Goal: Task Accomplishment & Management: Use online tool/utility

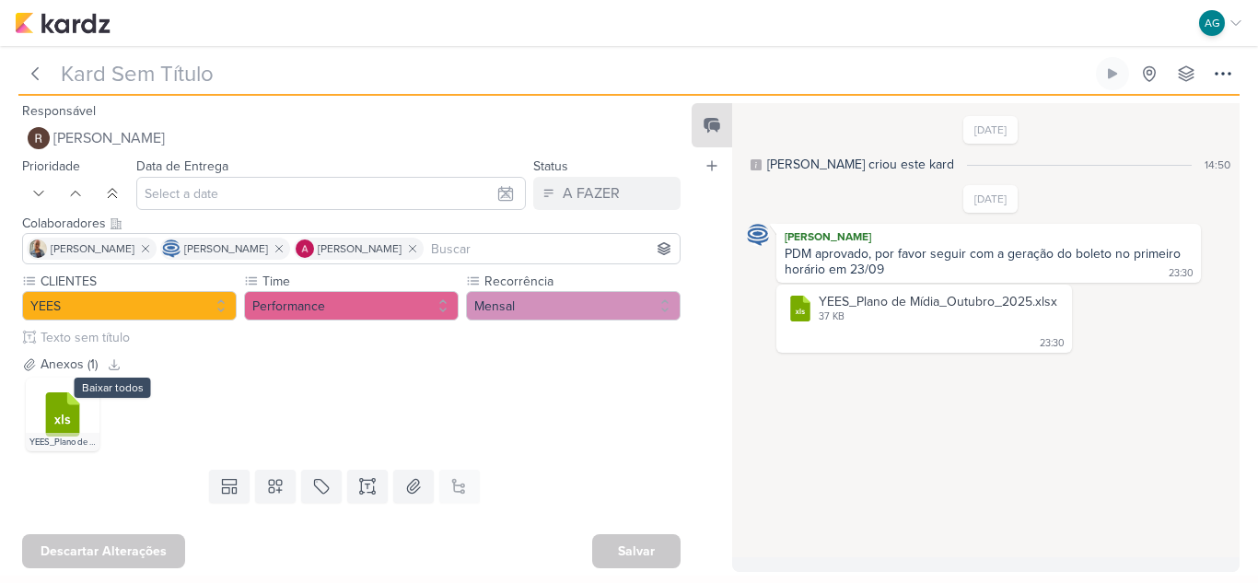
type input "Geração de Boleto_6708284_YEES_PDM_OUTUBRO"
type input "23 de setembro de 2025 às 10:00"
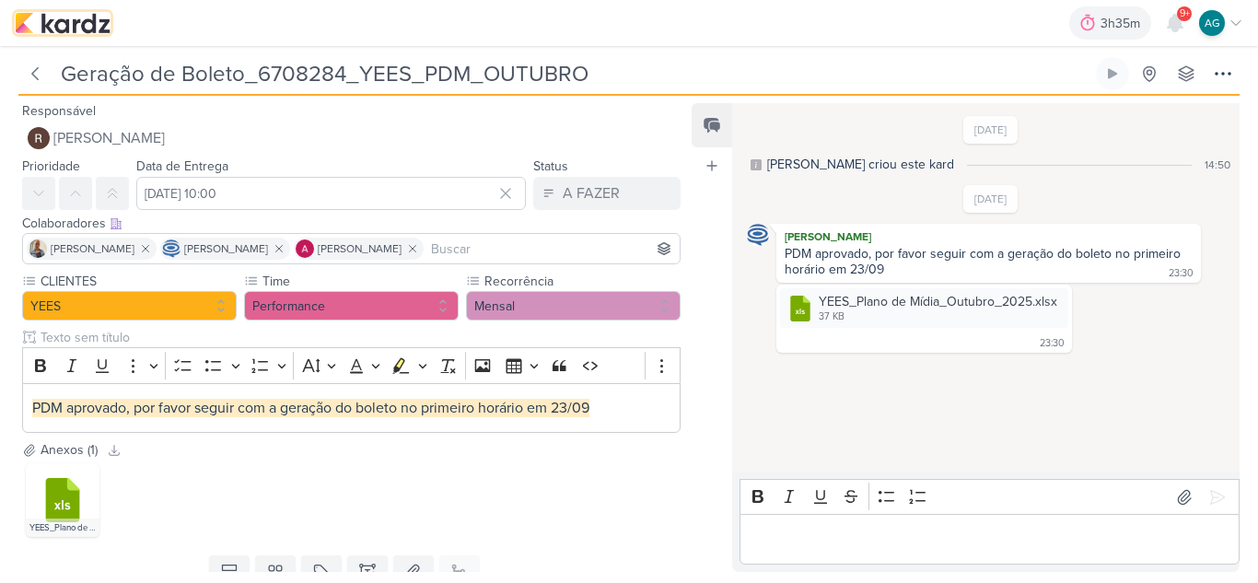
click at [87, 33] on img at bounding box center [63, 23] width 96 height 22
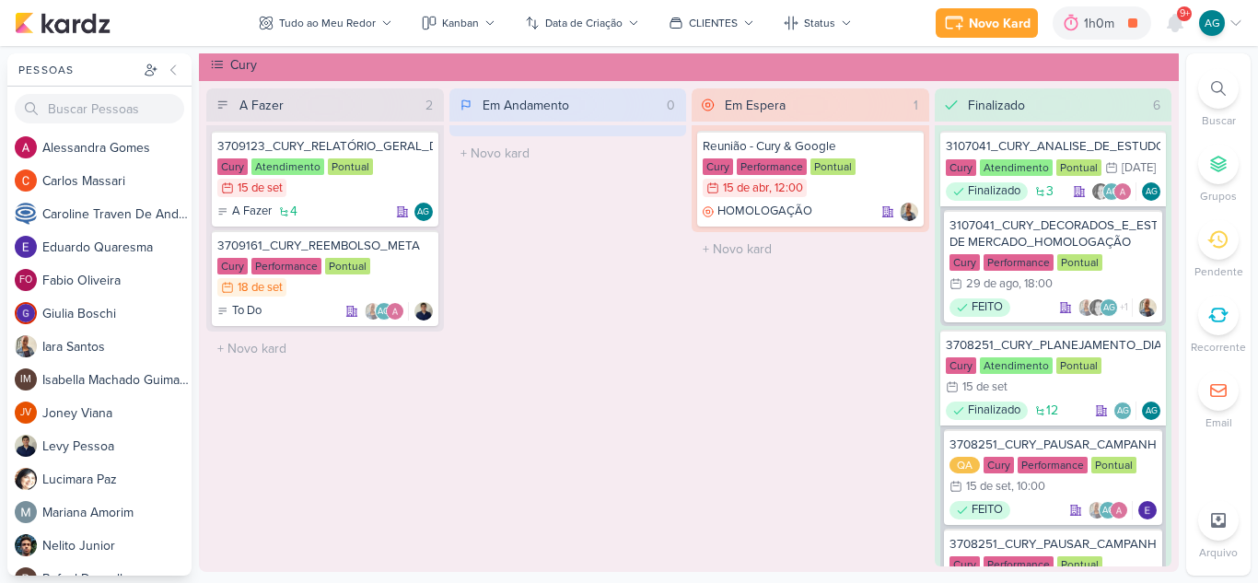
scroll to position [481, 0]
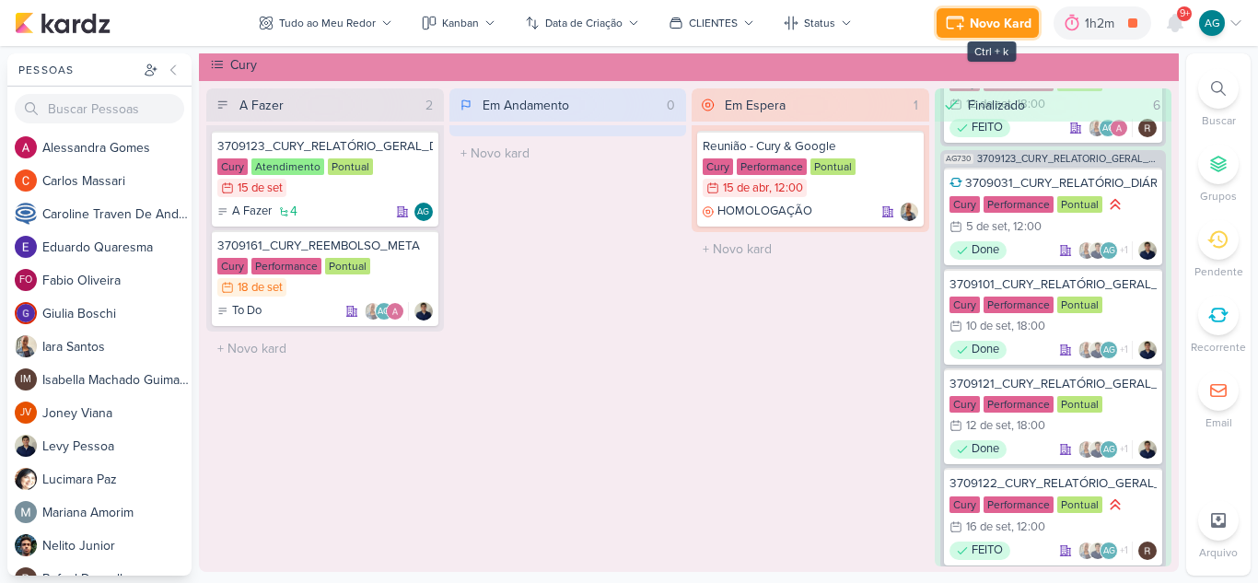
click at [992, 21] on div "Novo Kard" at bounding box center [1000, 23] width 62 height 19
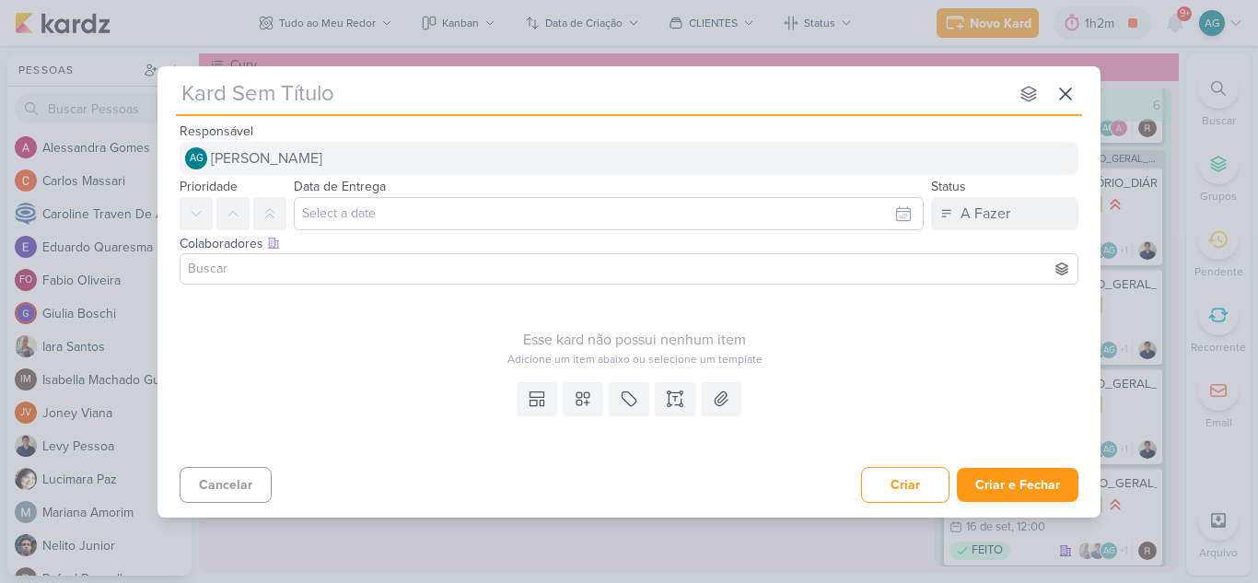
type input "2709181_GODOI_VERBA_CARTÃO DE CRÉDITO_OUTUBRO"
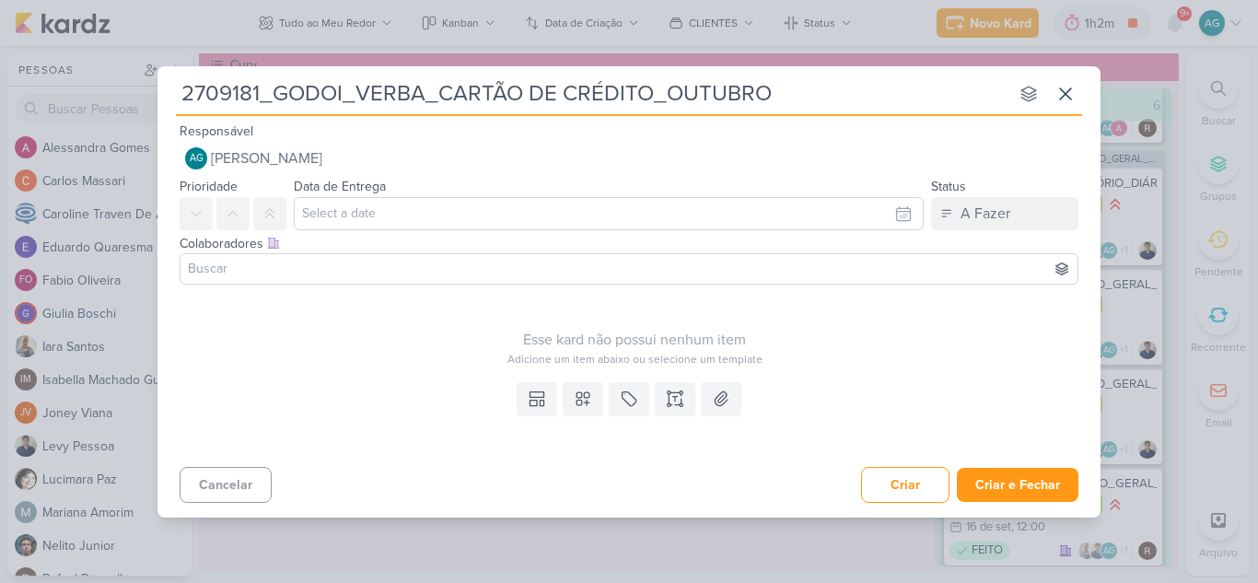
click at [390, 95] on input "2709181_GODOI_VERBA_CARTÃO DE CRÉDITO_OUTUBRO" at bounding box center [592, 93] width 832 height 33
click at [404, 94] on input "2709181_GODOI_VERBA_CARTÃO DE CRÉDITO_OUTUBRO" at bounding box center [592, 93] width 832 height 33
drag, startPoint x: 359, startPoint y: 94, endPoint x: 424, endPoint y: 94, distance: 65.4
click at [424, 94] on input "2709181_GODOI_VERBA_CARTÃO DE CRÉDITO_OUTUBRO" at bounding box center [592, 93] width 832 height 33
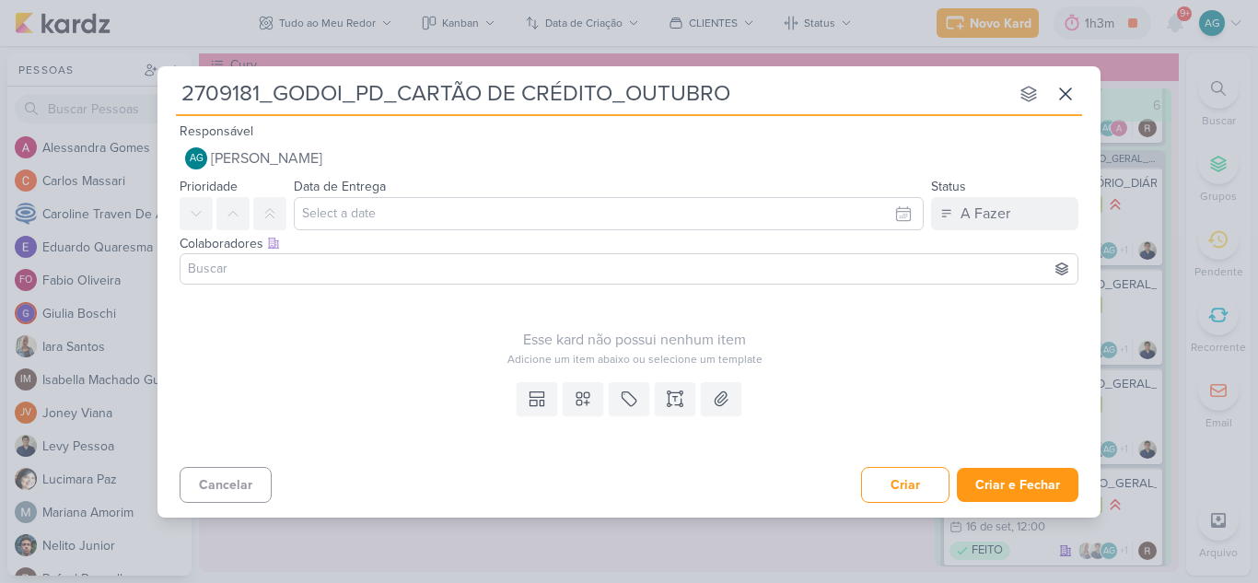
type input "2709181_GODOI_PDM_CARTÃO DE CRÉDITO_OUTUBRO"
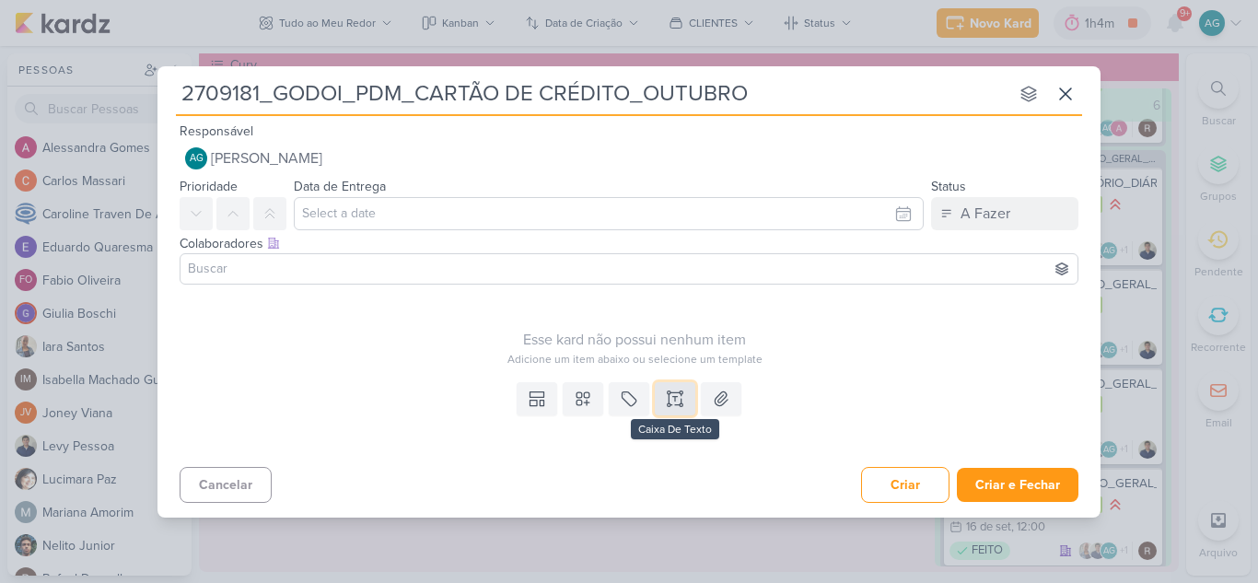
click at [677, 404] on icon at bounding box center [674, 404] width 9 height 0
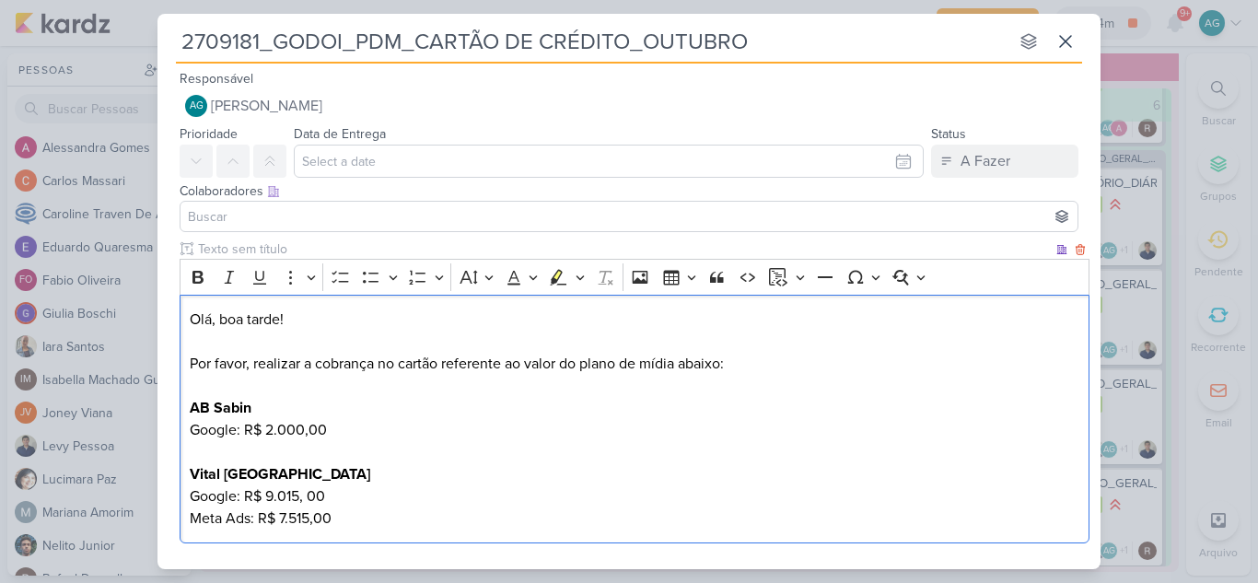
click at [702, 363] on p "Olá, boa tarde! Por favor, realizar a cobrança no cartão referente ao valor do …" at bounding box center [635, 418] width 890 height 221
click at [271, 409] on p "Olá, boa tarde! Por favor, realizar a cobrança no cartão referente ao valor do …" at bounding box center [635, 418] width 890 height 221
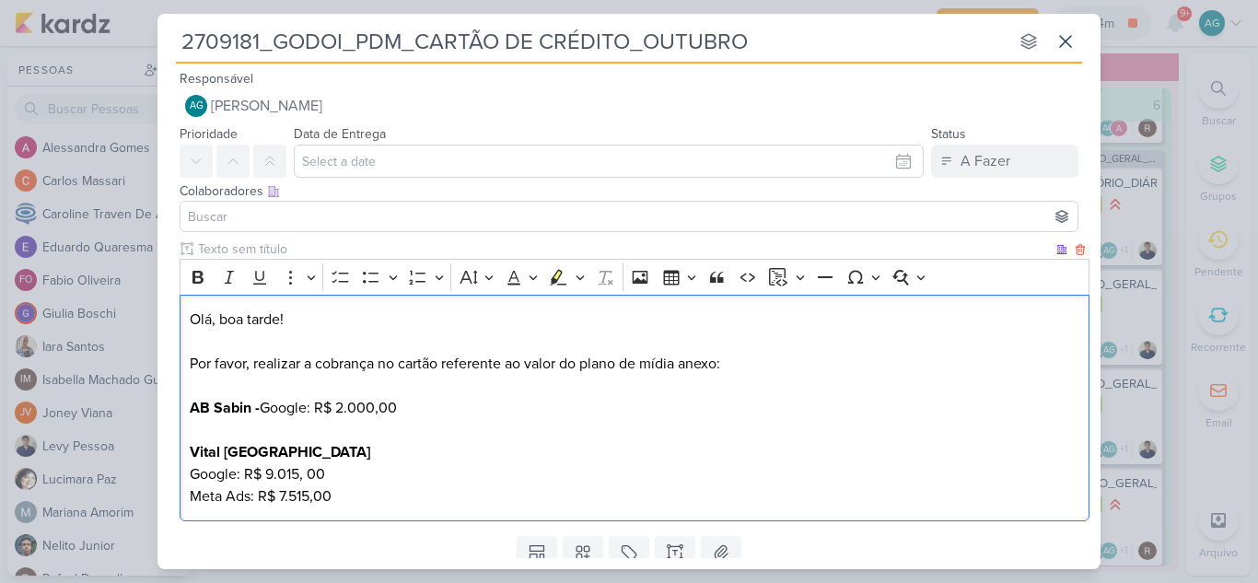
drag, startPoint x: 412, startPoint y: 411, endPoint x: 308, endPoint y: 408, distance: 104.1
click at [308, 408] on p "Olá, boa tarde! Por favor, realizar a cobrança no cartão referente ao valor do …" at bounding box center [635, 407] width 890 height 199
click at [290, 453] on p "Olá, boa tarde! Por favor, realizar a cobrança no cartão referente ao valor do …" at bounding box center [635, 407] width 890 height 199
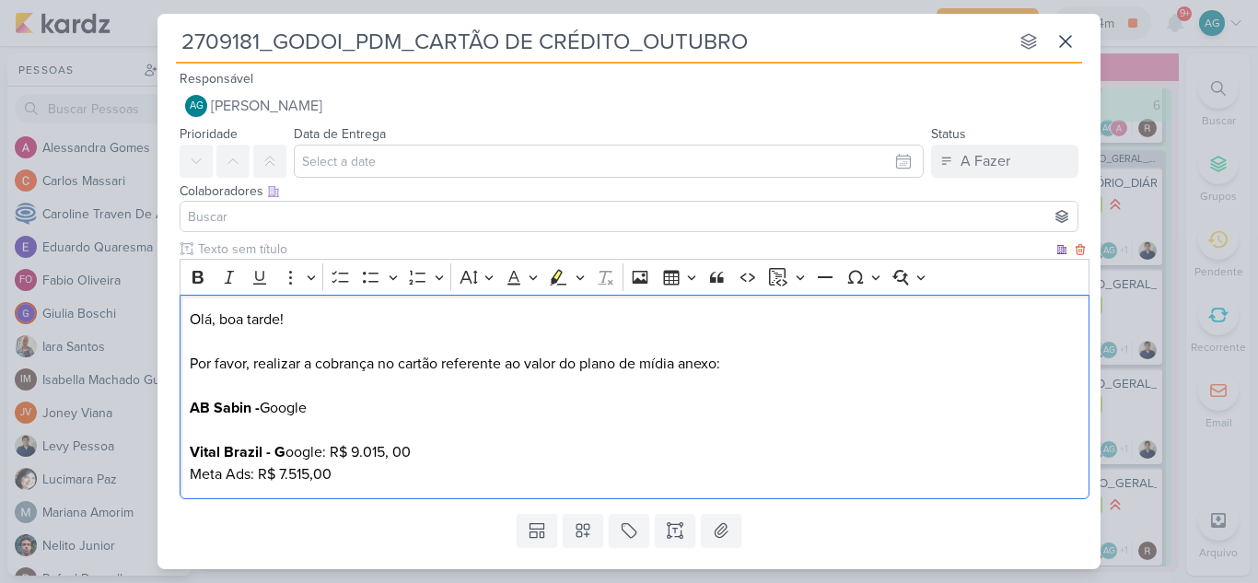
click at [420, 446] on p "Olá, boa tarde! Por favor, realizar a cobrança no cartão referente ao valor do …" at bounding box center [635, 396] width 890 height 177
drag, startPoint x: 346, startPoint y: 471, endPoint x: 165, endPoint y: 474, distance: 181.4
click at [165, 474] on div "Clique para deixar o item visível somente à membros da sua organização Rich Tex…" at bounding box center [628, 372] width 943 height 267
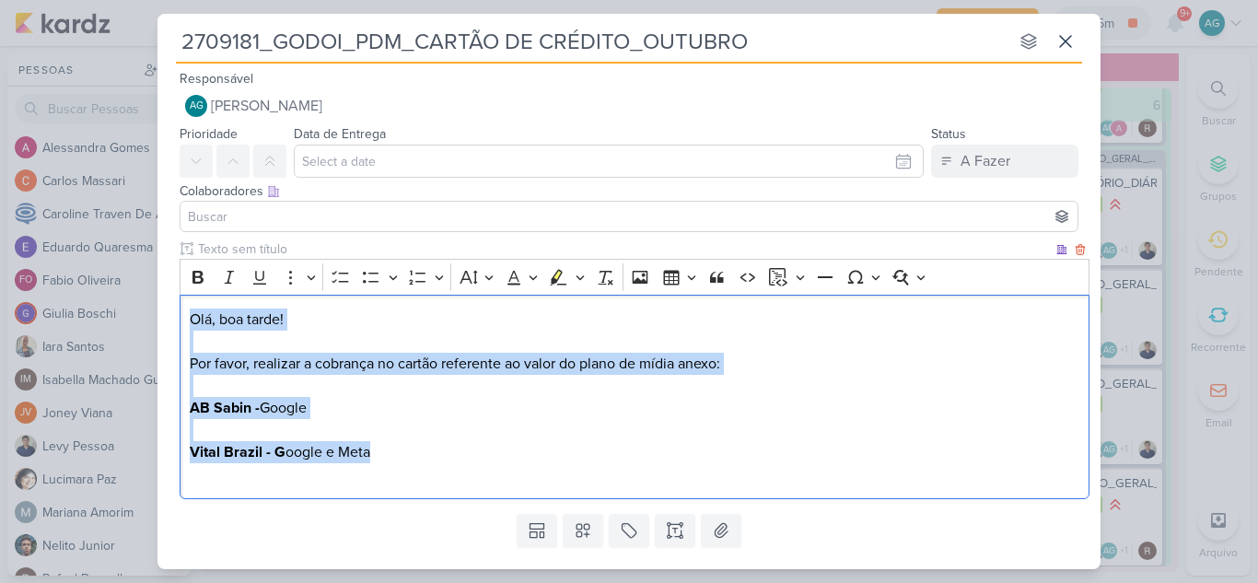
drag, startPoint x: 398, startPoint y: 453, endPoint x: 190, endPoint y: 316, distance: 249.2
click at [190, 316] on p "Olá, boa tarde! Por favor, realizar a cobrança no cartão referente ao valor do …" at bounding box center [635, 396] width 890 height 177
copy p "Olá, boa tarde! Por favor, realizar a cobrança no cartão referente ao valor do …"
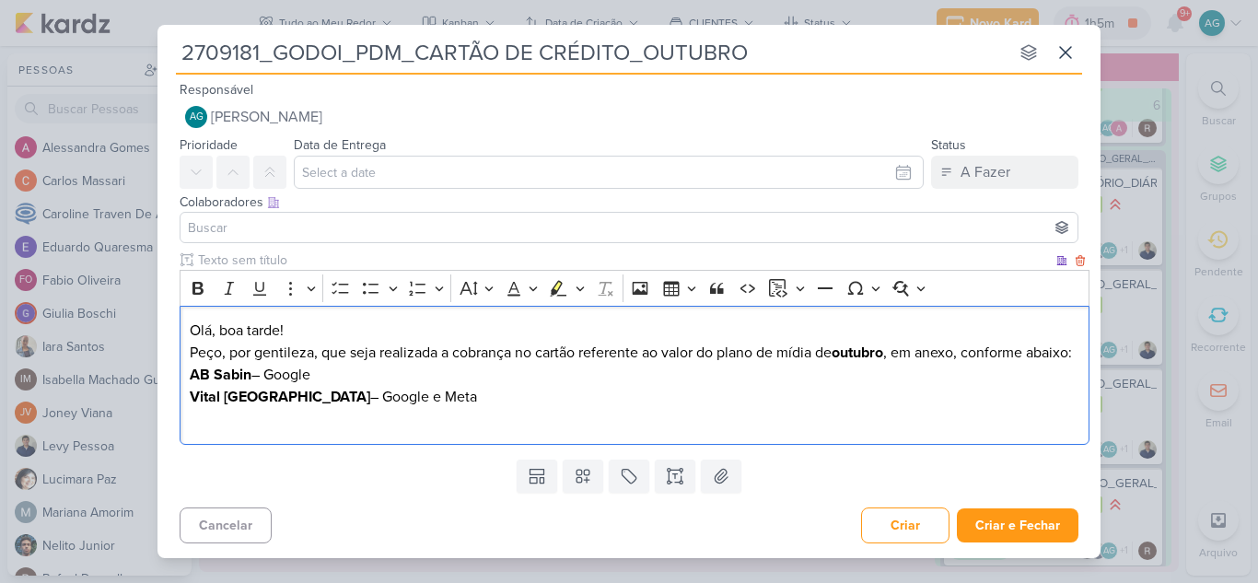
click at [266, 355] on p "Peço, por gentileza, que seja realizada a cobrança no cartão referente ao valor…" at bounding box center [635, 353] width 890 height 22
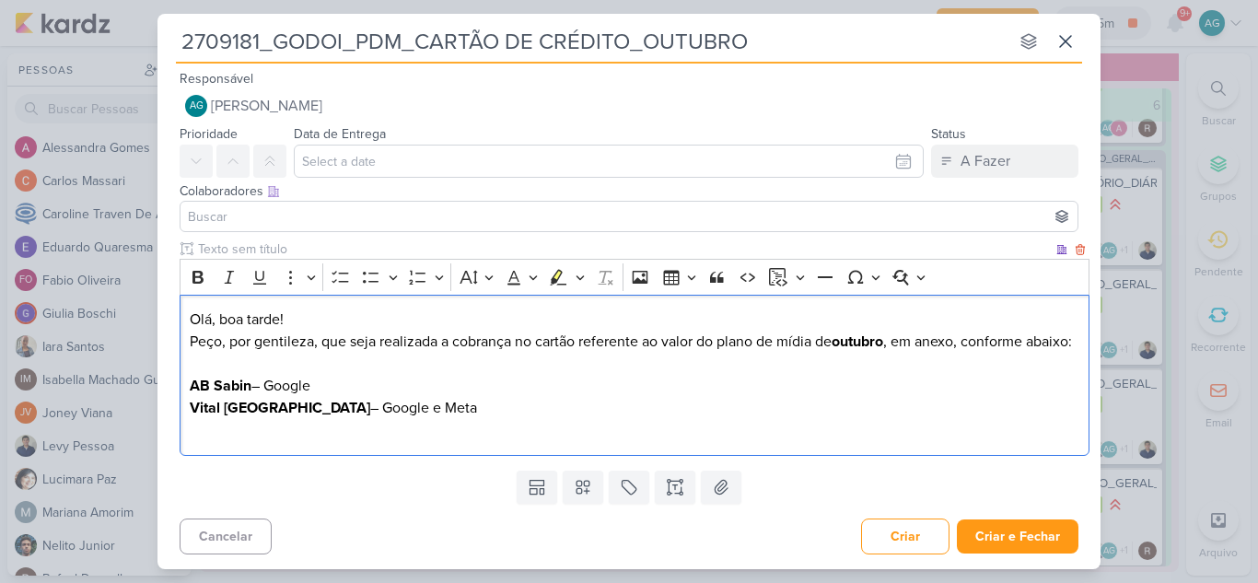
click at [313, 342] on p "Peço, por gentileza, que seja realizada a cobrança no cartão referente ao valor…" at bounding box center [635, 352] width 890 height 44
drag, startPoint x: 234, startPoint y: 342, endPoint x: 167, endPoint y: 342, distance: 67.2
click at [167, 342] on div "Clique para deixar o item visível somente à membros da sua organização Rich Tex…" at bounding box center [628, 350] width 943 height 223
click at [282, 340] on p "Por gentileza, que seja realizada a cobrança no cartão referente ao valor do pl…" at bounding box center [635, 352] width 890 height 44
click at [465, 346] on p "Por gentileza, realizar a cobrança no cartão referente ao valor do plano de míd…" at bounding box center [635, 352] width 890 height 44
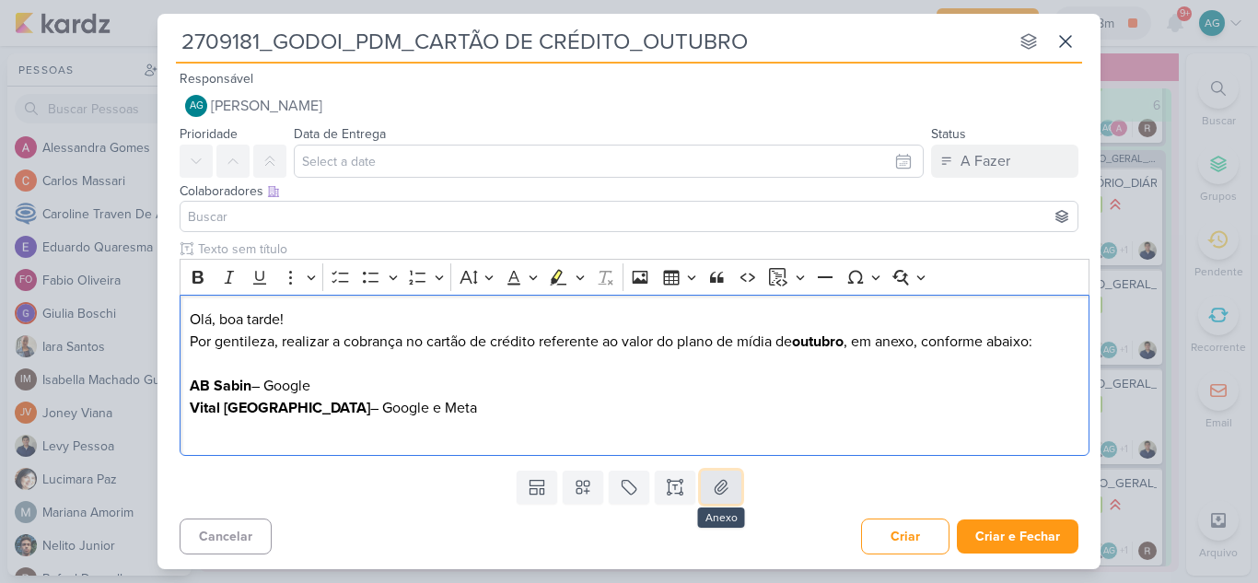
click at [721, 485] on icon at bounding box center [720, 487] width 13 height 14
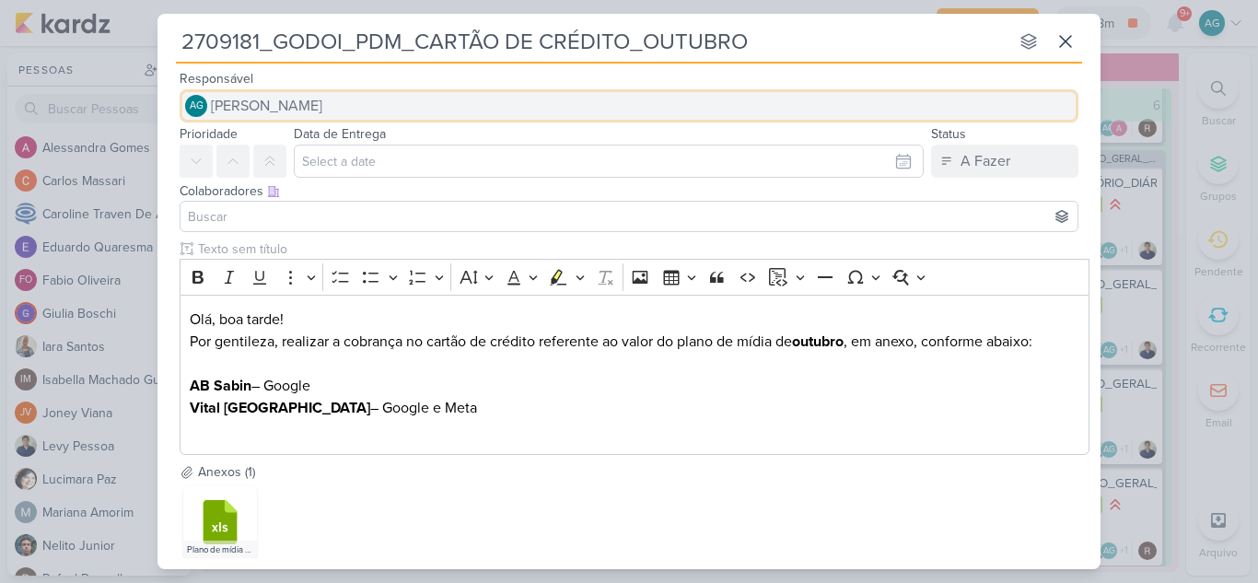
click at [376, 110] on button "AG [PERSON_NAME]" at bounding box center [629, 105] width 899 height 33
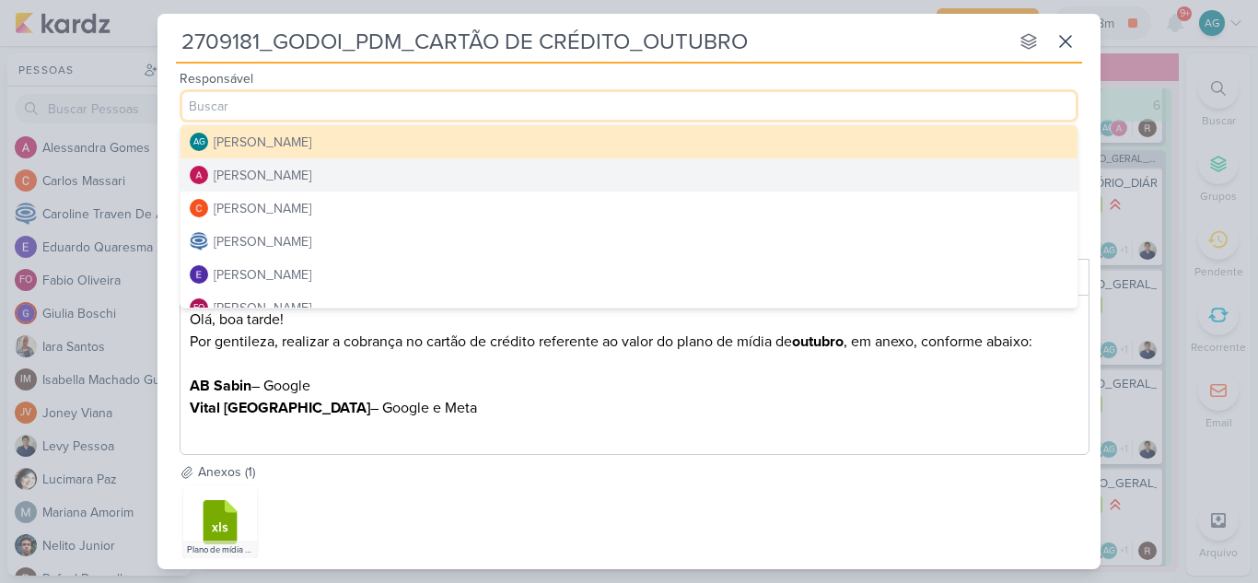
click at [323, 168] on button "[PERSON_NAME]" at bounding box center [628, 174] width 897 height 33
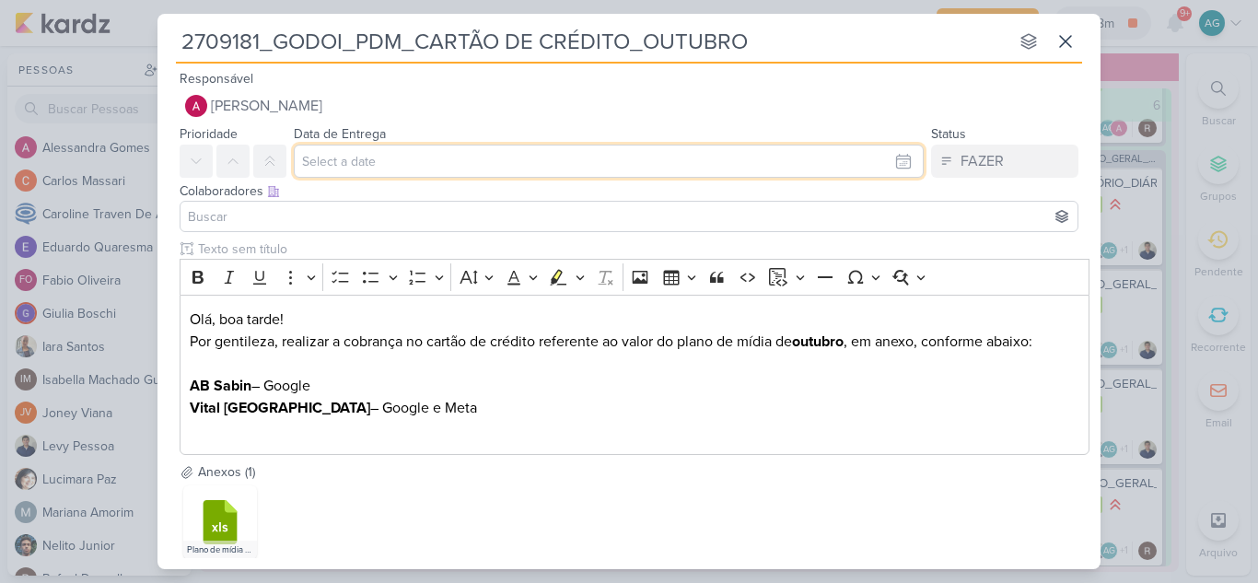
click at [337, 152] on input "text" at bounding box center [609, 161] width 630 height 33
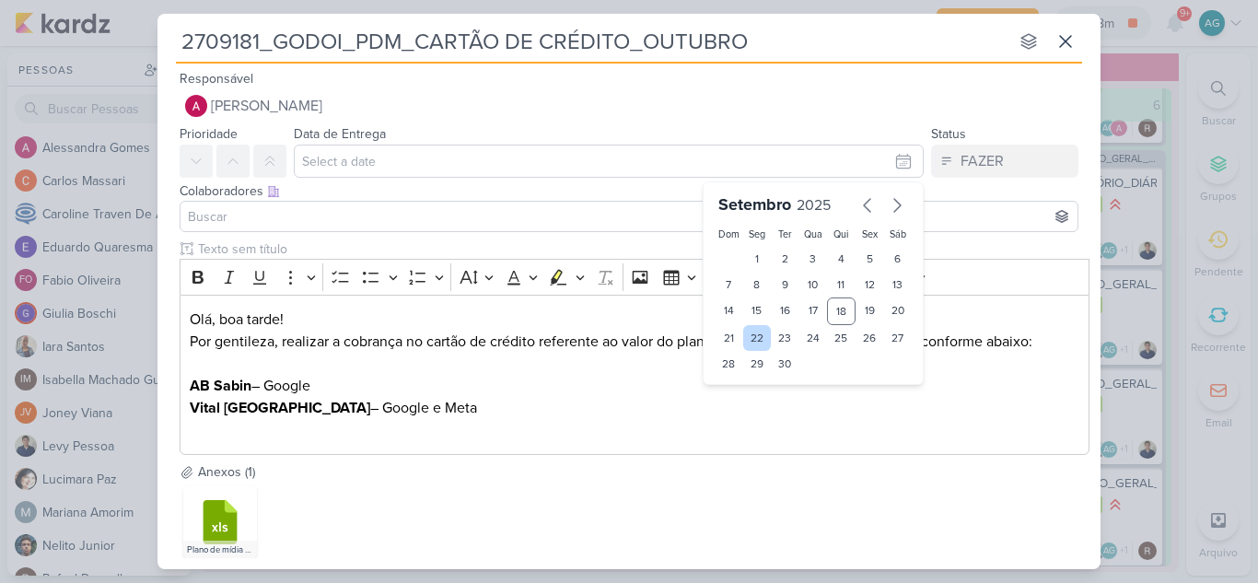
click at [756, 337] on div "22" at bounding box center [757, 338] width 29 height 26
type input "22 de setembro de 2025 às 23:59"
click at [747, 396] on select "00 01 02 03 04 05 06 07 08 09 10 11 12 13 14 15 16 17 18 19 20 21 22 23" at bounding box center [757, 395] width 26 height 22
select select "12"
click at [744, 384] on select "00 01 02 03 04 05 06 07 08 09 10 11 12 13 14 15 16 17 18 19 20 21 22 23" at bounding box center [757, 395] width 26 height 22
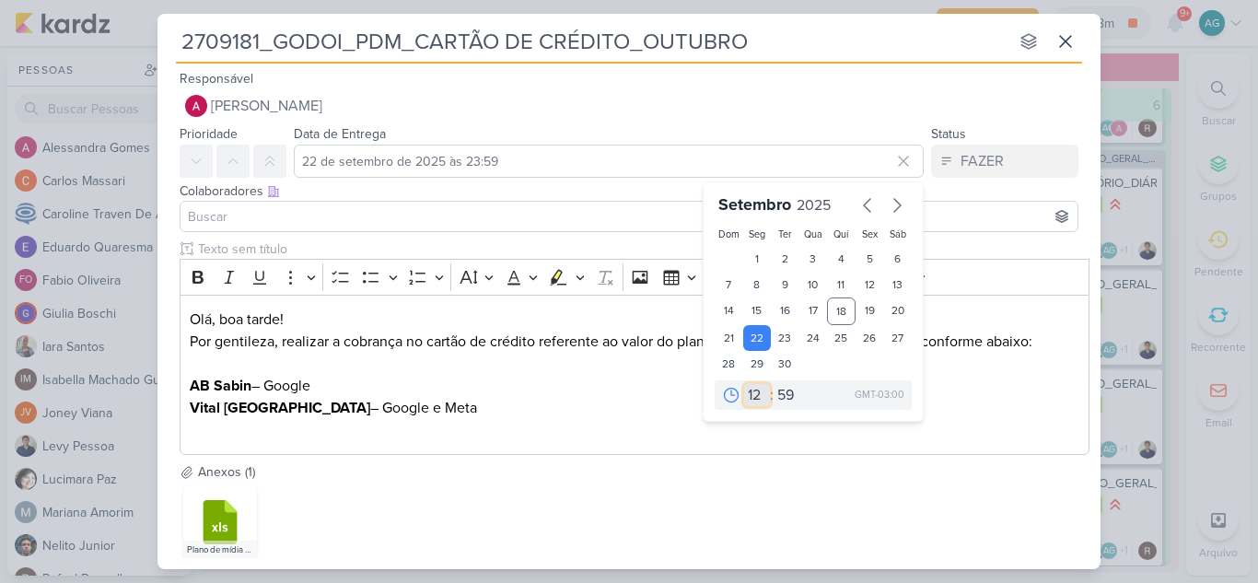
type input "22 de setembro de 2025 às 12:59"
click at [776, 389] on select "00 05 10 15 20 25 30 35 40 45 50 55 59" at bounding box center [786, 395] width 26 height 22
select select "0"
click at [773, 384] on select "00 05 10 15 20 25 30 35 40 45 50 55 59" at bounding box center [786, 395] width 26 height 22
type input "22 de setembro de 2025 às 12:00"
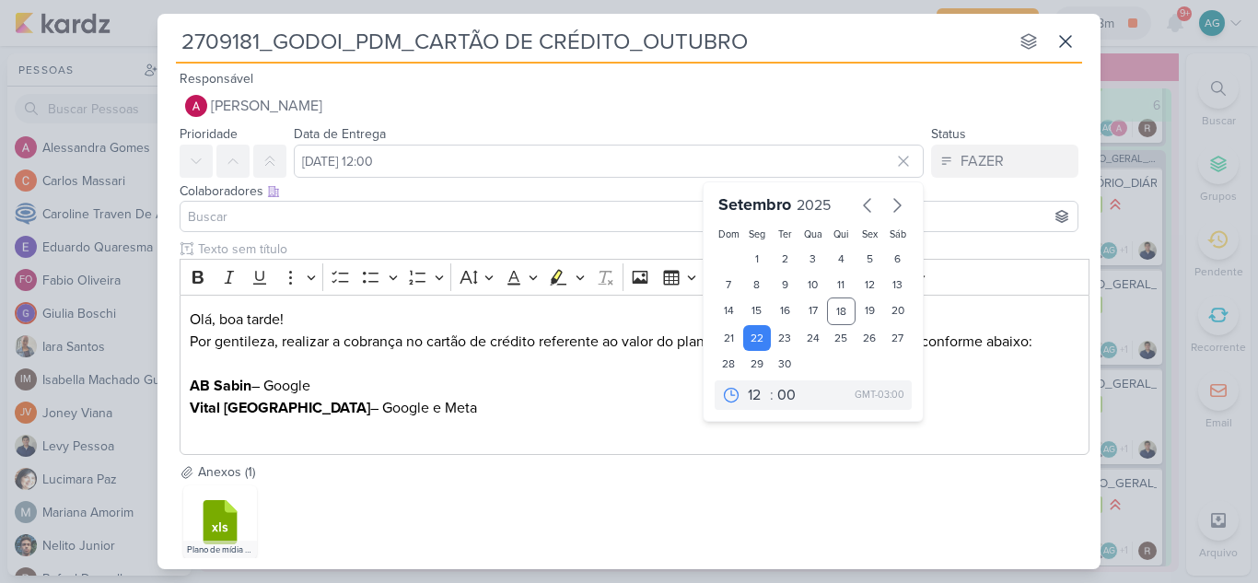
click at [309, 215] on input at bounding box center [628, 216] width 889 height 22
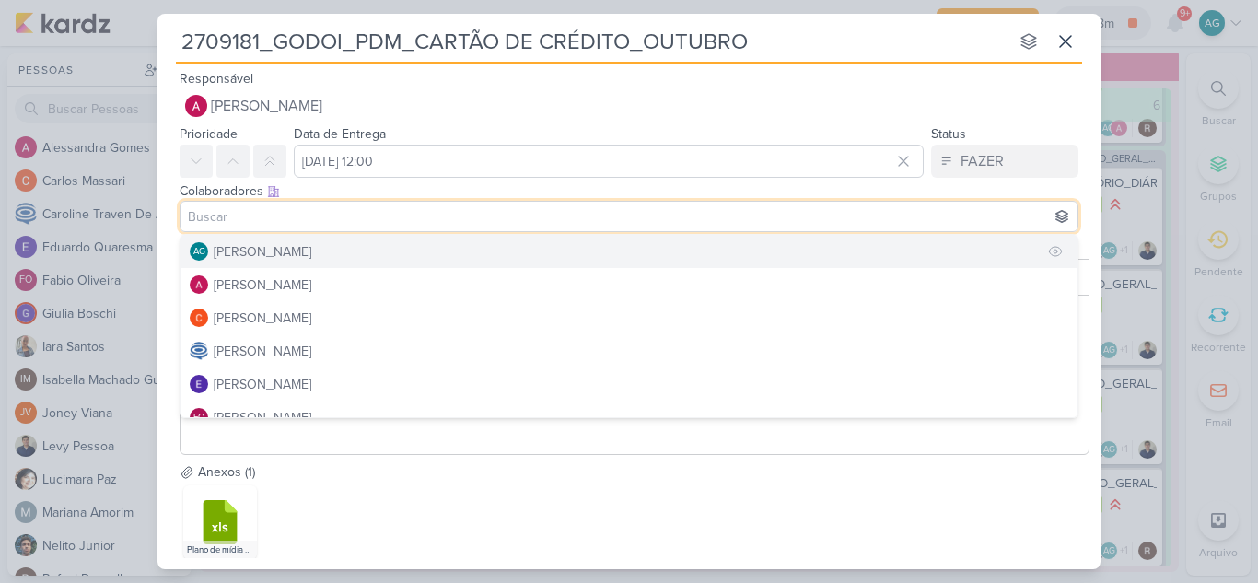
click at [293, 252] on div "[PERSON_NAME]" at bounding box center [263, 251] width 98 height 19
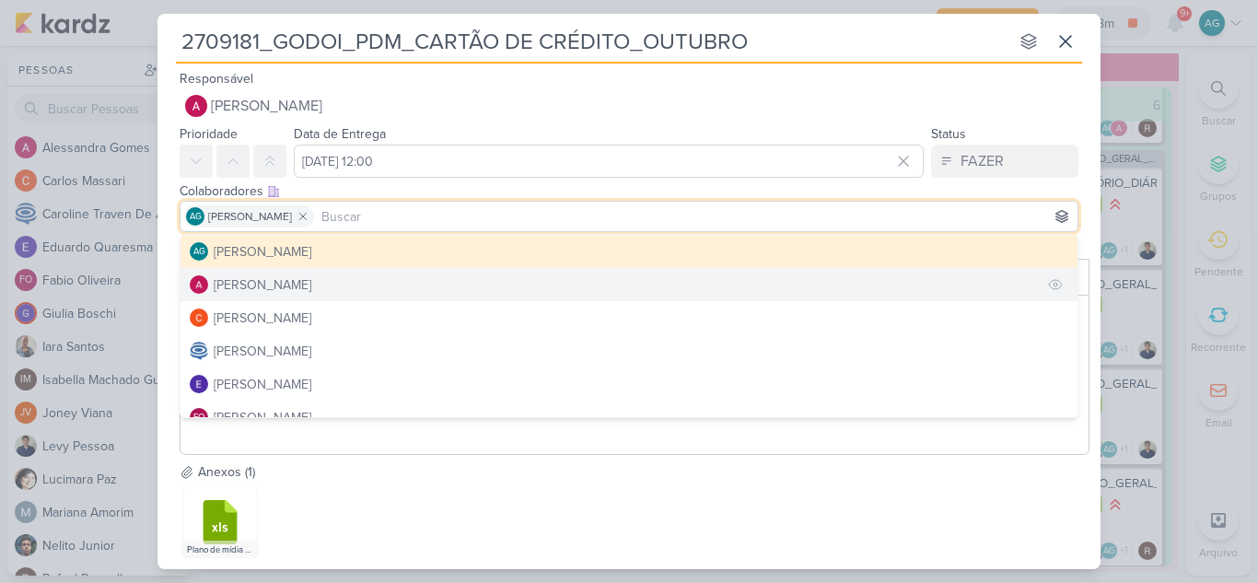
click at [296, 284] on div "[PERSON_NAME]" at bounding box center [263, 284] width 98 height 19
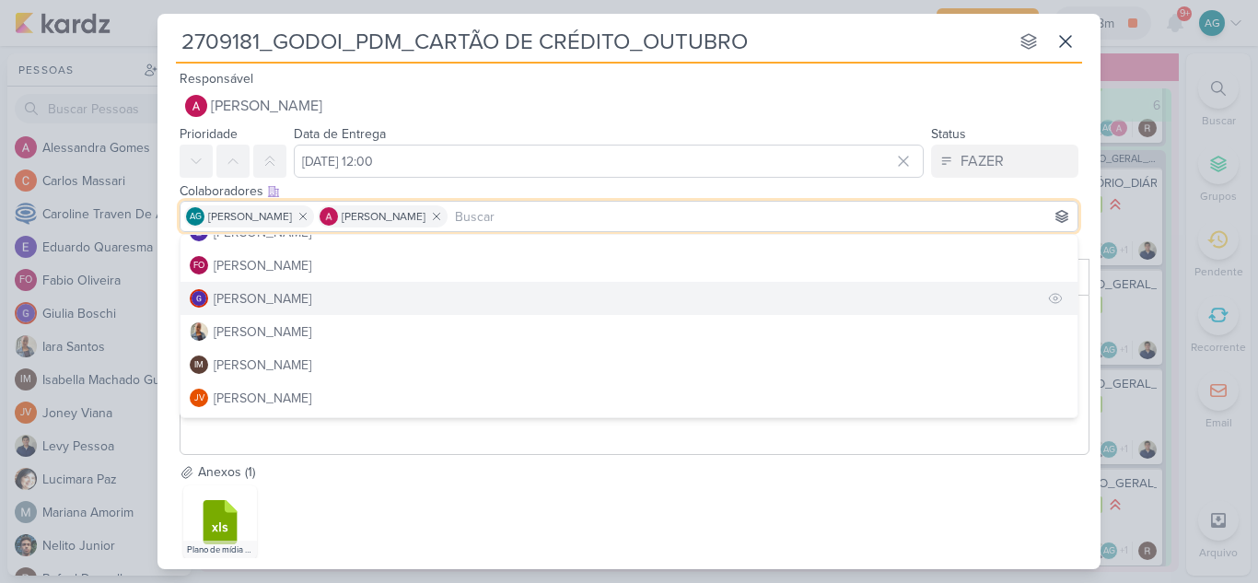
scroll to position [184, 0]
click at [264, 303] on div "[PERSON_NAME]" at bounding box center [263, 299] width 98 height 19
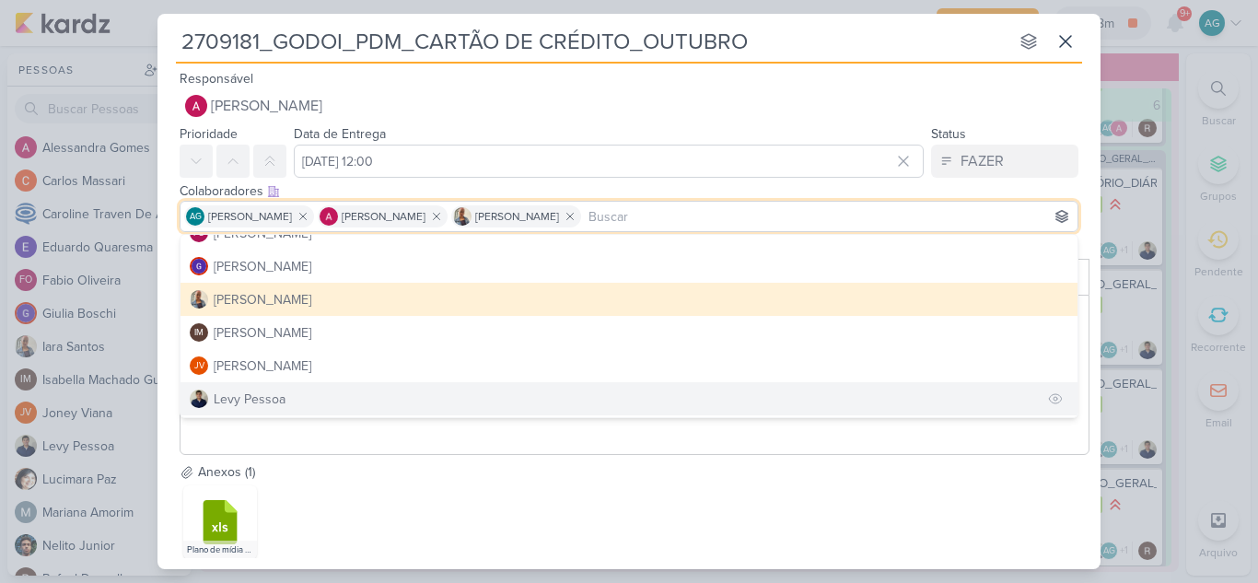
click at [278, 391] on div "Levy Pessoa" at bounding box center [250, 398] width 72 height 19
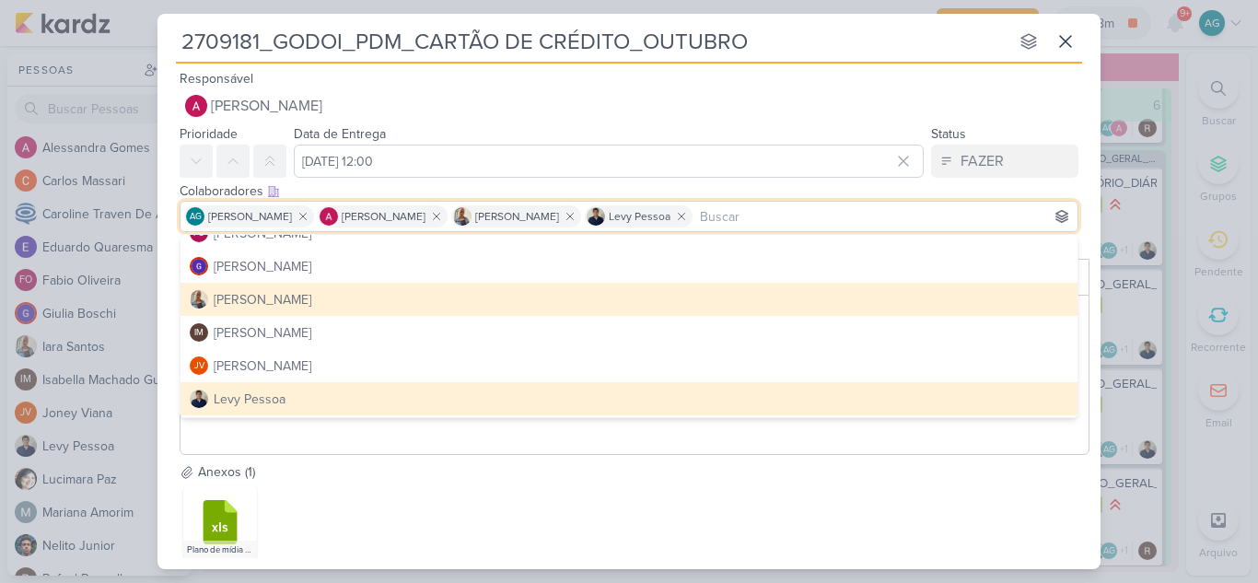
click at [475, 516] on div ".cls-7 {fill: #79ac00;} .cls-7, .cls-8, .cls-9 {fill-rule: evenodd;} .cls-8 {fi…" at bounding box center [635, 521] width 910 height 81
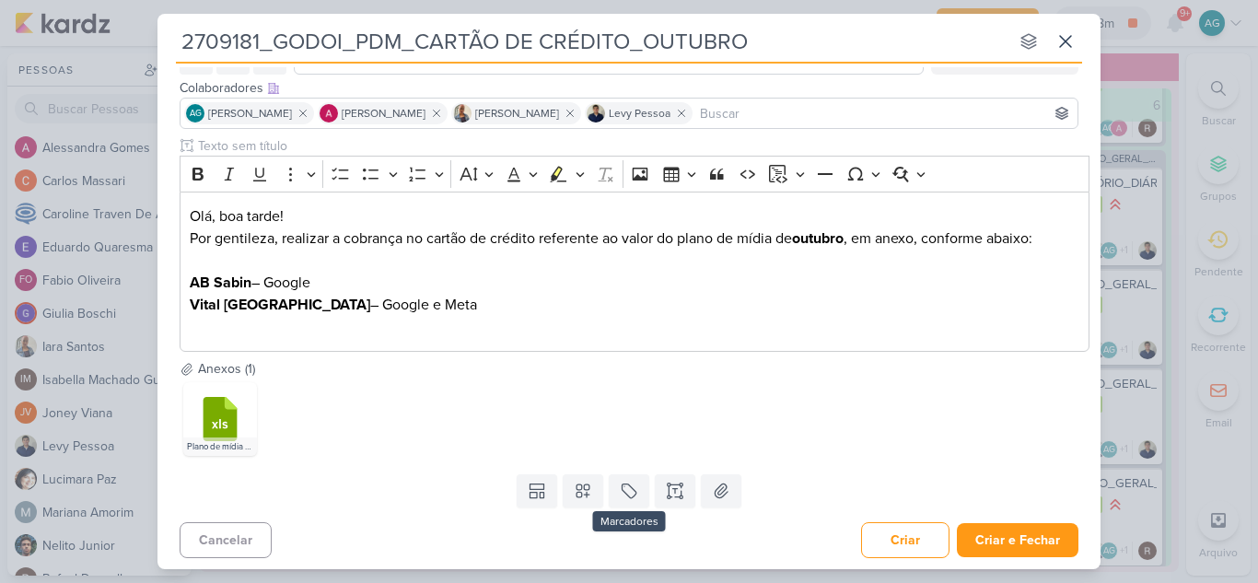
scroll to position [107, 0]
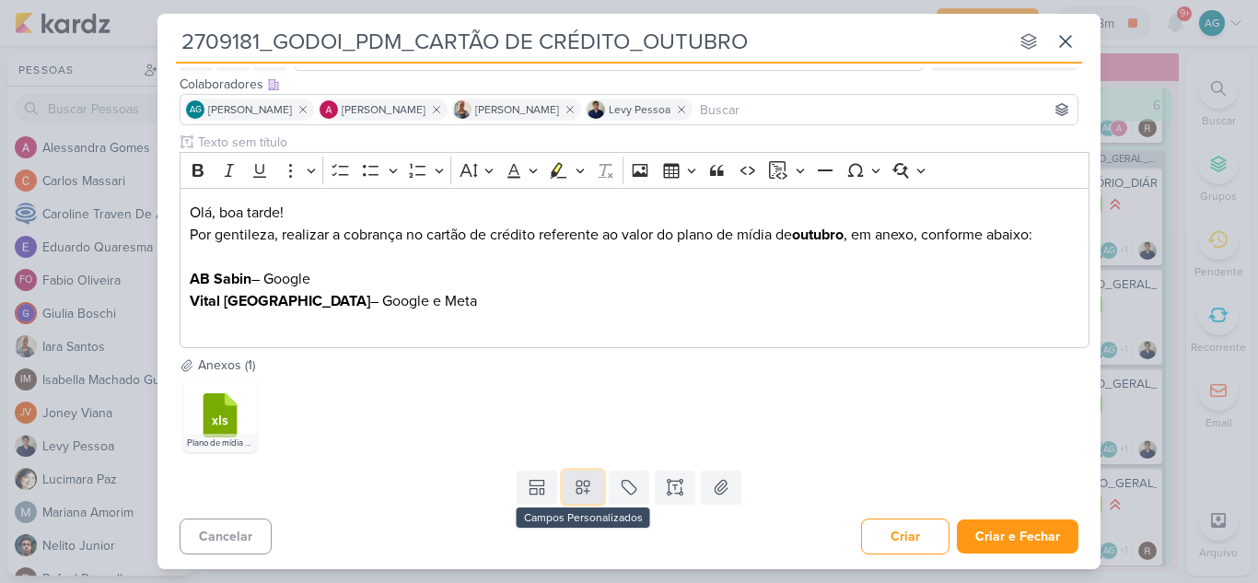
click at [584, 492] on icon at bounding box center [582, 487] width 13 height 13
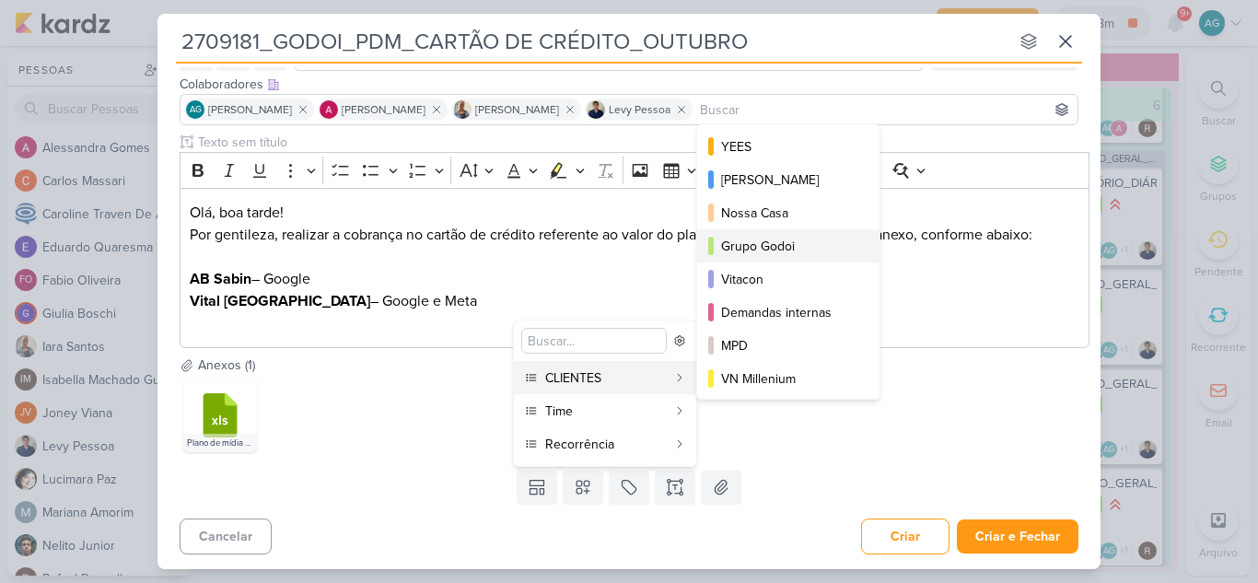
click at [774, 252] on div "Grupo Godoi" at bounding box center [789, 246] width 136 height 19
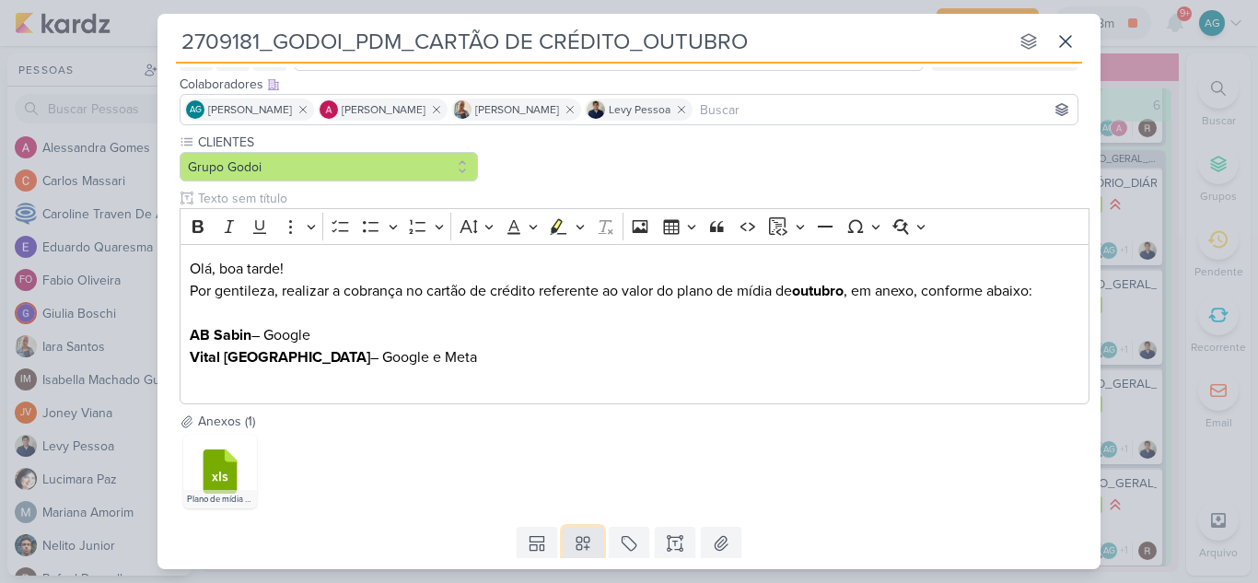
click at [584, 536] on icon at bounding box center [583, 543] width 18 height 18
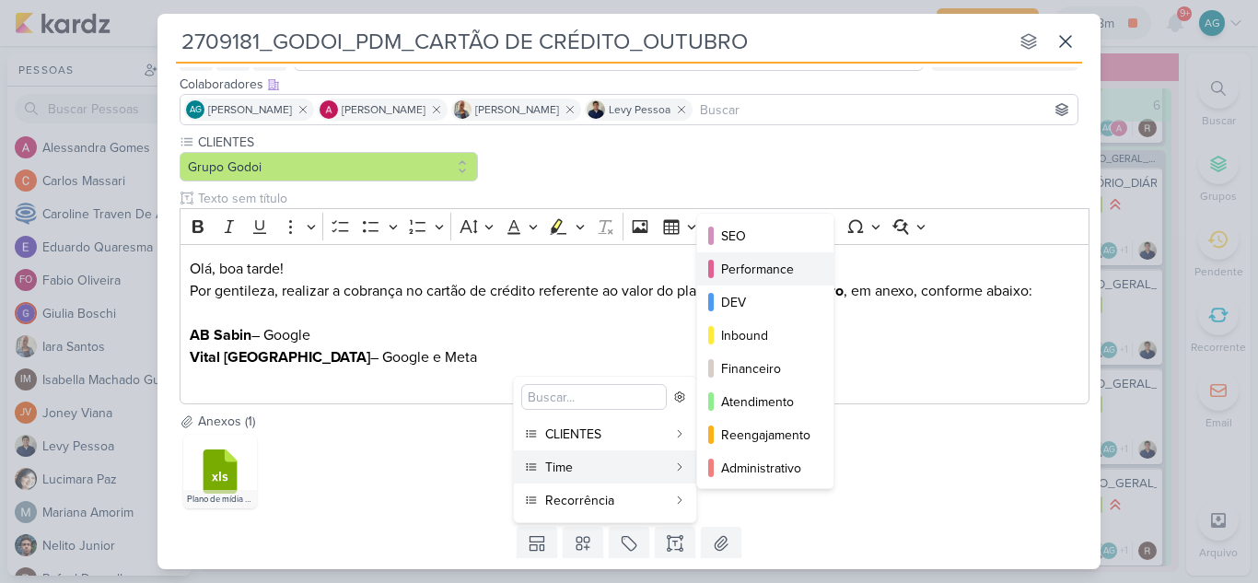
click at [781, 272] on div "Performance" at bounding box center [766, 269] width 90 height 19
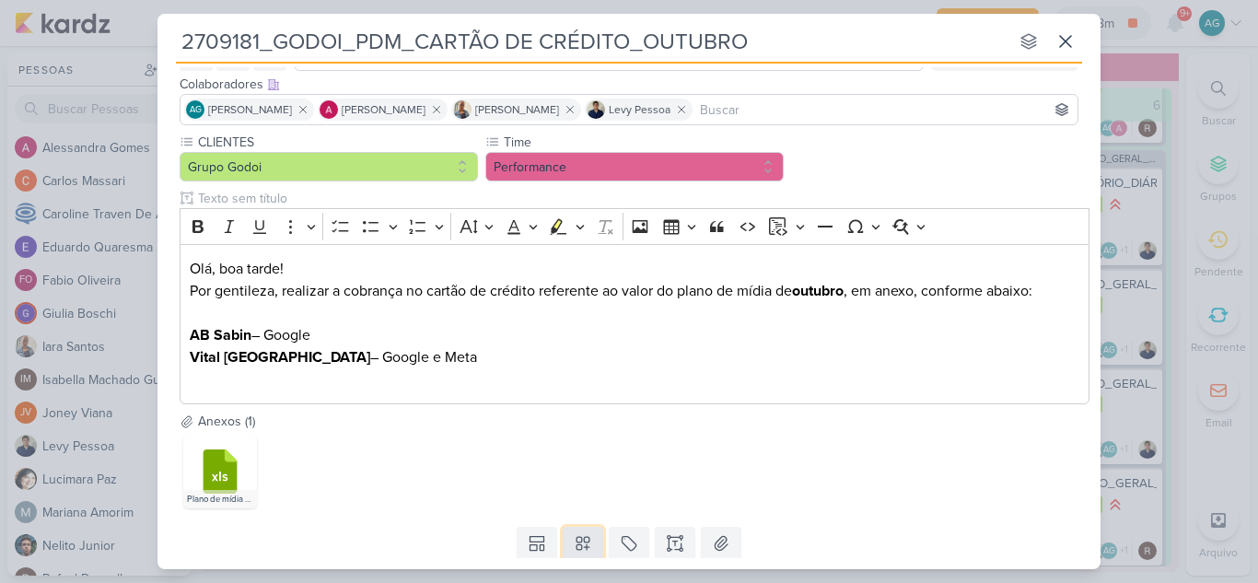
click at [585, 548] on icon at bounding box center [582, 544] width 13 height 13
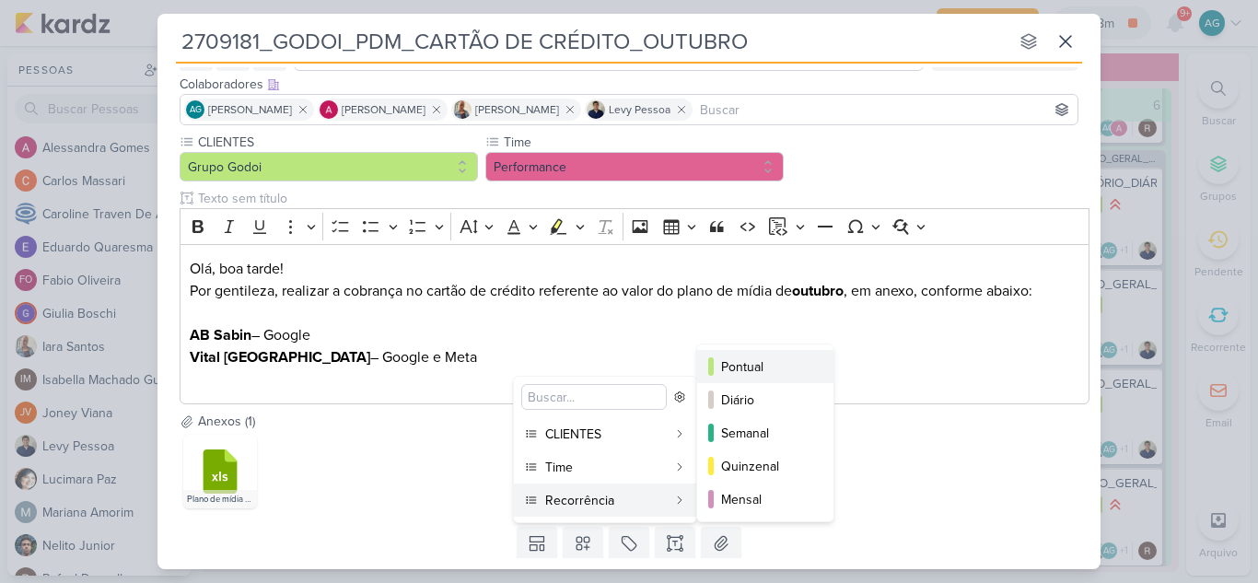
click at [758, 370] on div "Pontual" at bounding box center [766, 366] width 90 height 19
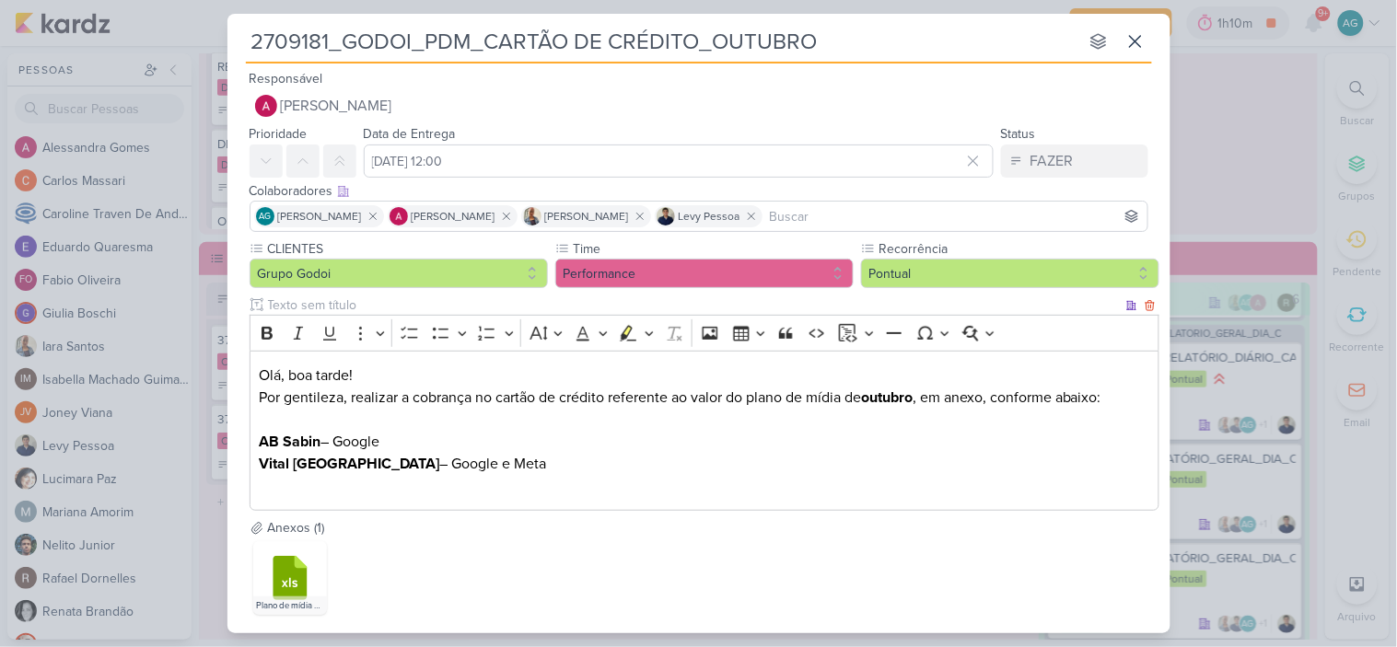
scroll to position [99, 0]
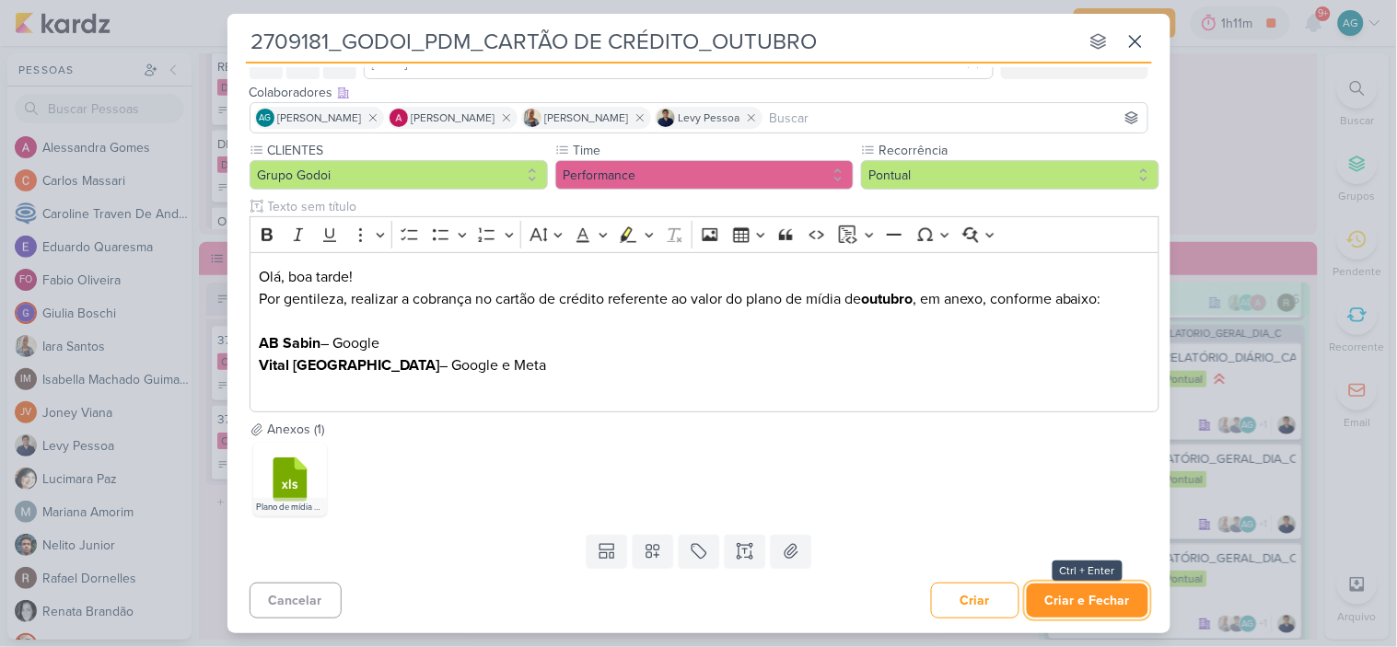
click at [1090, 582] on button "Criar e Fechar" at bounding box center [1087, 601] width 122 height 34
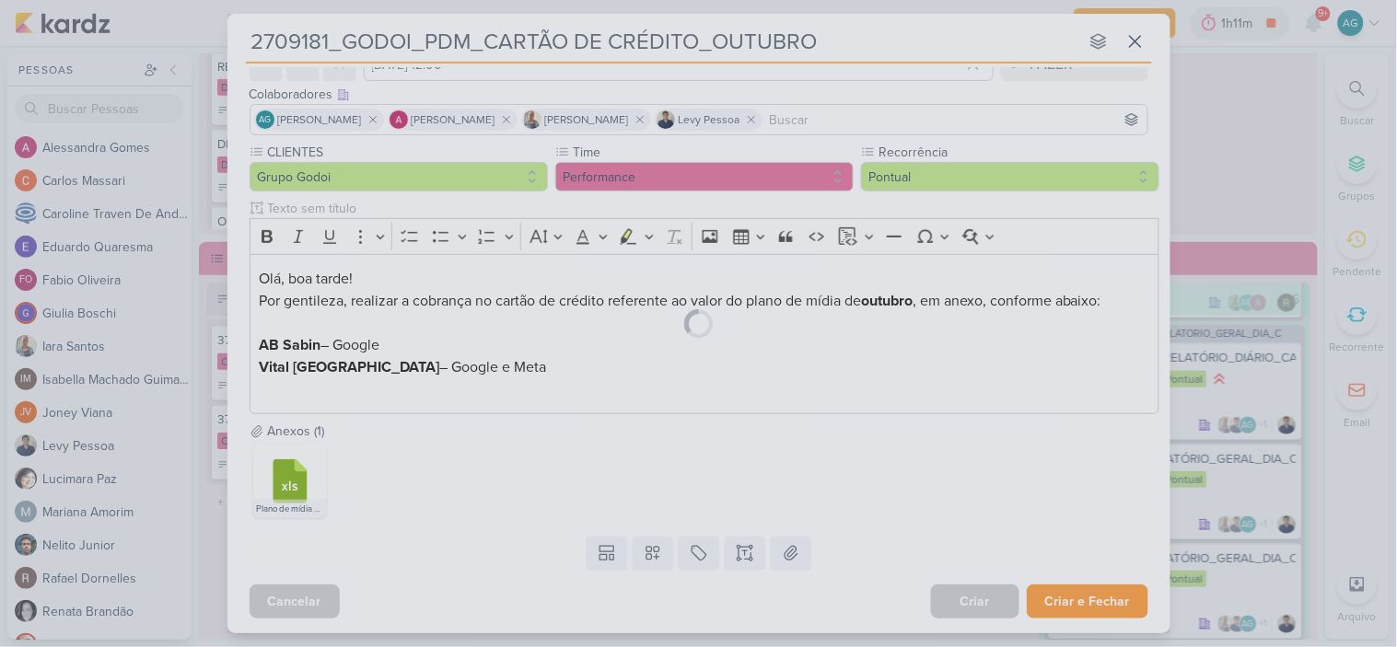
scroll to position [97, 0]
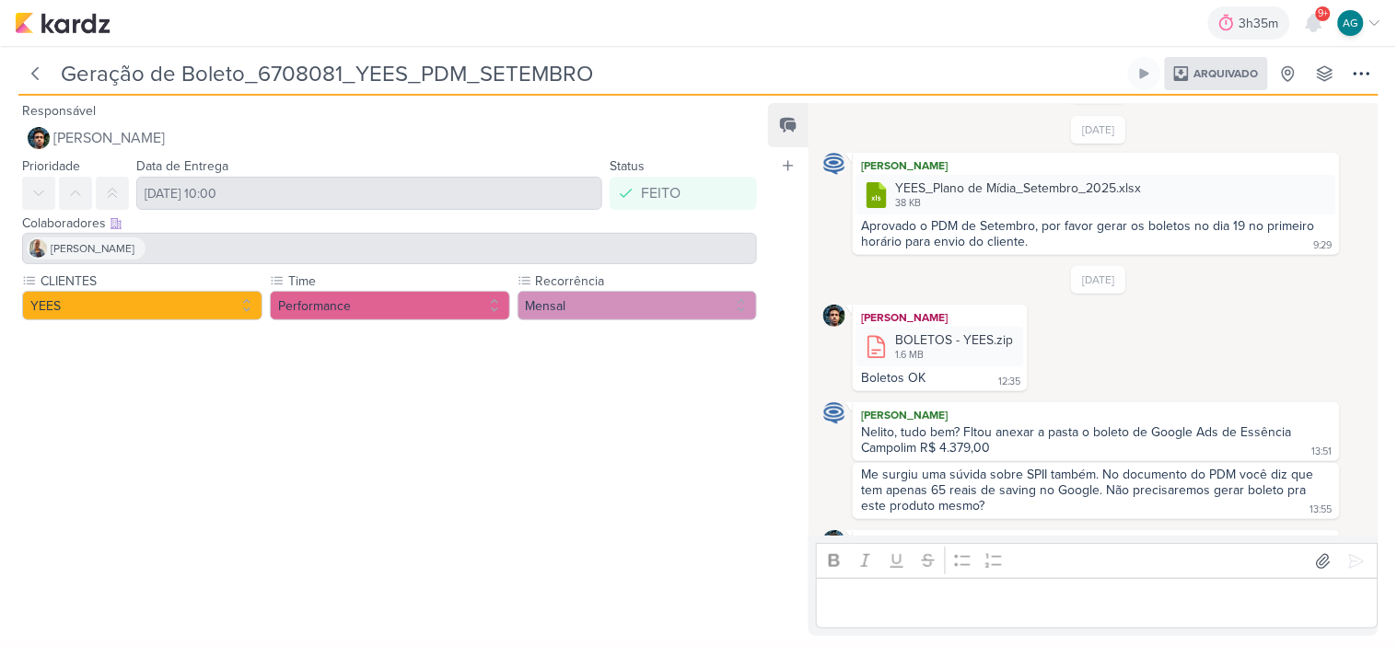
scroll to position [102, 0]
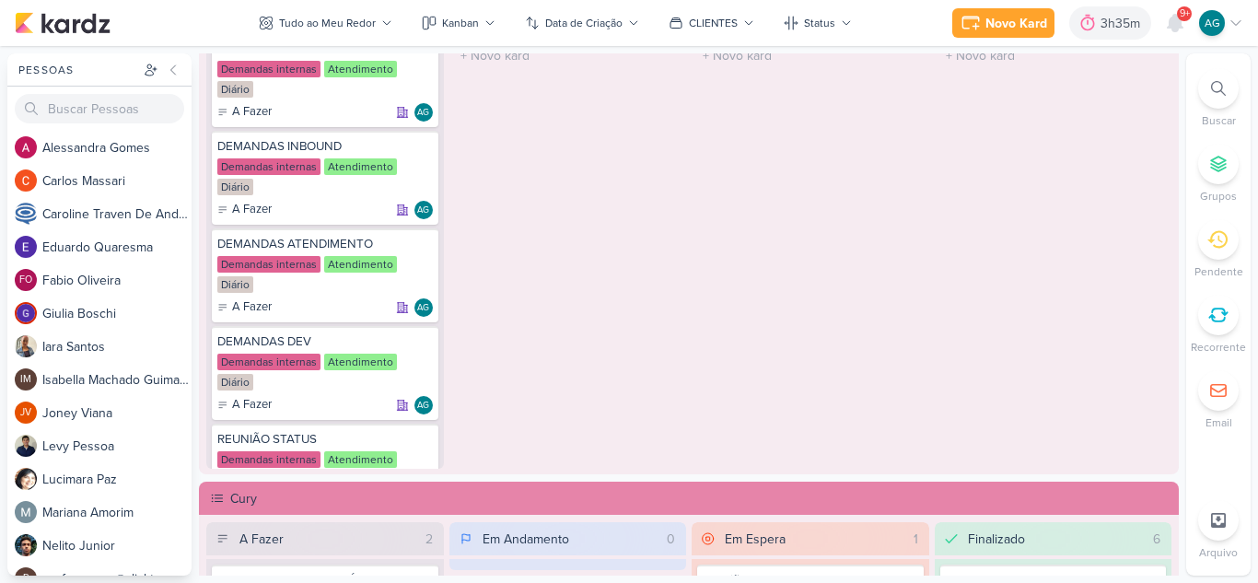
scroll to position [1197, 0]
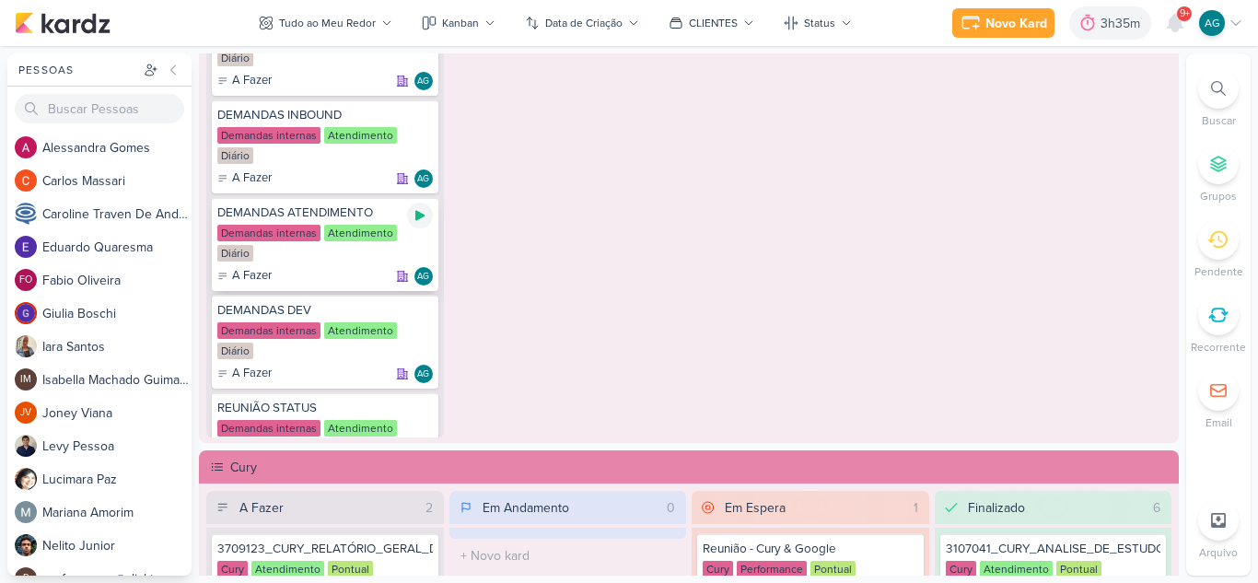
click at [421, 219] on icon at bounding box center [419, 215] width 15 height 15
click at [1211, 87] on icon at bounding box center [1218, 88] width 15 height 15
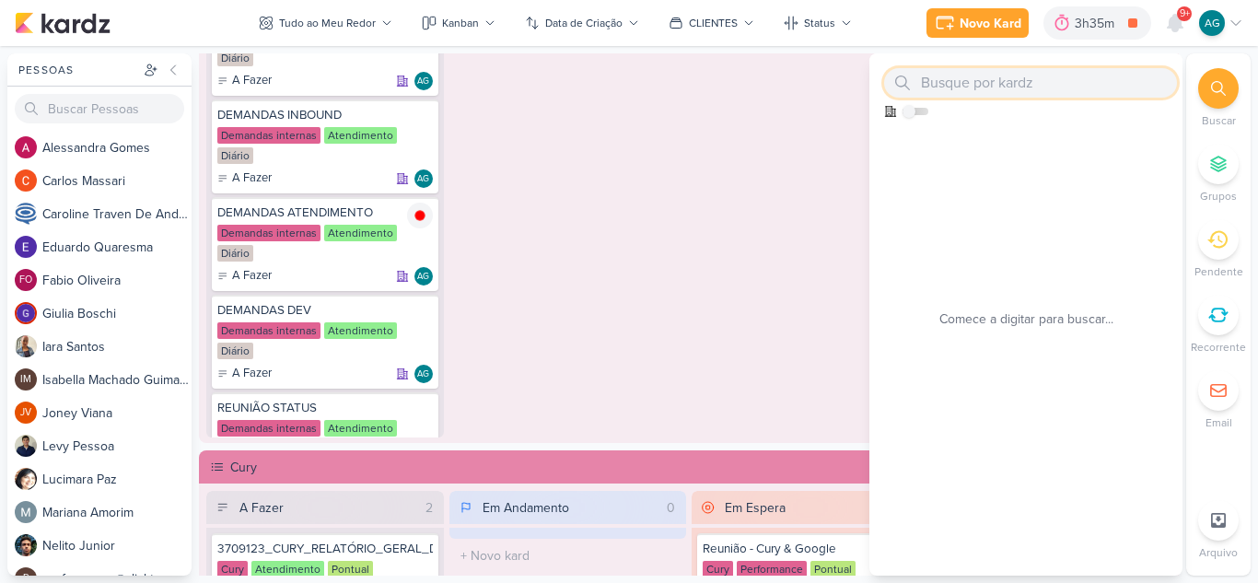
paste input "2708251"
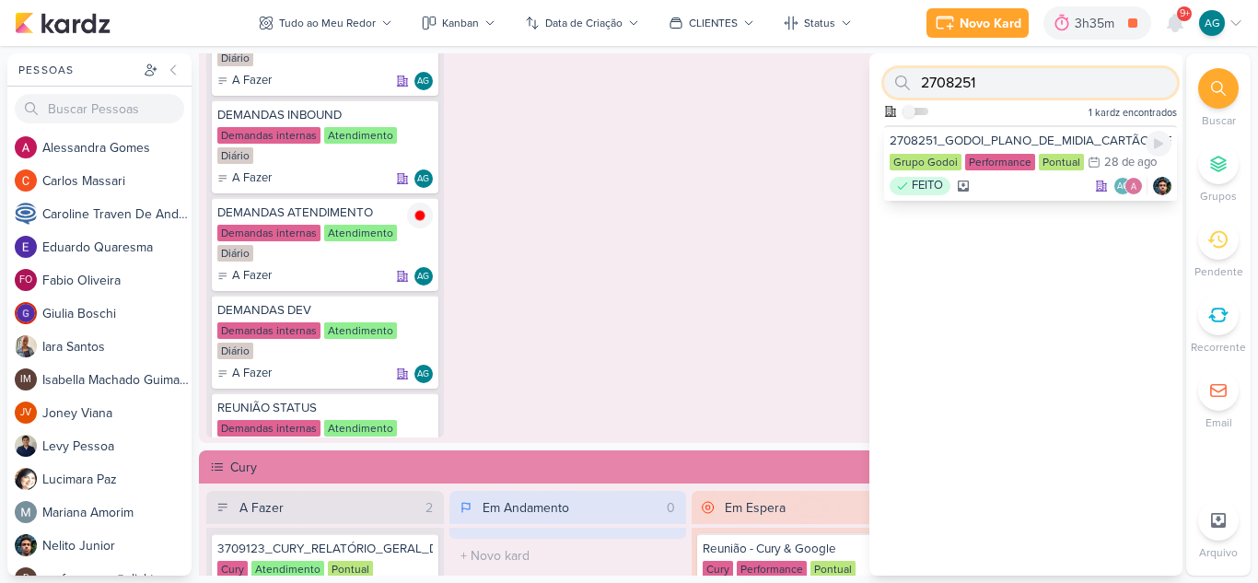
type input "2708251"
click at [1033, 136] on div "2708251_GODOI_PLANO_DE_MIDIA_CARTÃO_DE_CREDITO" at bounding box center [1030, 141] width 282 height 17
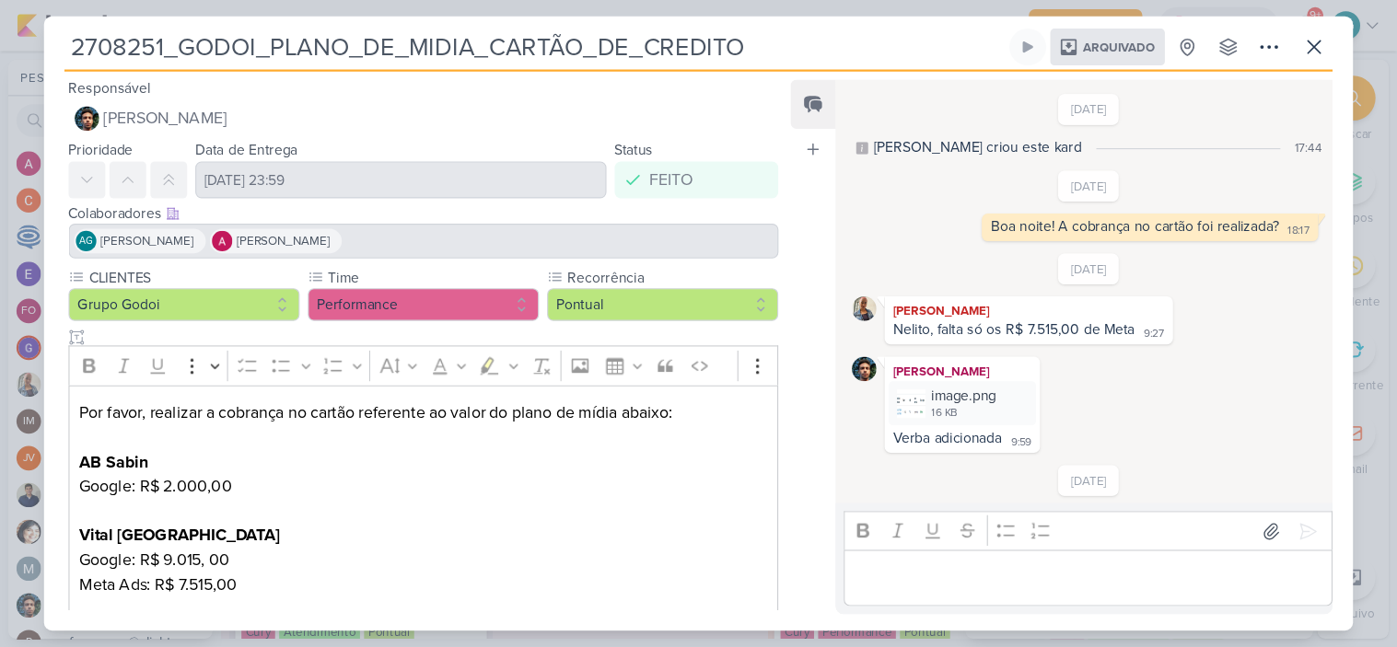
scroll to position [131, 0]
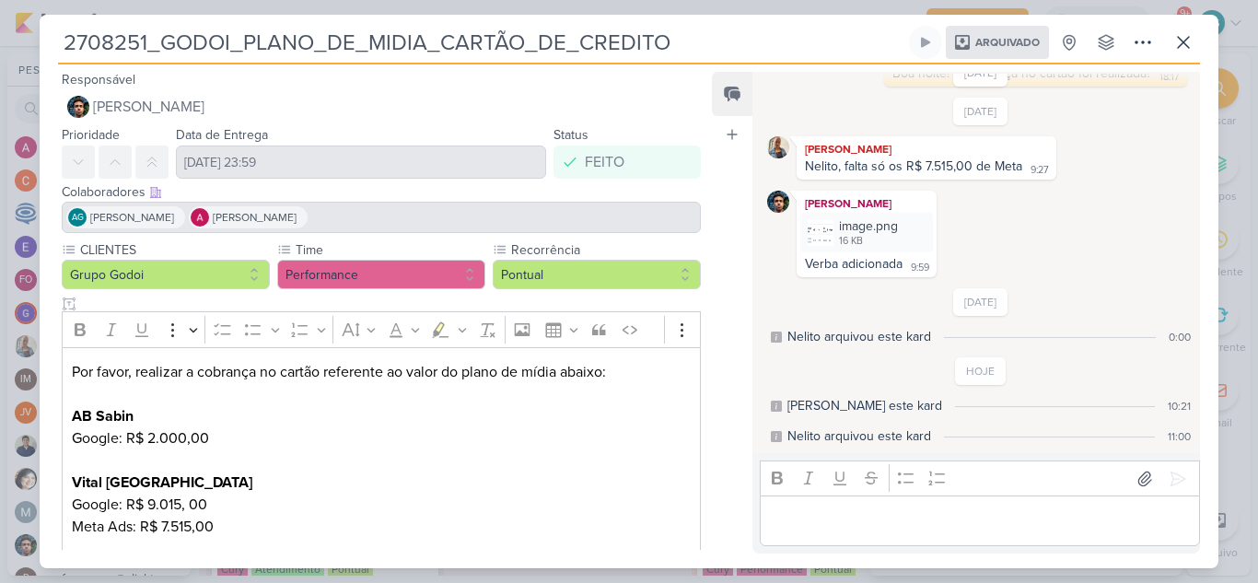
drag, startPoint x: 72, startPoint y: 372, endPoint x: 292, endPoint y: 527, distance: 268.9
click at [292, 527] on p "Por favor, realizar a cobrança no cartão referente ao valor do plano de mídia a…" at bounding box center [381, 471] width 619 height 221
copy p "Por favor, realizar a cobrança no cartão referente ao valor do plano de mídia a…"
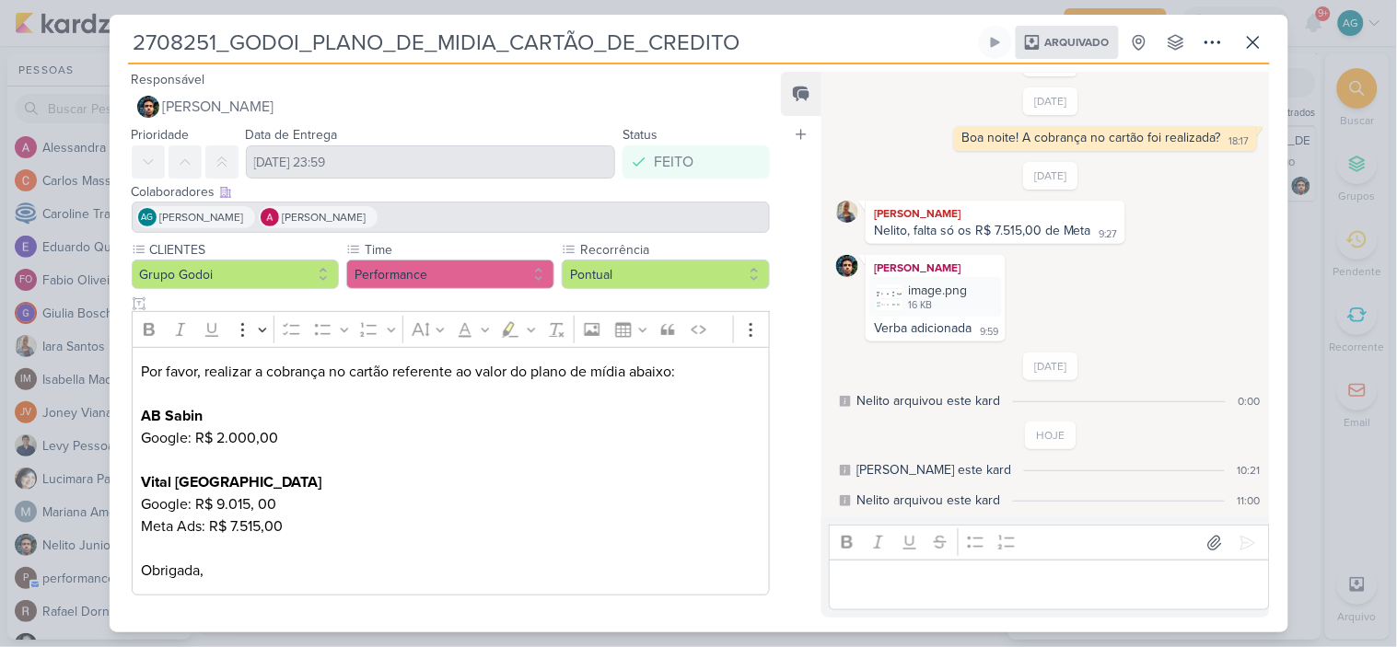
scroll to position [0, 0]
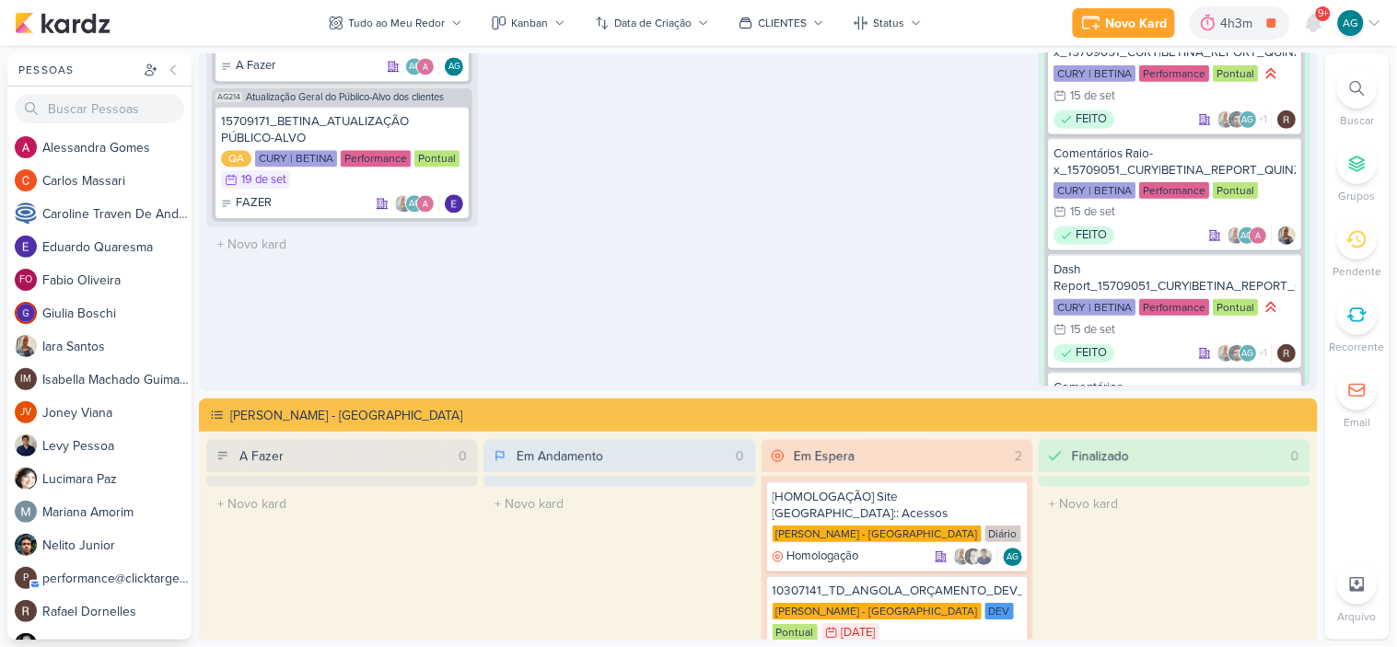
click at [1358, 90] on icon at bounding box center [1357, 88] width 15 height 15
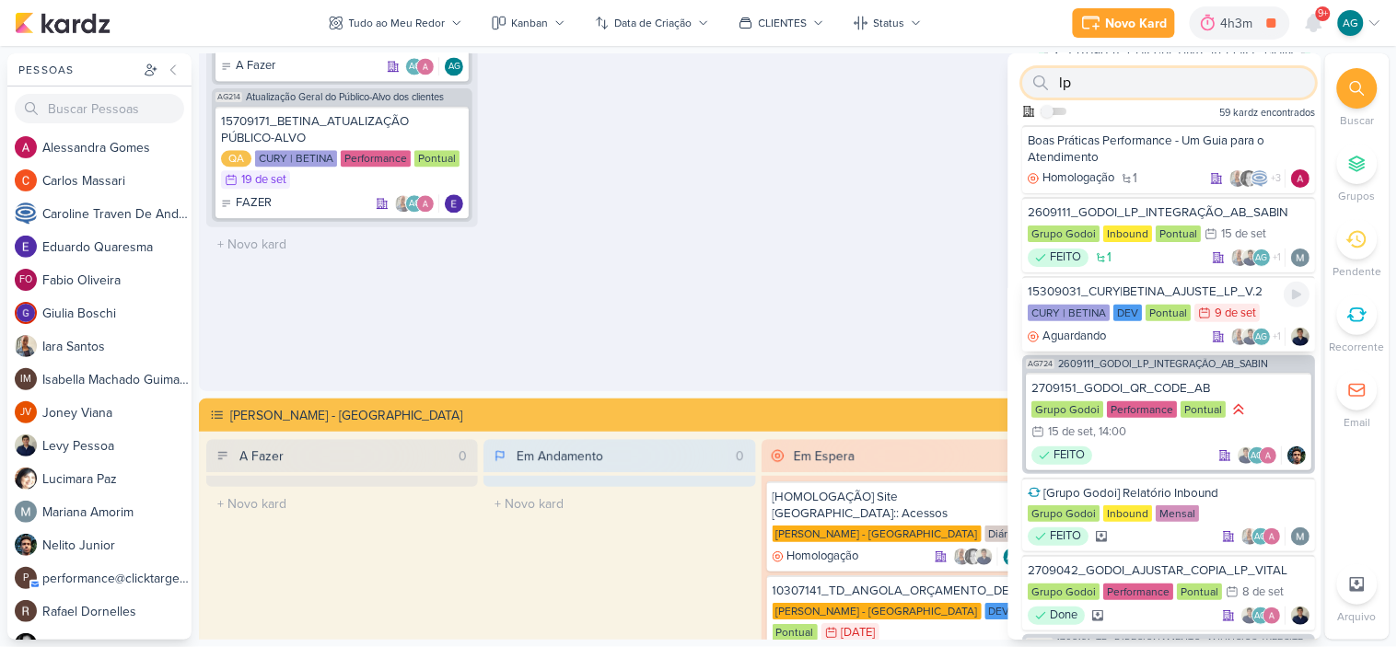
type input "lp"
click at [1173, 287] on div "15309031_CURY|BETINA_AJUSTE_LP_V.2" at bounding box center [1169, 292] width 282 height 17
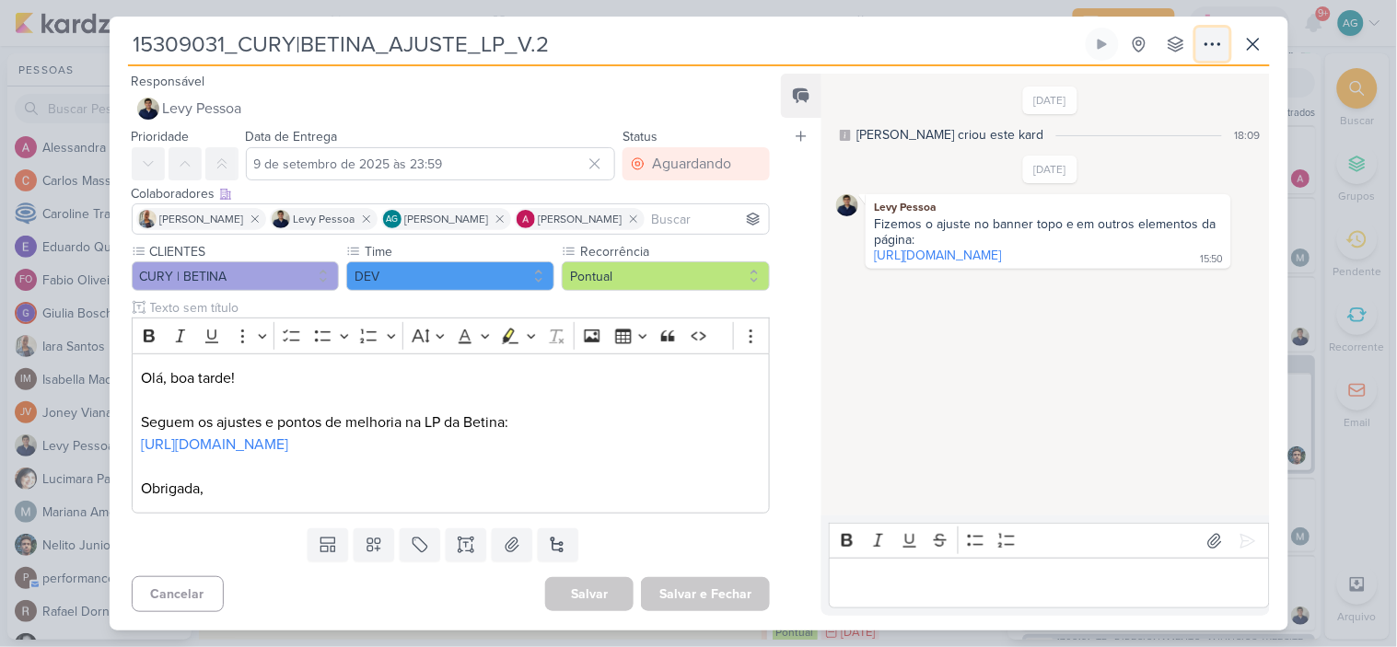
click at [1209, 47] on icon at bounding box center [1212, 44] width 22 height 22
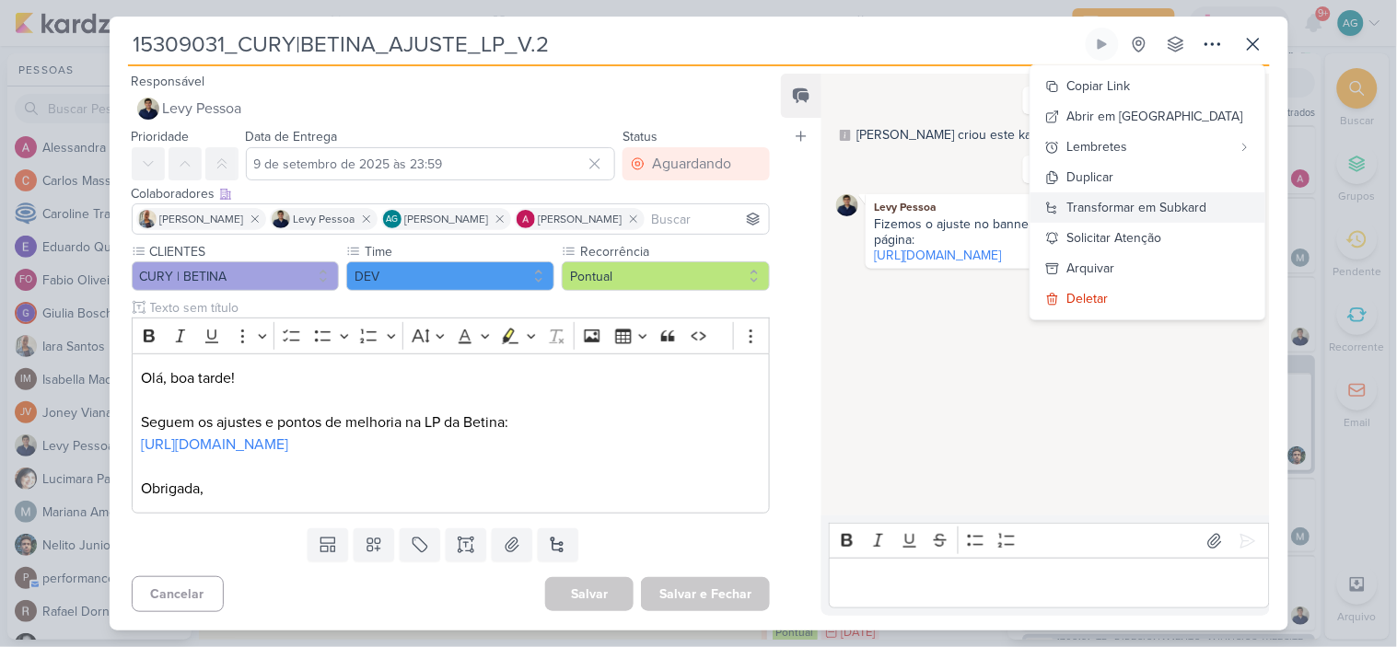
click at [1197, 205] on div "Transformar em Subkard" at bounding box center [1137, 207] width 140 height 19
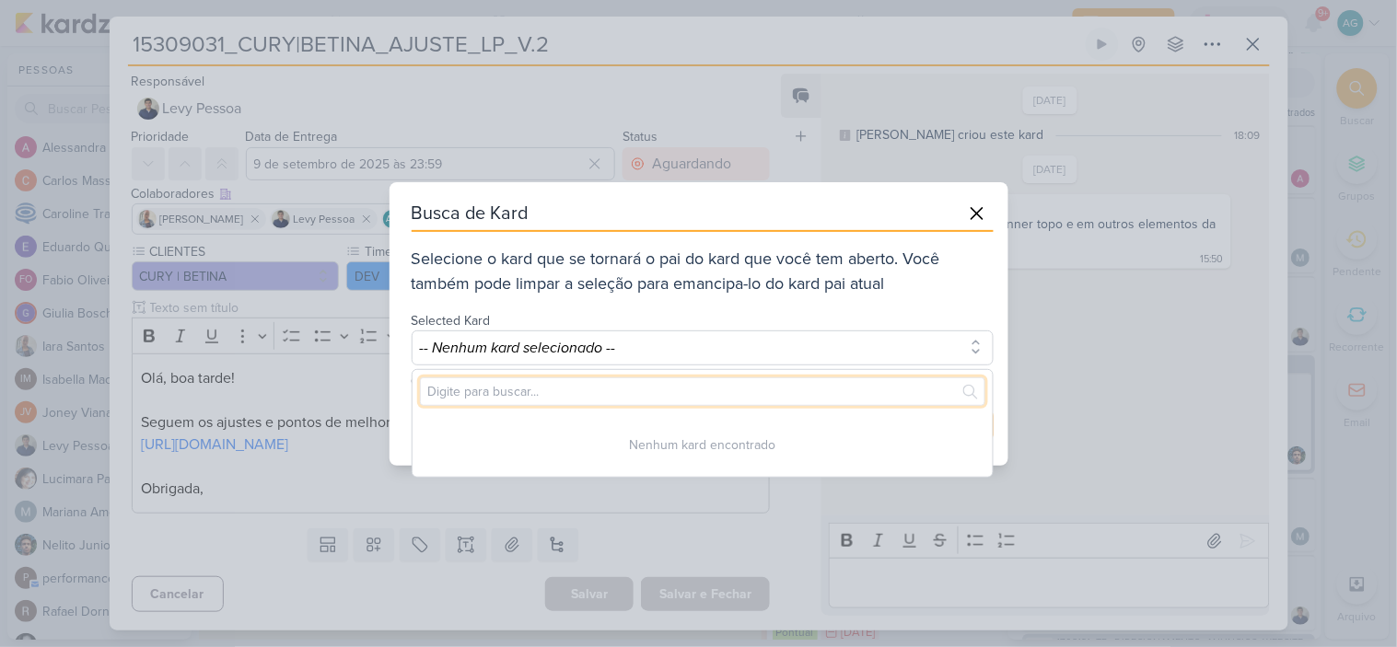
click at [564, 385] on input "text" at bounding box center [702, 391] width 565 height 29
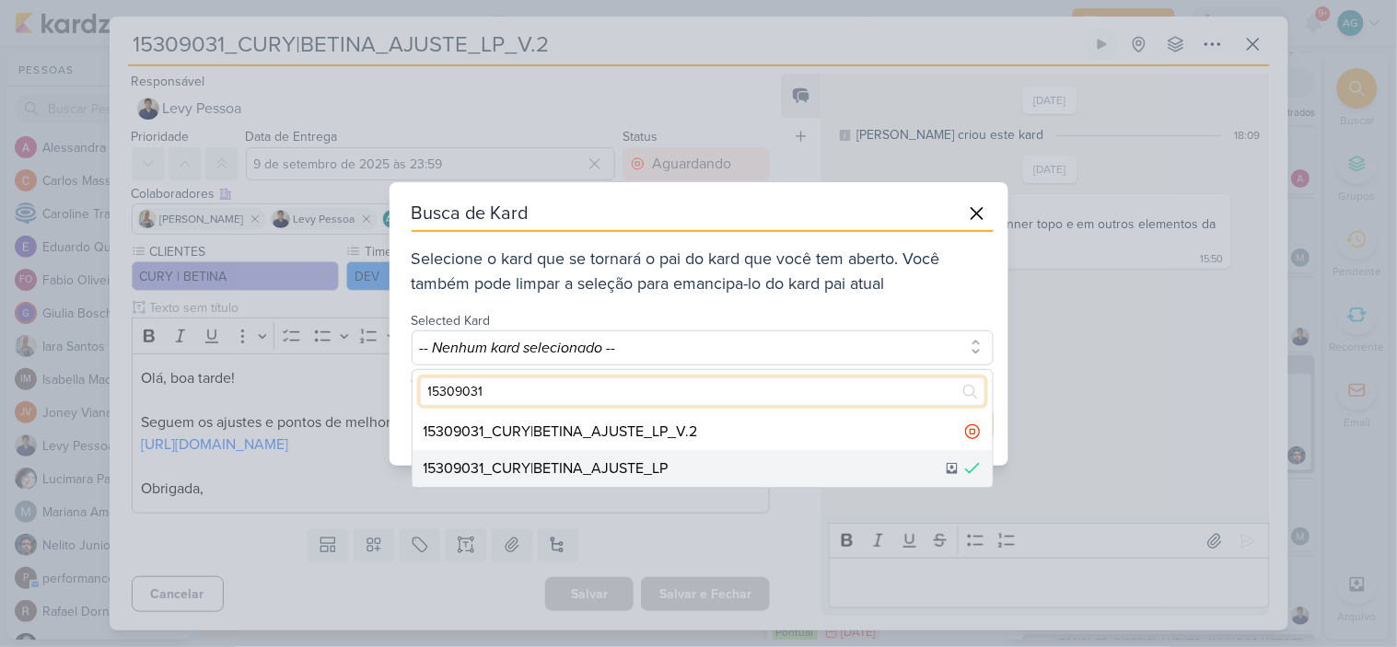
type input "15309031"
click at [608, 464] on div "15309031_CURY|BETINA_AJUSTE_LP" at bounding box center [545, 469] width 245 height 22
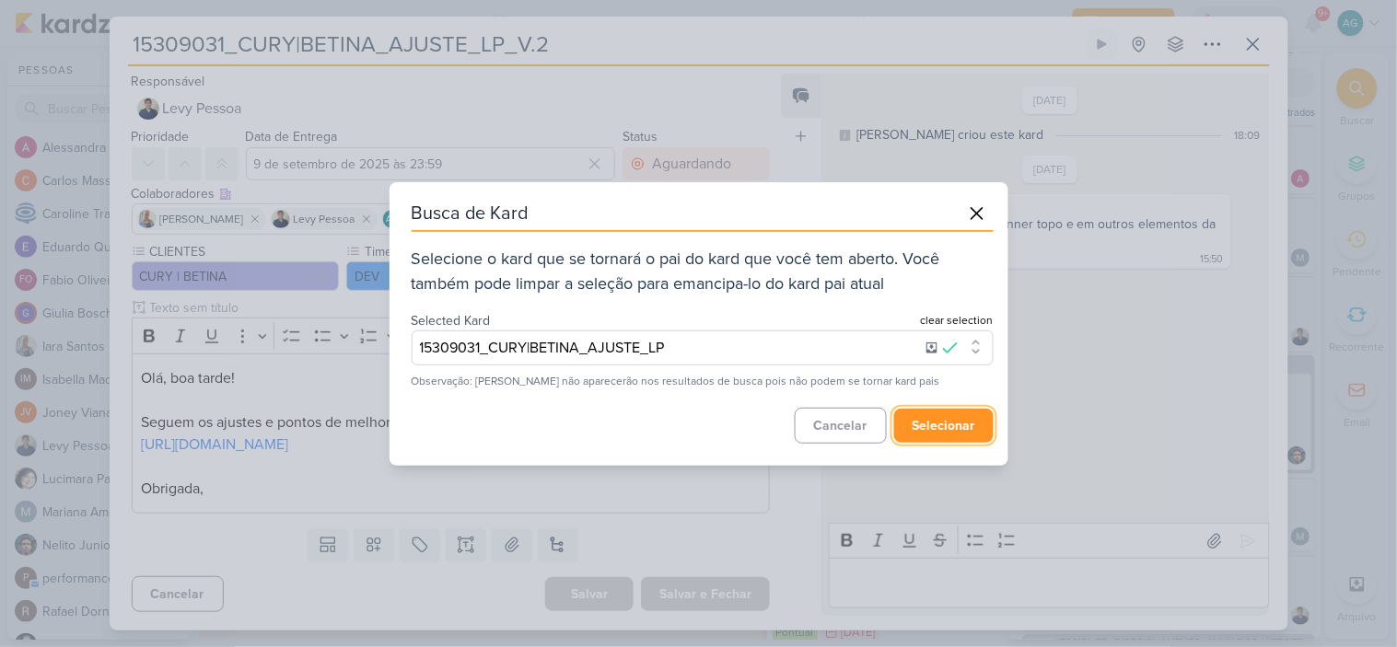
click at [928, 435] on button "selecionar" at bounding box center [943, 426] width 99 height 34
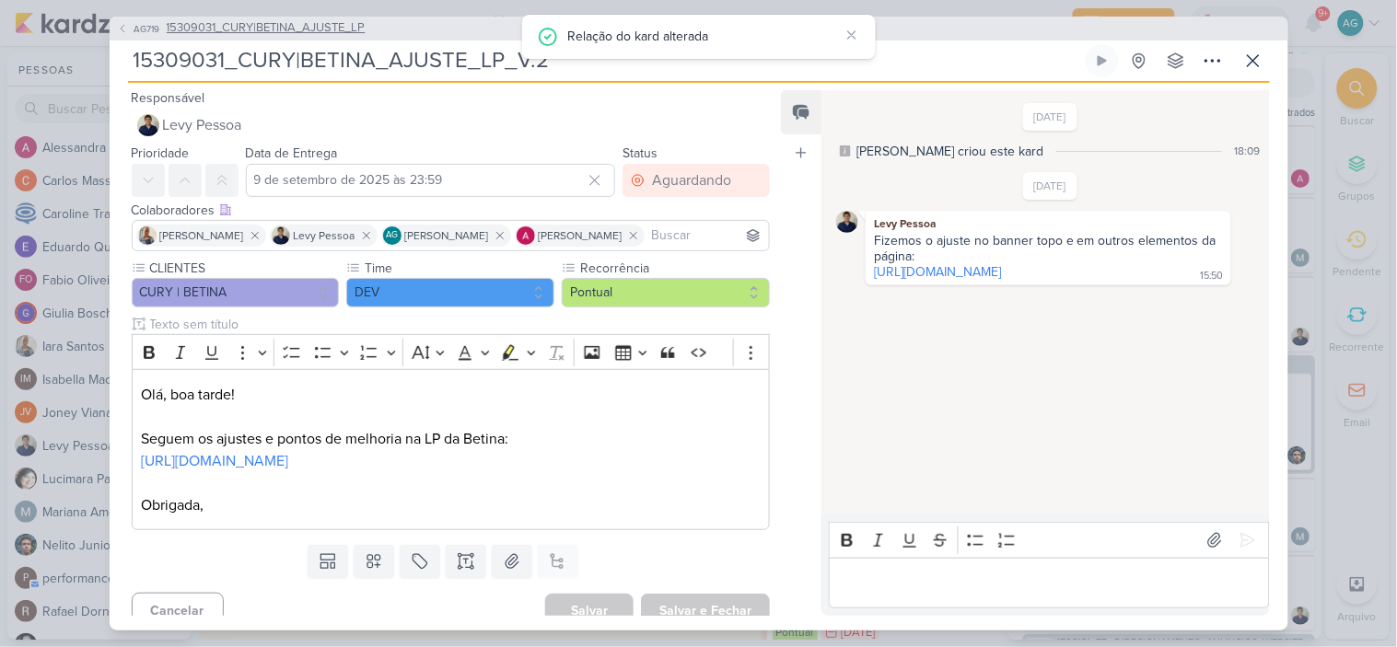
click at [341, 29] on span "15309031_CURY|BETINA_AJUSTE_LP" at bounding box center [266, 28] width 199 height 18
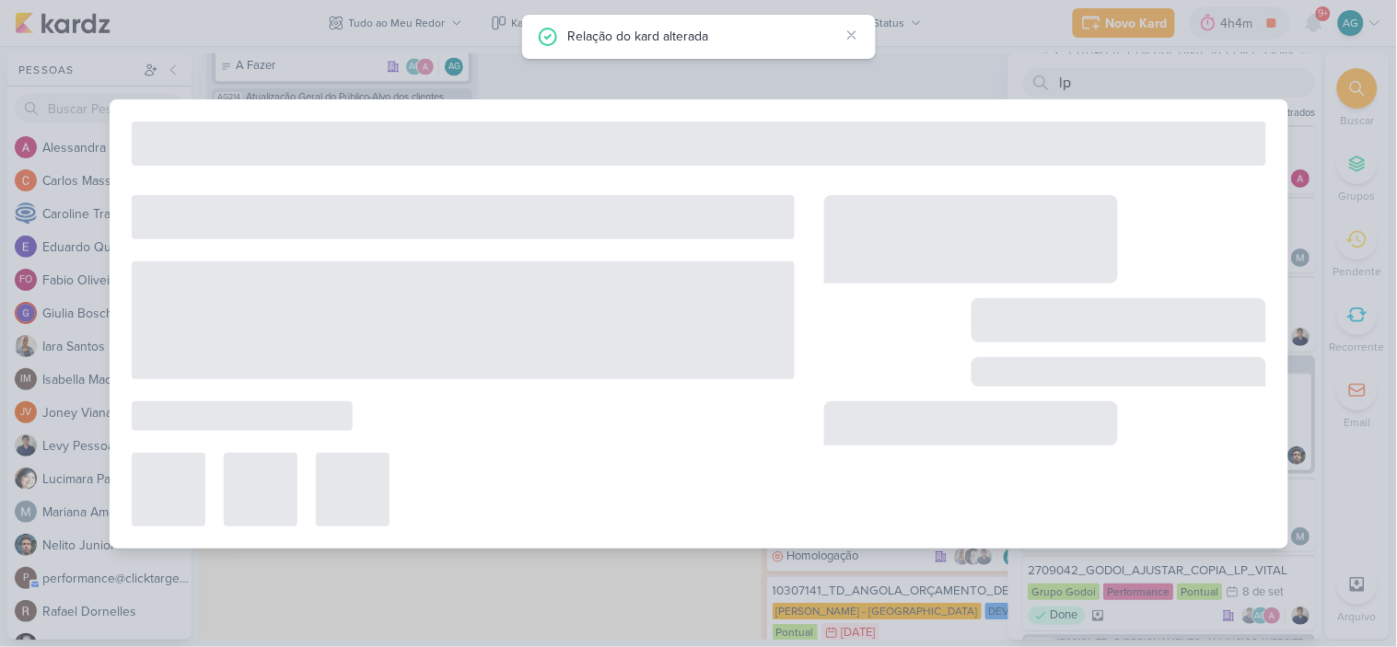
type input "15309031_CURY|BETINA_AJUSTE_LP"
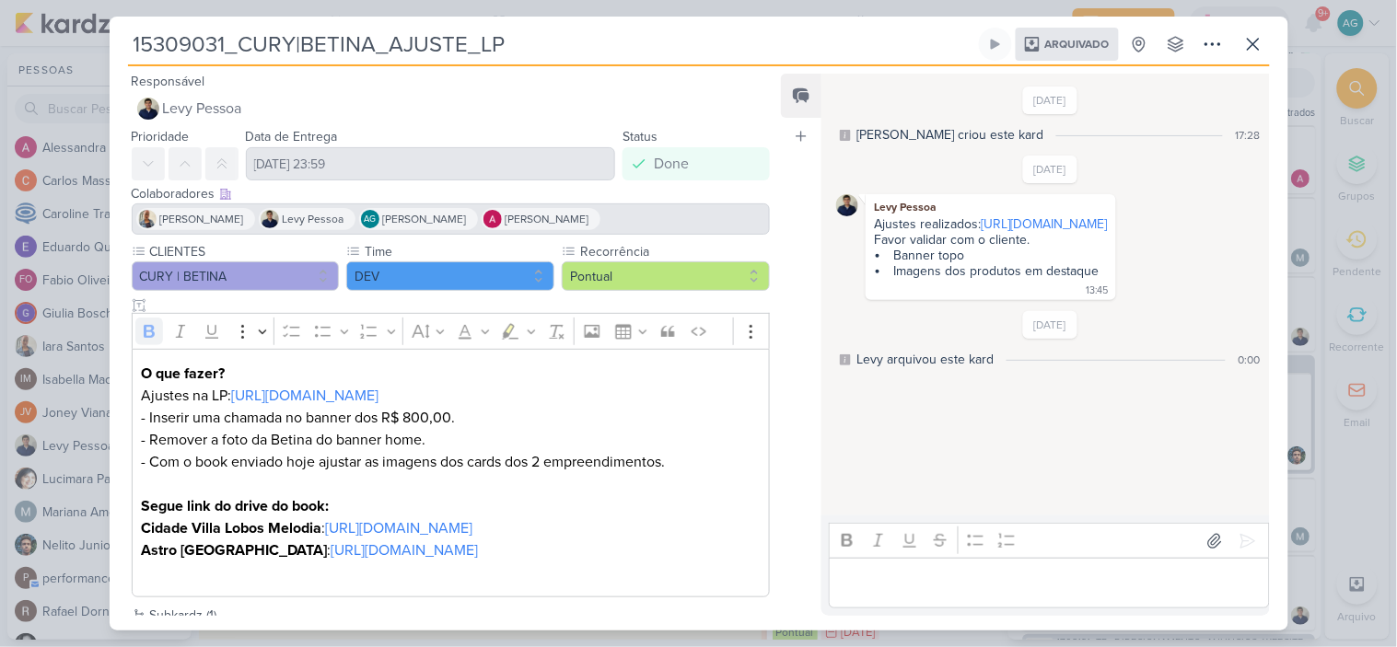
scroll to position [114, 0]
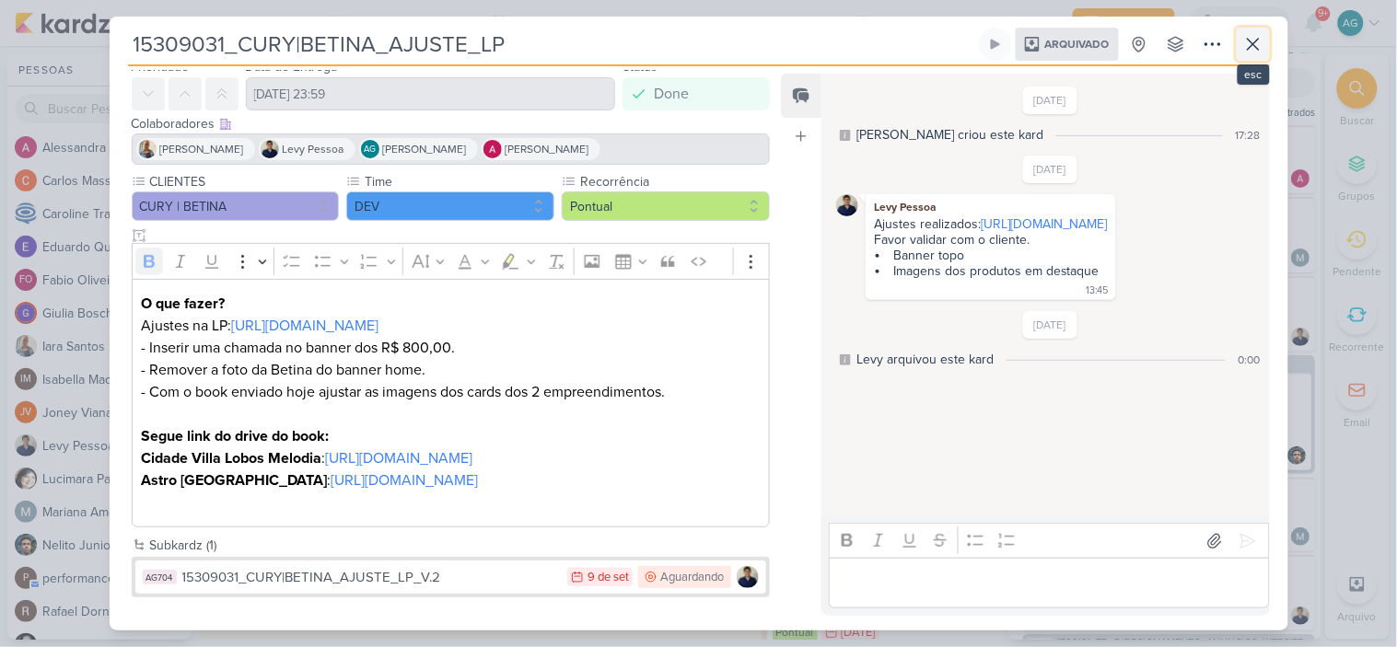
click at [1244, 42] on icon at bounding box center [1253, 44] width 22 height 22
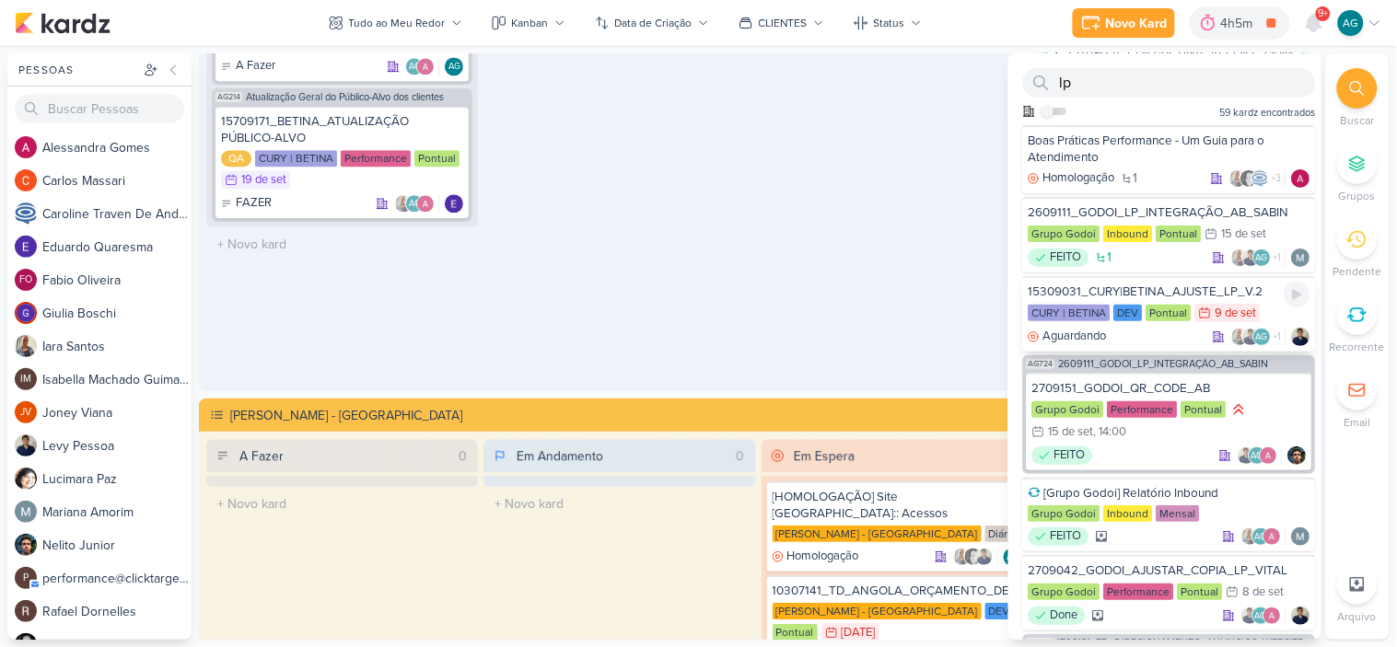
click at [1198, 285] on div "15309031_CURY|BETINA_AJUSTE_LP_V.2" at bounding box center [1169, 292] width 282 height 17
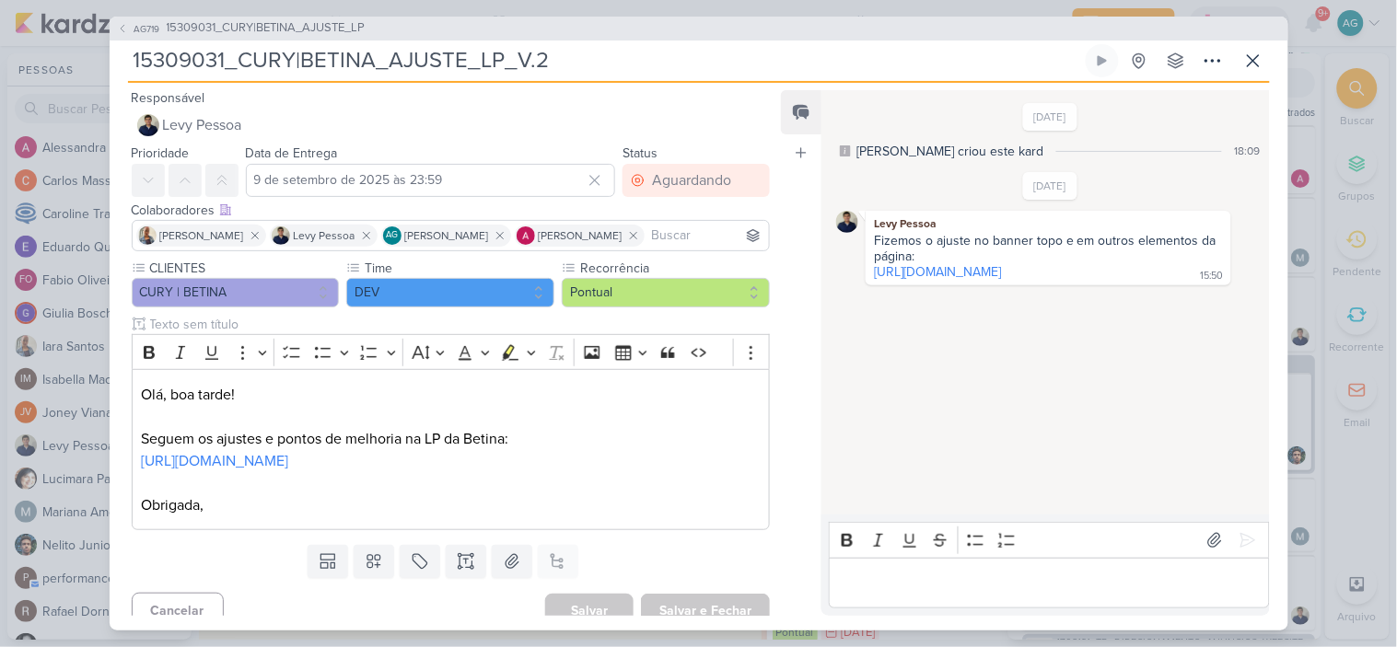
drag, startPoint x: 574, startPoint y: 70, endPoint x: 80, endPoint y: 55, distance: 494.6
click at [80, 55] on div "AG719 15309031_CURY|BETINA_AJUSTE_LP 15309031_CURY|BETINA_AJUSTE_LP_V.2" at bounding box center [698, 323] width 1397 height 647
click at [1258, 56] on icon at bounding box center [1252, 60] width 11 height 11
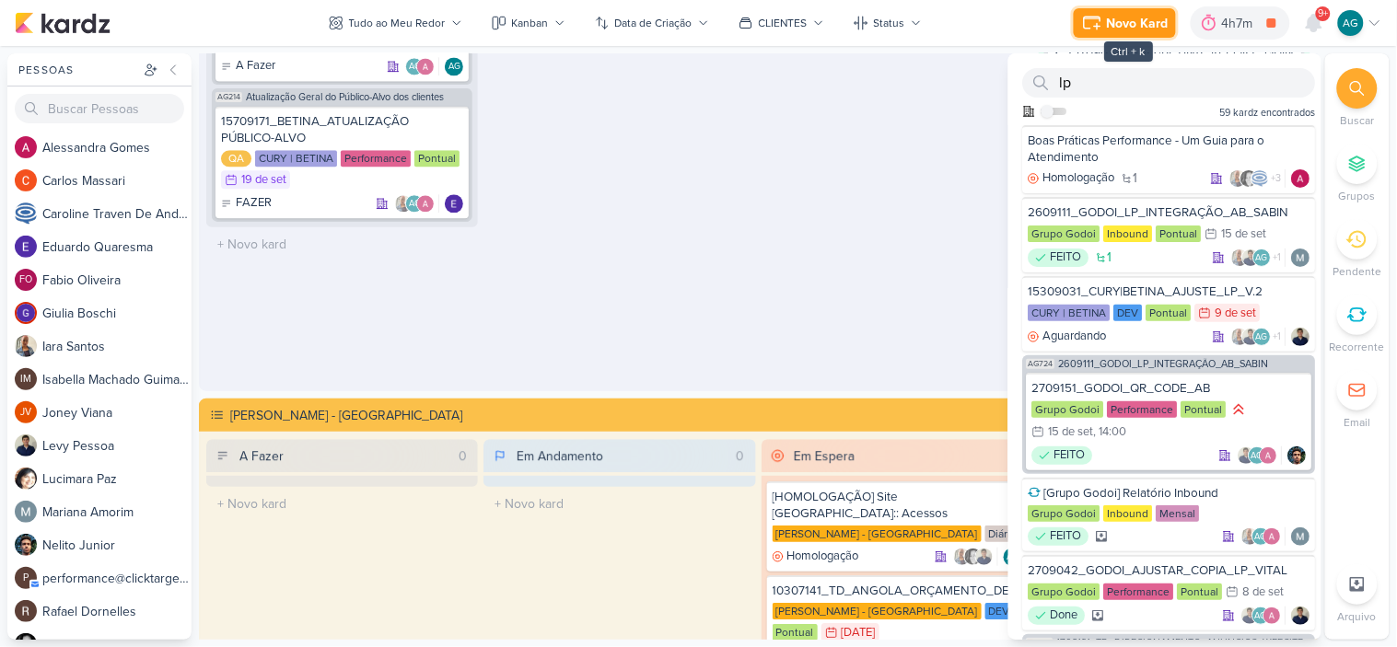
click at [1116, 25] on div "Novo Kard" at bounding box center [1138, 23] width 62 height 19
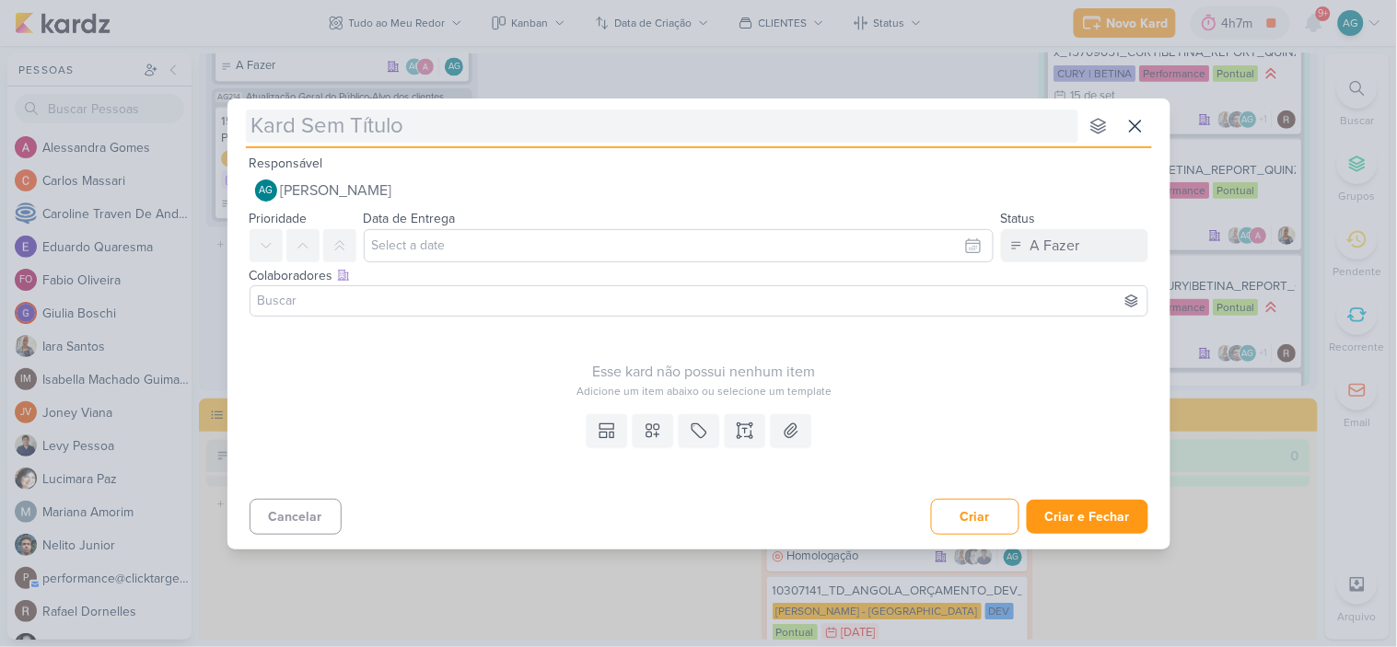
type input "15309181_CURY|BETINA_AJUSTE_LP_V.3"
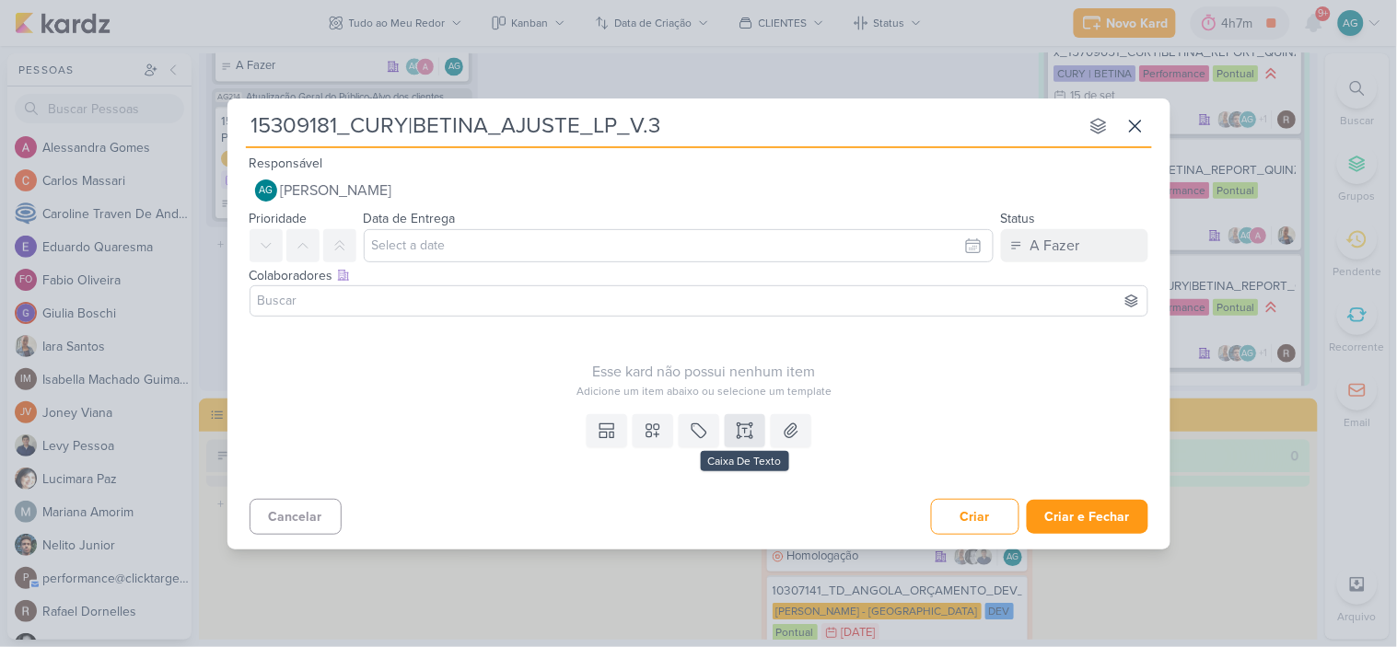
type input "15309181_CURY|BETINA_AJUSTE_LP_V.3"
click at [752, 426] on icon at bounding box center [745, 431] width 18 height 18
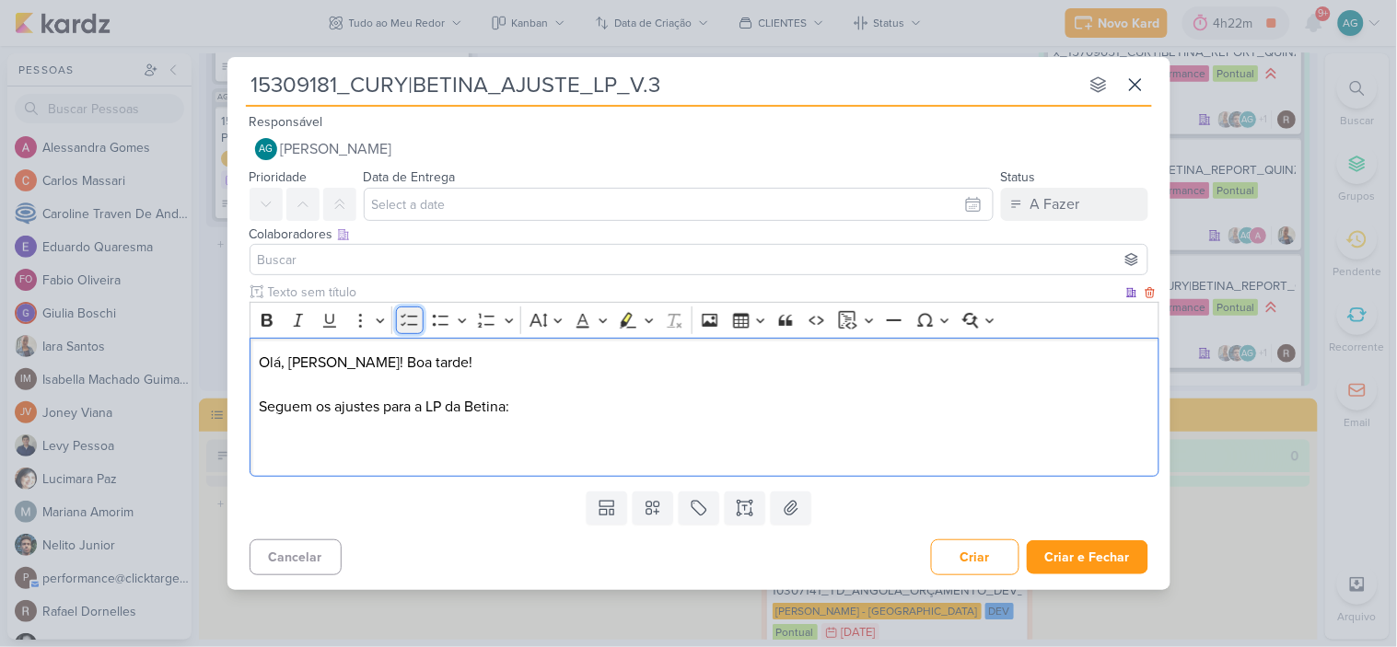
click at [403, 327] on icon "Editor toolbar" at bounding box center [409, 320] width 18 height 18
click at [435, 331] on button "Bulleted List" at bounding box center [441, 321] width 28 height 28
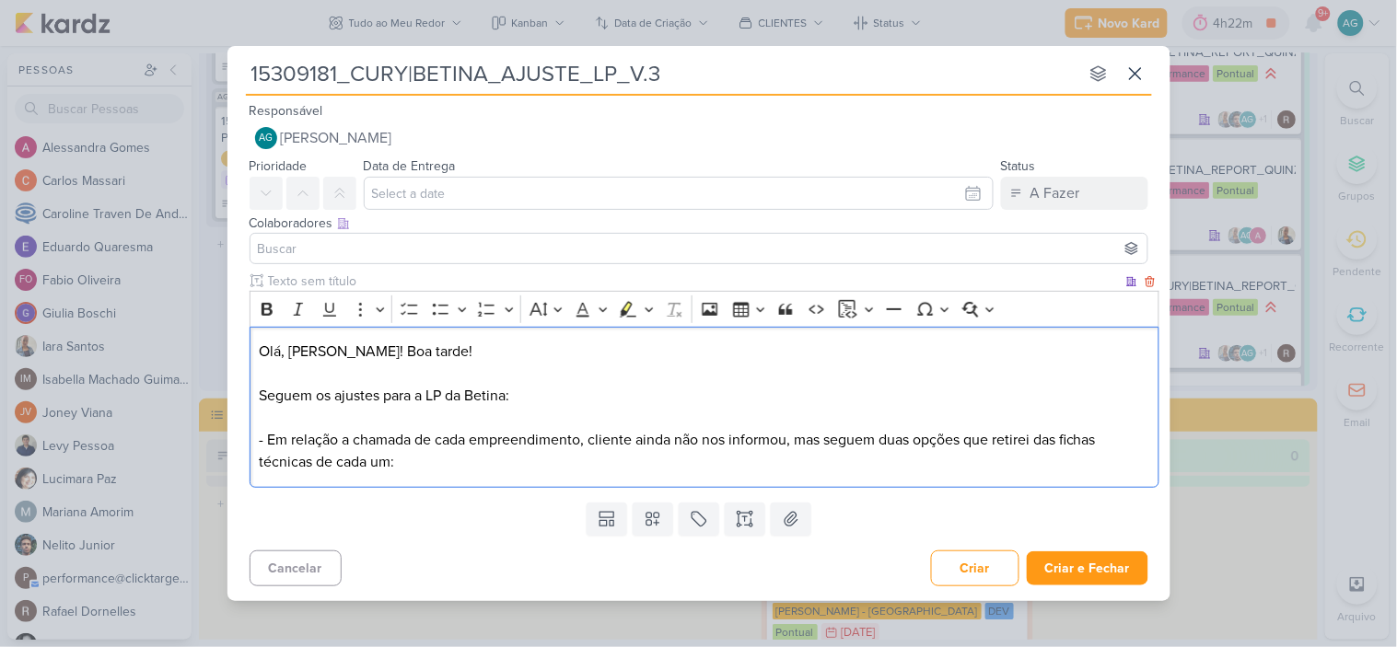
click at [345, 426] on p "Olá, [PERSON_NAME]! Boa tarde! Seguem os ajustes para a LP da Betina: - Em rela…" at bounding box center [704, 407] width 890 height 133
click at [548, 396] on p "Olá, [PERSON_NAME]! Boa tarde! Seguem os ajustes para a LP da [PERSON_NAME]: ⁠⁠…" at bounding box center [704, 407] width 890 height 133
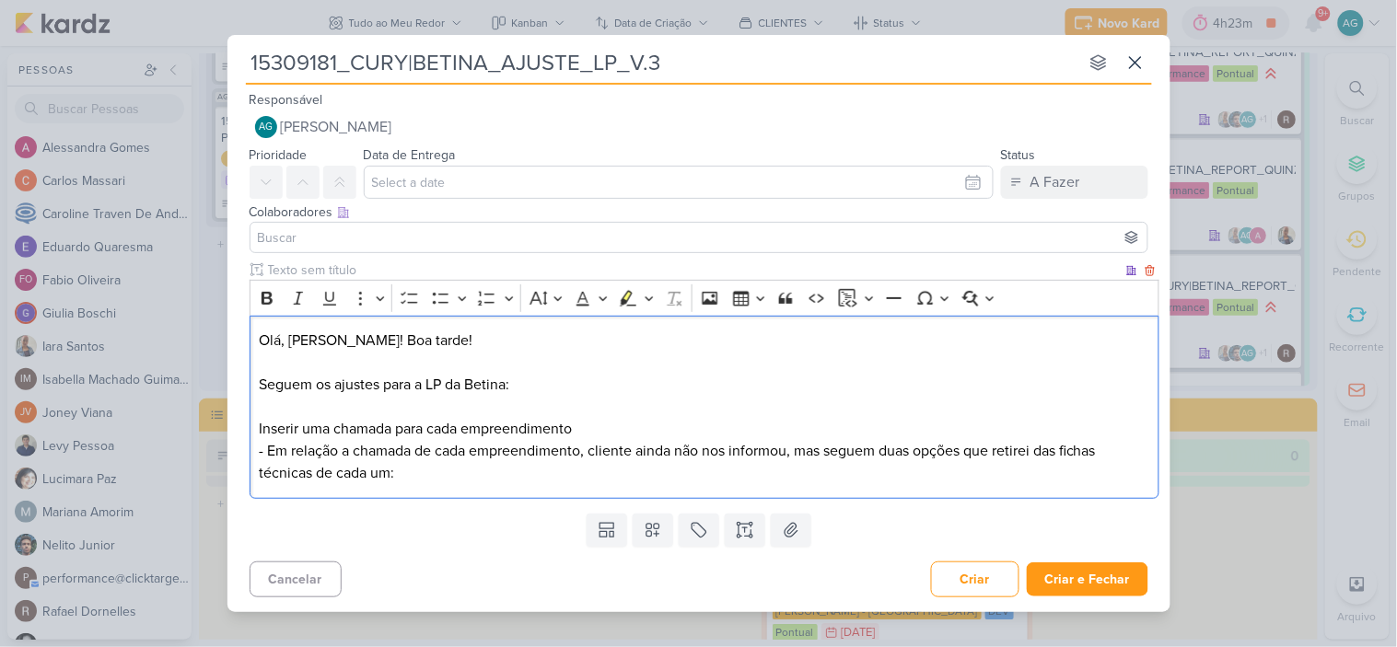
click at [667, 417] on p "Olá, [PERSON_NAME]! Boa tarde! Seguem os ajustes para a LP da [PERSON_NAME]: ⁠⁠…" at bounding box center [704, 407] width 890 height 155
drag, startPoint x: 613, startPoint y: 429, endPoint x: 246, endPoint y: 422, distance: 367.4
click at [246, 422] on div "Clique para deixar o item visível somente à membros da sua organização Rich Tex…" at bounding box center [698, 383] width 943 height 245
click at [267, 292] on icon "Editor toolbar" at bounding box center [266, 298] width 11 height 13
click at [306, 466] on p "Olá, [PERSON_NAME]! Boa tarde! Seguem os ajustes para a LP da Betina: Inserir u…" at bounding box center [704, 407] width 890 height 155
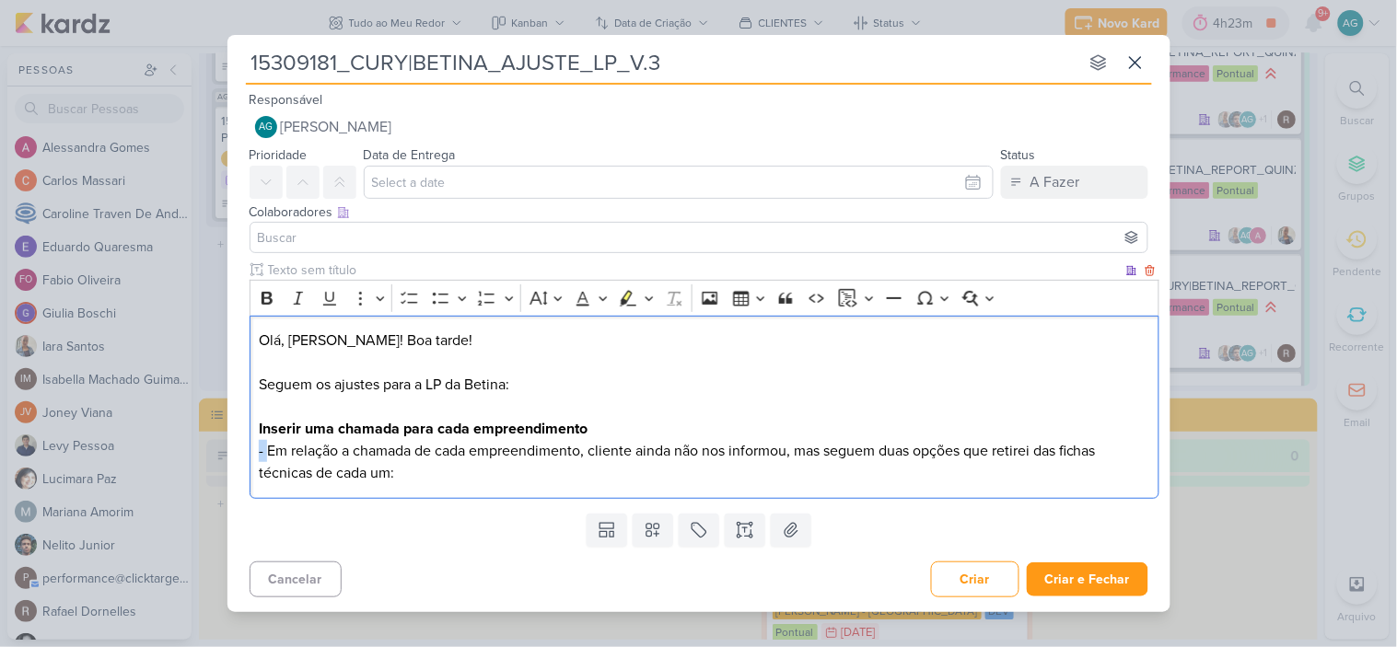
drag, startPoint x: 271, startPoint y: 448, endPoint x: 231, endPoint y: 446, distance: 39.6
click at [231, 446] on div "Clique para deixar o item visível somente à membros da sua organização Rich Tex…" at bounding box center [698, 383] width 943 height 245
click at [423, 479] on p "Olá, [PERSON_NAME]! Boa tarde! Seguem os ajustes para a LP da Betina: Inserir u…" at bounding box center [704, 407] width 890 height 155
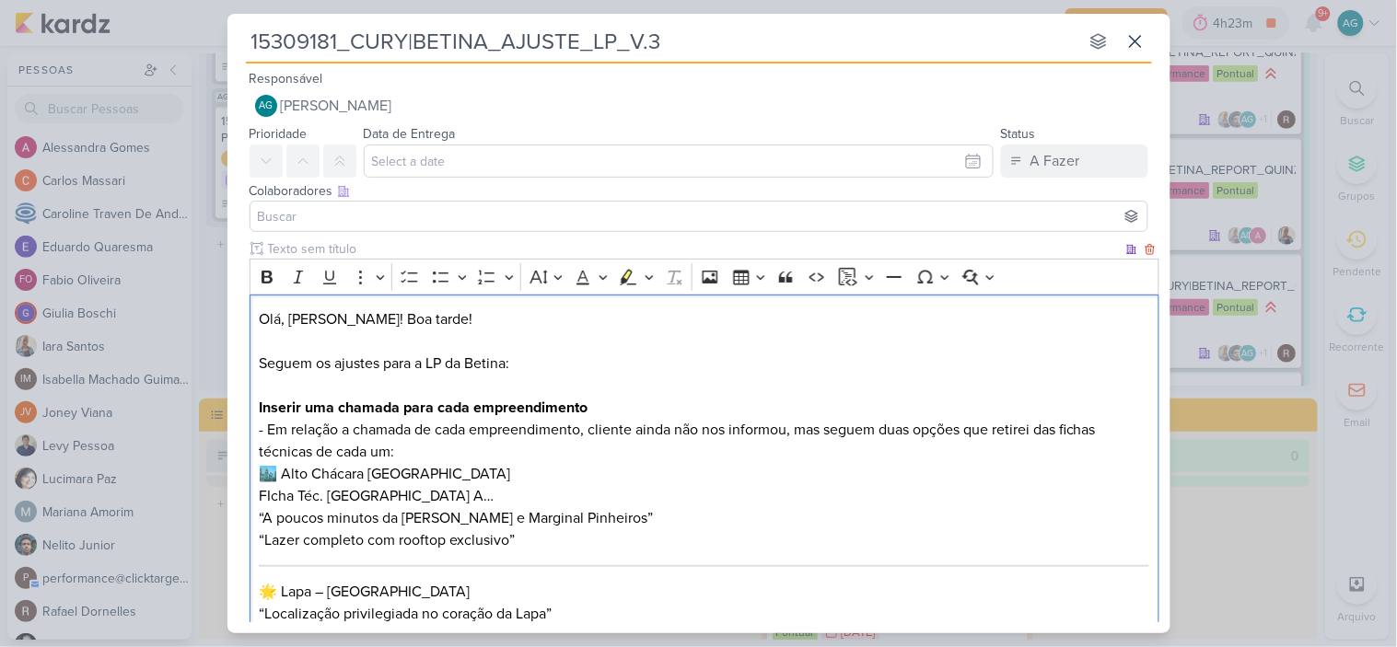
scroll to position [258, 0]
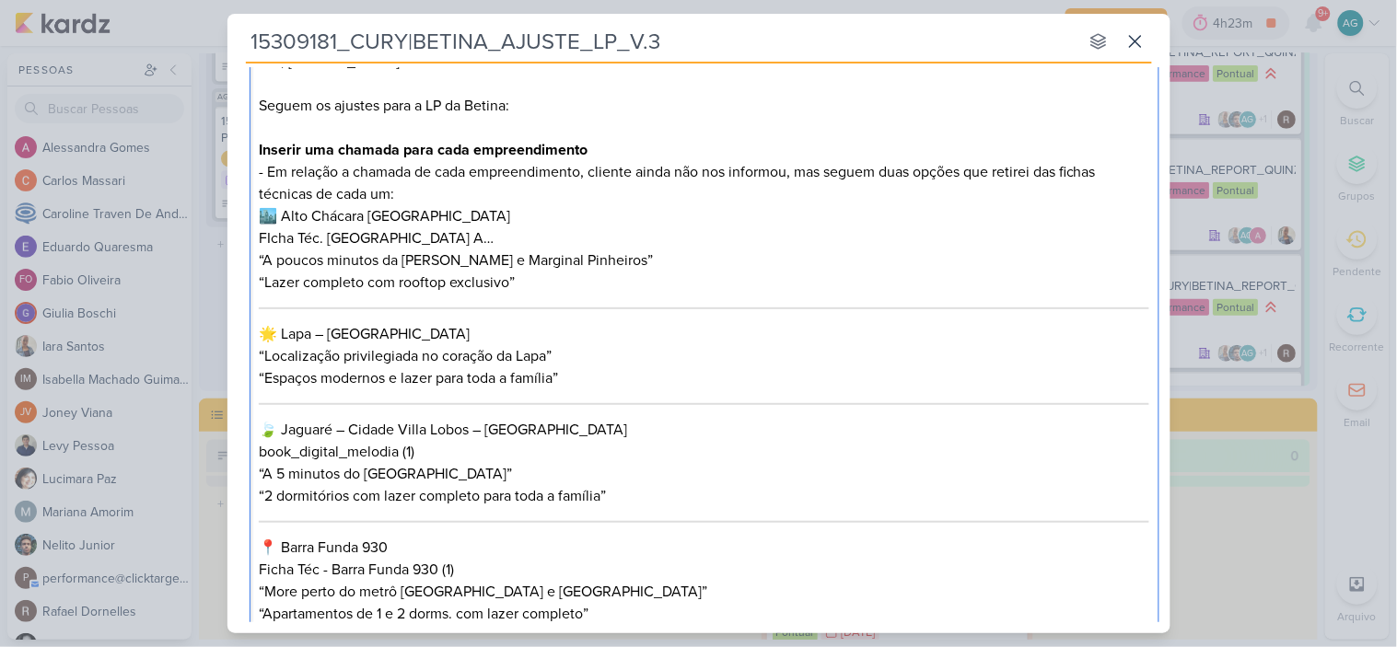
drag, startPoint x: 501, startPoint y: 233, endPoint x: 252, endPoint y: 232, distance: 248.6
click at [252, 232] on div "Olá, [PERSON_NAME]! Boa tarde! Seguem os ajustes para a LP da Betina: Inserir u…" at bounding box center [704, 338] width 910 height 603
drag, startPoint x: 284, startPoint y: 215, endPoint x: 249, endPoint y: 215, distance: 35.0
click at [249, 215] on div "Olá, [PERSON_NAME]! Boa tarde! Seguem os ajustes para a LP da Betina: Inserir u…" at bounding box center [704, 338] width 910 height 603
click at [484, 213] on p "Olá, [PERSON_NAME]! Boa tarde! Seguem os ajustes para a LP da Betina: Inserir u…" at bounding box center [704, 139] width 890 height 177
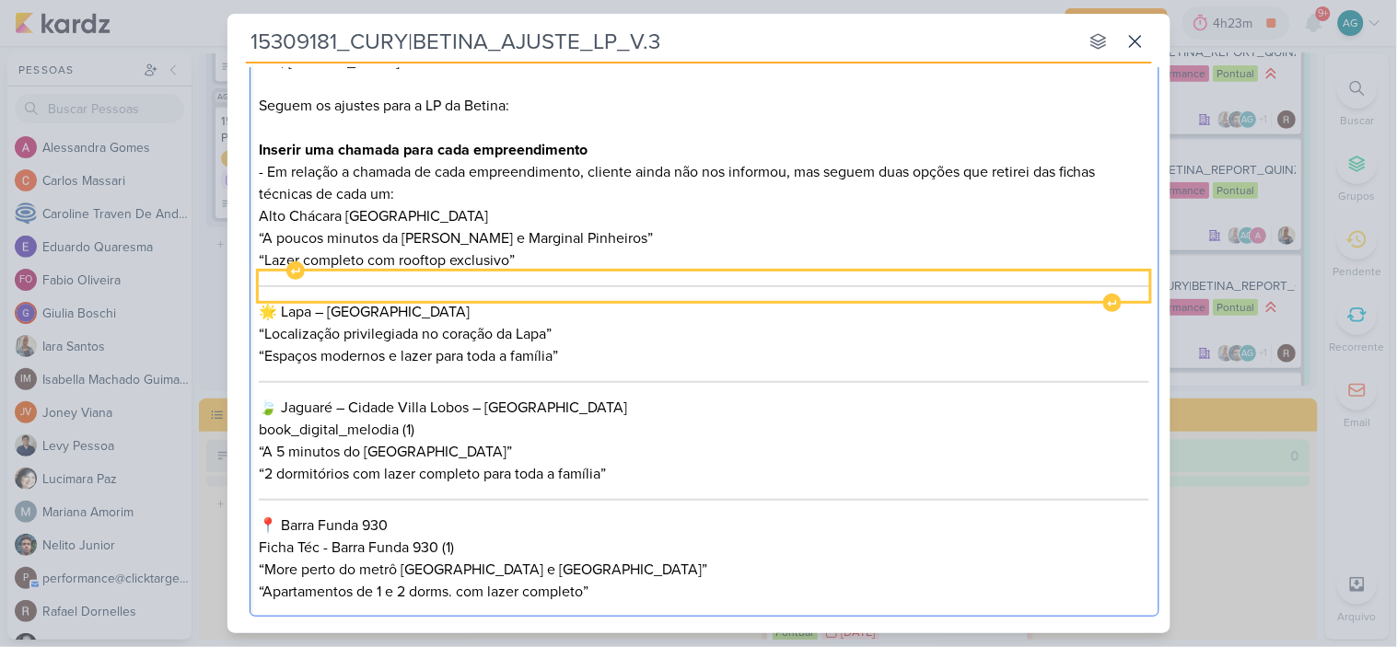
click at [540, 284] on div "Editor editing area: main" at bounding box center [704, 286] width 890 height 29
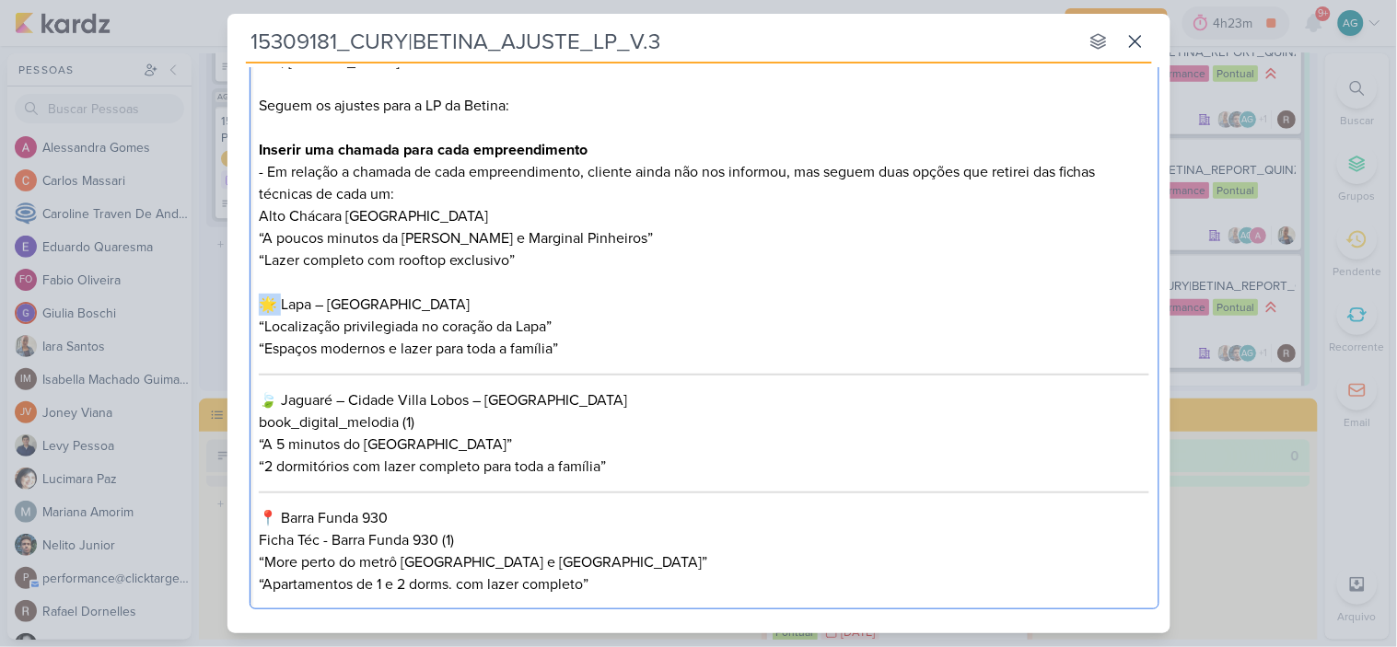
drag, startPoint x: 282, startPoint y: 306, endPoint x: 241, endPoint y: 301, distance: 40.8
click at [241, 301] on div "Clique para deixar o item visível somente à membros da sua organização Rich Tex…" at bounding box center [698, 299] width 943 height 635
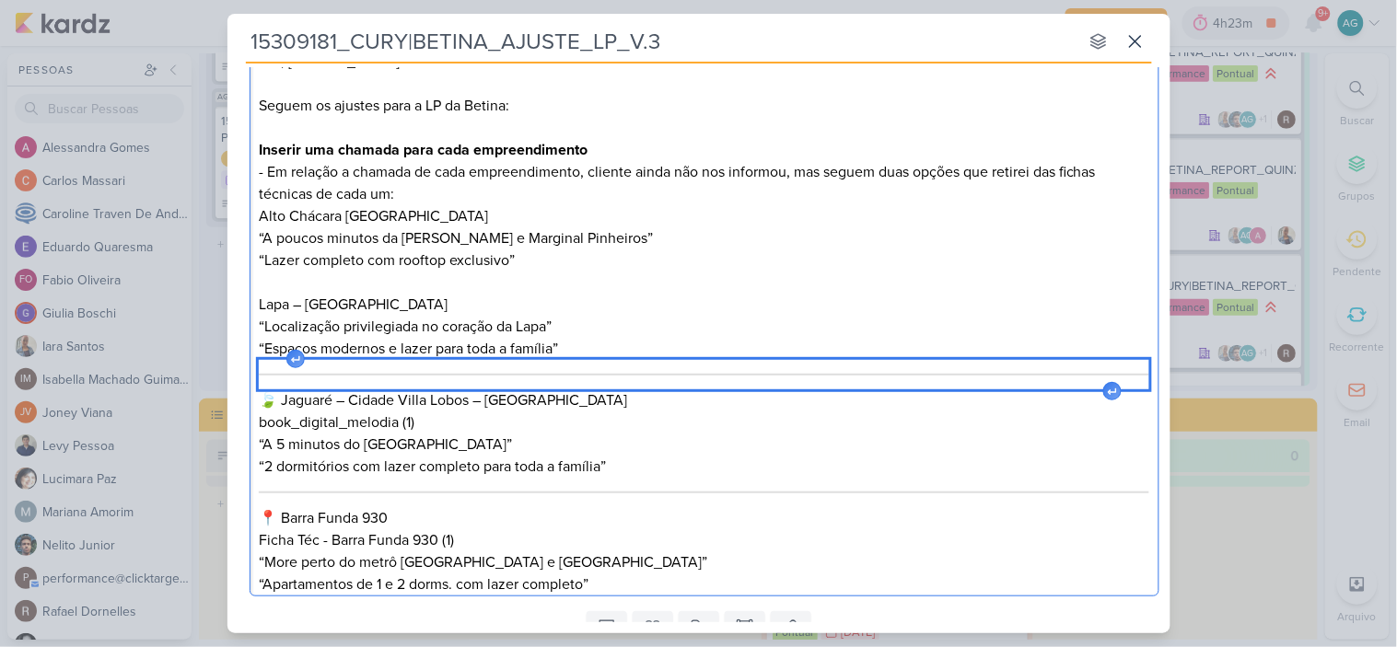
click at [658, 372] on div "Editor editing area: main" at bounding box center [704, 374] width 890 height 29
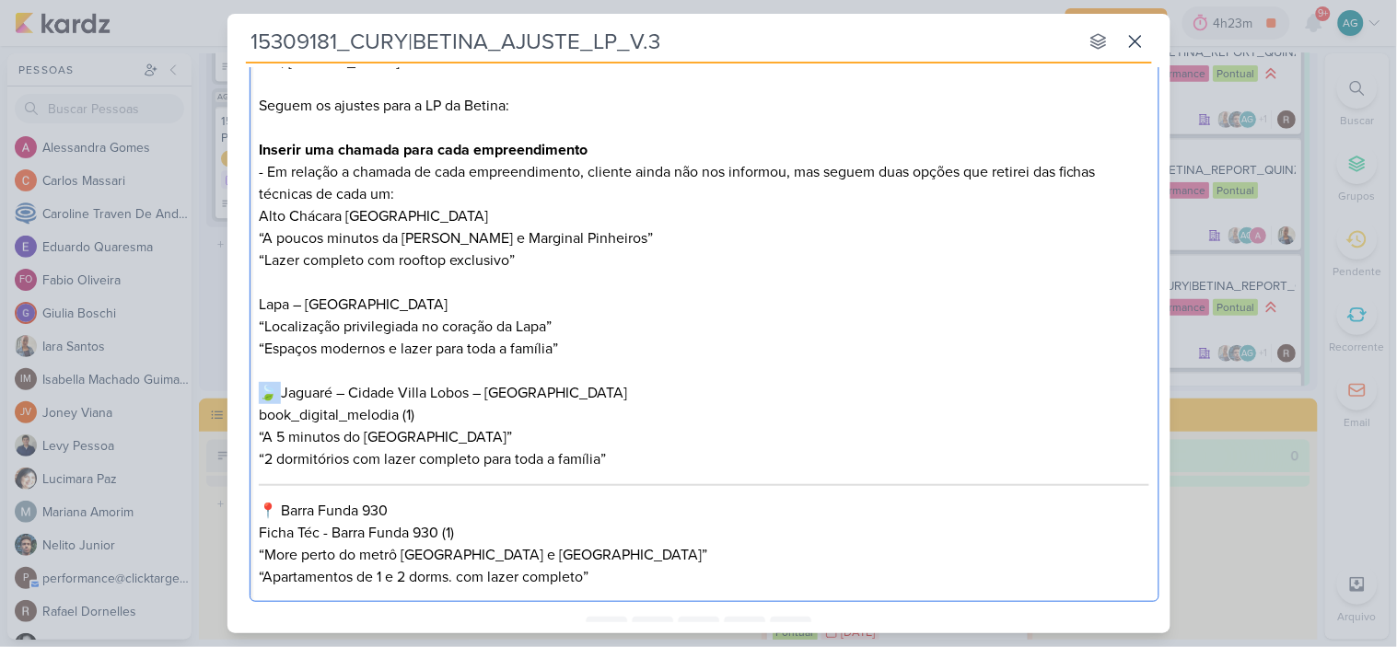
drag, startPoint x: 285, startPoint y: 390, endPoint x: 225, endPoint y: 390, distance: 60.8
click at [225, 390] on div "15309181_CURY|BETINA_AJUSTE_LP_V.3 nenhum grupo disponível esc Responsável AG […" at bounding box center [698, 323] width 1397 height 647
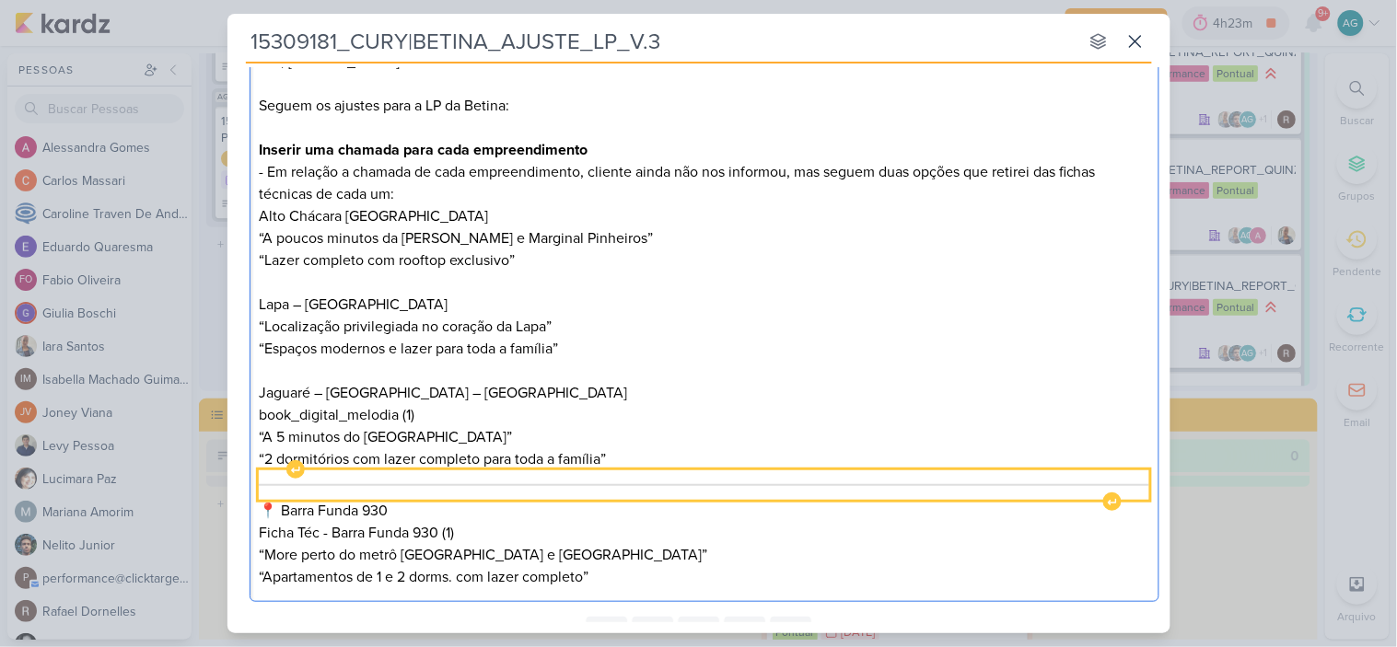
click at [580, 481] on div "Editor editing area: main" at bounding box center [704, 484] width 890 height 29
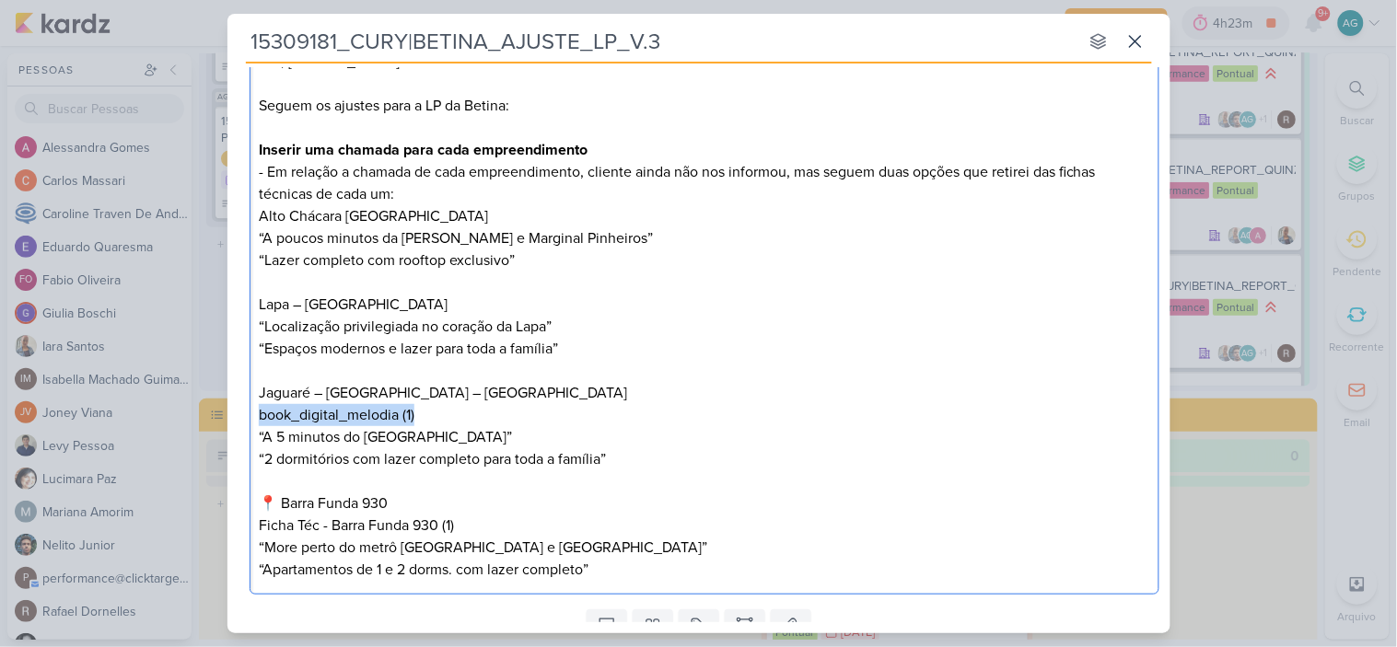
drag, startPoint x: 434, startPoint y: 414, endPoint x: 194, endPoint y: 421, distance: 239.4
click at [194, 421] on div "15309181_CURY|BETINA_AJUSTE_LP_V.3 nenhum grupo disponível esc Responsável AG […" at bounding box center [698, 323] width 1397 height 647
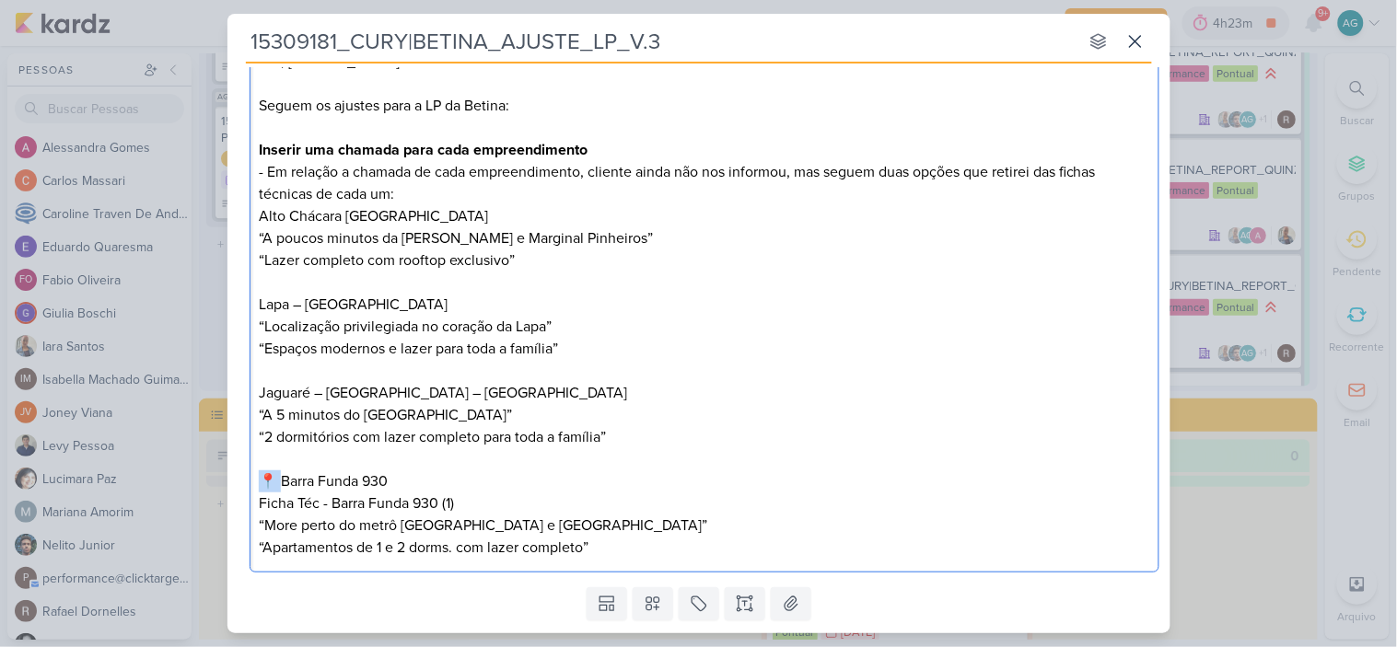
drag, startPoint x: 284, startPoint y: 474, endPoint x: 207, endPoint y: 475, distance: 76.4
click at [207, 475] on div "15309181_CURY|BETINA_AJUSTE_LP_V.3 nenhum grupo disponível esc Responsável AG […" at bounding box center [698, 323] width 1397 height 647
click at [474, 501] on p "Ficha Téc - Barra Funda 930 (1)" at bounding box center [704, 504] width 890 height 22
drag, startPoint x: 474, startPoint y: 501, endPoint x: 227, endPoint y: 510, distance: 246.9
click at [227, 510] on div "Clique para deixar o item visível somente à membros da sua organização Rich Tex…" at bounding box center [698, 281] width 943 height 598
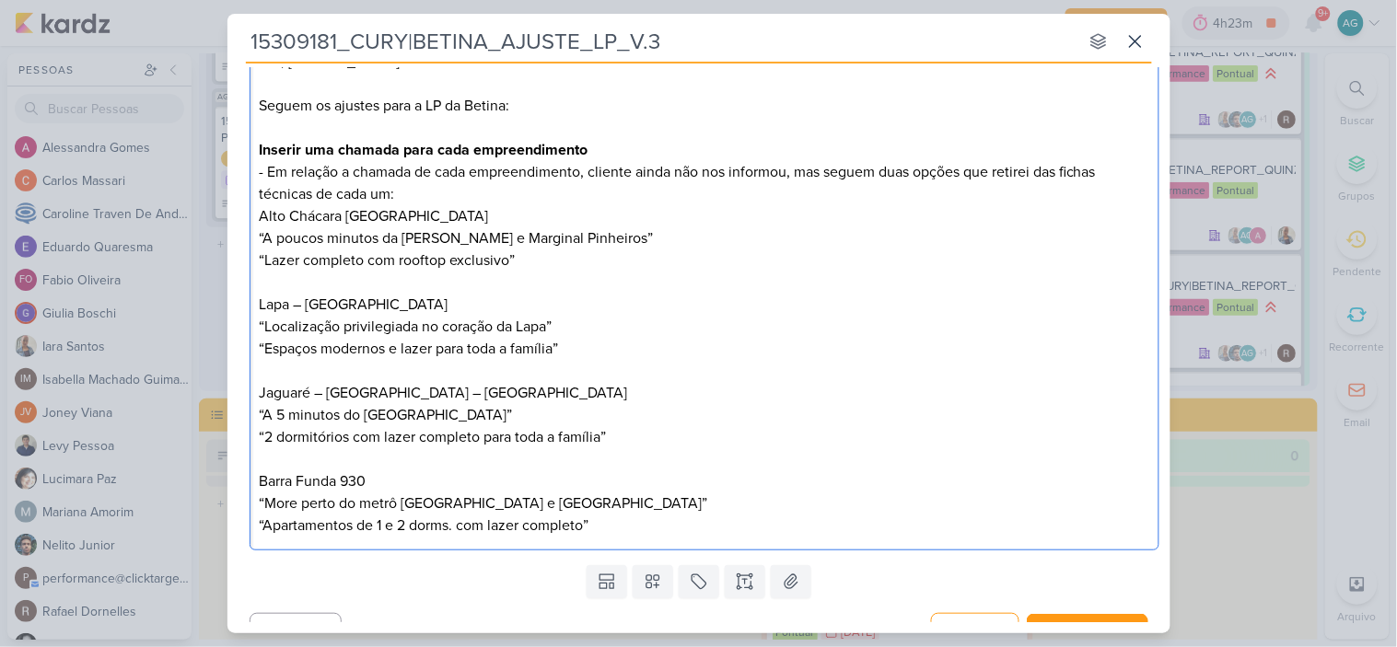
scroll to position [155, 0]
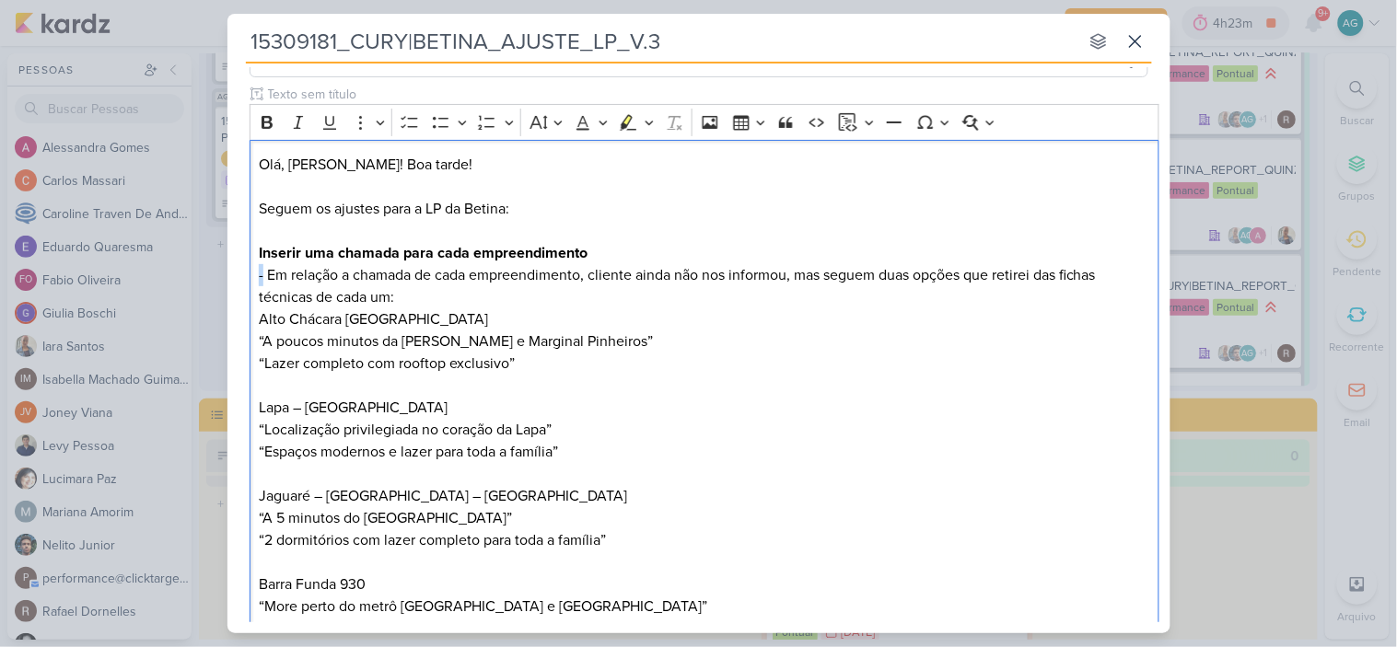
drag, startPoint x: 264, startPoint y: 274, endPoint x: 213, endPoint y: 272, distance: 51.6
click at [213, 272] on div "15309181_CURY|BETINA_AJUSTE_LP_V.3 nenhum grupo disponível esc Responsável AG […" at bounding box center [698, 323] width 1397 height 647
click at [410, 297] on p "Olá, [PERSON_NAME]! Boa tarde! Seguem os ajustes para a LP da Betina: Inserir u…" at bounding box center [704, 242] width 890 height 177
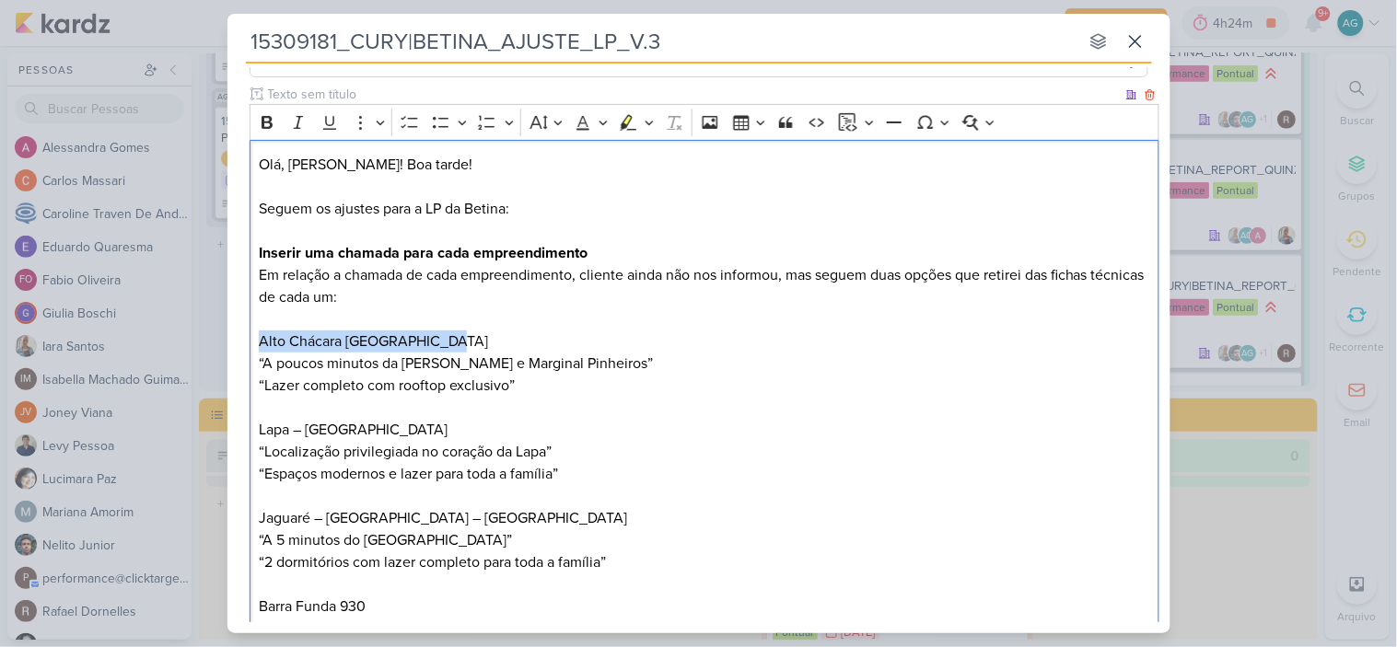
drag, startPoint x: 452, startPoint y: 336, endPoint x: 198, endPoint y: 346, distance: 254.3
click at [198, 346] on div "15309181_CURY|BETINA_AJUSTE_LP_V.3 nenhum grupo disponível esc Responsável AG […" at bounding box center [698, 323] width 1397 height 647
click at [444, 130] on button "Bulleted List" at bounding box center [441, 123] width 28 height 28
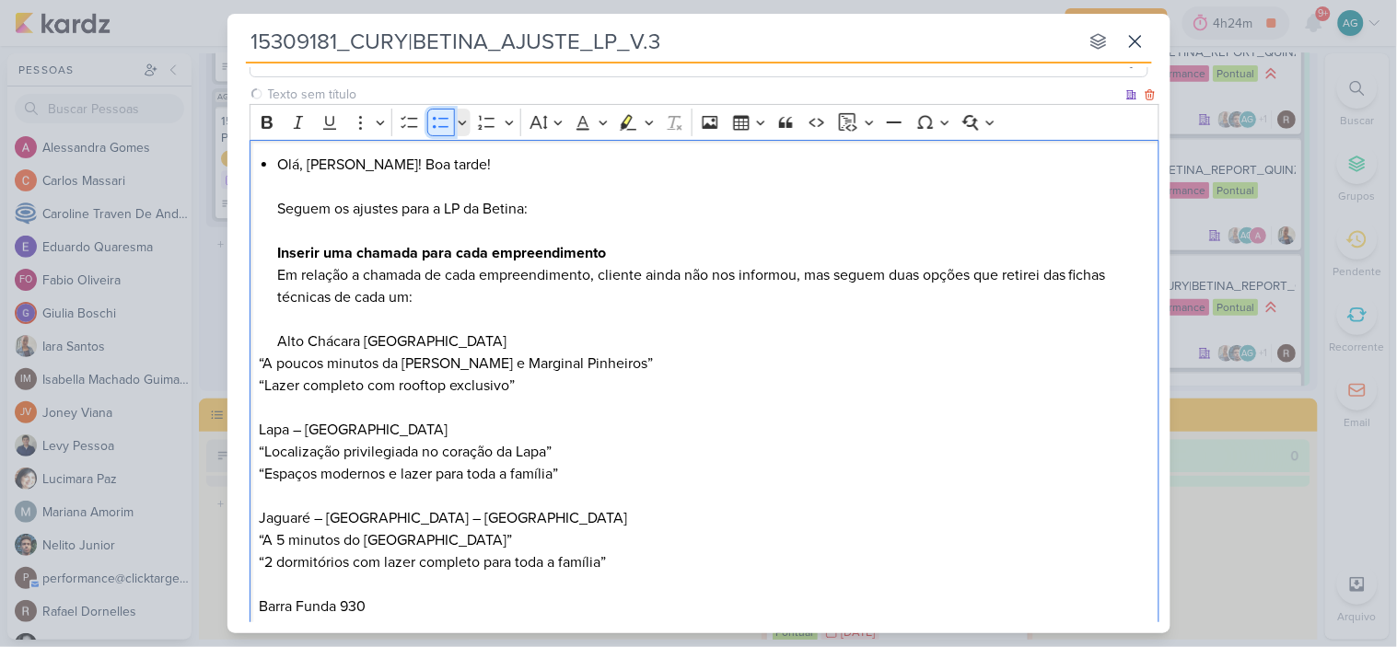
click at [444, 129] on icon "Editor toolbar" at bounding box center [441, 122] width 18 height 18
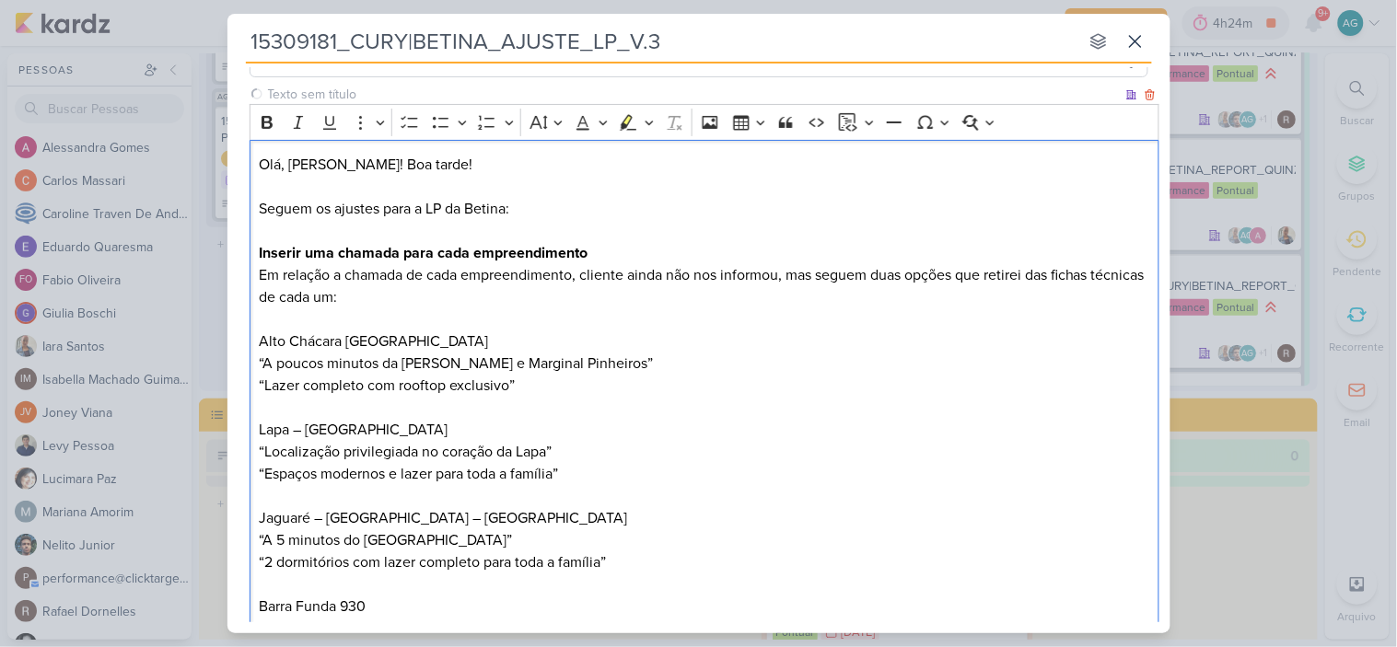
click at [289, 347] on p "Olá, [PERSON_NAME]! Boa tarde! Seguem os ajustes para a LP da Betina: Inserir u…" at bounding box center [704, 253] width 890 height 199
click at [256, 342] on div "Olá, [PERSON_NAME]! Boa tarde! Seguem os ajustes para a LP da Betina: Inserir u…" at bounding box center [704, 408] width 910 height 537
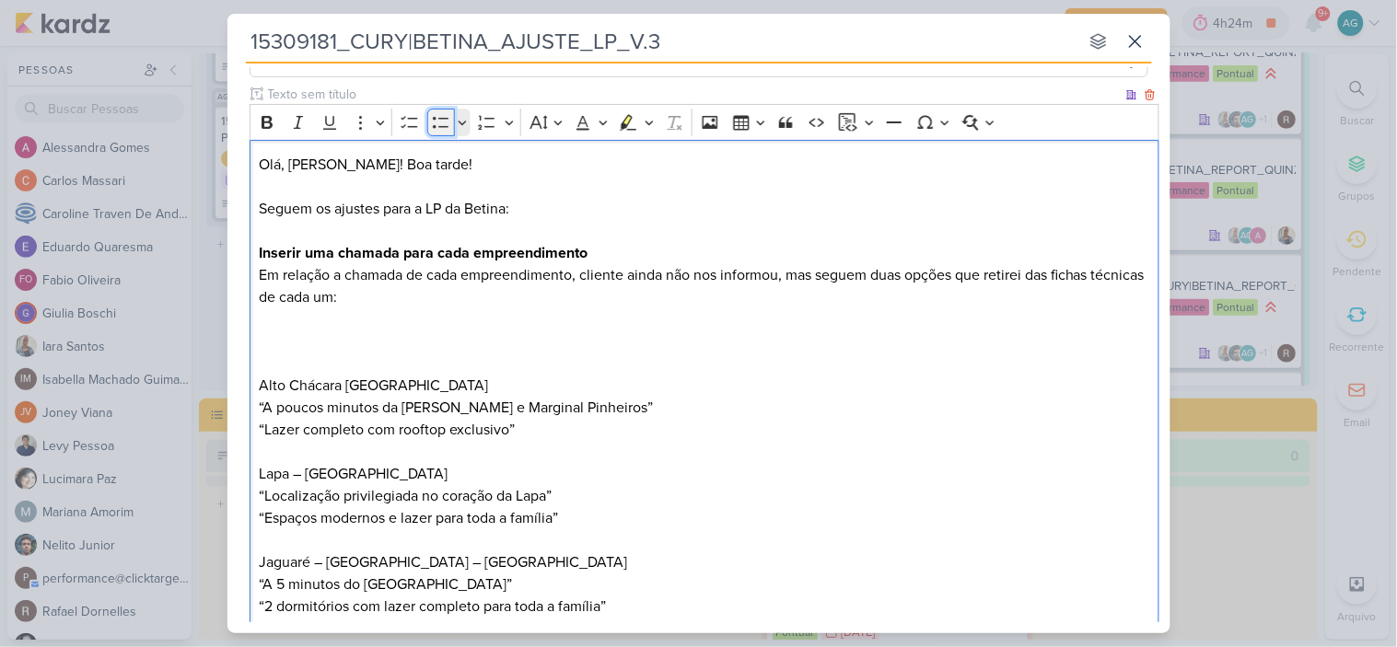
click at [438, 134] on button "Bulleted List" at bounding box center [441, 123] width 28 height 28
click at [360, 313] on p "Olá, [PERSON_NAME]! Boa tarde! Seguem os ajustes para a LP da Betina: Inserir u…" at bounding box center [704, 253] width 890 height 199
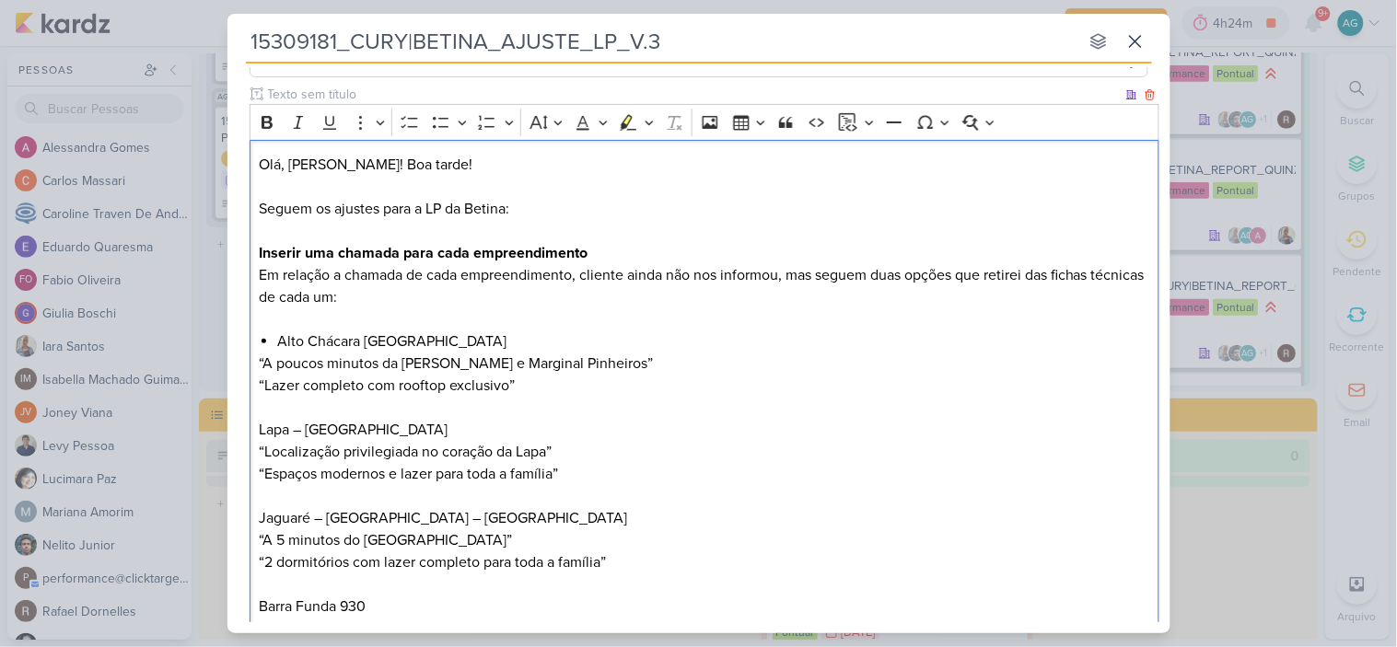
click at [260, 423] on h2 "Lapa – [GEOGRAPHIC_DATA]" at bounding box center [704, 430] width 890 height 22
click at [260, 516] on h2 "Jaguaré – [GEOGRAPHIC_DATA] – [GEOGRAPHIC_DATA]" at bounding box center [704, 518] width 890 height 22
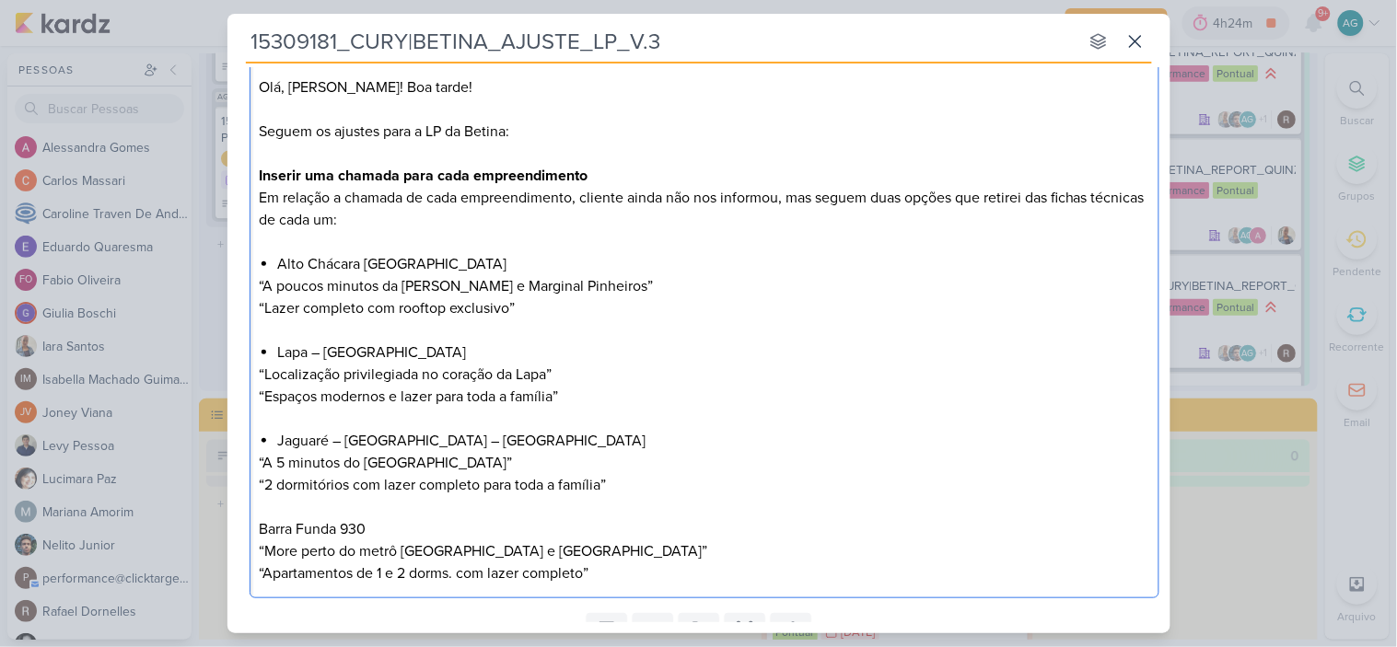
scroll to position [258, 0]
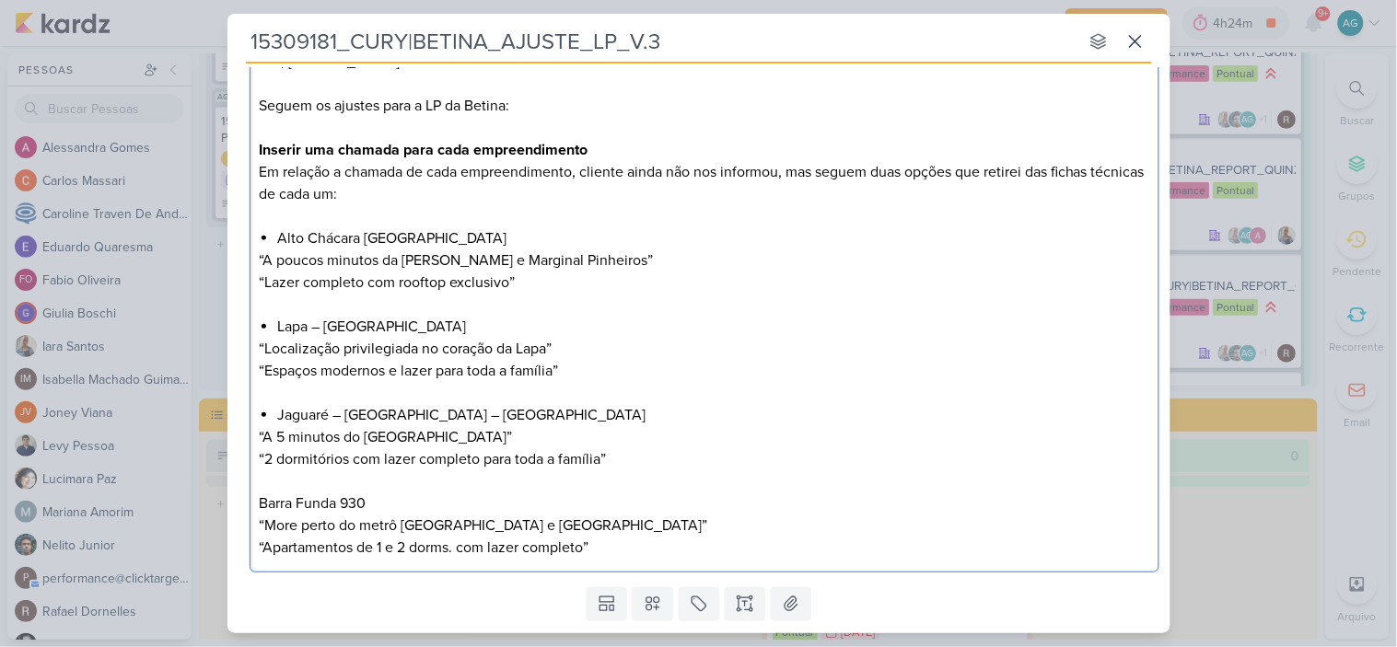
click at [253, 504] on div "Olá, [PERSON_NAME]! Boa tarde! Seguem os ajustes para a LP da Betina: Inserir u…" at bounding box center [704, 305] width 910 height 537
drag, startPoint x: 488, startPoint y: 234, endPoint x: 222, endPoint y: 241, distance: 266.2
click at [222, 241] on div "15309181_CURY|BETINA_AJUSTE_LP_V.3 nenhum grupo disponível esc Responsável AG […" at bounding box center [698, 323] width 1397 height 647
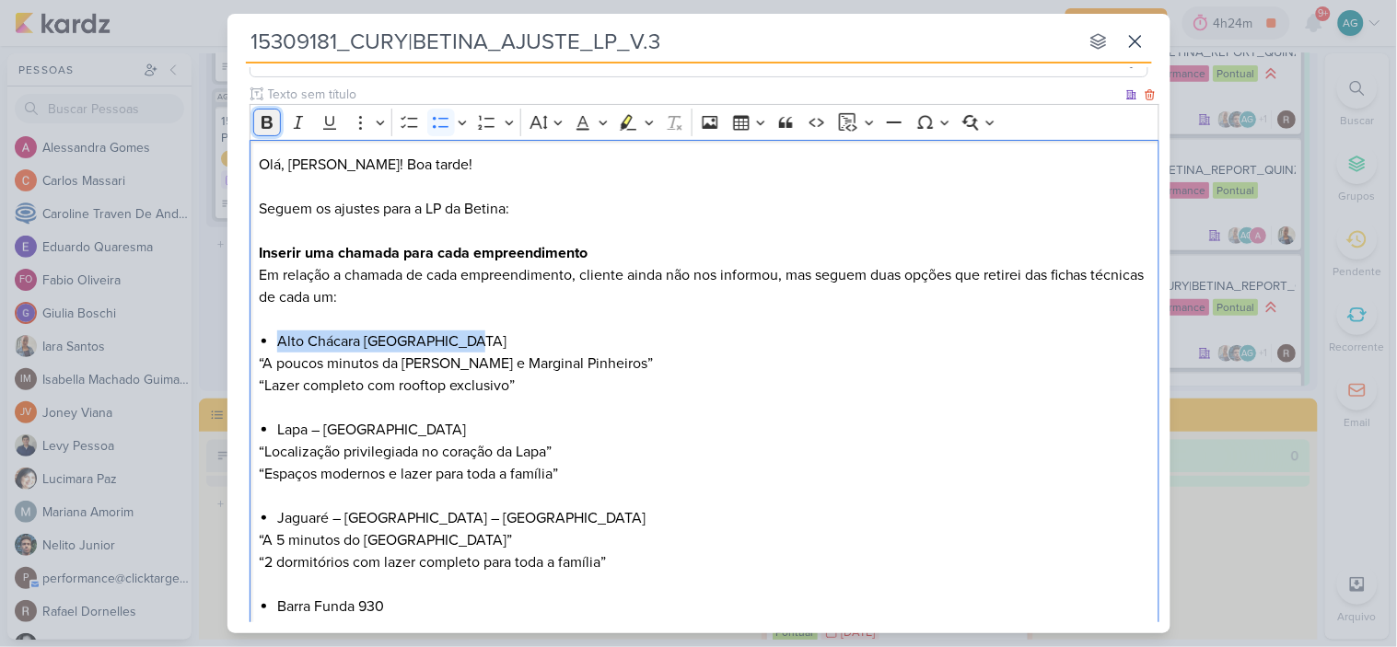
click at [267, 126] on icon "Editor toolbar" at bounding box center [266, 122] width 11 height 13
click at [476, 296] on p "Olá, [PERSON_NAME]! Boa tarde! Seguem os ajustes para a LP da Betina: Inserir u…" at bounding box center [704, 242] width 890 height 177
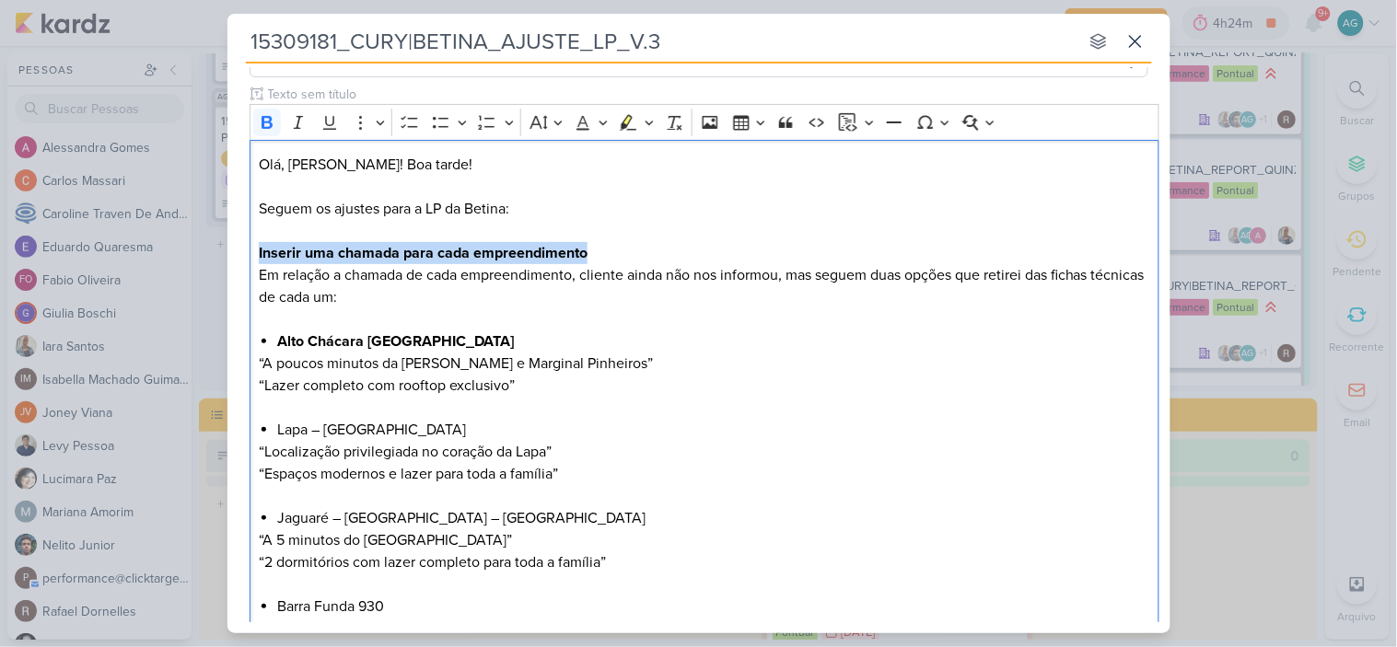
drag, startPoint x: 619, startPoint y: 252, endPoint x: 234, endPoint y: 253, distance: 384.8
click at [234, 253] on div "Clique para deixar o item visível somente à membros da sua organização Rich Tex…" at bounding box center [698, 384] width 943 height 598
click at [481, 122] on icon "Editor toolbar" at bounding box center [487, 122] width 18 height 18
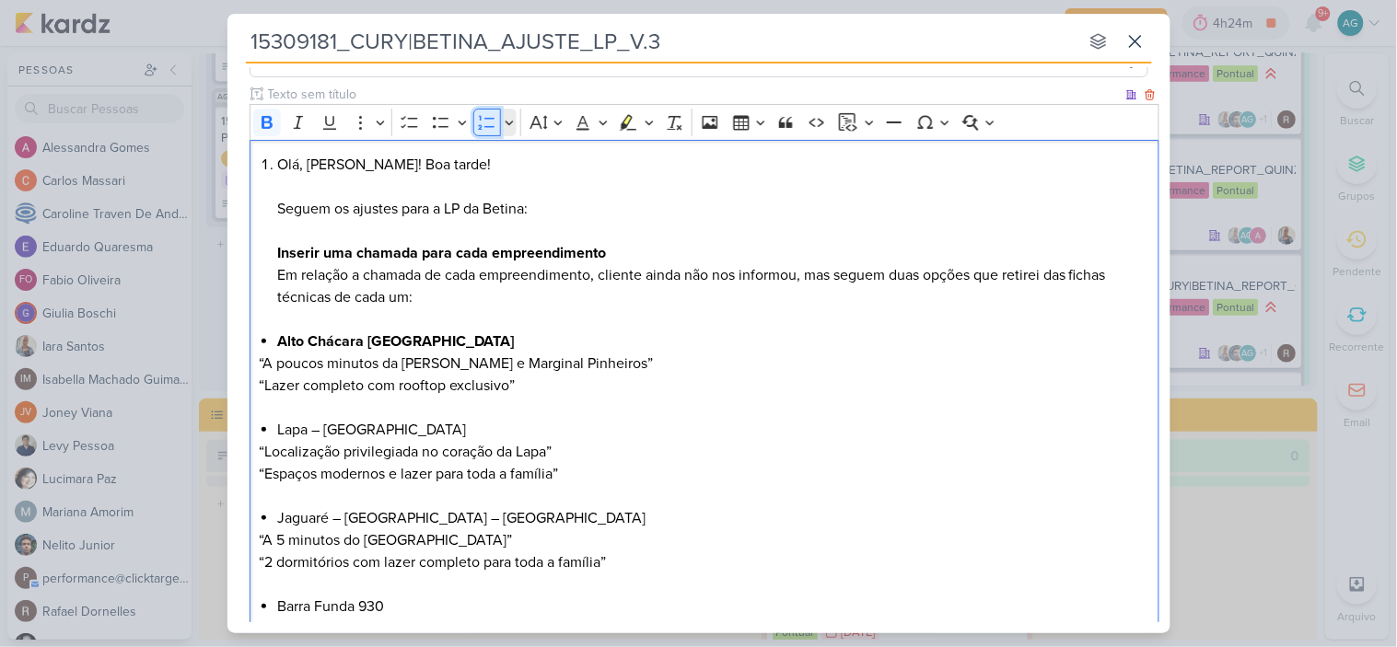
click at [481, 122] on icon "Editor toolbar" at bounding box center [487, 122] width 18 height 18
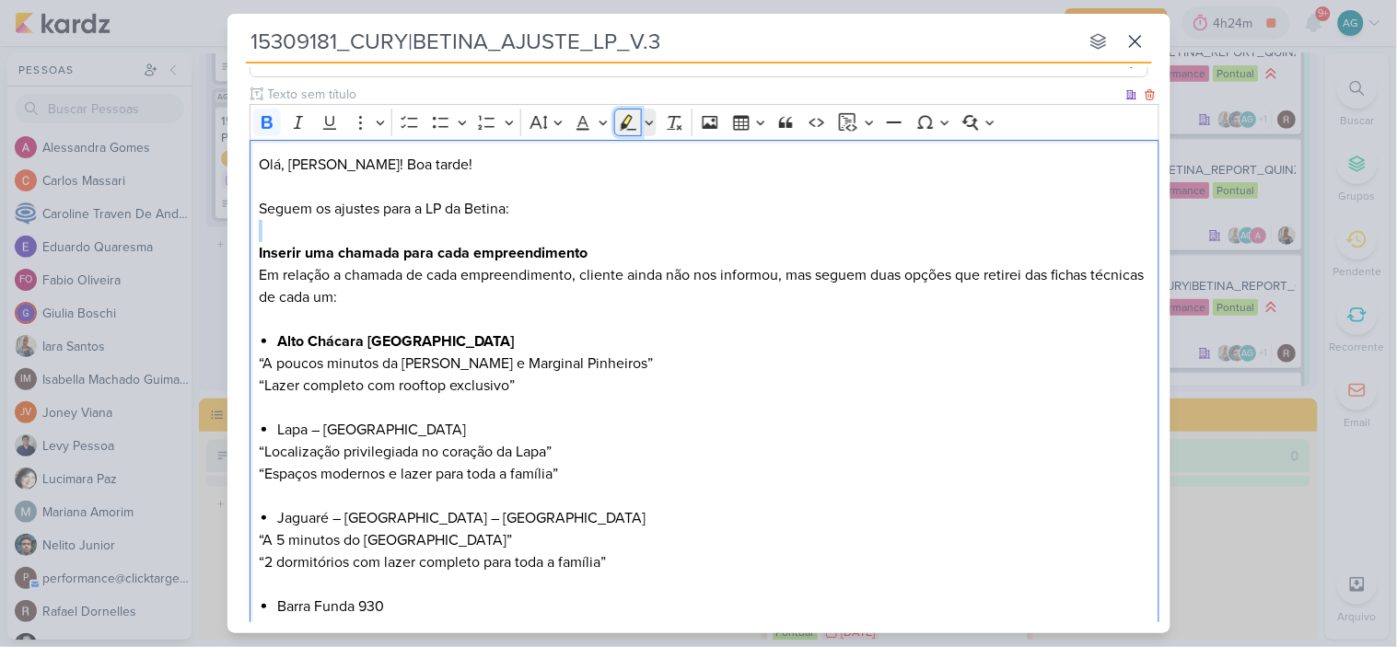
click at [620, 122] on icon "Editor toolbar" at bounding box center [628, 122] width 18 height 18
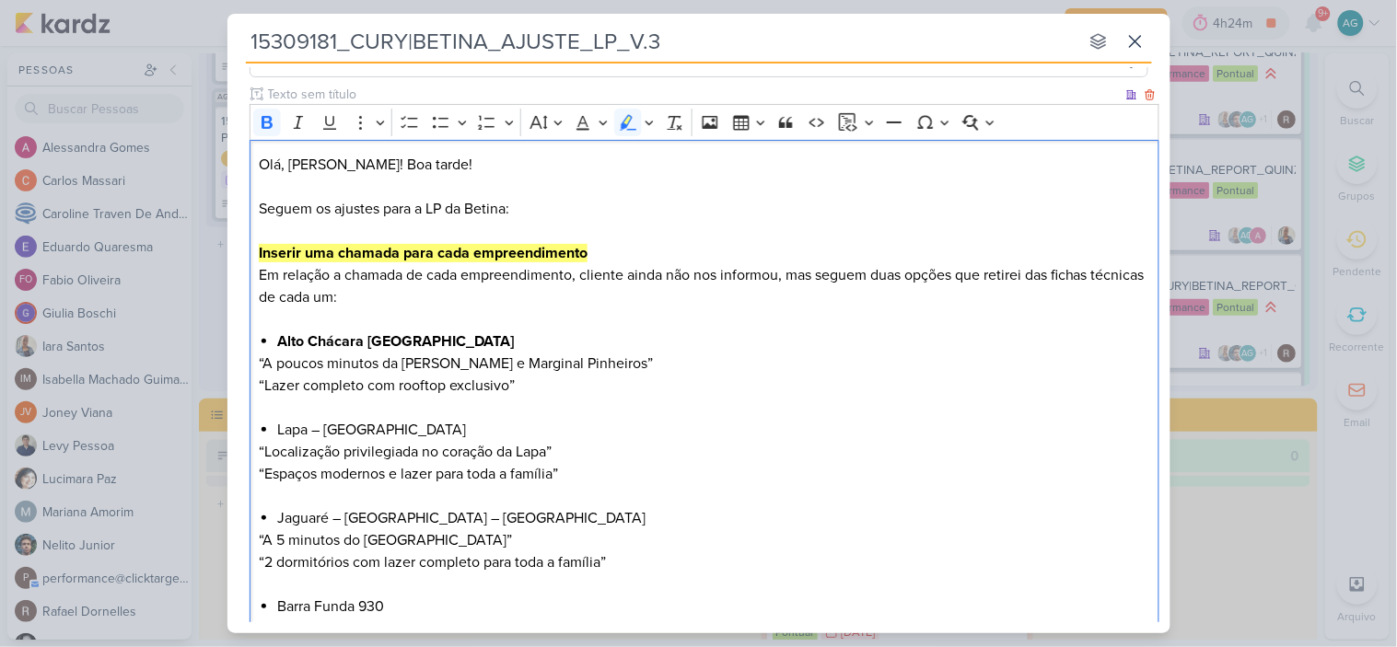
click at [643, 221] on p "Olá, [PERSON_NAME]! Boa tarde! Seguem os ajustes para a LP da Betina: Inserir u…" at bounding box center [704, 242] width 890 height 177
drag, startPoint x: 458, startPoint y: 428, endPoint x: 217, endPoint y: 428, distance: 241.2
click at [217, 428] on div "15309181_CURY|BETINA_AJUSTE_LP_V.3 nenhum grupo disponível esc Responsável AG […" at bounding box center [698, 323] width 1397 height 647
click at [264, 126] on icon "Editor toolbar" at bounding box center [266, 122] width 11 height 13
click at [781, 276] on p "Olá, [PERSON_NAME]! Boa tarde! Seguem os ajustes para a LP da Betina: Inserir u…" at bounding box center [704, 242] width 890 height 177
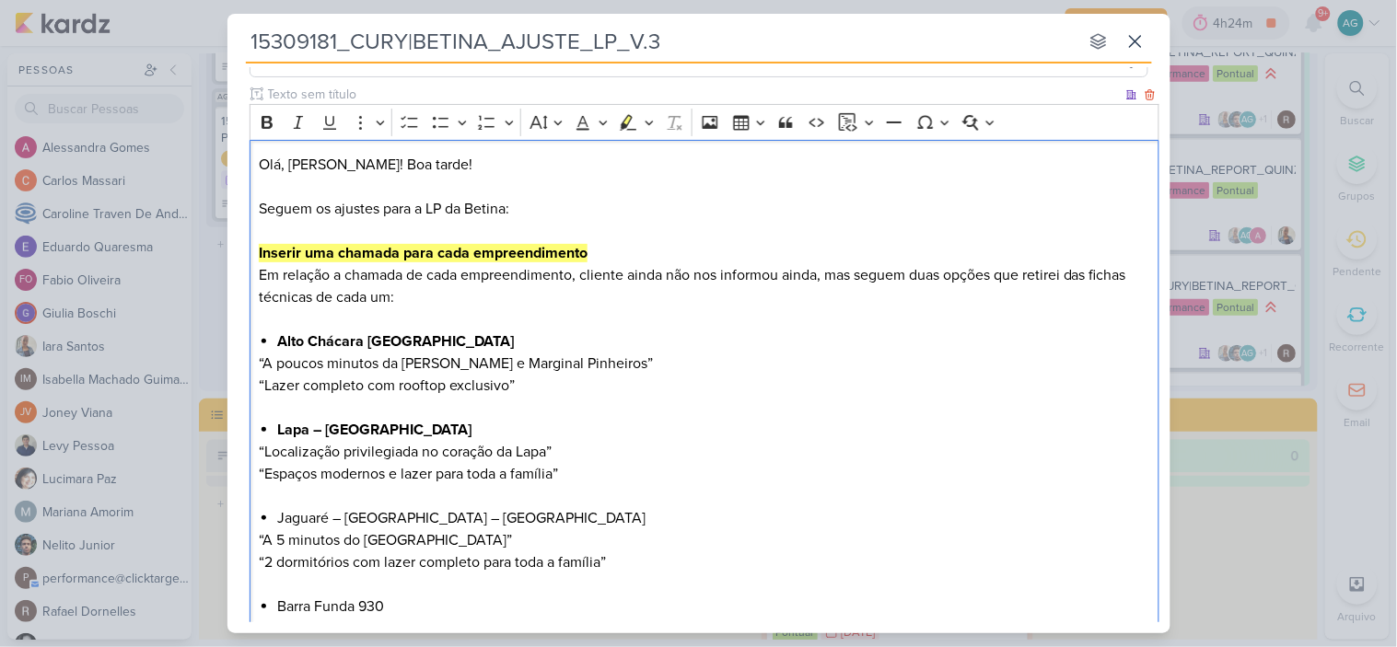
click at [399, 292] on p "Olá, [PERSON_NAME]! Boa tarde! Seguem os ajustes para a LP da Betina: Inserir u…" at bounding box center [704, 242] width 890 height 177
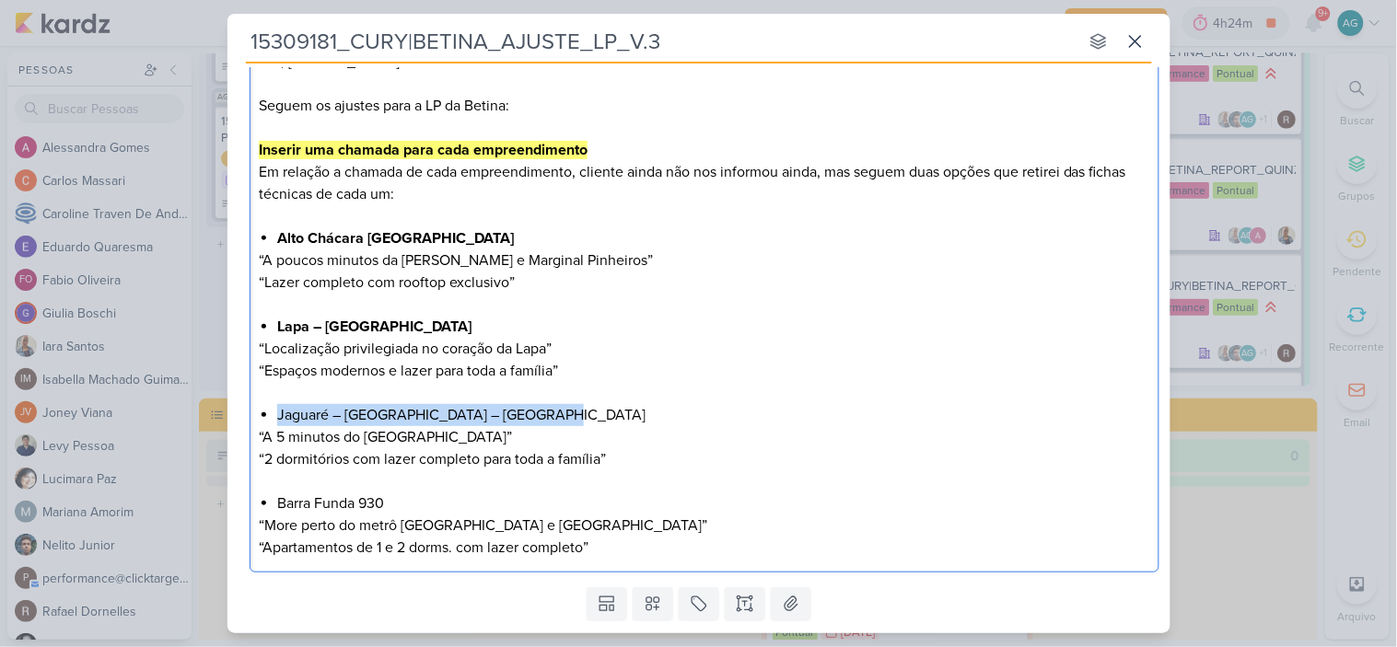
drag, startPoint x: 546, startPoint y: 410, endPoint x: 233, endPoint y: 416, distance: 313.1
click at [233, 416] on div "Clique para deixar o item visível somente à membros da sua organização Rich Tex…" at bounding box center [698, 281] width 943 height 598
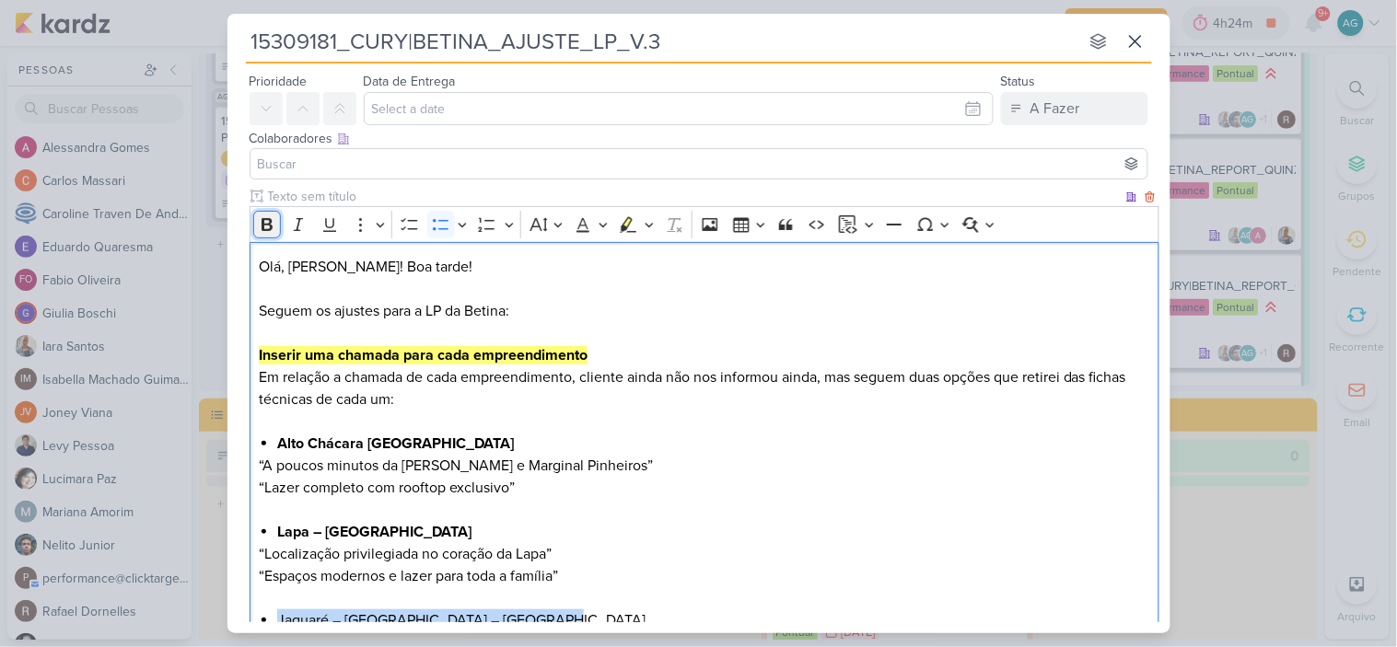
click at [268, 221] on icon "Editor toolbar" at bounding box center [267, 224] width 18 height 18
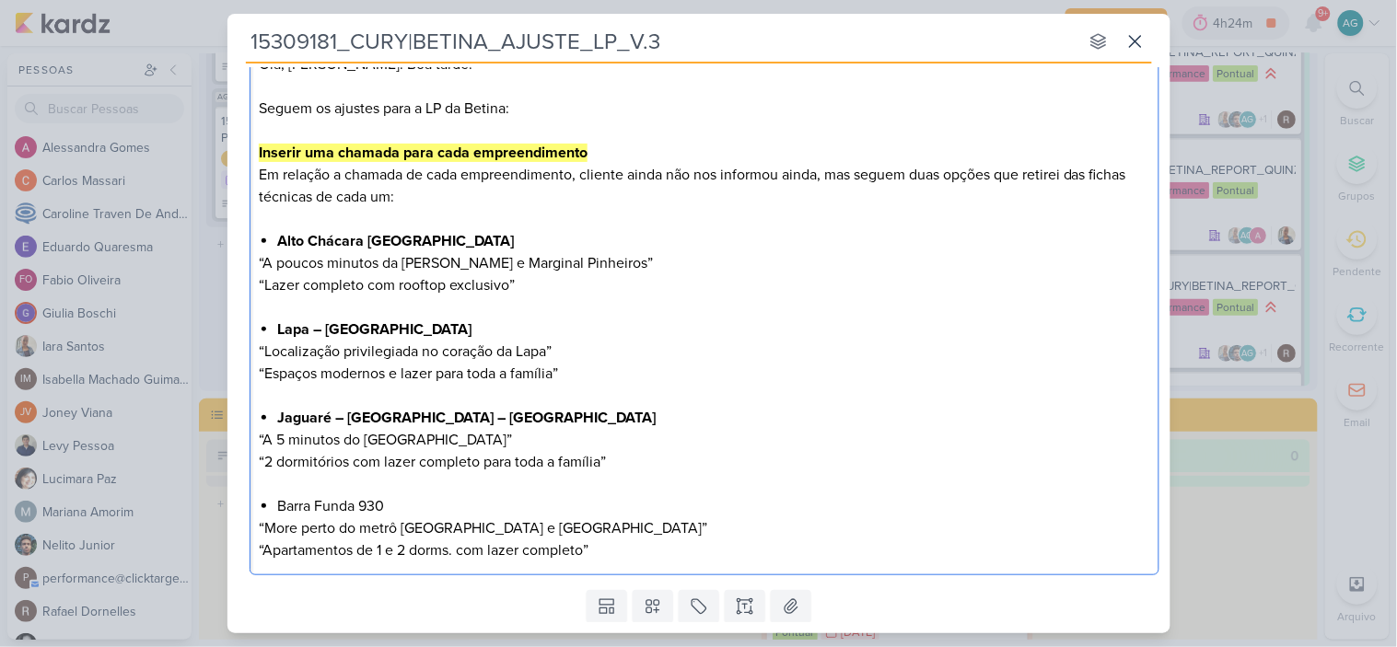
scroll to position [258, 0]
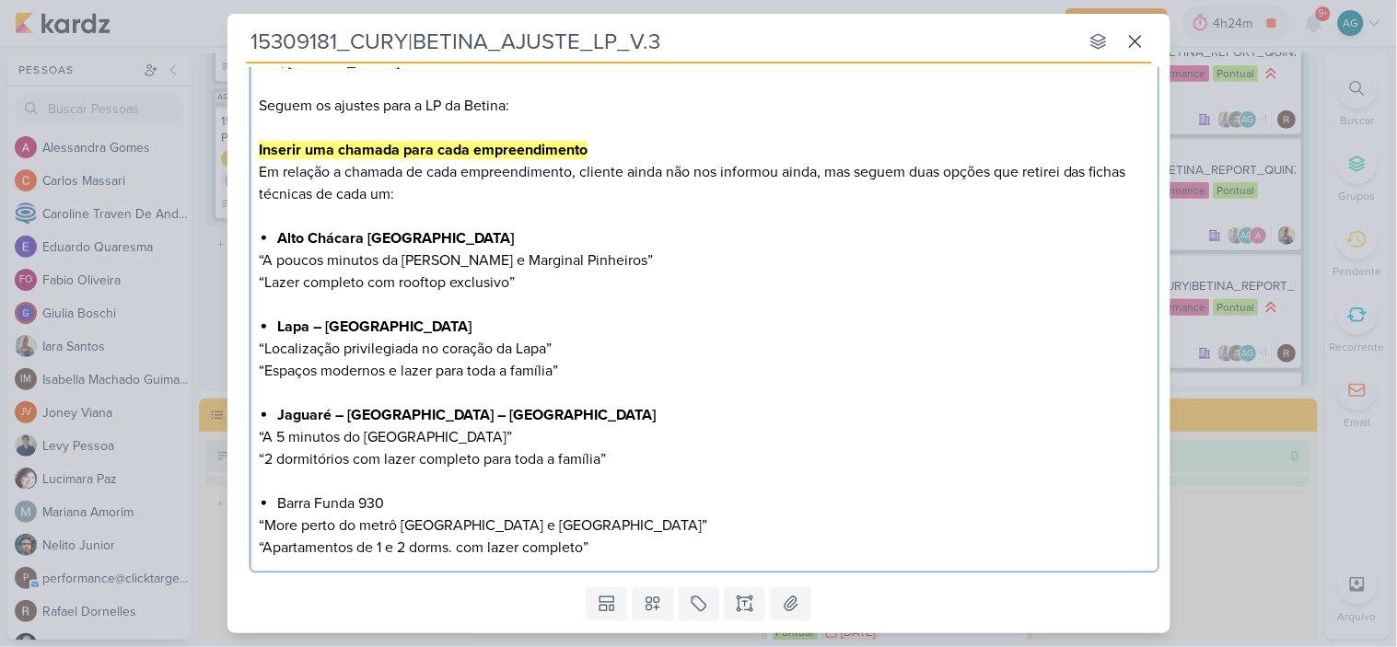
drag, startPoint x: 415, startPoint y: 504, endPoint x: 234, endPoint y: 504, distance: 181.4
click at [234, 504] on div "Clique para deixar o item visível somente à membros da sua organização Rich Tex…" at bounding box center [698, 281] width 943 height 598
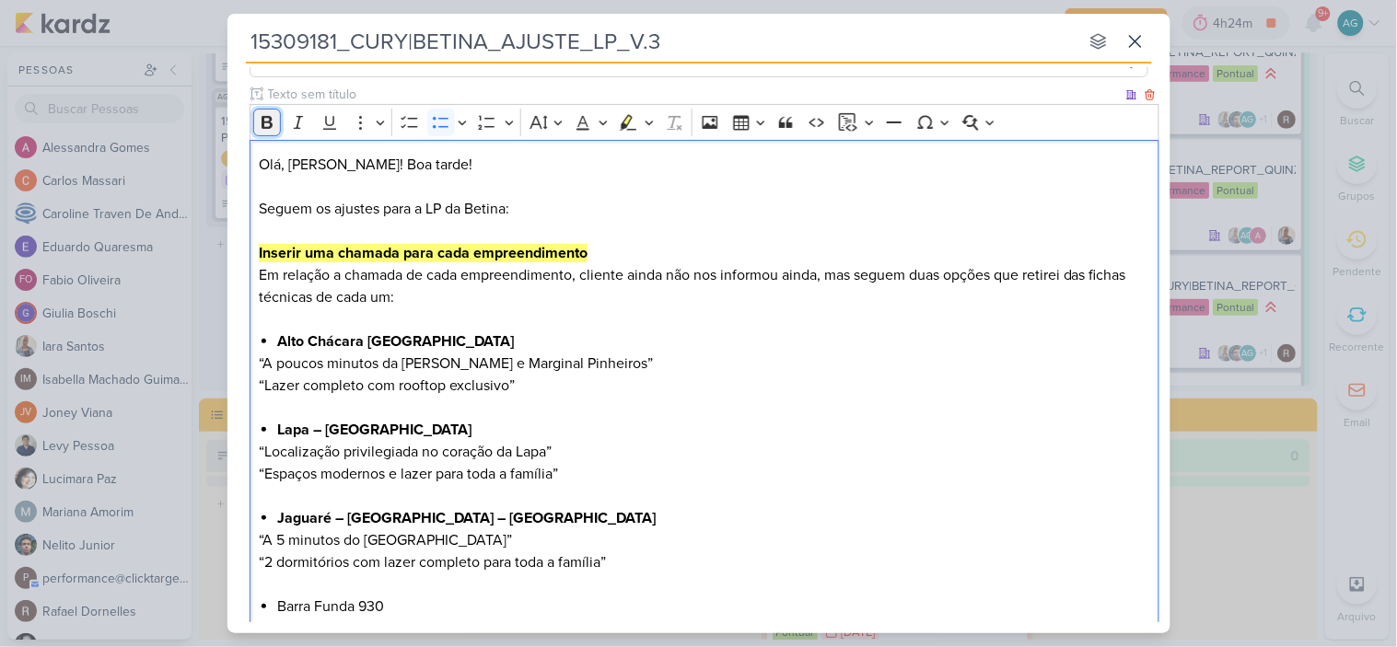
click at [268, 126] on icon "Editor toolbar" at bounding box center [266, 122] width 11 height 13
click at [627, 481] on p "“Espaços modernos e lazer para toda a família”" at bounding box center [704, 474] width 890 height 22
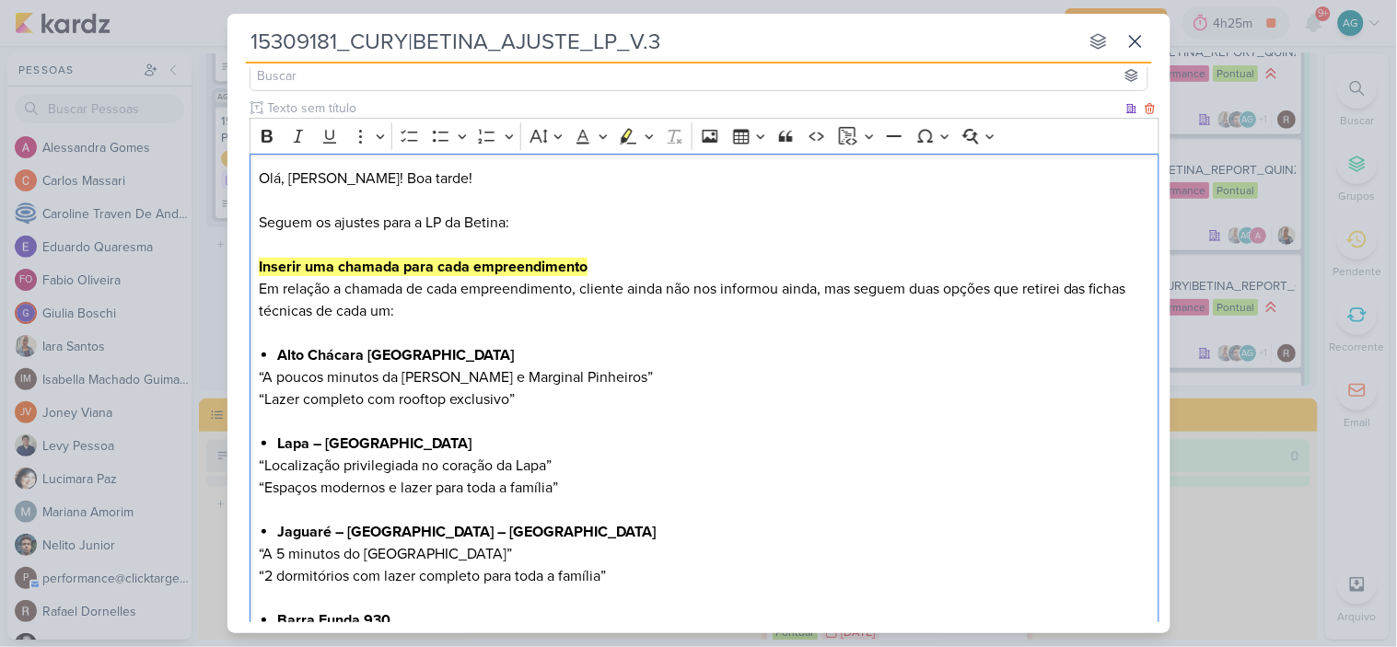
scroll to position [310, 0]
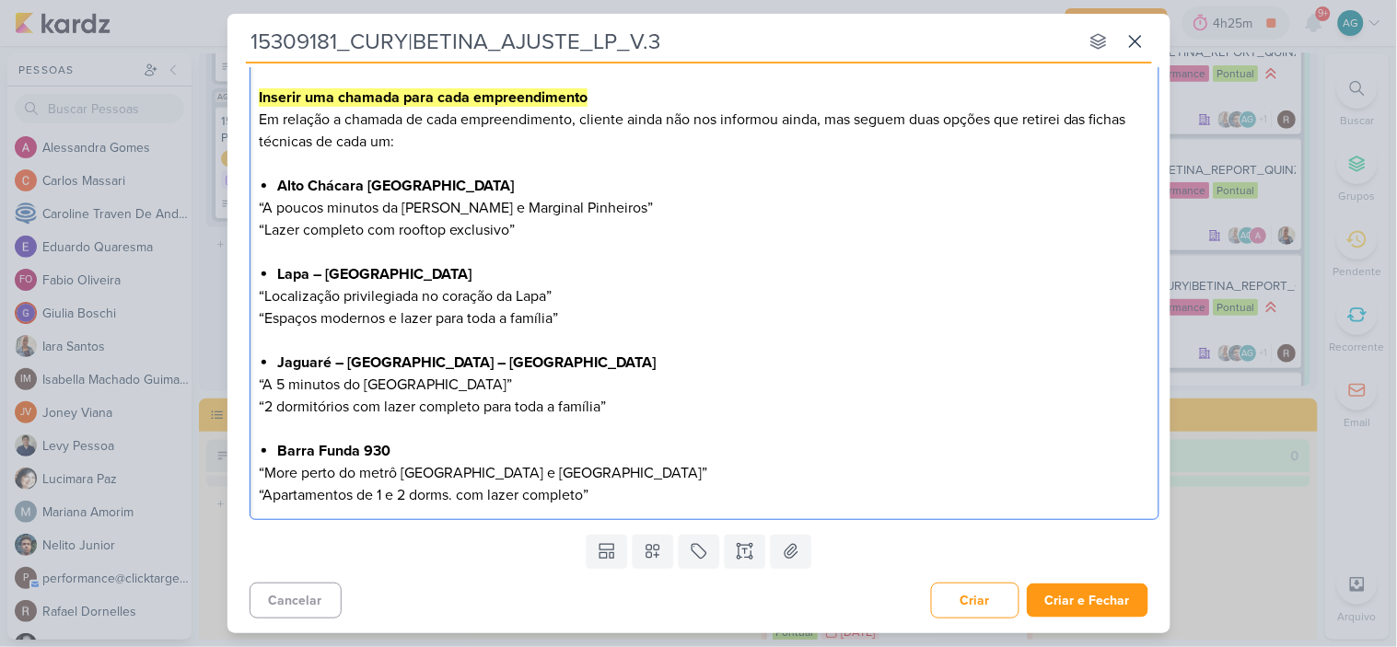
click at [629, 495] on p "“Apartamentos de 1 e 2 dorms. com lazer completo”" at bounding box center [704, 495] width 890 height 22
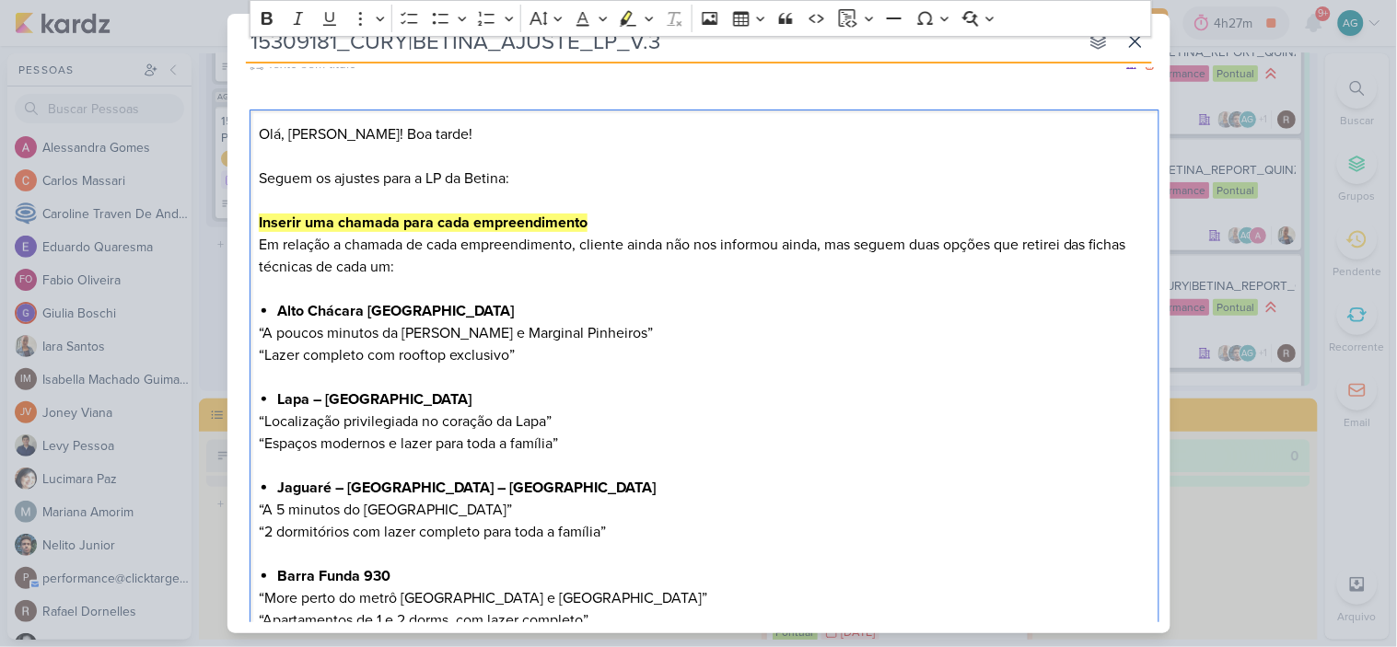
scroll to position [354, 0]
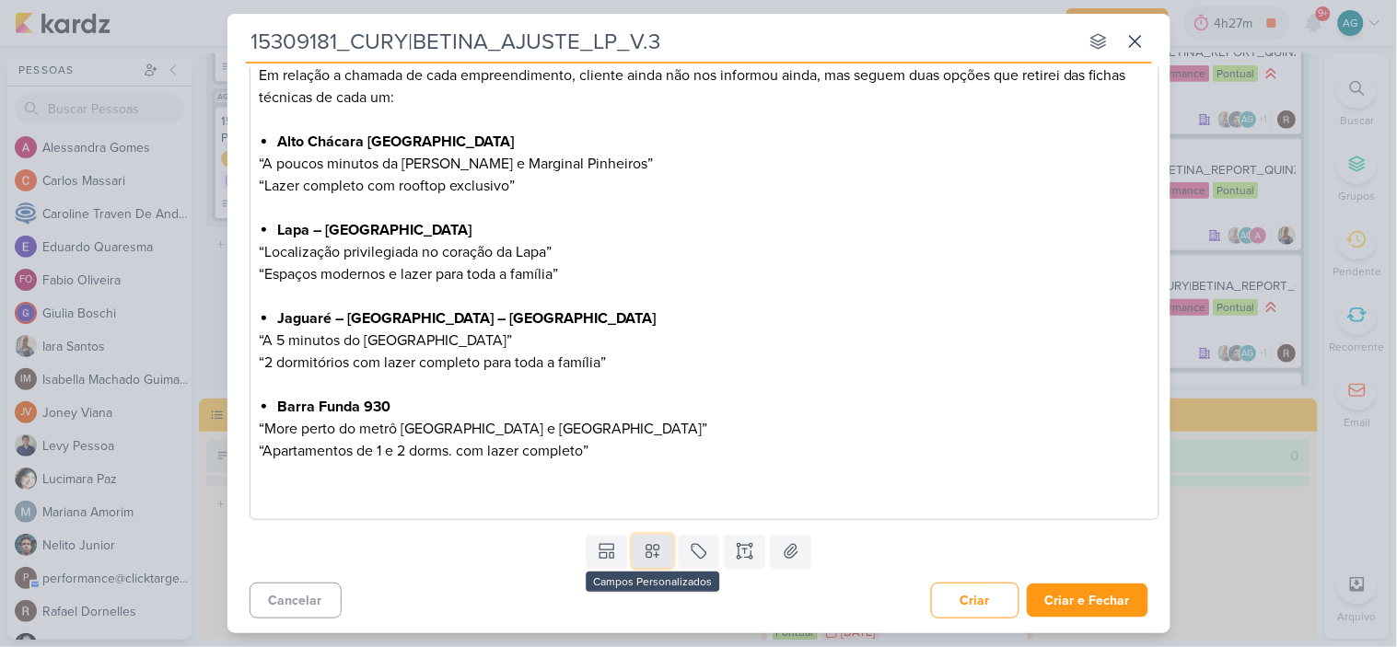
click at [648, 552] on icon at bounding box center [653, 551] width 18 height 18
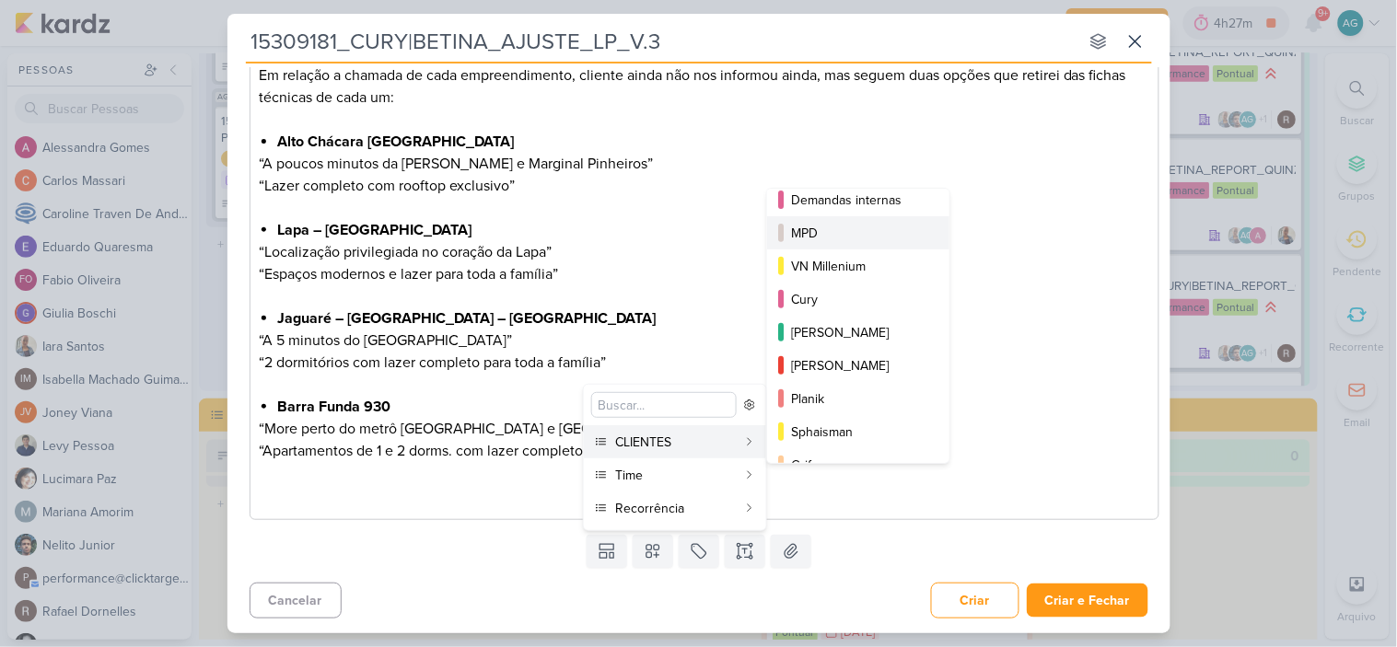
scroll to position [299, 0]
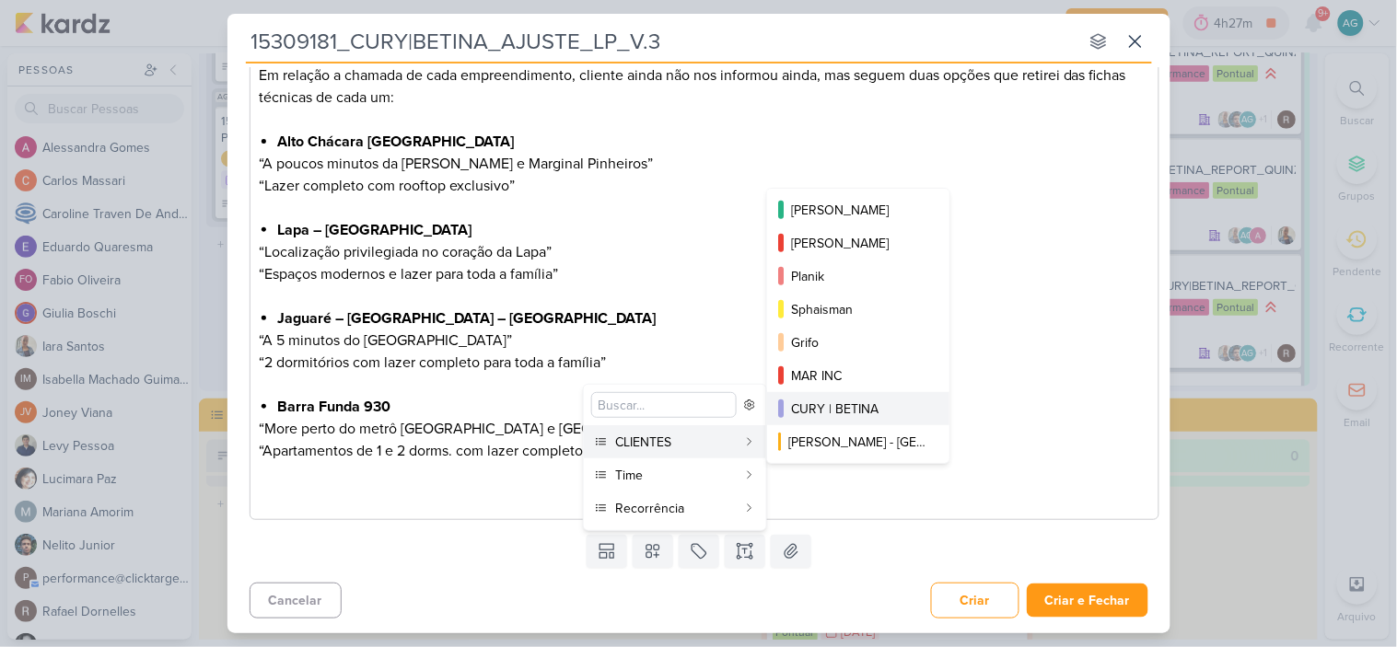
click at [885, 412] on div "CURY | BETINA" at bounding box center [859, 409] width 136 height 19
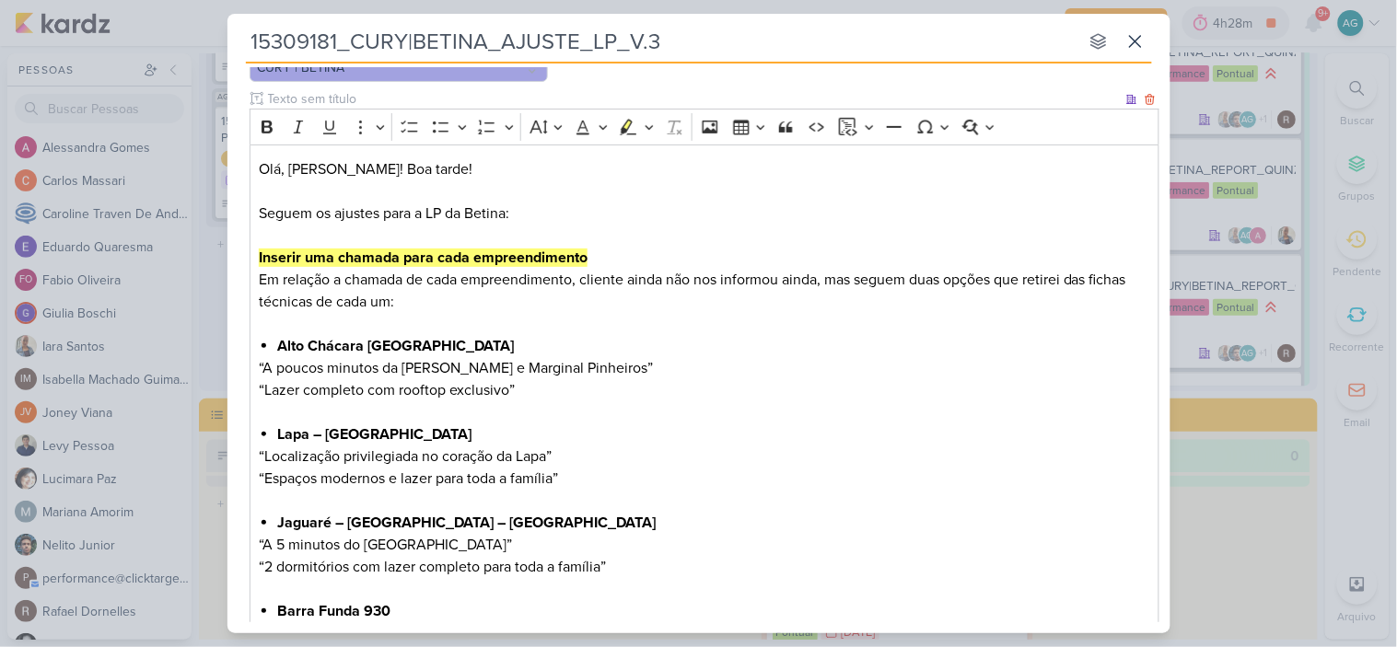
scroll to position [411, 0]
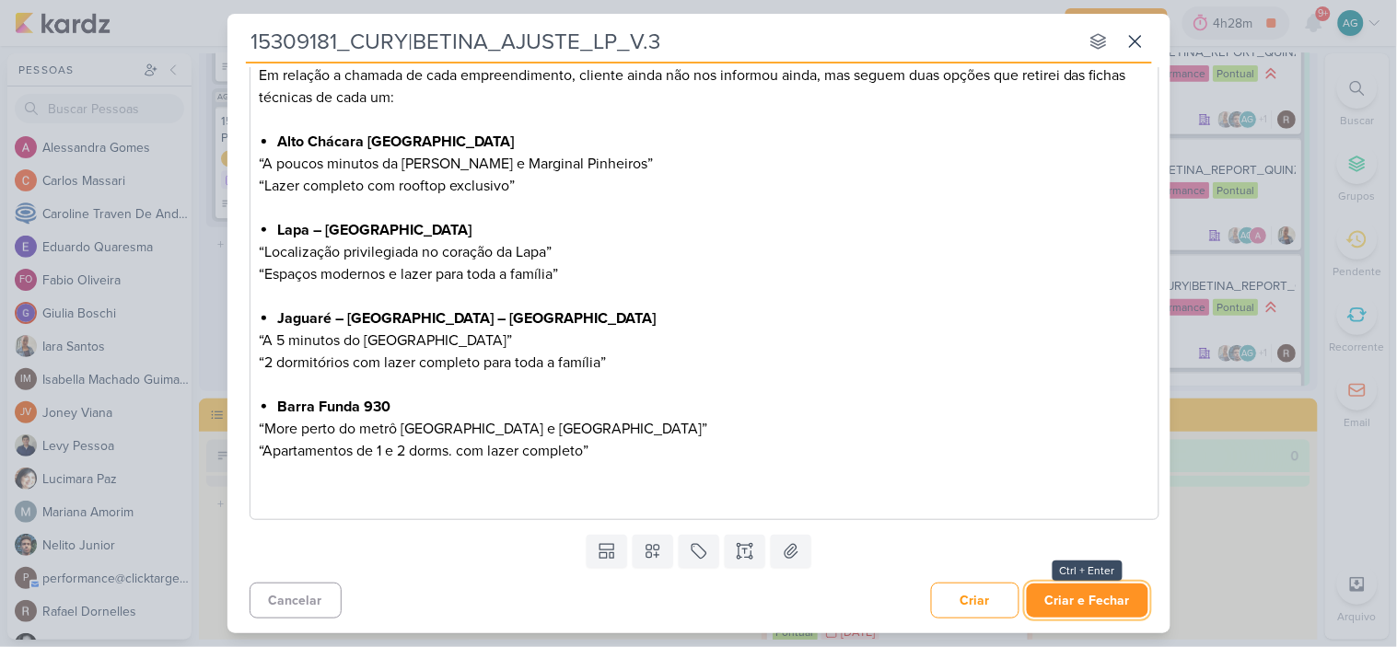
click at [1061, 609] on button "Criar e Fechar" at bounding box center [1087, 601] width 122 height 34
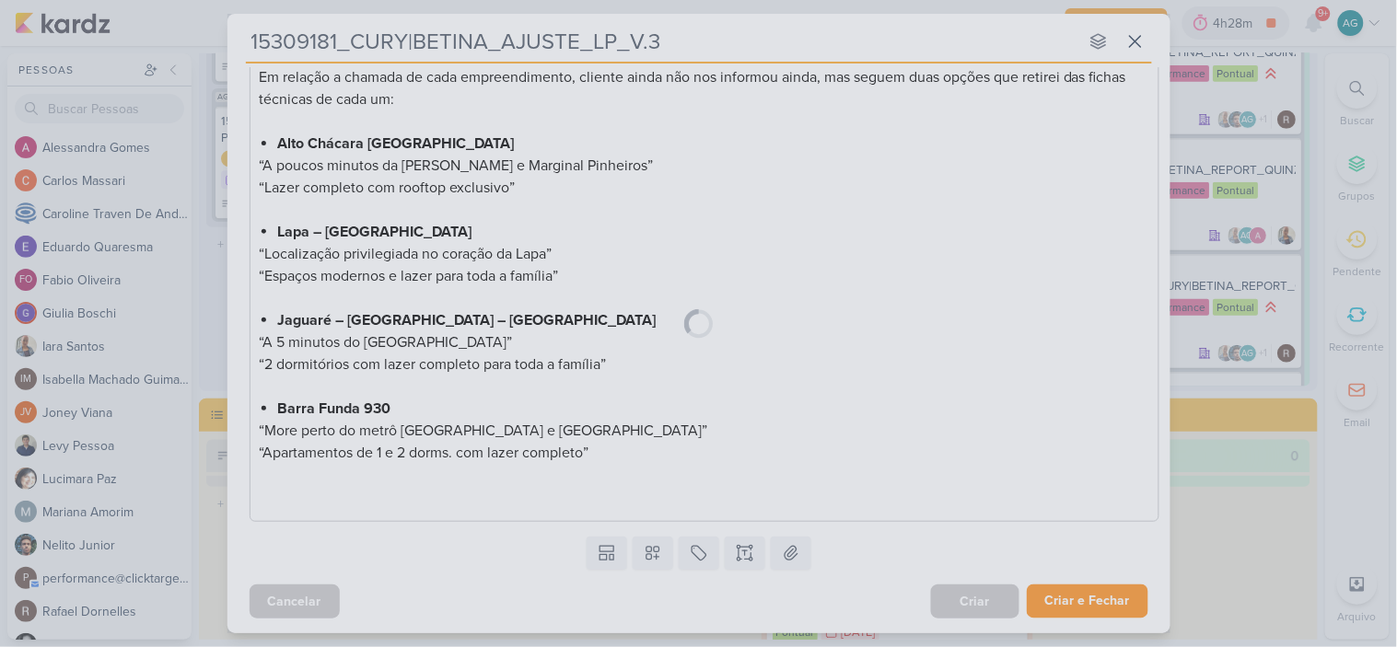
scroll to position [0, 0]
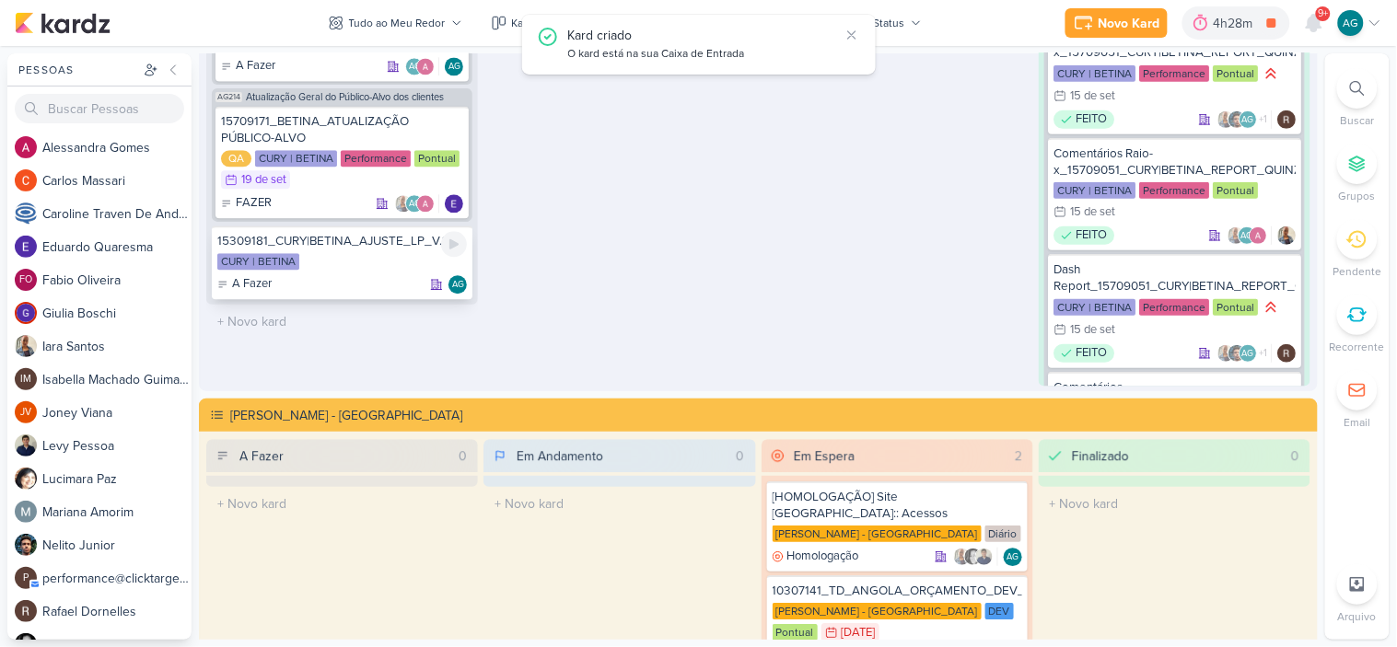
click at [383, 246] on div "15309181_CURY|BETINA_AJUSTE_LP_V.3 CURY | BETINA A Fazer AG" at bounding box center [342, 263] width 261 height 74
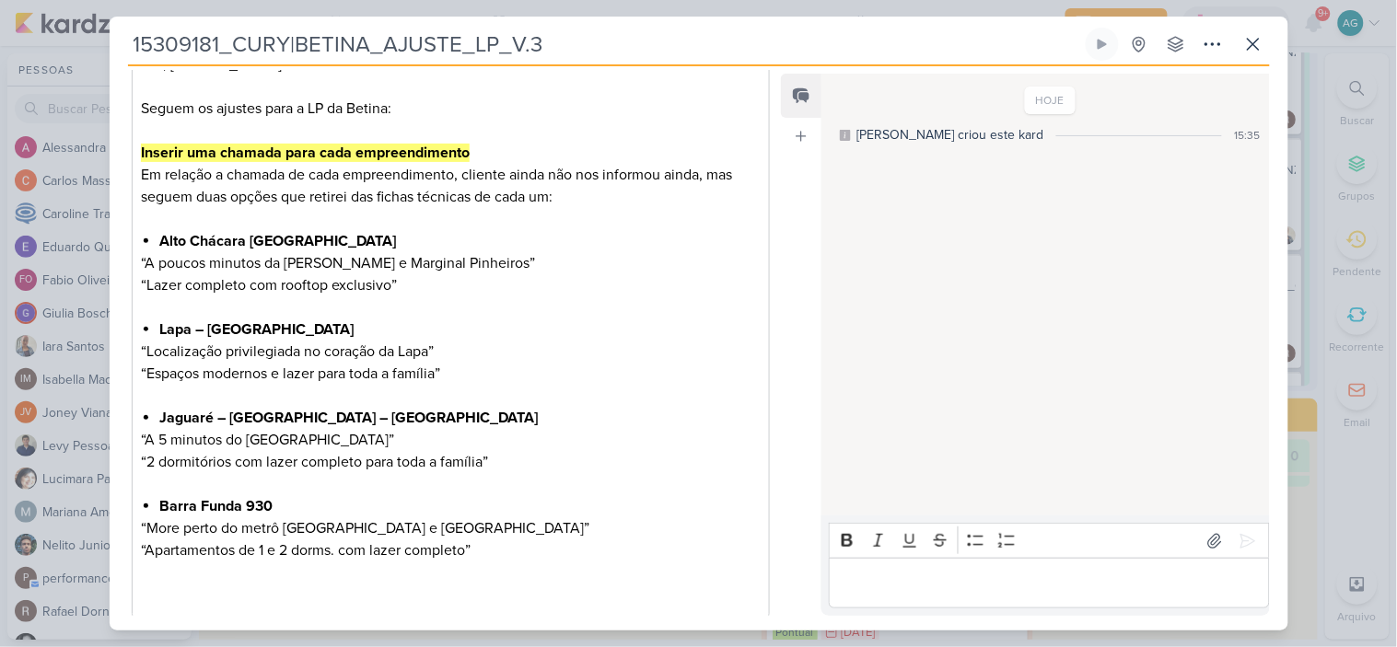
scroll to position [420, 0]
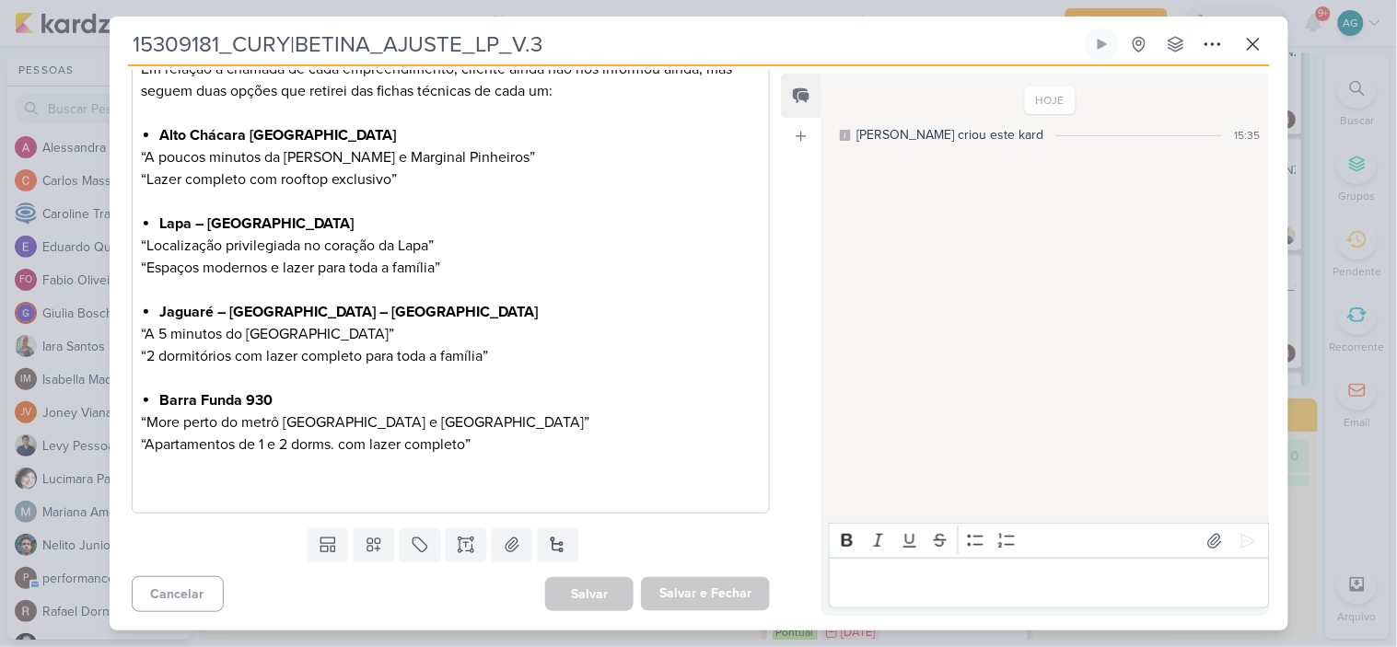
click at [419, 484] on p "“Apartamentos de 1 e 2 dorms. com lazer completo”" at bounding box center [450, 467] width 619 height 66
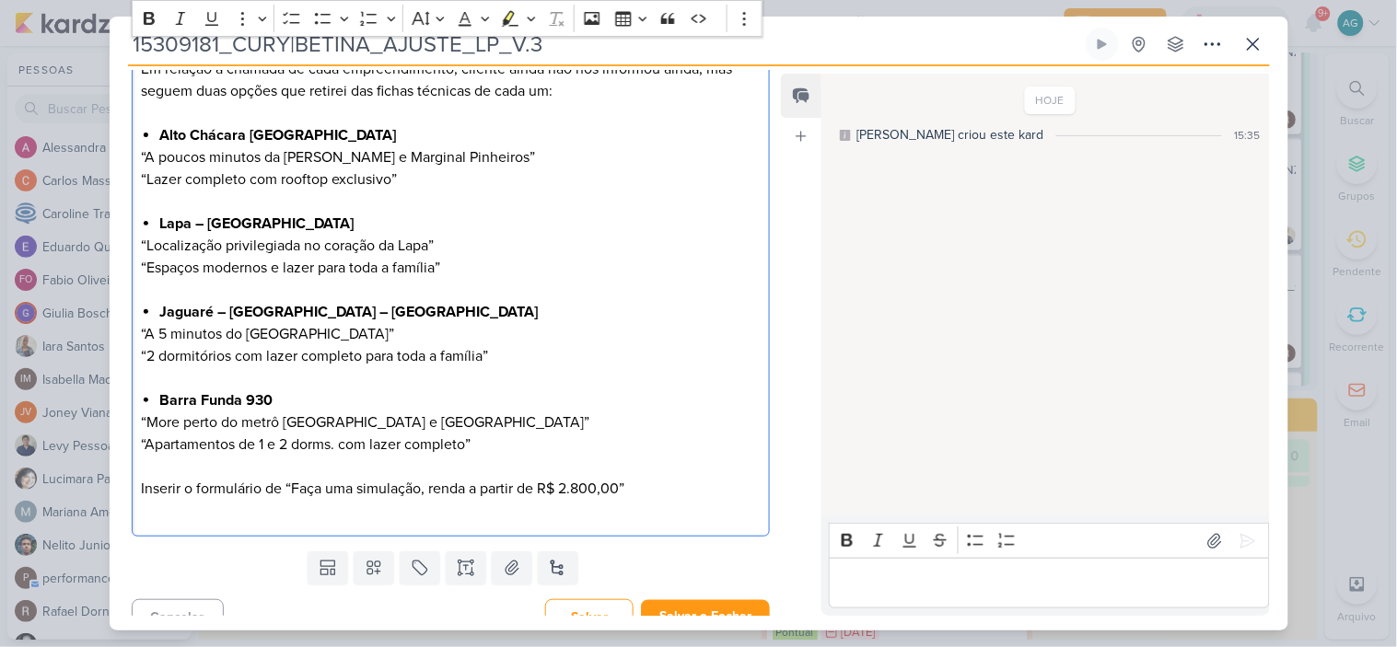
click at [265, 489] on p "“Apartamentos de 1 e 2 dorms. com lazer completo” Inserir o formulário de “Faça…" at bounding box center [450, 478] width 619 height 88
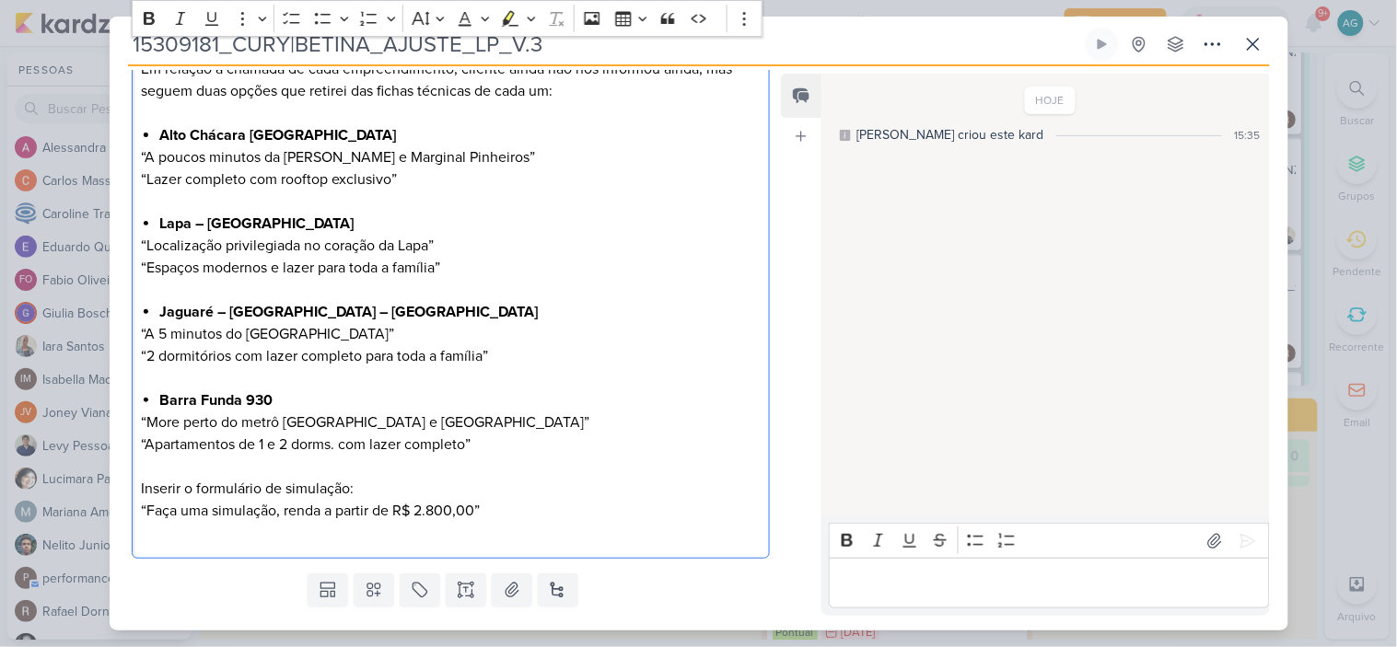
click at [507, 516] on p "“Apartamentos de 1 e 2 dorms. com lazer completo” Inserir o formulário de simul…" at bounding box center [450, 489] width 619 height 110
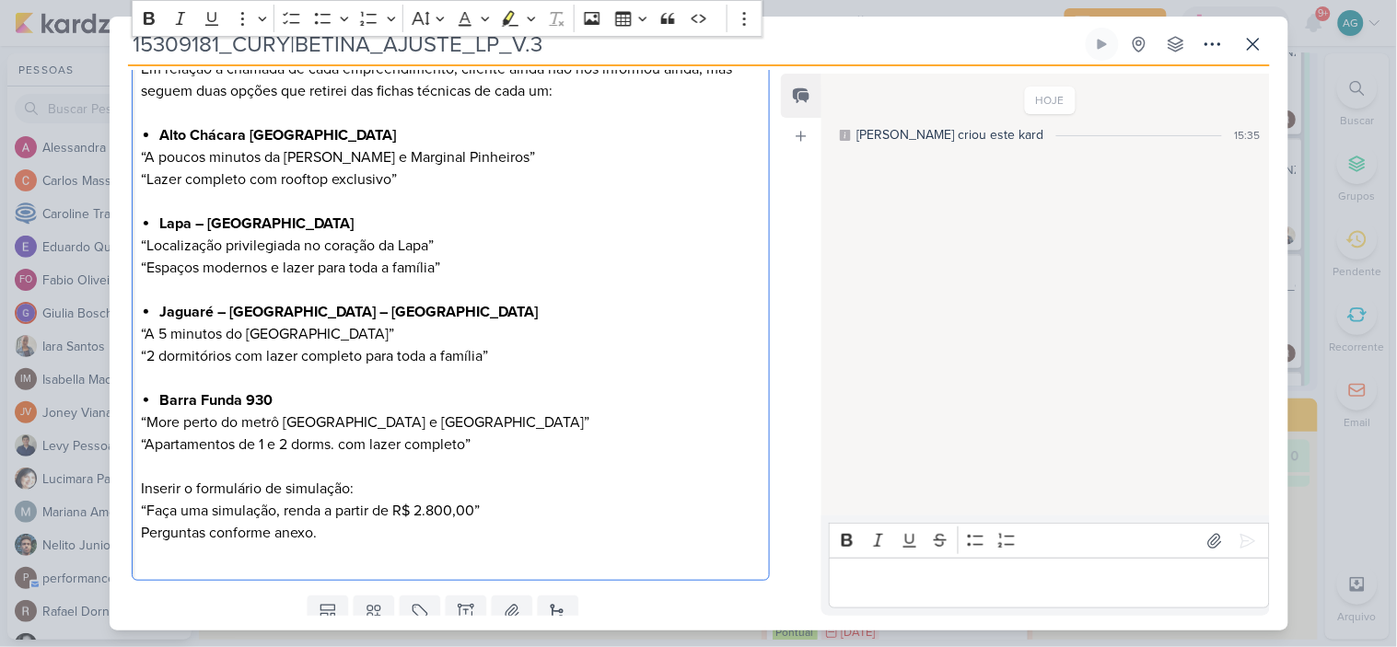
drag, startPoint x: 388, startPoint y: 485, endPoint x: 87, endPoint y: 488, distance: 301.1
click at [87, 488] on div "15309181_CURY|BETINA_AJUSTE_LP_V.3 Criado por mim" at bounding box center [698, 323] width 1397 height 647
click at [149, 19] on icon "Editor toolbar" at bounding box center [149, 18] width 18 height 18
click at [509, 20] on icon "Editor toolbar" at bounding box center [510, 18] width 18 height 18
click at [590, 468] on p "“Apartamentos de 1 e 2 dorms. com lazer completo” Inserir o formulário de simul…" at bounding box center [450, 500] width 619 height 133
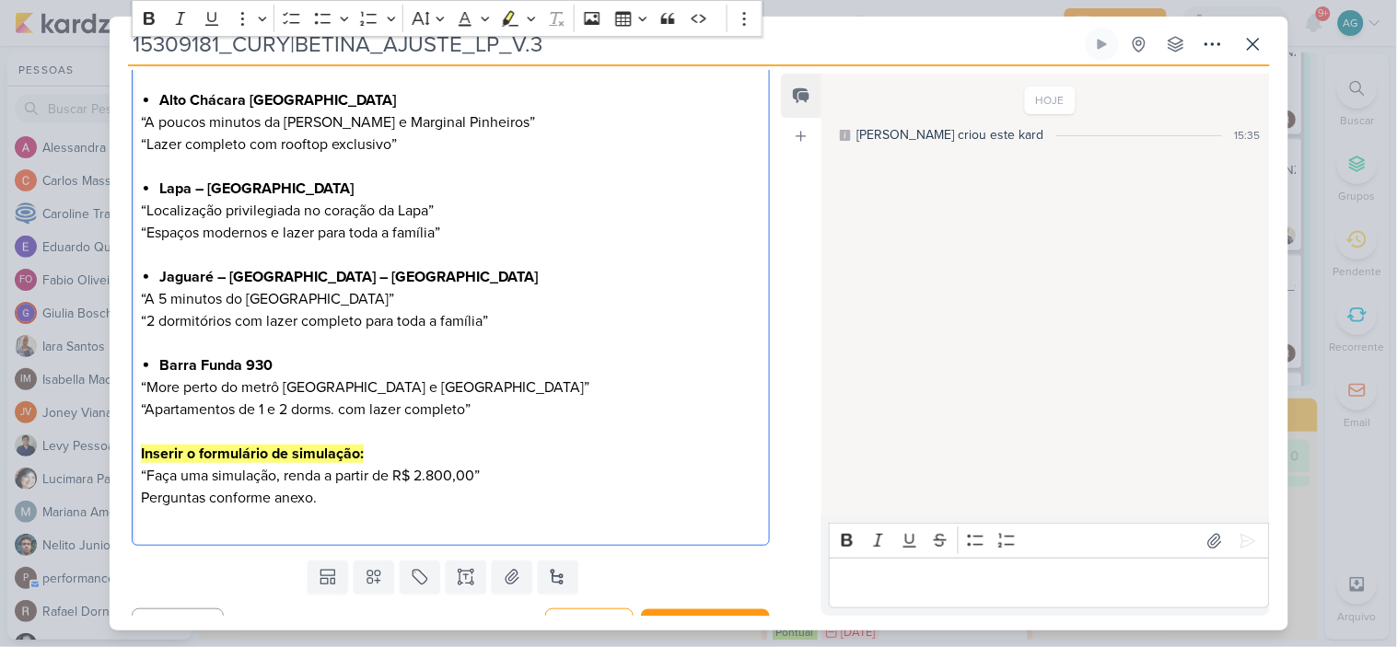
scroll to position [486, 0]
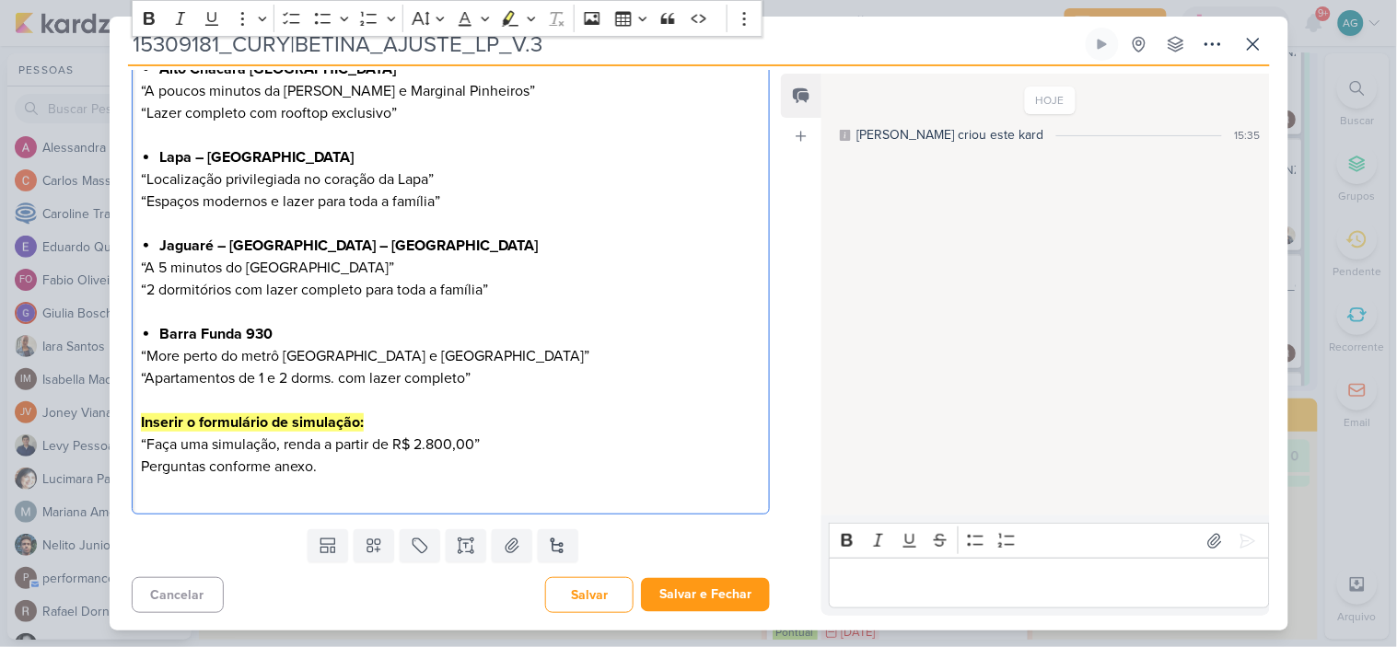
click at [237, 502] on div "Olá, [PERSON_NAME]! Boa tarde! Seguem os ajustes para a LP da Betina: Inserir u…" at bounding box center [451, 190] width 639 height 647
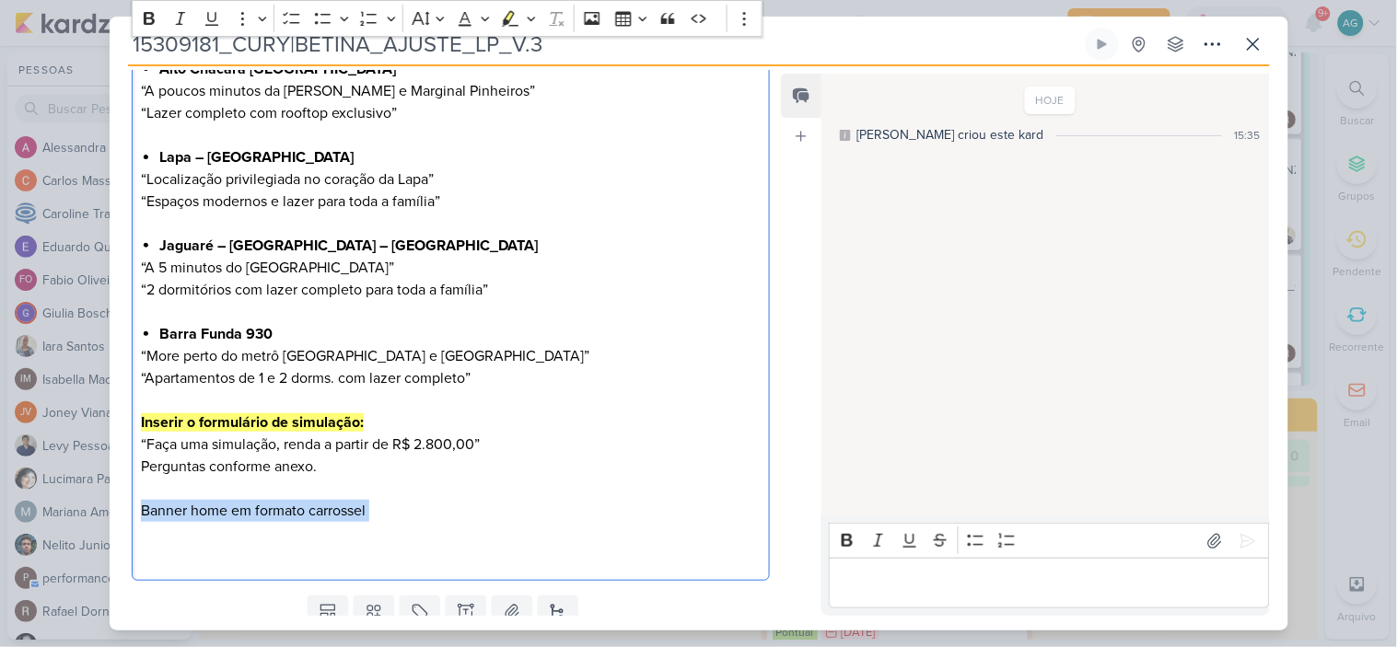
drag, startPoint x: 388, startPoint y: 523, endPoint x: 133, endPoint y: 516, distance: 256.0
click at [133, 516] on div "Olá, [PERSON_NAME]! Boa tarde! Seguem os ajustes para a LP da Betina: Inserir u…" at bounding box center [451, 223] width 639 height 713
click at [144, 509] on p "“Apartamentos de 1 e 2 dorms. com lazer completo” Inserir o formulário de simul…" at bounding box center [450, 466] width 619 height 199
click at [430, 511] on p "“Apartamentos de 1 e 2 dorms. com lazer completo” Inserir o formulário de simul…" at bounding box center [450, 466] width 619 height 199
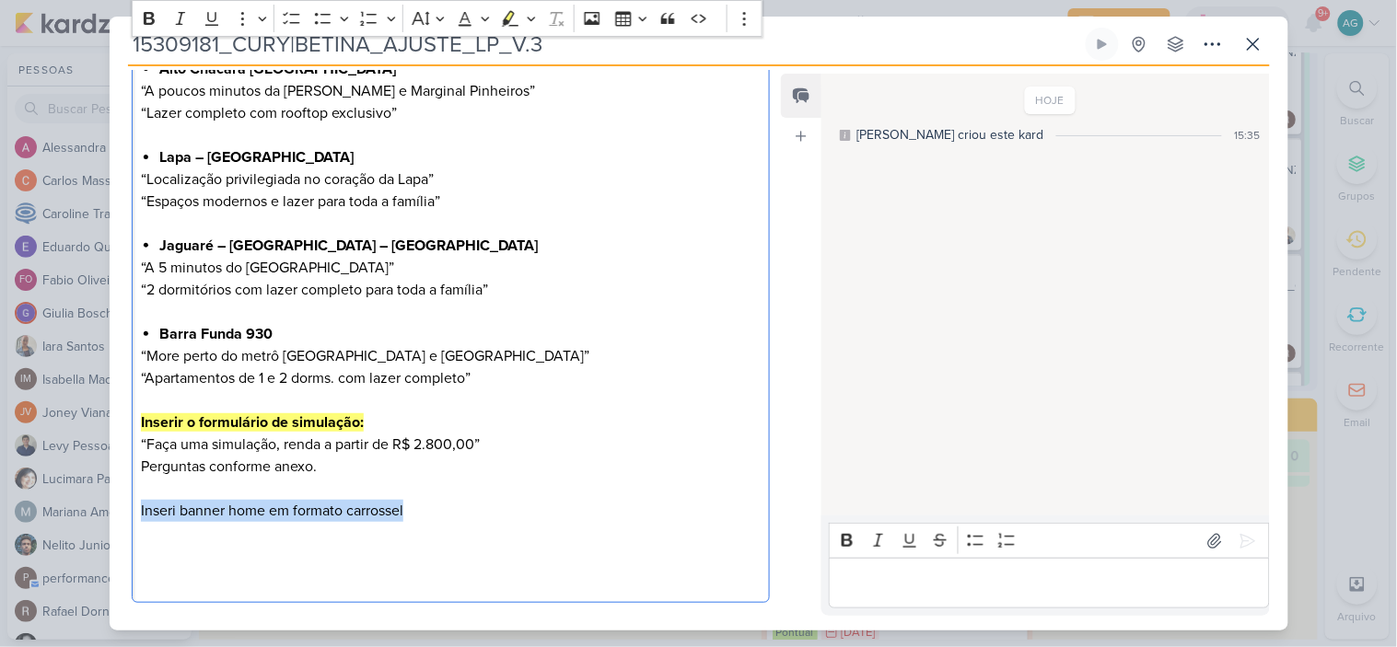
drag, startPoint x: 426, startPoint y: 506, endPoint x: 109, endPoint y: 514, distance: 317.7
click at [110, 514] on div "CLIENTES CURY | BETINA" at bounding box center [444, 183] width 668 height 854
click at [148, 17] on icon "Editor toolbar" at bounding box center [149, 18] width 11 height 13
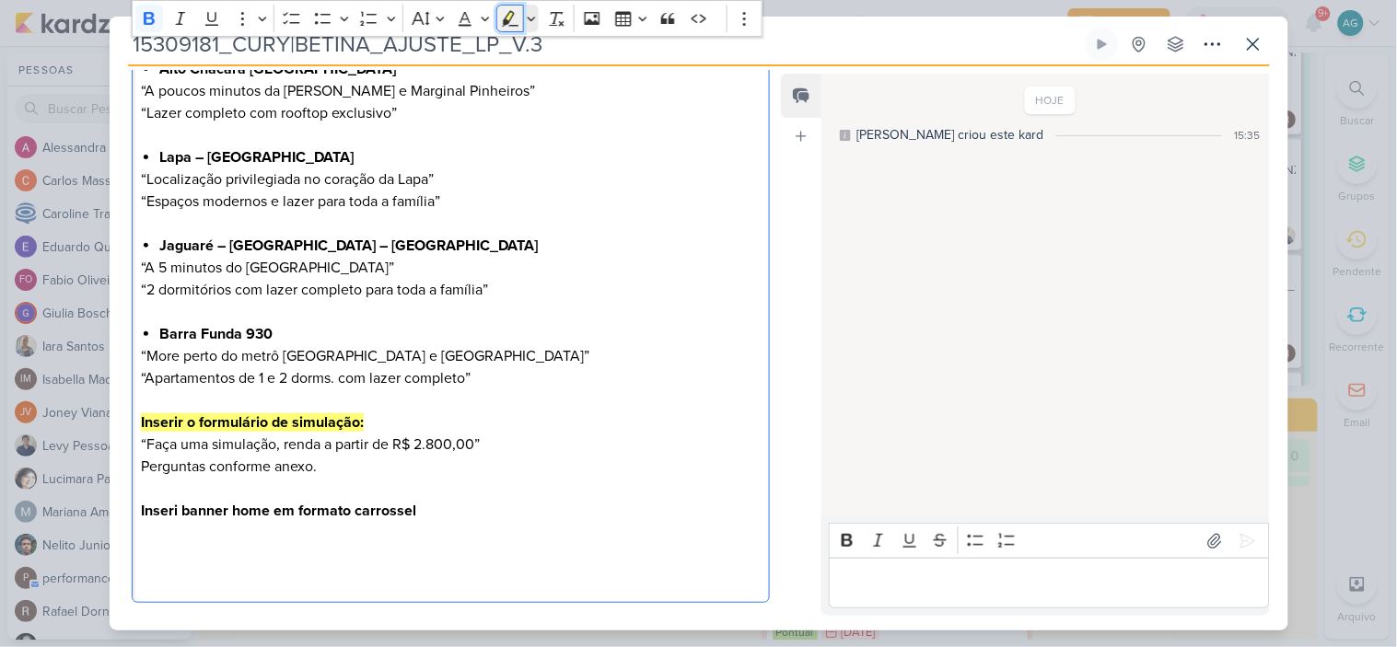
click at [508, 14] on icon "Editor toolbar" at bounding box center [510, 18] width 18 height 18
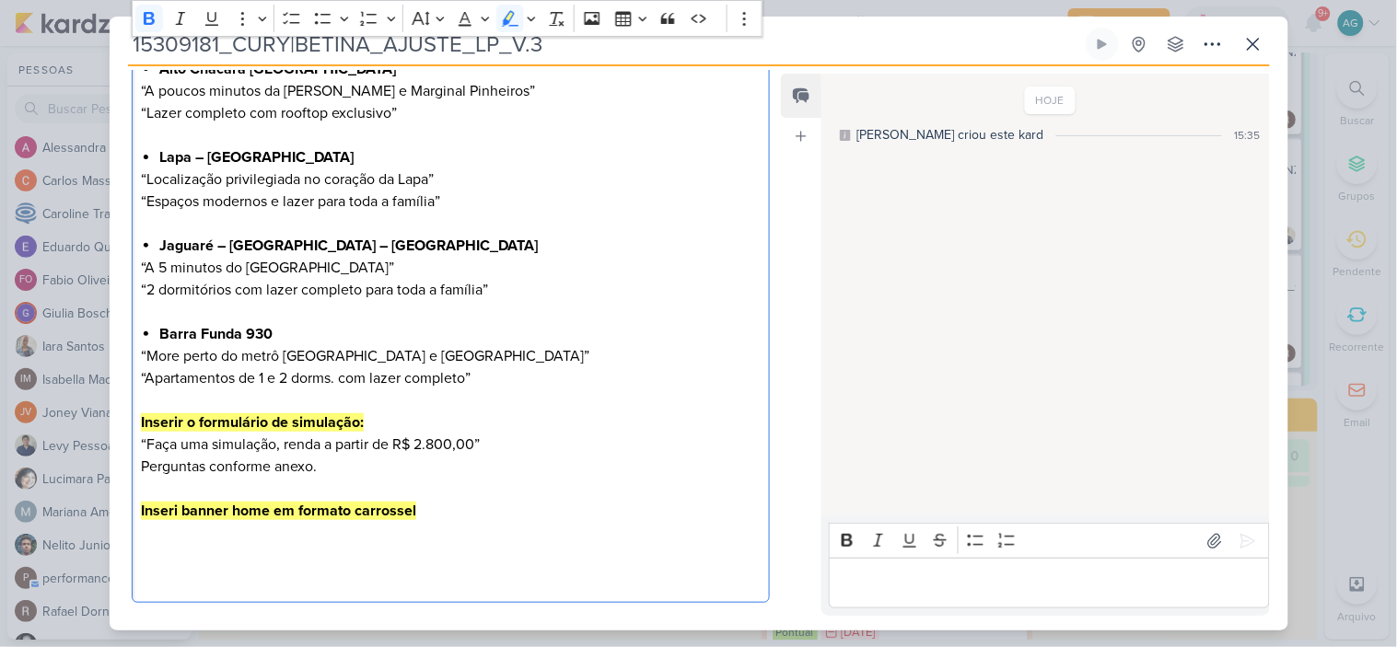
click at [460, 508] on p "“Apartamentos de 1 e 2 dorms. com lazer completo” Inserir o formulário de simul…" at bounding box center [450, 477] width 619 height 221
click at [179, 512] on strong "Inseri banner home em formato carrossel" at bounding box center [278, 511] width 275 height 18
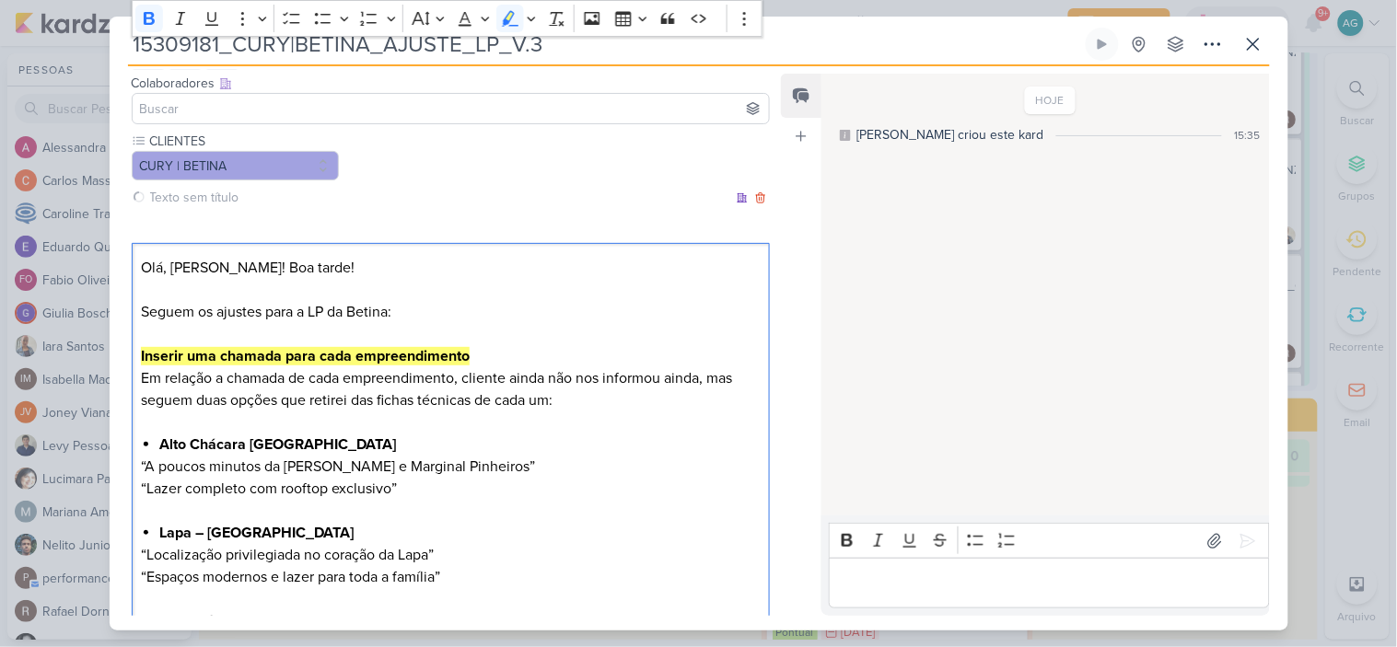
scroll to position [77, 0]
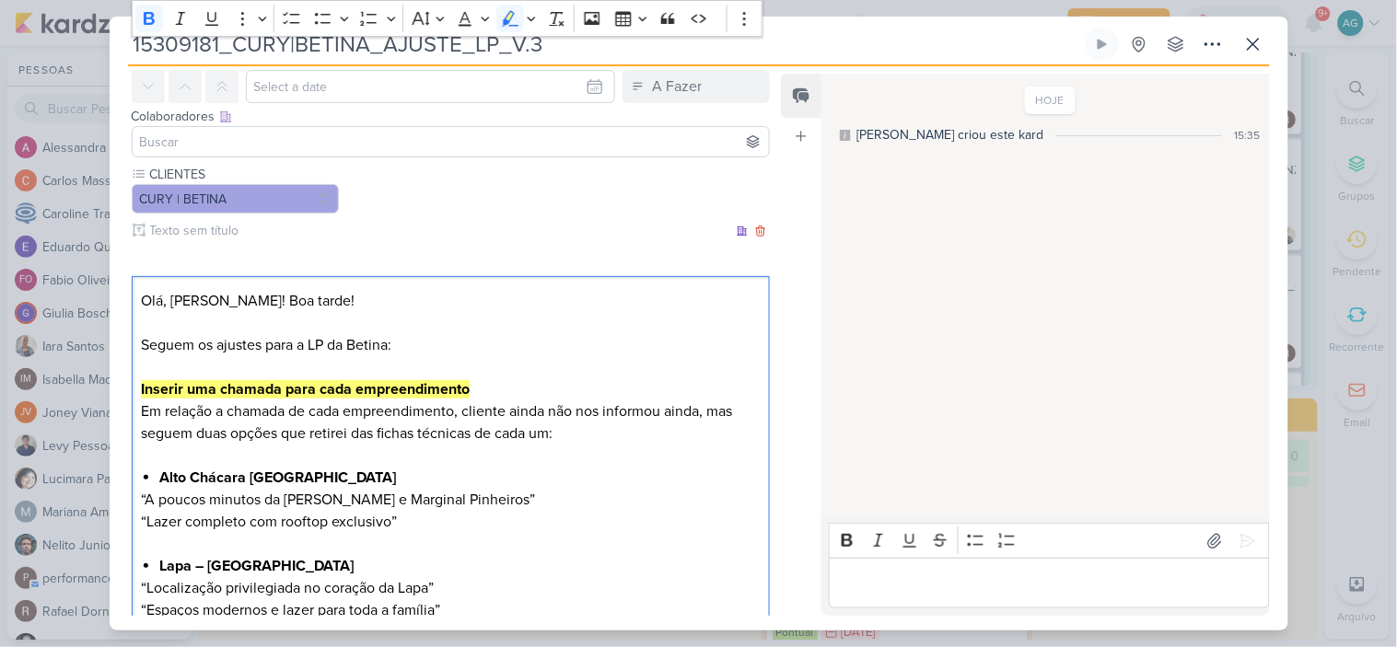
click at [139, 390] on div "Olá, [PERSON_NAME]! Boa tarde! Seguem os ajustes para a LP da Betina: Inserir u…" at bounding box center [451, 644] width 639 height 736
click at [368, 19] on icon "Editor toolbar" at bounding box center [369, 18] width 18 height 18
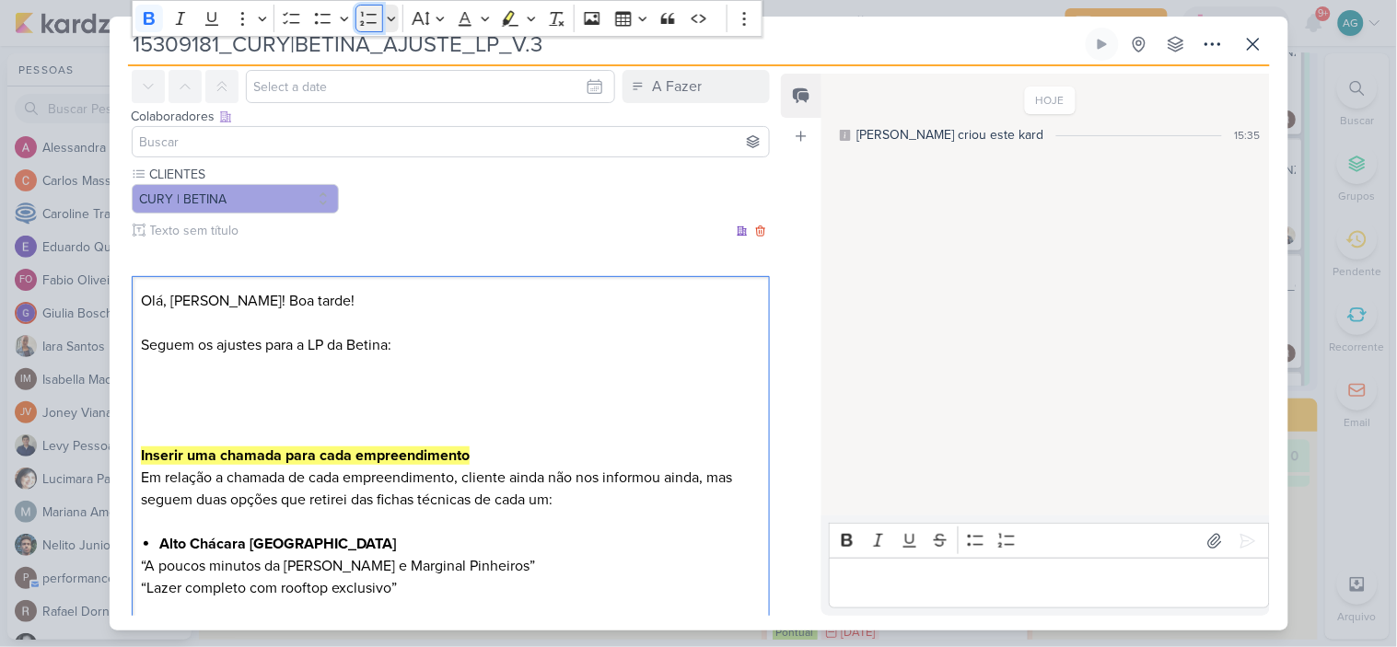
click at [363, 19] on icon "Editor toolbar" at bounding box center [369, 18] width 18 height 18
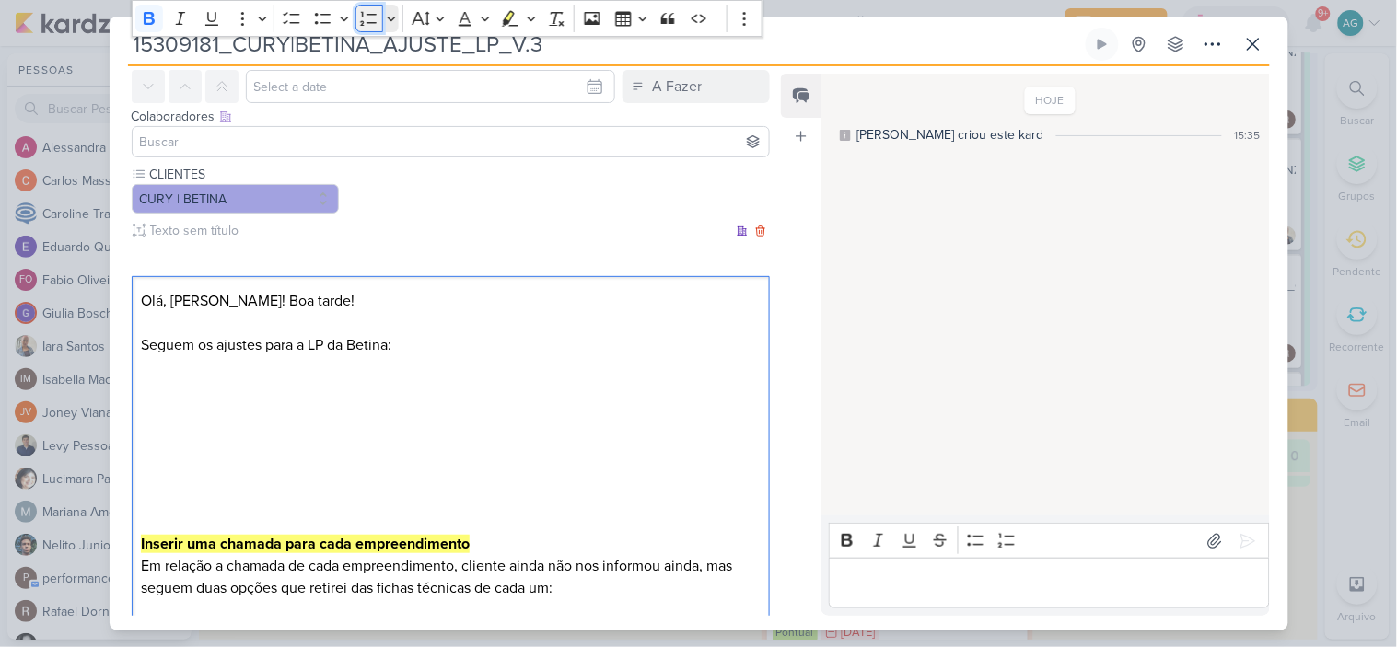
click at [374, 19] on icon "Editor toolbar" at bounding box center [369, 18] width 18 height 18
click at [241, 540] on strong "Inserir uma chamada para cada empreendimento" at bounding box center [305, 544] width 329 height 18
drag, startPoint x: 356, startPoint y: 543, endPoint x: 63, endPoint y: 544, distance: 293.7
click at [63, 544] on div "15309181_CURY|BETINA_AJUSTE_LP_V.3 Criado por mim" at bounding box center [698, 323] width 1397 height 647
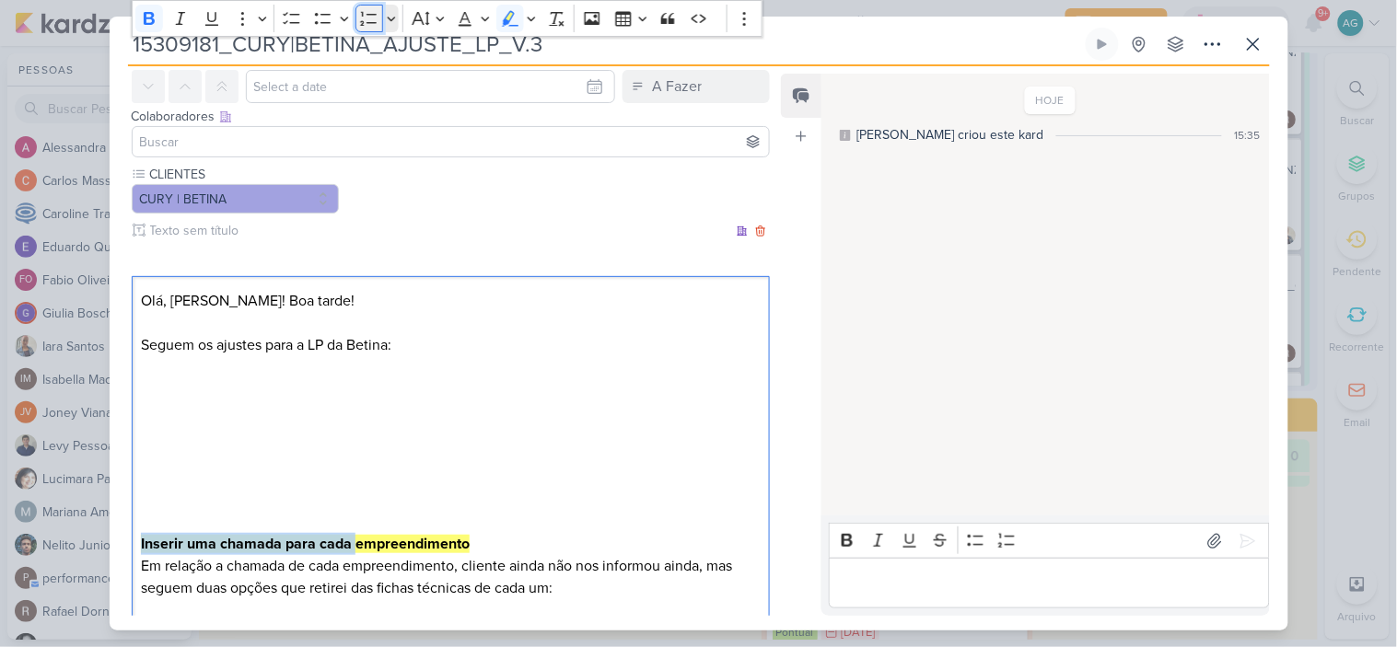
click at [364, 18] on icon "Editor toolbar" at bounding box center [369, 18] width 18 height 18
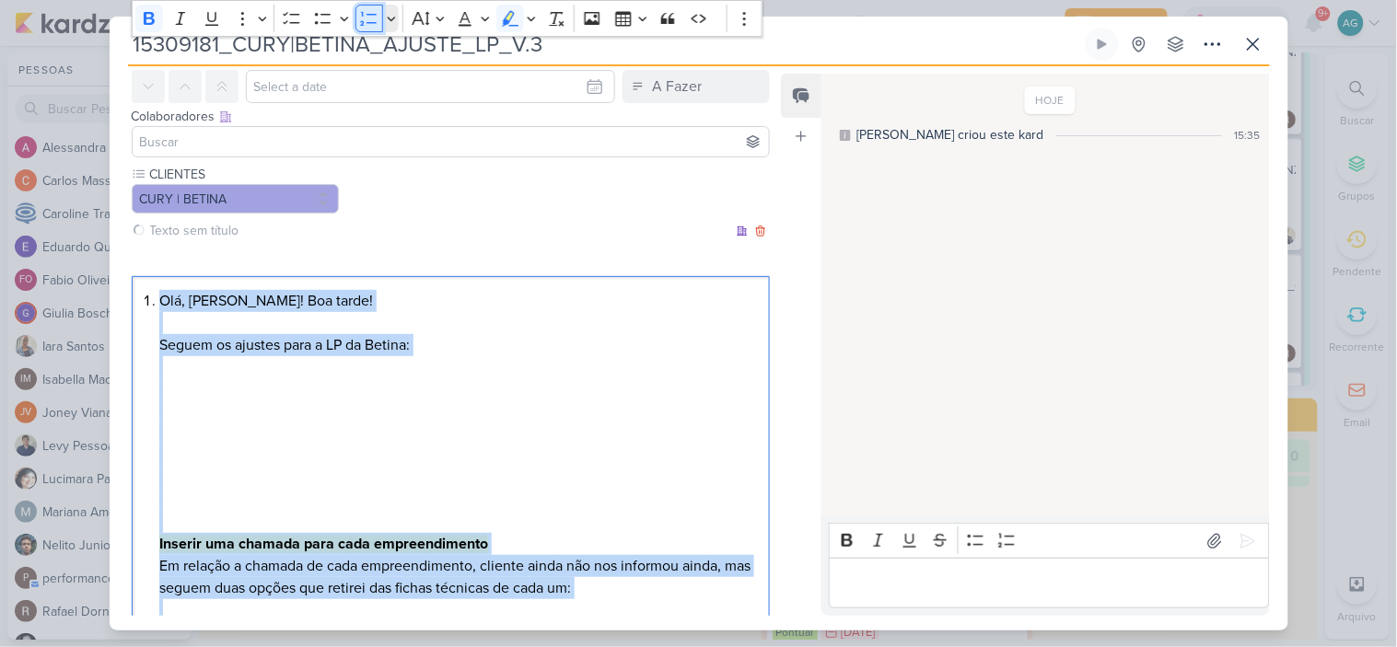
click at [364, 18] on icon "Editor toolbar" at bounding box center [369, 18] width 18 height 18
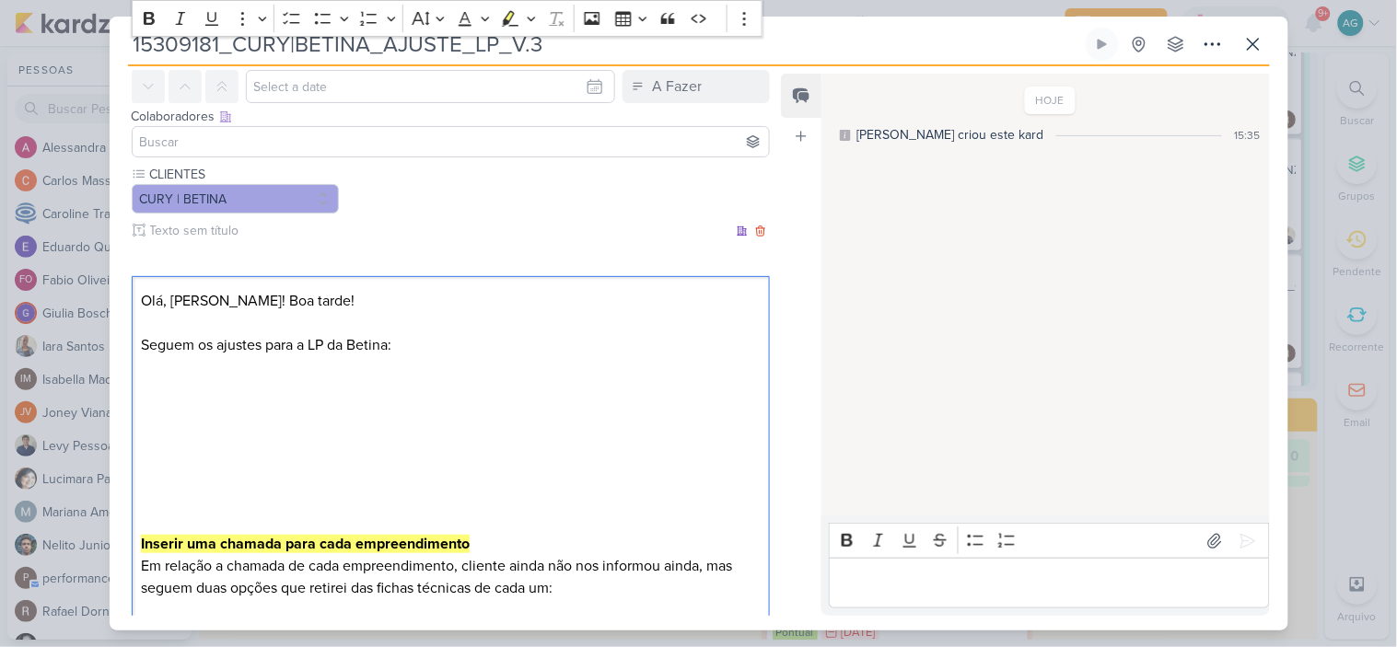
click at [179, 464] on p "Olá, [PERSON_NAME]! Boa tarde! Seguem os ajustes para a LP da Betina: Inserir u…" at bounding box center [450, 455] width 619 height 331
click at [150, 400] on p "Olá, [PERSON_NAME]! Boa tarde! Seguem os ajustes para a LP da Betina: ⁠⁠⁠⁠⁠⁠⁠ I…" at bounding box center [450, 455] width 619 height 331
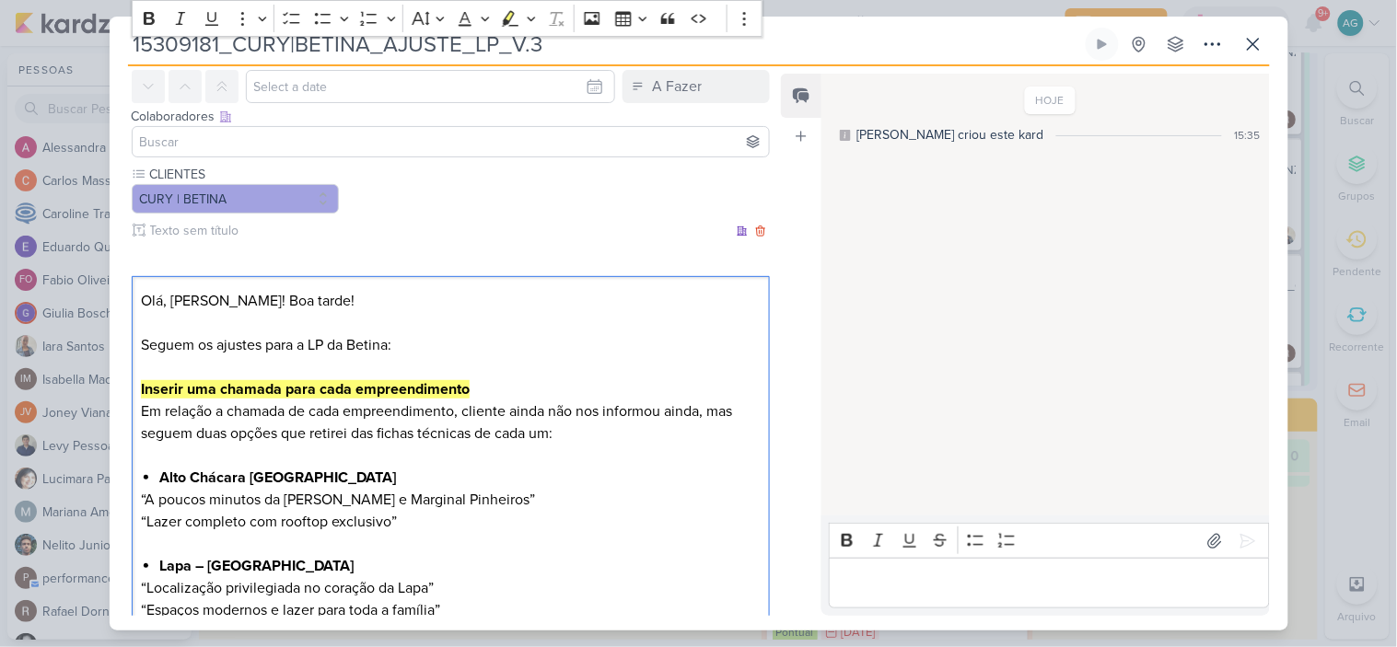
click at [319, 292] on p "Olá, [PERSON_NAME]! Boa tarde! Seguem os ajustes para a LP da Betina: Inserir u…" at bounding box center [450, 378] width 619 height 177
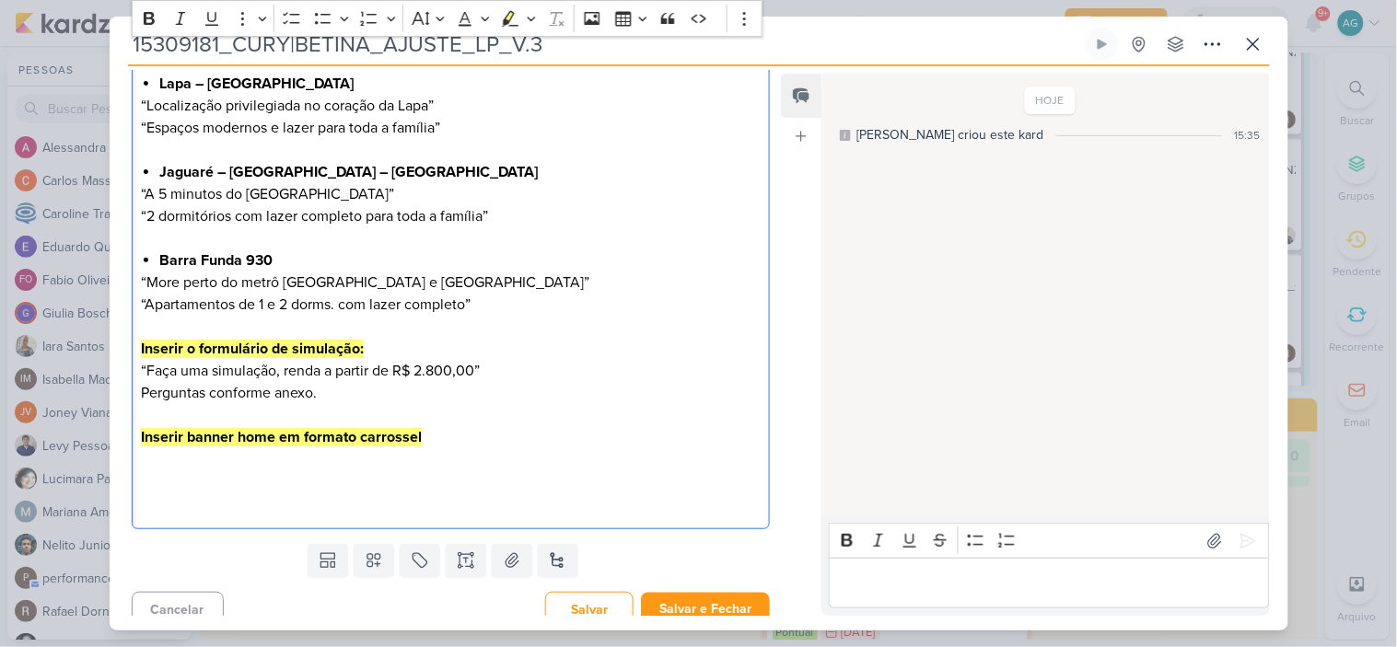
scroll to position [553, 0]
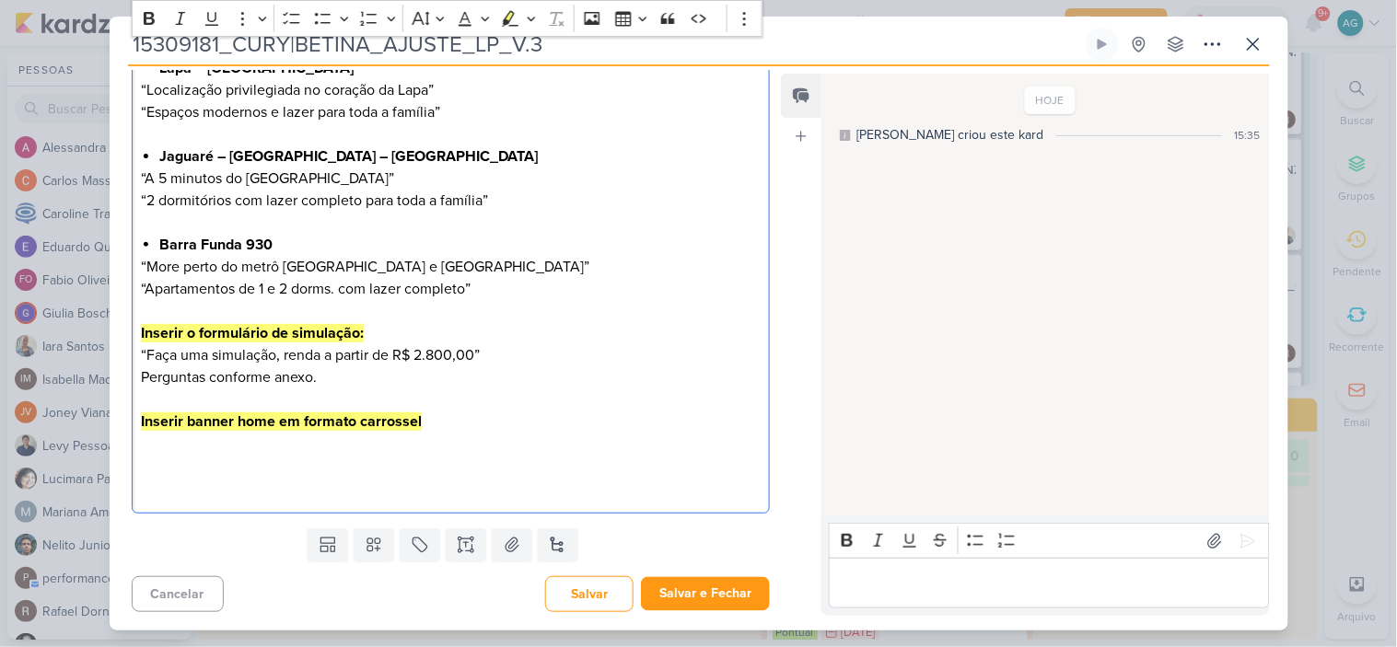
click at [310, 453] on p "“Apartamentos de 1 e 2 dorms. com lazer completo” Inserir o formulário de simul…" at bounding box center [450, 388] width 619 height 221
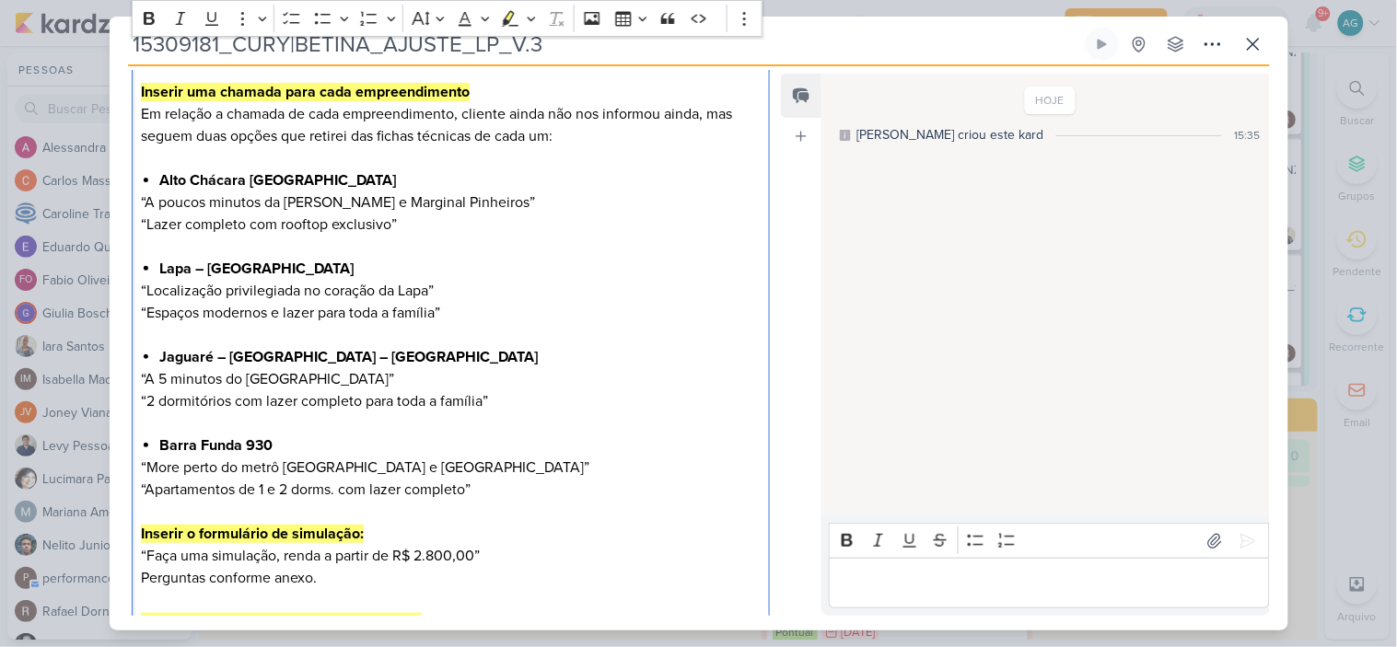
scroll to position [348, 0]
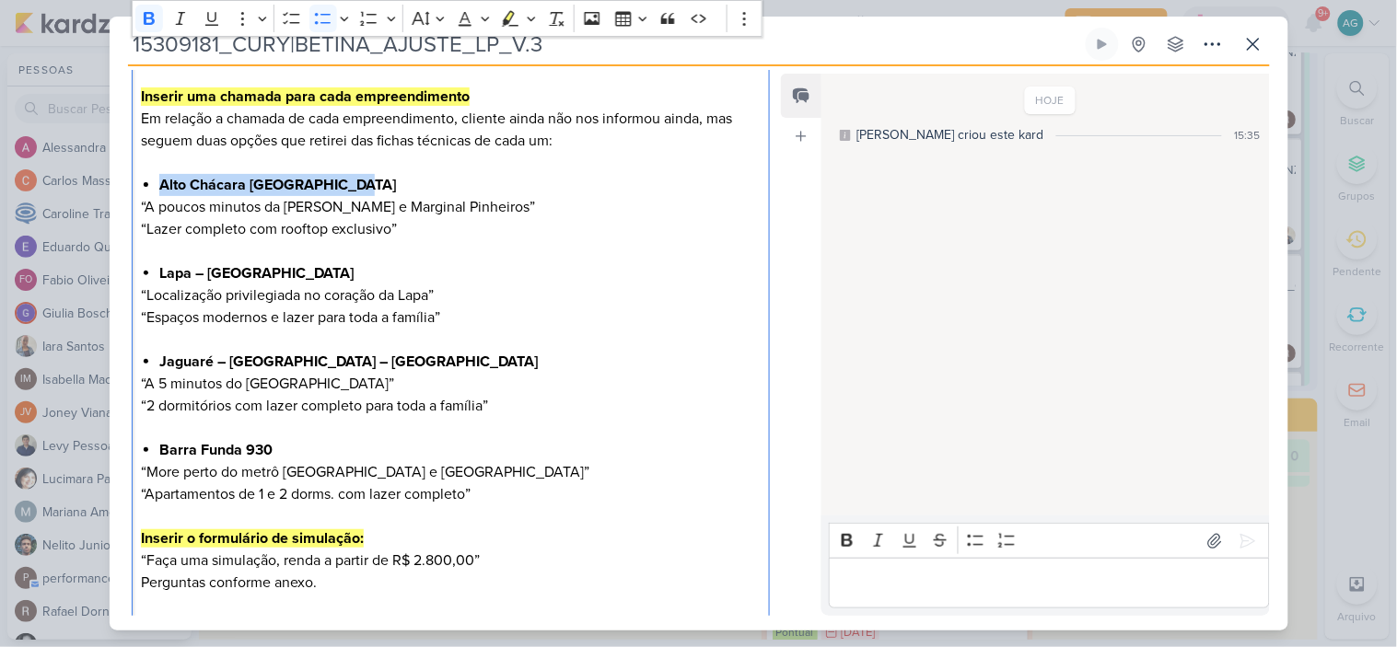
drag, startPoint x: 360, startPoint y: 180, endPoint x: 127, endPoint y: 187, distance: 233.0
click at [127, 187] on div "CLIENTES CURY | BETINA" at bounding box center [444, 310] width 668 height 832
copy strong "Alto Chácara [GEOGRAPHIC_DATA]"
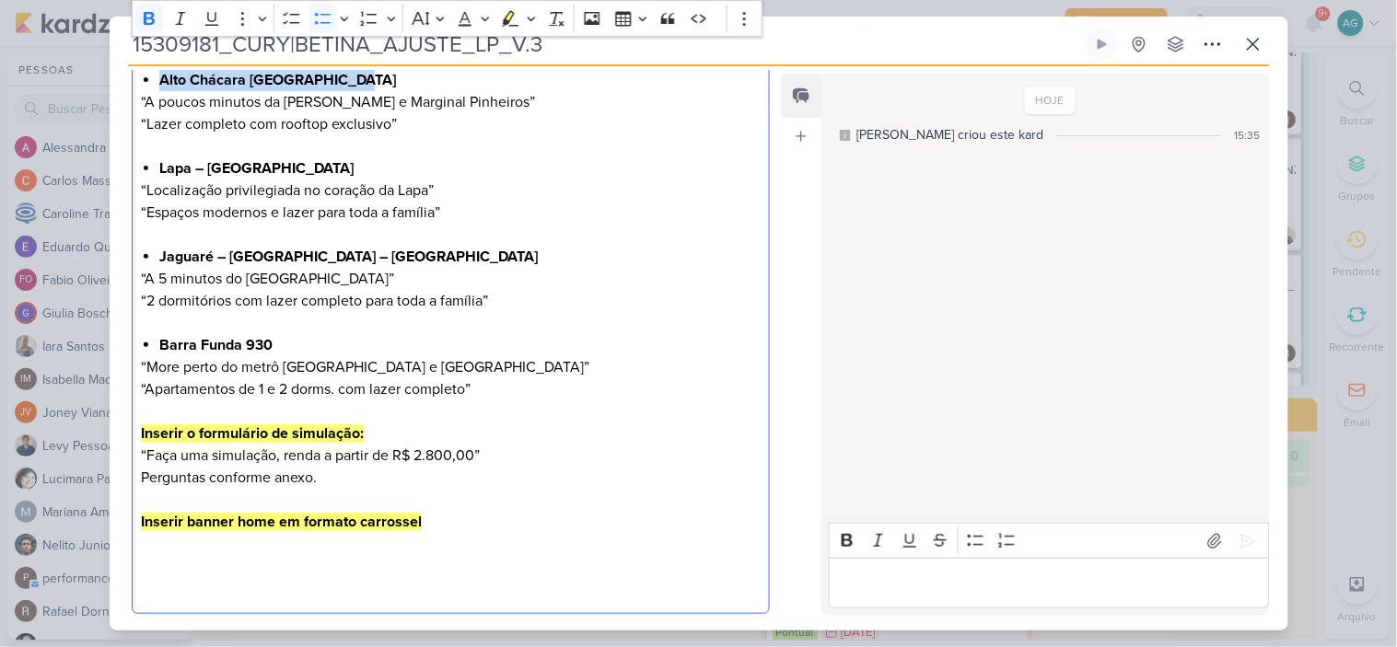
scroll to position [553, 0]
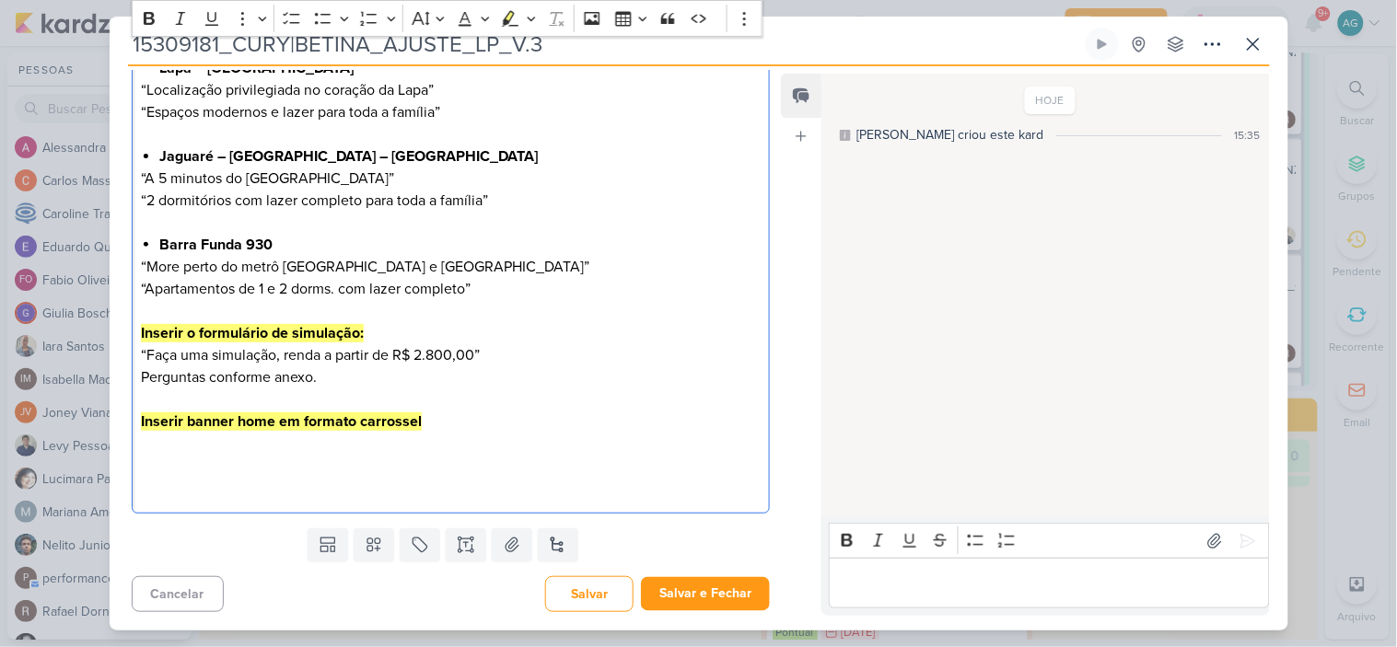
click at [187, 448] on p "“Apartamentos de 1 e 2 dorms. com lazer completo” Inserir o formulário de simul…" at bounding box center [450, 388] width 619 height 221
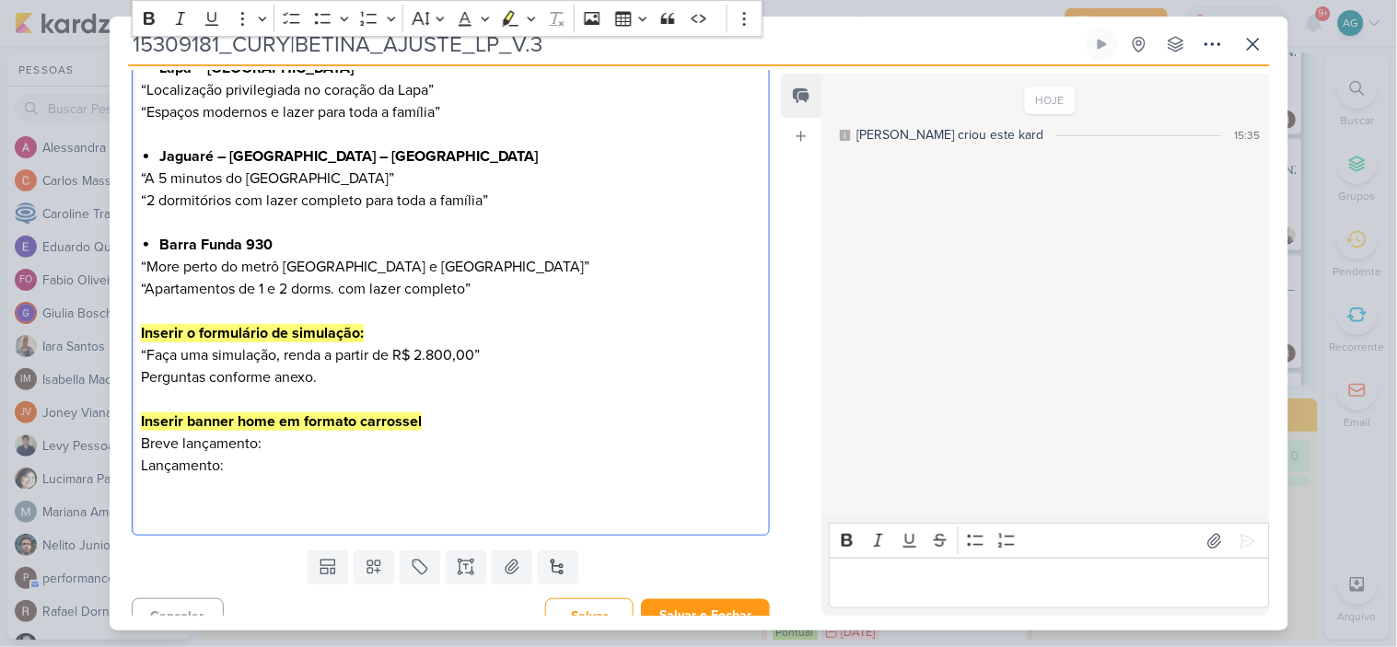
click at [272, 445] on p "“Apartamentos de 1 e 2 dorms. com lazer completo” Inserir o formulário de simul…" at bounding box center [450, 399] width 619 height 243
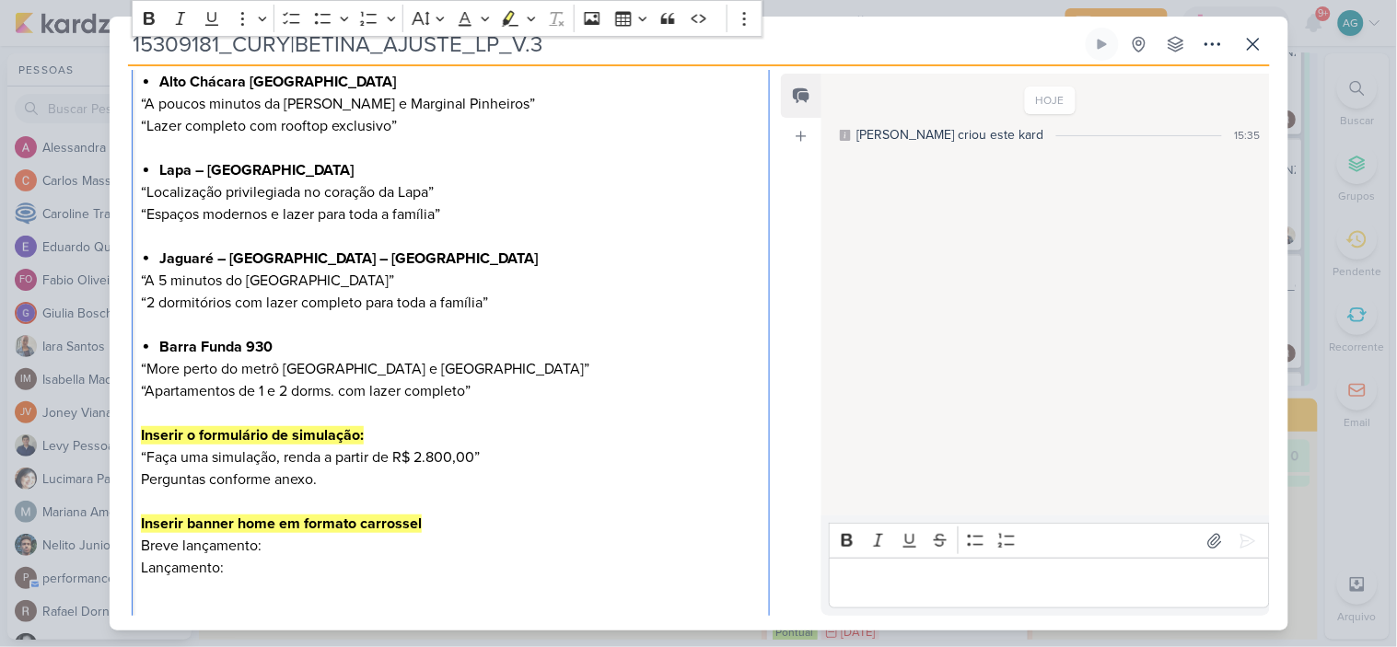
scroll to position [348, 0]
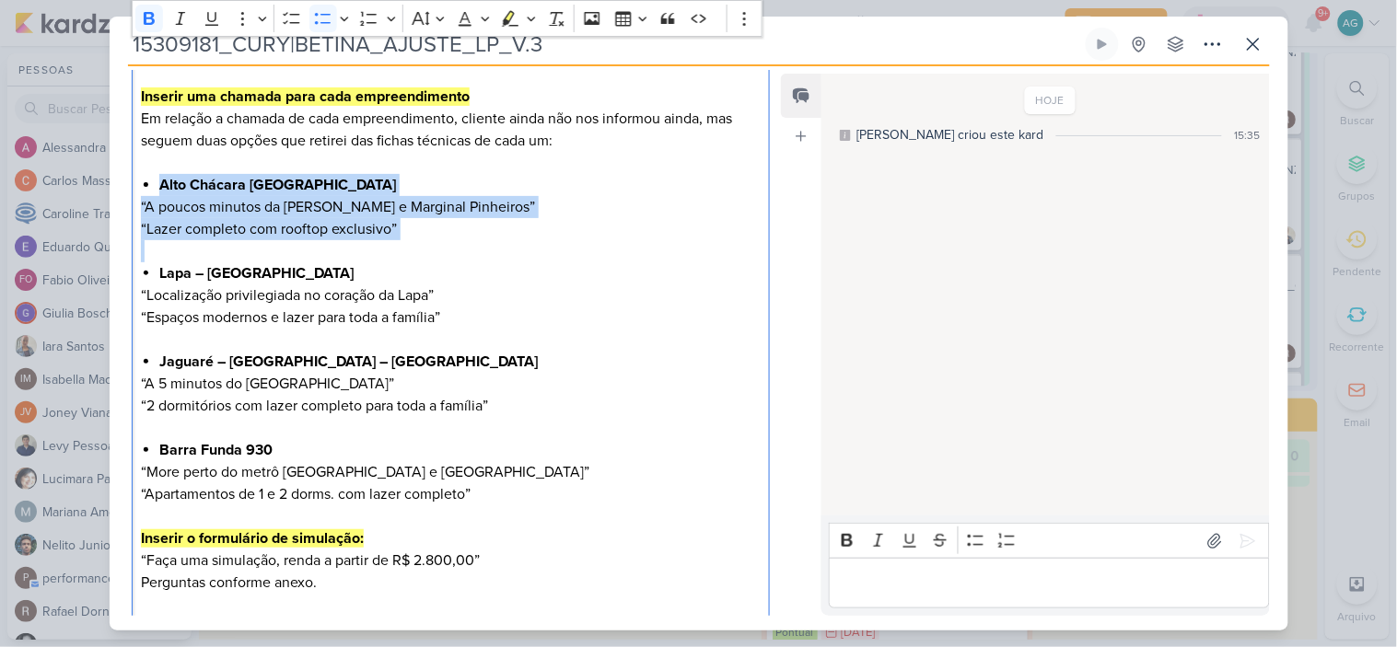
drag, startPoint x: 360, startPoint y: 233, endPoint x: 120, endPoint y: 188, distance: 244.5
click at [120, 188] on div "CLIENTES CURY | BETINA" at bounding box center [444, 321] width 668 height 854
drag, startPoint x: 253, startPoint y: 213, endPoint x: 196, endPoint y: 236, distance: 61.5
click at [196, 236] on p "“Lazer completo com rooftop exclusivo”" at bounding box center [450, 229] width 619 height 22
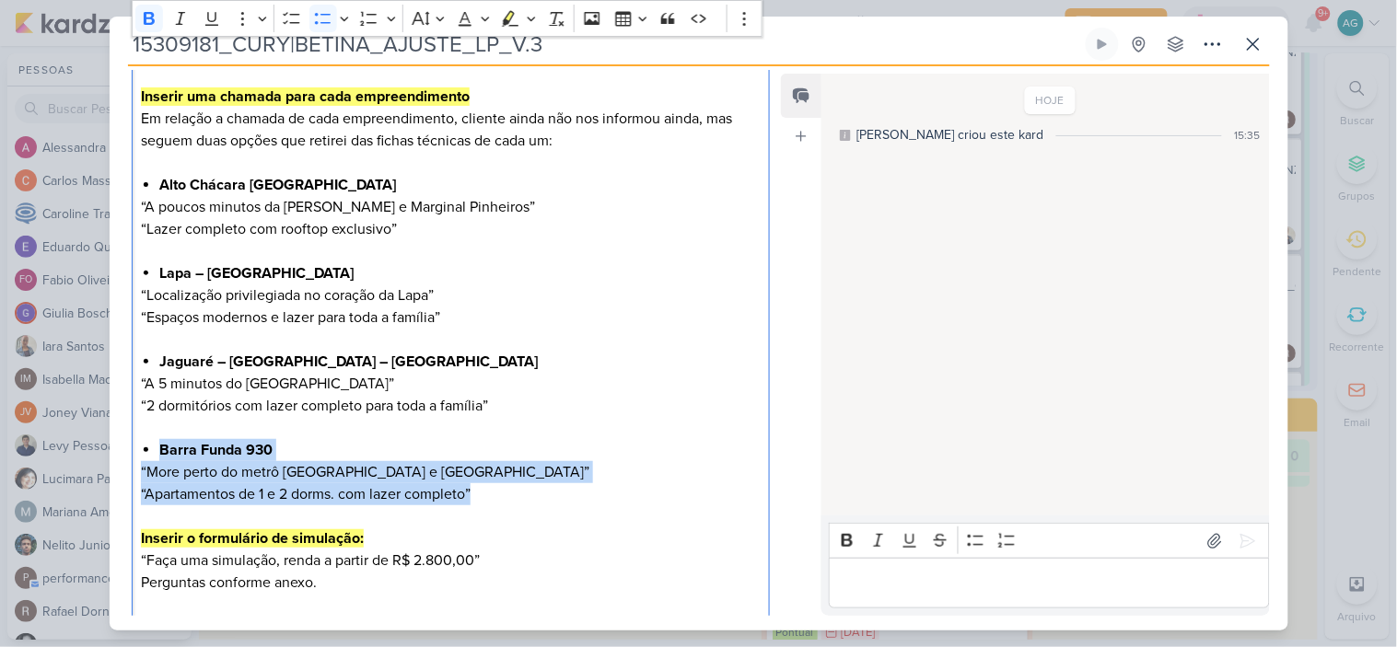
drag, startPoint x: 477, startPoint y: 493, endPoint x: 121, endPoint y: 452, distance: 358.7
click at [121, 452] on div "CLIENTES CURY | BETINA" at bounding box center [444, 321] width 668 height 854
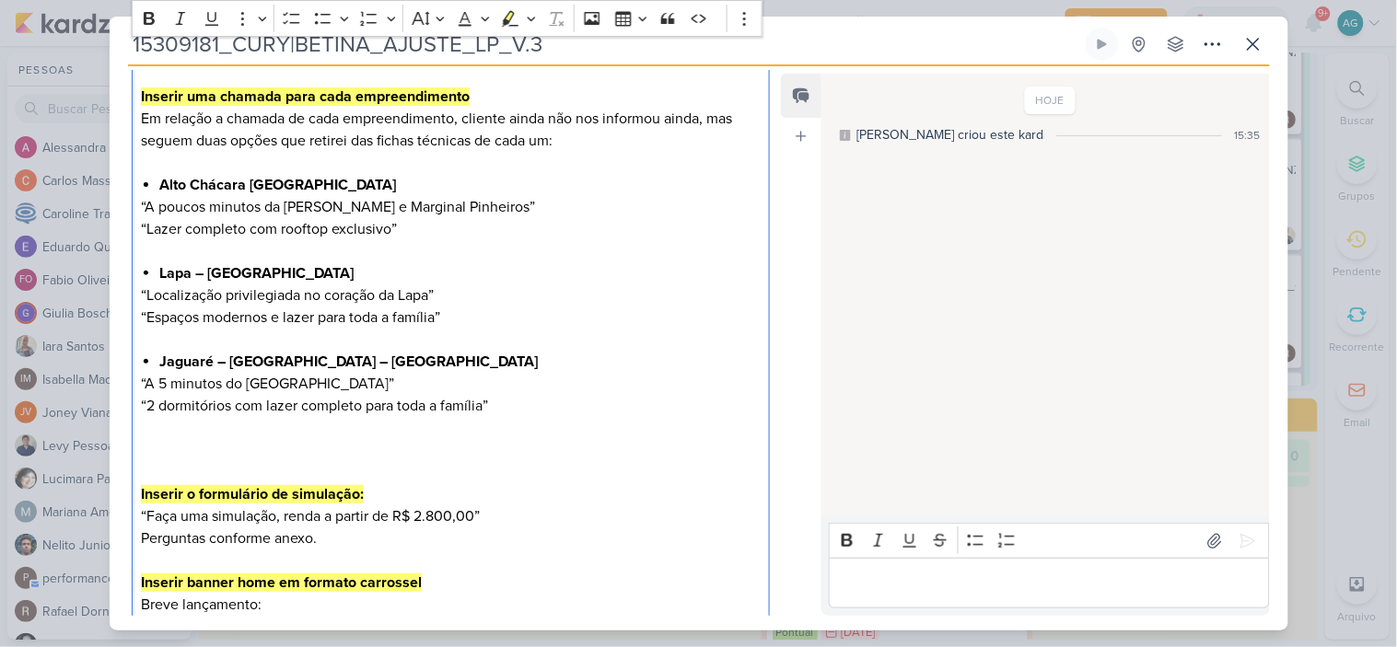
click at [304, 245] on p "Editor editing area: main" at bounding box center [450, 251] width 619 height 22
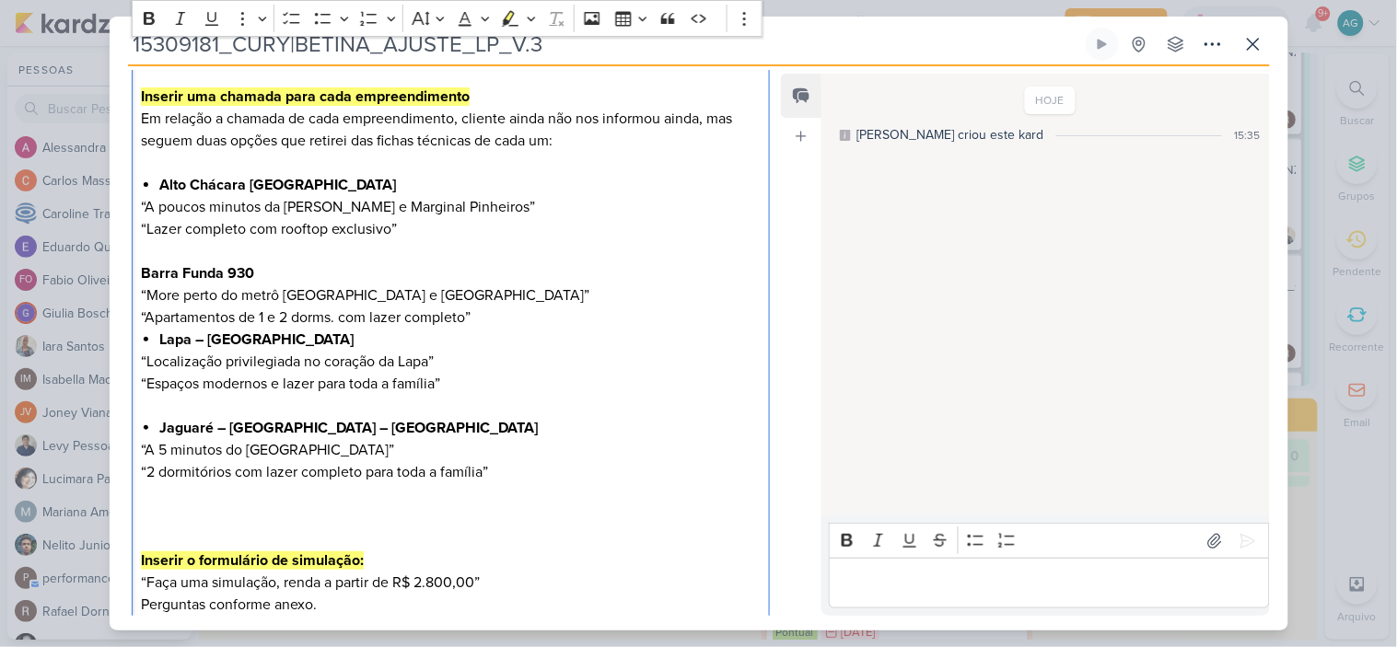
click at [144, 264] on strong "Barra Funda 930" at bounding box center [197, 273] width 113 height 18
click at [326, 19] on icon "Editor toolbar" at bounding box center [323, 18] width 18 height 18
click at [200, 244] on li "Barra Funda 930" at bounding box center [459, 262] width 600 height 44
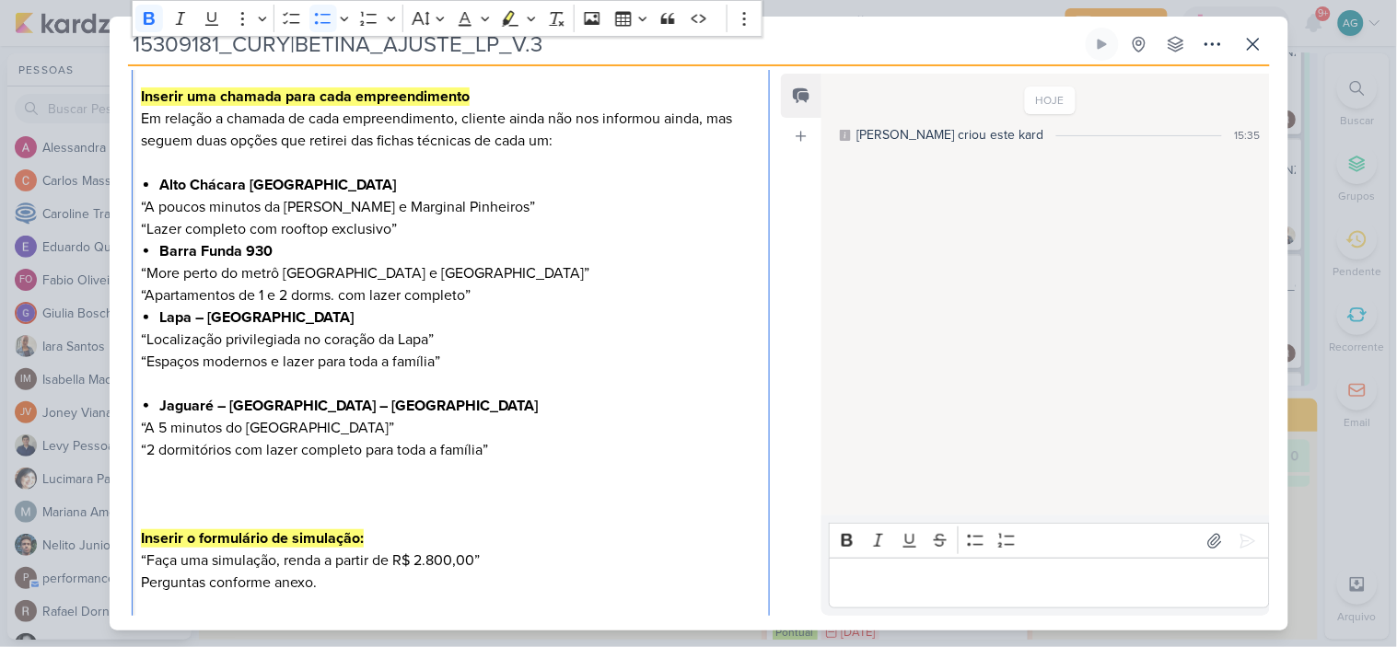
click at [470, 230] on p "“Lazer completo com rooftop exclusivo”" at bounding box center [450, 229] width 619 height 22
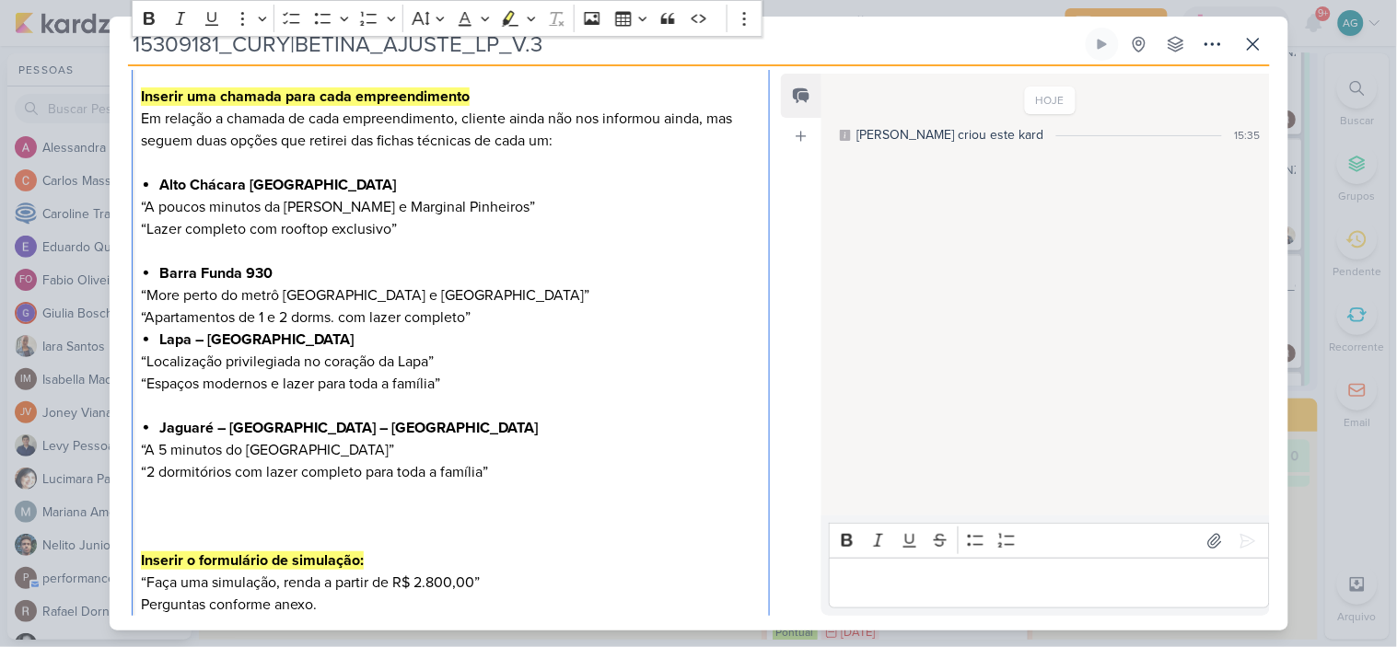
click at [499, 311] on p "“Apartamentos de 1 e 2 dorms. com lazer completo”" at bounding box center [450, 318] width 619 height 22
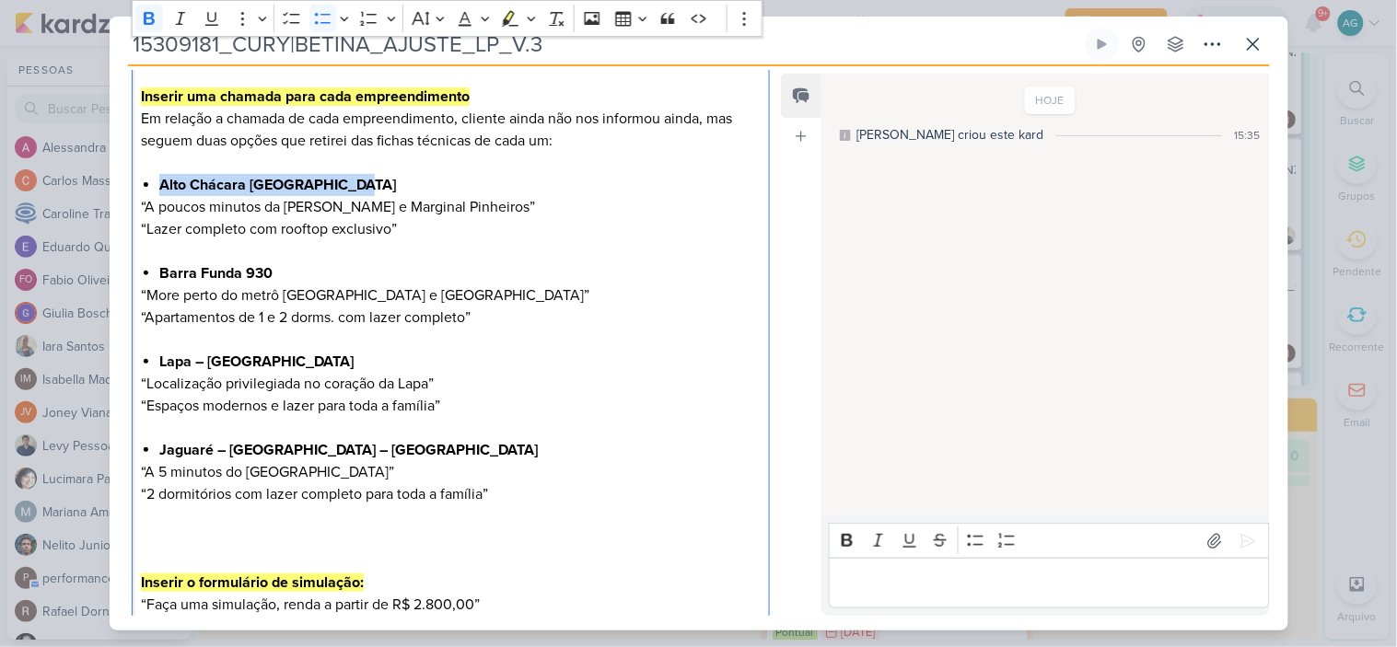
drag, startPoint x: 161, startPoint y: 179, endPoint x: 361, endPoint y: 178, distance: 199.8
click at [361, 178] on li "Alto Chácara [GEOGRAPHIC_DATA]" at bounding box center [459, 185] width 600 height 22
copy strong "Alto Chácara [GEOGRAPHIC_DATA]"
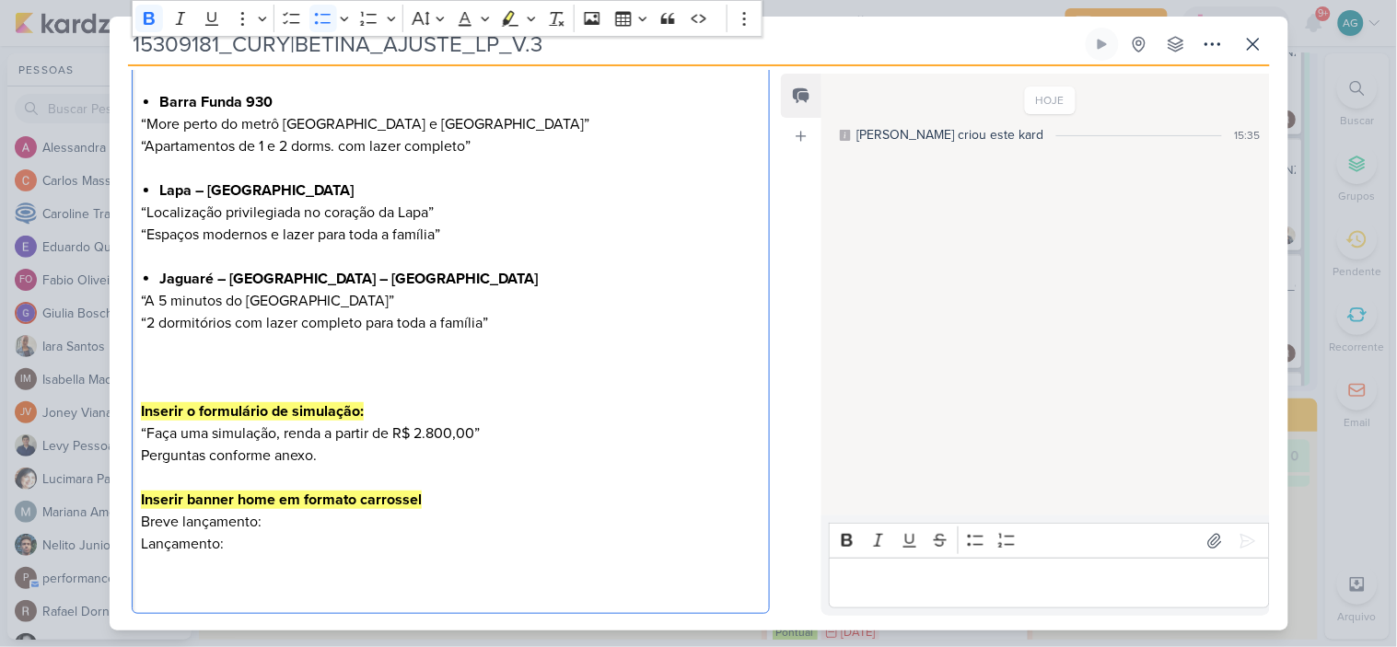
scroll to position [553, 0]
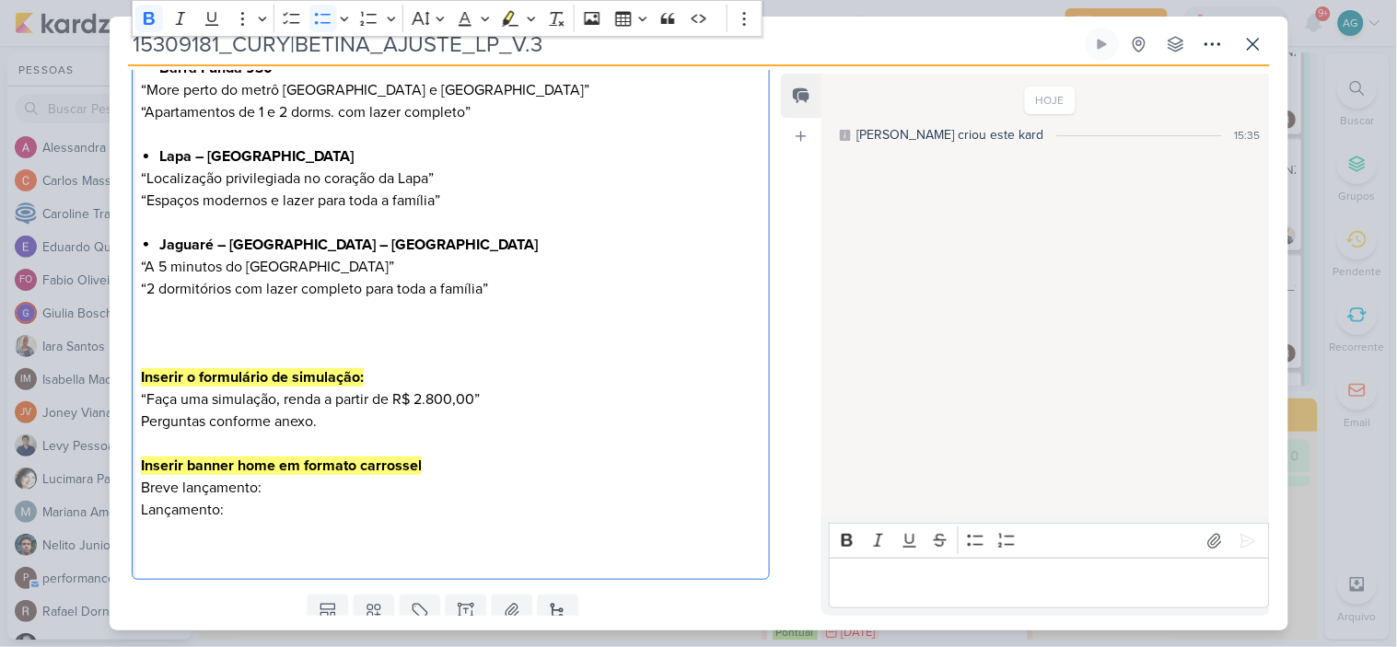
click at [295, 489] on p "Inserir o formulário de simulação: “Faça uma simulação, renda a partir de R$ 2.…" at bounding box center [450, 443] width 619 height 243
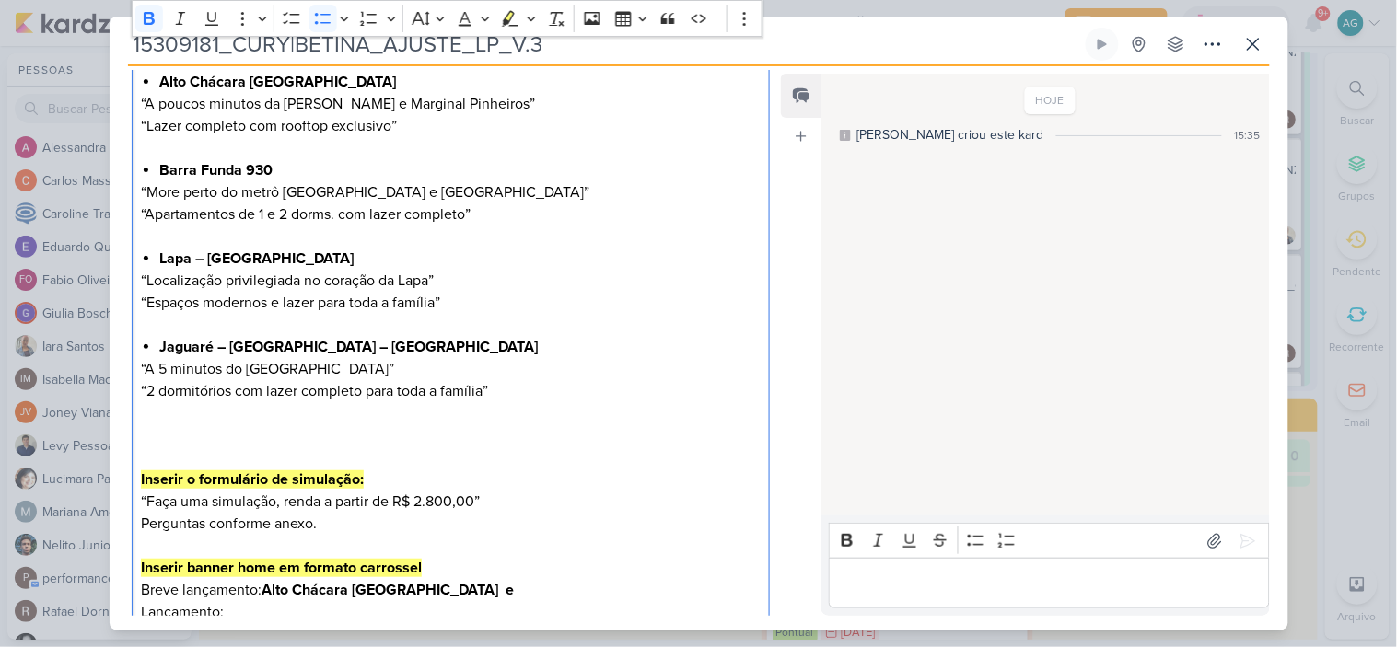
drag, startPoint x: 315, startPoint y: 168, endPoint x: 162, endPoint y: 162, distance: 153.0
click at [162, 162] on li "Barra Funda 930" at bounding box center [459, 170] width 600 height 22
copy strong "Barra Funda 930"
click at [520, 583] on p "Inserir o formulário de simulação: “Faça uma simulação, renda a partir de R$ 2.…" at bounding box center [450, 545] width 619 height 243
click at [342, 610] on p "Inserir o formulário de simulação: “Faça uma simulação, renda a partir de R$ 2.…" at bounding box center [450, 545] width 619 height 243
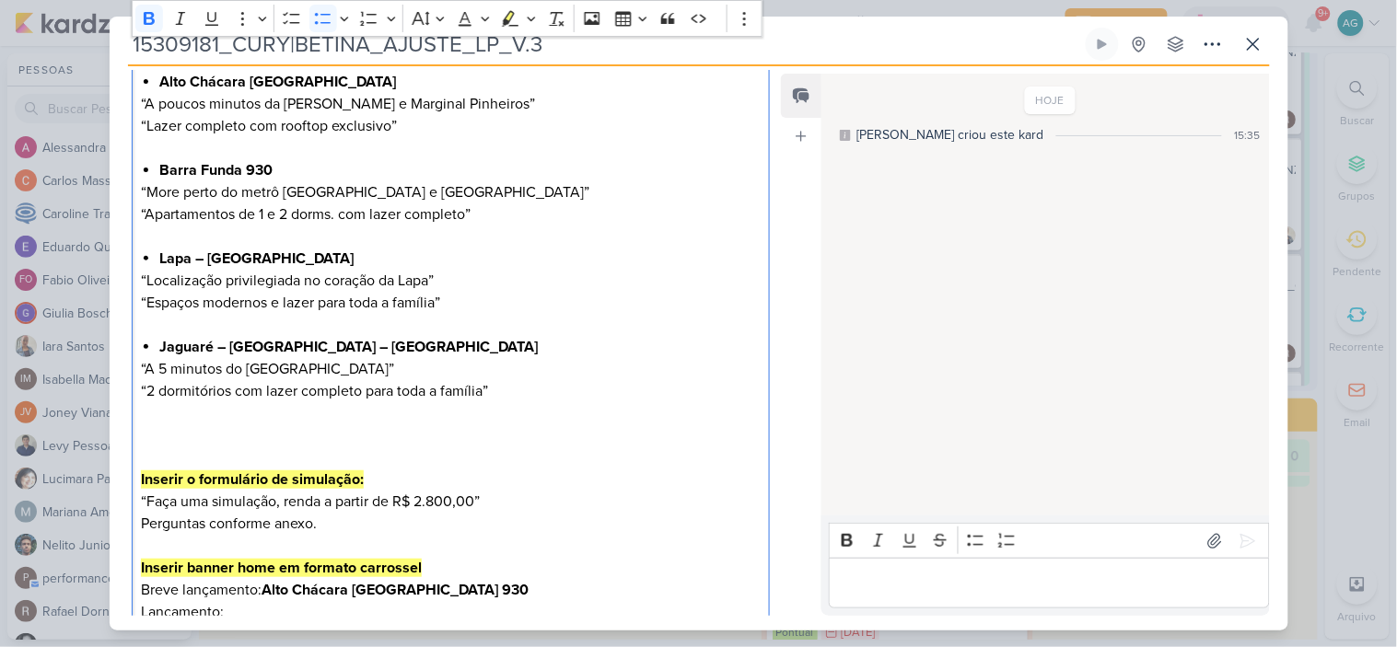
drag, startPoint x: 208, startPoint y: 256, endPoint x: 352, endPoint y: 254, distance: 143.6
click at [352, 254] on li "Lapa – [GEOGRAPHIC_DATA]" at bounding box center [459, 259] width 600 height 22
copy strong "Astro [GEOGRAPHIC_DATA]"
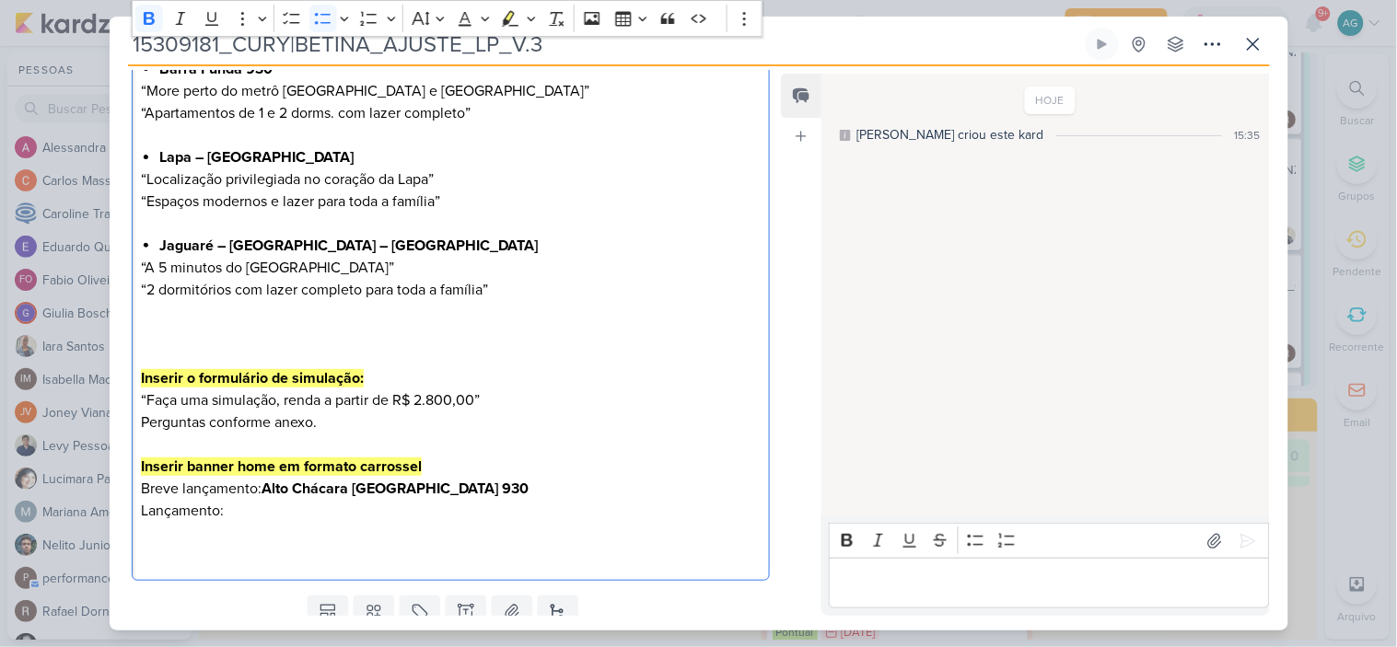
scroll to position [553, 0]
click at [270, 509] on p "Inserir o formulário de simulação: “Faça uma simulação, renda a partir de R$ 2.…" at bounding box center [450, 443] width 619 height 243
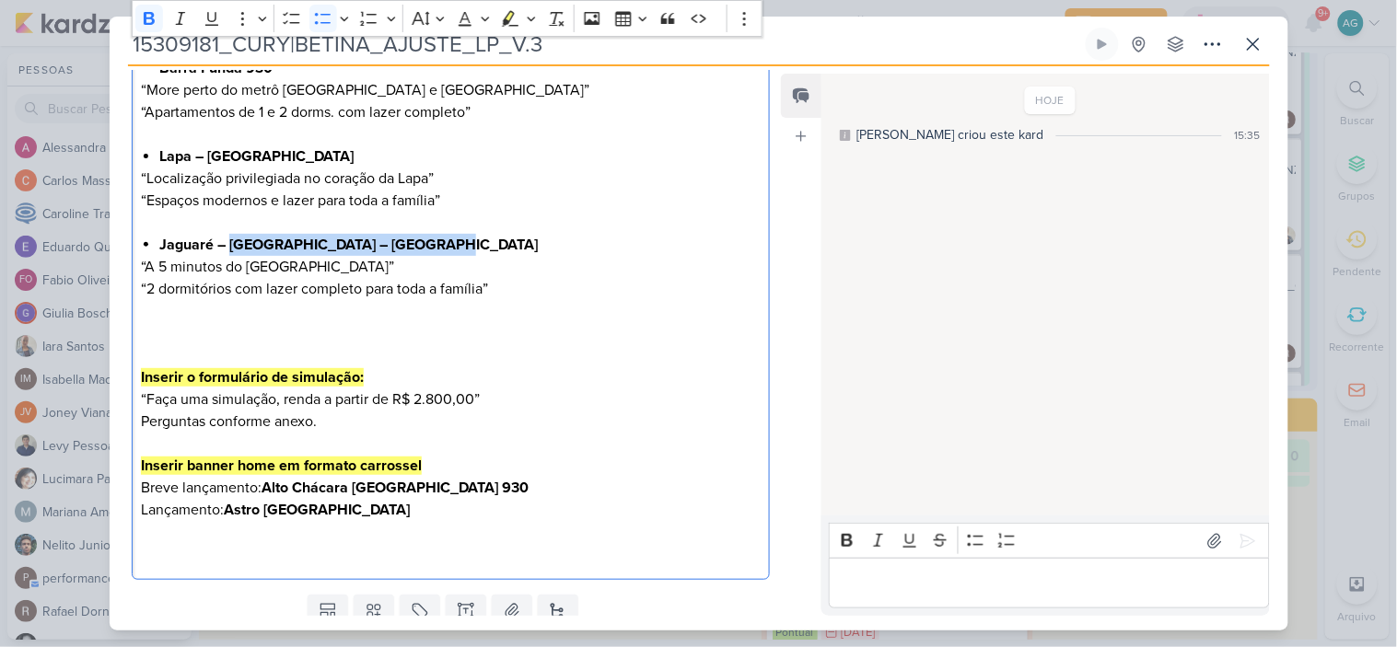
drag, startPoint x: 230, startPoint y: 240, endPoint x: 457, endPoint y: 234, distance: 226.6
click at [457, 234] on li "Jaguaré – [GEOGRAPHIC_DATA] – [GEOGRAPHIC_DATA]" at bounding box center [459, 245] width 600 height 22
copy strong "Cidade Villa Lobos – [GEOGRAPHIC_DATA]"
click at [391, 512] on p "Inserir o formulário de simulação: “Faça uma simulação, renda a partir de R$ 2.…" at bounding box center [450, 443] width 619 height 243
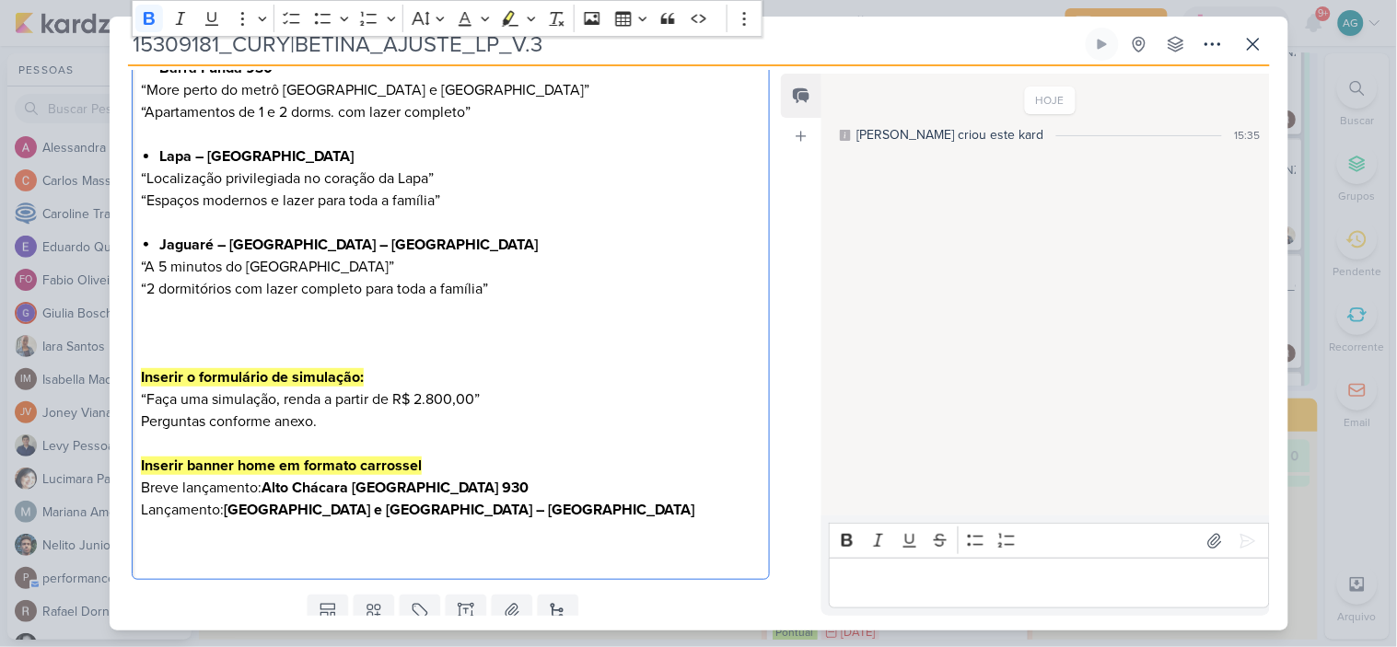
click at [168, 550] on p "Inserir o formulário de simulação: “Faça uma simulação, renda a partir de R$ 2.…" at bounding box center [450, 443] width 619 height 243
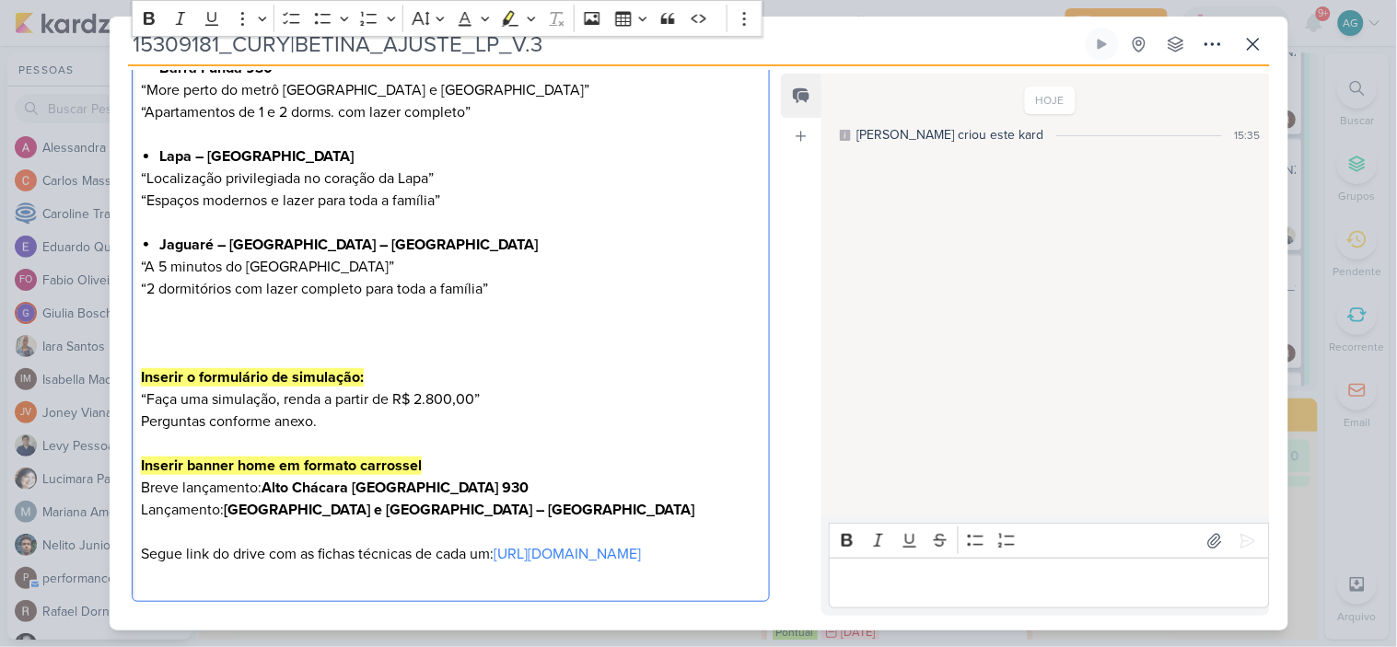
scroll to position [568, 0]
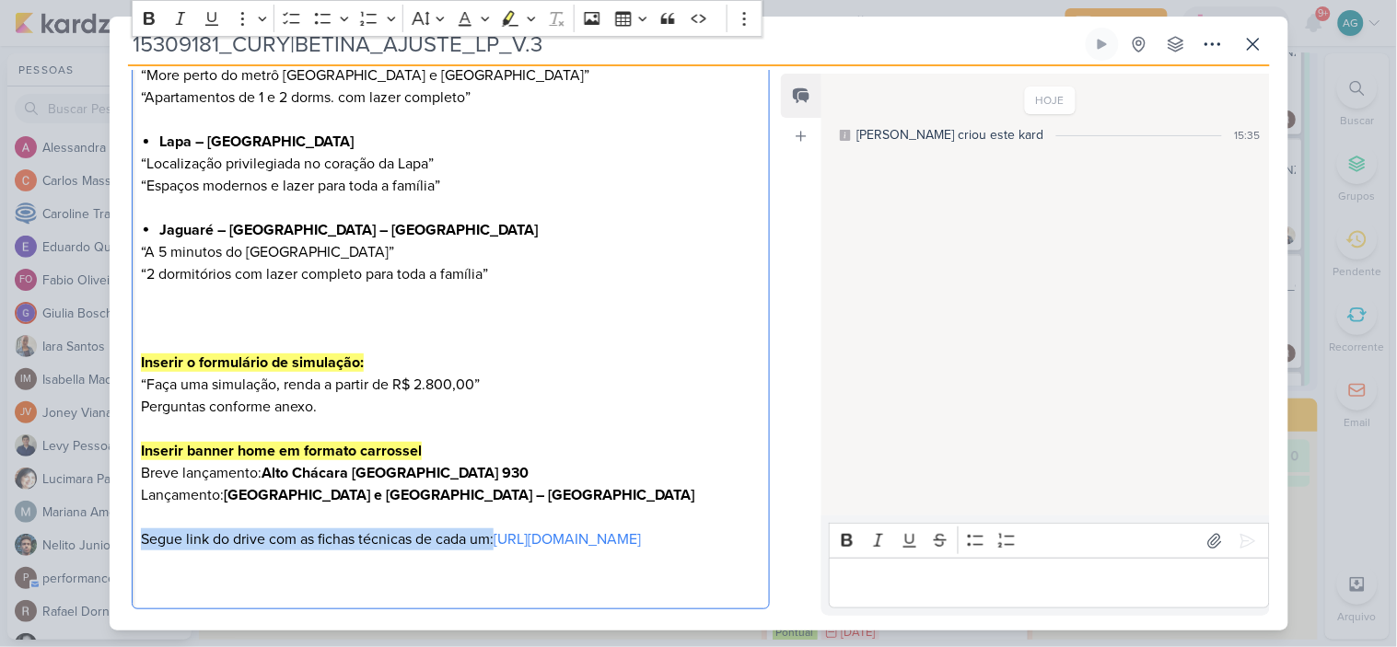
drag, startPoint x: 518, startPoint y: 539, endPoint x: 122, endPoint y: 549, distance: 396.9
click at [122, 549] on div "CLIENTES CURY | BETINA" at bounding box center [444, 145] width 668 height 943
click at [150, 19] on icon "Editor toolbar" at bounding box center [149, 18] width 18 height 18
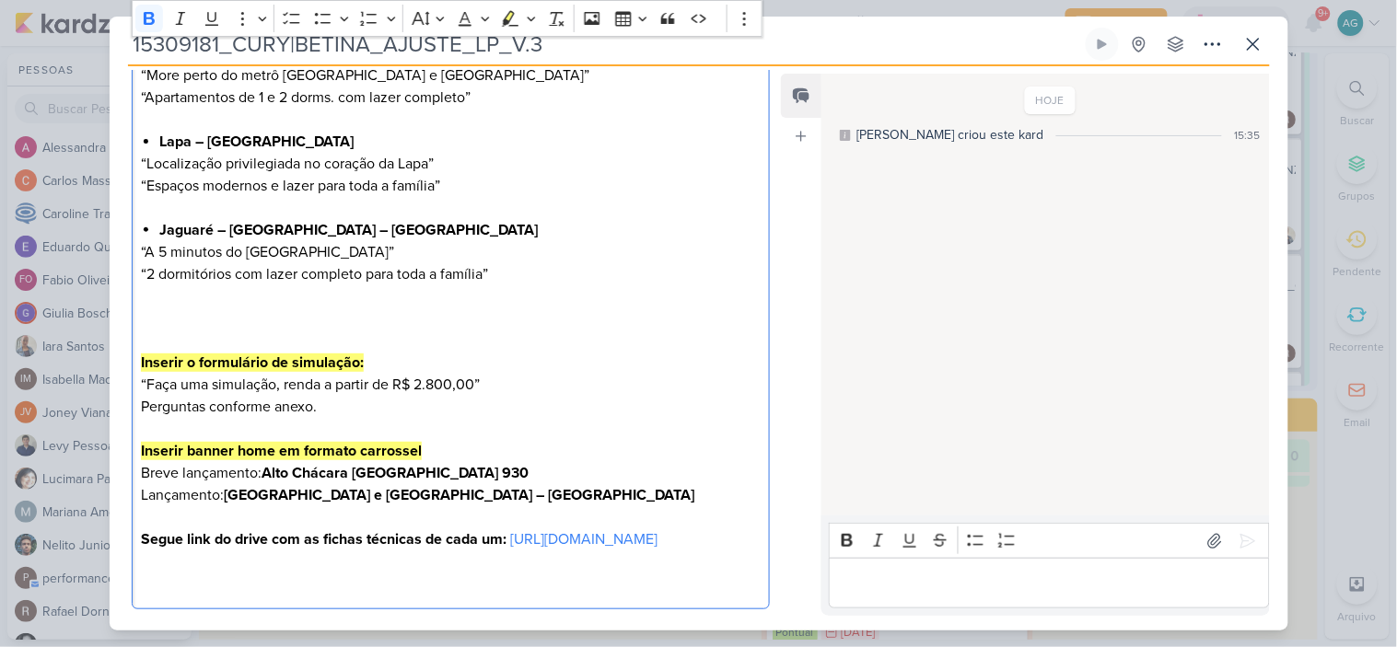
click at [666, 497] on p "Inserir o formulário de simulação: “Faça uma simulação, renda a partir de R$ 2.…" at bounding box center [450, 428] width 619 height 243
click at [145, 354] on strong "Inserir o formulário de simulação:" at bounding box center [252, 363] width 223 height 18
click at [379, 365] on p "Inserir o formulário de simulação: “Faça uma simulação, renda a partir de R$ 2.…" at bounding box center [450, 428] width 619 height 243
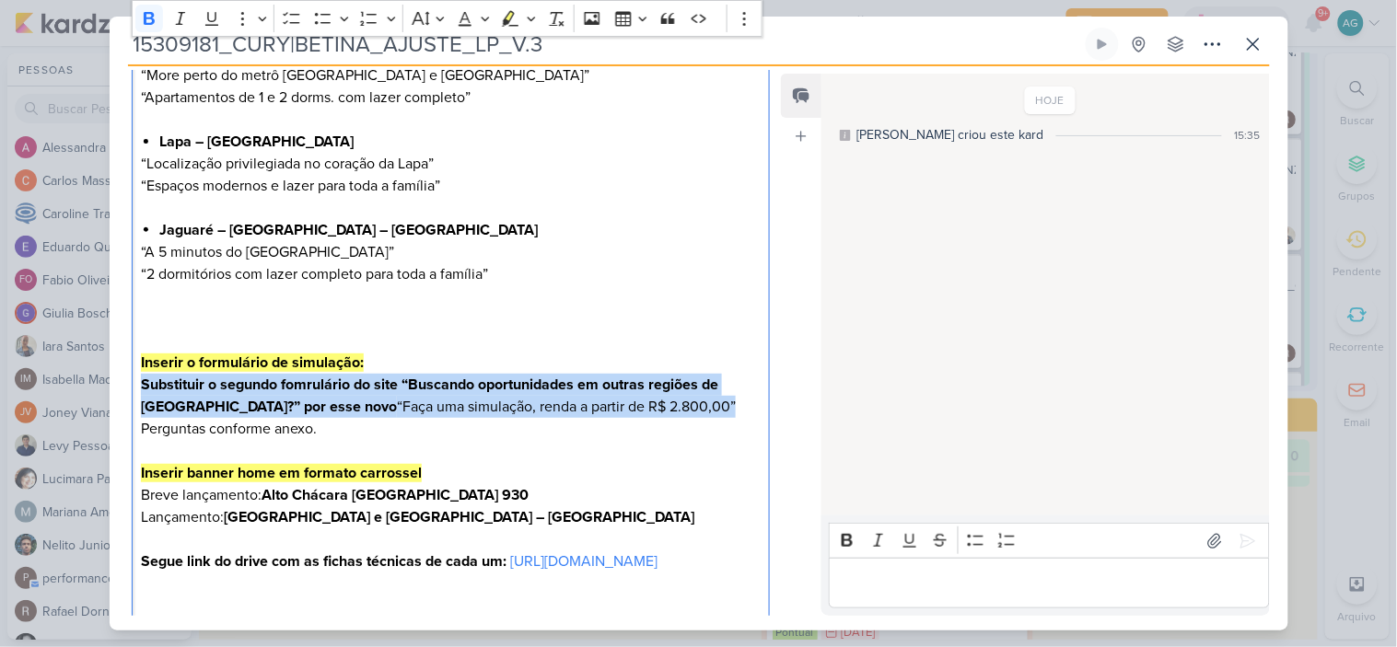
drag, startPoint x: 589, startPoint y: 408, endPoint x: 129, endPoint y: 390, distance: 460.6
click at [129, 390] on div "CLIENTES CURY | BETINA" at bounding box center [444, 156] width 668 height 965
click at [150, 26] on icon "Editor toolbar" at bounding box center [149, 18] width 18 height 18
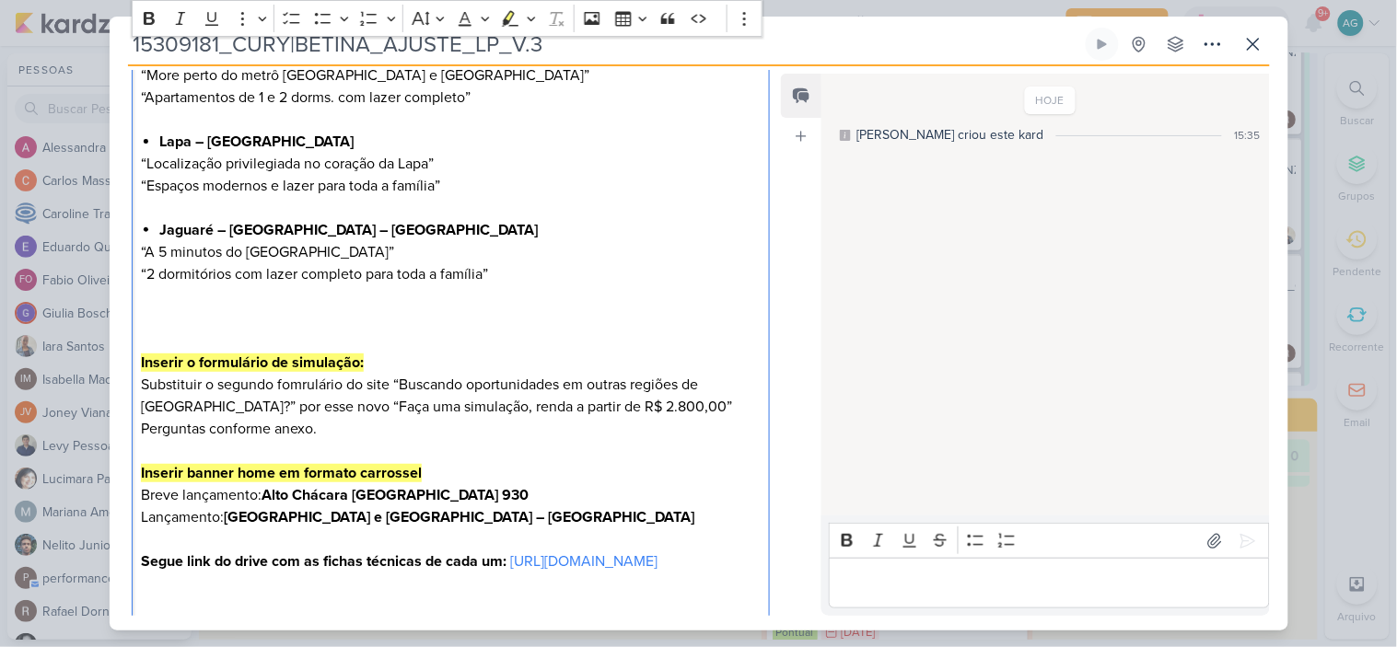
click at [315, 423] on p "Inserir o formulário de simulação: Substituir o segundo fomrulário do site “Bus…" at bounding box center [450, 439] width 619 height 265
click at [301, 381] on p "Inserir o formulário de simulação: Substituir o segundo fomrulário do site “Bus…" at bounding box center [450, 439] width 619 height 265
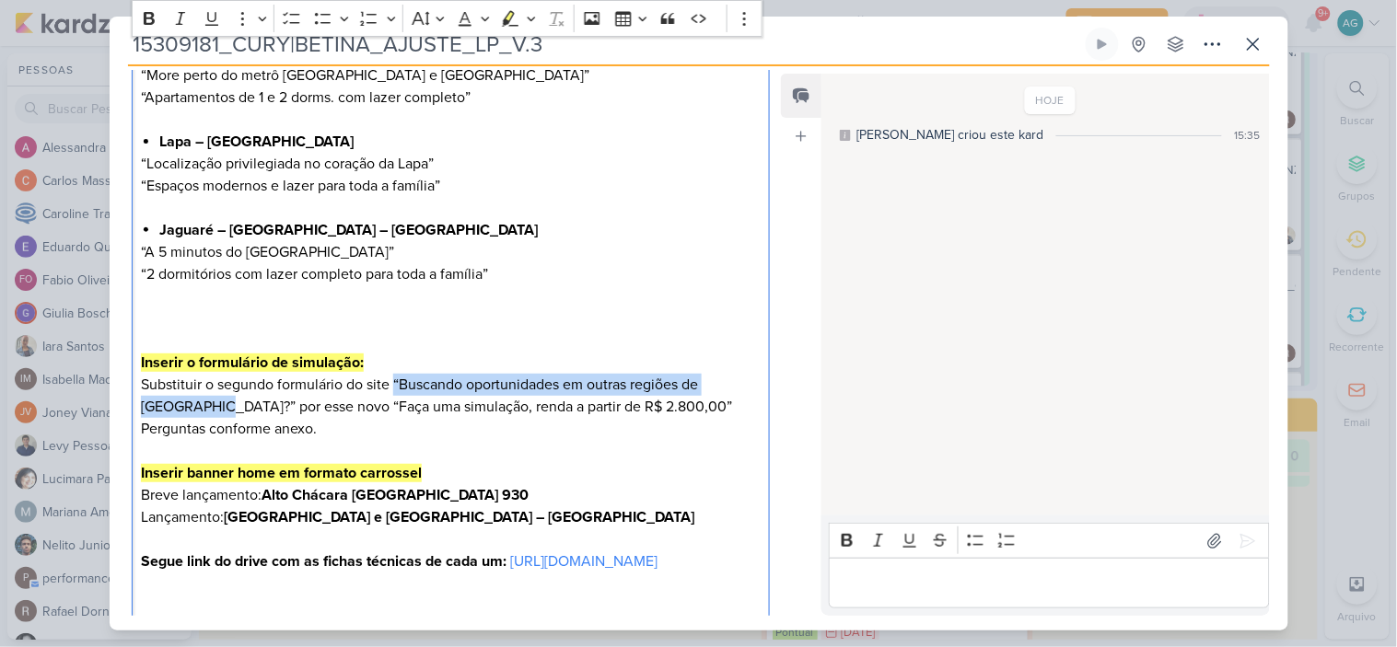
drag, startPoint x: 393, startPoint y: 384, endPoint x: 190, endPoint y: 407, distance: 204.8
click at [190, 407] on p "Inserir o formulário de simulação: Substituir o segundo formulário do site “Bus…" at bounding box center [450, 439] width 619 height 265
click at [150, 14] on icon "Editor toolbar" at bounding box center [149, 18] width 18 height 18
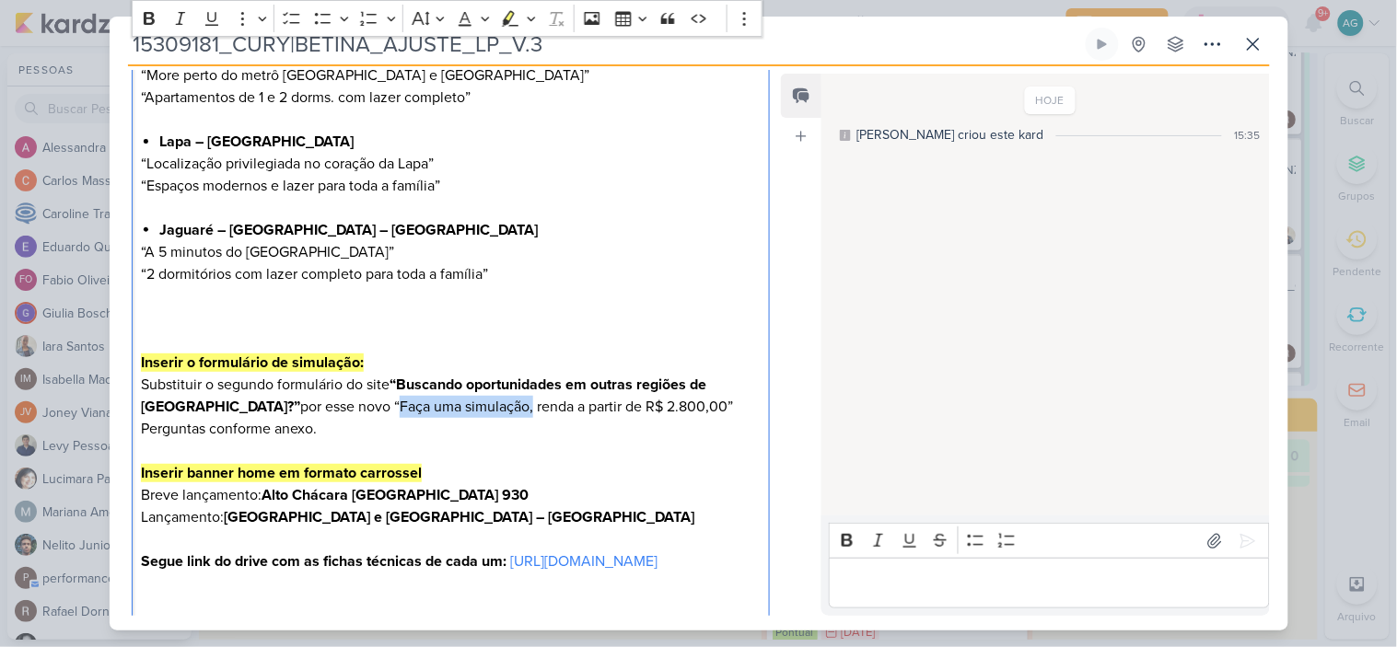
drag, startPoint x: 291, startPoint y: 406, endPoint x: 426, endPoint y: 405, distance: 135.3
click at [426, 405] on p "Inserir o formulário de simulação: Substituir o segundo formulário do site “Bus…" at bounding box center [450, 439] width 619 height 265
drag, startPoint x: 291, startPoint y: 403, endPoint x: 431, endPoint y: 407, distance: 140.0
click at [431, 407] on p "Inserir o formulário de simulação: Substituir o segundo formulário do site “Bus…" at bounding box center [450, 439] width 619 height 265
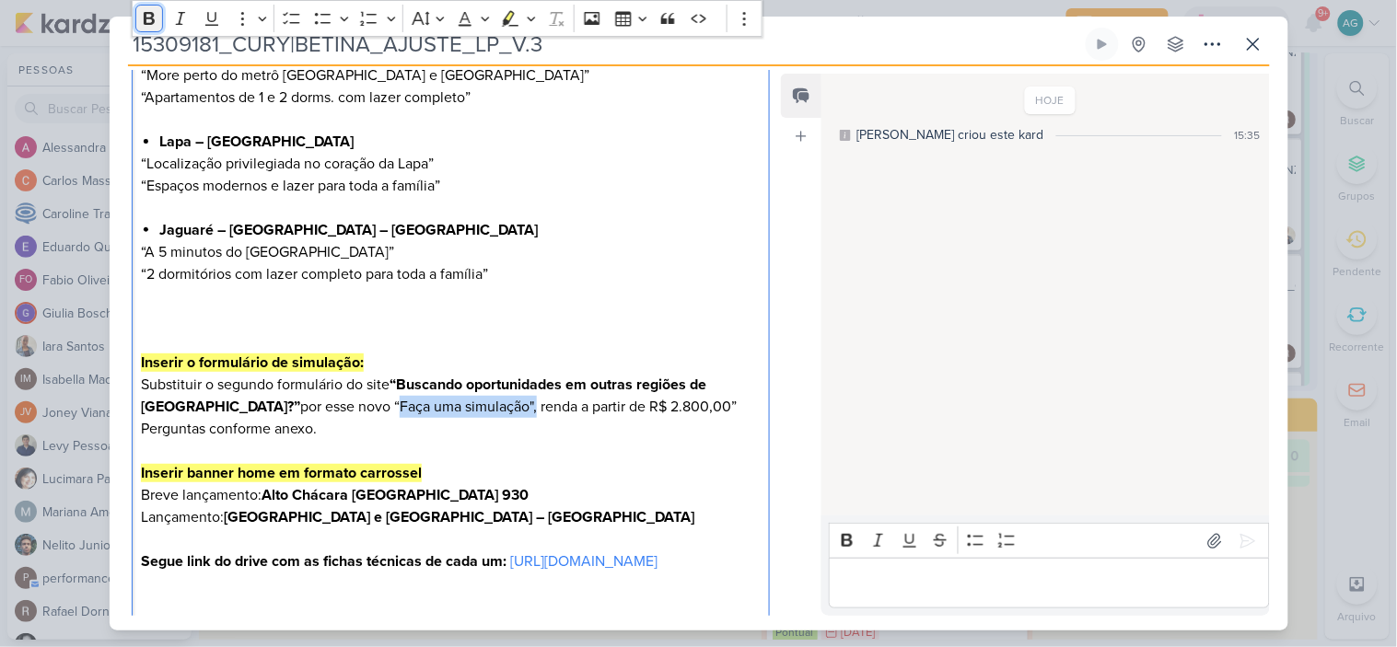
click at [152, 16] on icon "Editor toolbar" at bounding box center [149, 18] width 11 height 13
click at [493, 448] on p "Inserir o formulário de simulação: Substituir o segundo formulário do site “Bus…" at bounding box center [450, 439] width 619 height 265
click at [447, 406] on p "Inserir o formulário de simulação: Substituir o segundo formulário do site “Bus…" at bounding box center [450, 439] width 619 height 265
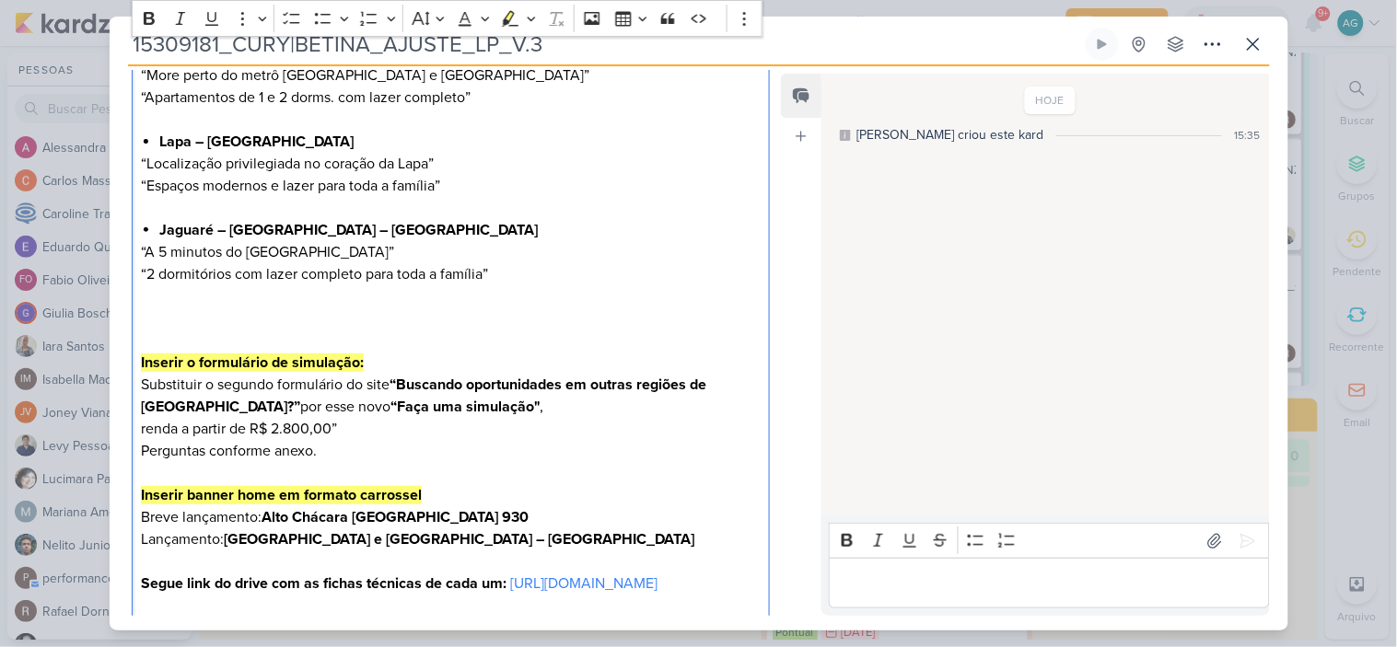
click at [140, 384] on div "Olá, [PERSON_NAME]! Boa tarde! Seguem os ajustes para a LP da Betina: Inserir u…" at bounding box center [451, 219] width 639 height 868
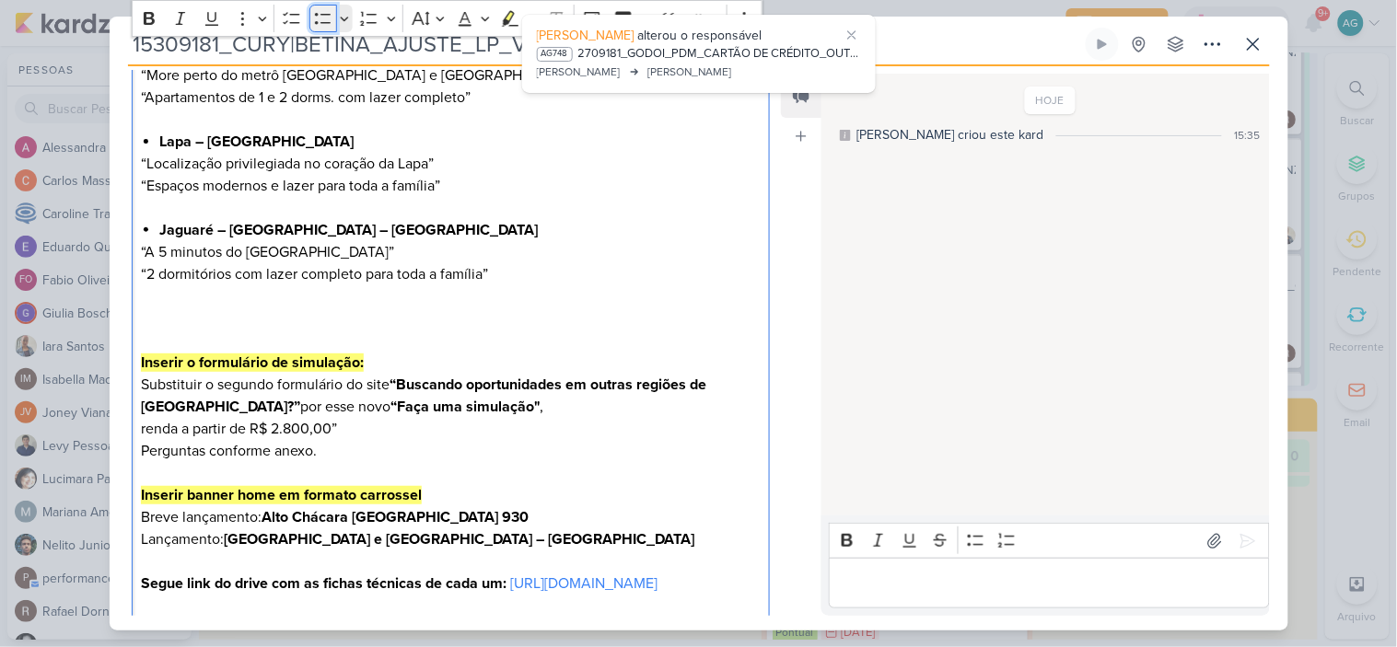
click at [322, 12] on icon "Editor toolbar" at bounding box center [323, 18] width 18 height 18
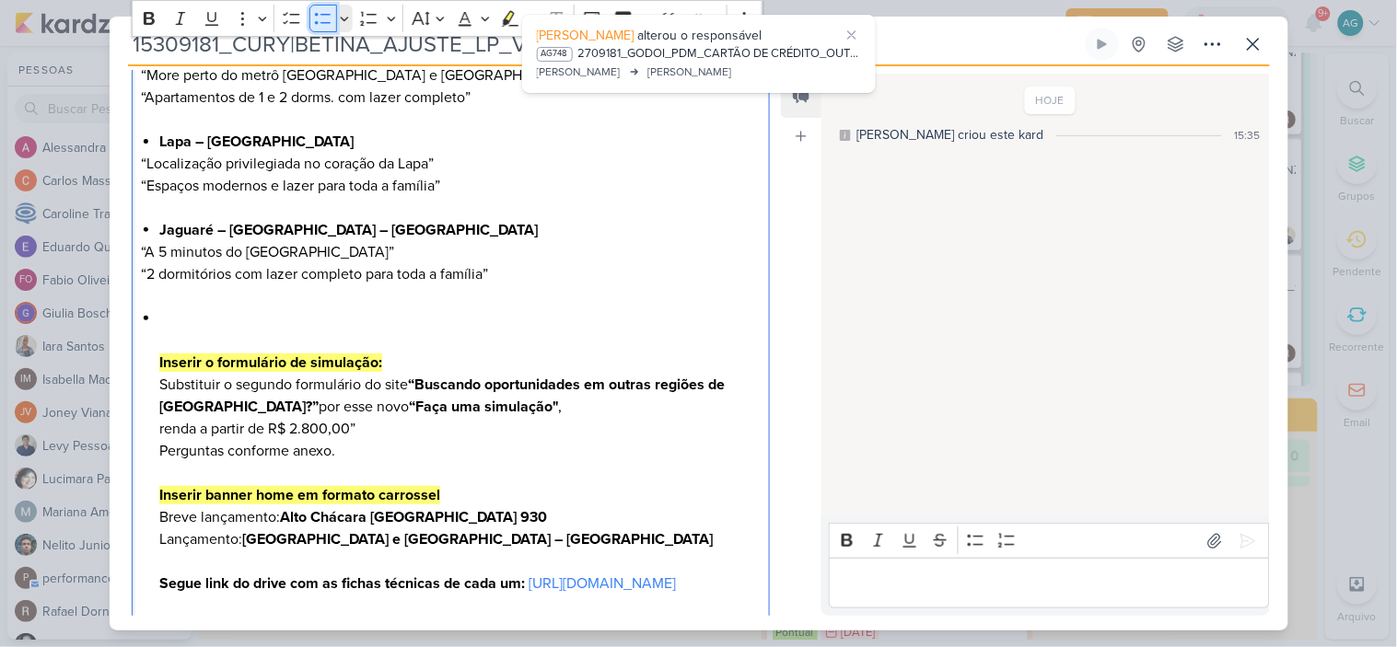
click at [322, 12] on icon "Editor toolbar" at bounding box center [323, 18] width 18 height 18
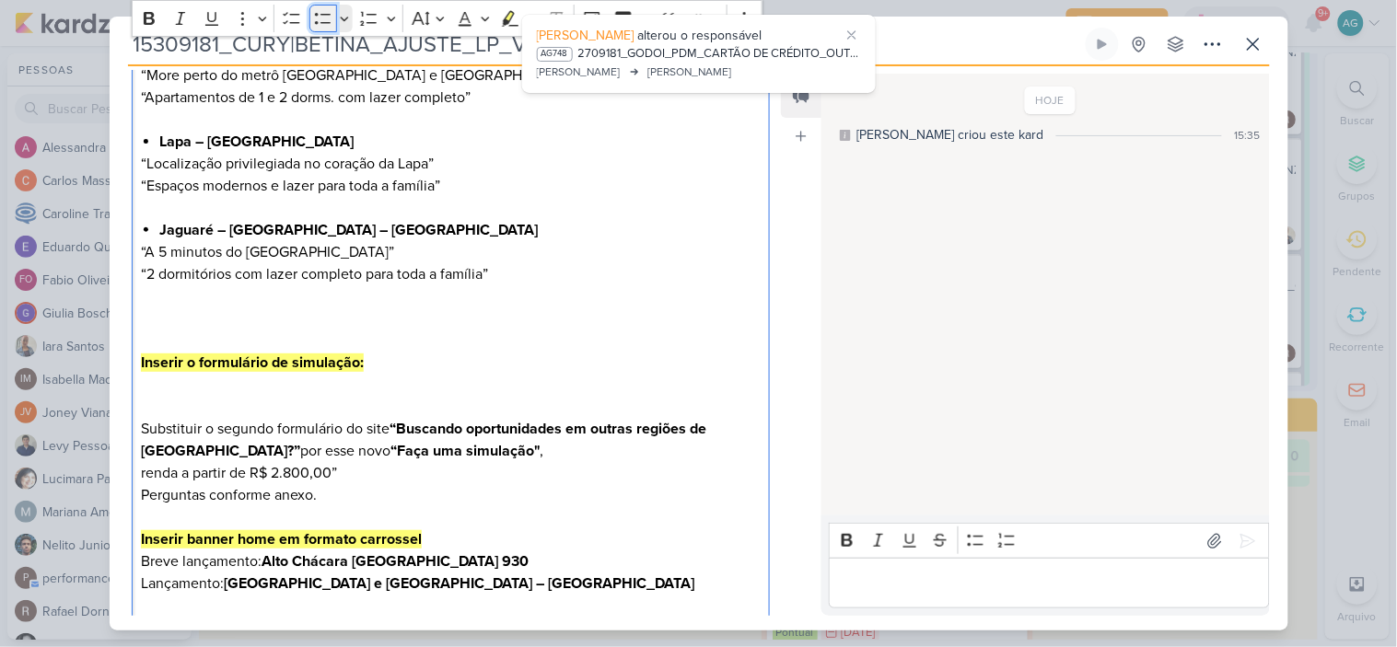
click at [326, 20] on icon "Editor toolbar" at bounding box center [323, 18] width 18 height 18
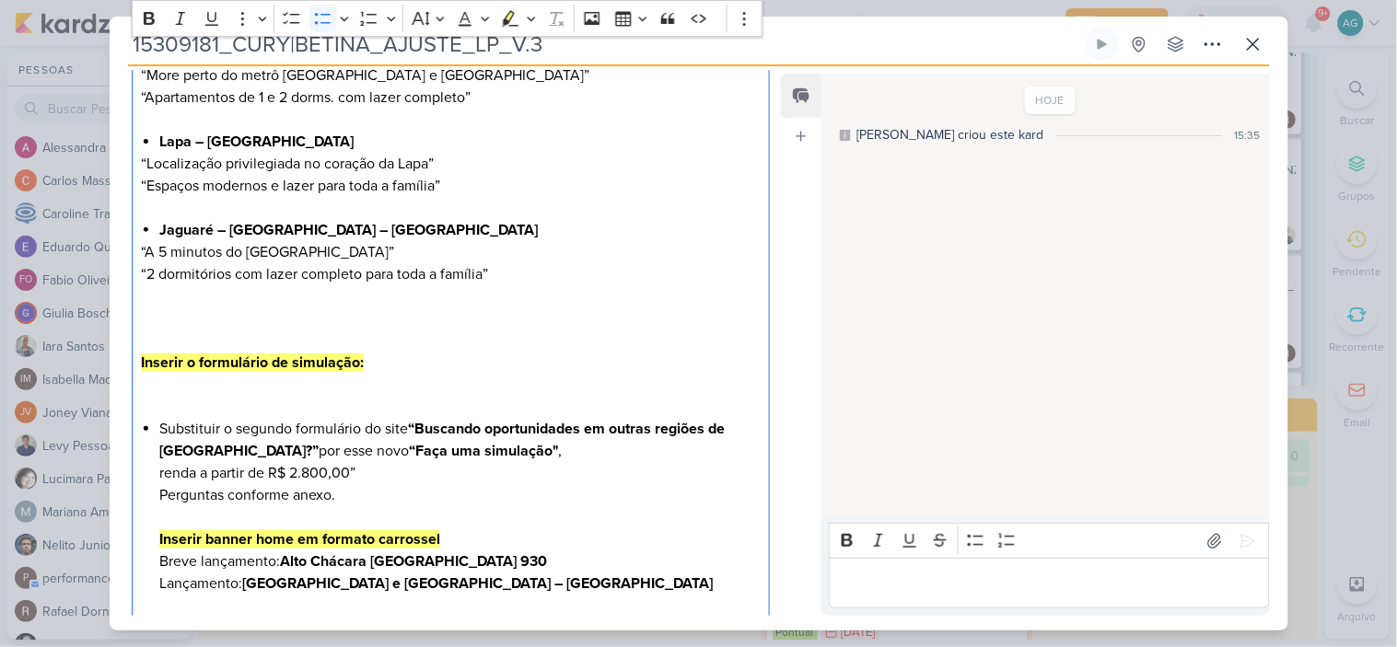
click at [394, 361] on p "Inserir o formulário de simulação:" at bounding box center [450, 351] width 619 height 88
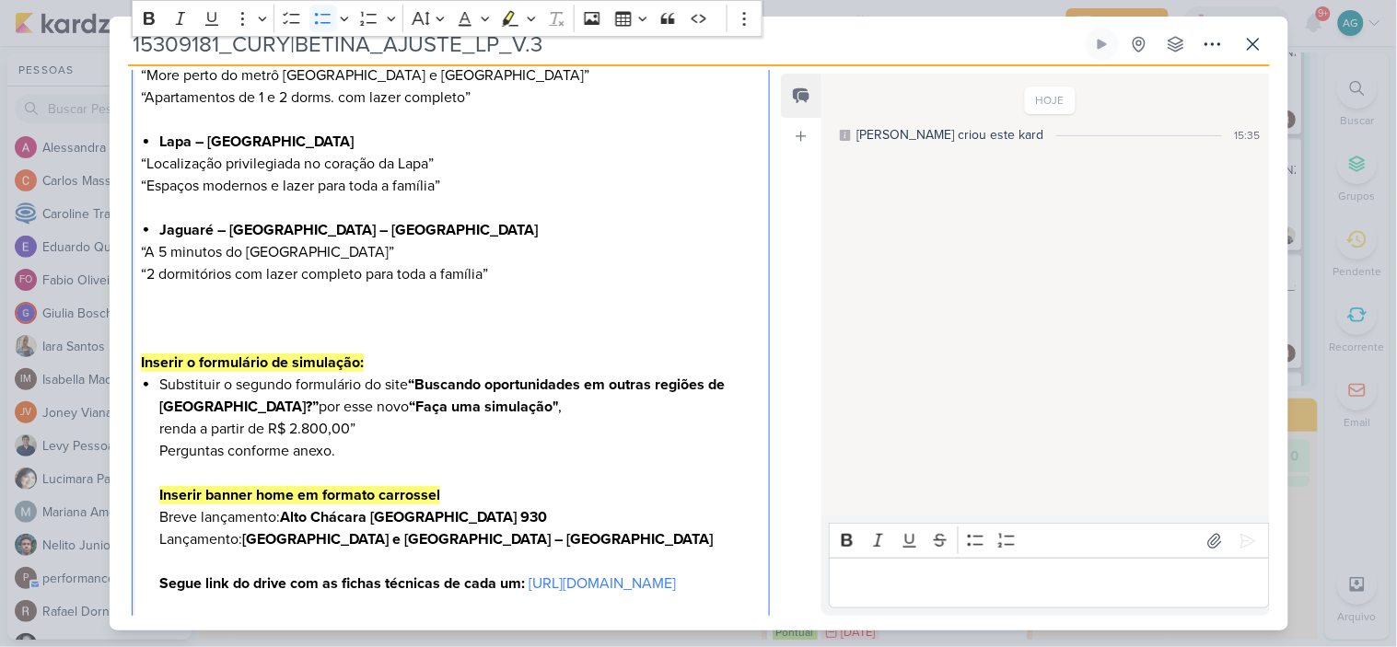
click at [506, 409] on li "Substituir o segundo formulário do site “Buscando oportunidades em outras regiõ…" at bounding box center [459, 484] width 600 height 221
click at [425, 425] on li "Renda a partir de R$ 2.800,00” Perguntas conforme anexo. Inserir banner home em…" at bounding box center [459, 506] width 600 height 177
click at [157, 497] on div "Olá, [PERSON_NAME]! Boa tarde! Seguem os ajustes para a LP da Betina: Inserir u…" at bounding box center [451, 219] width 639 height 868
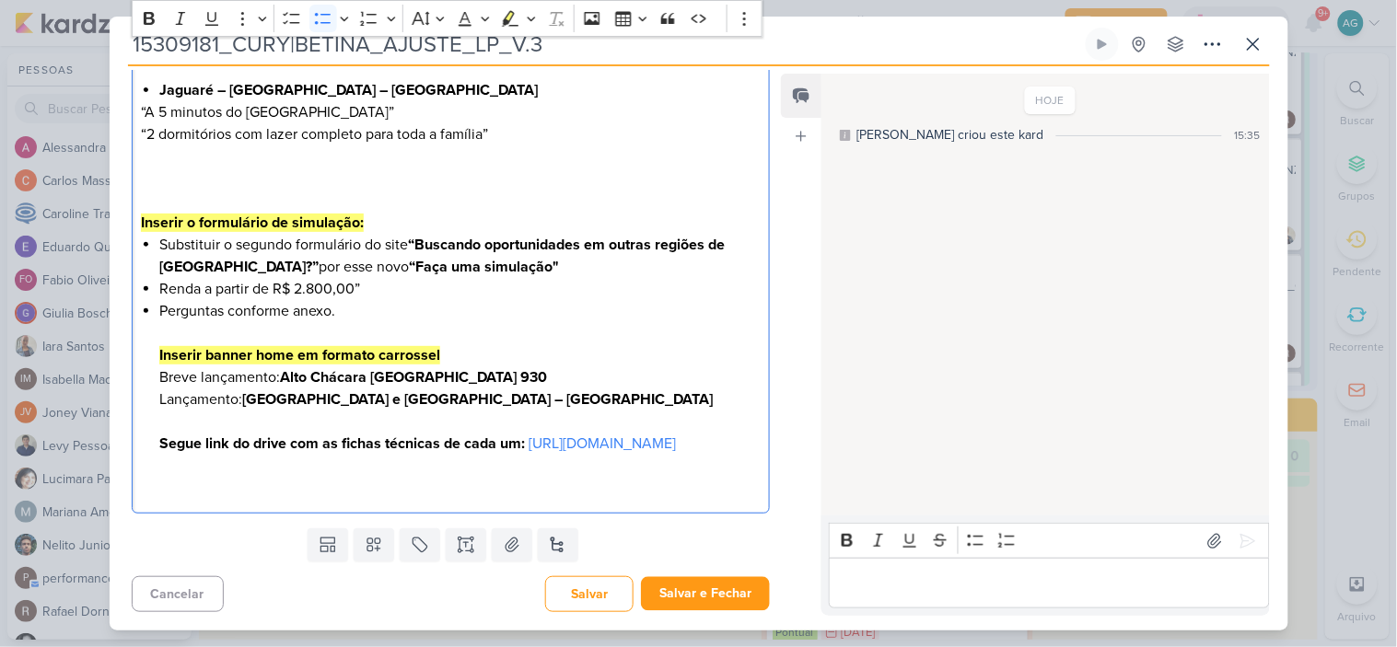
scroll to position [730, 0]
click at [158, 354] on div "Olá, [PERSON_NAME]! Boa tarde! Seguem os ajustes para a LP da Betina: Inserir u…" at bounding box center [451, 80] width 639 height 868
click at [493, 334] on li "Perguntas conforme anexo. Inserir banner home em formato carrossel - Breve lanç…" at bounding box center [459, 377] width 600 height 155
click at [663, 366] on li "Breve lançamento: Alto Chácara Santo Antônio e Barra Funda 930 Lançamento: [GEO…" at bounding box center [459, 410] width 600 height 88
click at [623, 388] on li "Lançamento: [GEOGRAPHIC_DATA] e [GEOGRAPHIC_DATA] – Melodia Segue link do drive…" at bounding box center [459, 421] width 600 height 66
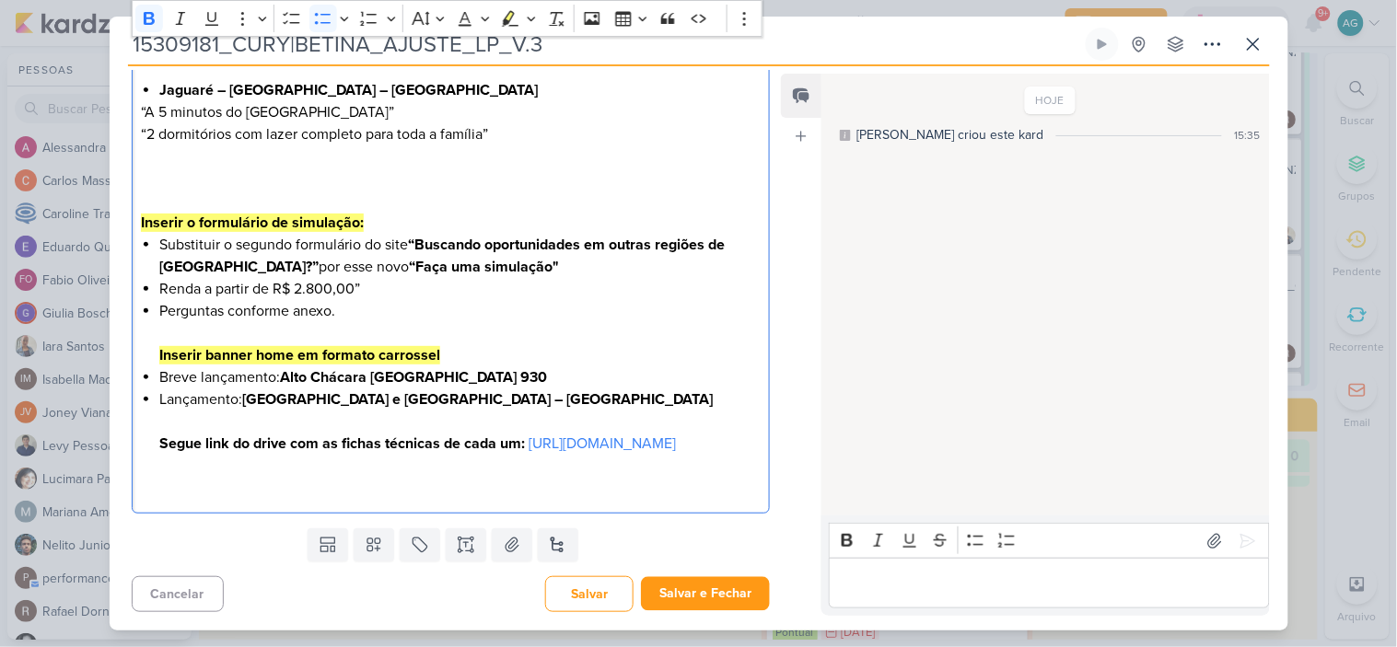
scroll to position [707, 0]
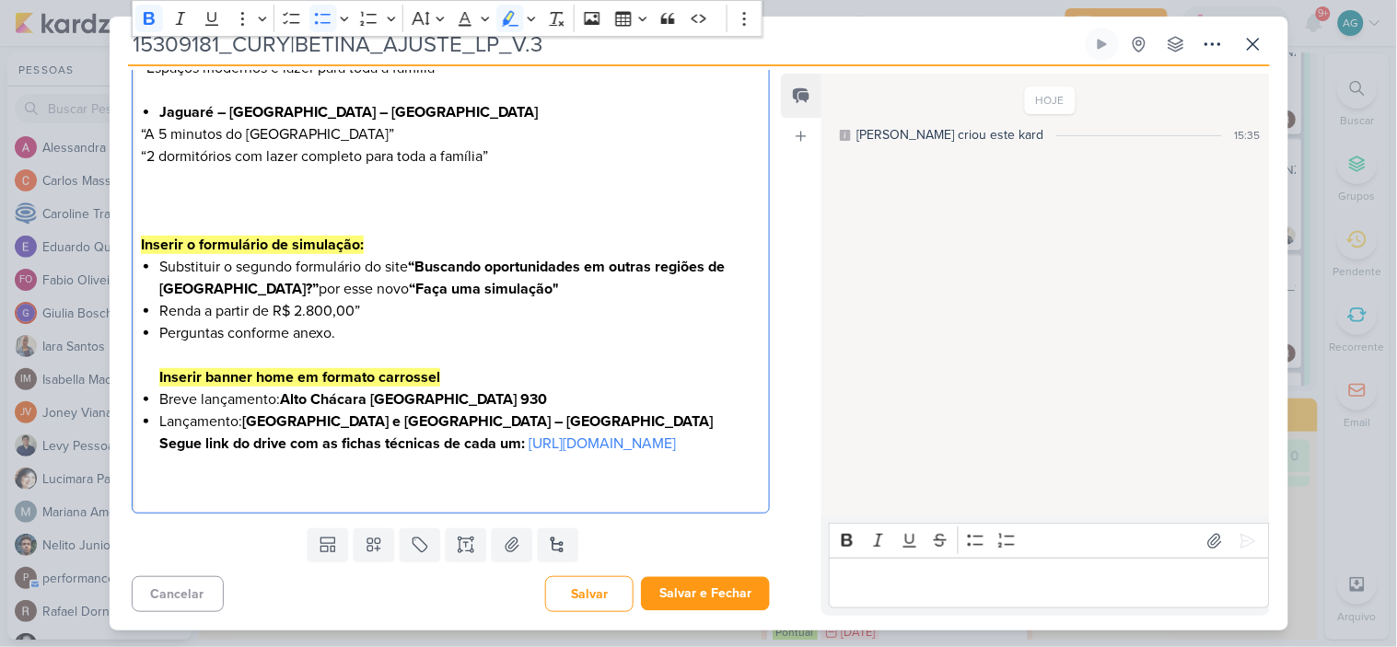
drag, startPoint x: 155, startPoint y: 356, endPoint x: 132, endPoint y: 360, distance: 23.3
click at [132, 360] on div "Olá, [PERSON_NAME]! Boa tarde! Seguem os ajustes para a LP da Betina: Inserir u…" at bounding box center [451, 91] width 639 height 846
click at [133, 359] on div "Olá, [PERSON_NAME]! Boa tarde! Seguem os ajustes para a LP da Betina: Inserir u…" at bounding box center [451, 91] width 639 height 846
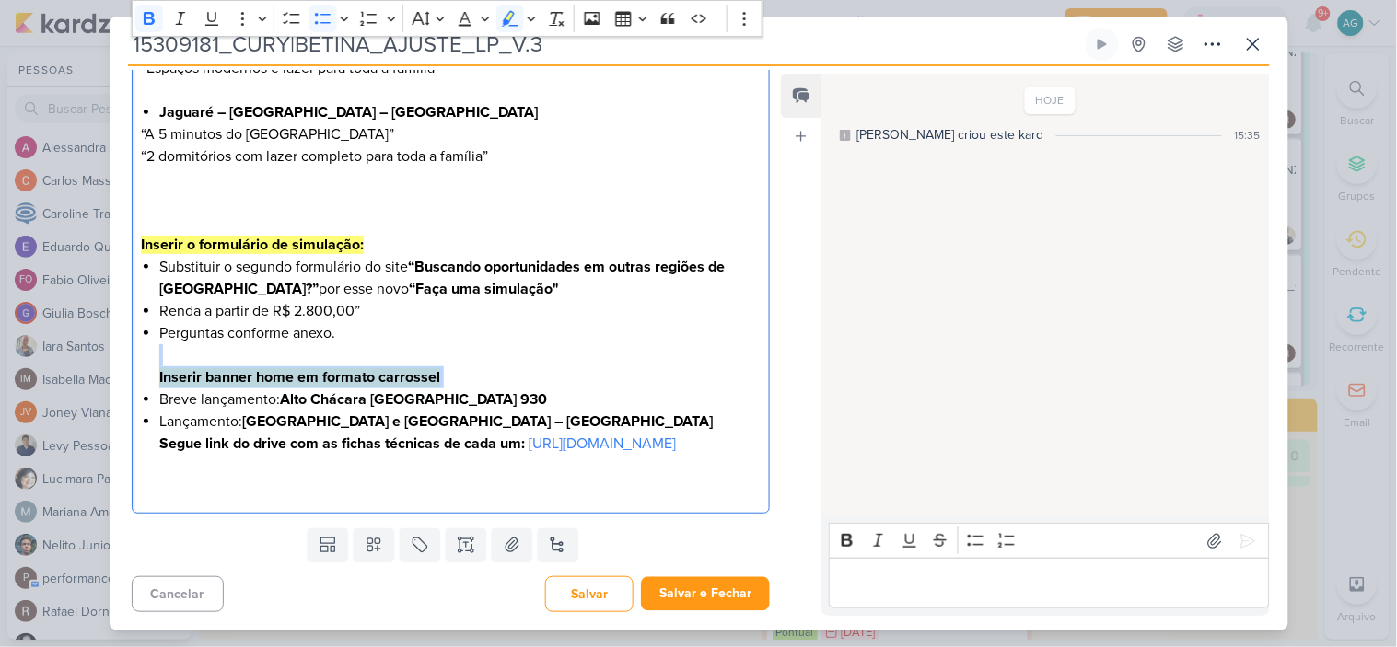
copy li "Inserir banner home em formato carrossel"
click at [488, 352] on li "Perguntas conforme anexo. Inserir banner home em formato carrossel" at bounding box center [459, 355] width 600 height 66
click at [498, 353] on li "Perguntas conforme anexo. Inserir banner home em formato carrossel" at bounding box center [459, 355] width 600 height 66
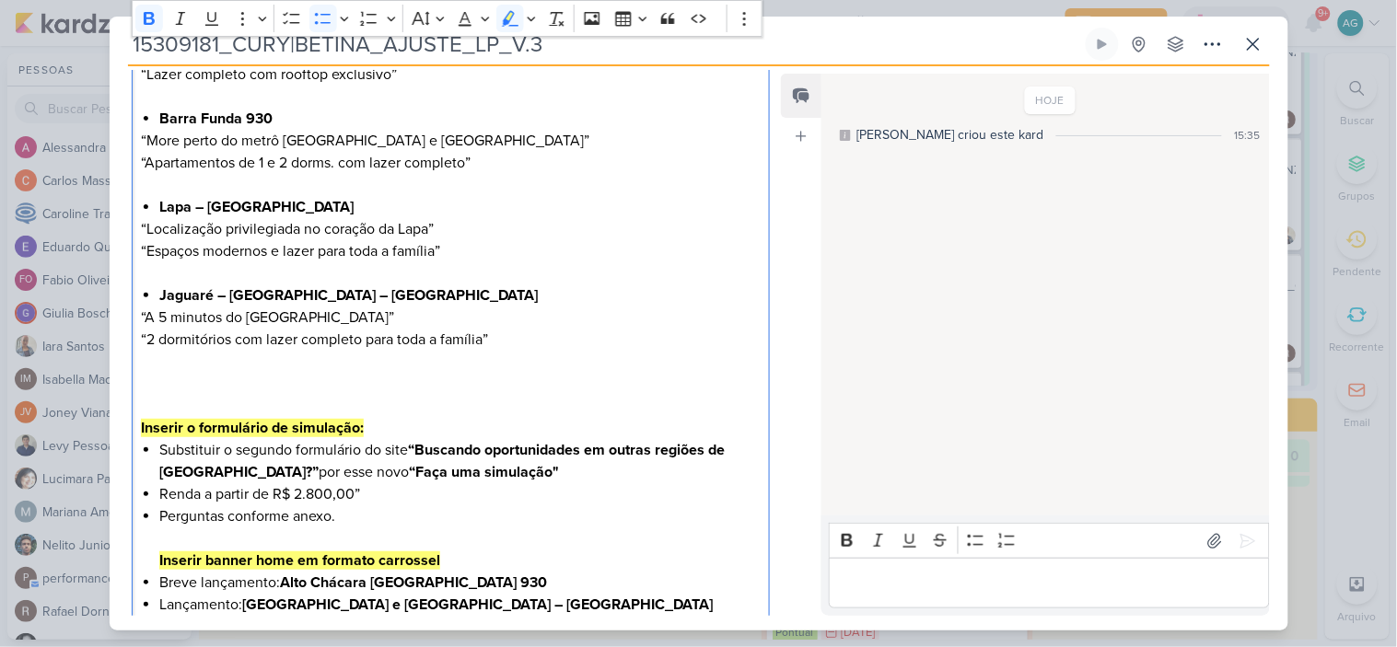
scroll to position [605, 0]
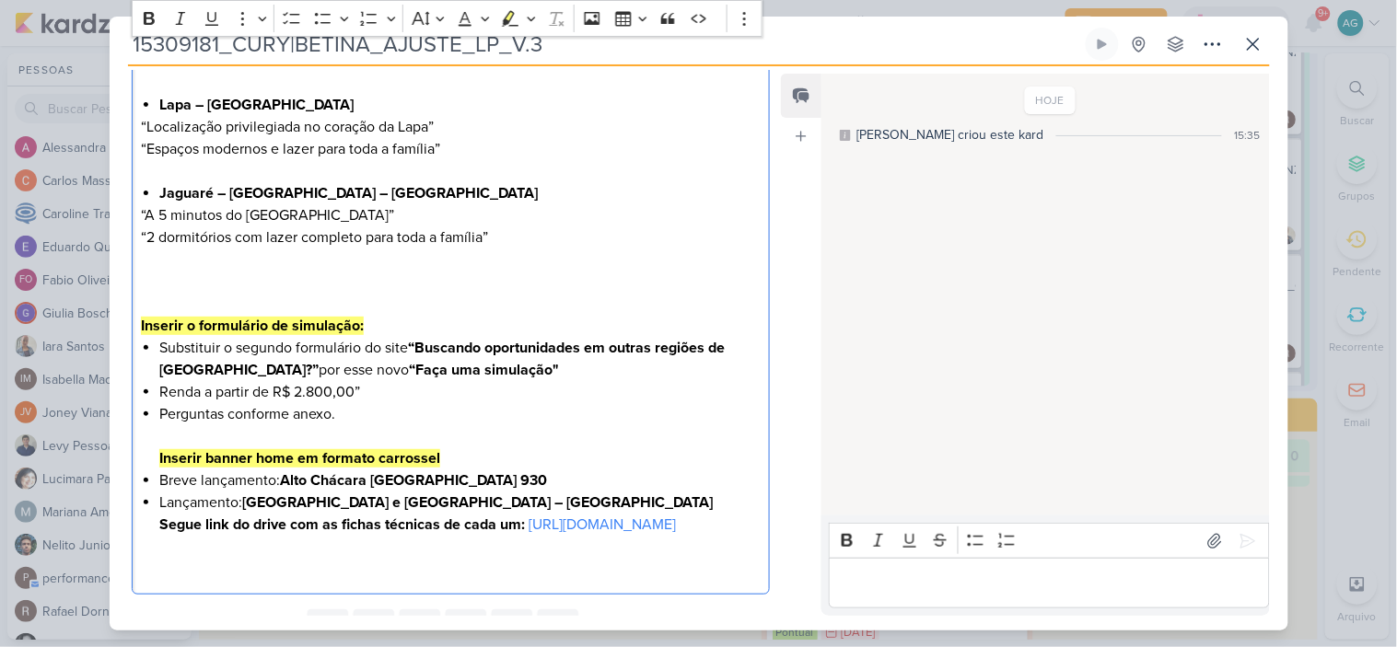
click at [306, 284] on p "Inserir o formulário de simulação:" at bounding box center [450, 304] width 619 height 66
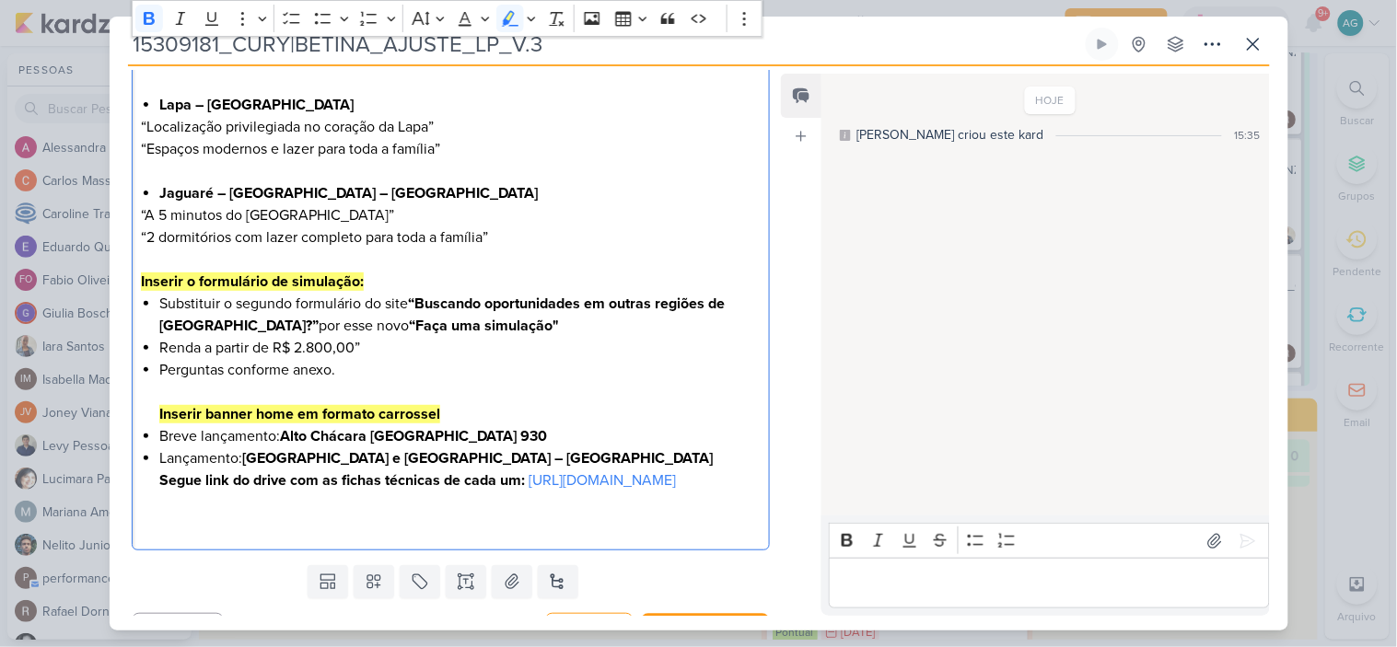
click at [151, 412] on div "Olá, [PERSON_NAME]! Boa tarde! Seguem os ajustes para a LP da Betina: Inserir u…" at bounding box center [451, 150] width 639 height 802
click at [135, 414] on div "Olá, [PERSON_NAME]! Boa tarde! Seguem os ajustes para a LP da Betina: Inserir u…" at bounding box center [451, 150] width 639 height 802
click at [335, 369] on li "Perguntas conforme anexo. Inserir banner home em formato carrossel" at bounding box center [459, 392] width 600 height 66
click at [158, 388] on div "Olá, [PERSON_NAME]! Boa tarde! Seguem os ajustes para a LP da Betina: Inserir u…" at bounding box center [451, 150] width 639 height 802
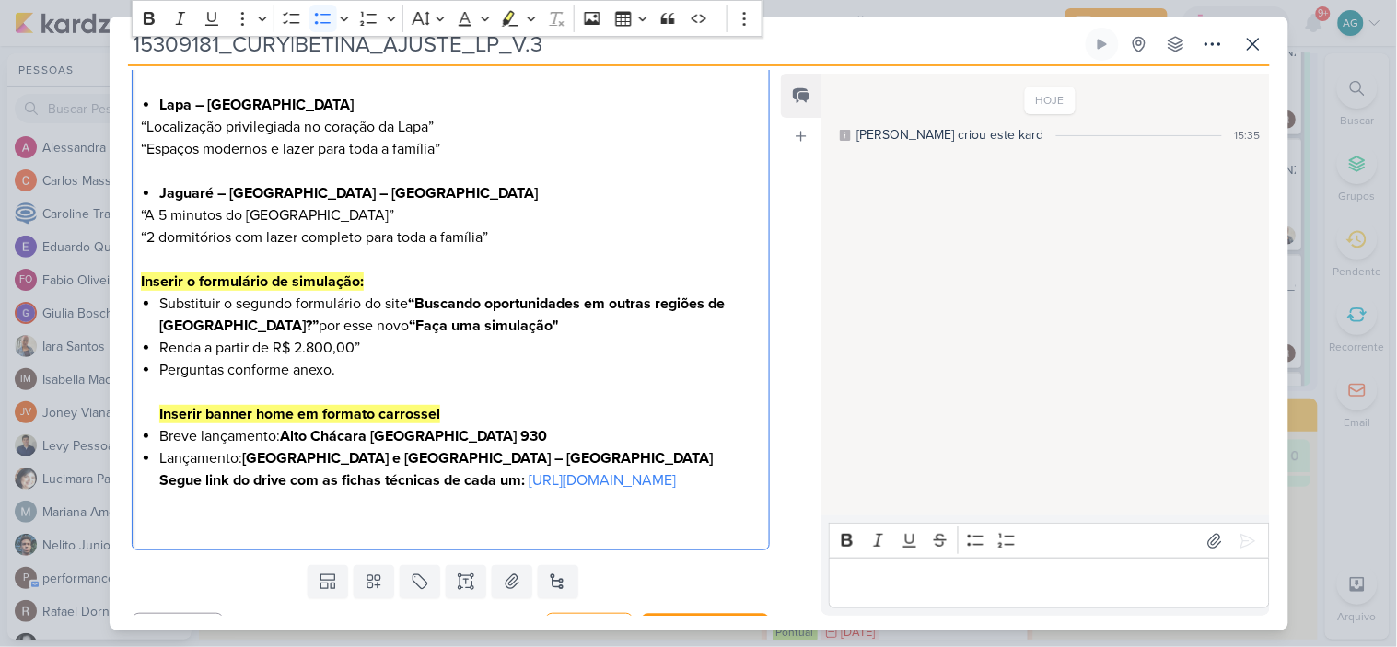
click at [135, 393] on div "Olá, [PERSON_NAME]! Boa tarde! Seguem os ajustes para a LP da Betina: Inserir u…" at bounding box center [451, 150] width 639 height 802
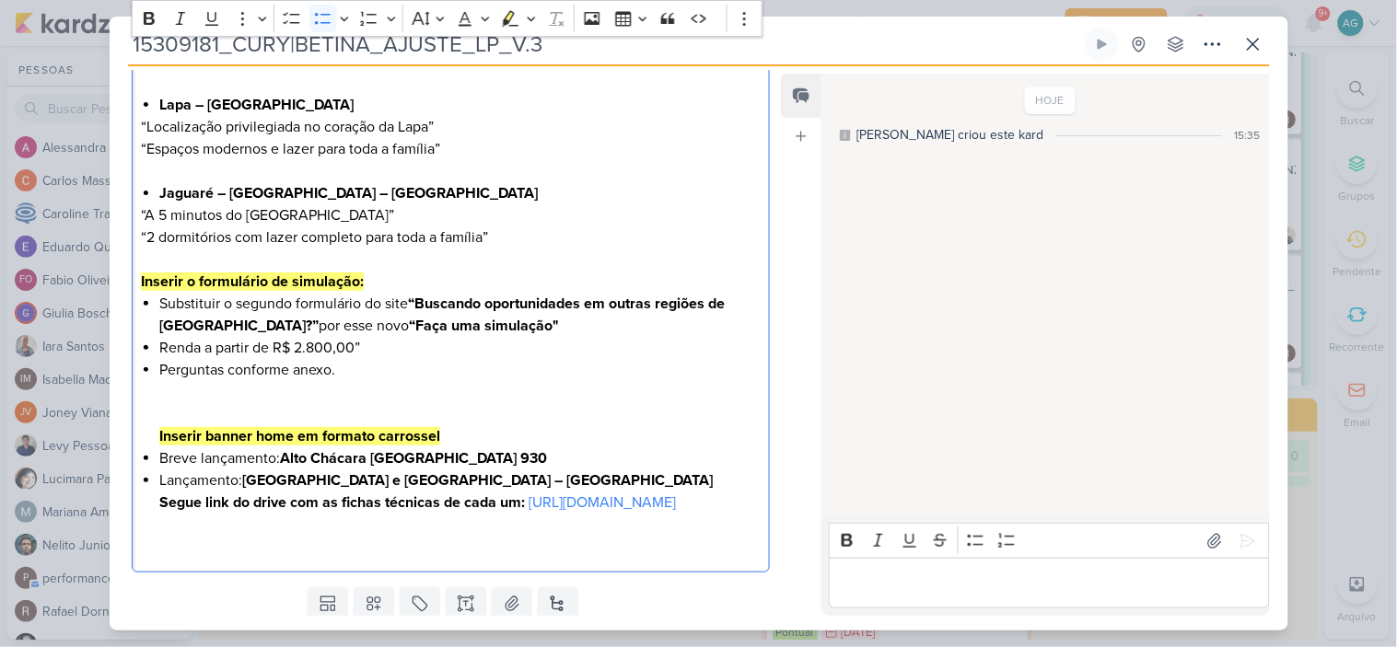
drag, startPoint x: 239, startPoint y: 582, endPoint x: 205, endPoint y: 573, distance: 35.3
click at [238, 573] on div "Olá, [PERSON_NAME]! Boa tarde! Seguem os ajustes para a LP da Betina: Inserir u…" at bounding box center [451, 161] width 639 height 824
drag, startPoint x: 335, startPoint y: 567, endPoint x: 116, endPoint y: 566, distance: 219.1
click at [116, 566] on div "CLIENTES CURY | BETINA" at bounding box center [444, 108] width 668 height 943
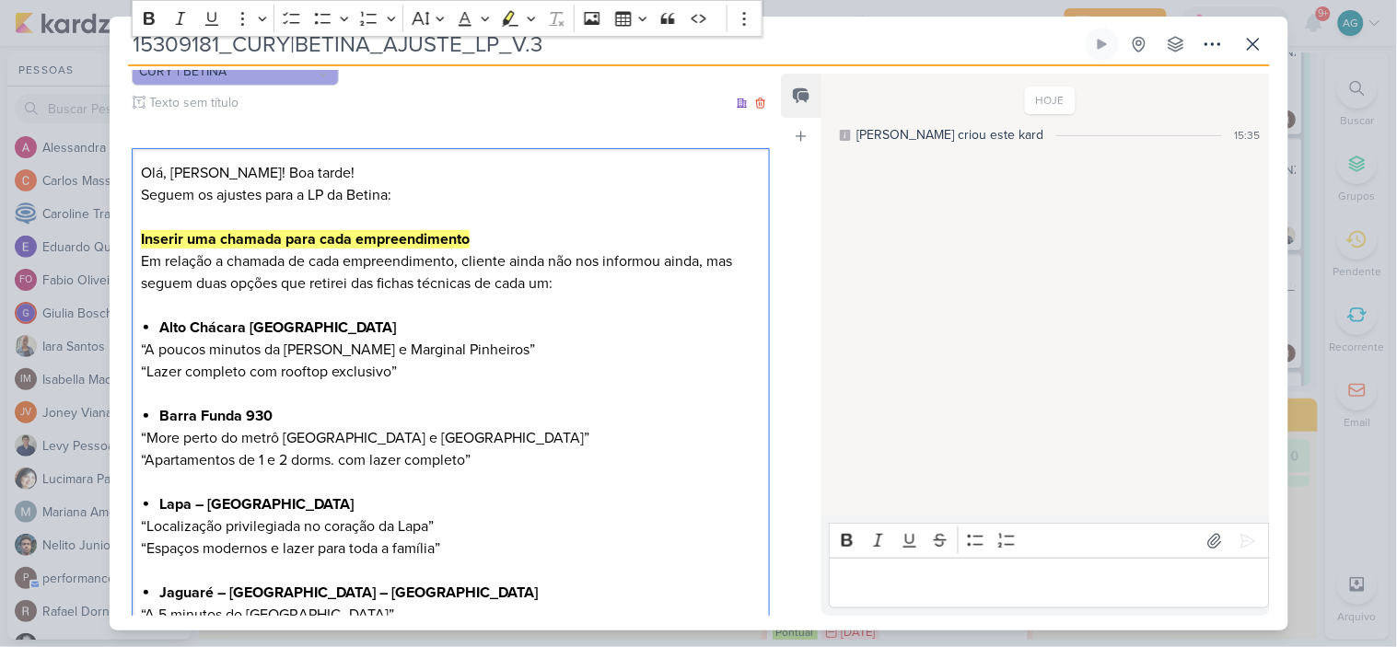
scroll to position [196, 0]
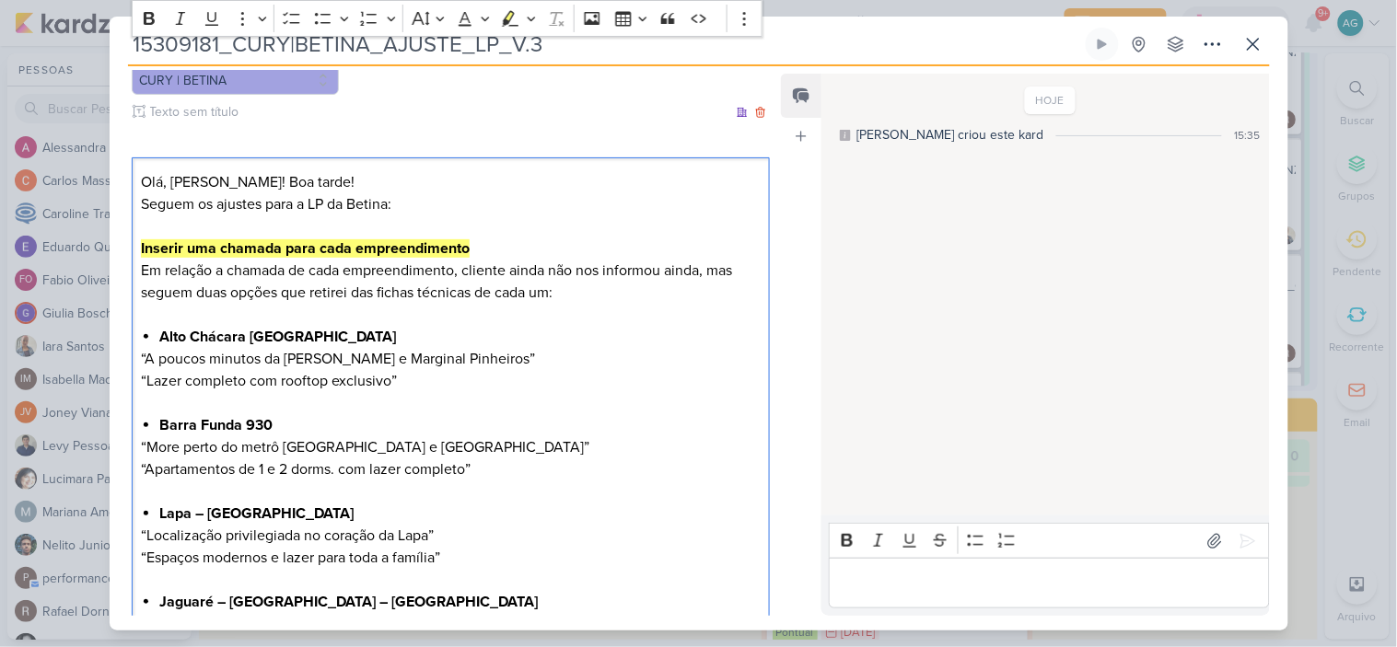
click at [578, 296] on p "Olá, [PERSON_NAME]! Boa tarde! Seguem os ajustes para a LP da Betina: Inserir u…" at bounding box center [450, 248] width 619 height 155
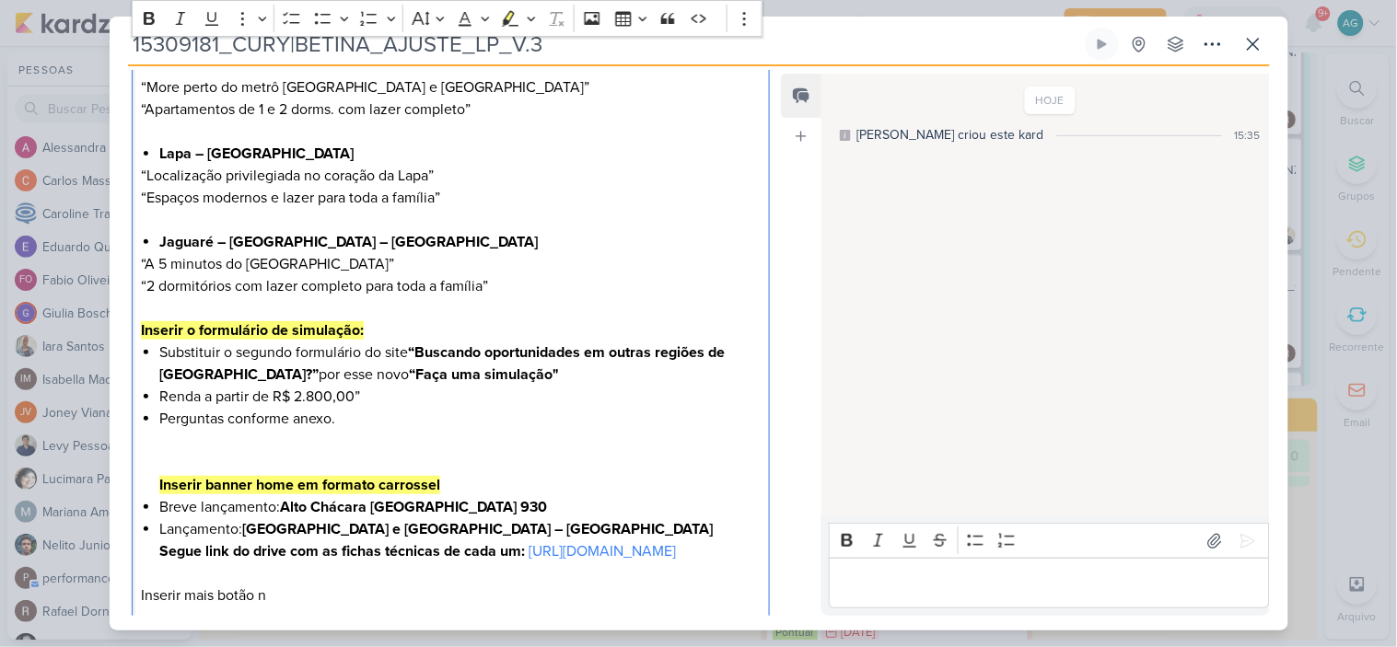
scroll to position [605, 0]
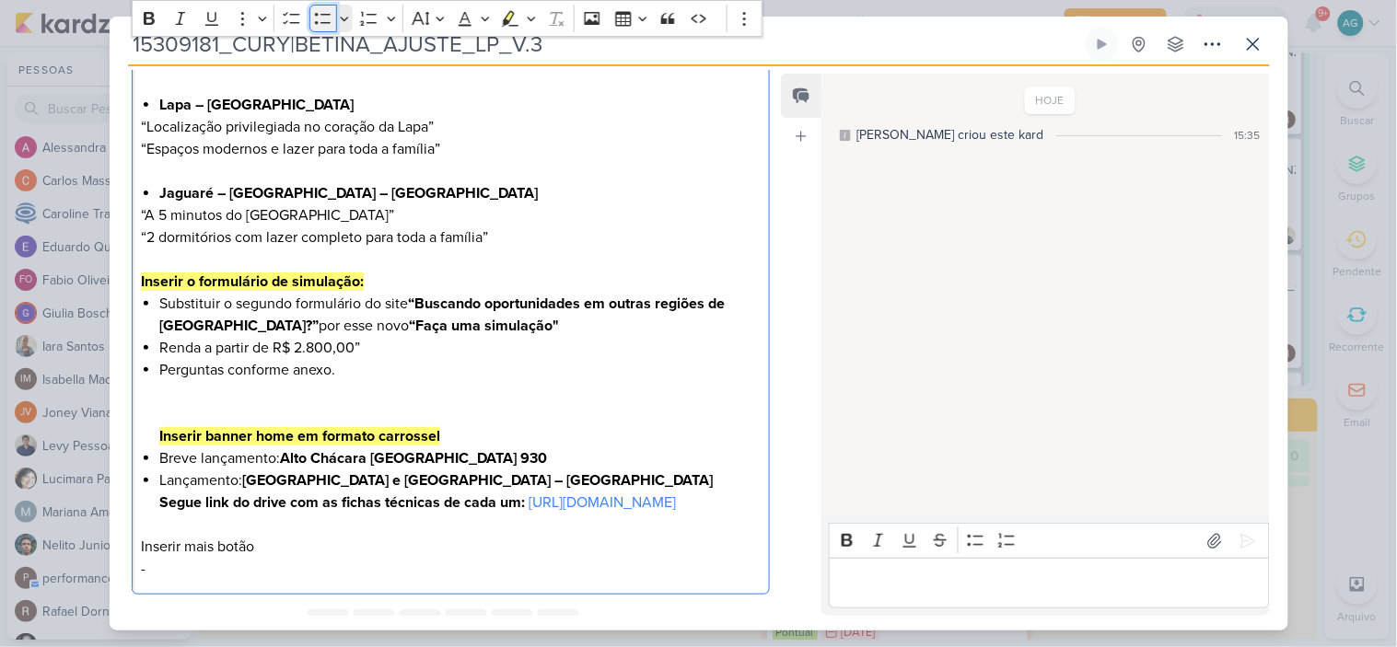
click at [327, 17] on icon "Editor toolbar" at bounding box center [323, 18] width 18 height 18
click at [191, 536] on p "Editor editing area: main" at bounding box center [450, 525] width 619 height 22
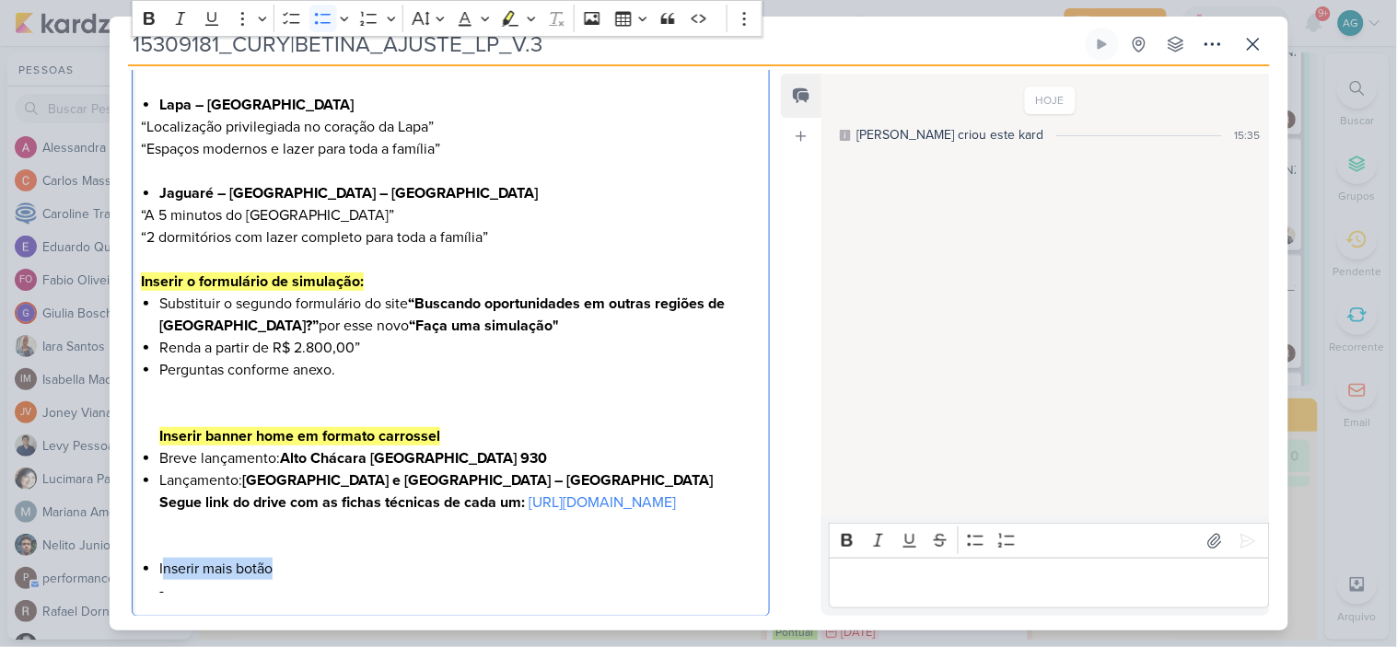
drag, startPoint x: 161, startPoint y: 594, endPoint x: 287, endPoint y: 594, distance: 126.1
click at [287, 594] on li "Inserir mais botão -" at bounding box center [459, 580] width 600 height 44
click at [243, 594] on li "Inserir mais botão -" at bounding box center [459, 580] width 600 height 44
drag, startPoint x: 158, startPoint y: 589, endPoint x: 287, endPoint y: 593, distance: 128.9
click at [287, 593] on div "Olá, [PERSON_NAME]! Boa tarde! Seguem os ajustes para a LP da Betina: Inserir u…" at bounding box center [451, 183] width 639 height 868
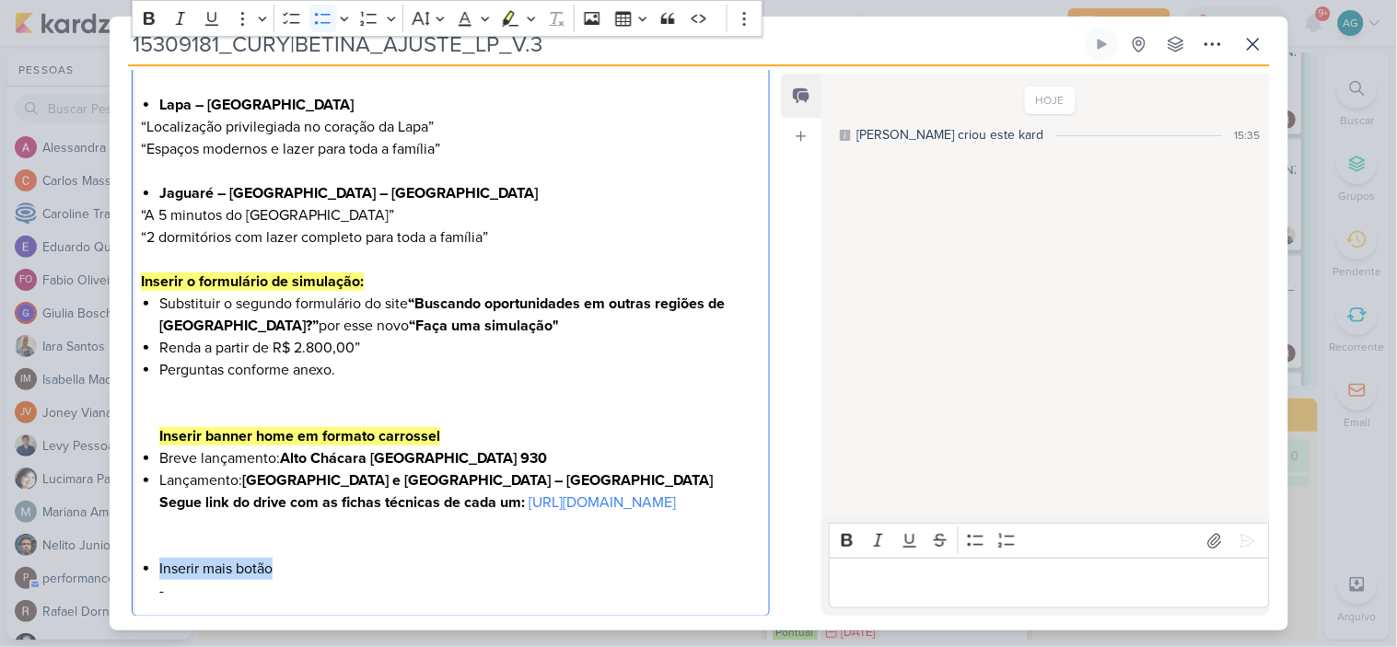
copy li "Inserir mais botão"
click at [181, 558] on p "Editor editing area: main" at bounding box center [450, 536] width 619 height 44
drag, startPoint x: 159, startPoint y: 592, endPoint x: 288, endPoint y: 595, distance: 128.9
click at [288, 595] on li "Inserir mais botão -" at bounding box center [459, 580] width 600 height 44
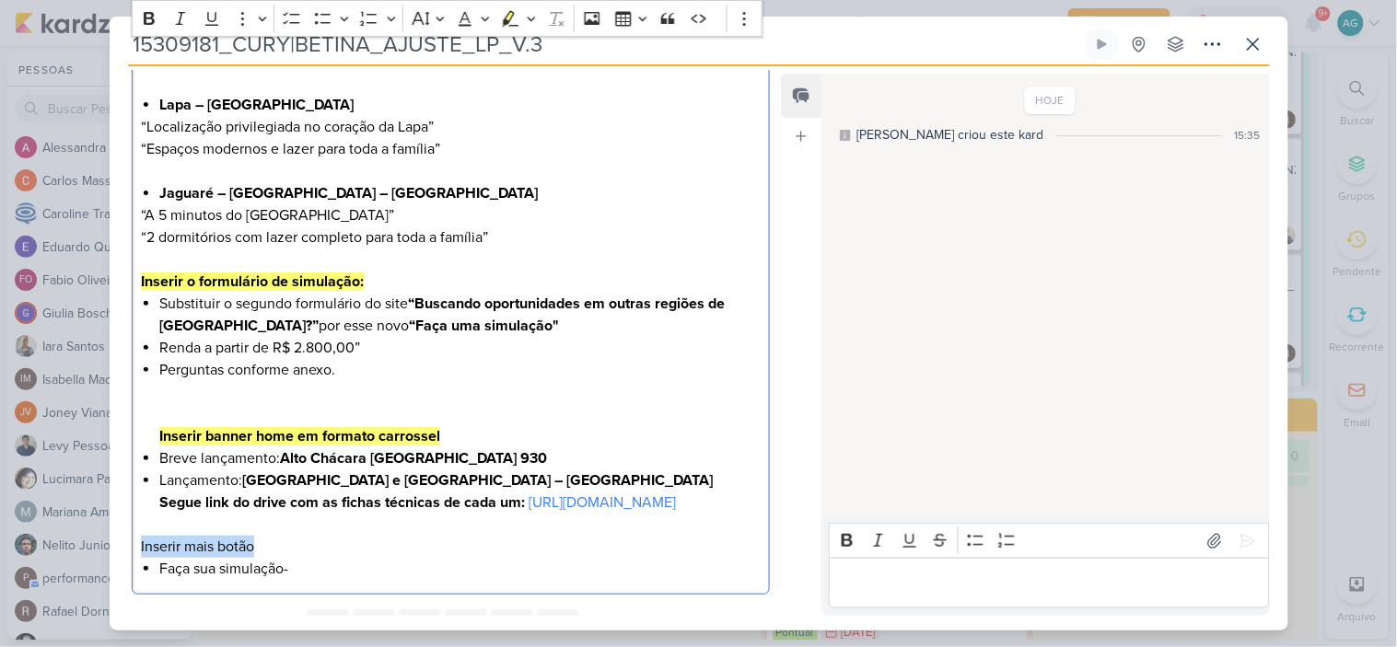
drag, startPoint x: 260, startPoint y: 569, endPoint x: 97, endPoint y: 569, distance: 162.9
click at [97, 569] on div "15309181_CURY|BETINA_AJUSTE_LP_V.3 Criado por mim" at bounding box center [698, 323] width 1397 height 647
click at [148, 17] on icon "Editor toolbar" at bounding box center [149, 18] width 11 height 13
click at [511, 14] on icon "Editor toolbar" at bounding box center [509, 17] width 10 height 14
click at [712, 417] on li "Perguntas conforme anexo. Inserir banner home em formato carrossel" at bounding box center [459, 403] width 600 height 88
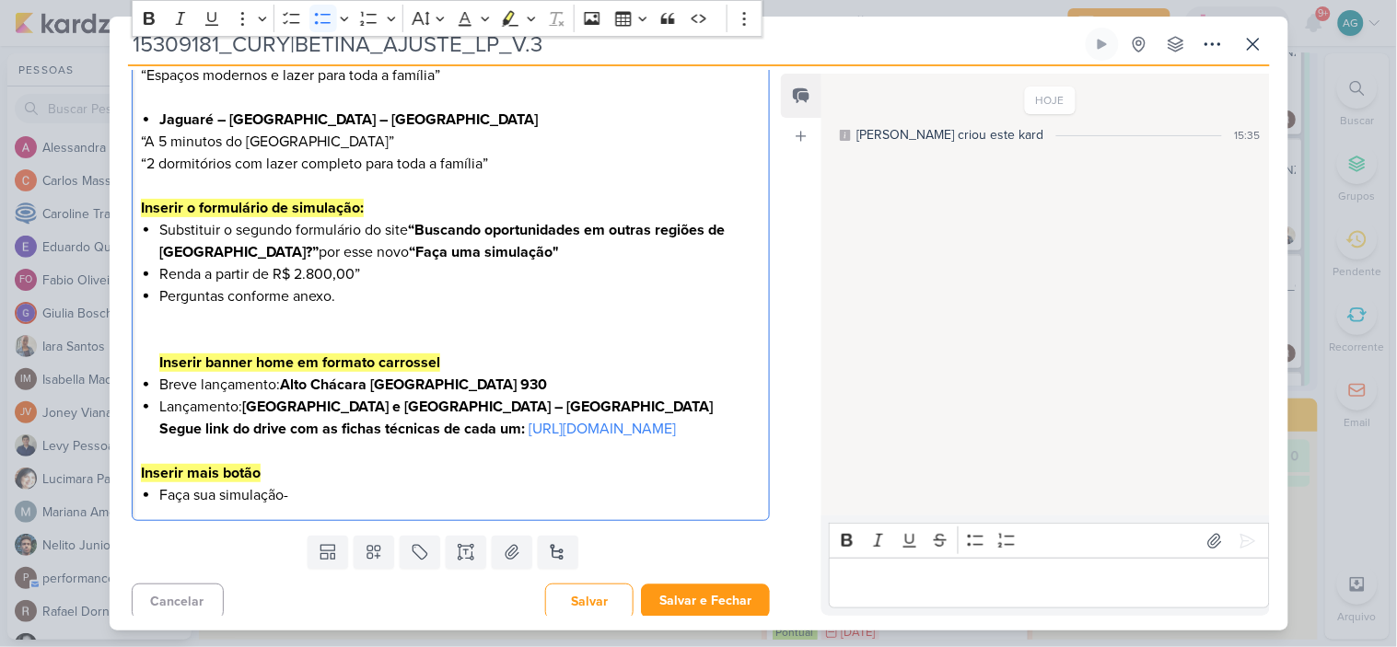
scroll to position [707, 0]
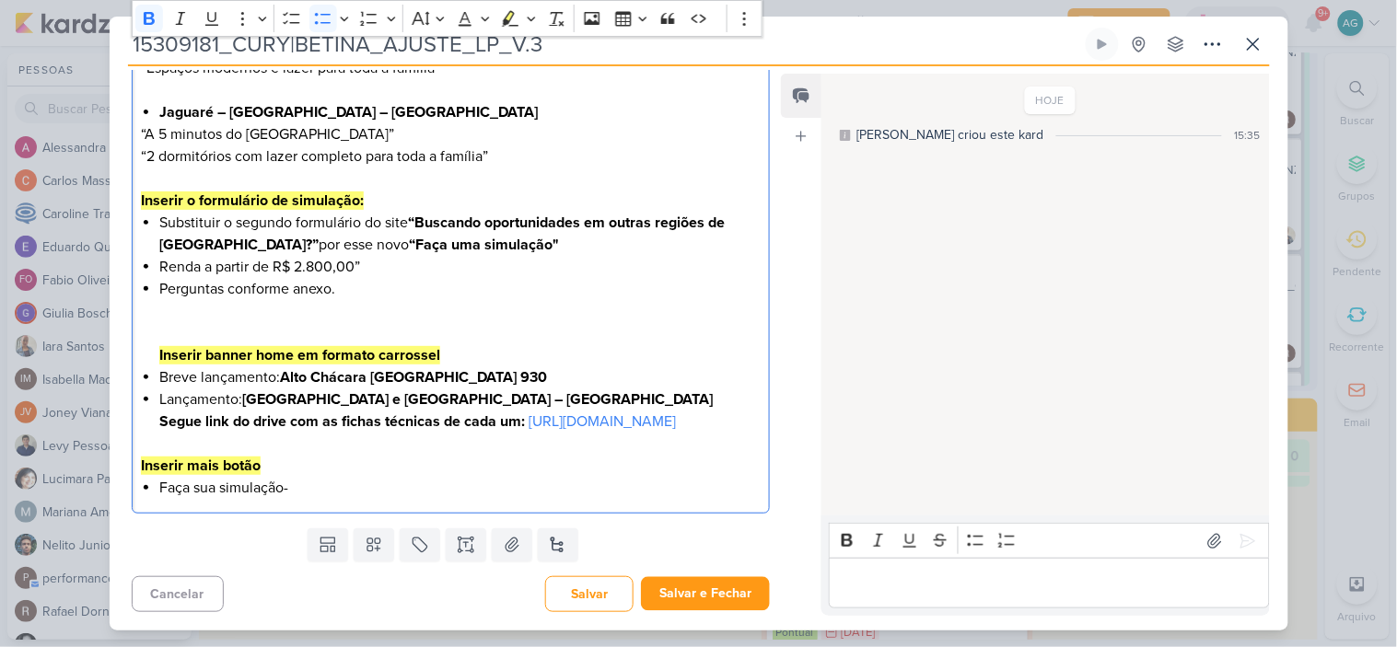
drag, startPoint x: 702, startPoint y: 422, endPoint x: 158, endPoint y: 403, distance: 543.5
click at [158, 403] on div "Olá, [PERSON_NAME]! Boa tarde! Seguem os ajustes para a LP da Betina: Inserir u…" at bounding box center [451, 91] width 639 height 846
copy li "Segue link do drive com as fichas técnicas de cada um: [URL][DOMAIN_NAME]"
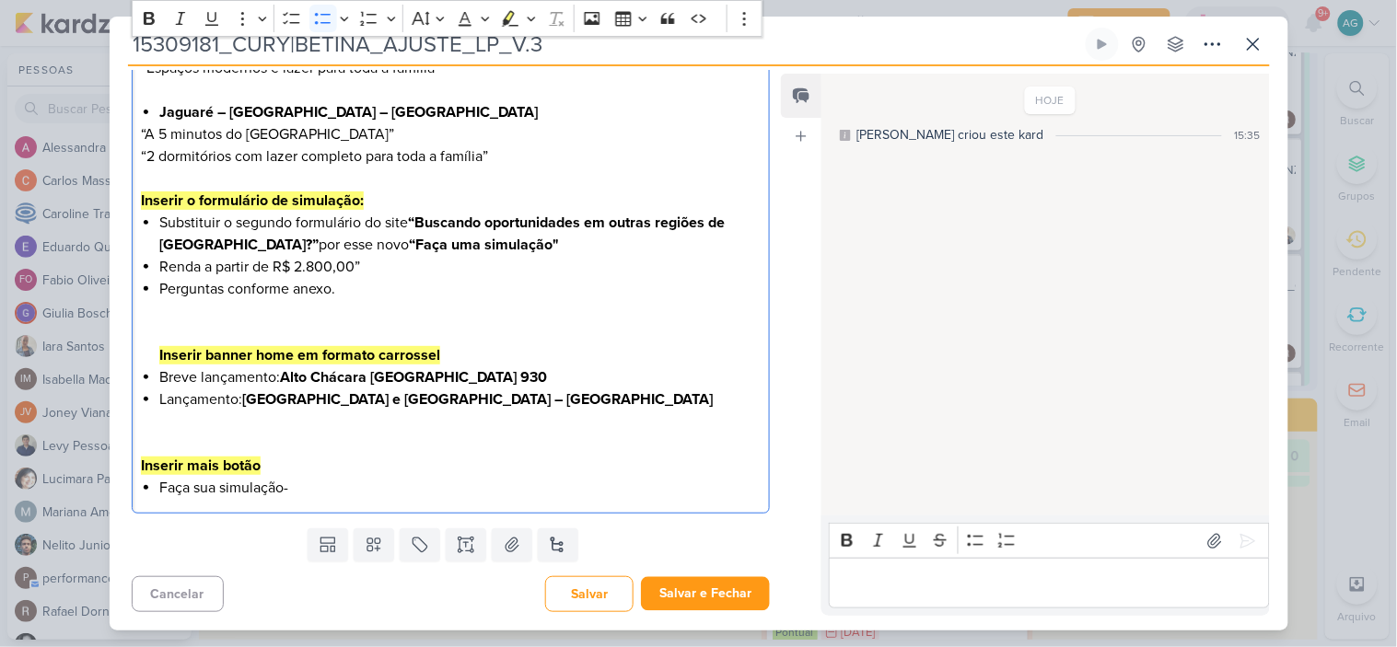
click at [366, 482] on li "Faça sua simulação-" at bounding box center [459, 488] width 600 height 22
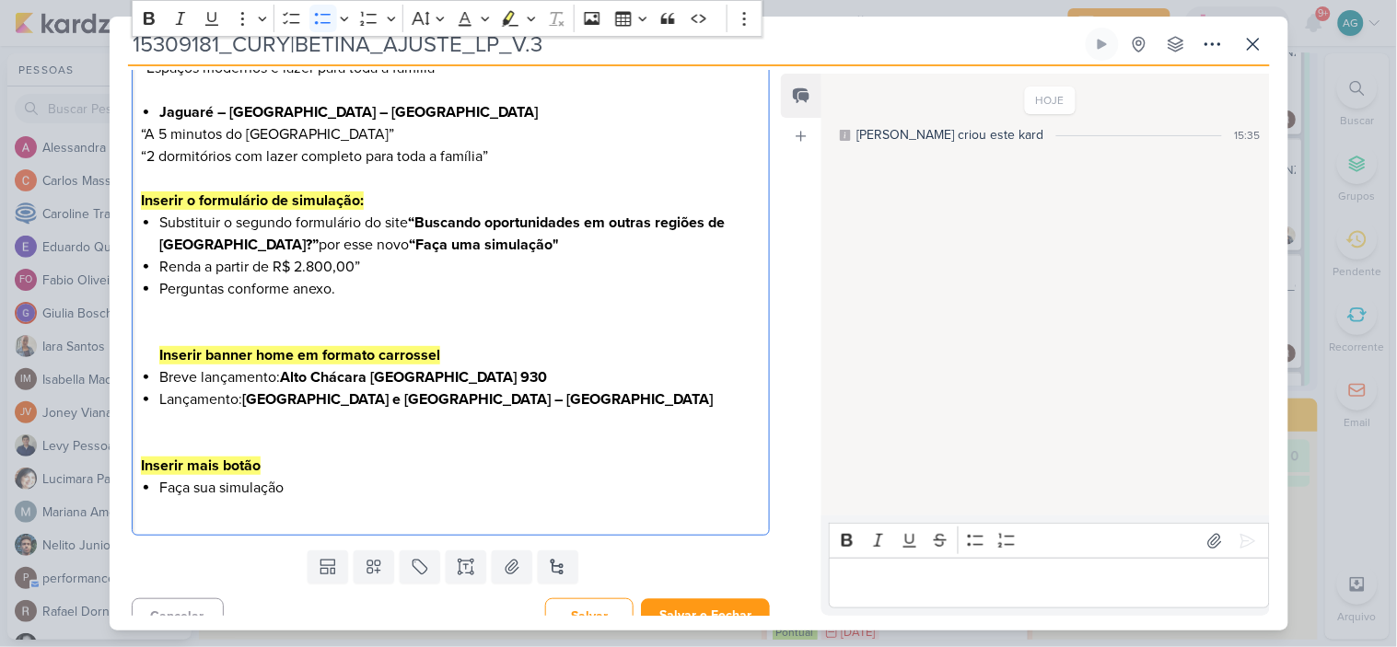
scroll to position [707, 0]
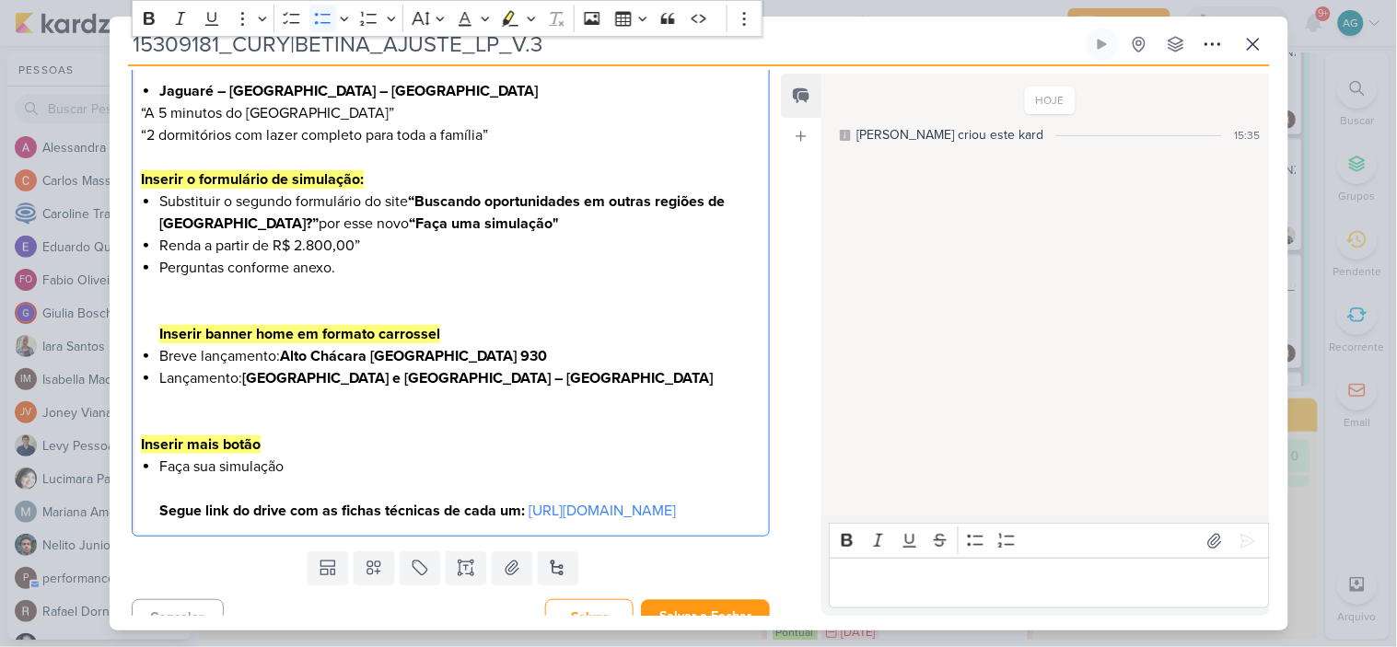
click at [200, 493] on li "Faça sua simulação Segue link do drive com as fichas técnicas de cada um: [URL]…" at bounding box center [459, 489] width 600 height 66
click at [140, 497] on div "Olá, [PERSON_NAME]! Boa tarde! Seguem os ajustes para a LP da Betina: Inserir u…" at bounding box center [451, 91] width 639 height 890
click at [351, 476] on li "Faça sua simulação ⁠⁠⁠⁠⁠⁠⁠ Segue link do drive com as fichas técnicas de cada u…" at bounding box center [459, 489] width 600 height 66
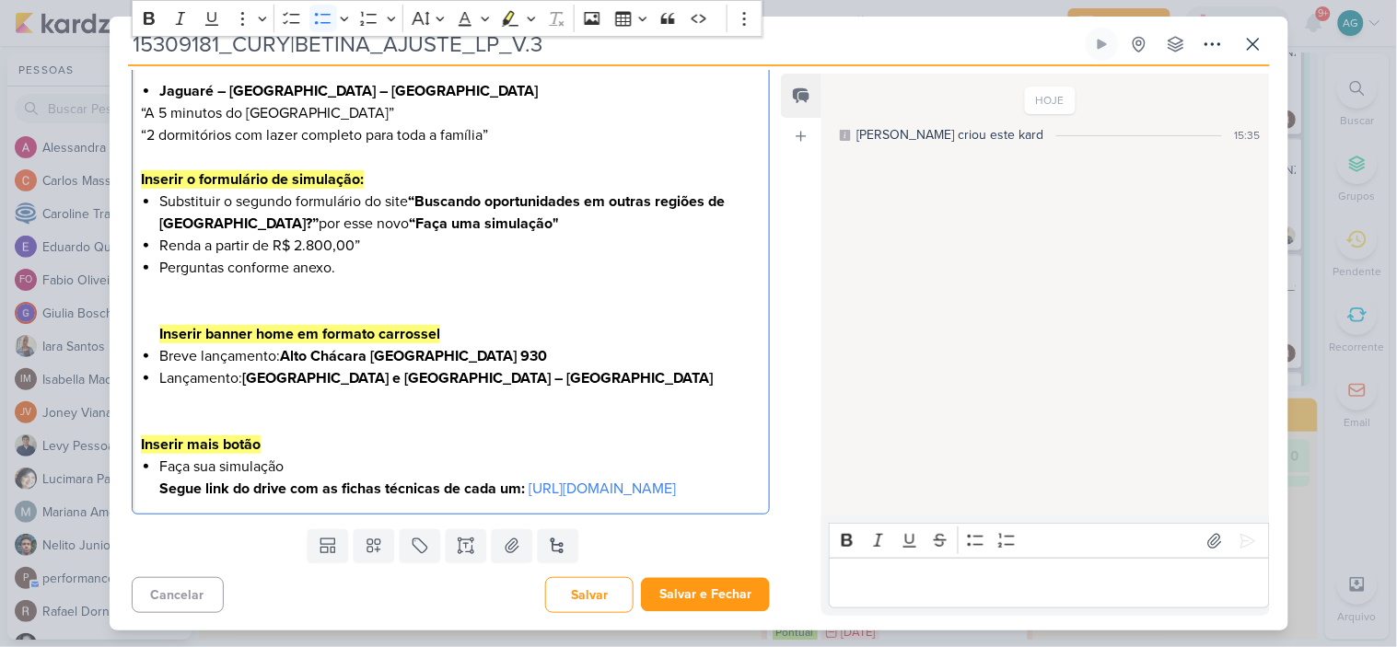
click at [736, 500] on li "Faça sua simulação Segue link do drive com as fichas técnicas de cada um: [URL]…" at bounding box center [459, 478] width 600 height 44
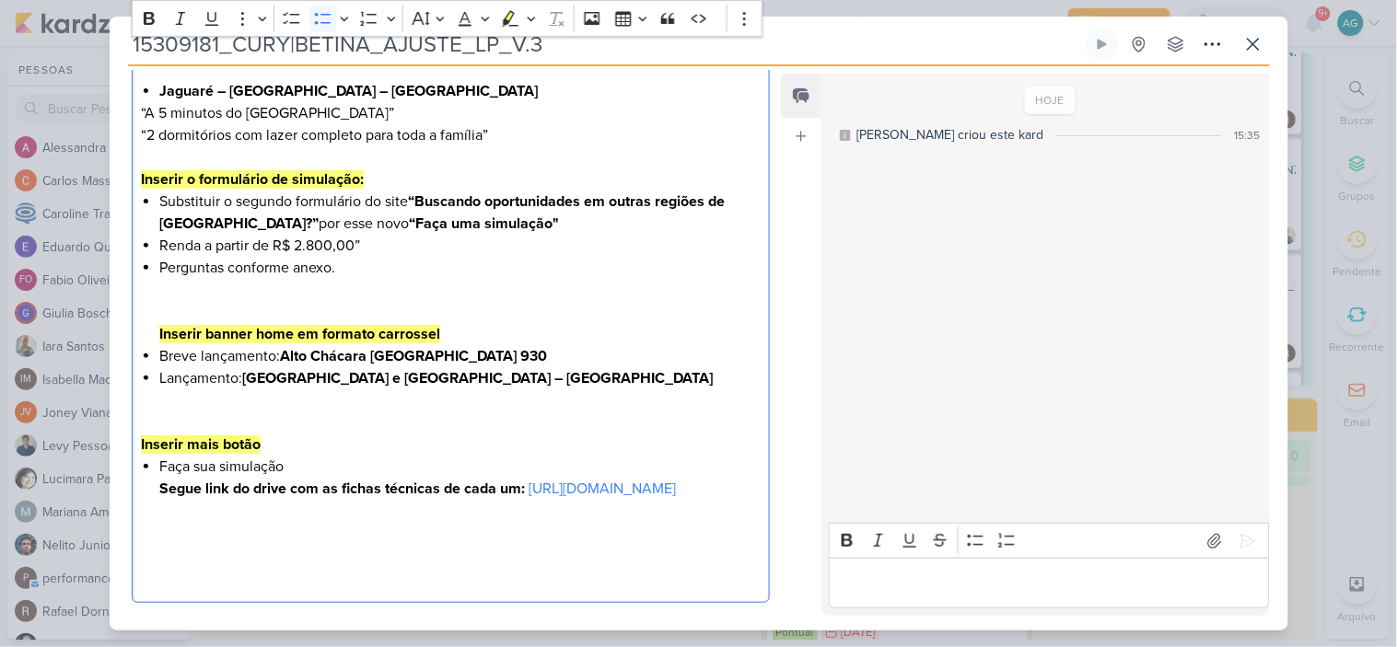
click at [195, 539] on li "Faça sua simulação Segue link do drive com as fichas técnicas de cada um: [URL]…" at bounding box center [459, 522] width 600 height 133
click at [130, 547] on div "CLIENTES CURY | BETINA" at bounding box center [444, 72] width 668 height 1075
click at [144, 569] on div "Olá, [PERSON_NAME]! Boa tarde! Seguem os ajustes para a LP da Betina: Inserir u…" at bounding box center [451, 124] width 639 height 957
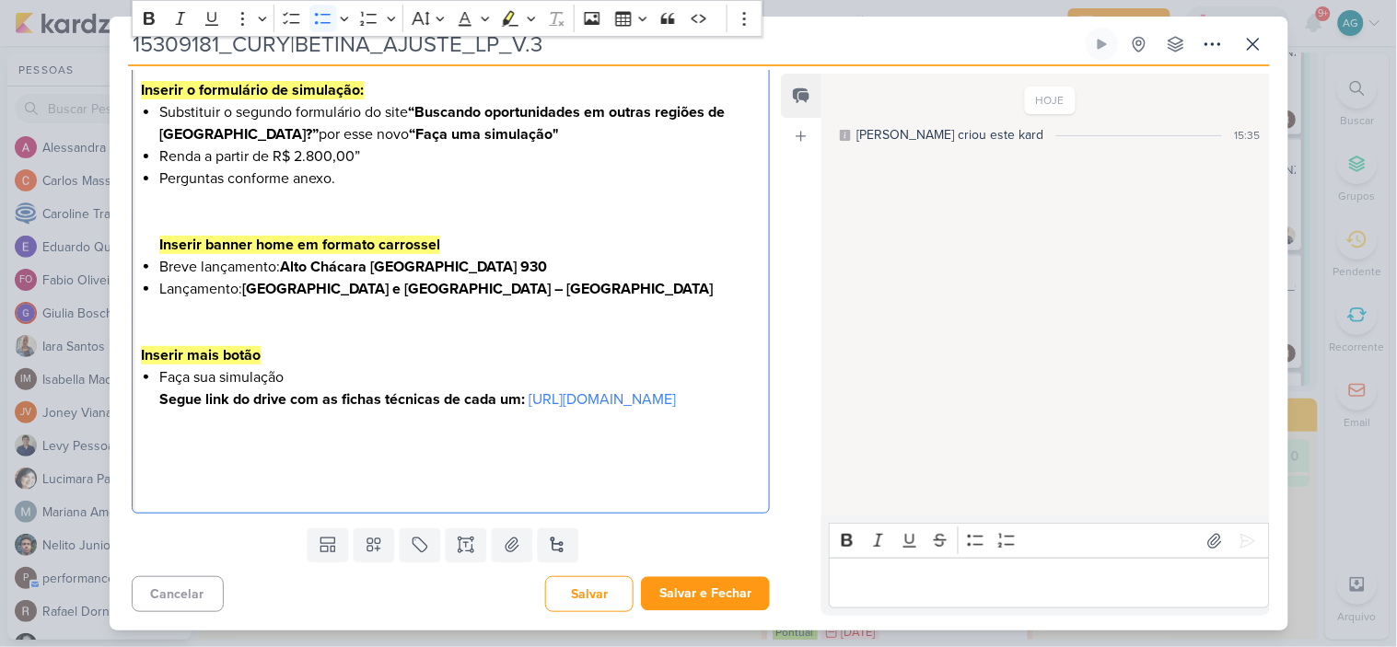
scroll to position [818, 0]
click at [145, 473] on div "Olá, [PERSON_NAME]! Boa tarde! Seguem os ajustes para a LP da Betina: Inserir u…" at bounding box center [451, 35] width 639 height 957
click at [147, 440] on div "Olá, [PERSON_NAME]! Boa tarde! Seguem os ajustes para a LP da Betina: Inserir u…" at bounding box center [451, 35] width 639 height 957
click at [329, 343] on p "Inserir mais botão" at bounding box center [450, 344] width 619 height 44
click at [323, 366] on li "Faça sua simulação Segue link do drive com as fichas técnicas de cada um: [URL]…" at bounding box center [459, 432] width 600 height 133
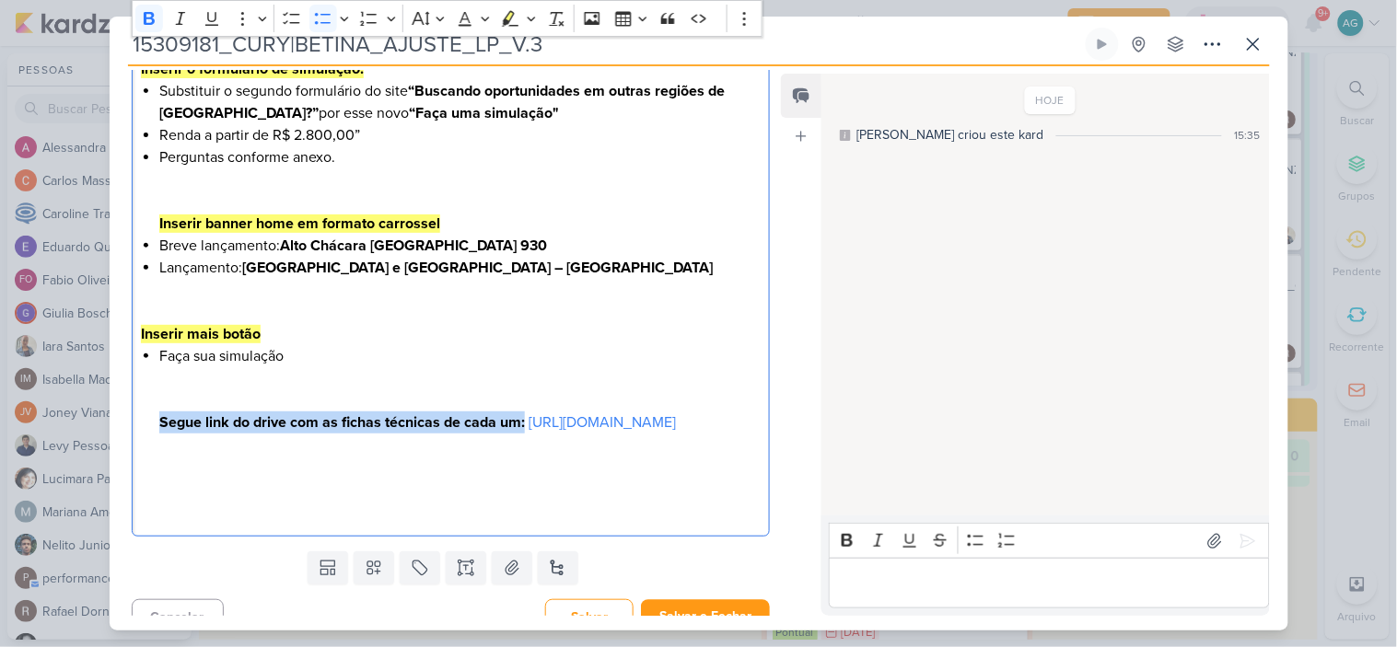
drag, startPoint x: 549, startPoint y: 419, endPoint x: 99, endPoint y: 414, distance: 450.2
click at [99, 414] on div "15309181_CURY|BETINA_AJUSTE_LP_V.3 Criado por mim" at bounding box center [698, 323] width 1397 height 647
click at [532, 17] on icon "Editor toolbar" at bounding box center [531, 18] width 9 height 18
click at [449, 47] on icon "Text highlight toolbar" at bounding box center [454, 50] width 18 height 18
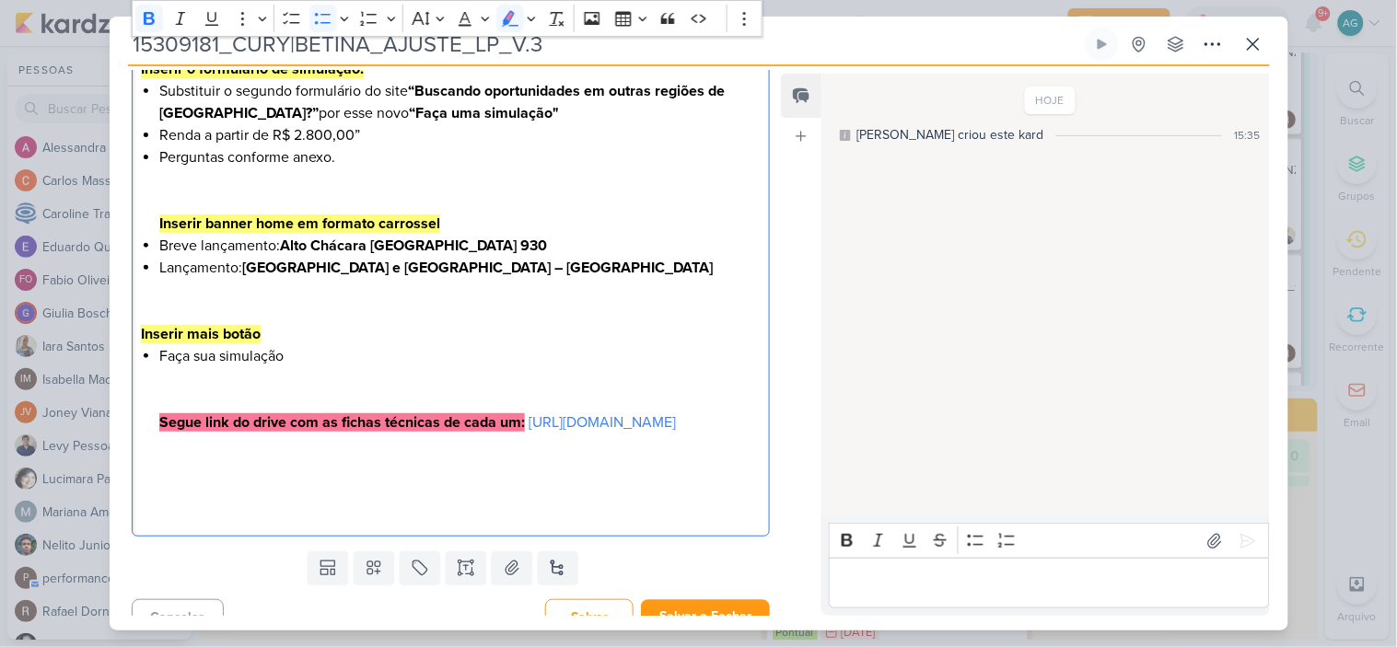
click at [609, 324] on p "Inserir mais botão" at bounding box center [450, 323] width 619 height 44
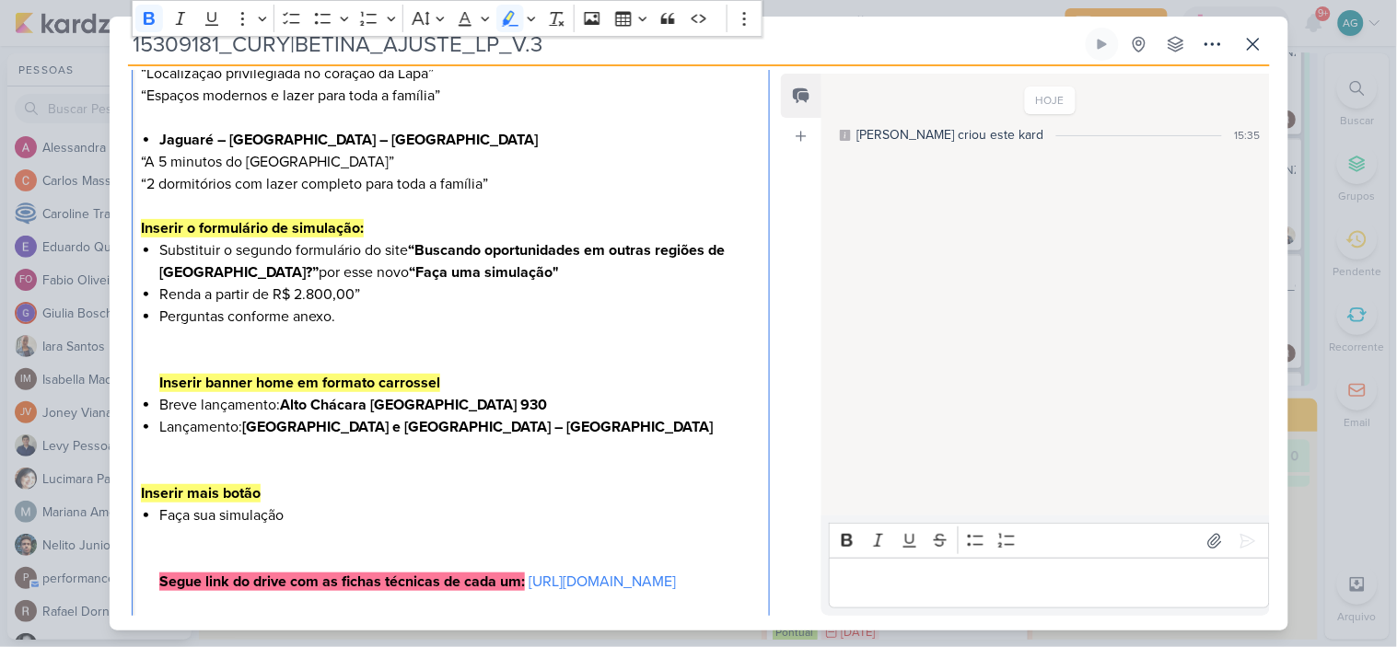
scroll to position [657, 0]
click at [152, 382] on div "Olá, [PERSON_NAME]! Boa tarde! Seguem os ajustes para a LP da Betina: Inserir u…" at bounding box center [451, 196] width 639 height 1001
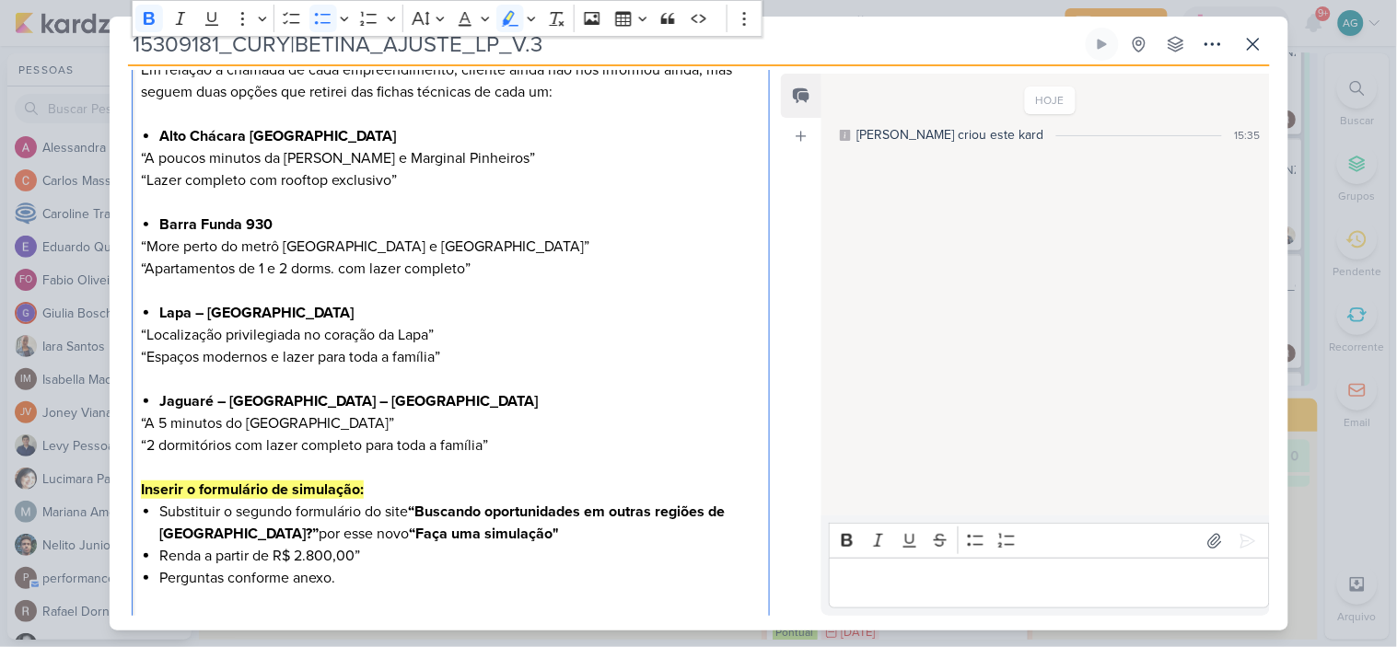
scroll to position [351, 0]
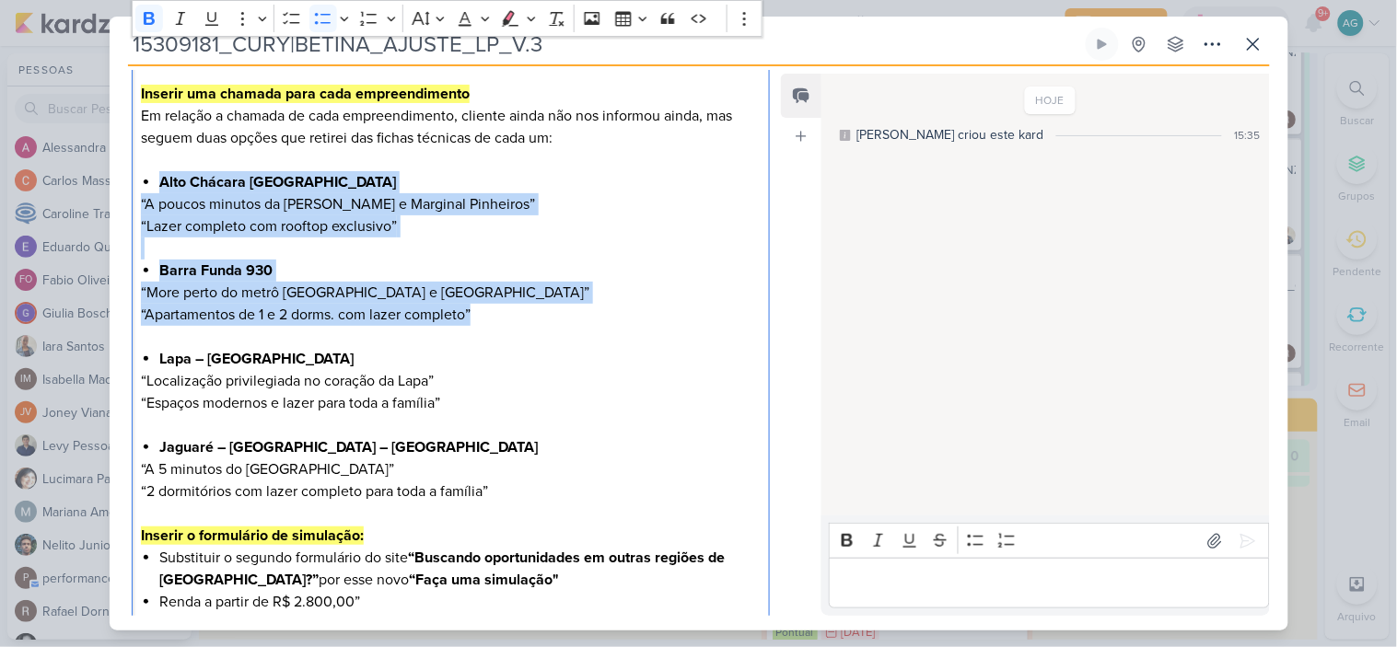
drag, startPoint x: 143, startPoint y: 180, endPoint x: 484, endPoint y: 315, distance: 367.0
click at [484, 315] on div "Olá, [PERSON_NAME]! Boa tarde! Seguem os ajustes para a LP da Betina: Inserir u…" at bounding box center [451, 503] width 639 height 1001
copy div "Alto Chácara Santo Antônio “A poucos minutos da [PERSON_NAME] e Marginal Pinhei…"
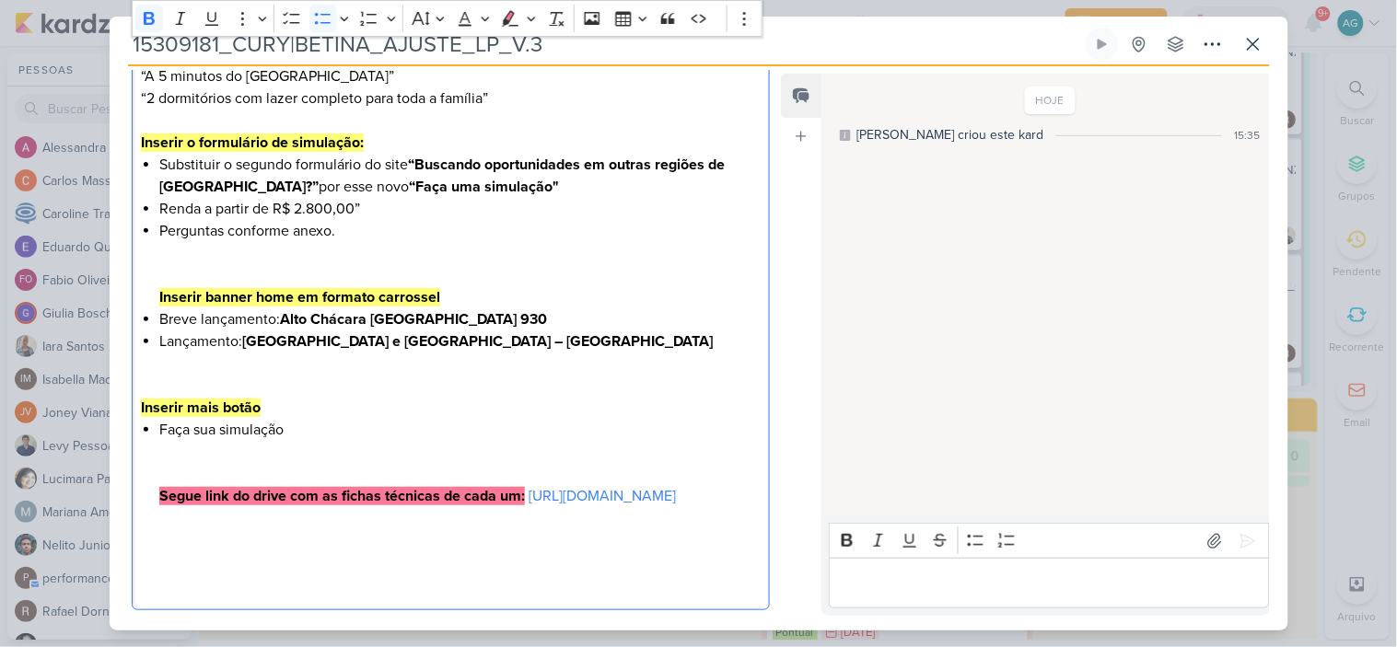
scroll to position [862, 0]
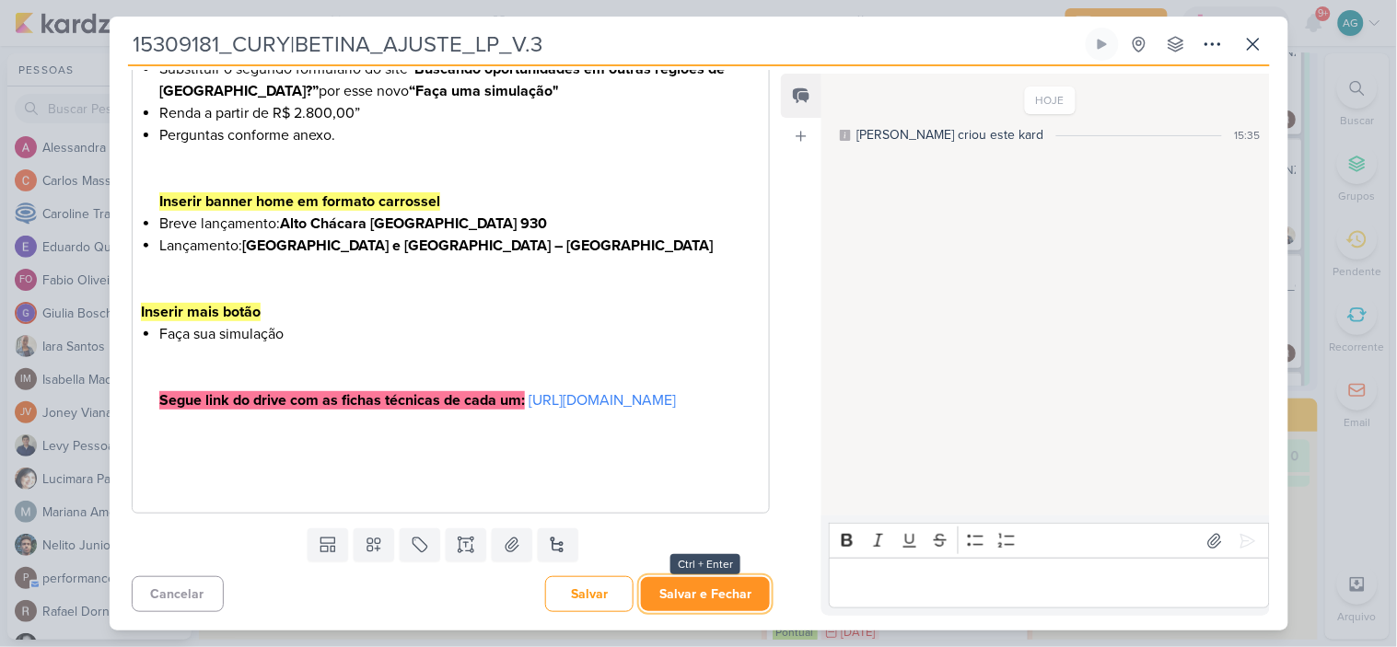
click at [711, 597] on button "Salvar e Fechar" at bounding box center [705, 594] width 129 height 34
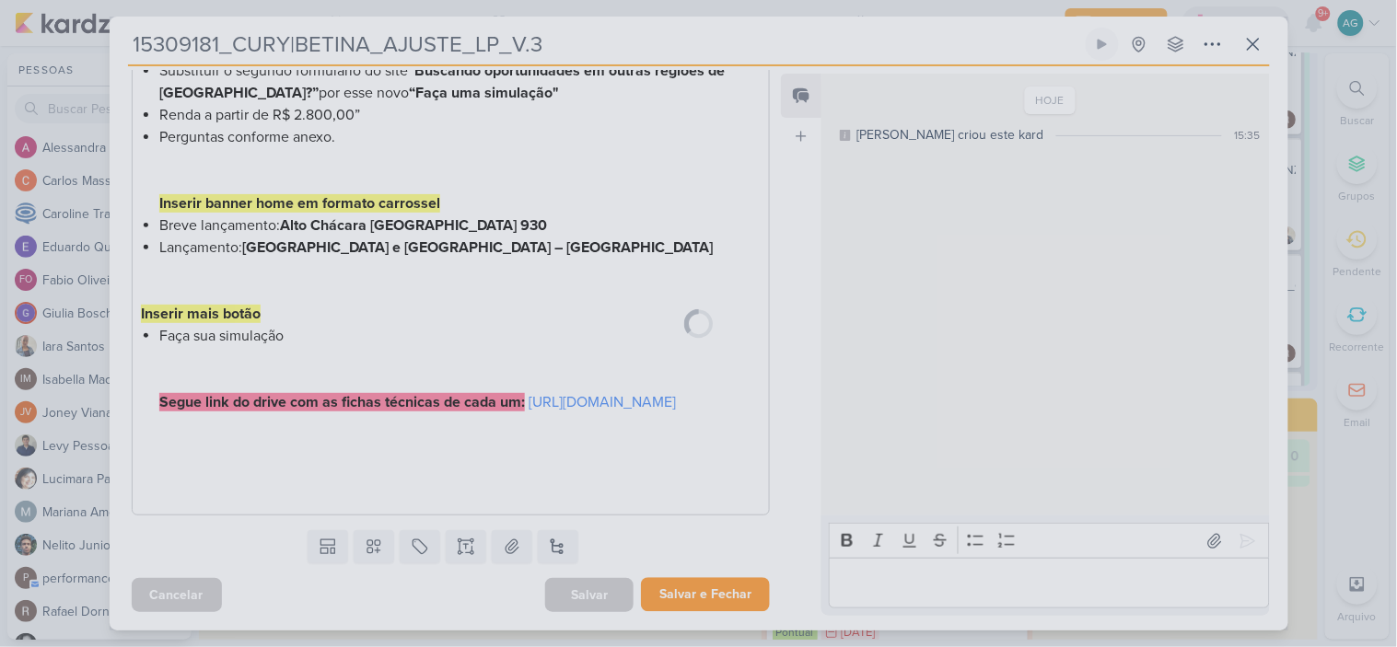
scroll to position [860, 0]
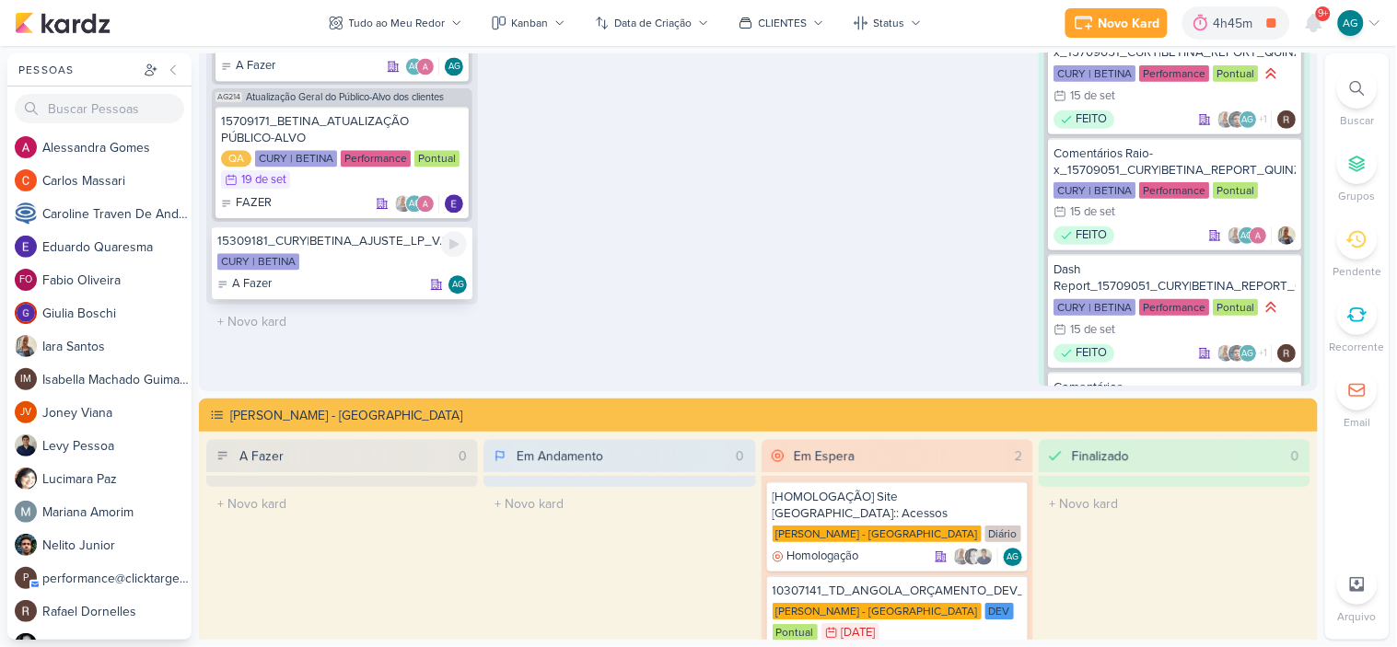
click at [378, 247] on div "15309181_CURY|BETINA_AJUSTE_LP_V.3 CURY | BETINA A Fazer AG" at bounding box center [342, 263] width 261 height 74
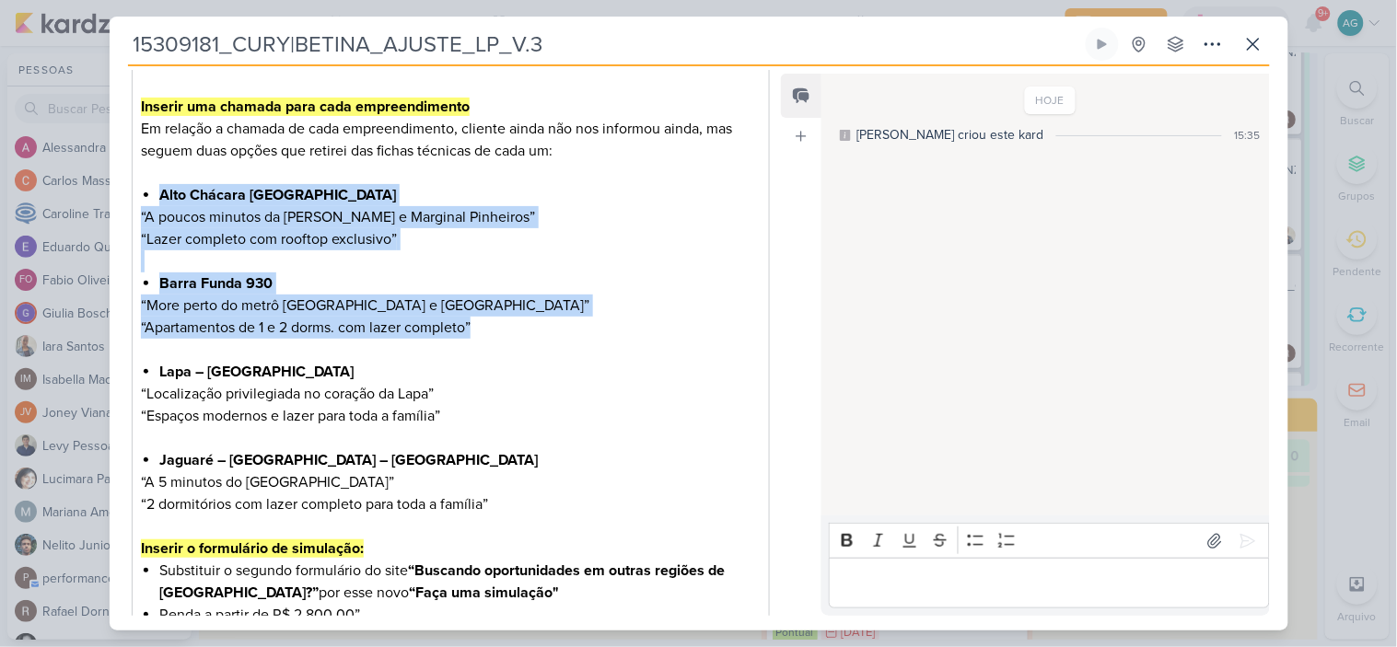
scroll to position [246, 0]
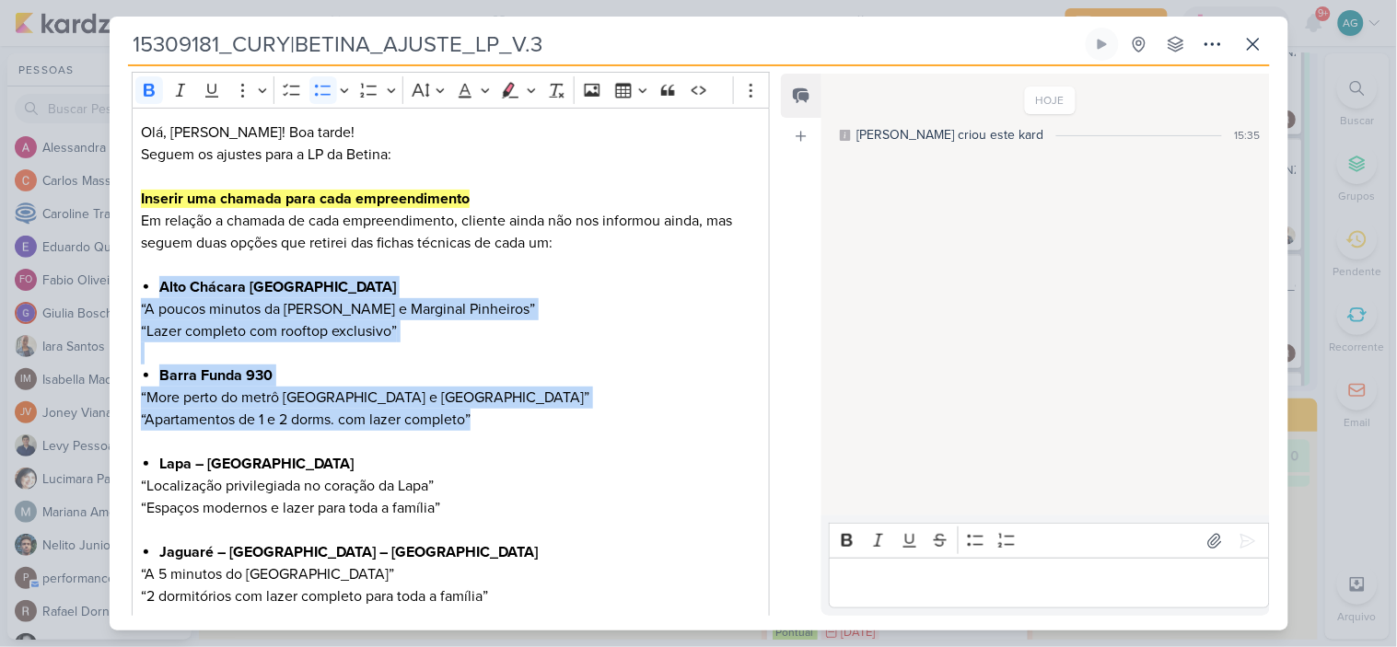
click at [566, 388] on p "“More perto do metrô [GEOGRAPHIC_DATA] e [GEOGRAPHIC_DATA]”" at bounding box center [450, 398] width 619 height 22
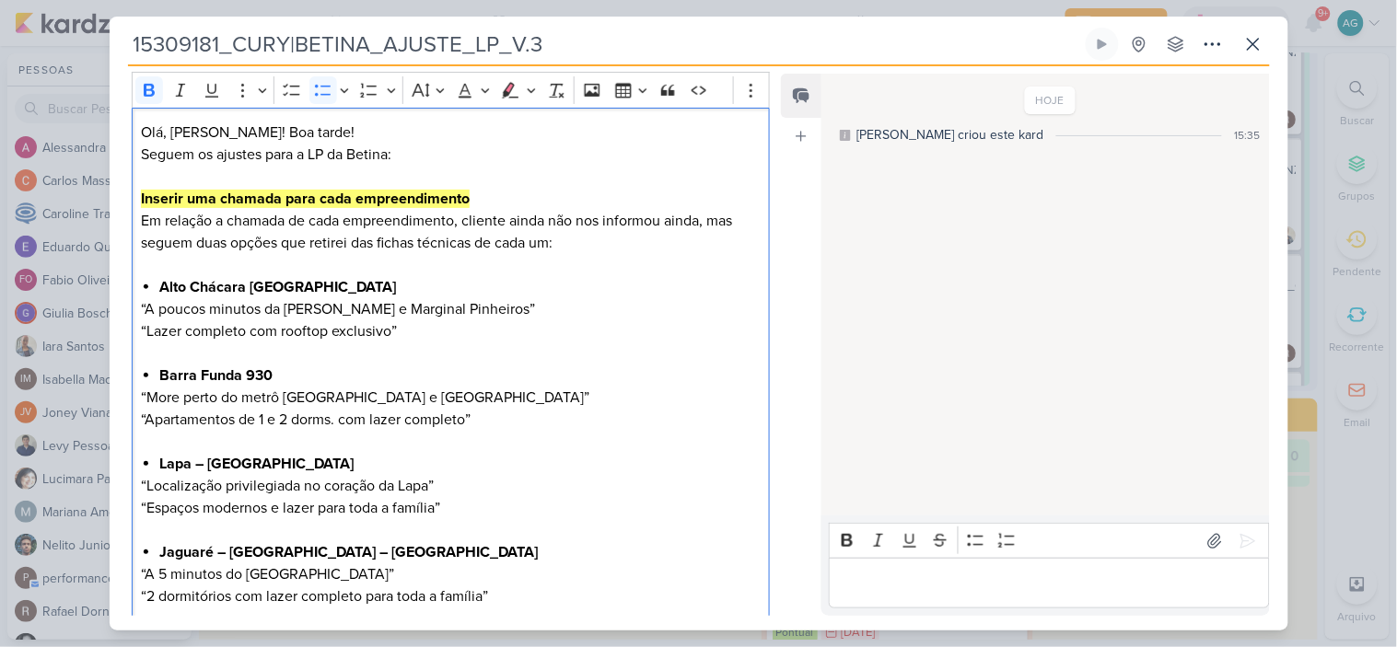
click at [670, 464] on li "Lapa – [GEOGRAPHIC_DATA]" at bounding box center [459, 464] width 600 height 22
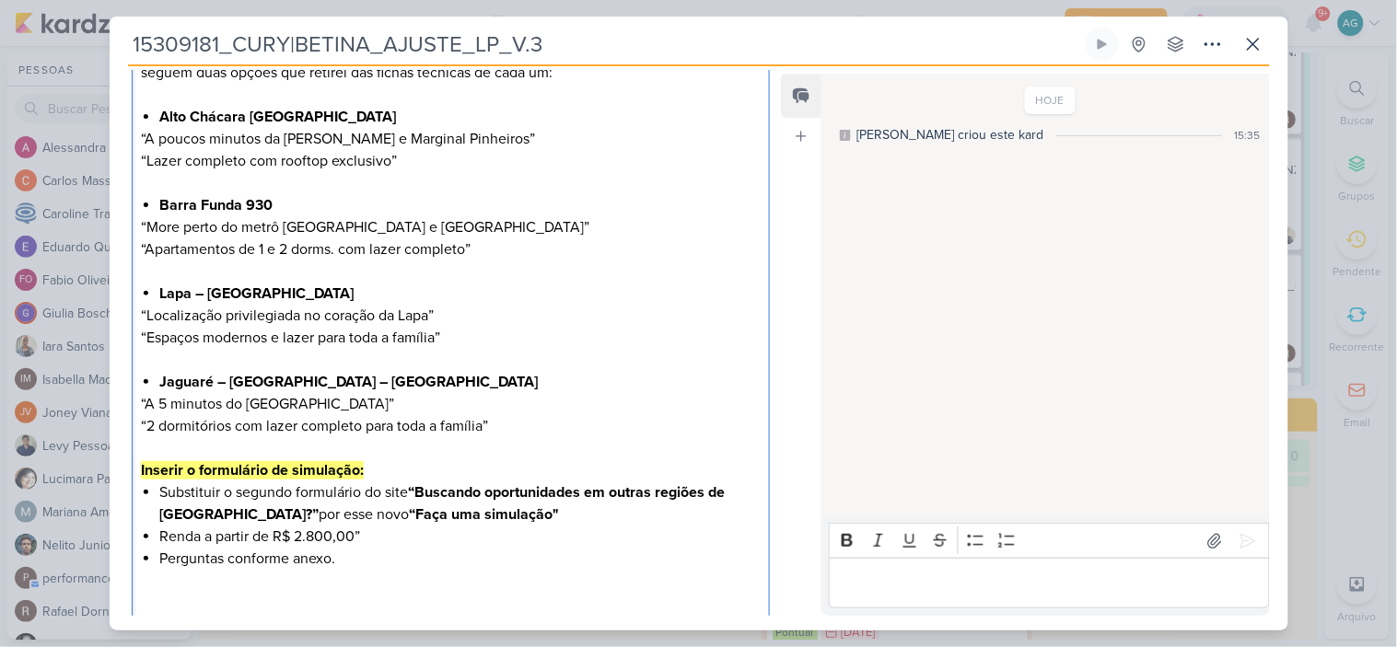
scroll to position [451, 0]
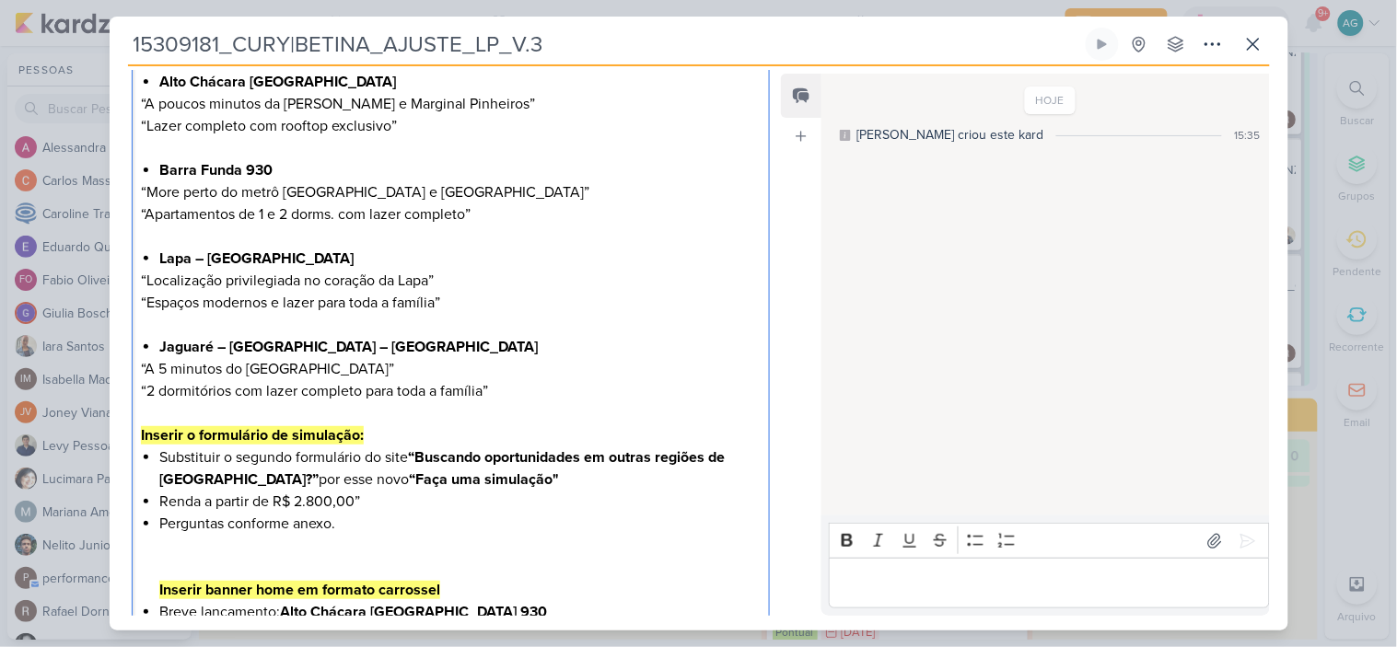
click at [394, 501] on li "Renda a partir de R$ 2.800,00”" at bounding box center [459, 502] width 600 height 22
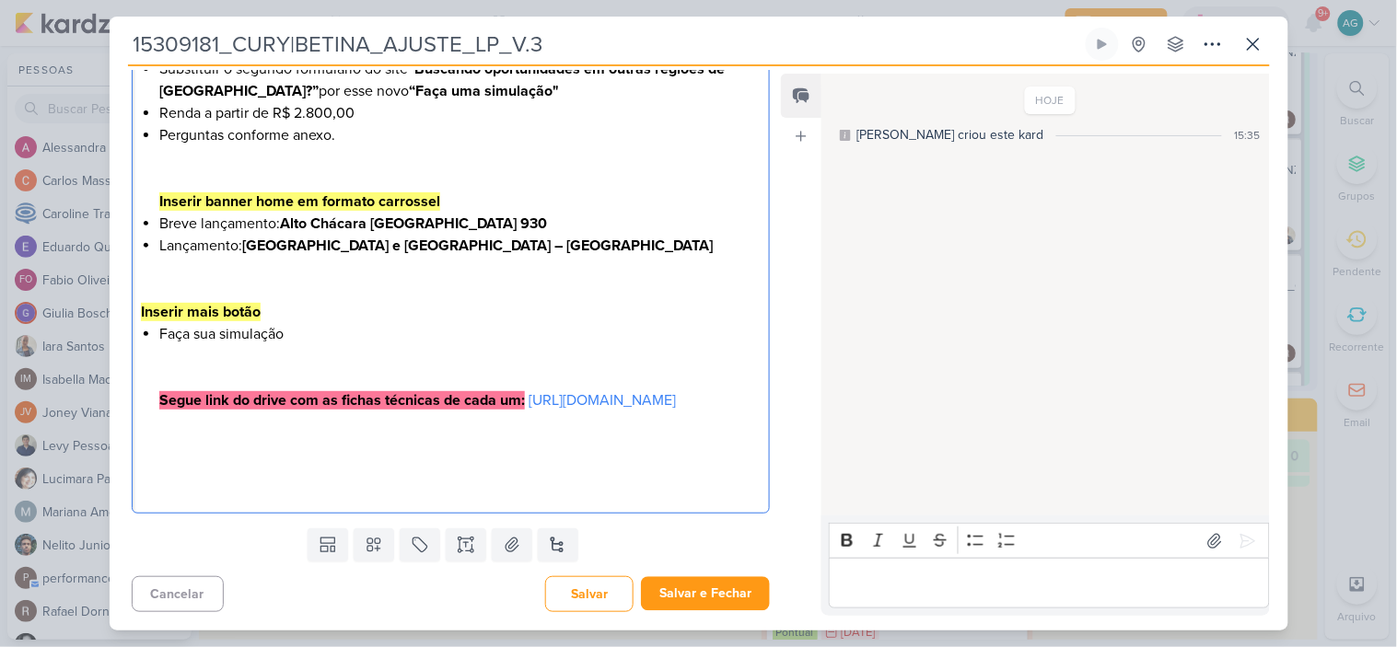
scroll to position [860, 0]
click at [507, 541] on icon at bounding box center [512, 546] width 13 height 14
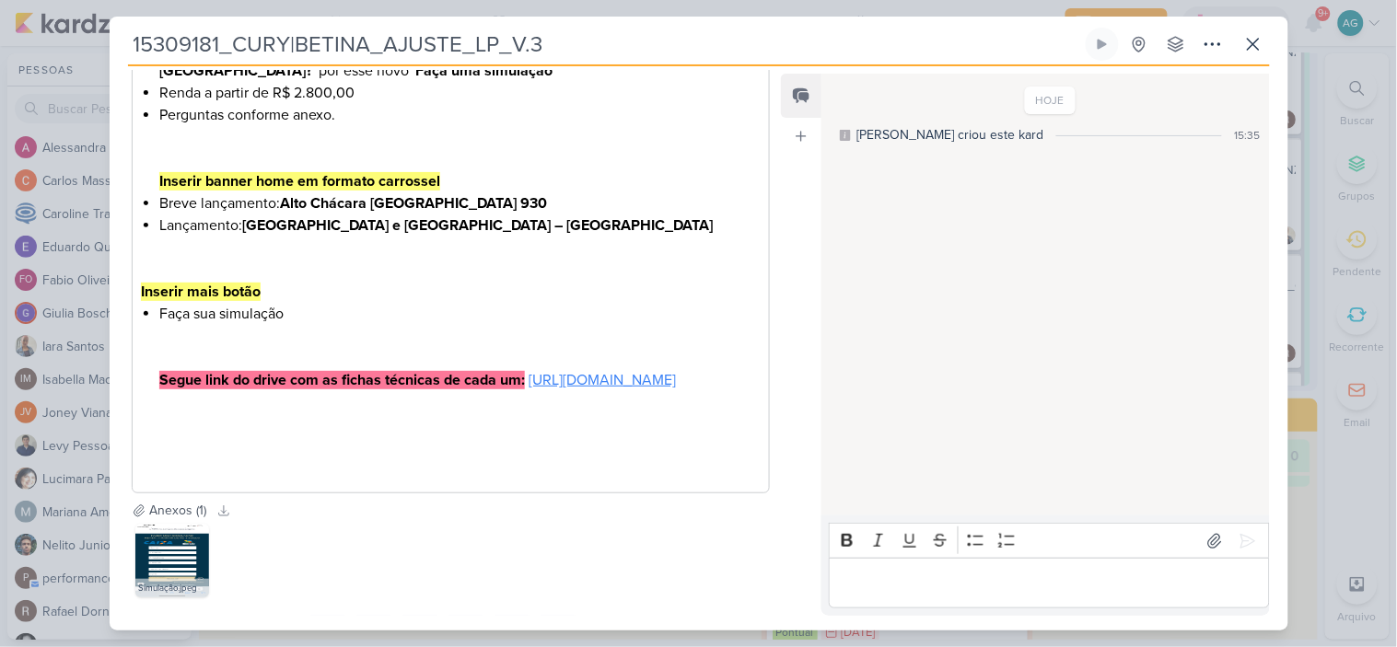
click at [652, 389] on link "[URL][DOMAIN_NAME]" at bounding box center [601, 380] width 147 height 18
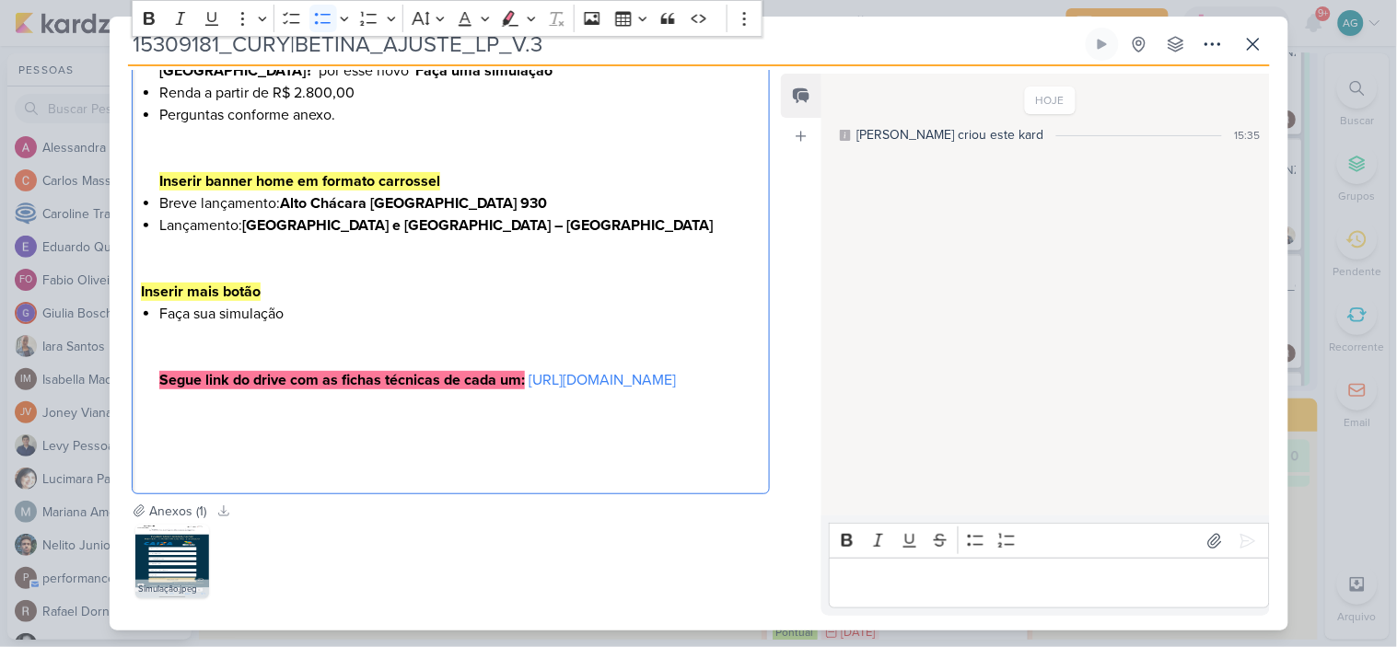
click at [213, 447] on li "Faça sua simulação Segue link do drive com as fichas técnicas de cada um: [URL]…" at bounding box center [459, 391] width 600 height 177
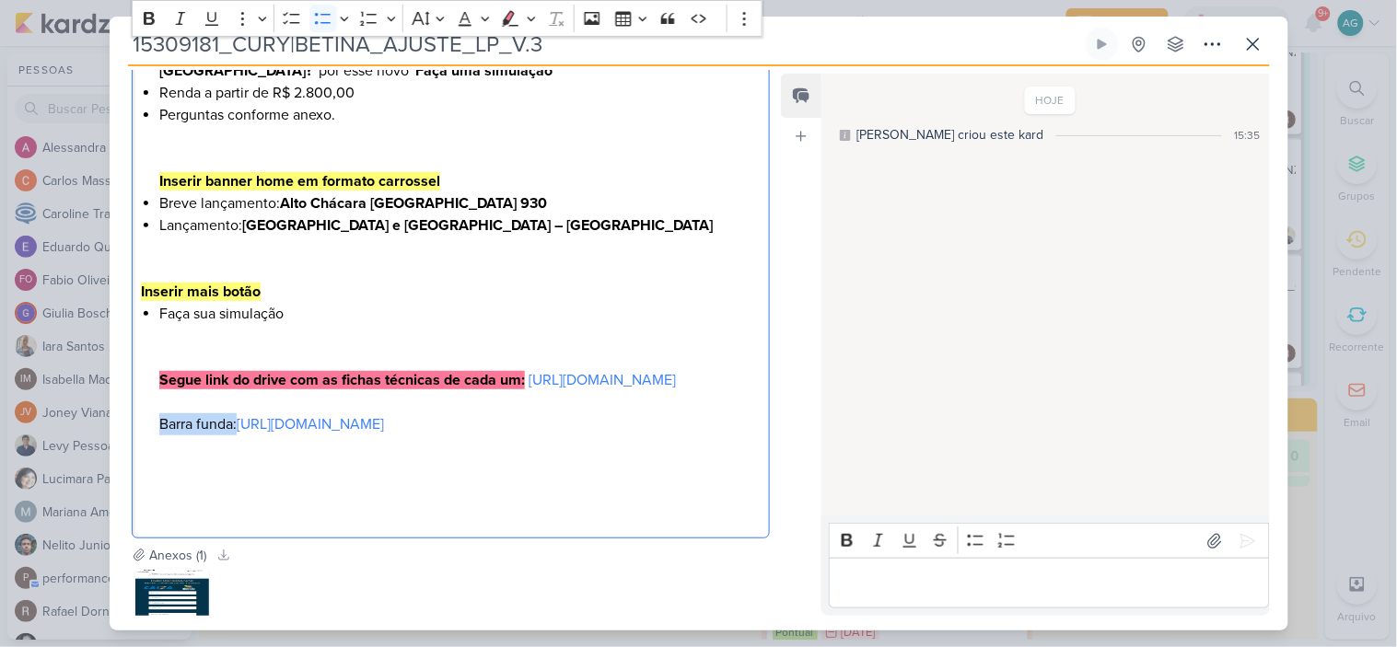
drag, startPoint x: 273, startPoint y: 452, endPoint x: 132, endPoint y: 442, distance: 141.2
click at [132, 442] on div "Olá, [PERSON_NAME]! Boa tarde! Seguem os ajustes para a LP da Betina: Inserir u…" at bounding box center [451, 16] width 639 height 1045
click at [147, 13] on icon "Editor toolbar" at bounding box center [149, 18] width 11 height 13
click at [243, 509] on li "Faça sua simulação Segue link do drive com as fichas técnicas de cada um: [URL]…" at bounding box center [459, 413] width 600 height 221
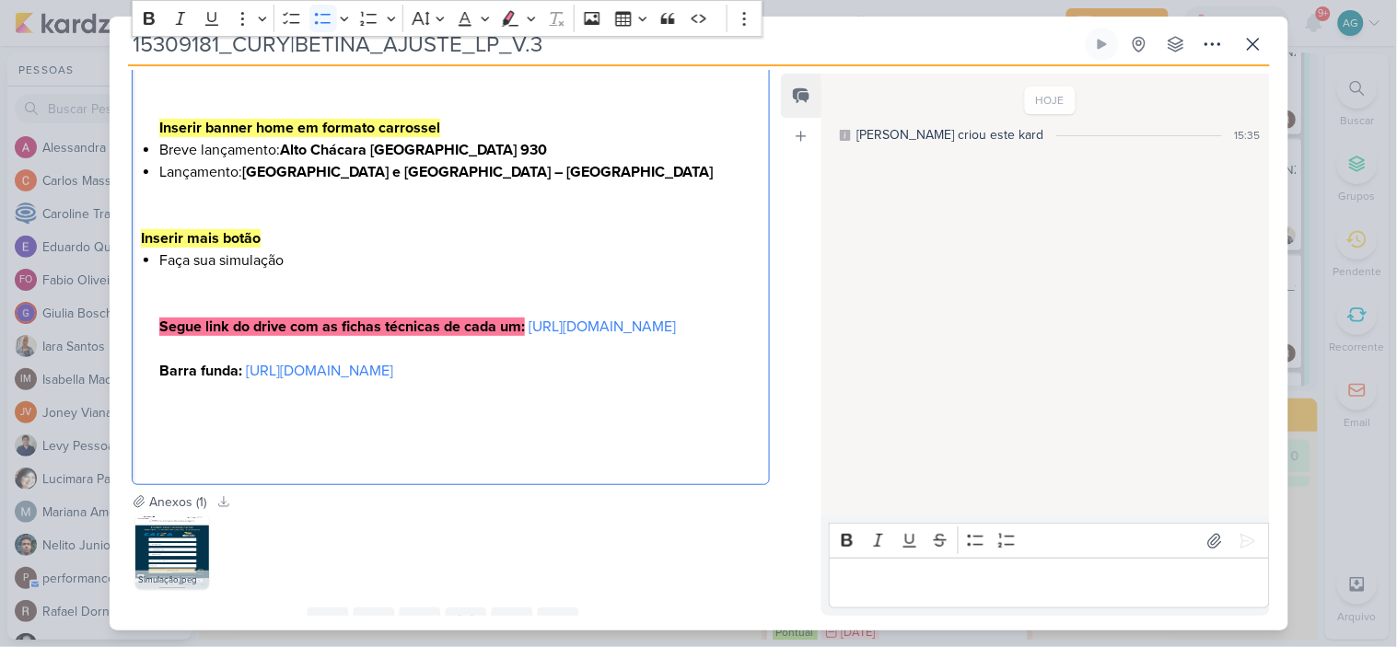
scroll to position [962, 0]
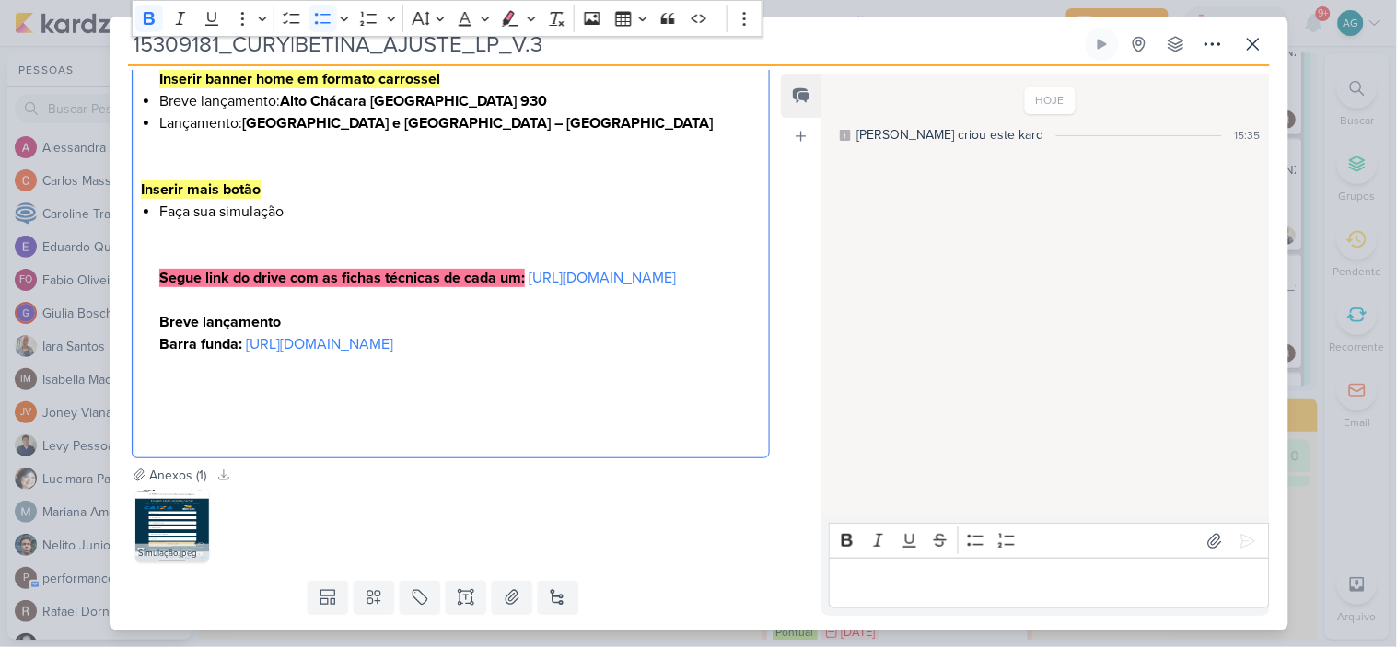
click at [290, 344] on li "Faça sua simulação Segue link do drive com as fichas técnicas de cada um: [URL]…" at bounding box center [459, 322] width 600 height 243
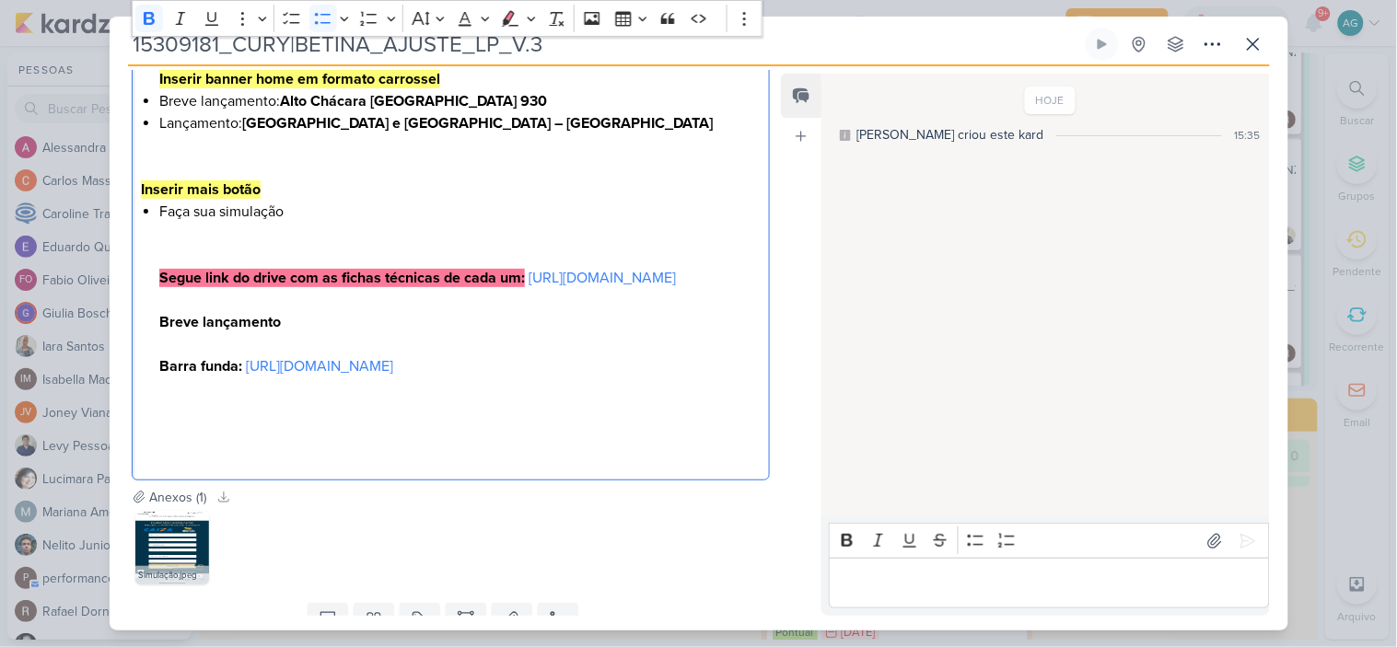
click at [288, 341] on li "Faça sua simulação Segue link do drive com as fichas técnicas de cada um: [URL]…" at bounding box center [459, 333] width 600 height 265
click at [201, 458] on li "Faça sua simulação Segue link do drive com as fichas técnicas de cada um: [URL]…" at bounding box center [459, 333] width 600 height 265
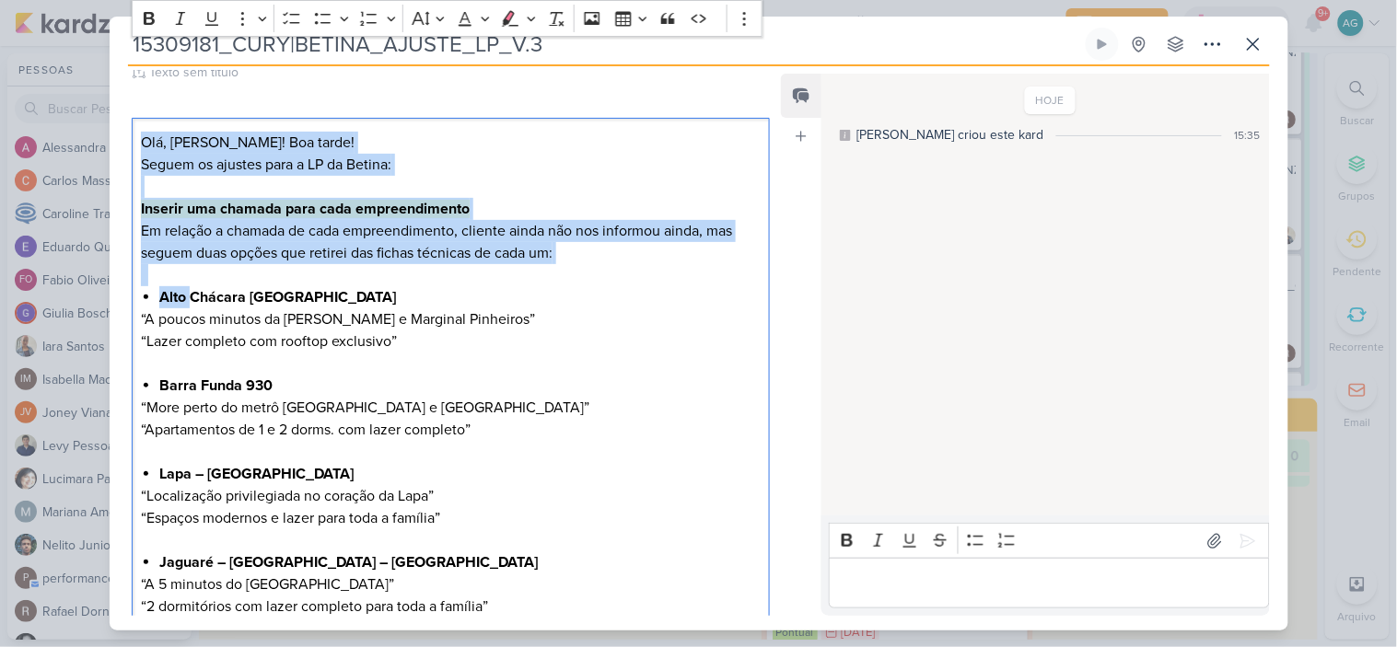
scroll to position [199, 0]
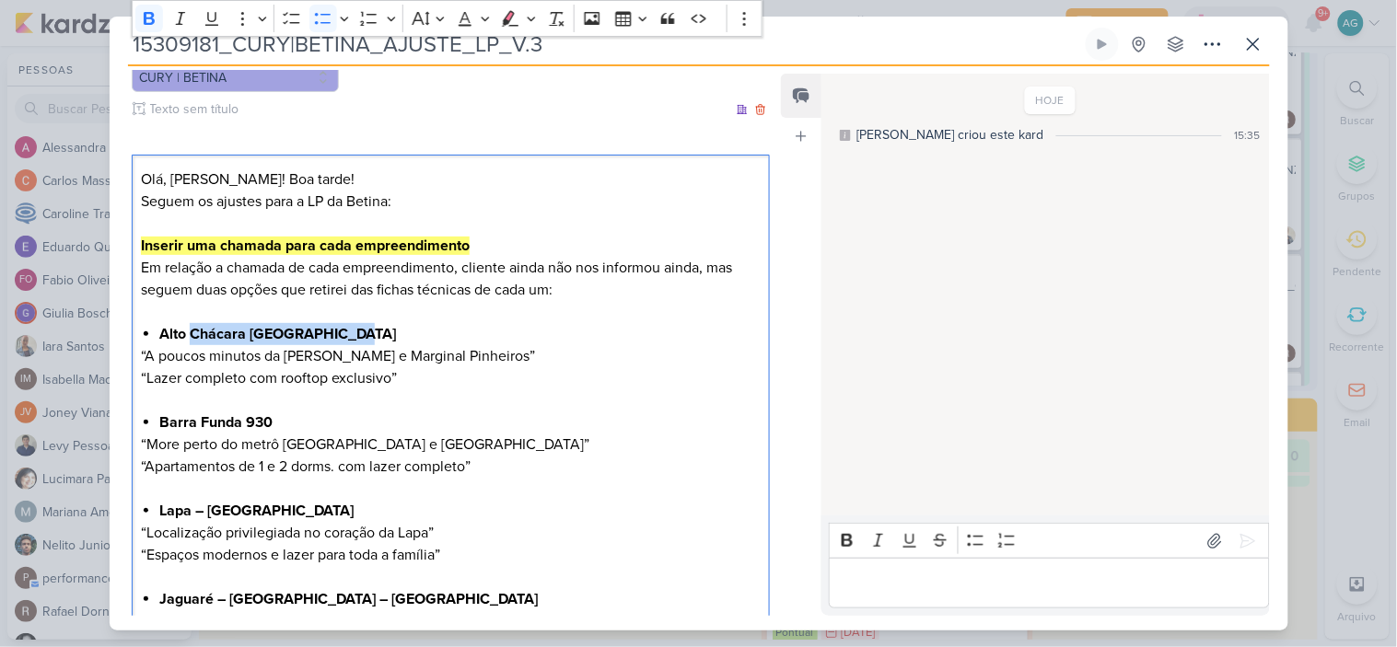
drag, startPoint x: 191, startPoint y: 79, endPoint x: 362, endPoint y: 339, distance: 311.0
click at [362, 339] on li "Alto Chácara [GEOGRAPHIC_DATA]" at bounding box center [459, 334] width 600 height 22
copy strong "Chácara Santo Antônio"
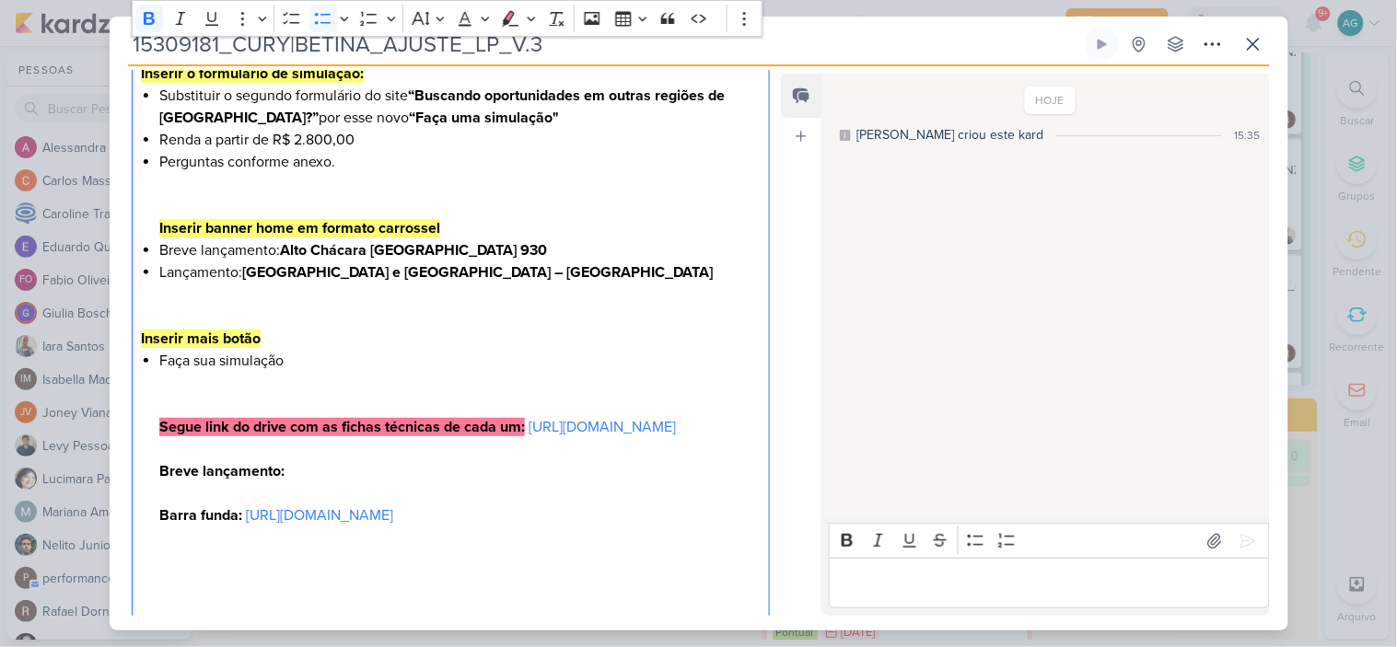
scroll to position [1081, 0]
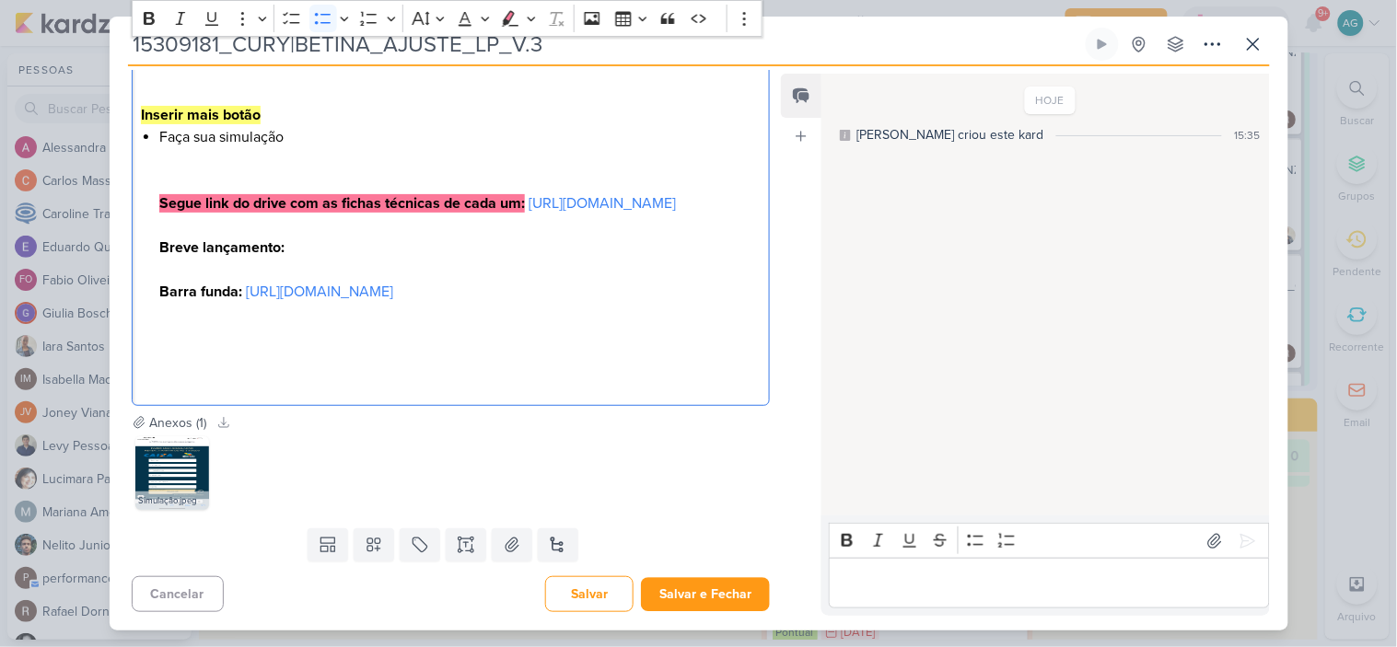
click at [197, 342] on li "Faça sua simulação Segue link do drive com as fichas técnicas de cada um: [URL]…" at bounding box center [459, 258] width 600 height 265
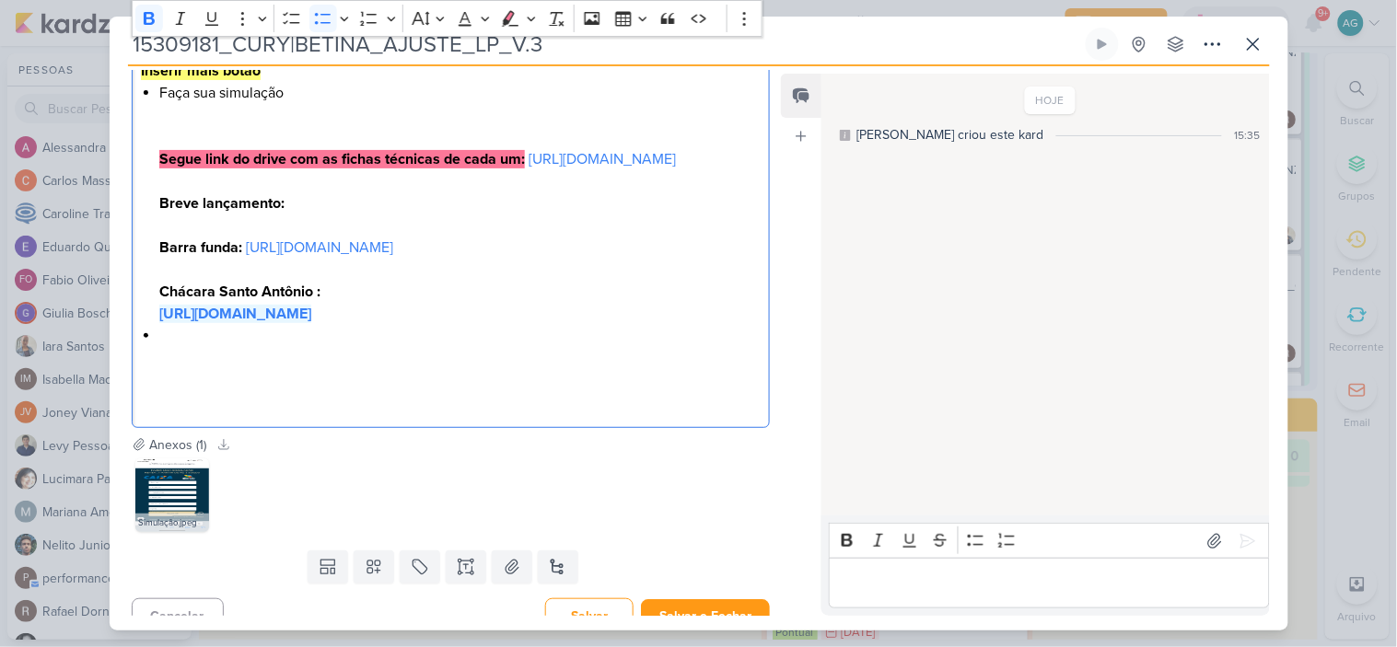
drag, startPoint x: 725, startPoint y: 359, endPoint x: 150, endPoint y: 365, distance: 575.4
click at [152, 14] on icon "Editor toolbar" at bounding box center [149, 18] width 11 height 13
click at [177, 378] on li "Editor editing area: main" at bounding box center [459, 369] width 600 height 88
drag, startPoint x: 141, startPoint y: 381, endPoint x: 151, endPoint y: 381, distance: 10.1
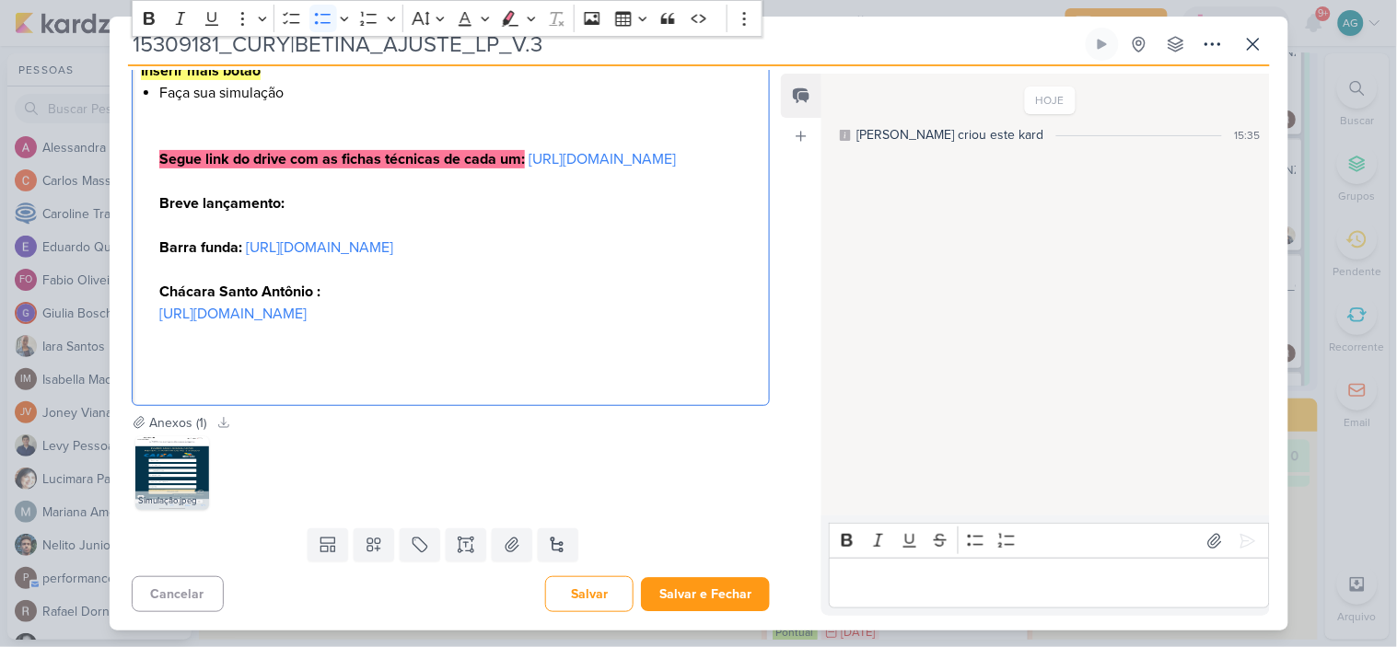
click at [379, 391] on li "Faça sua simulação Segue link do drive com as fichas técnicas de cada um: [URL]…" at bounding box center [459, 236] width 600 height 309
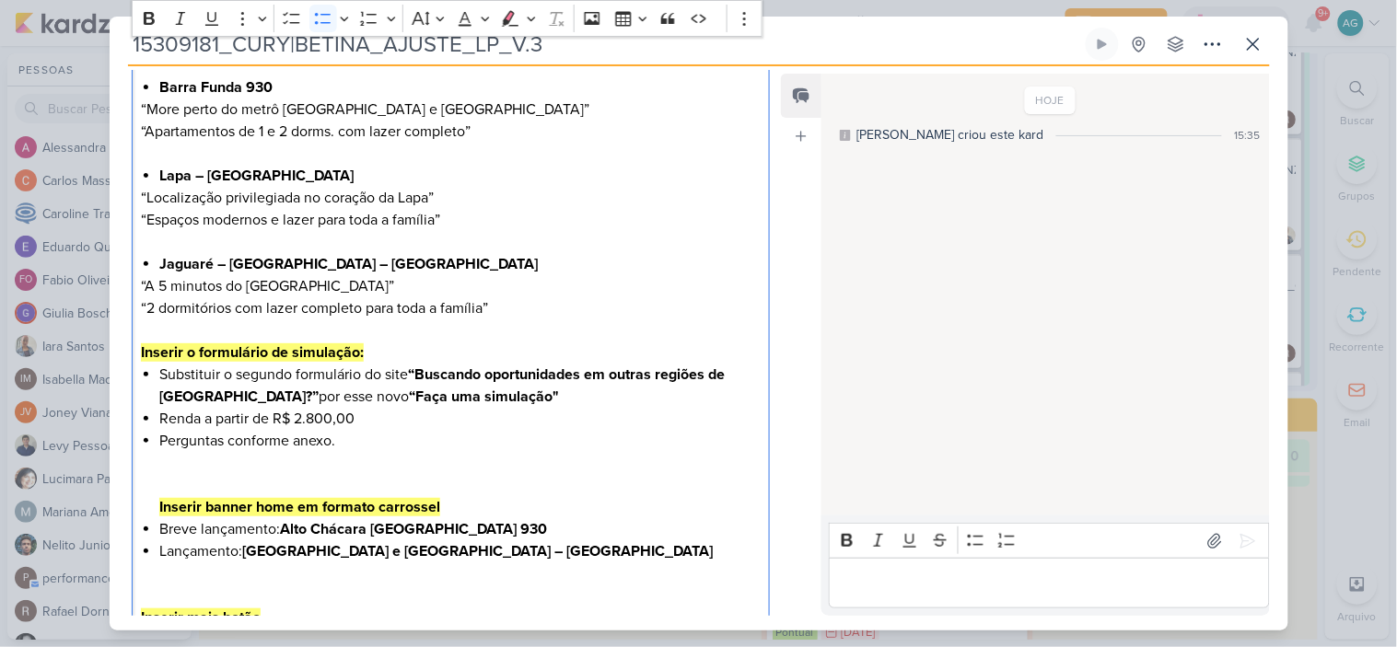
scroll to position [569, 0]
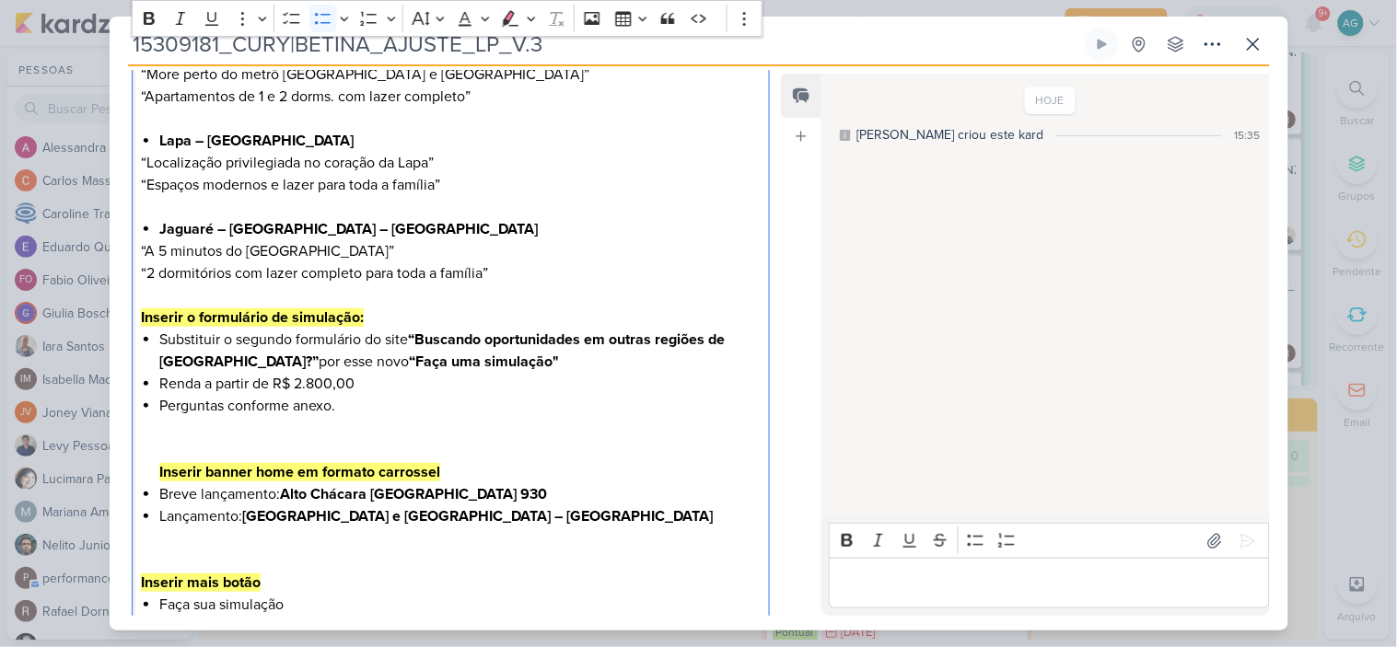
click at [326, 440] on li "Perguntas conforme anexo. Inserir banner home em formato carrossel" at bounding box center [459, 439] width 600 height 88
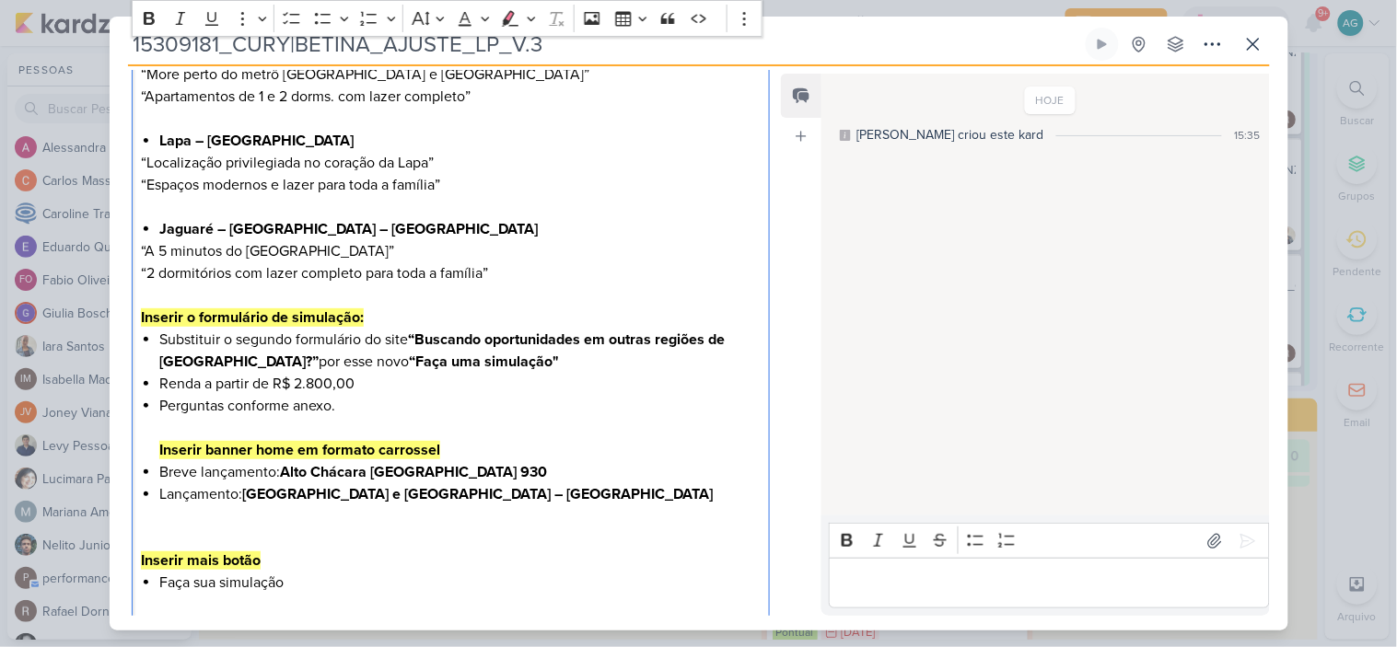
click at [205, 531] on p "Inserir mais botão" at bounding box center [450, 550] width 619 height 44
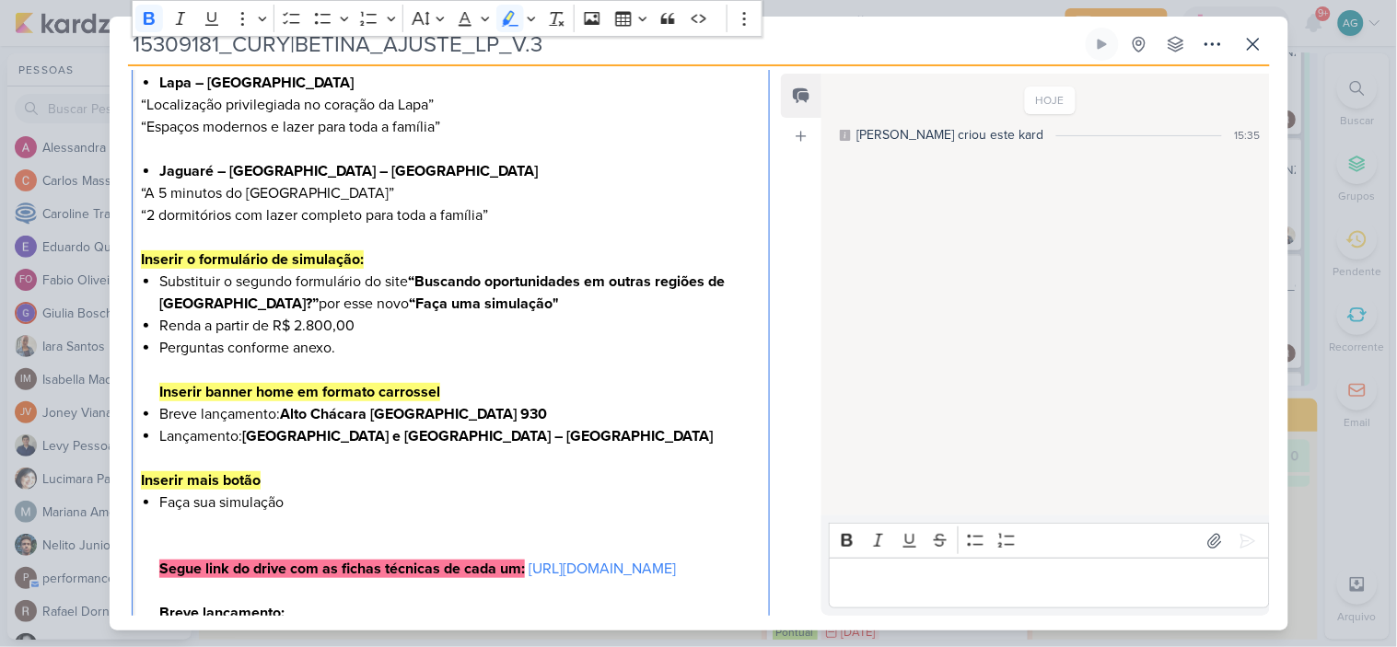
scroll to position [672, 0]
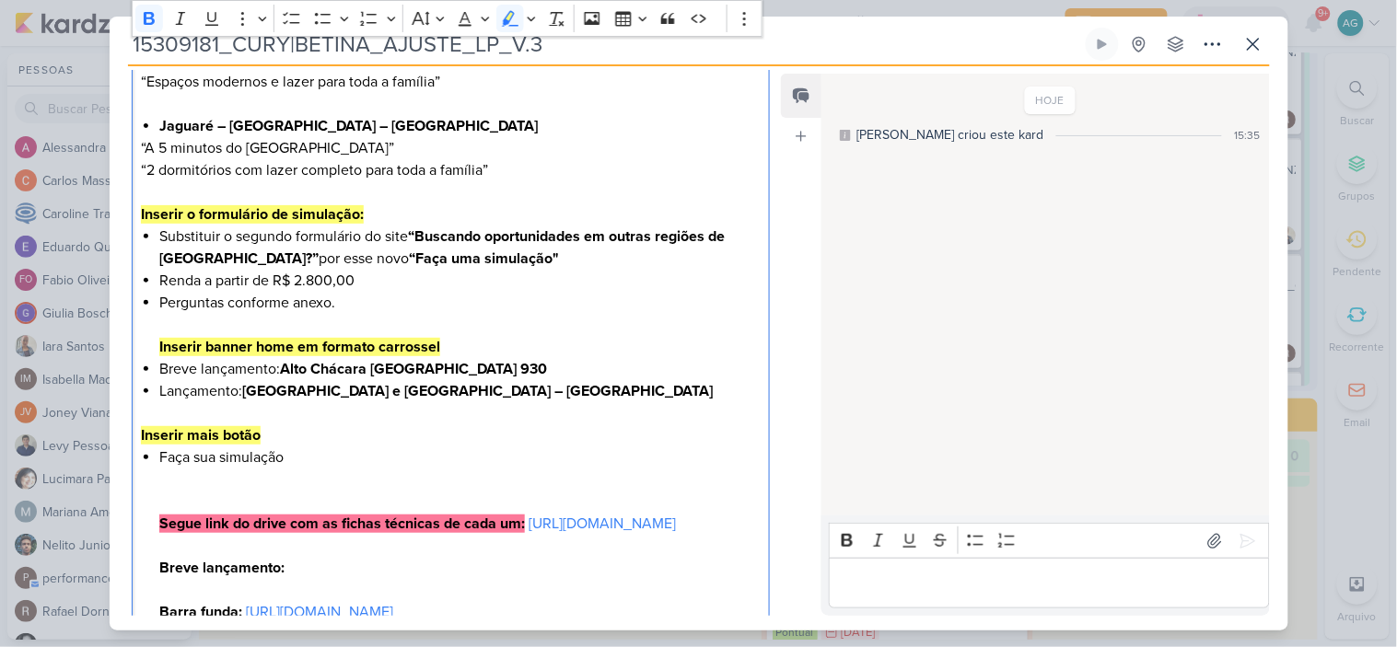
click at [189, 492] on li "Faça sua simulação Segue link do drive com as fichas técnicas de cada um: [URL]…" at bounding box center [459, 600] width 600 height 309
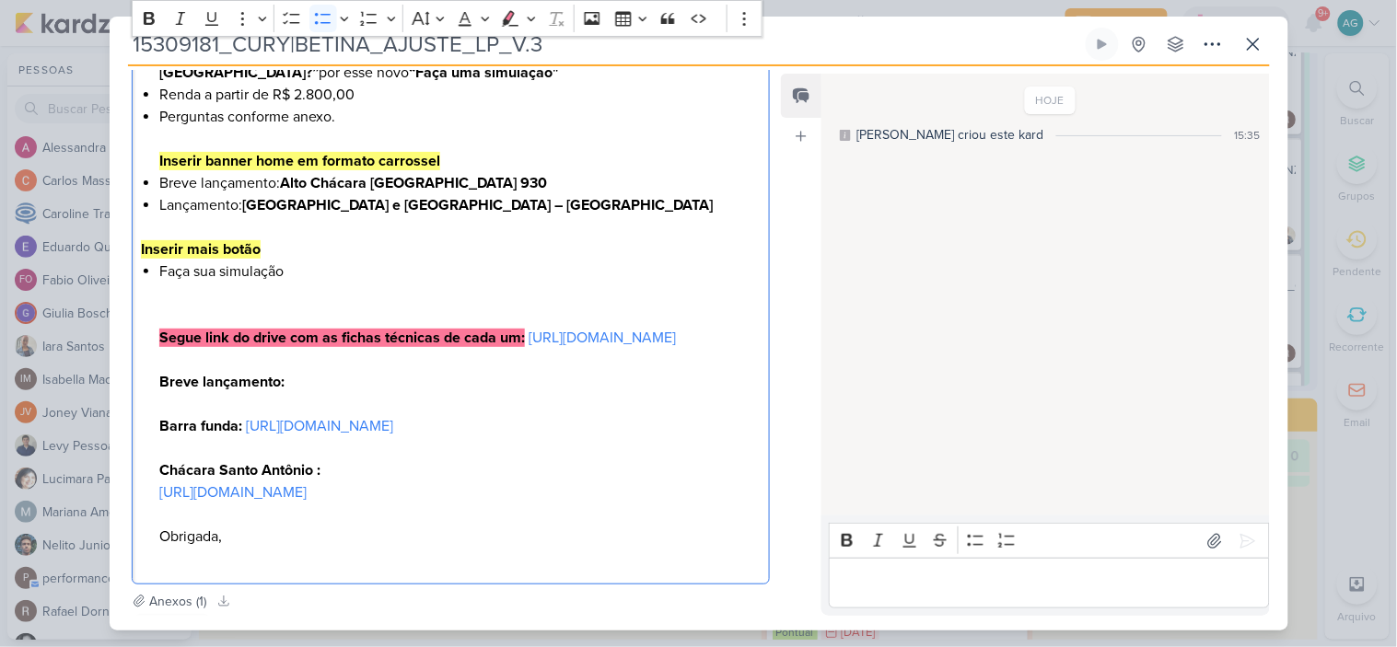
scroll to position [876, 0]
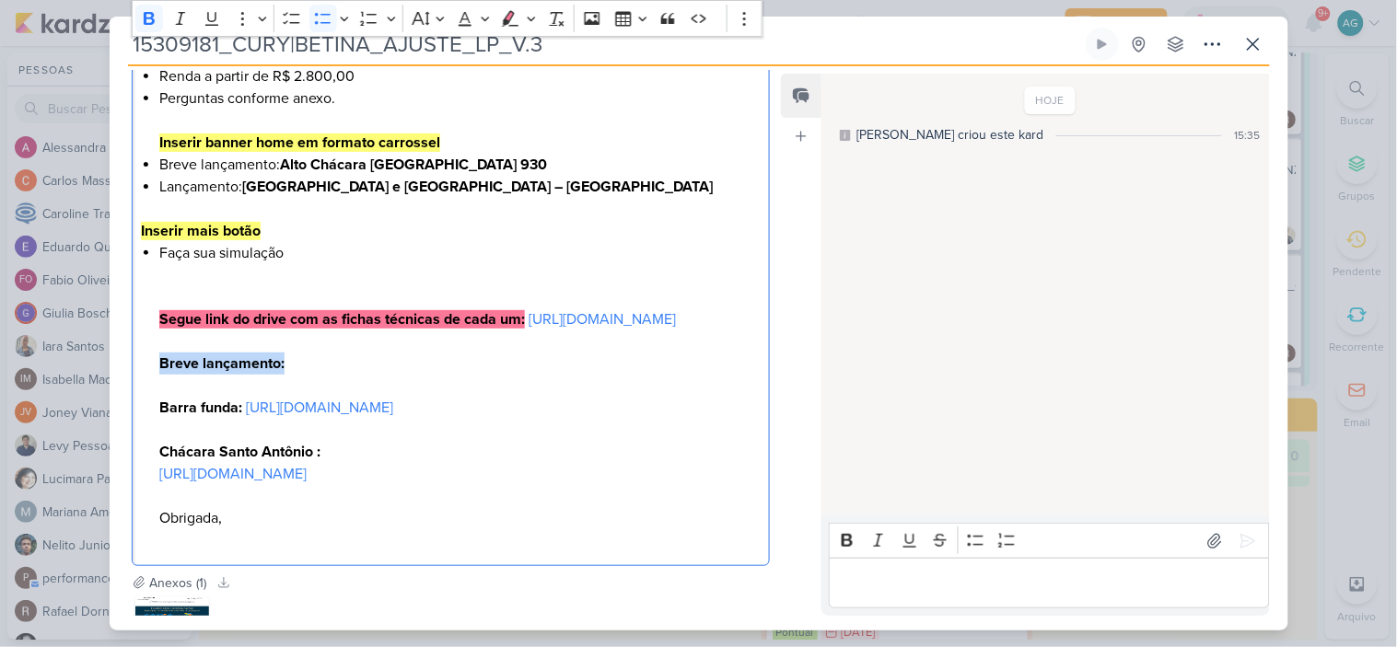
drag, startPoint x: 307, startPoint y: 383, endPoint x: 149, endPoint y: 384, distance: 157.4
click at [149, 384] on div "Olá, [PERSON_NAME]! Boa tarde! Seguem os ajustes para a LP da Betina: Inserir u…" at bounding box center [451, 21] width 639 height 1089
drag, startPoint x: 725, startPoint y: 521, endPoint x: 108, endPoint y: 435, distance: 622.7
click at [108, 435] on div "15309181_CURY|BETINA_AJUSTE_LP_V.3 Criado por mim" at bounding box center [698, 323] width 1397 height 647
click at [347, 249] on li "Faça sua simulação Segue link do drive com as fichas técnicas de cada um: [URL]…" at bounding box center [459, 396] width 600 height 309
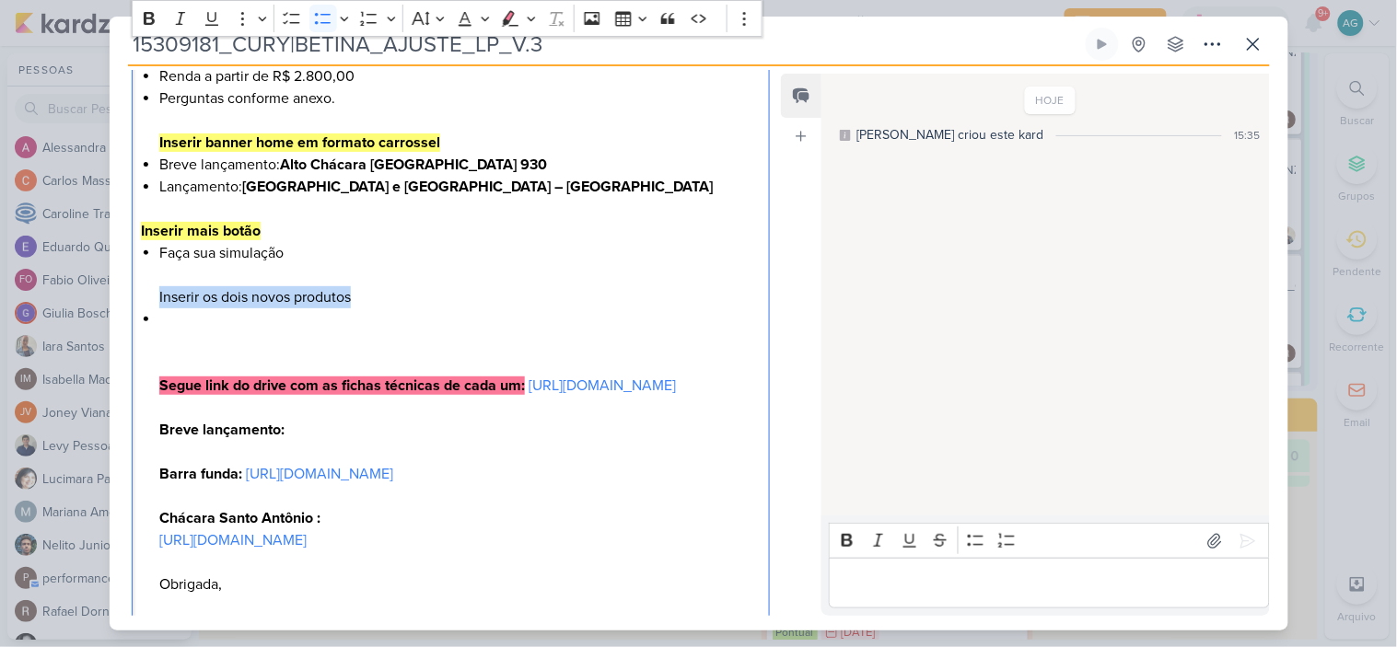
drag, startPoint x: 377, startPoint y: 298, endPoint x: 132, endPoint y: 293, distance: 245.9
click at [132, 293] on div "Olá, [PERSON_NAME]! Boa tarde! Seguem os ajustes para a LP da Betina: Inserir u…" at bounding box center [451, 54] width 639 height 1155
click at [153, 18] on icon "Editor toolbar" at bounding box center [149, 18] width 11 height 13
click at [534, 19] on icon "Editor toolbar" at bounding box center [532, 19] width 8 height 5
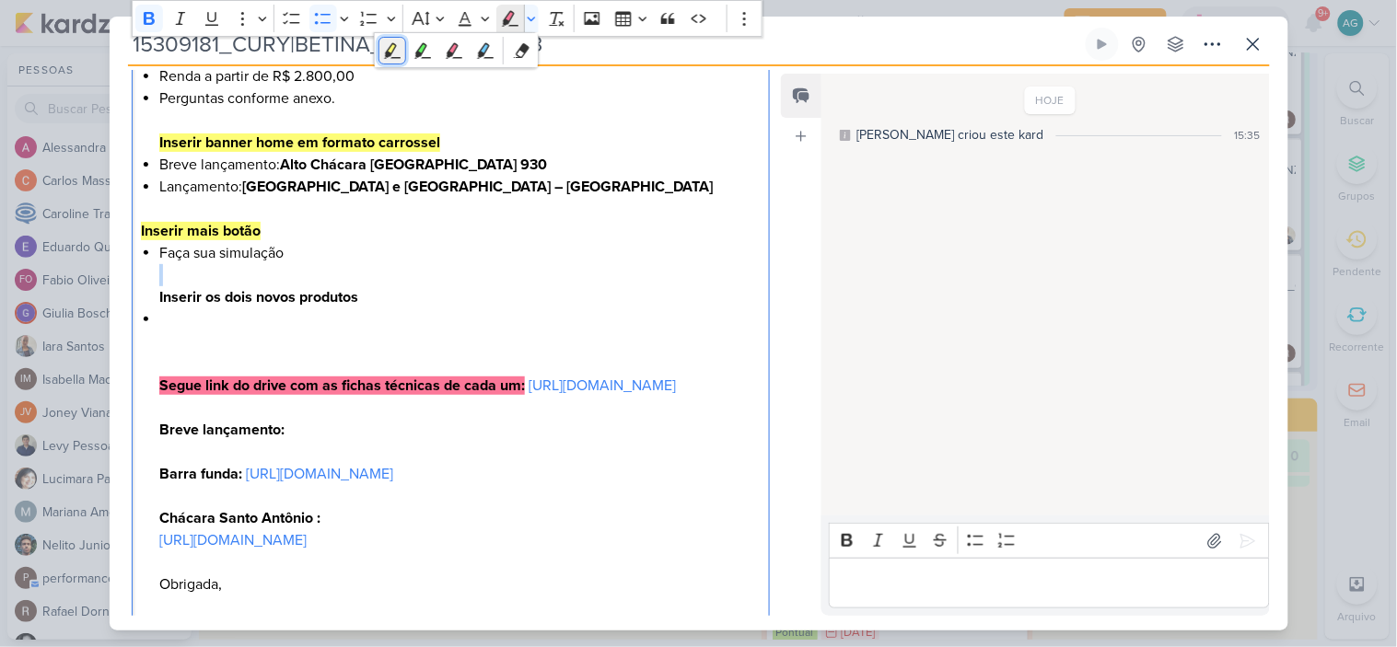
click at [390, 50] on icon "Text highlight toolbar" at bounding box center [391, 49] width 10 height 14
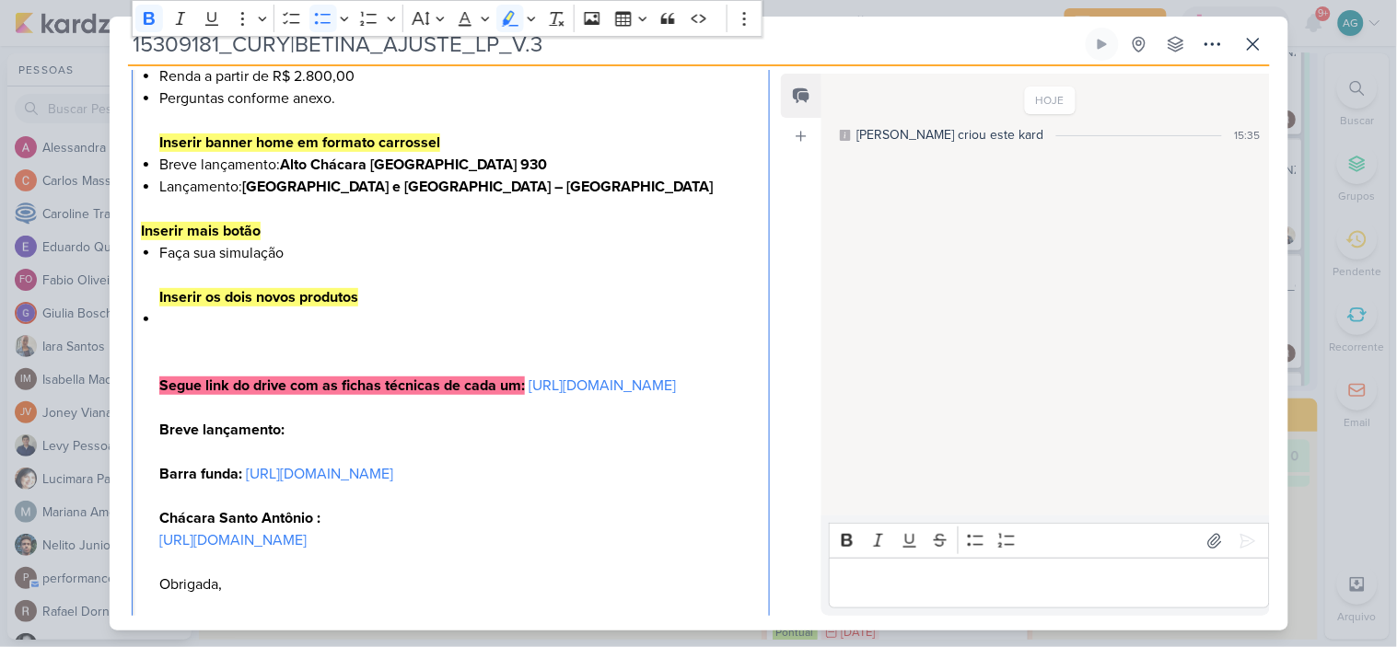
click at [545, 244] on li "Faça sua simulação Inserir os dois novos produtos" at bounding box center [459, 275] width 600 height 66
drag, startPoint x: 710, startPoint y: 577, endPoint x: 153, endPoint y: 460, distance: 569.1
click at [153, 460] on div "Olá, [PERSON_NAME]! Boa tarde! Seguem os ajustes para a LP da Betina: Inserir u…" at bounding box center [451, 54] width 639 height 1155
click at [219, 329] on li "Segue link do drive com as fichas técnicas de cada um: [URL][DOMAIN_NAME] Breve…" at bounding box center [459, 462] width 600 height 309
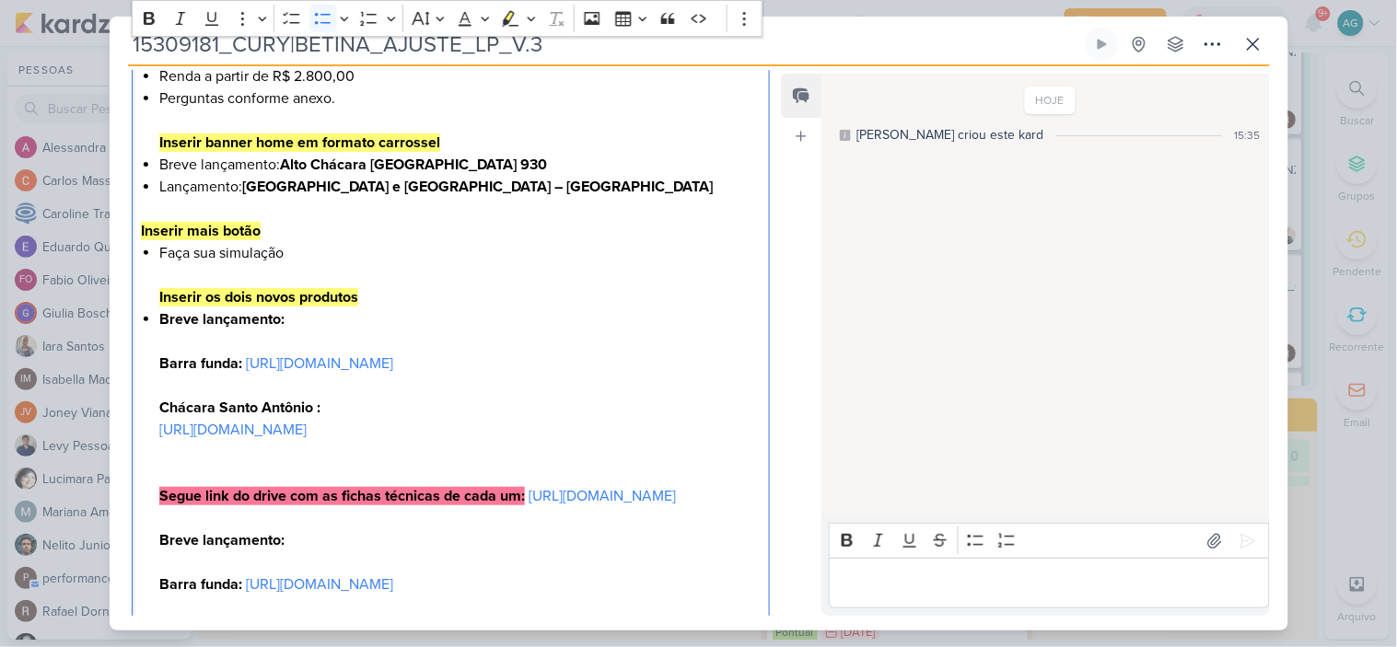
click at [302, 324] on li "Breve lançamento: Barra funda: [URL][DOMAIN_NAME] Chácara Santo Antônio : [URL]…" at bounding box center [459, 518] width 600 height 420
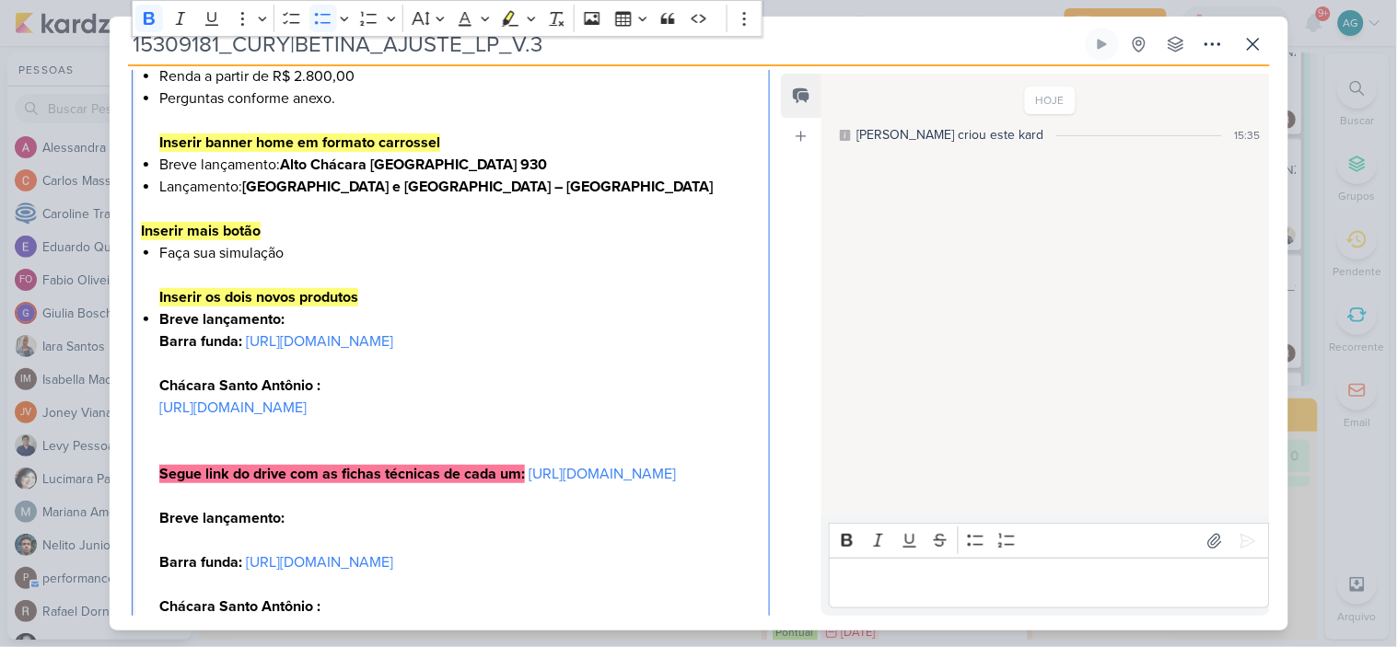
click at [385, 299] on li "Faça sua simulação Inserir os dois novos produtos" at bounding box center [459, 275] width 600 height 66
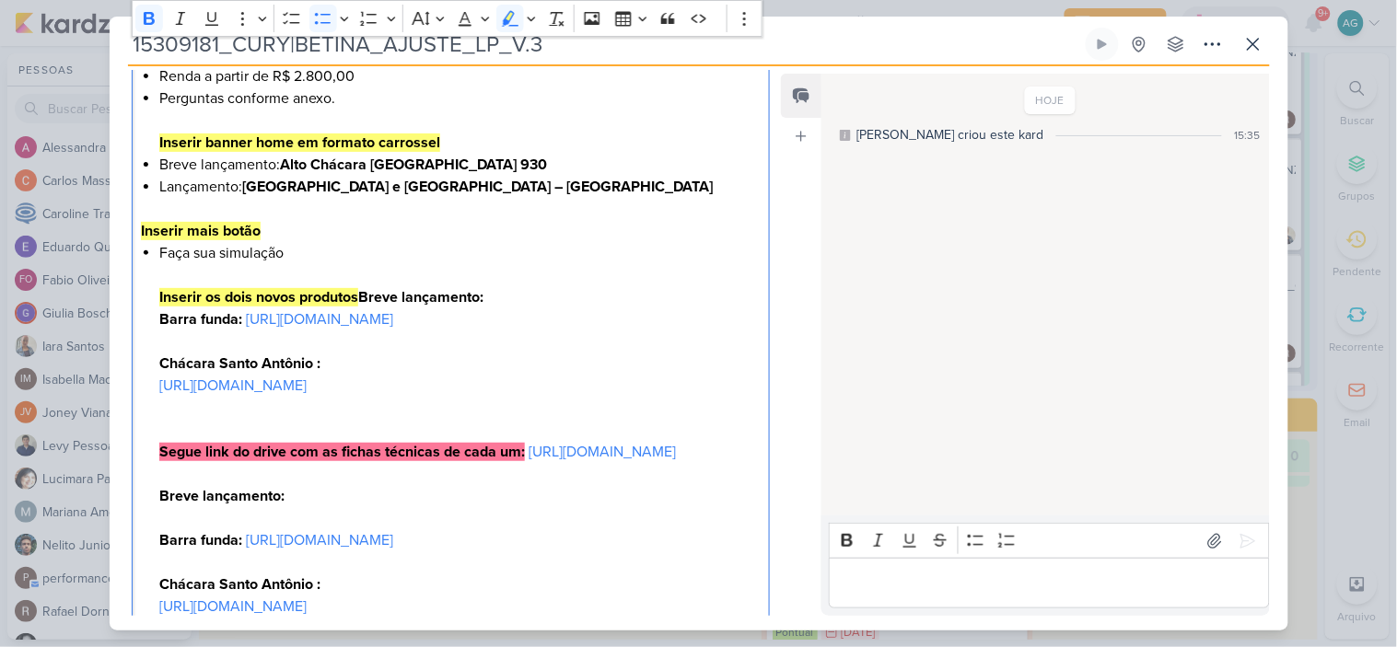
click at [526, 298] on li "Faça sua simulação Inserir os dois novos produtos Breve lançamento: Barra funda…" at bounding box center [459, 463] width 600 height 442
click at [167, 369] on li "⁠⁠⁠⁠⁠⁠⁠Barra funda: [URL][DOMAIN_NAME] Chácara Santo Antônio : [URL][DOMAIN_NAM…" at bounding box center [459, 496] width 600 height 376
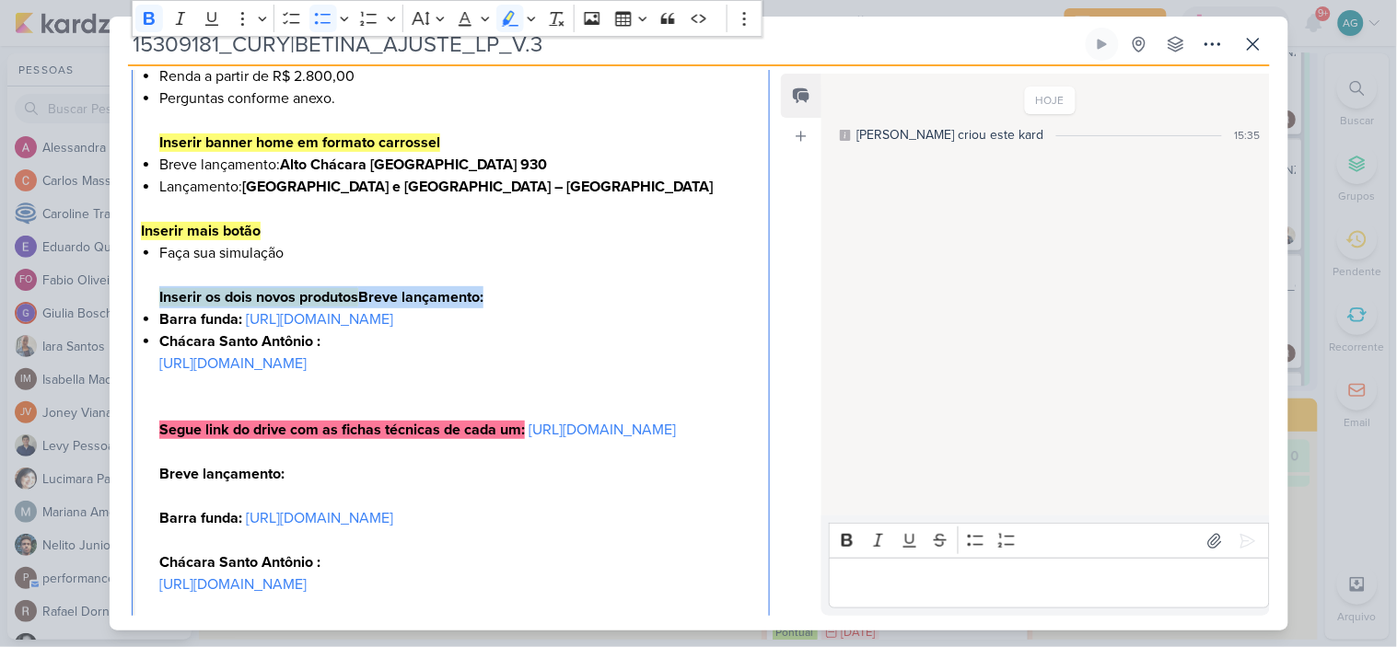
drag, startPoint x: 517, startPoint y: 297, endPoint x: 144, endPoint y: 297, distance: 373.8
click at [144, 297] on div "Olá, [PERSON_NAME]! Boa tarde! Seguem os ajustes para a LP da Betina: Inserir u…" at bounding box center [451, 77] width 639 height 1200
click at [503, 18] on icon "Editor toolbar" at bounding box center [510, 18] width 18 height 18
click at [546, 277] on li "Faça sua simulação Inserir os dois novos produtos Breve lançamento:" at bounding box center [459, 275] width 600 height 66
click at [372, 296] on strong "Inserir os dois novos produtos Breve lançamento:" at bounding box center [323, 297] width 328 height 18
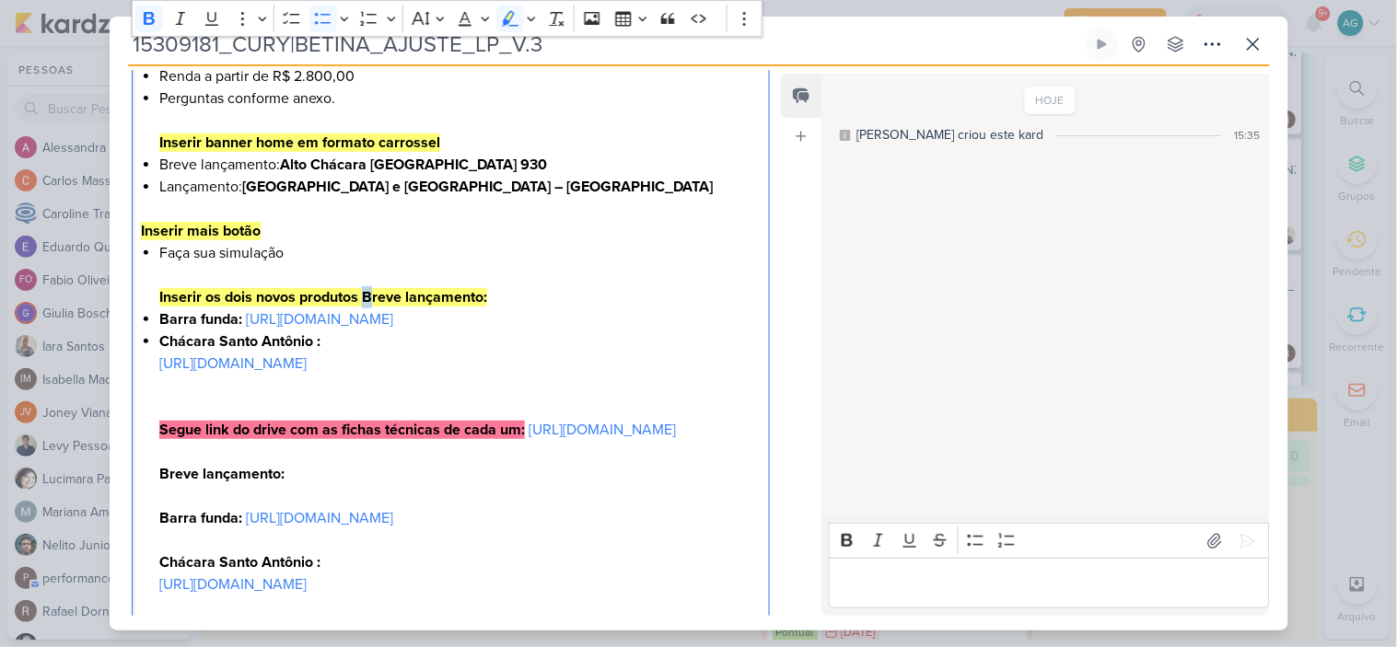
click at [368, 300] on strong "Inserir os dois novos produtos Breve lançamento:" at bounding box center [323, 297] width 328 height 18
click at [489, 296] on strong "Inserir os dois novos produtos "Breve lançamento:" at bounding box center [325, 297] width 333 height 18
click at [230, 408] on li "Chácara Santo Antônio : [URL][DOMAIN_NAME] Segue link do drive com as fichas té…" at bounding box center [459, 495] width 600 height 331
click at [718, 383] on li "Chácara Santo Antônio : [URL][DOMAIN_NAME] ⁠⁠⁠⁠⁠⁠⁠ Segue link do drive com as f…" at bounding box center [459, 495] width 600 height 331
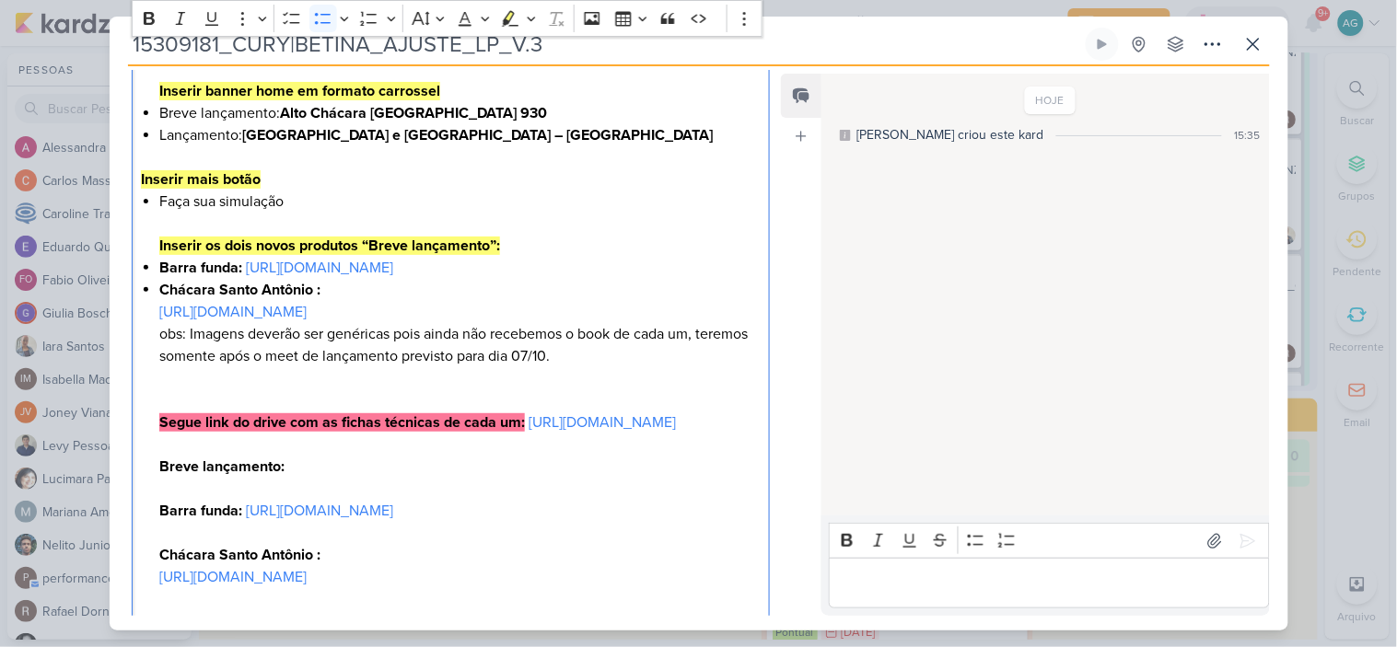
scroll to position [979, 0]
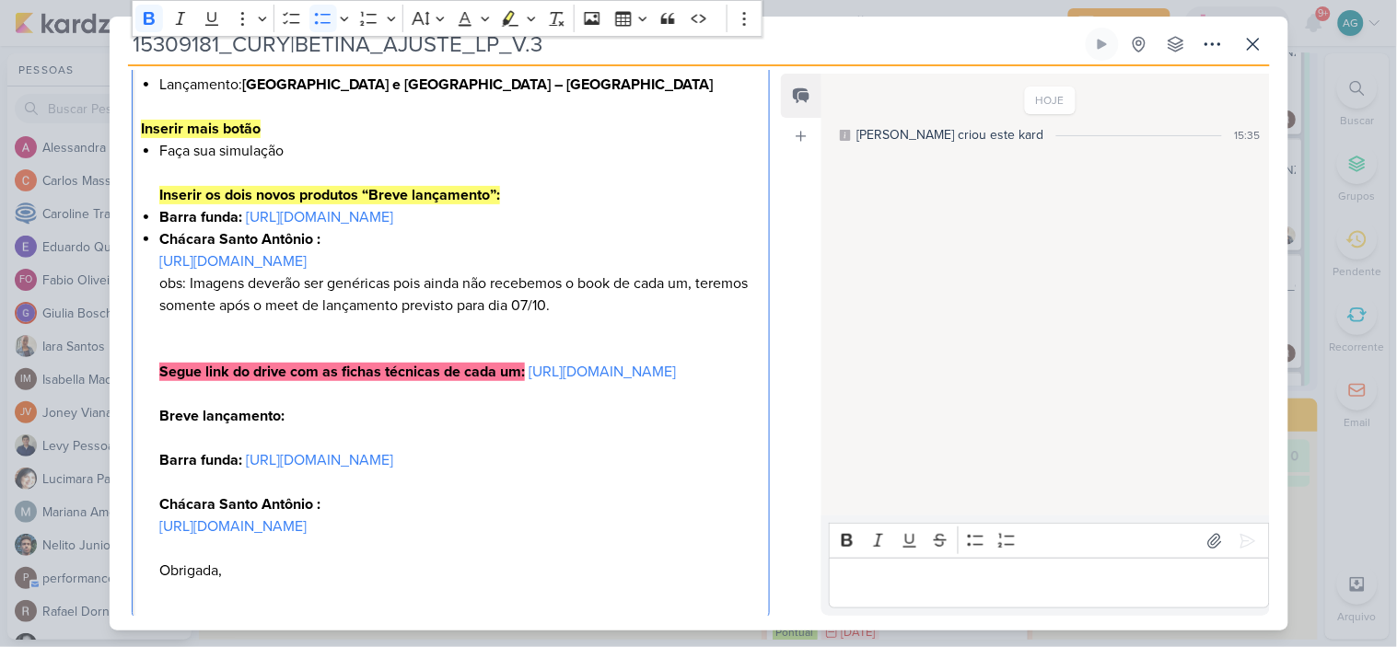
drag, startPoint x: 162, startPoint y: 461, endPoint x: 701, endPoint y: 595, distance: 554.9
click at [701, 595] on li "Chácara Santo Antônio : [URL][DOMAIN_NAME] ⁠⁠⁠⁠⁠⁠⁠obs: Imagens deverão ser gené…" at bounding box center [459, 416] width 600 height 376
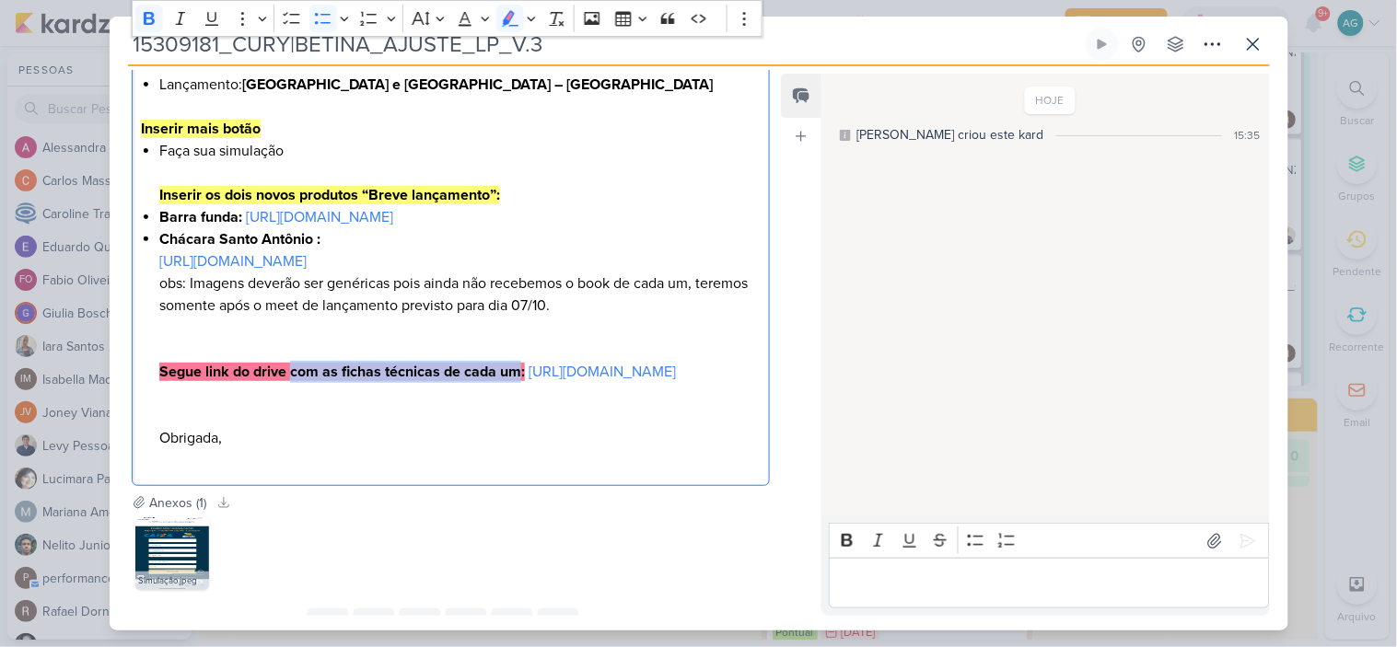
drag, startPoint x: 301, startPoint y: 392, endPoint x: 522, endPoint y: 388, distance: 221.0
click at [522, 381] on strong "Segue link do drive com as fichas técnicas de cada um:" at bounding box center [341, 372] width 365 height 18
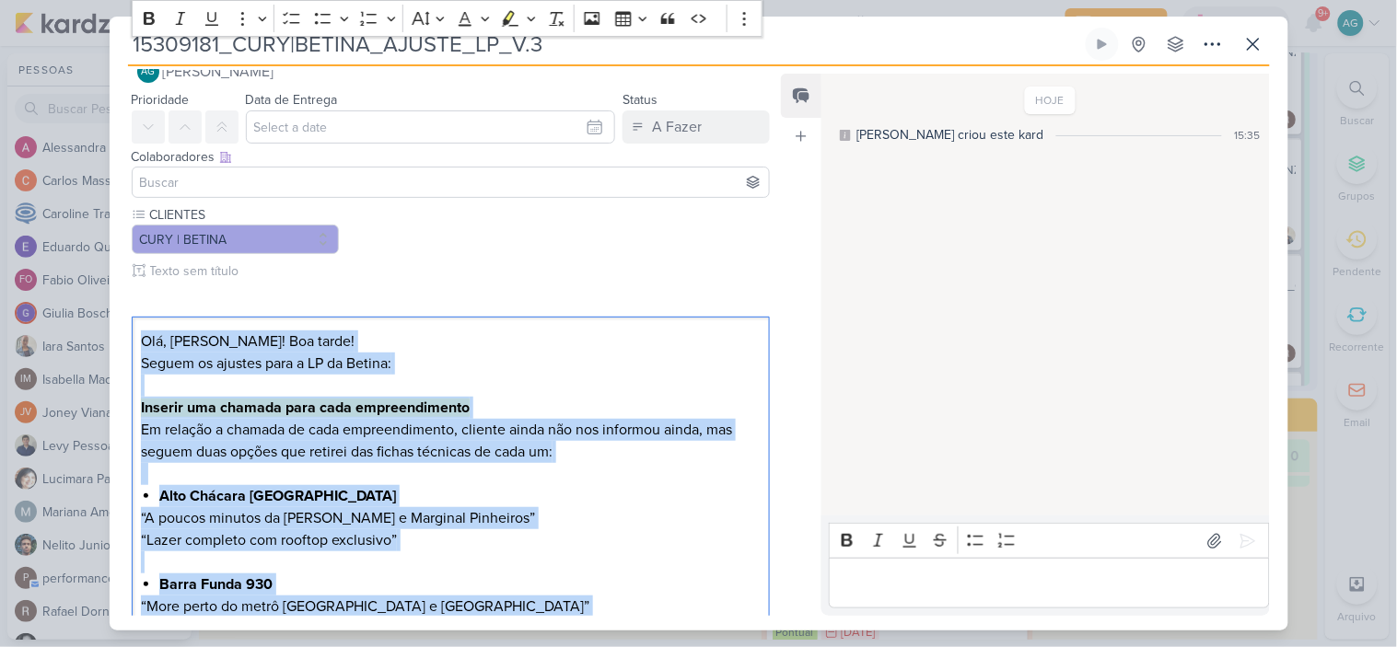
scroll to position [0, 0]
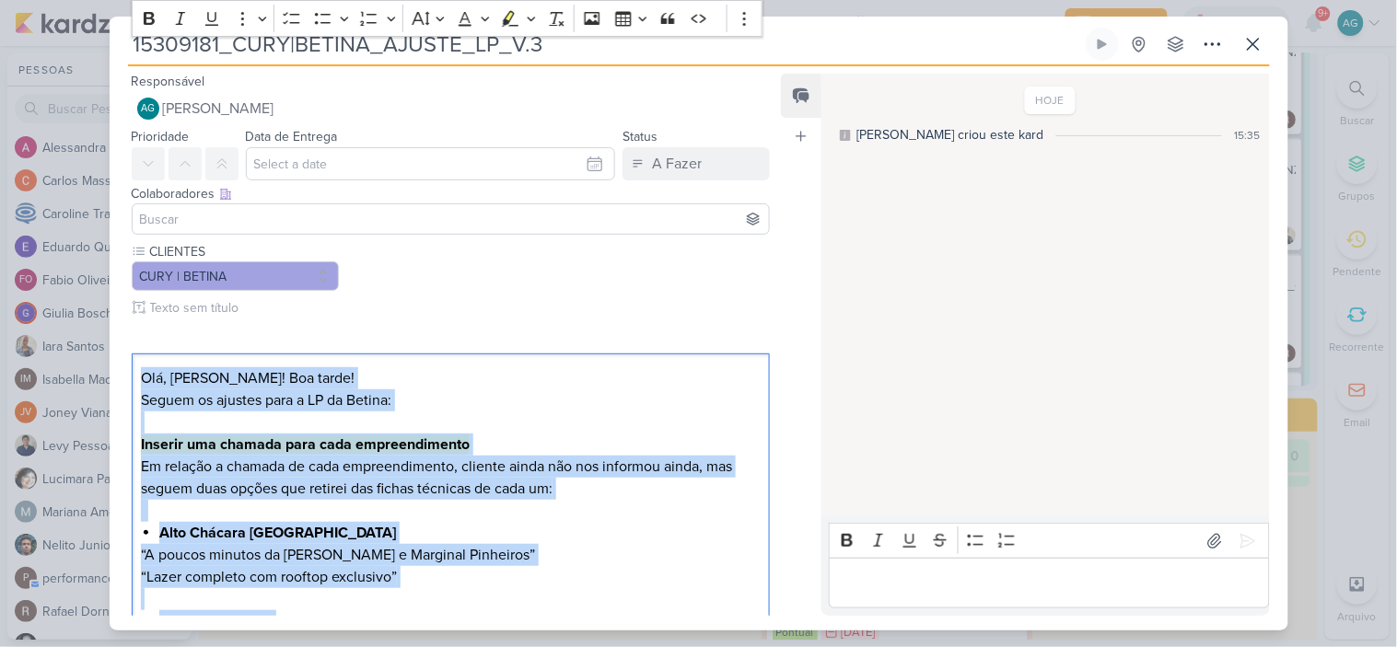
drag, startPoint x: 360, startPoint y: 506, endPoint x: 111, endPoint y: 319, distance: 311.0
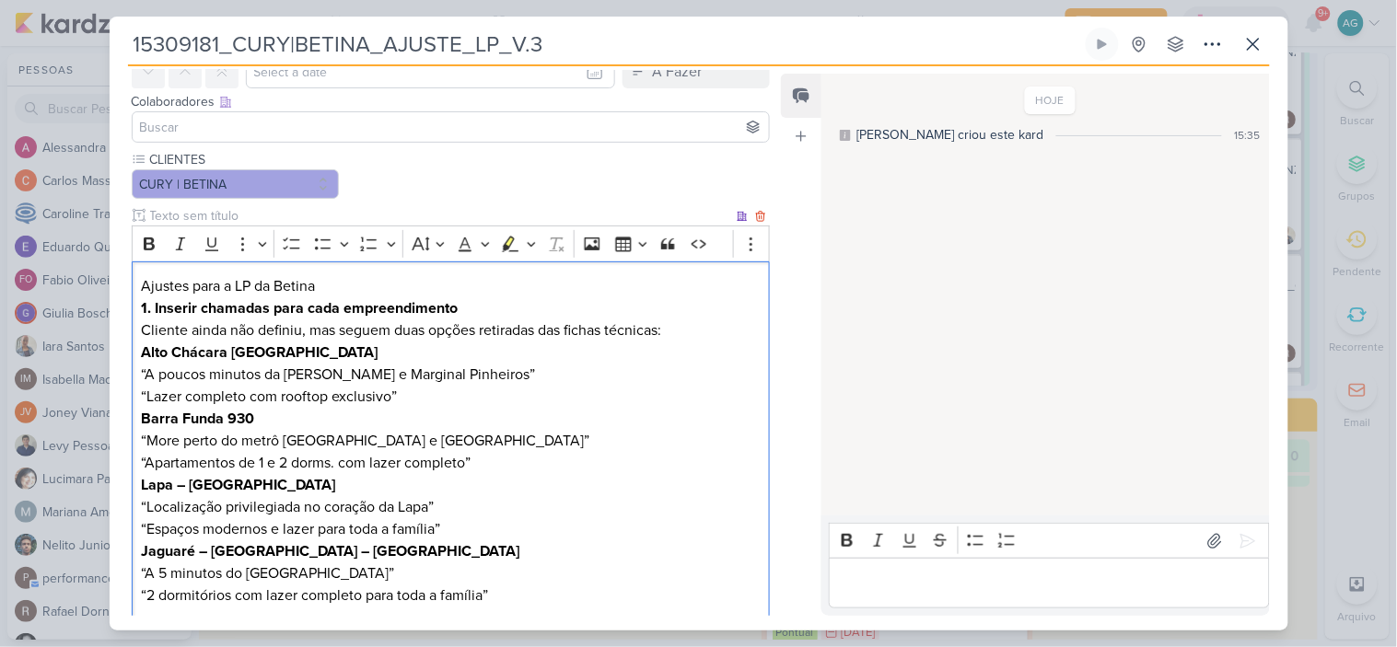
scroll to position [90, 0]
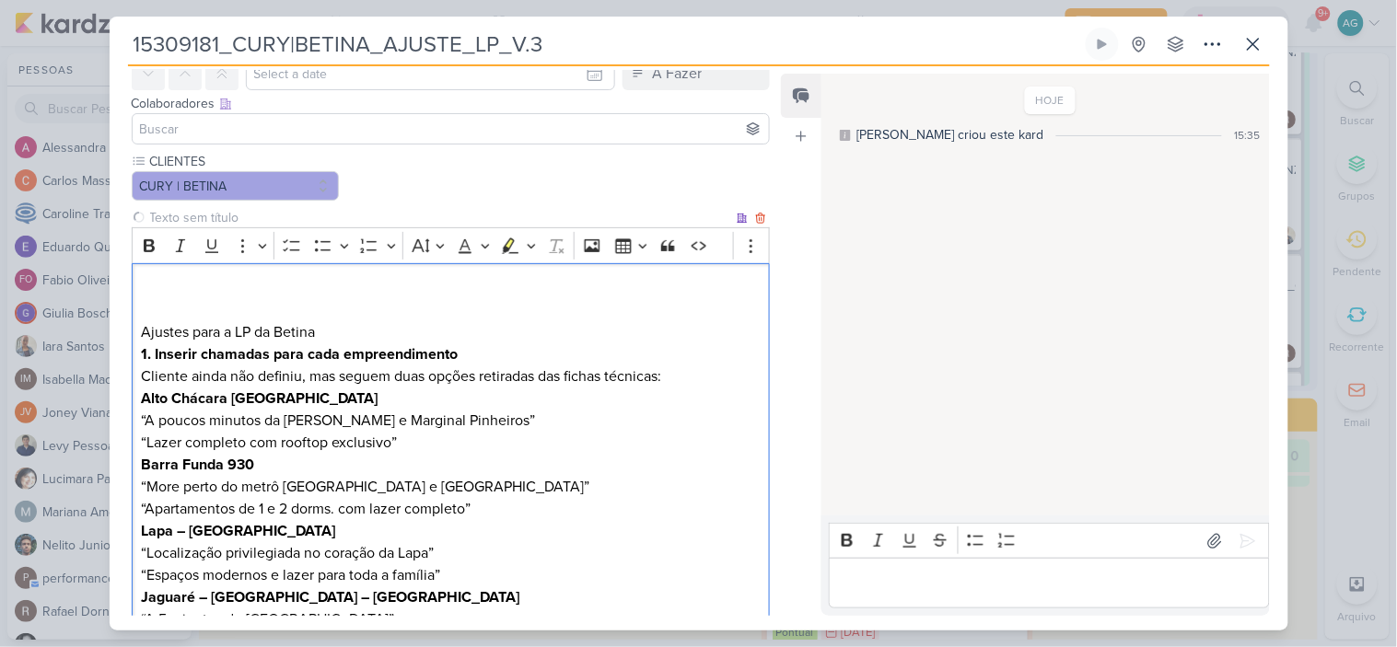
click at [153, 280] on h3 "Ajustes para a LP da Betina" at bounding box center [450, 310] width 619 height 66
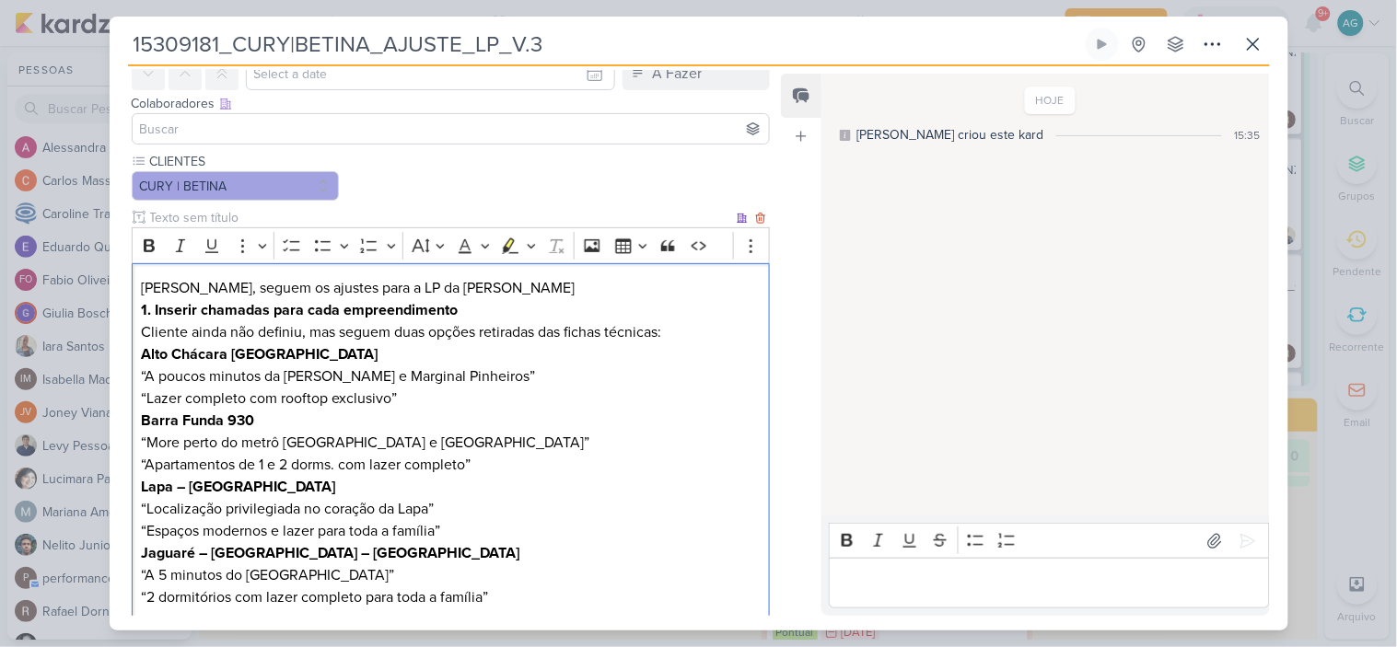
click at [446, 289] on h3 "⁠⁠⁠⁠⁠⁠⁠[PERSON_NAME], seguem os ajustes para a LP da [PERSON_NAME]" at bounding box center [450, 288] width 619 height 22
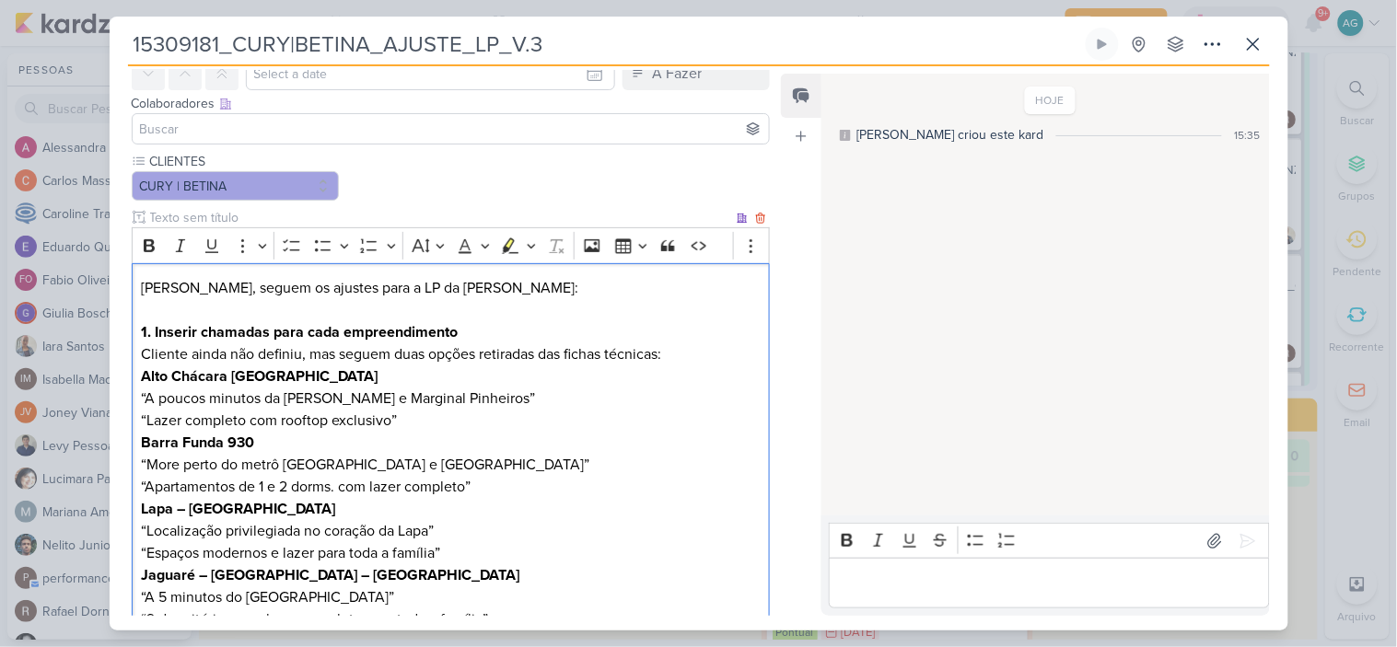
click at [141, 374] on strong "Alto Chácara [GEOGRAPHIC_DATA]" at bounding box center [259, 376] width 237 height 18
click at [325, 249] on icon "Editor toolbar" at bounding box center [323, 245] width 16 height 11
click at [328, 242] on icon "Editor toolbar" at bounding box center [323, 246] width 18 height 18
click at [675, 355] on p "1. Inserir chamadas para cada empreendimento Cliente ainda não definiu, mas seg…" at bounding box center [450, 343] width 619 height 44
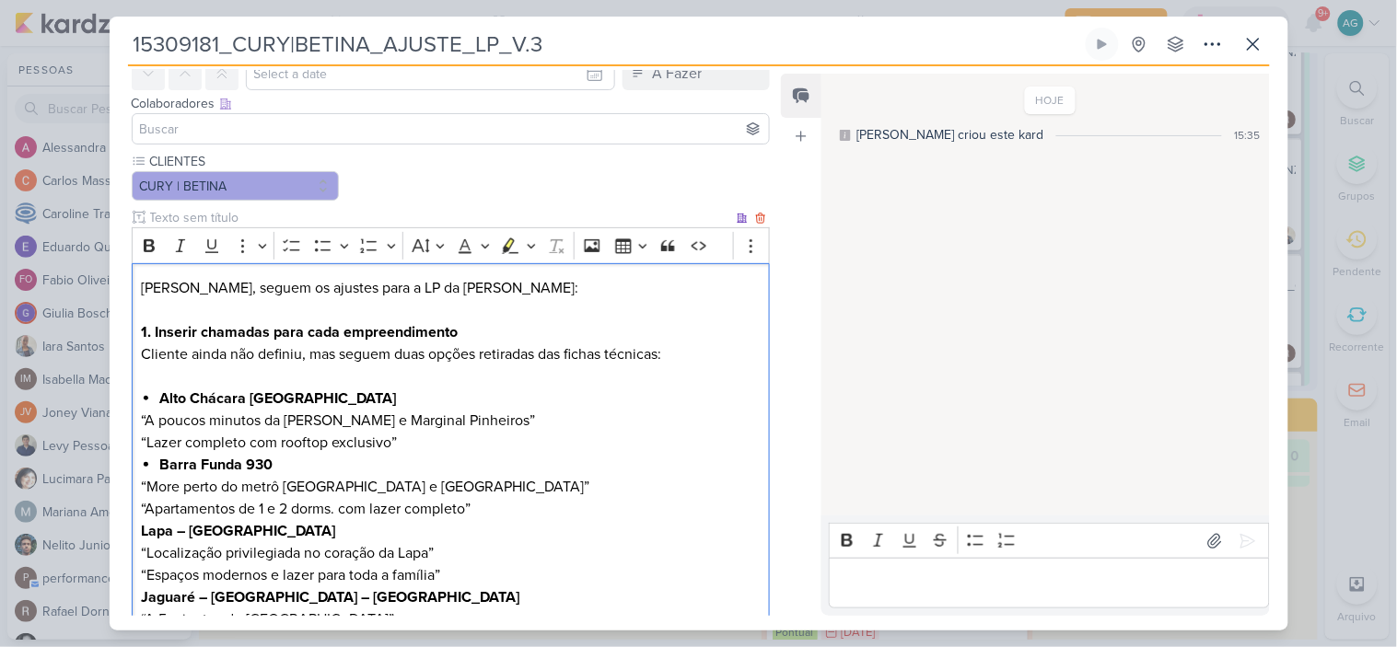
click at [320, 250] on icon "Editor toolbar" at bounding box center [323, 246] width 18 height 18
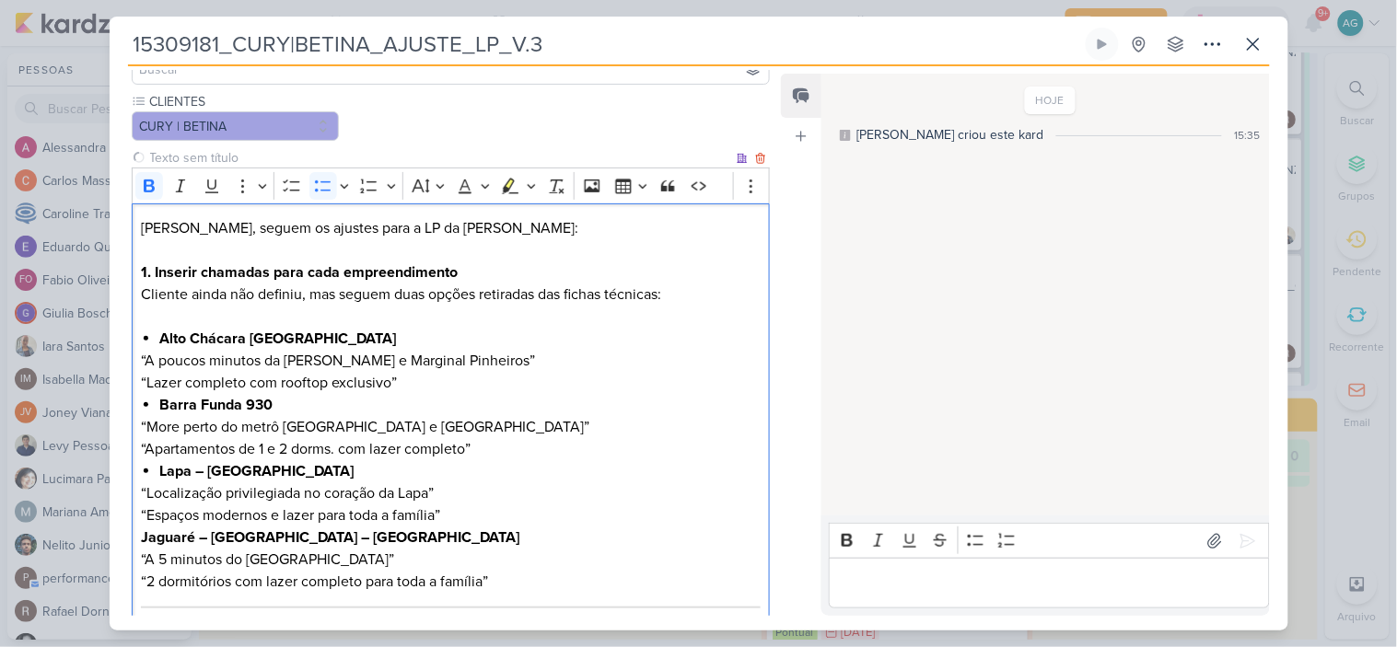
scroll to position [193, 0]
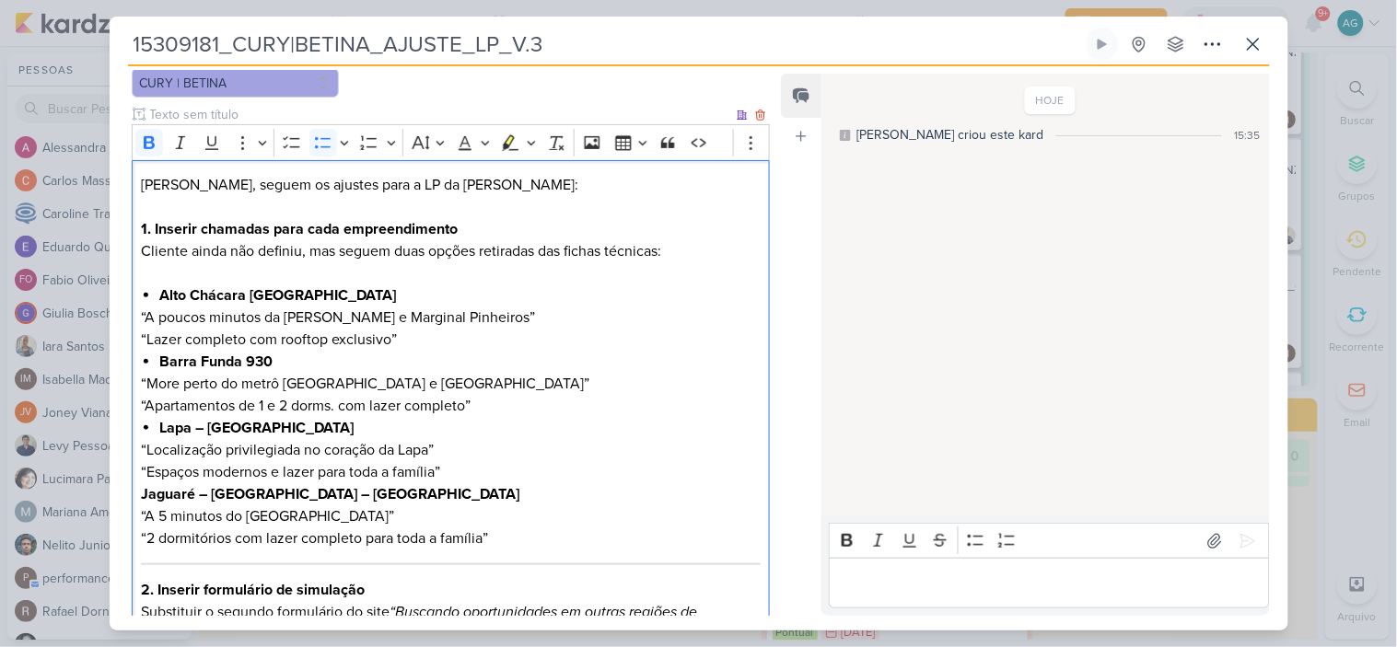
click at [141, 495] on strong "Jaguaré – [GEOGRAPHIC_DATA] – [GEOGRAPHIC_DATA]" at bounding box center [330, 494] width 378 height 18
click at [331, 150] on button "Bulleted List" at bounding box center [323, 143] width 28 height 28
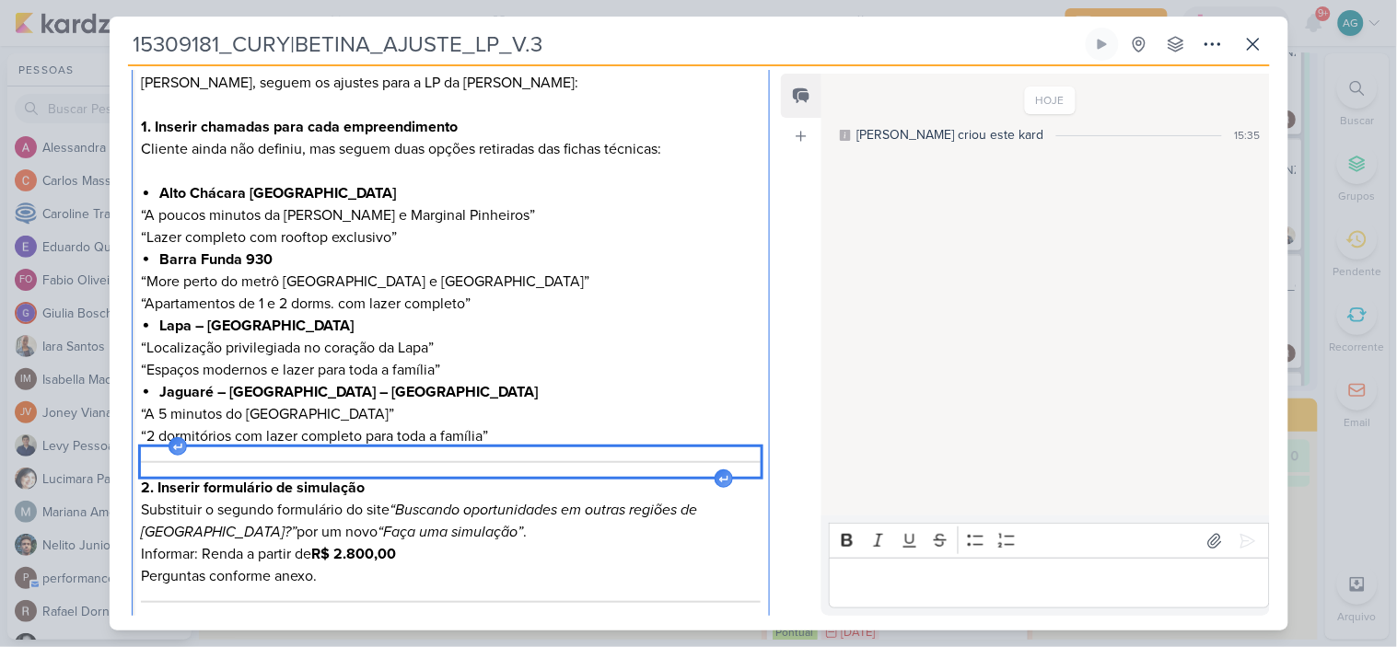
click at [549, 456] on div "Editor editing area: main" at bounding box center [450, 461] width 619 height 29
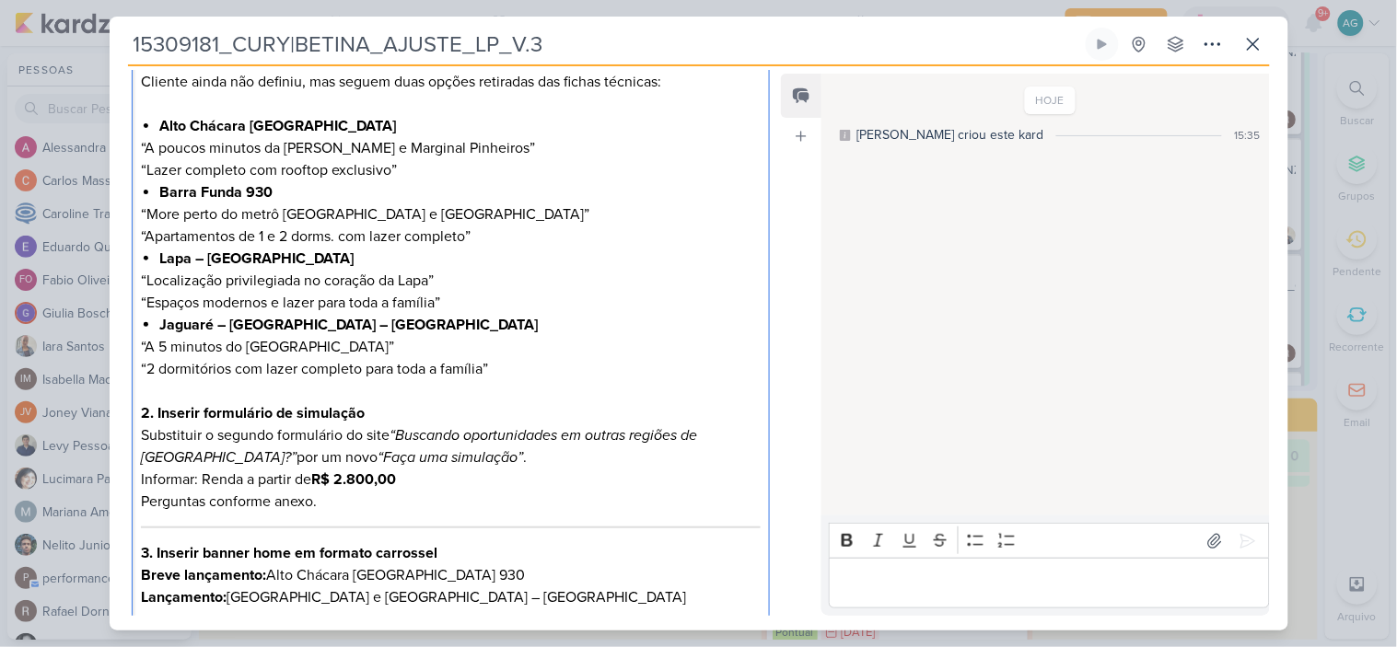
scroll to position [398, 0]
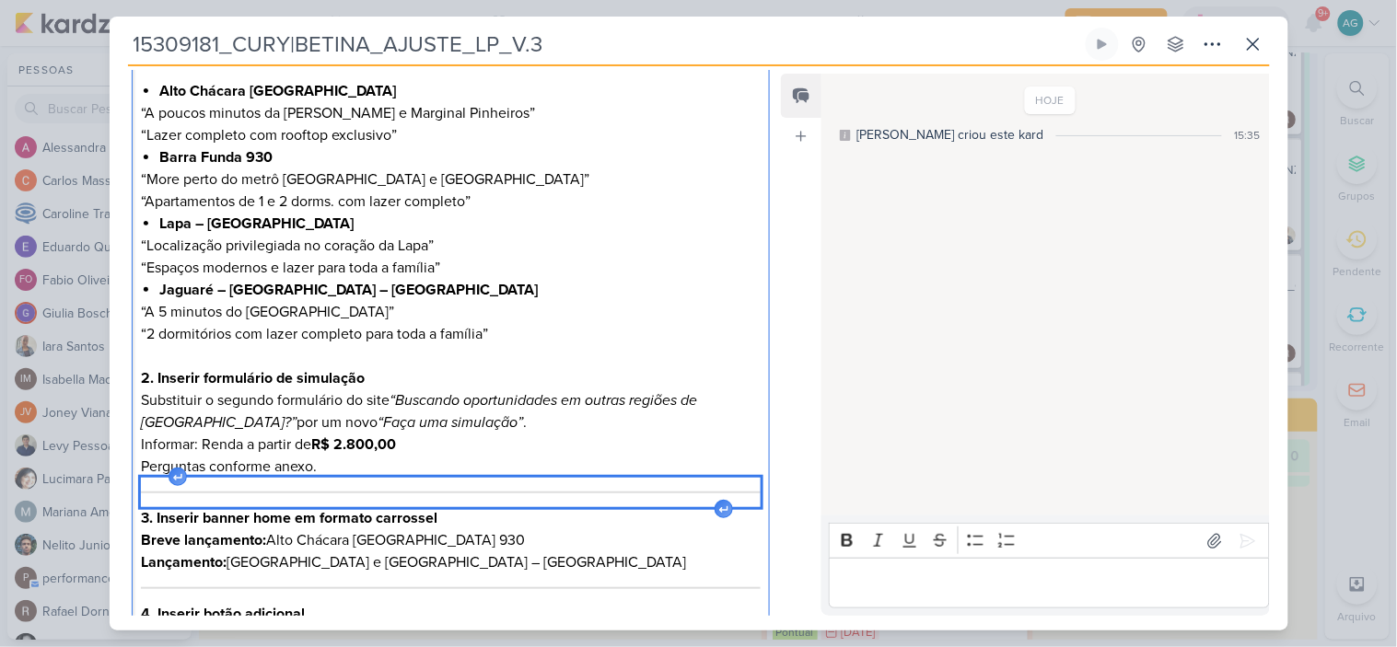
click at [460, 492] on hr "Editor editing area: main" at bounding box center [450, 493] width 619 height 2
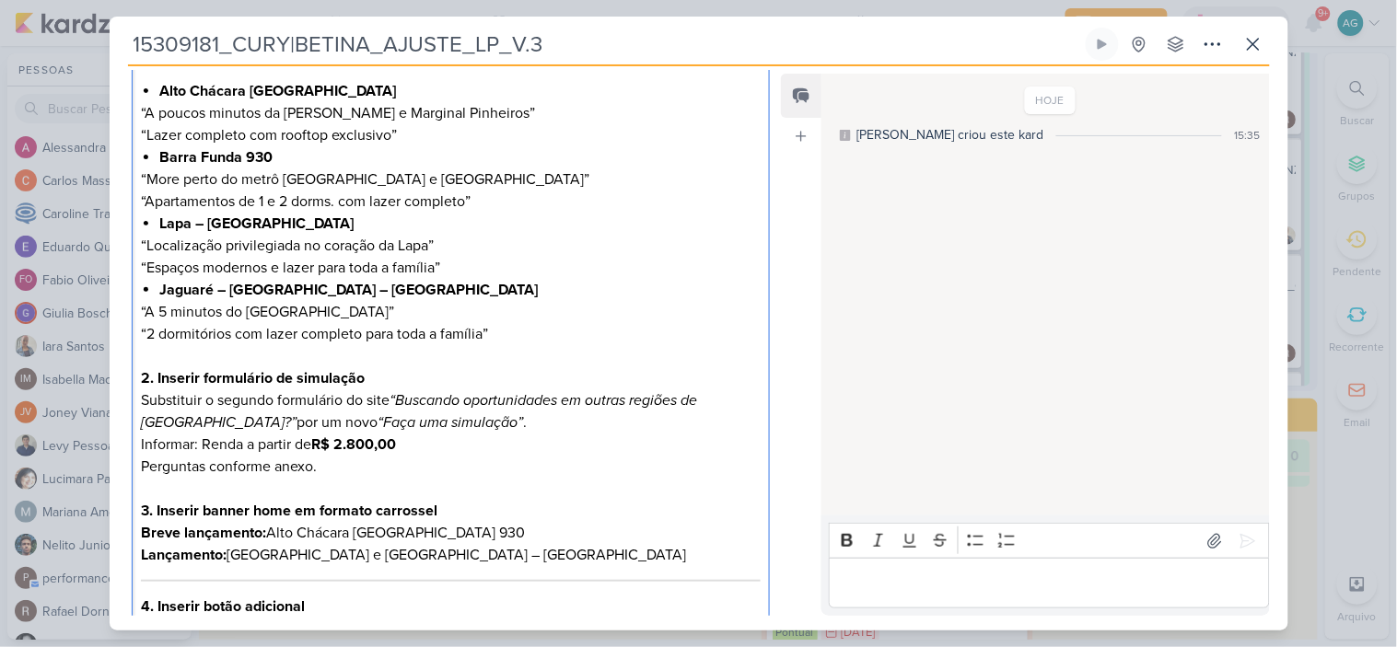
scroll to position [500, 0]
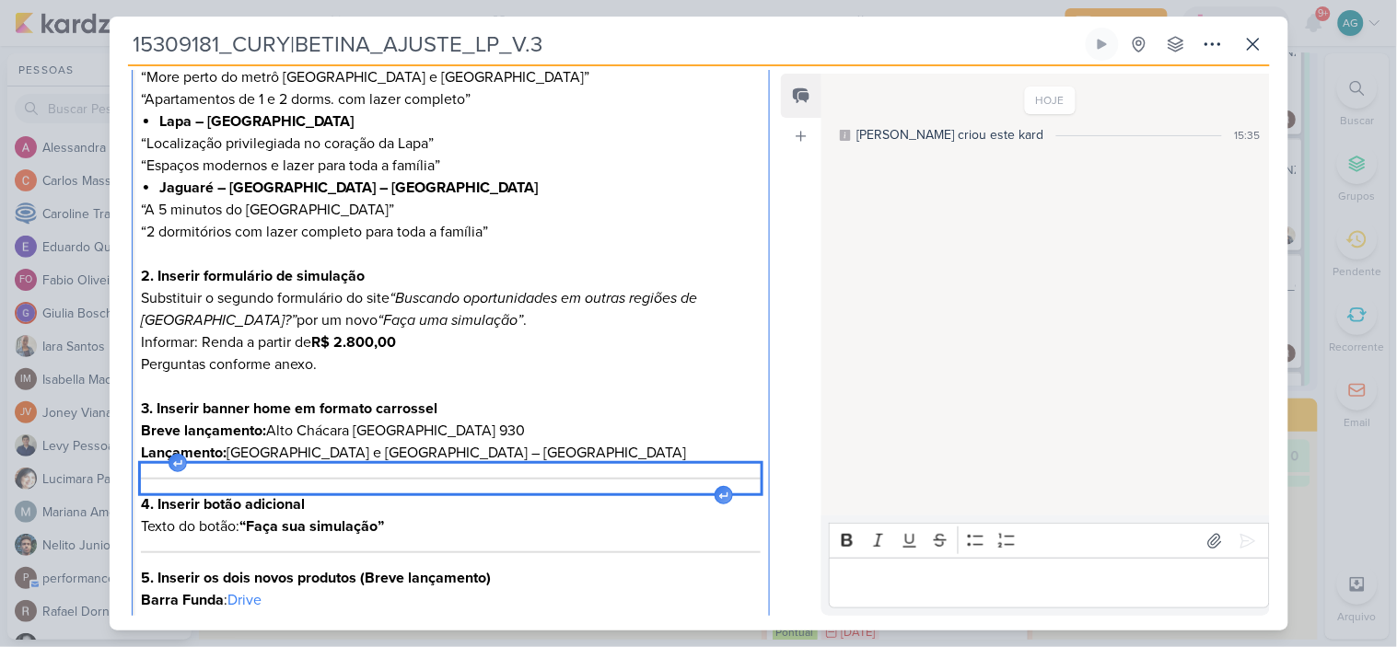
click at [480, 482] on div "Editor editing area: main" at bounding box center [450, 478] width 619 height 29
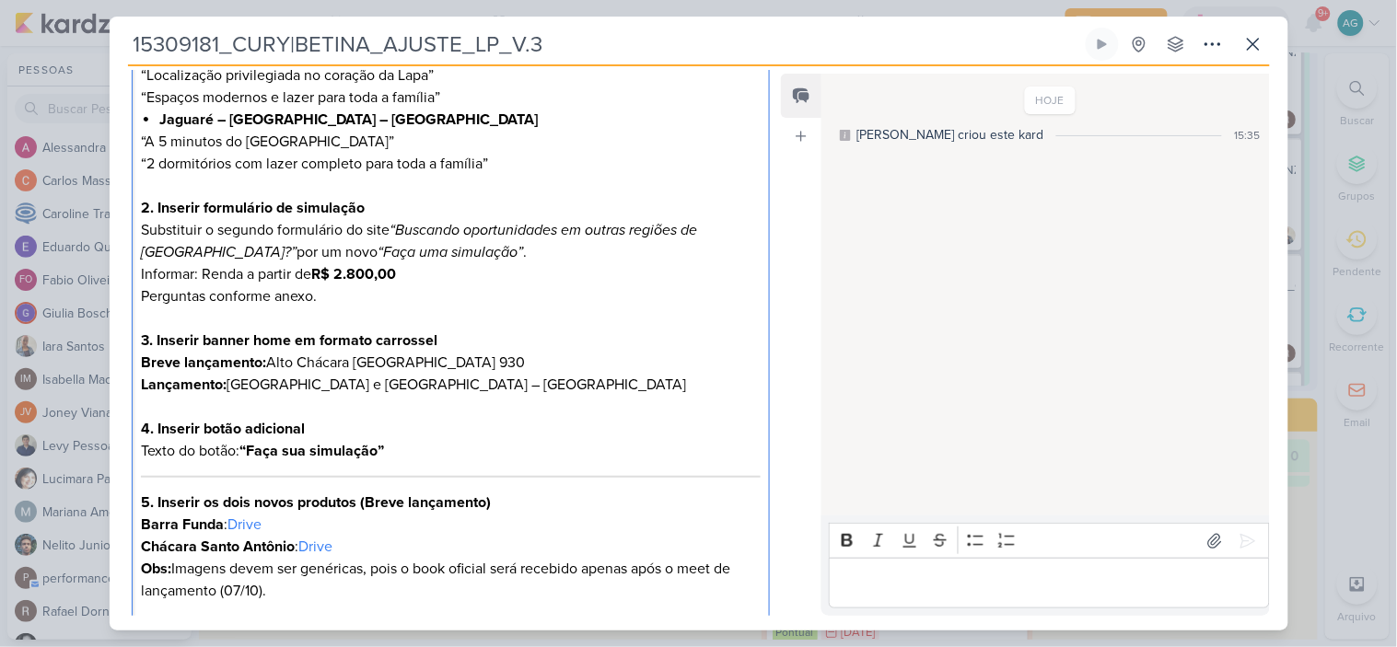
scroll to position [602, 0]
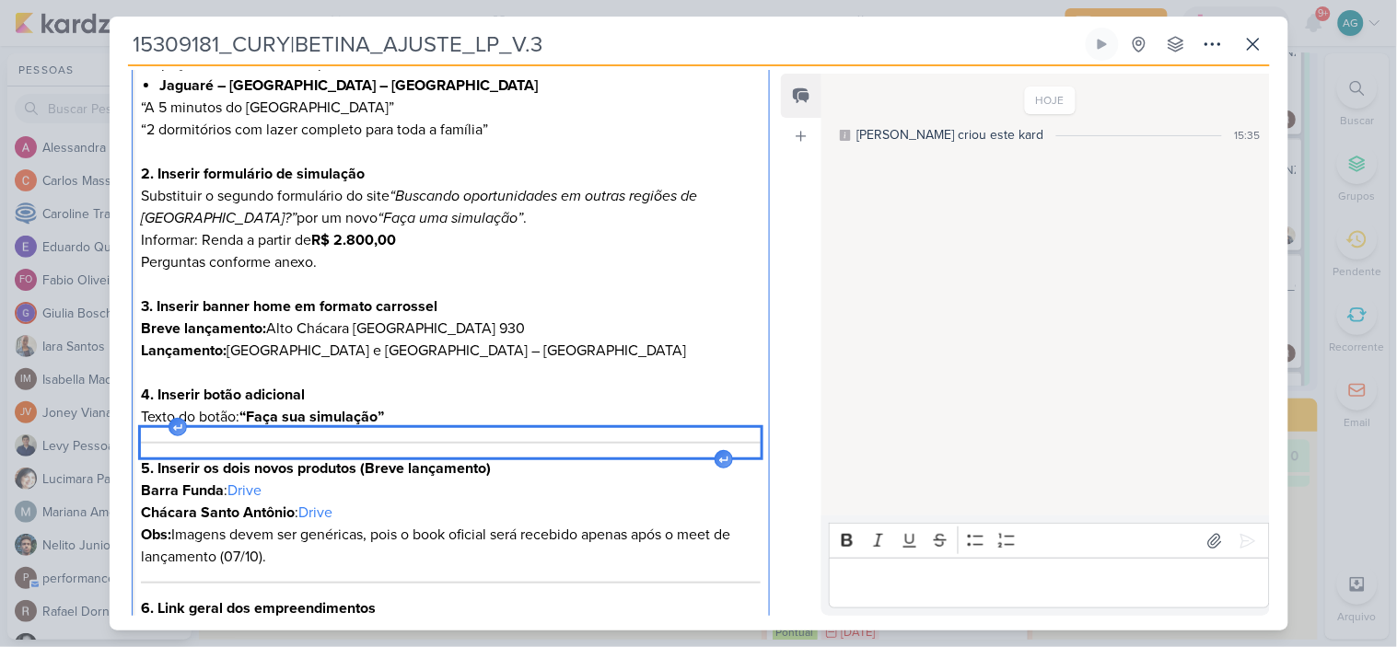
click at [522, 443] on hr "Editor editing area: main" at bounding box center [450, 443] width 619 height 2
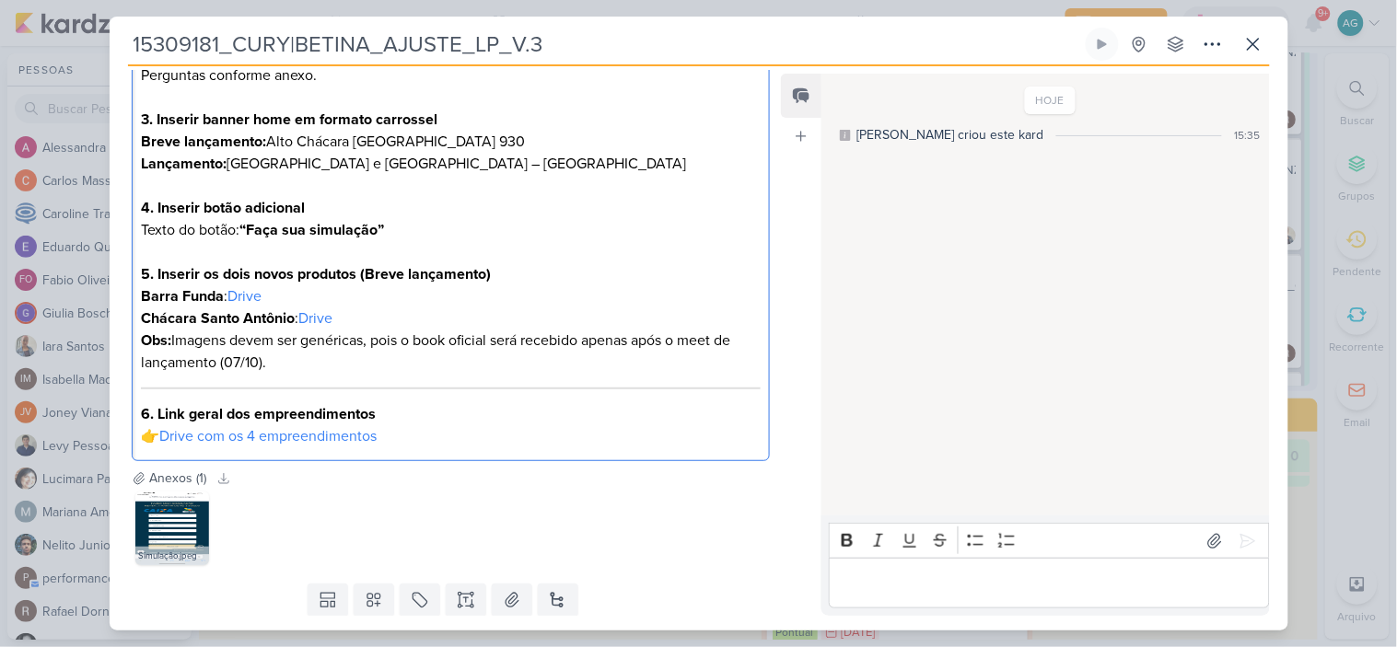
scroll to position [806, 0]
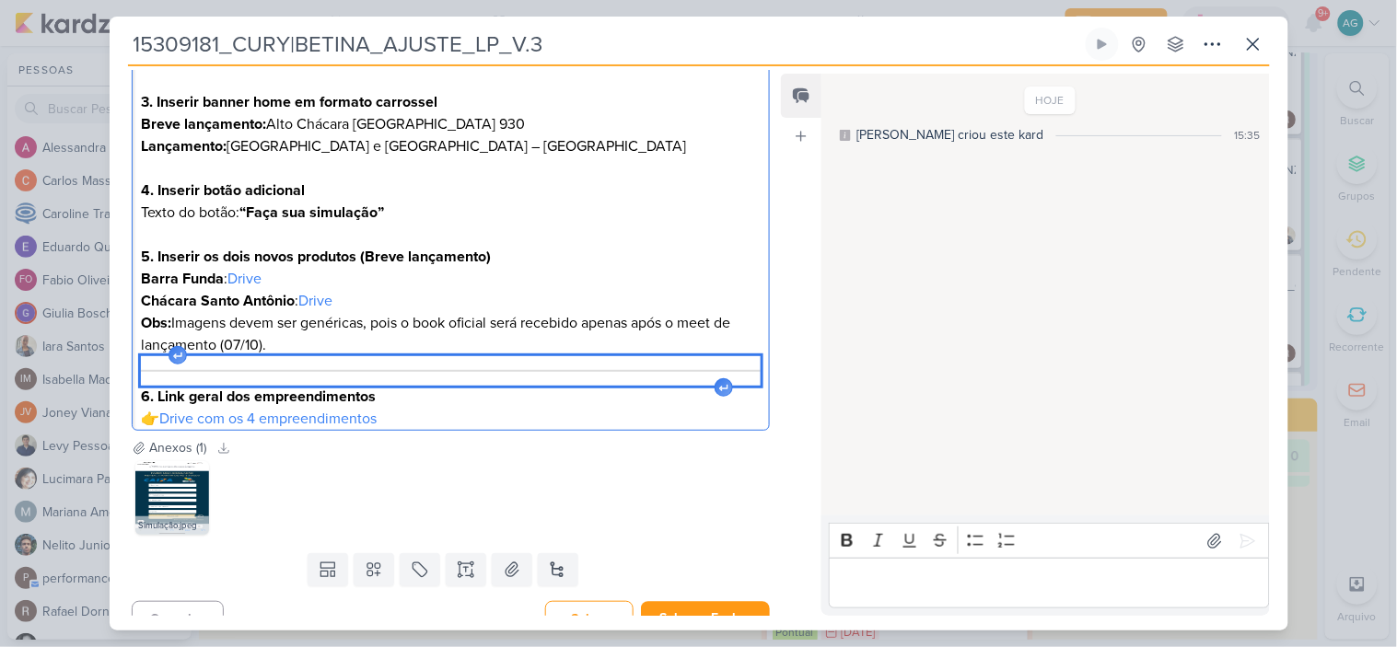
click at [343, 373] on div "Editor editing area: main" at bounding box center [450, 370] width 619 height 29
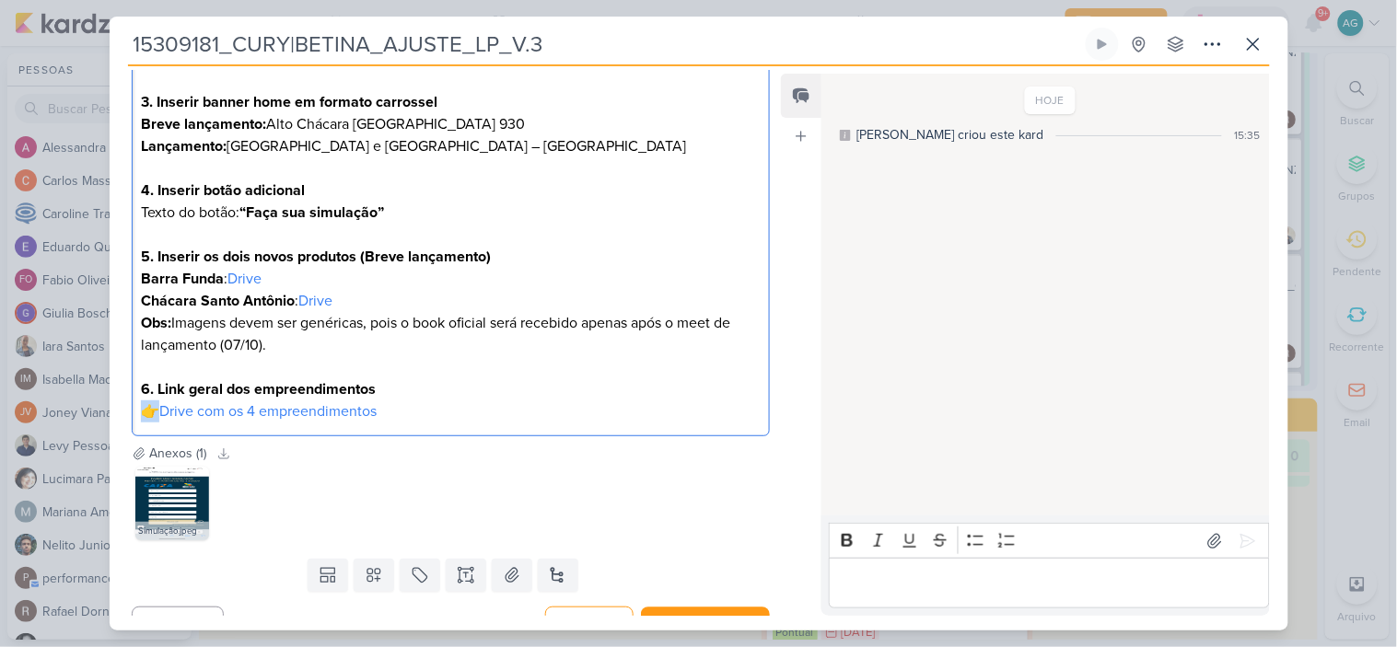
drag, startPoint x: 160, startPoint y: 414, endPoint x: 135, endPoint y: 414, distance: 24.9
click at [255, 274] on link "Drive" at bounding box center [244, 279] width 34 height 18
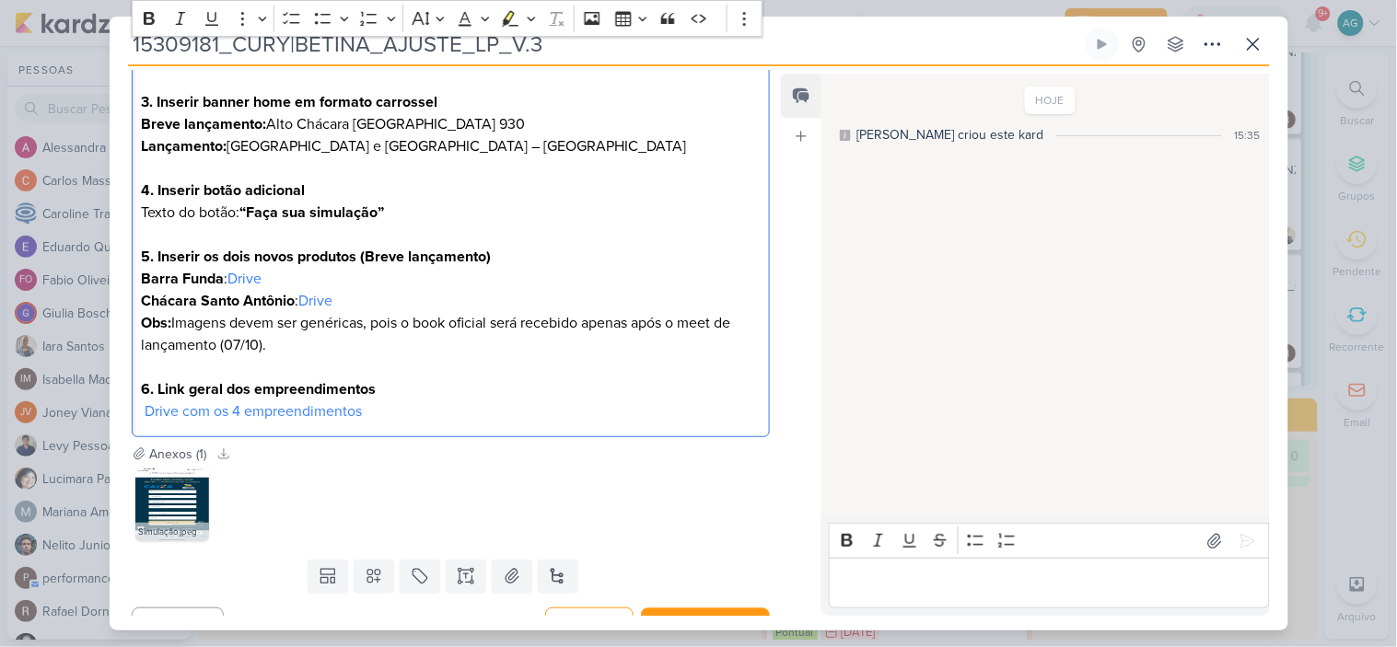
click at [418, 291] on p "Chácara Santo Antônio : Drive" at bounding box center [450, 301] width 619 height 22
click at [298, 283] on p "Barra Funda : Drive" at bounding box center [450, 279] width 619 height 22
click at [319, 297] on link "Drive" at bounding box center [315, 301] width 34 height 18
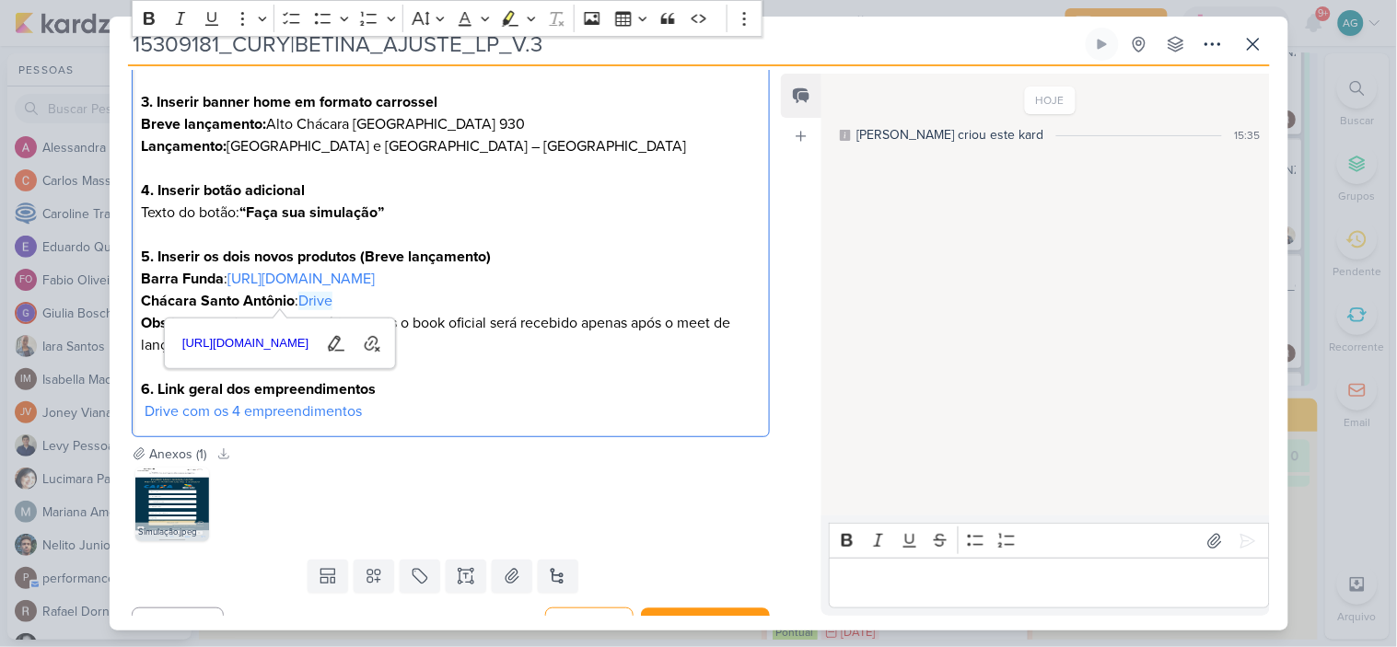
click at [399, 301] on p "Chácara Santo Antônio : Drive" at bounding box center [450, 301] width 619 height 22
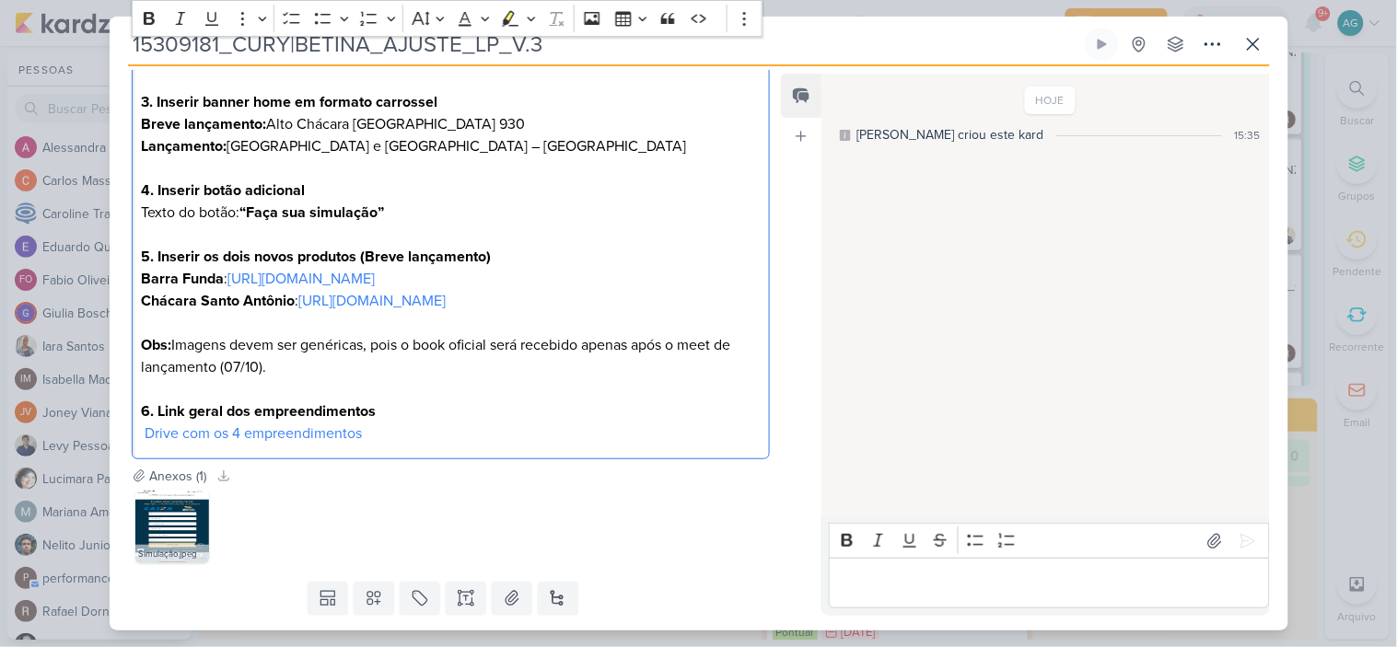
click at [338, 296] on p "Chácara Santo Antônio : [URL][DOMAIN_NAME]" at bounding box center [450, 301] width 619 height 22
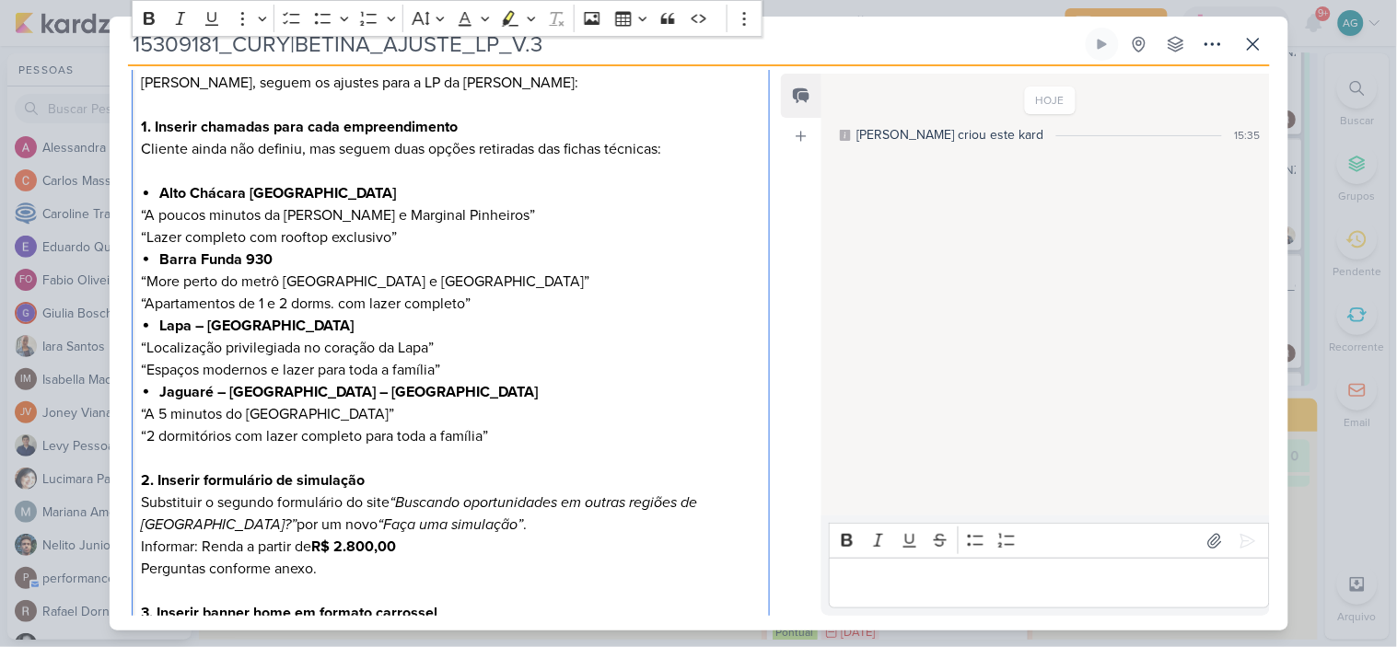
scroll to position [193, 0]
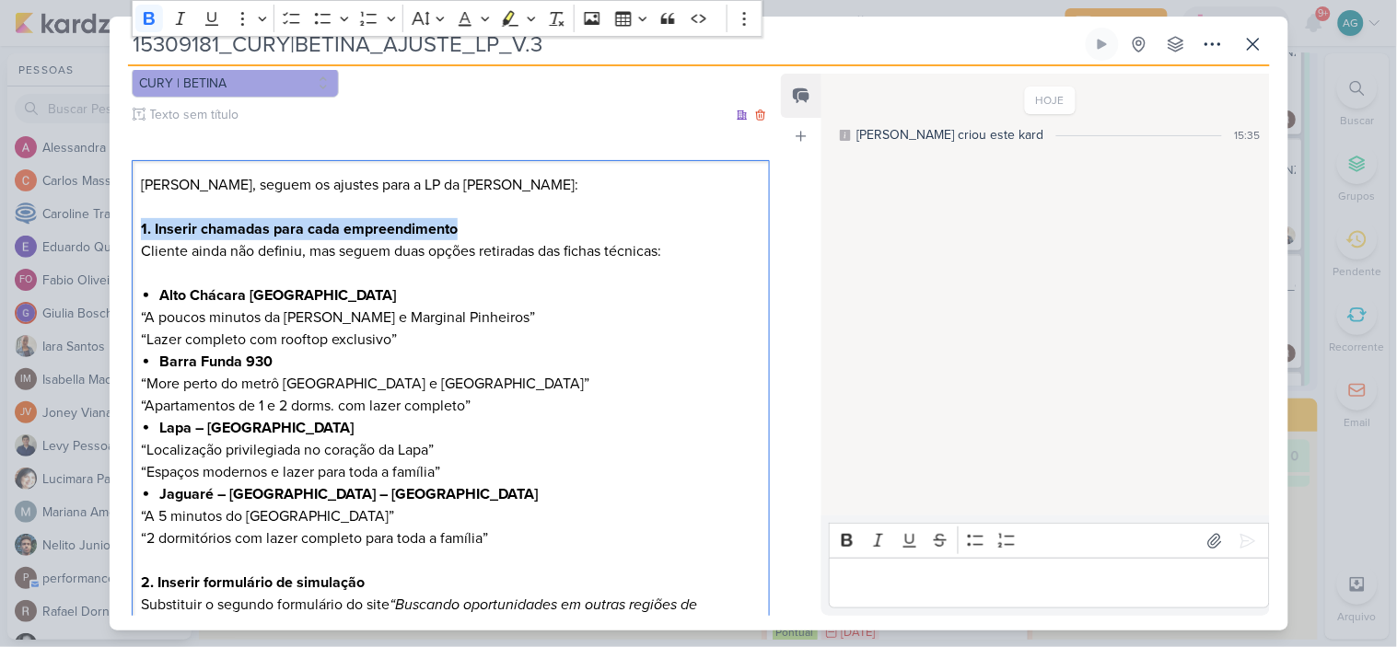
drag, startPoint x: 476, startPoint y: 227, endPoint x: 126, endPoint y: 225, distance: 349.8
click at [126, 225] on div "CLIENTES CURY | BETINA" at bounding box center [444, 564] width 668 height 1031
click at [501, 23] on button "Highlight" at bounding box center [510, 19] width 28 height 28
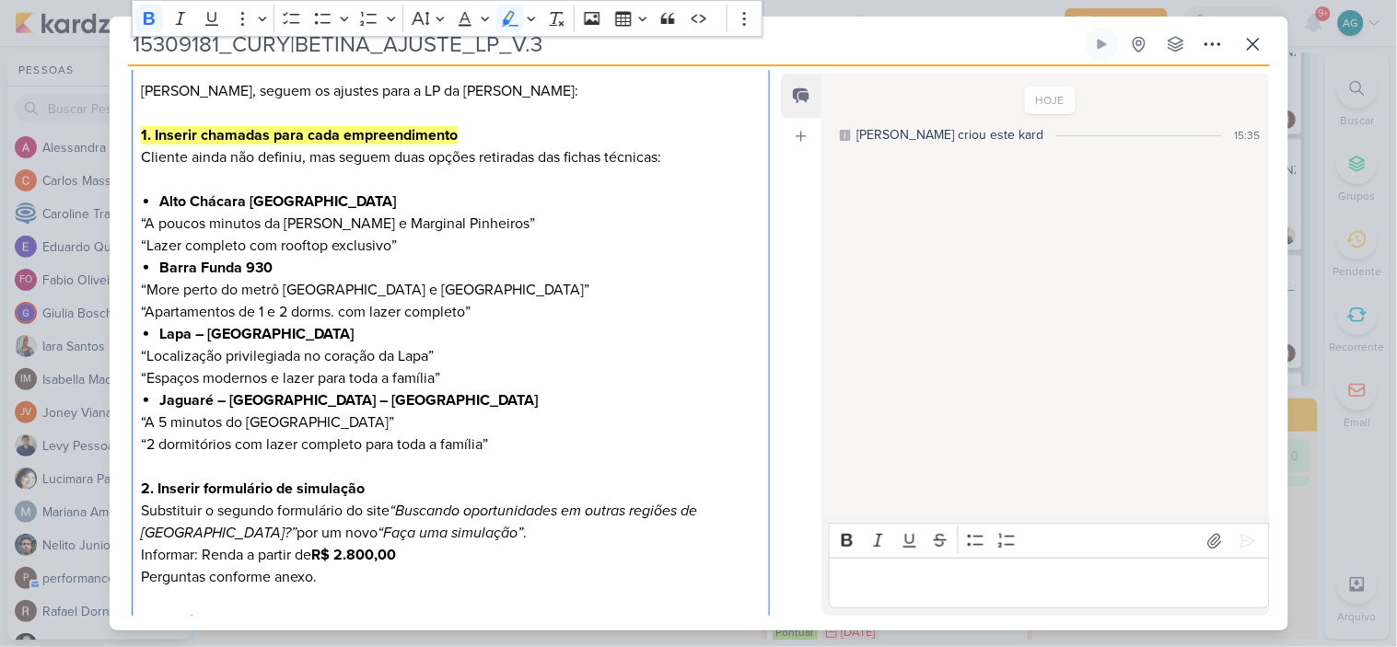
scroll to position [398, 0]
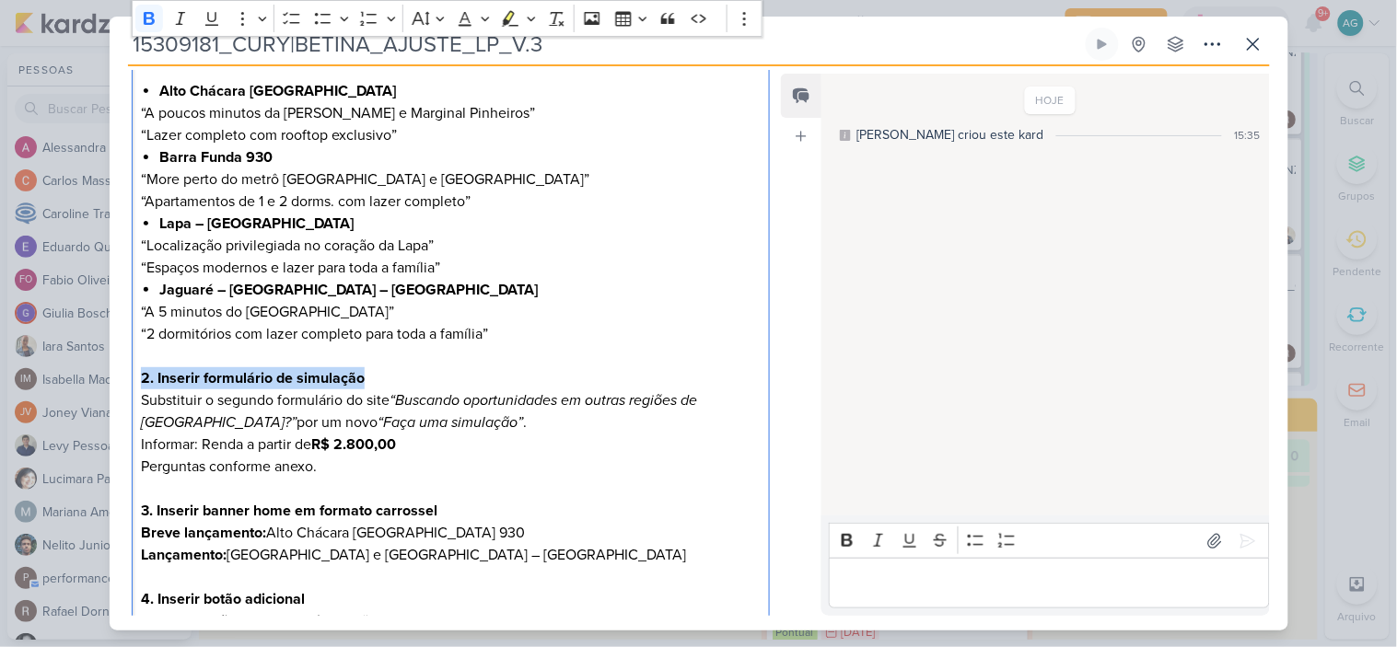
drag, startPoint x: 325, startPoint y: 375, endPoint x: 105, endPoint y: 375, distance: 220.0
click at [105, 375] on div "15309181_CURY|BETINA_AJUSTE_LP_V.3 Criado por mim" at bounding box center [698, 323] width 1397 height 647
click at [508, 16] on icon "Editor toolbar" at bounding box center [510, 18] width 17 height 16
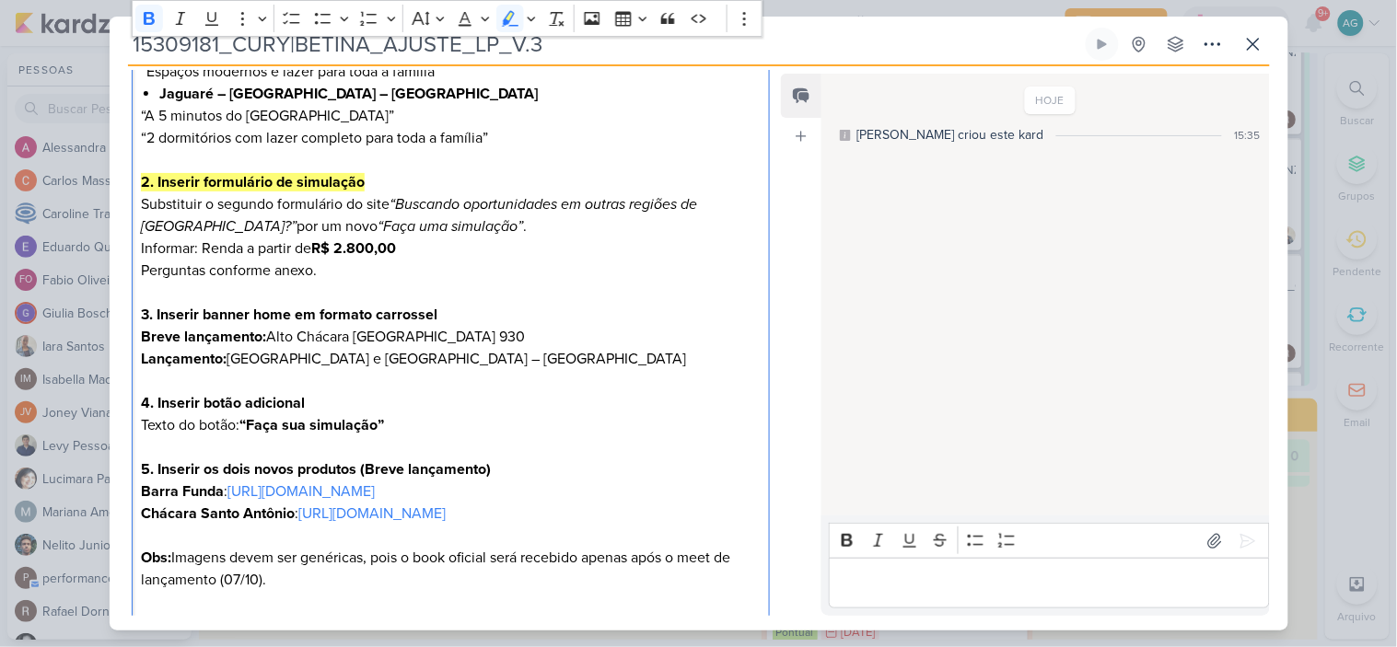
scroll to position [602, 0]
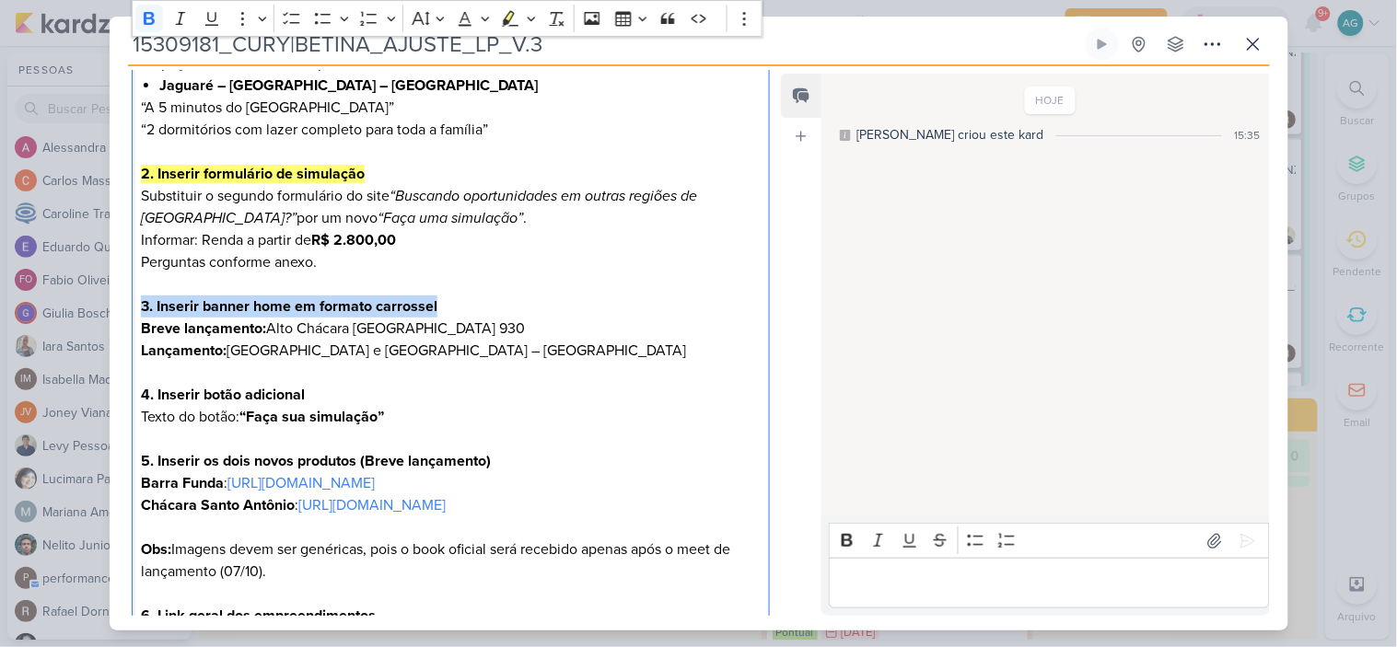
drag, startPoint x: 446, startPoint y: 307, endPoint x: 110, endPoint y: 311, distance: 335.1
click at [110, 315] on div "CLIENTES CURY | BETINA" at bounding box center [444, 155] width 668 height 1031
click at [503, 17] on icon "Editor toolbar" at bounding box center [510, 18] width 18 height 18
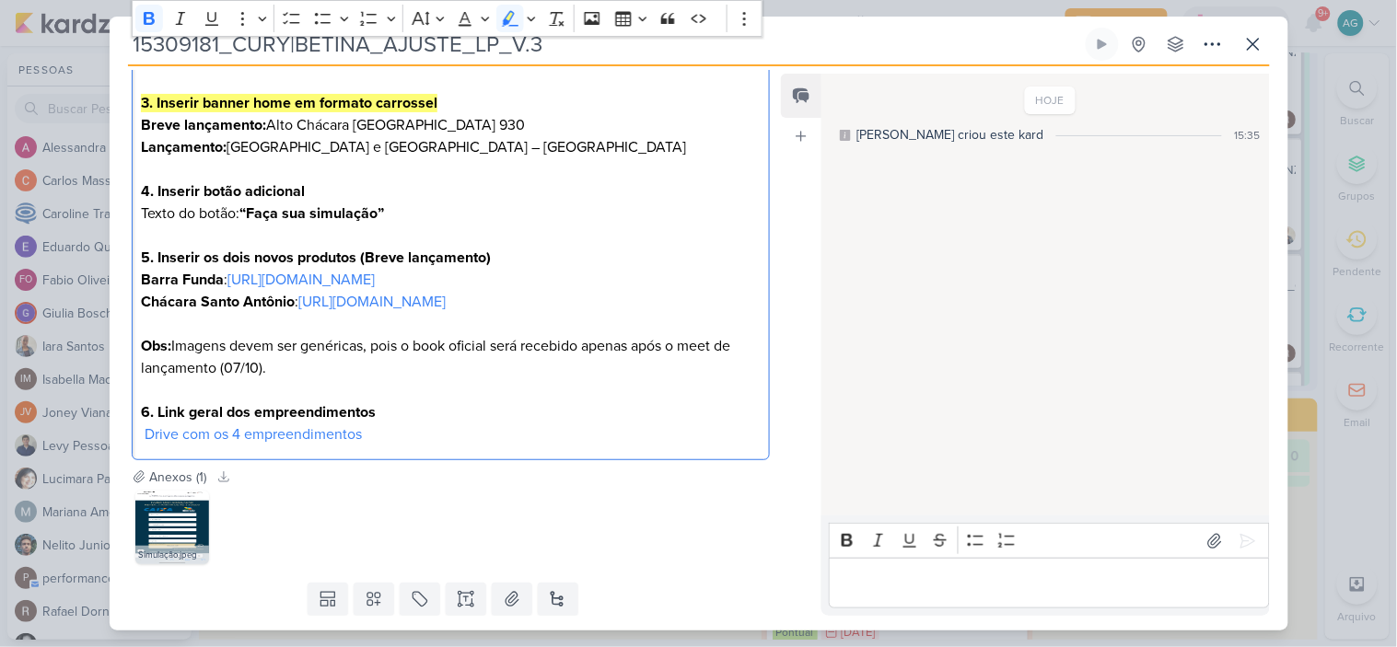
scroll to position [806, 0]
drag, startPoint x: 365, startPoint y: 184, endPoint x: 95, endPoint y: 190, distance: 269.8
click at [95, 190] on div "15309181_CURY|BETINA_AJUSTE_LP_V.3 Criado por mim" at bounding box center [698, 323] width 1397 height 647
click at [511, 20] on icon "Editor toolbar" at bounding box center [510, 18] width 17 height 16
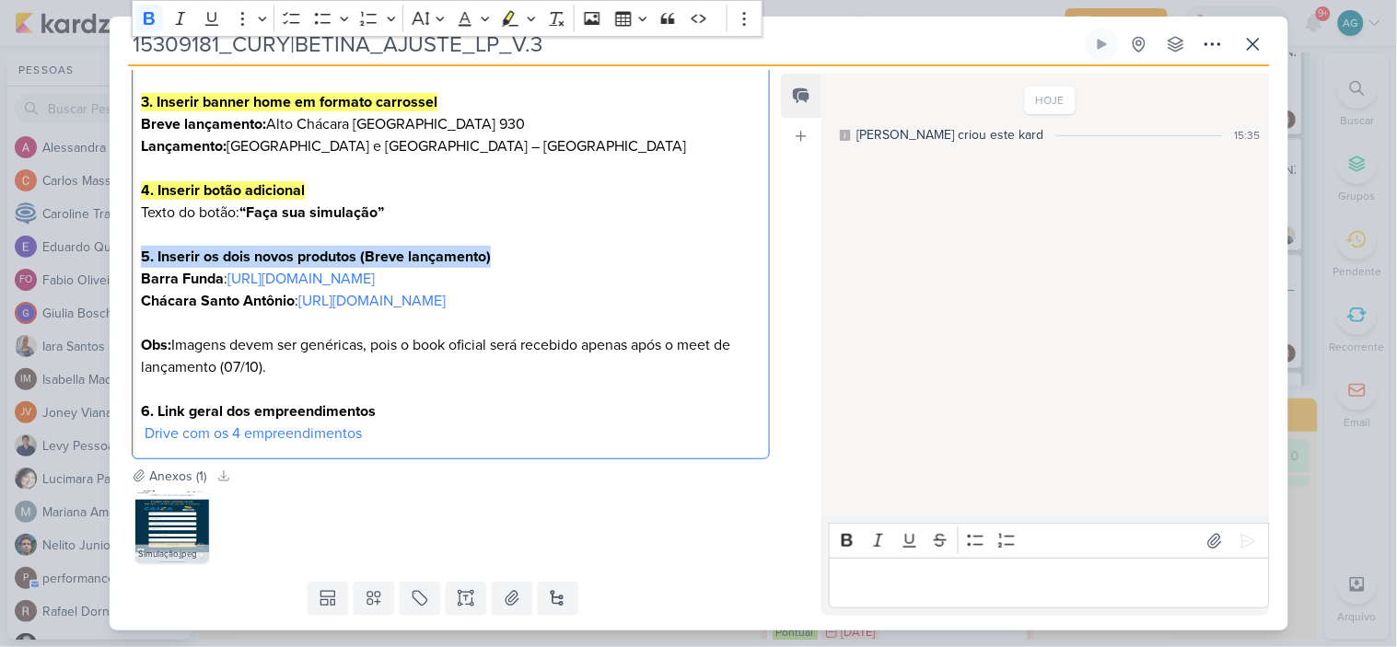
drag, startPoint x: 517, startPoint y: 252, endPoint x: 124, endPoint y: 252, distance: 393.1
click at [510, 23] on icon "Editor toolbar" at bounding box center [510, 18] width 18 height 18
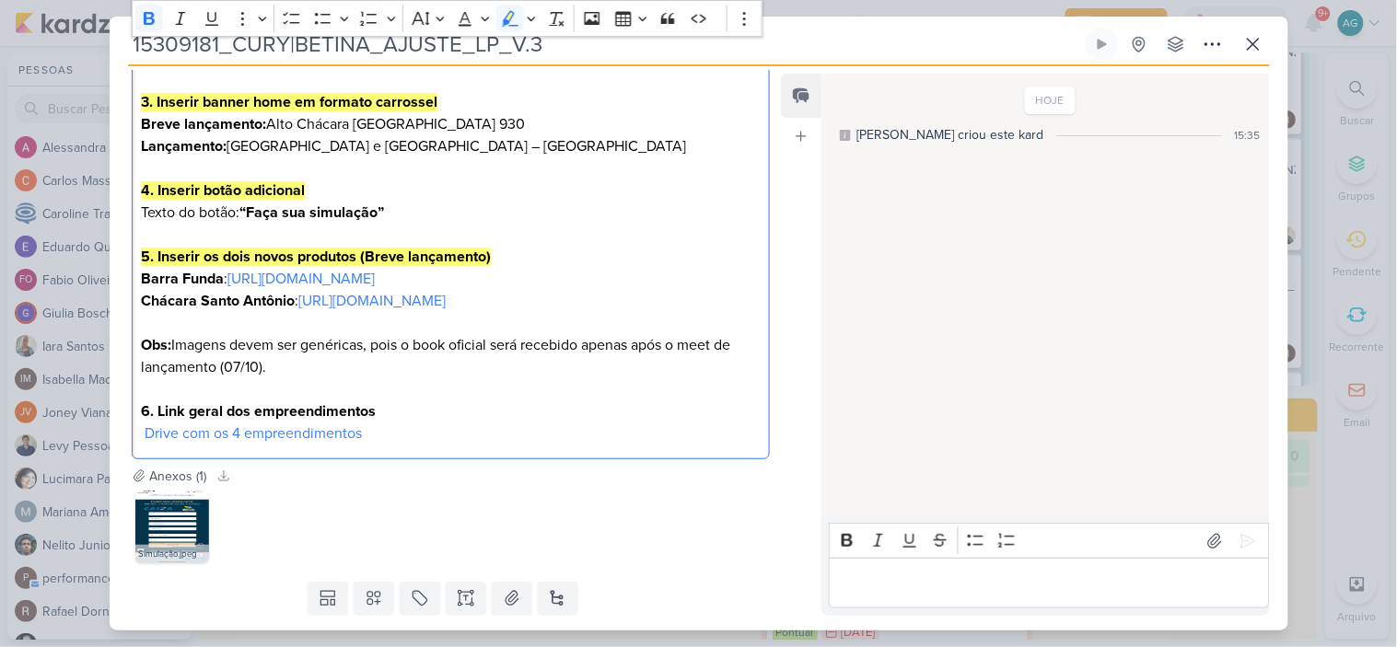
click at [567, 237] on p "Editor editing area: main" at bounding box center [450, 235] width 619 height 22
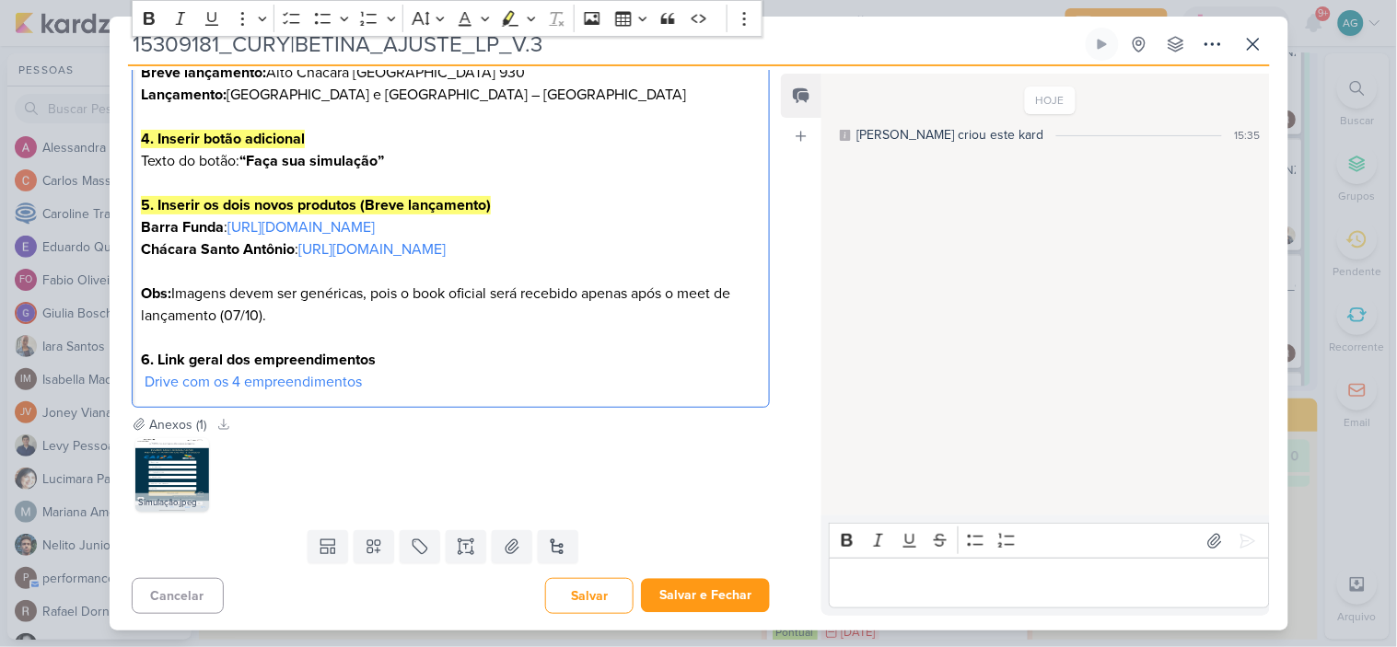
scroll to position [881, 0]
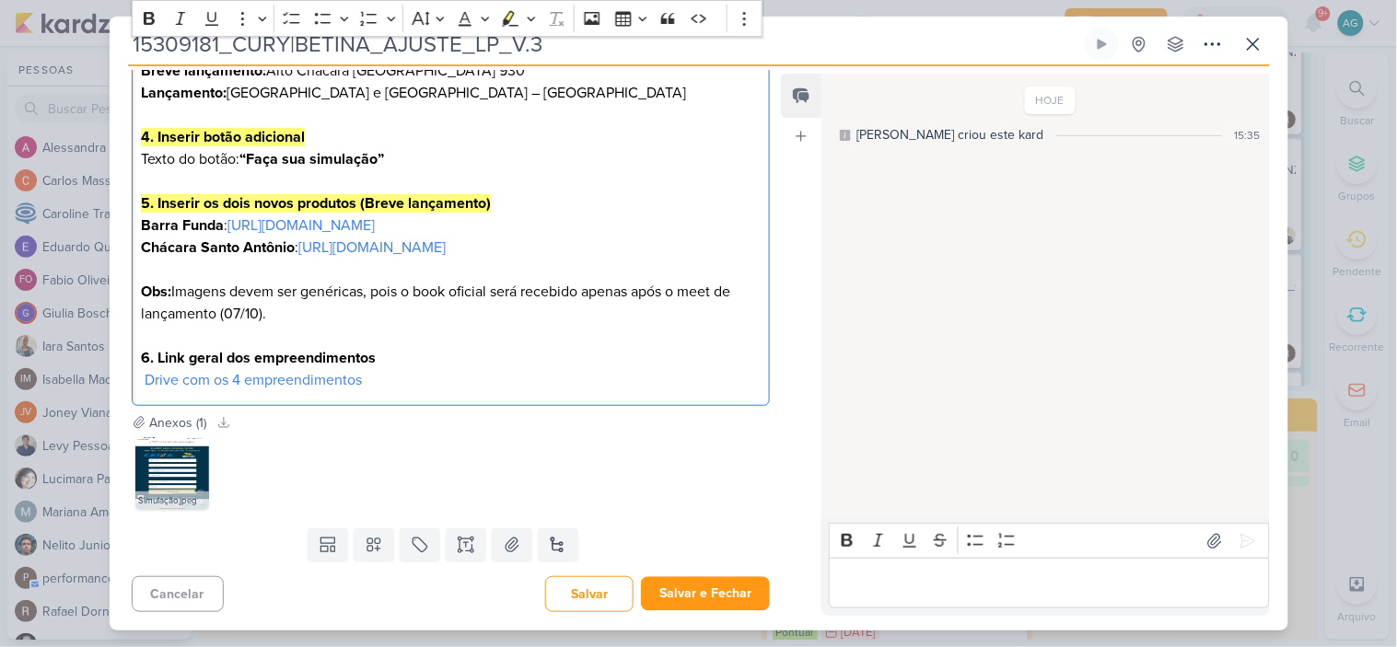
click at [727, 255] on p "Chácara Santo Antônio : [URL][DOMAIN_NAME]" at bounding box center [450, 248] width 619 height 22
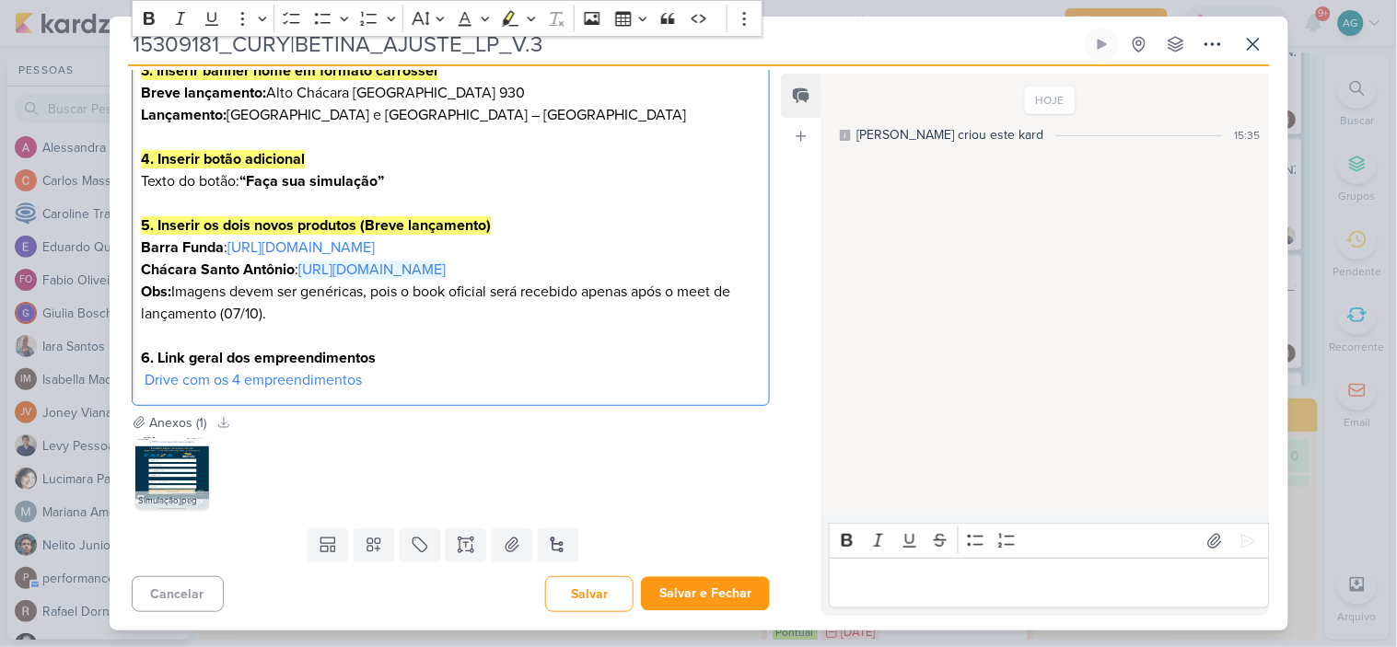
scroll to position [860, 0]
click at [620, 333] on p "Editor editing area: main" at bounding box center [450, 336] width 619 height 22
click at [353, 381] on link "Drive com os 4 empreendimentos" at bounding box center [253, 380] width 217 height 18
click at [472, 374] on p "6. Link geral dos empreendimentos Drive com os 4 empreendimentos" at bounding box center [450, 369] width 619 height 44
click at [405, 357] on p "6. Link geral dos empreendimentos Drive com os 4 empreendimentos ⁠⁠⁠⁠⁠⁠⁠" at bounding box center [450, 369] width 619 height 44
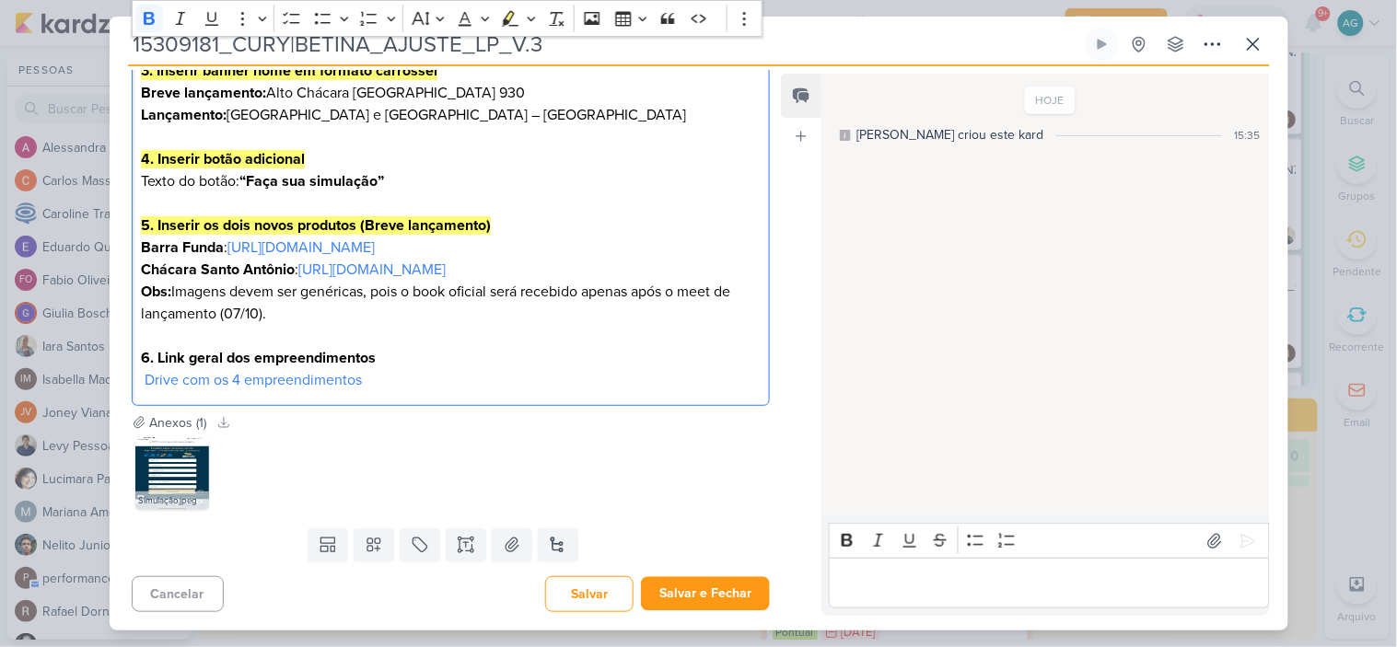
click at [254, 356] on strong "6. Link geral dos empreendimentos" at bounding box center [258, 358] width 235 height 18
click at [425, 361] on p "6. Link geral dos 4 empreendimentos Drive com os 4 empreendimentos" at bounding box center [450, 369] width 619 height 44
drag, startPoint x: 378, startPoint y: 377, endPoint x: 87, endPoint y: 380, distance: 291.8
click at [87, 380] on div "15309181_CURY|BETINA_AJUSTE_LP_V.3 Criado por mim" at bounding box center [698, 323] width 1397 height 647
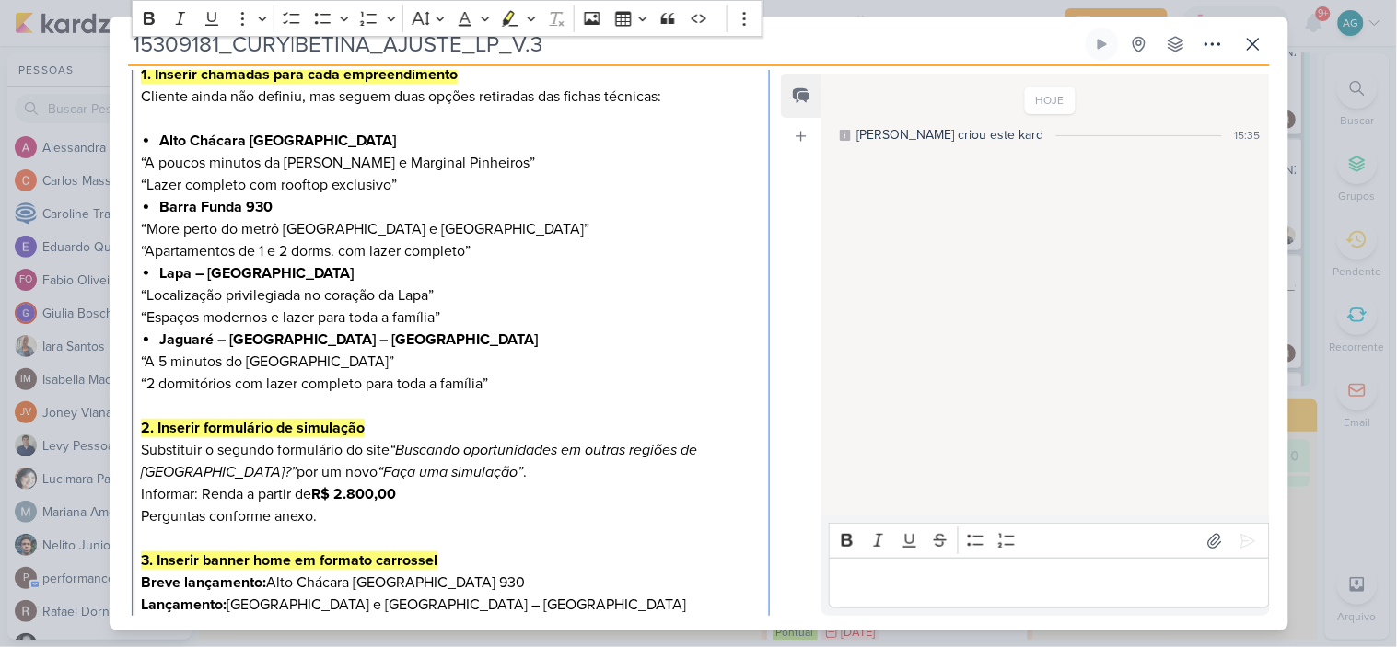
scroll to position [246, 0]
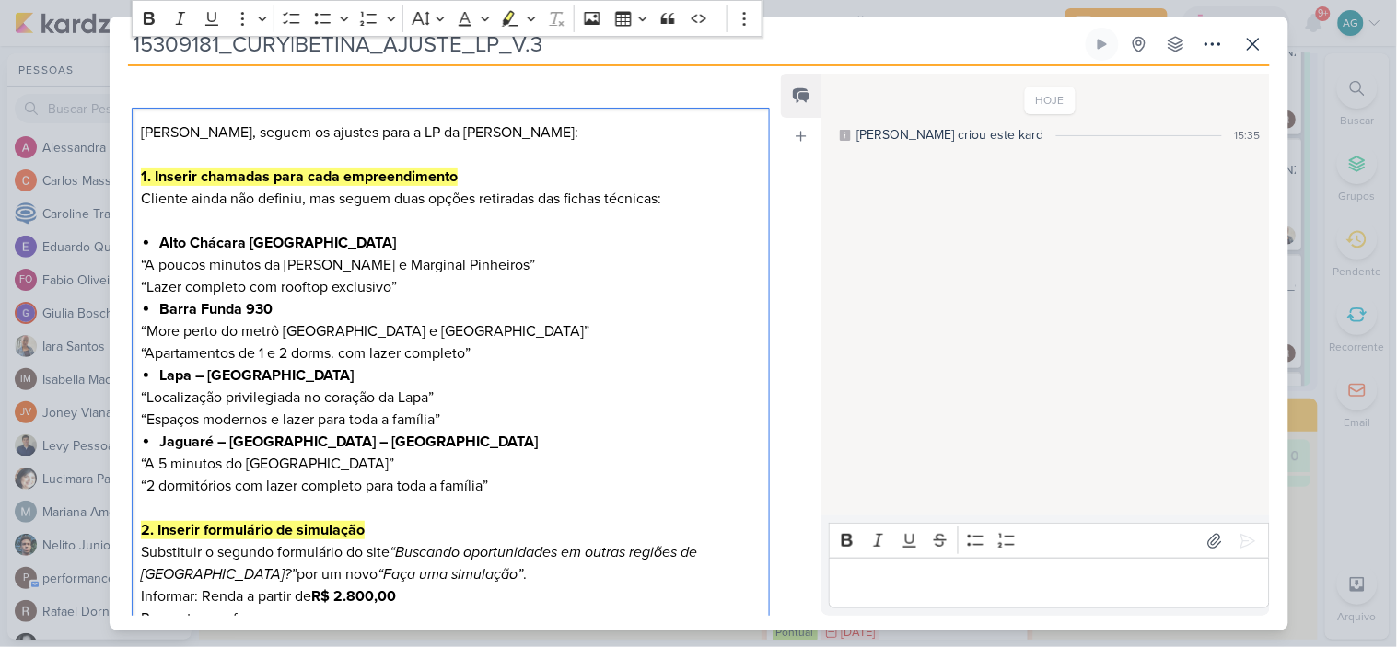
click at [694, 194] on p "1. Inserir chamadas para cada empreendimento Cliente ainda não definiu, mas seg…" at bounding box center [450, 199] width 619 height 66
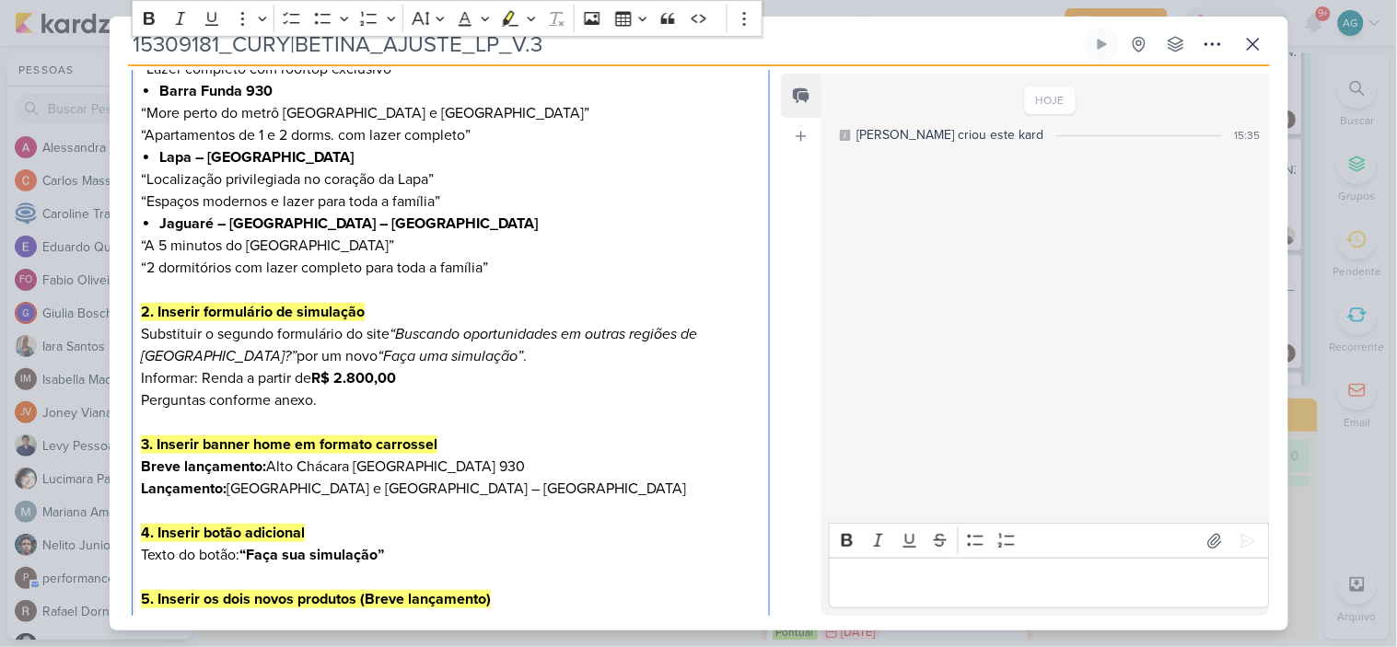
scroll to position [553, 0]
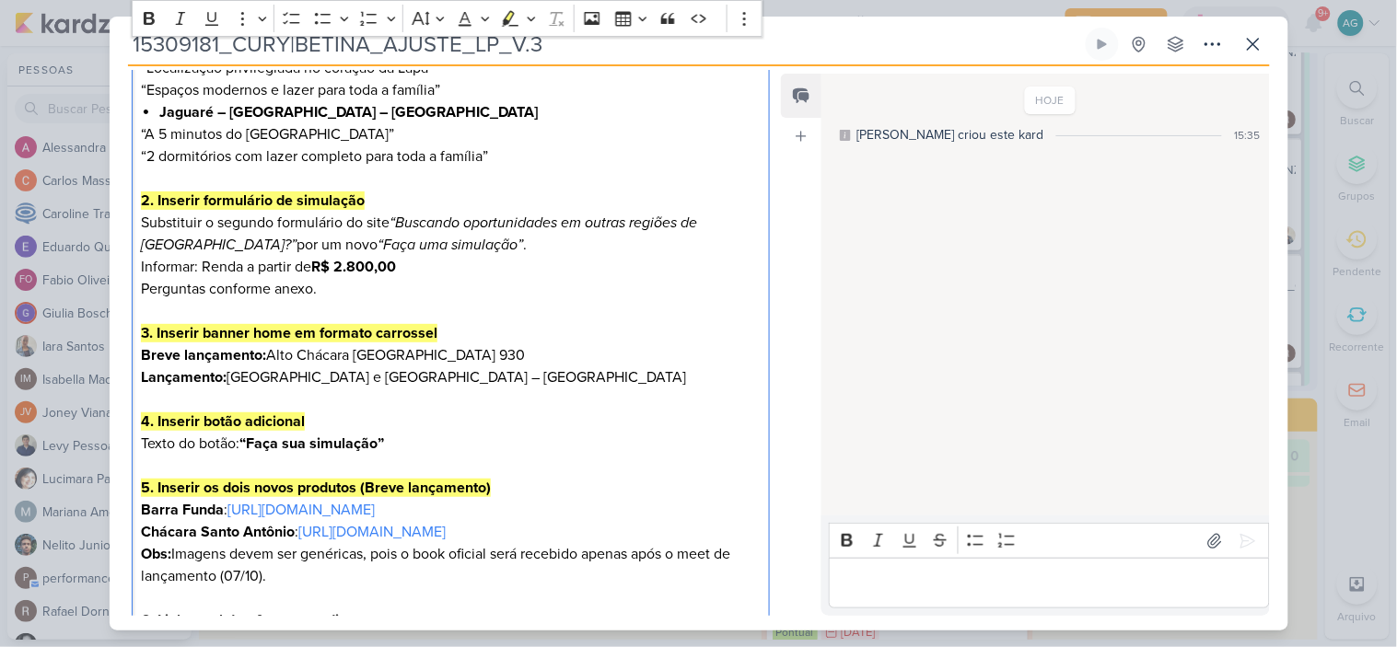
click at [148, 355] on strong "Breve lançamento:" at bounding box center [203, 355] width 125 height 18
click at [143, 355] on strong "Breve lançamento:" at bounding box center [203, 355] width 125 height 18
click at [322, 20] on icon "Editor toolbar" at bounding box center [323, 18] width 18 height 18
click at [143, 373] on strong "Lançamento:" at bounding box center [184, 377] width 86 height 18
click at [323, 22] on icon "Editor toolbar" at bounding box center [323, 18] width 16 height 11
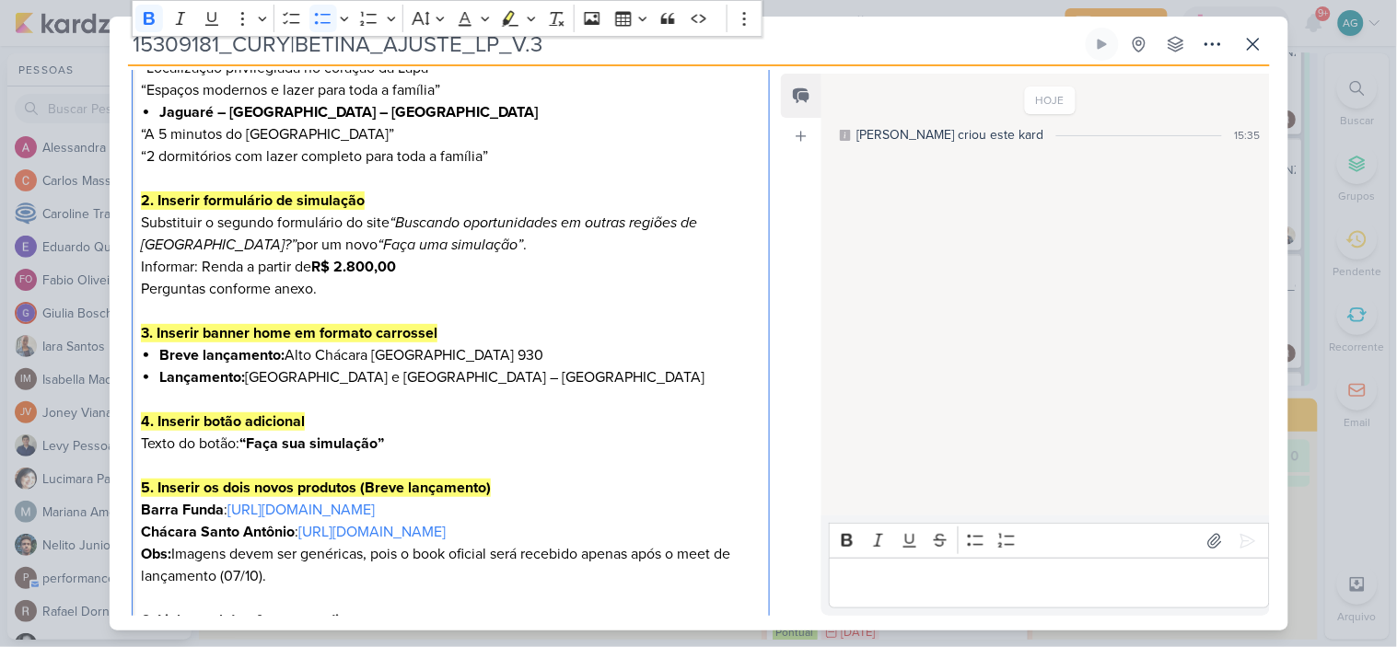
scroll to position [655, 0]
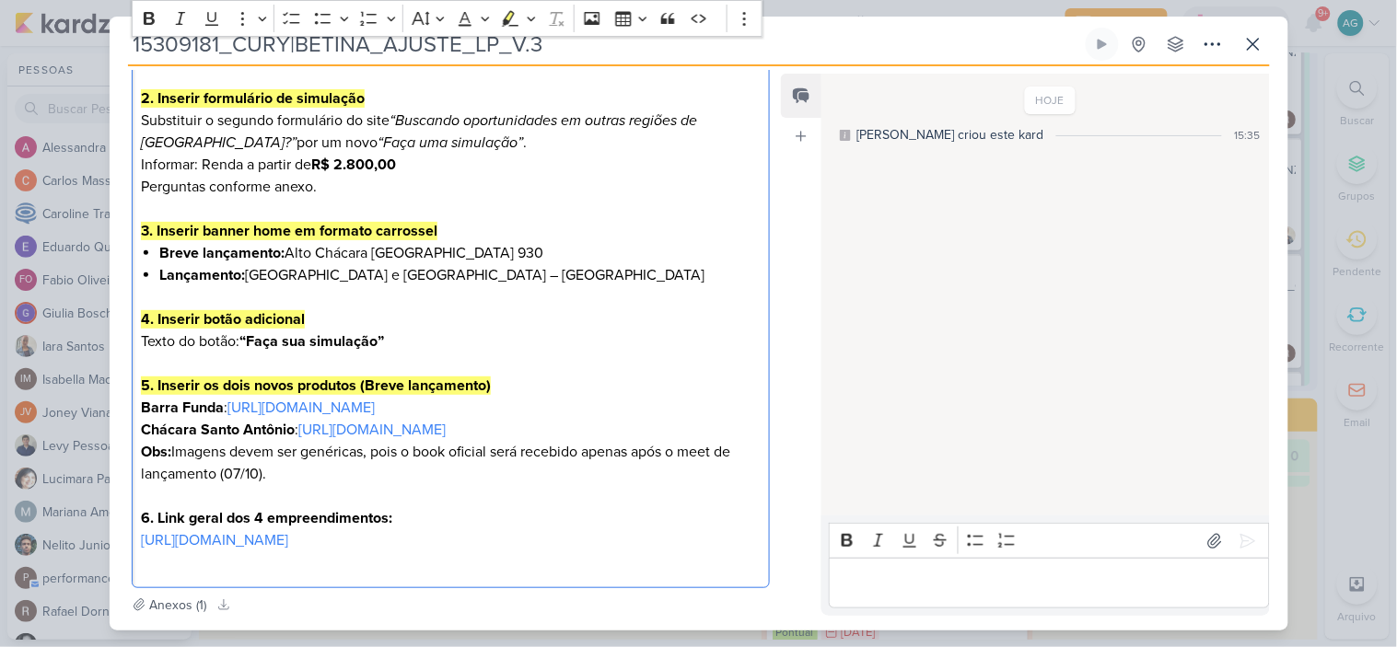
click at [140, 342] on div "[PERSON_NAME], seguem os ajustes para a LP da Betina: 1. Inserir chamadas para …" at bounding box center [451, 143] width 639 height 890
click at [320, 23] on icon "Editor toolbar" at bounding box center [323, 18] width 18 height 18
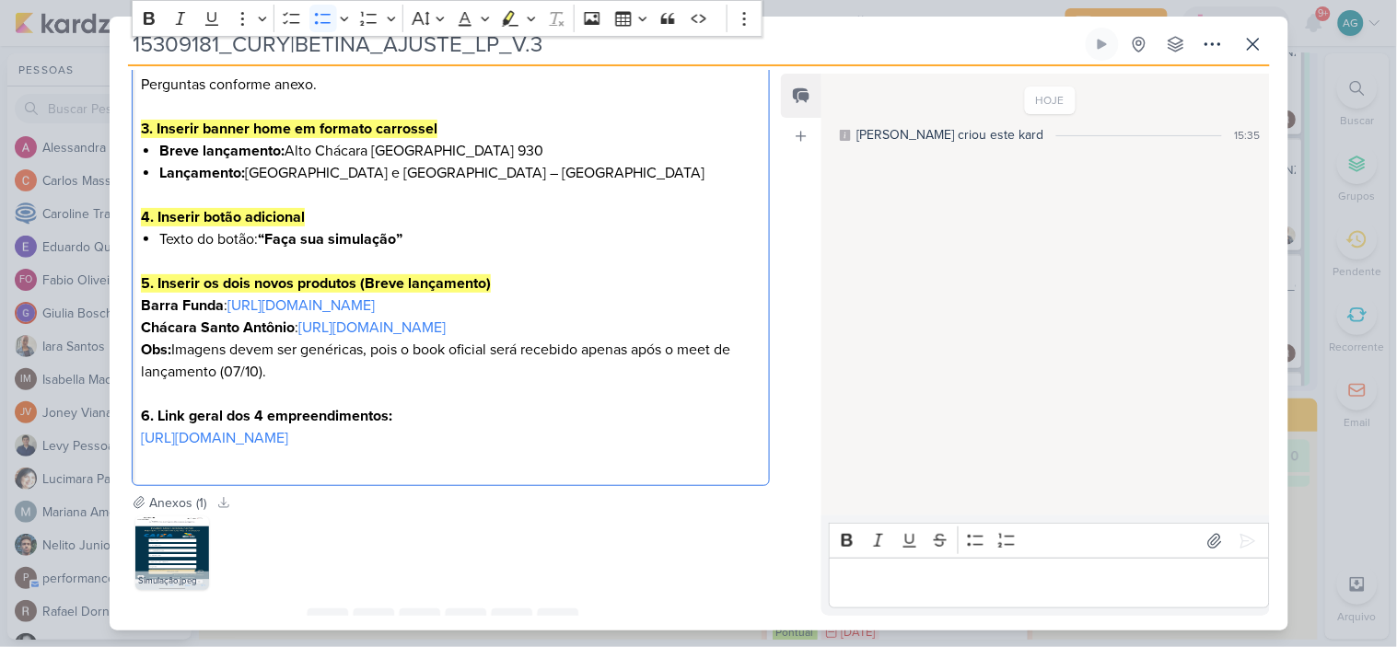
click at [144, 307] on strong "Barra Funda" at bounding box center [182, 305] width 83 height 18
click at [319, 23] on icon "Editor toolbar" at bounding box center [323, 18] width 18 height 18
click at [140, 351] on div "[PERSON_NAME], seguem os ajustes para a LP da Betina: 1. Inserir chamadas para …" at bounding box center [451, 41] width 639 height 890
click at [323, 20] on icon "Editor toolbar" at bounding box center [323, 18] width 18 height 18
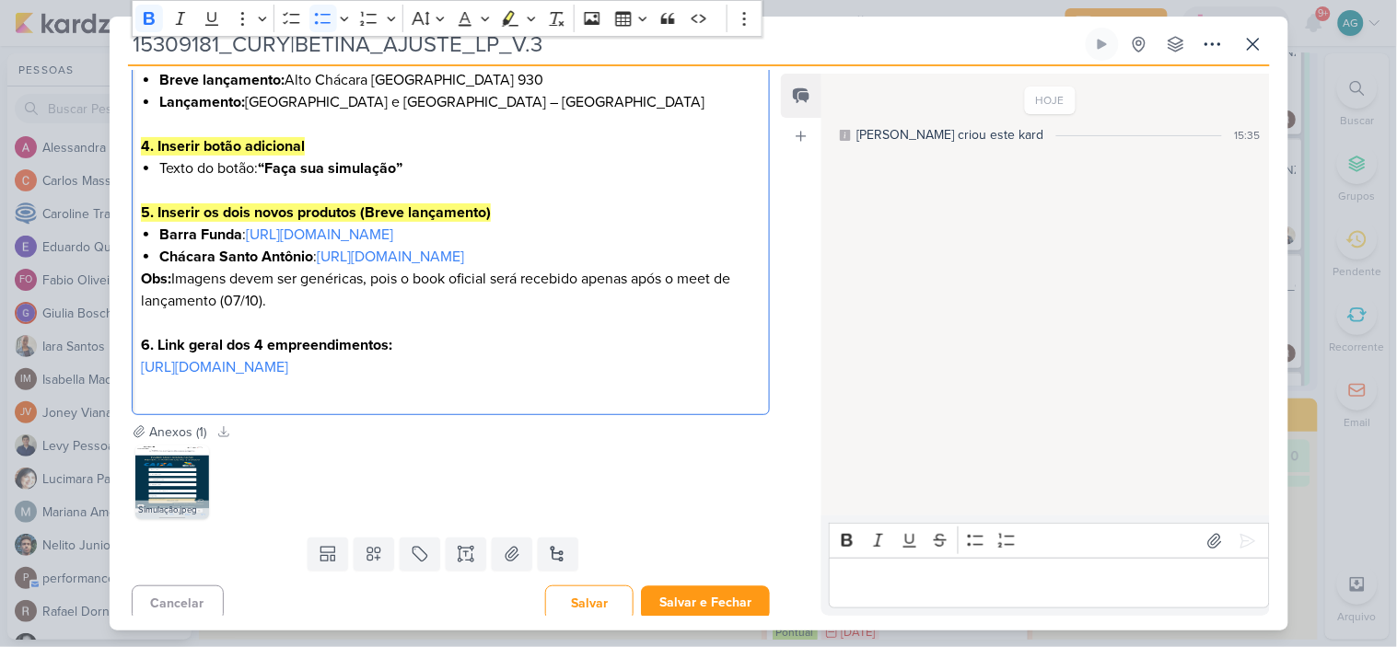
scroll to position [860, 0]
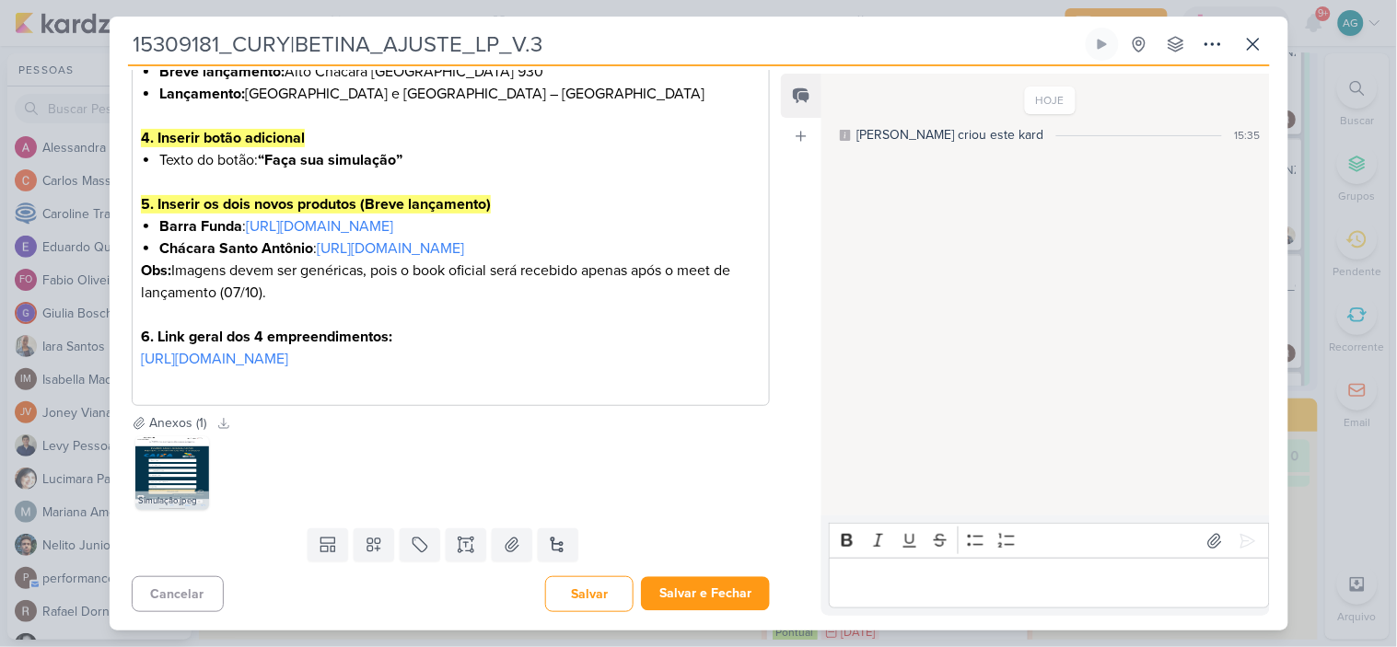
click at [490, 392] on p "Editor editing area: main" at bounding box center [450, 381] width 619 height 22
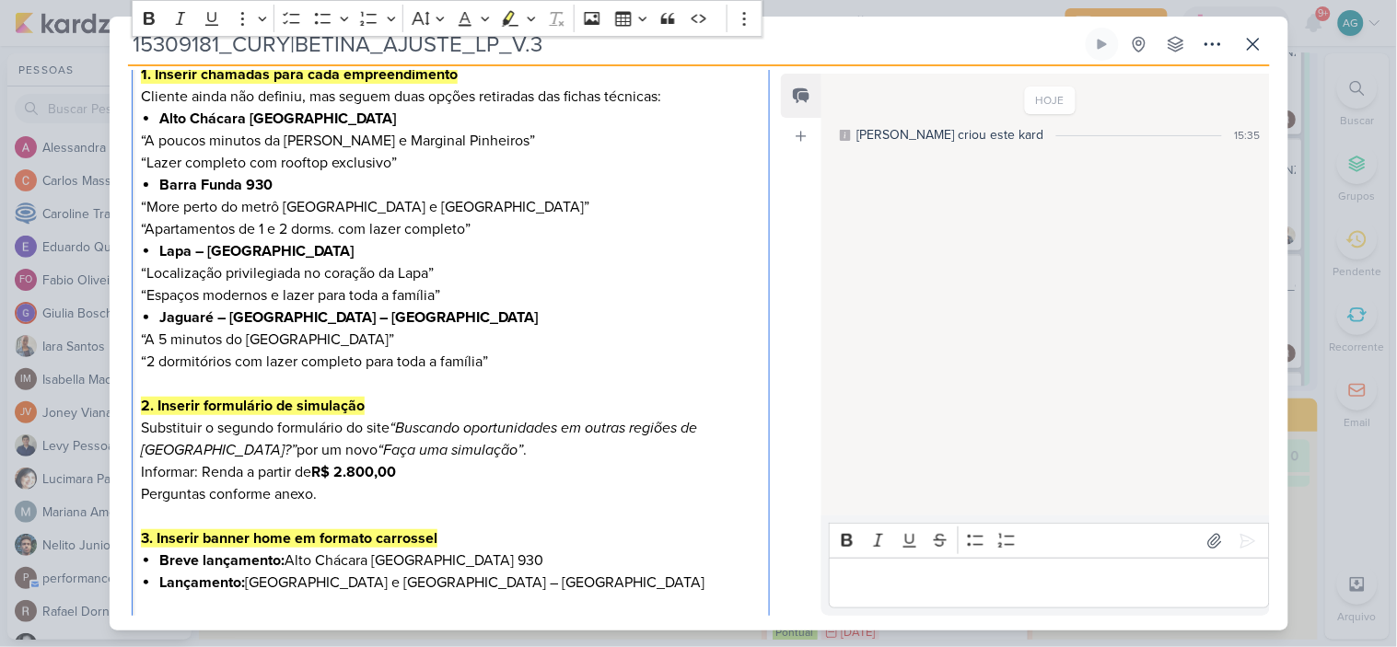
scroll to position [0, 0]
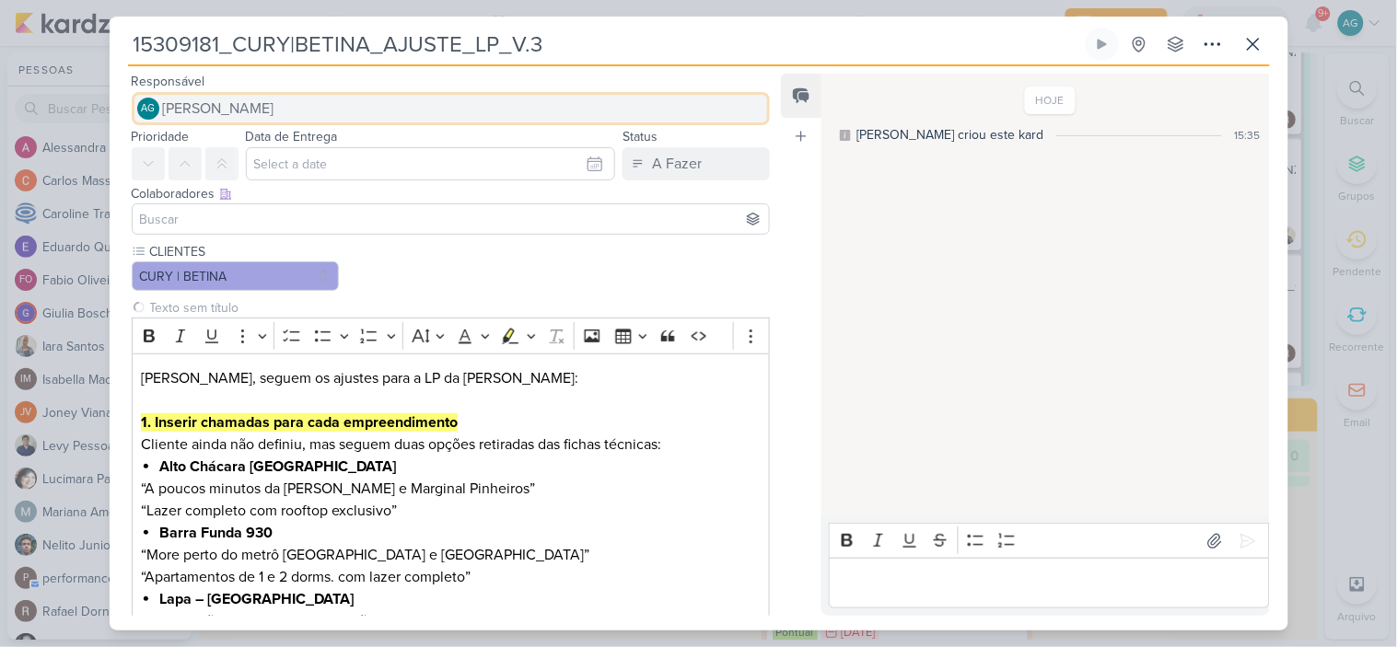
click at [274, 114] on span "[PERSON_NAME]" at bounding box center [218, 109] width 111 height 22
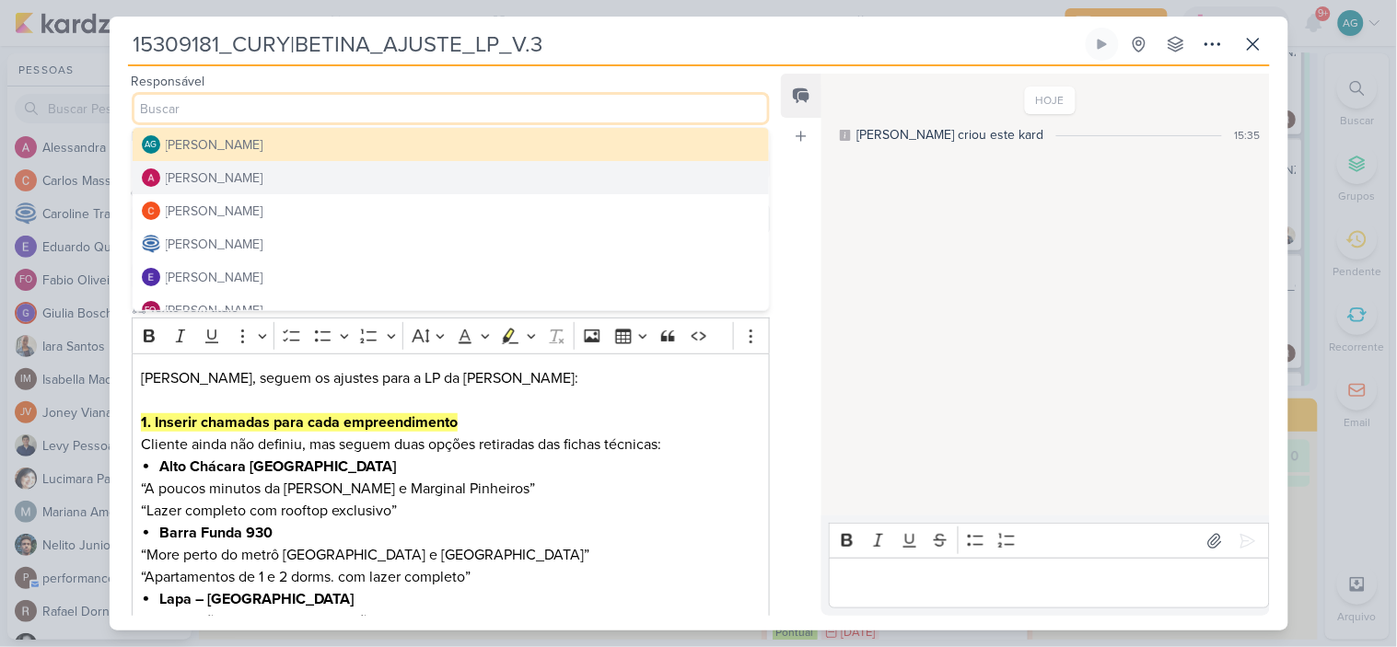
click at [263, 181] on div "[PERSON_NAME]" at bounding box center [215, 177] width 98 height 19
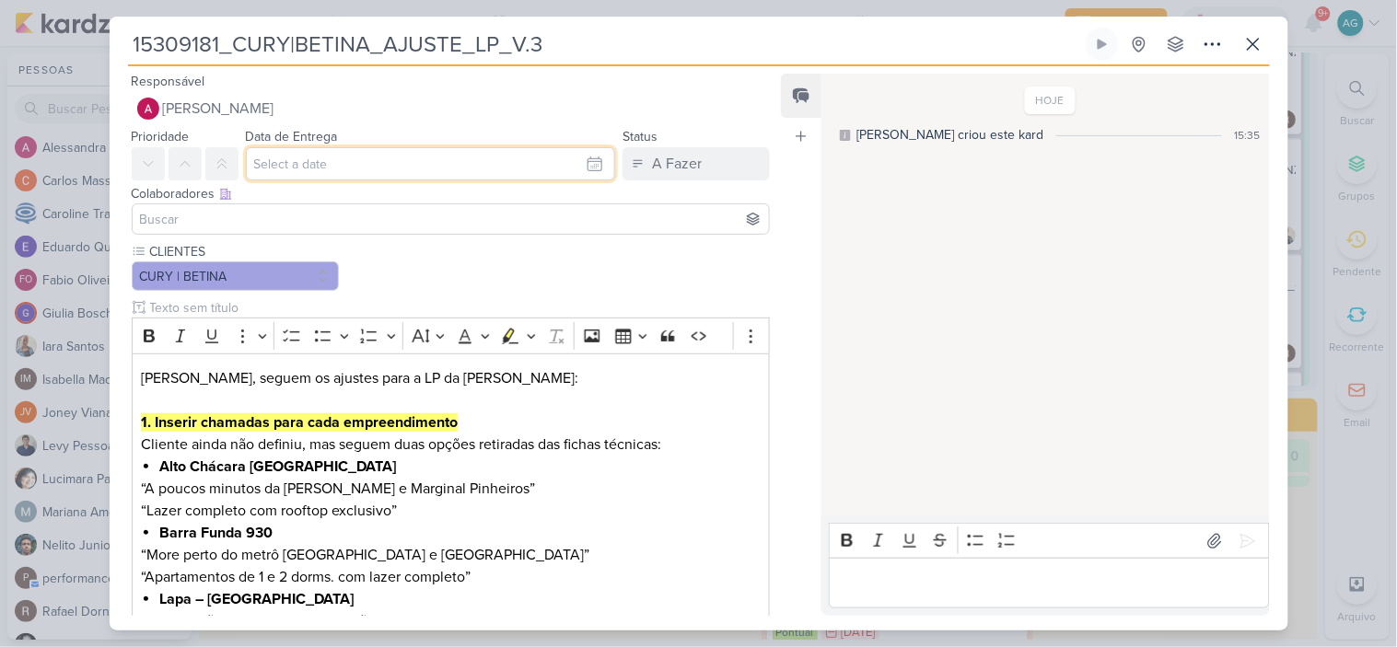
click at [342, 157] on input "text" at bounding box center [431, 163] width 370 height 33
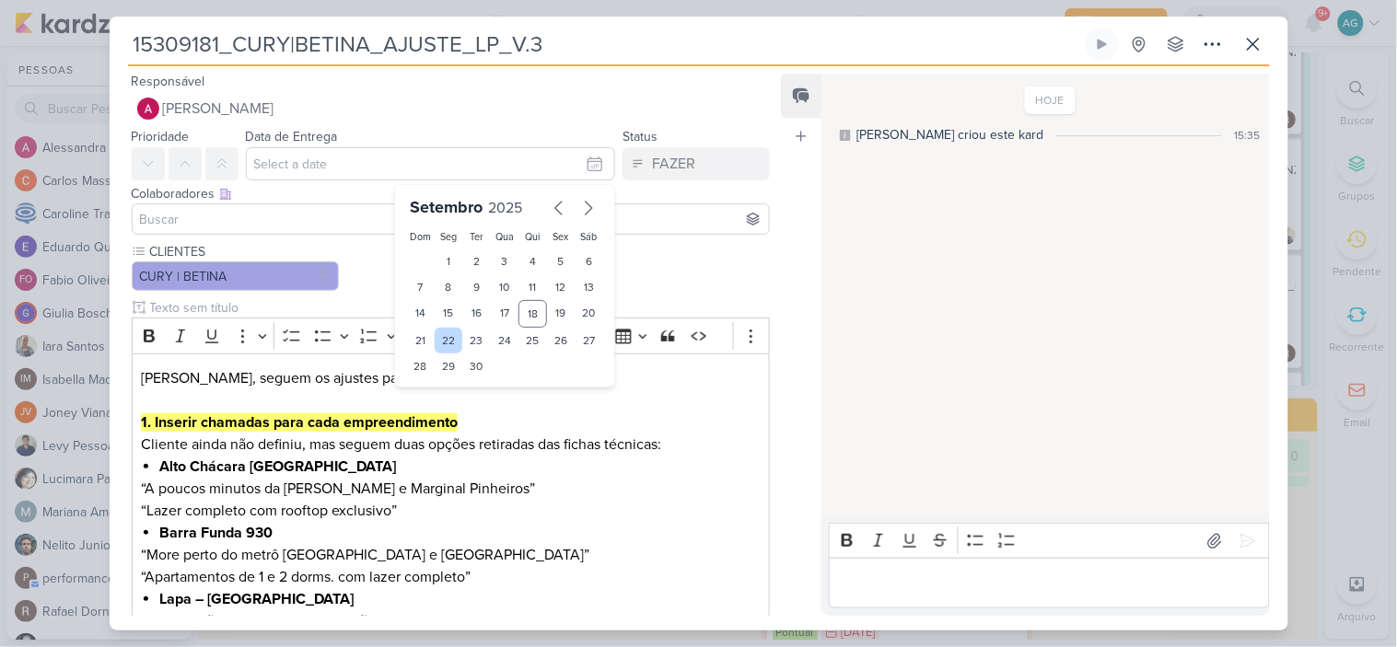
click at [448, 342] on div "22" at bounding box center [449, 341] width 29 height 26
type input "22 de setembro de 2025 às 23:59"
click at [355, 214] on input at bounding box center [451, 219] width 630 height 22
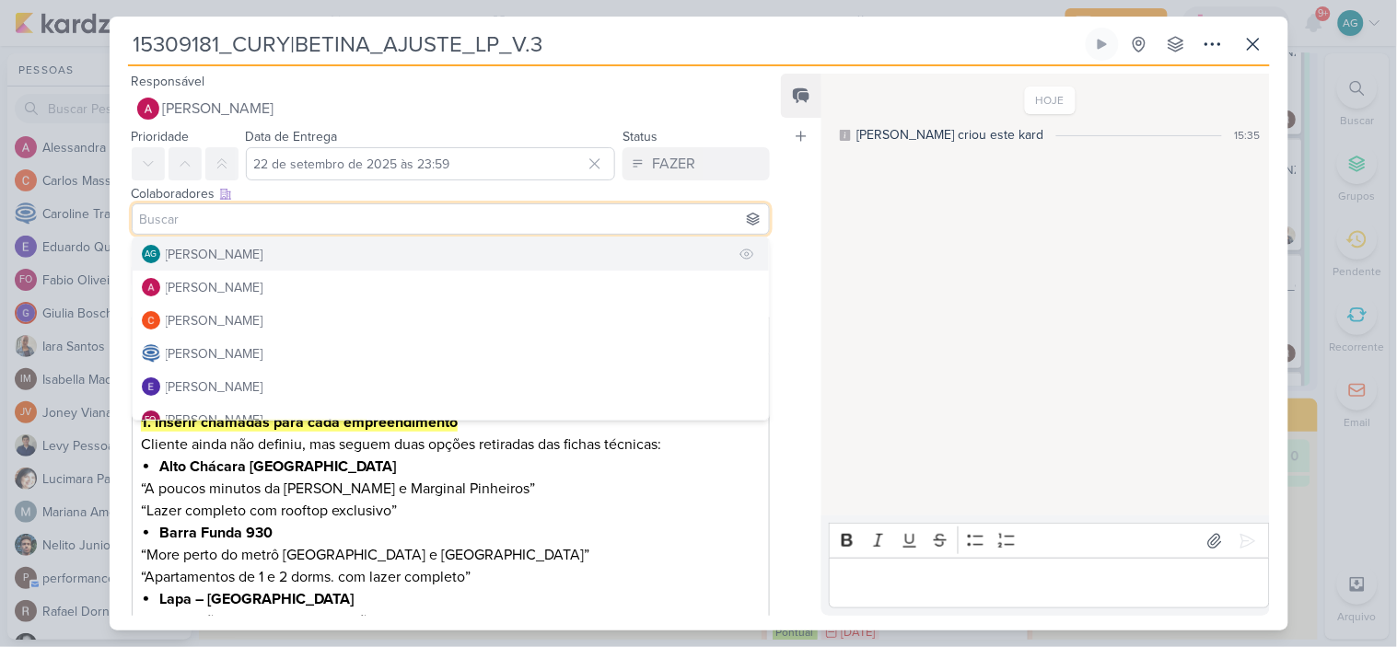
click at [306, 249] on button "AG [PERSON_NAME]" at bounding box center [451, 254] width 637 height 33
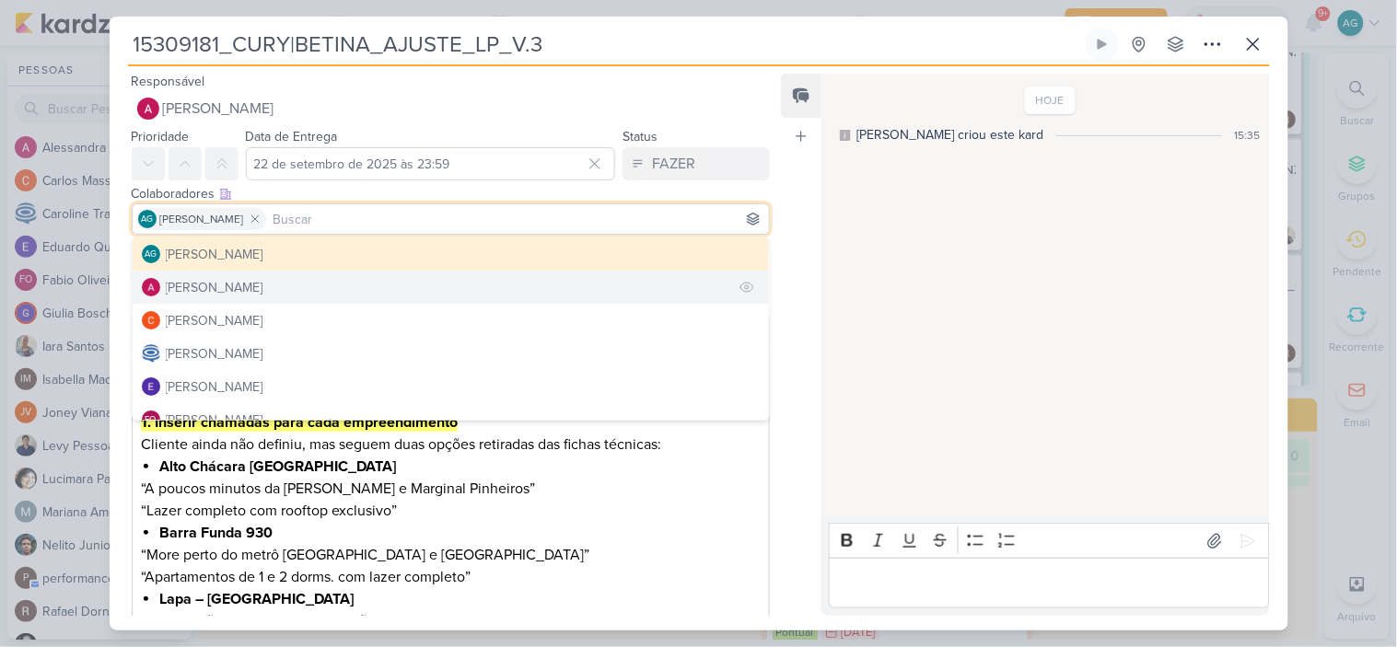
click at [281, 280] on button "[PERSON_NAME]" at bounding box center [451, 287] width 637 height 33
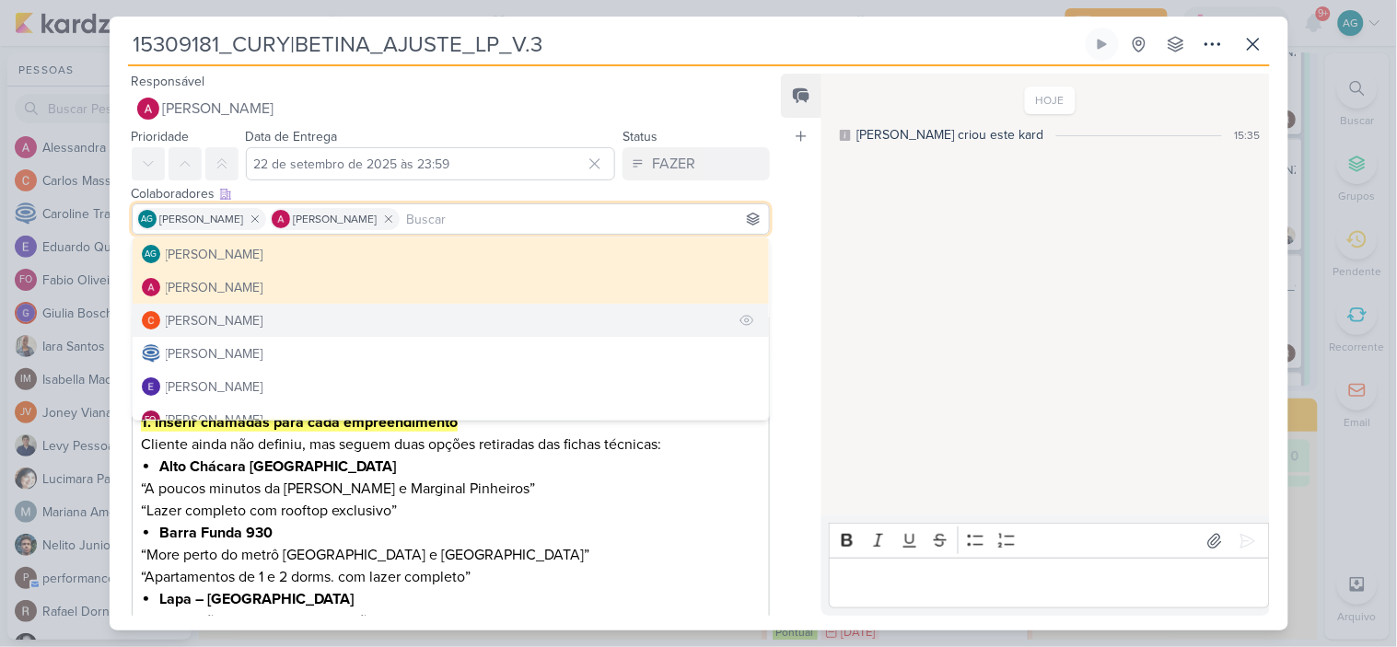
scroll to position [102, 0]
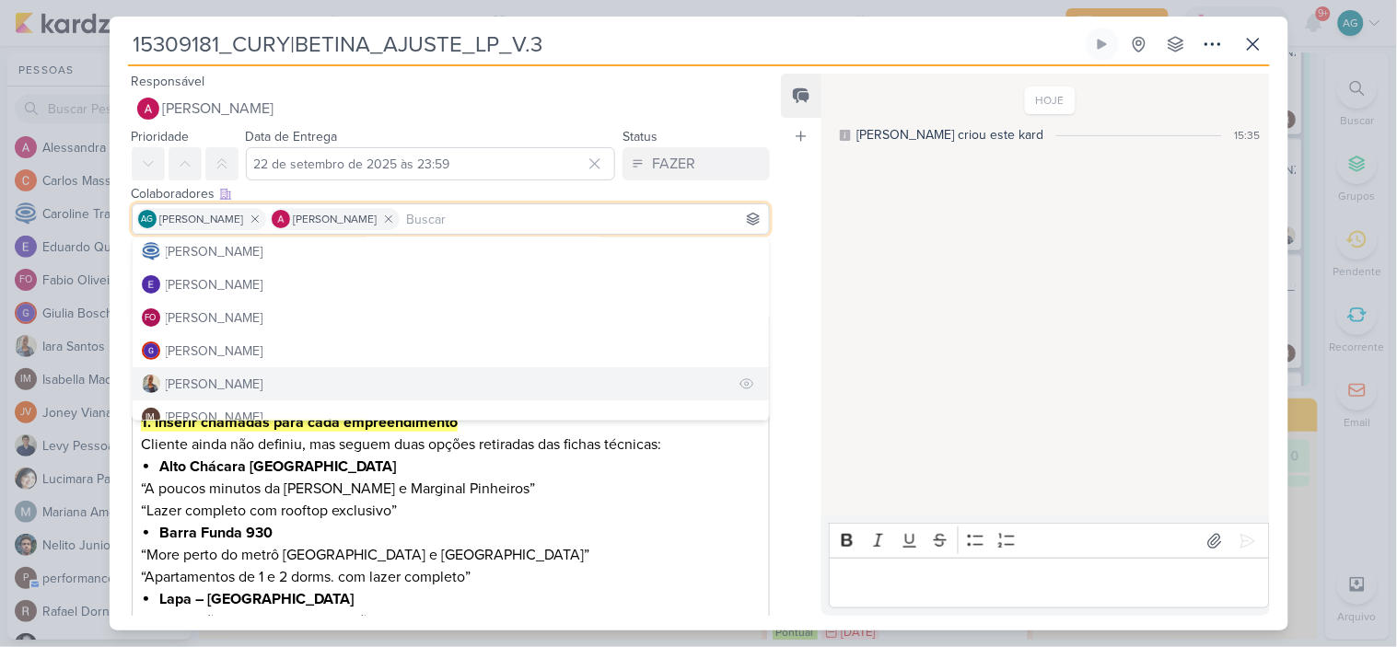
click at [253, 379] on button "[PERSON_NAME]" at bounding box center [451, 383] width 637 height 33
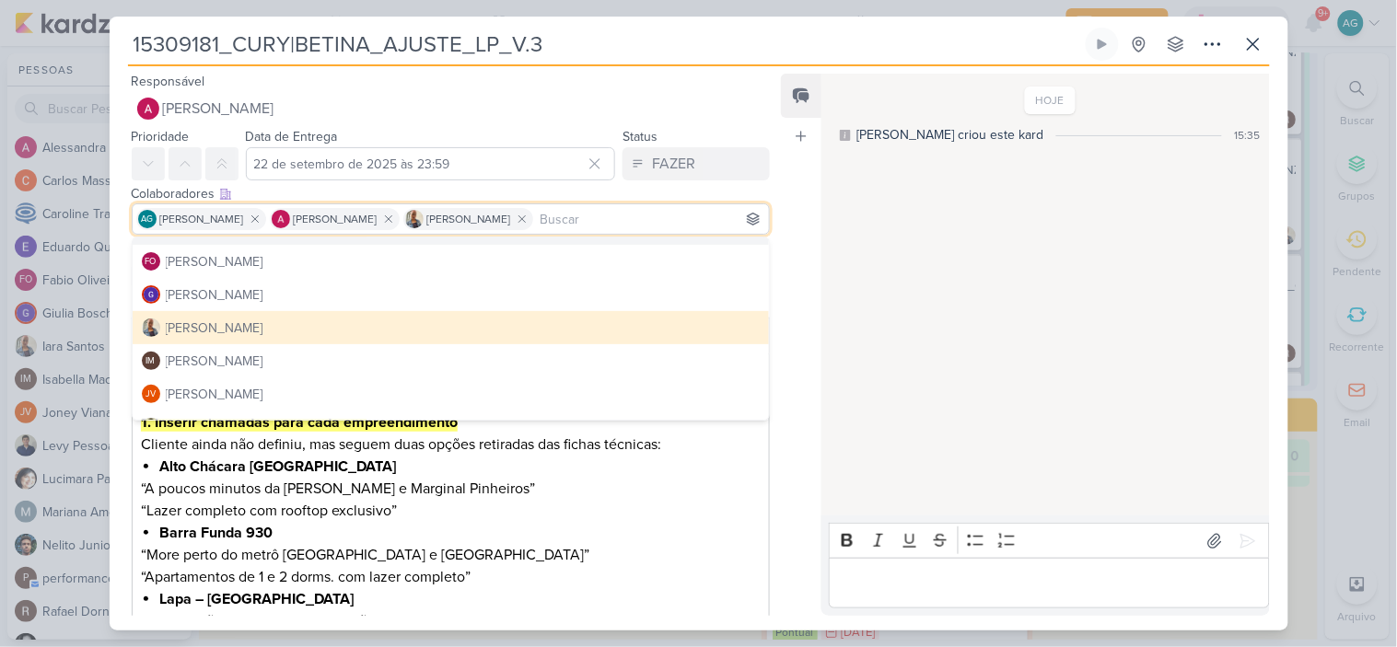
scroll to position [204, 0]
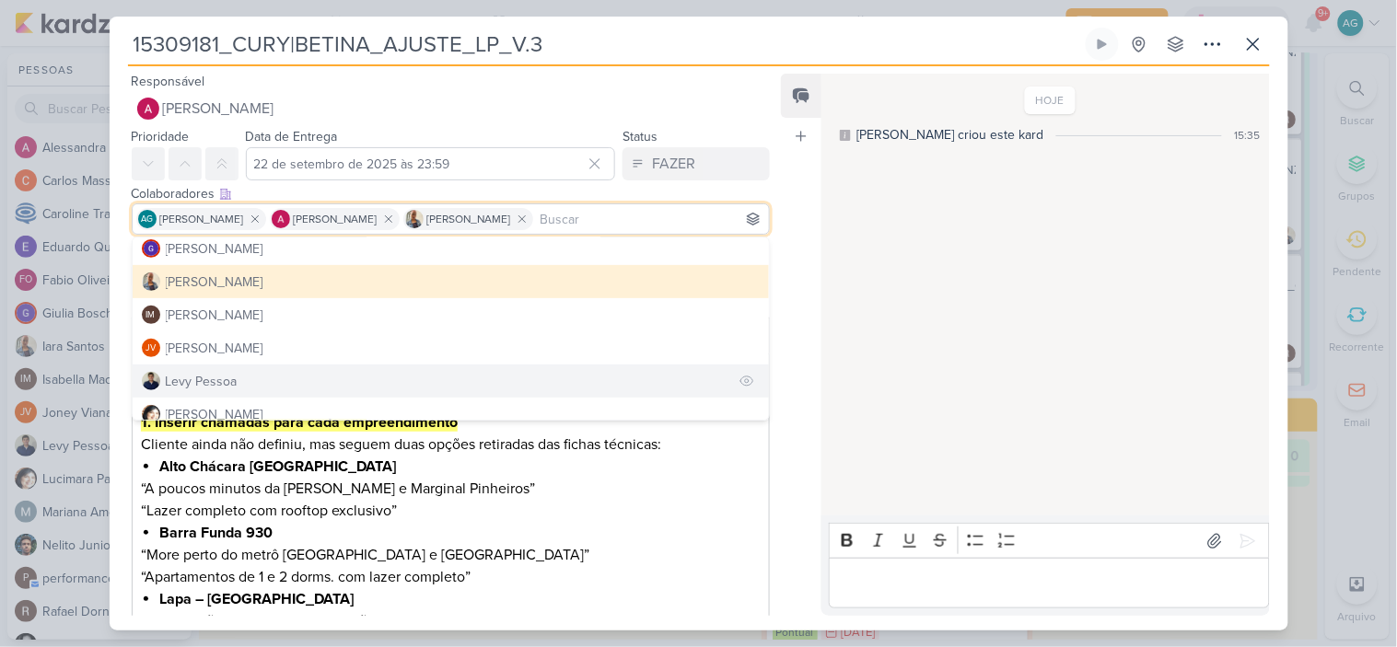
click at [236, 378] on button "Levy Pessoa" at bounding box center [451, 381] width 637 height 33
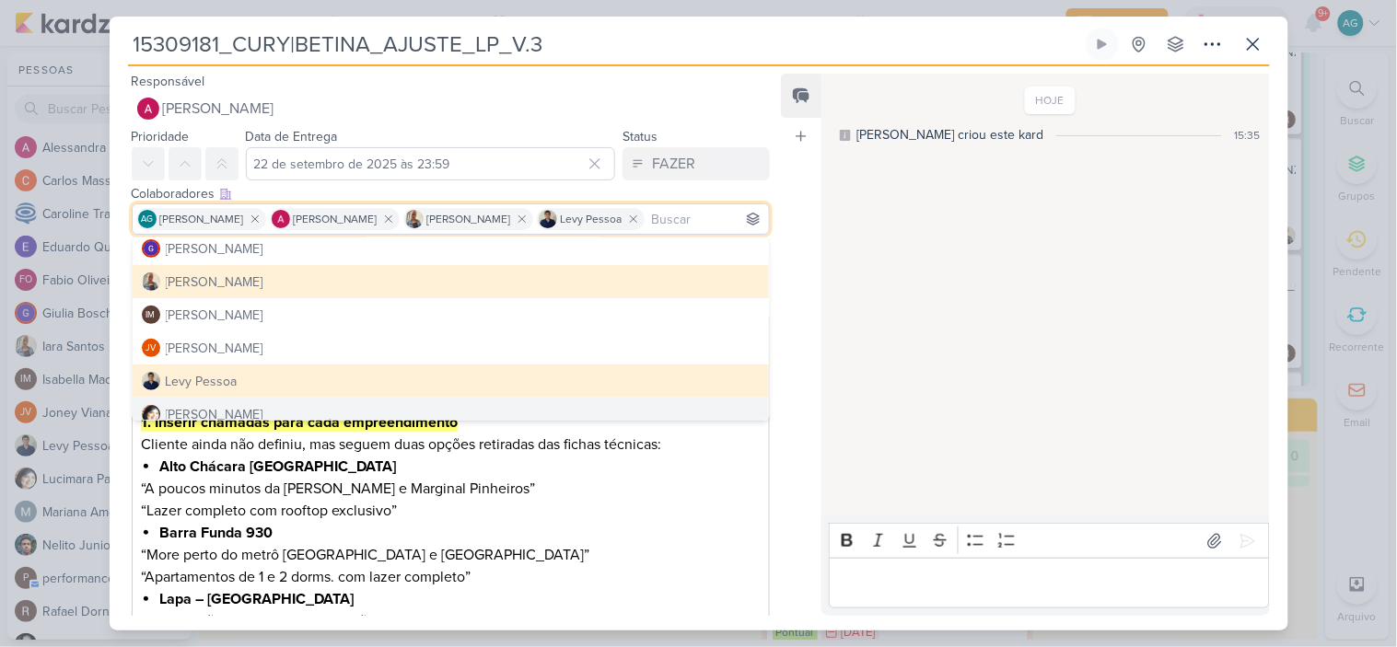
click at [631, 534] on li "Barra Funda 930" at bounding box center [459, 533] width 600 height 22
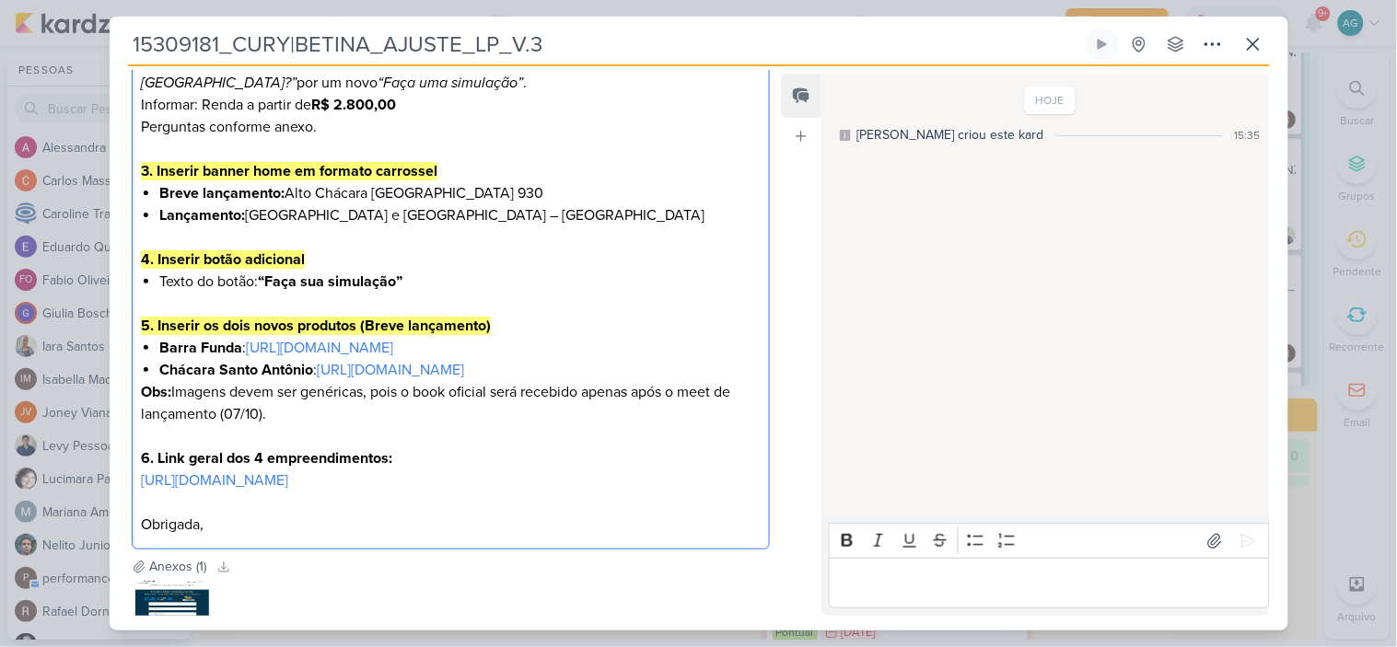
scroll to position [904, 0]
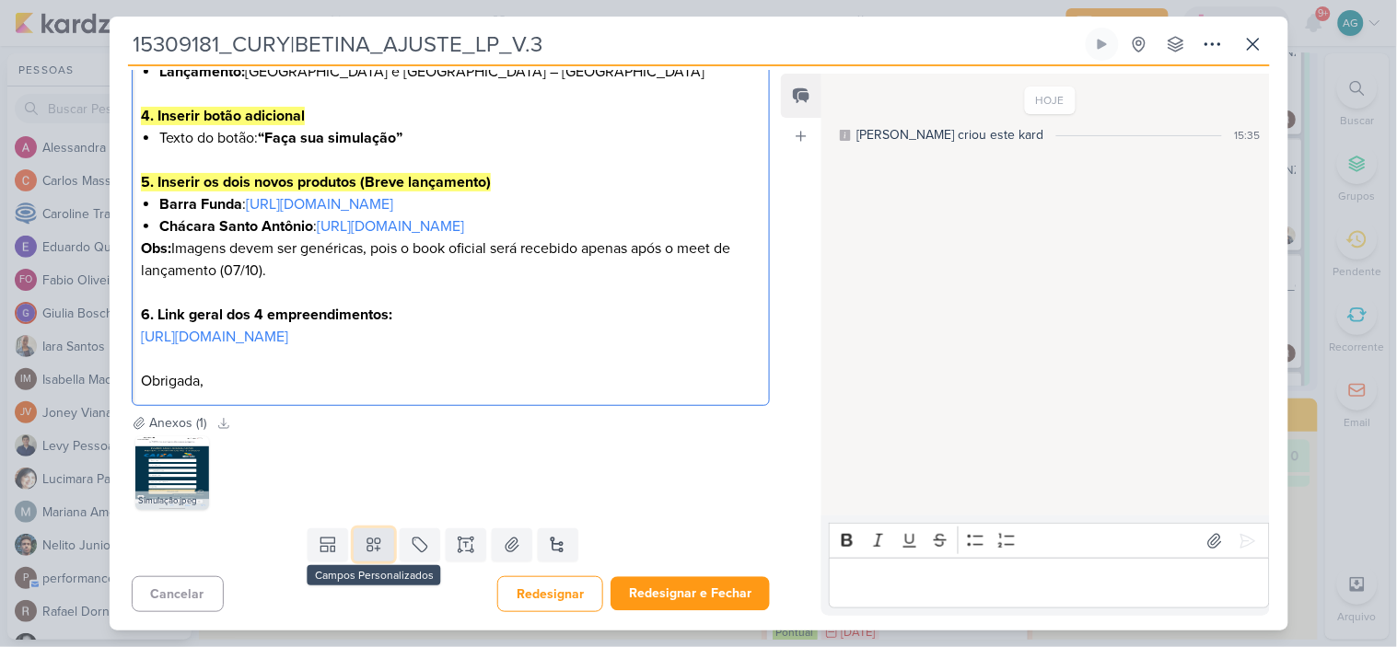
click at [381, 544] on button at bounding box center [374, 544] width 41 height 33
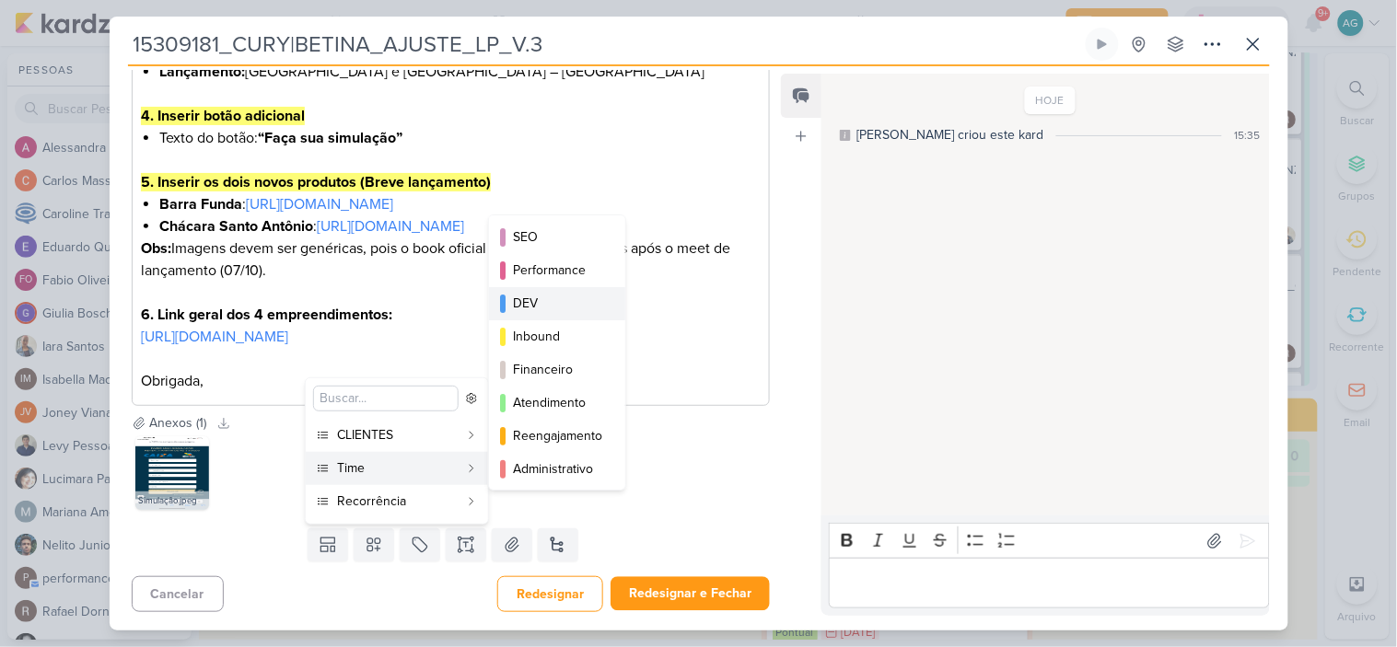
click at [554, 307] on div "DEV" at bounding box center [558, 303] width 90 height 19
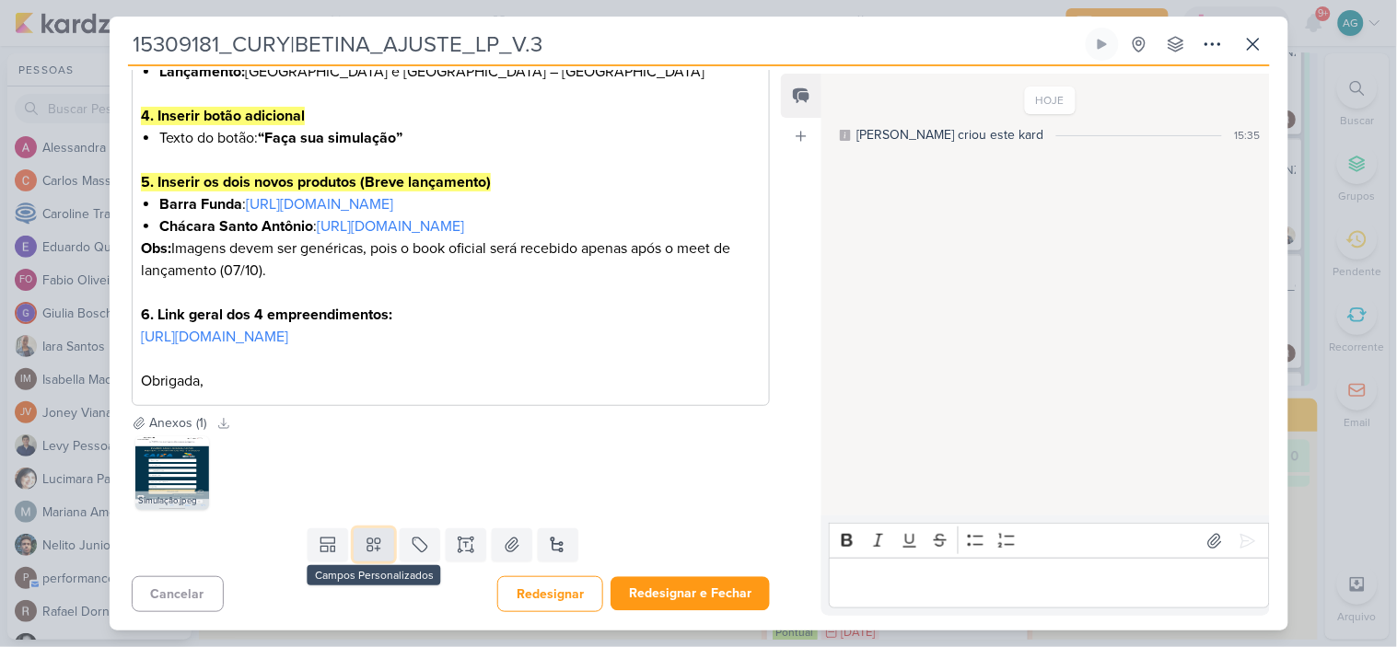
click at [371, 552] on icon at bounding box center [374, 545] width 18 height 18
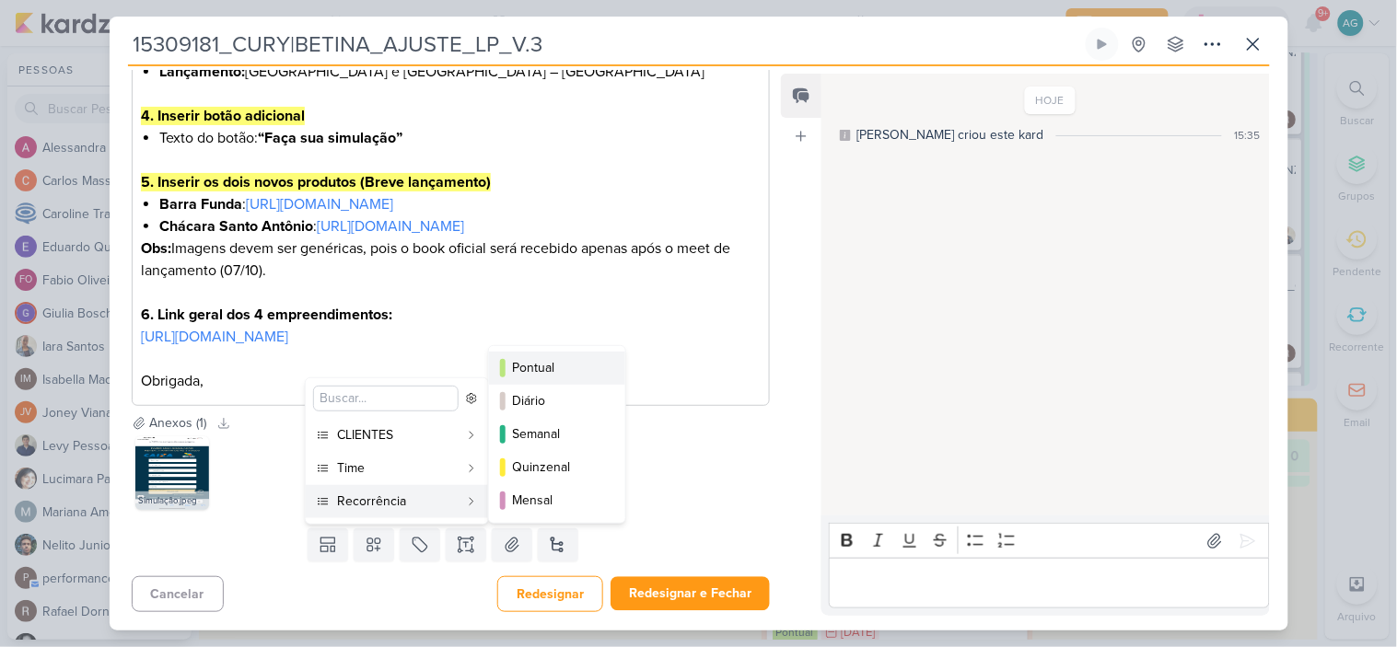
click at [539, 369] on div "Pontual" at bounding box center [558, 367] width 90 height 19
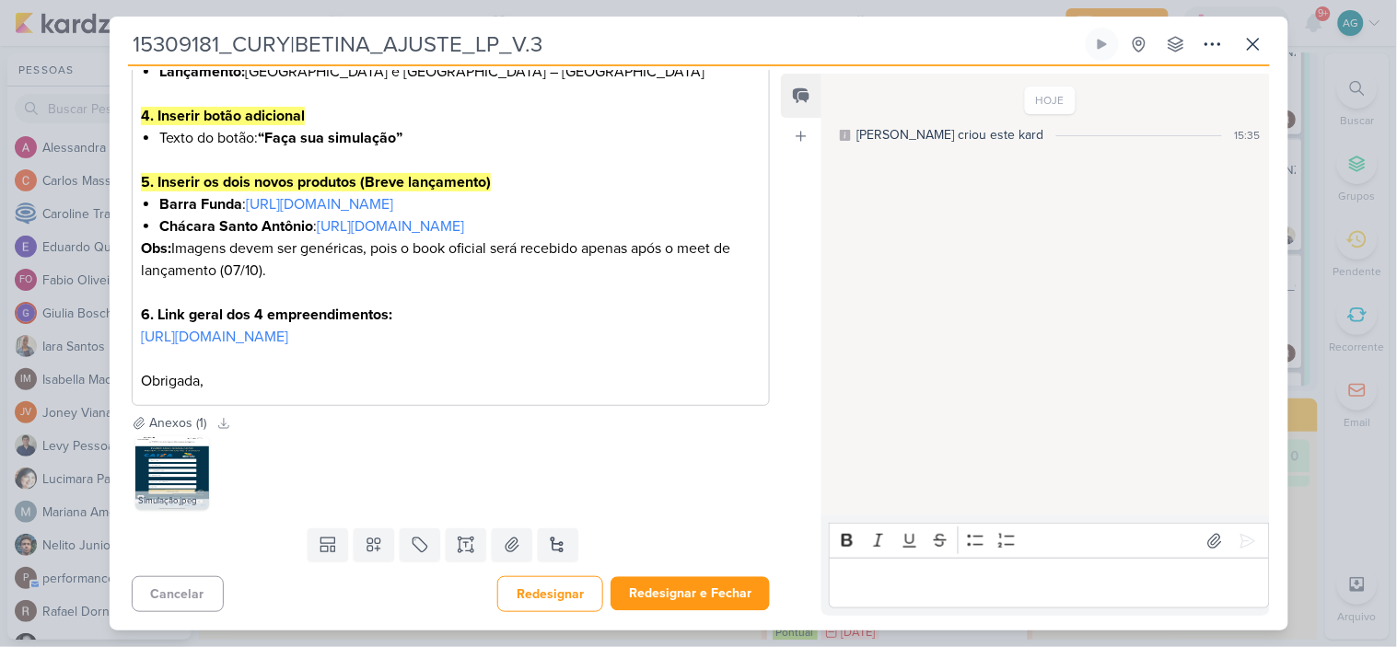
click at [660, 470] on div "Simulação.jpeg" at bounding box center [451, 473] width 639 height 81
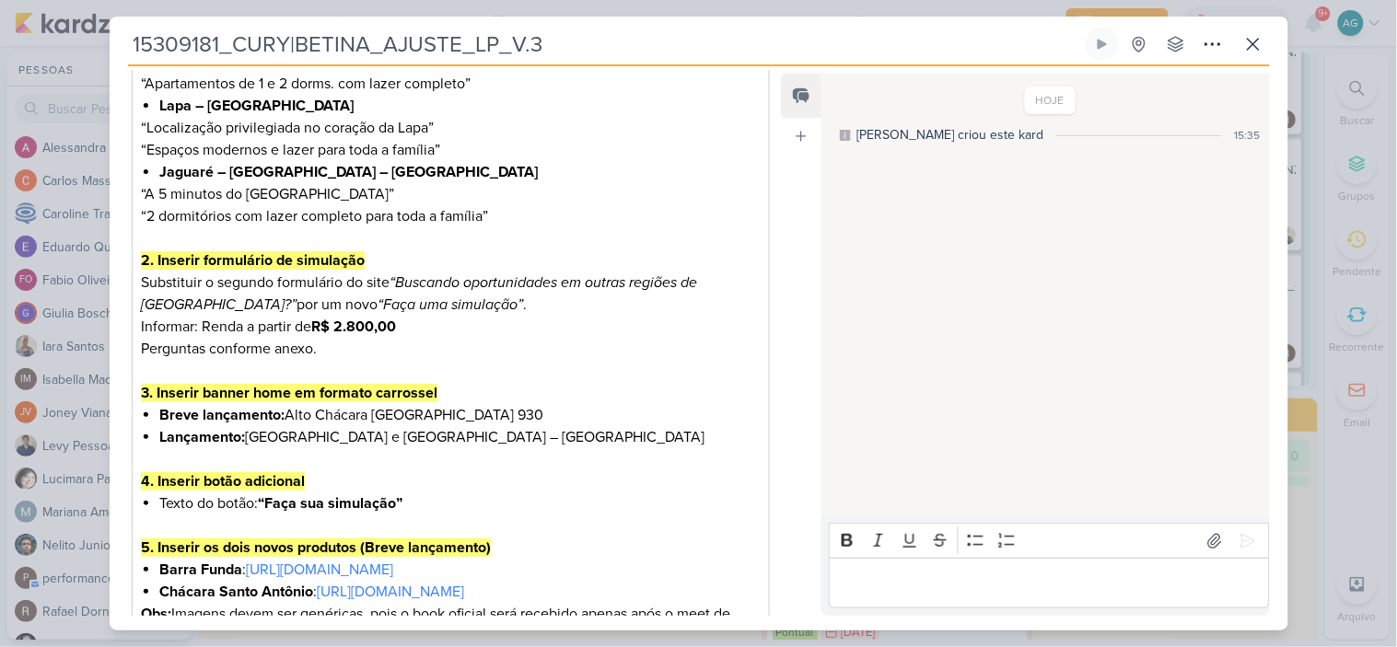
scroll to position [86, 0]
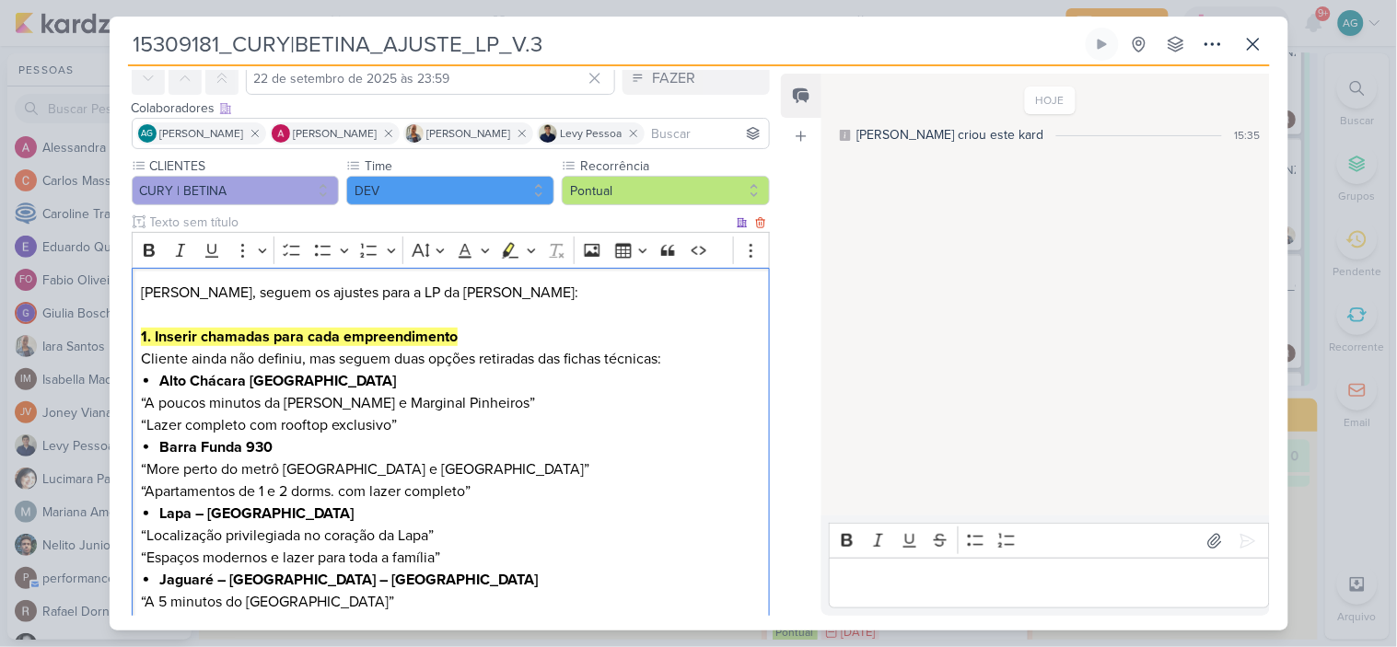
click at [159, 292] on h3 "[PERSON_NAME], seguem os ajustes para a LP da [PERSON_NAME]:" at bounding box center [450, 304] width 619 height 44
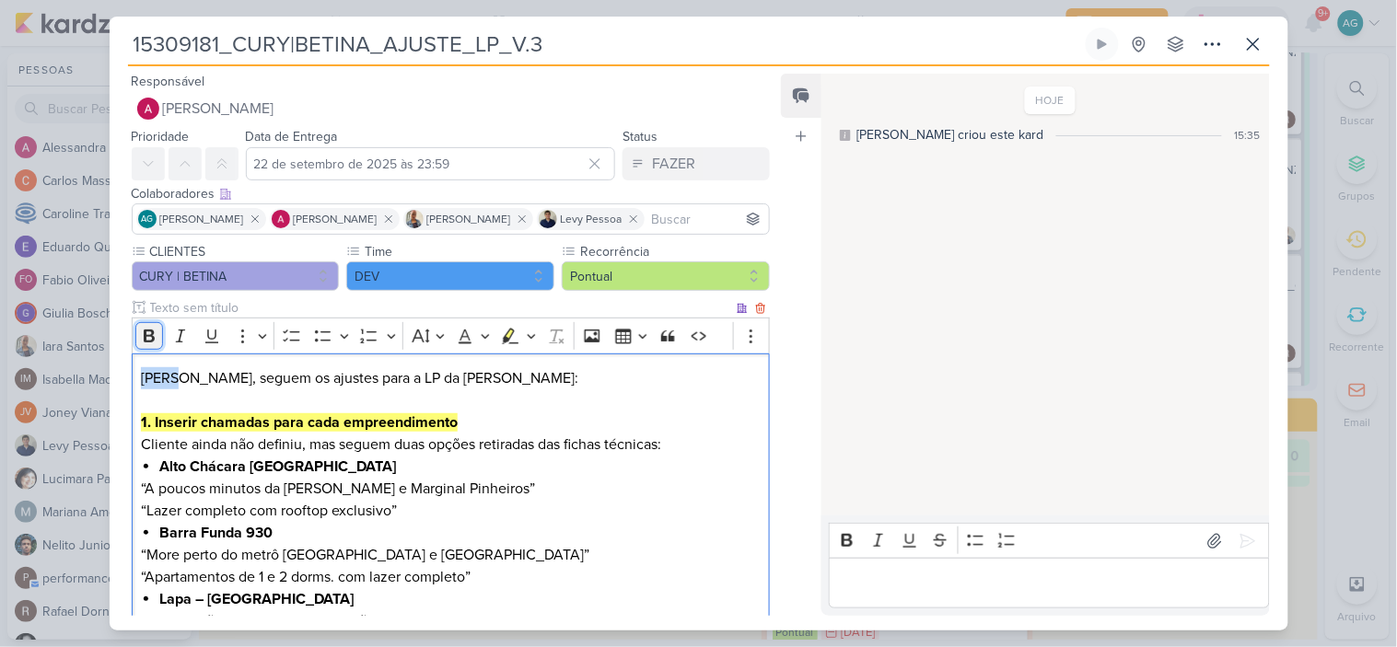
click at [143, 334] on icon "Editor toolbar" at bounding box center [149, 336] width 18 height 18
click at [569, 400] on h3 "[PERSON_NAME] , seguem os ajustes para a LP da [PERSON_NAME]:" at bounding box center [450, 389] width 619 height 44
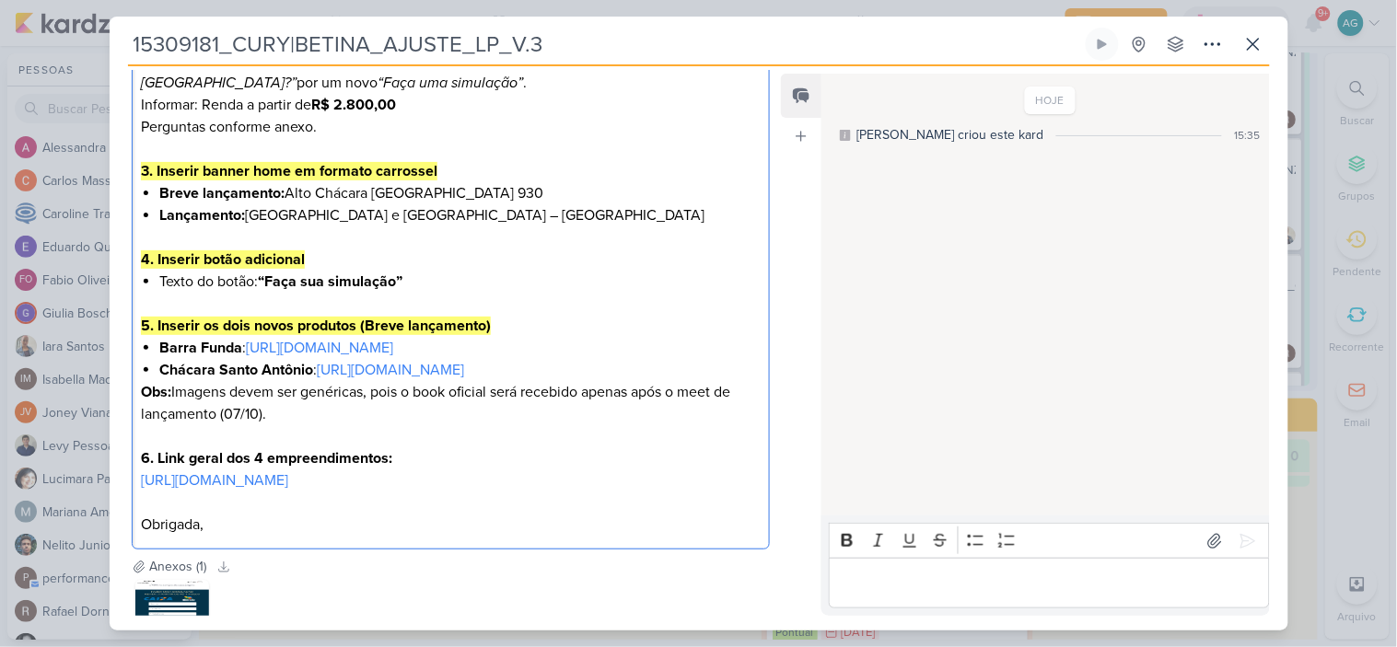
scroll to position [904, 0]
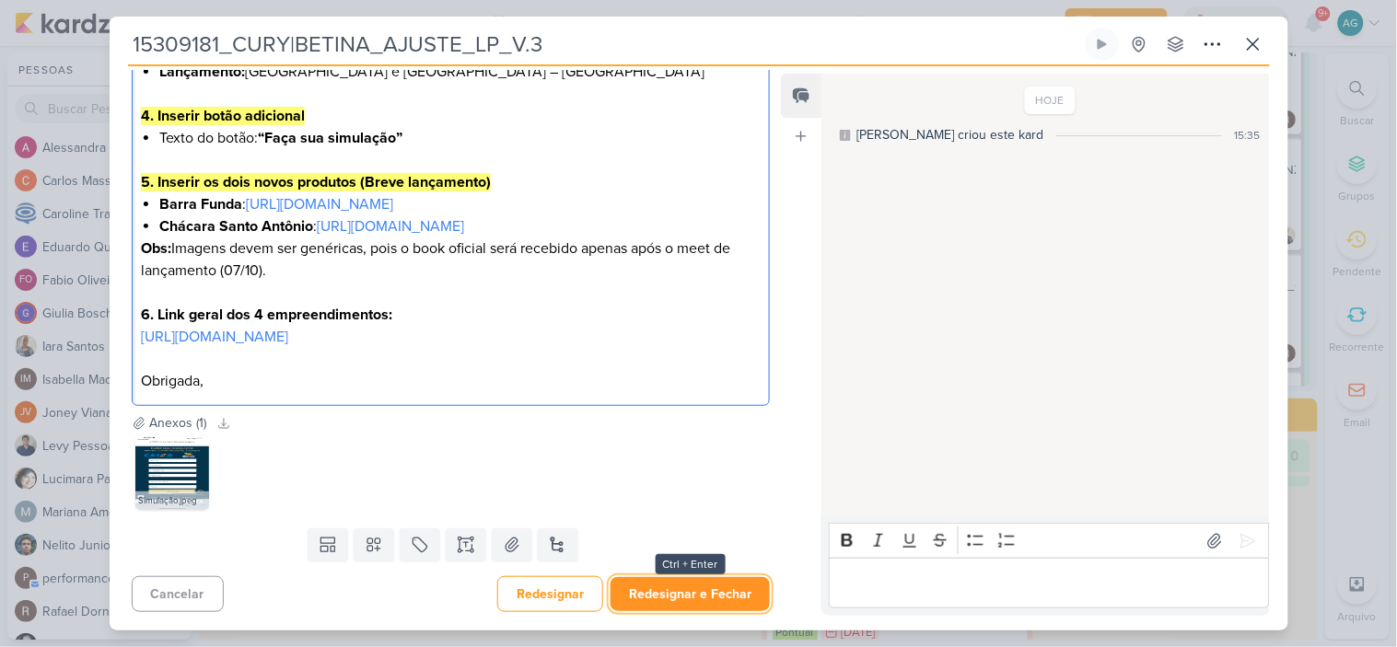
click at [724, 590] on button "Redesignar e Fechar" at bounding box center [689, 594] width 159 height 34
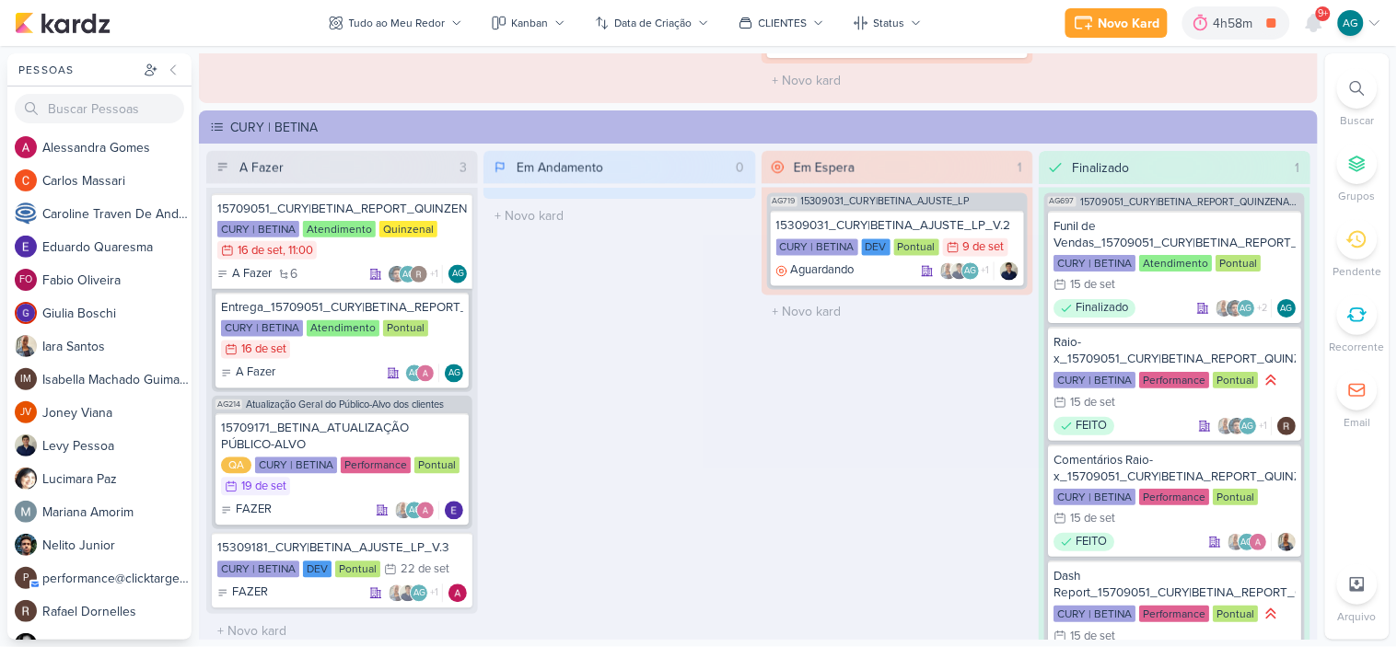
scroll to position [2762, 0]
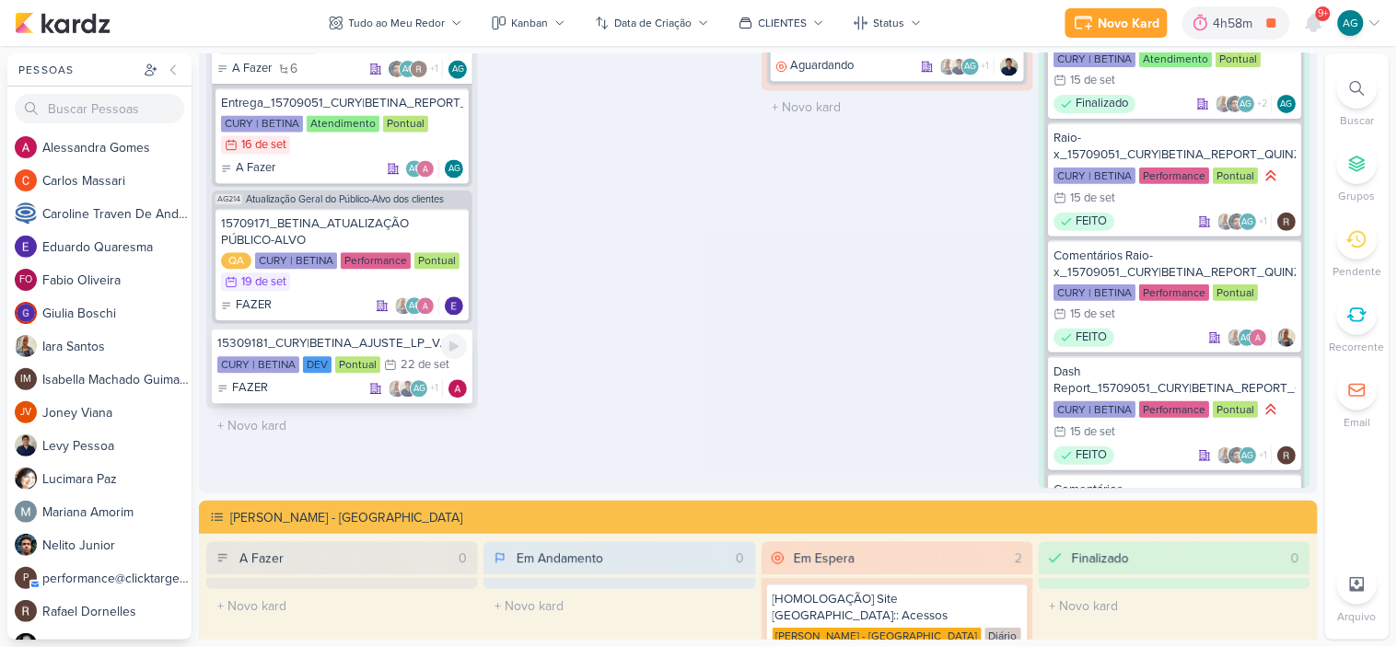
click at [302, 339] on div "15309181_CURY|BETINA_AJUSTE_LP_V.3" at bounding box center [341, 343] width 249 height 17
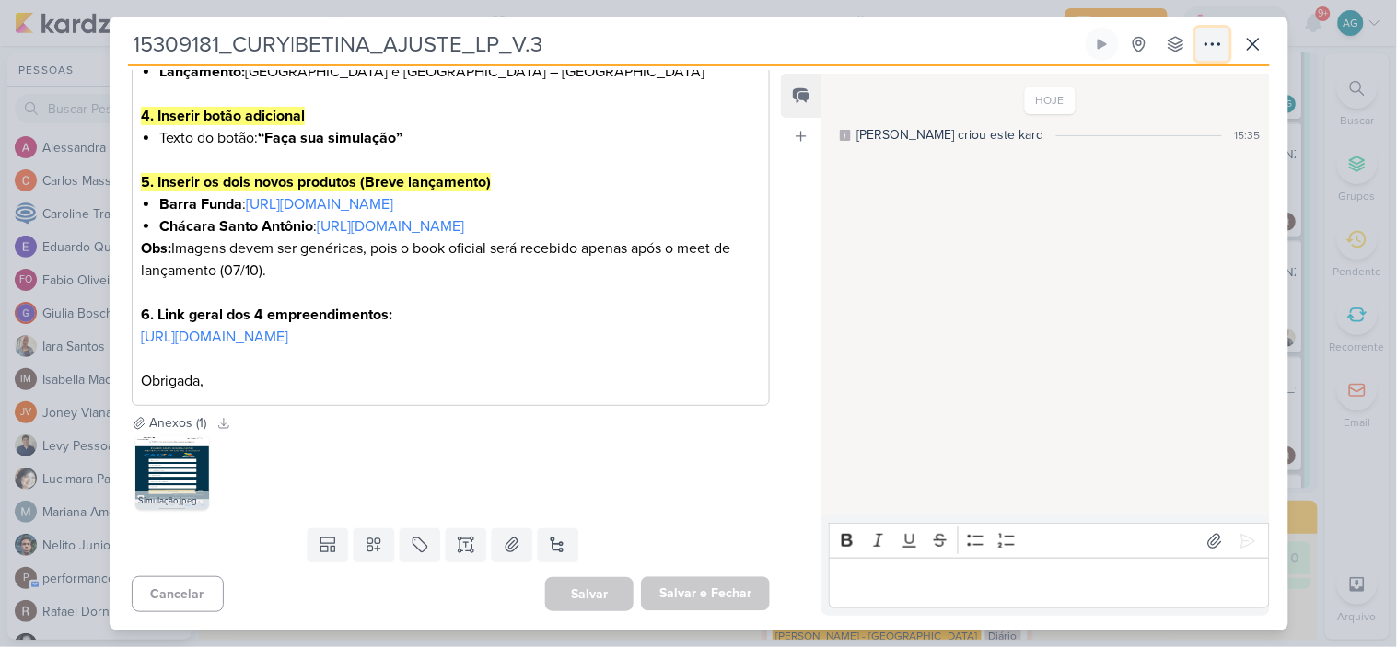
click at [1203, 42] on icon at bounding box center [1212, 44] width 22 height 22
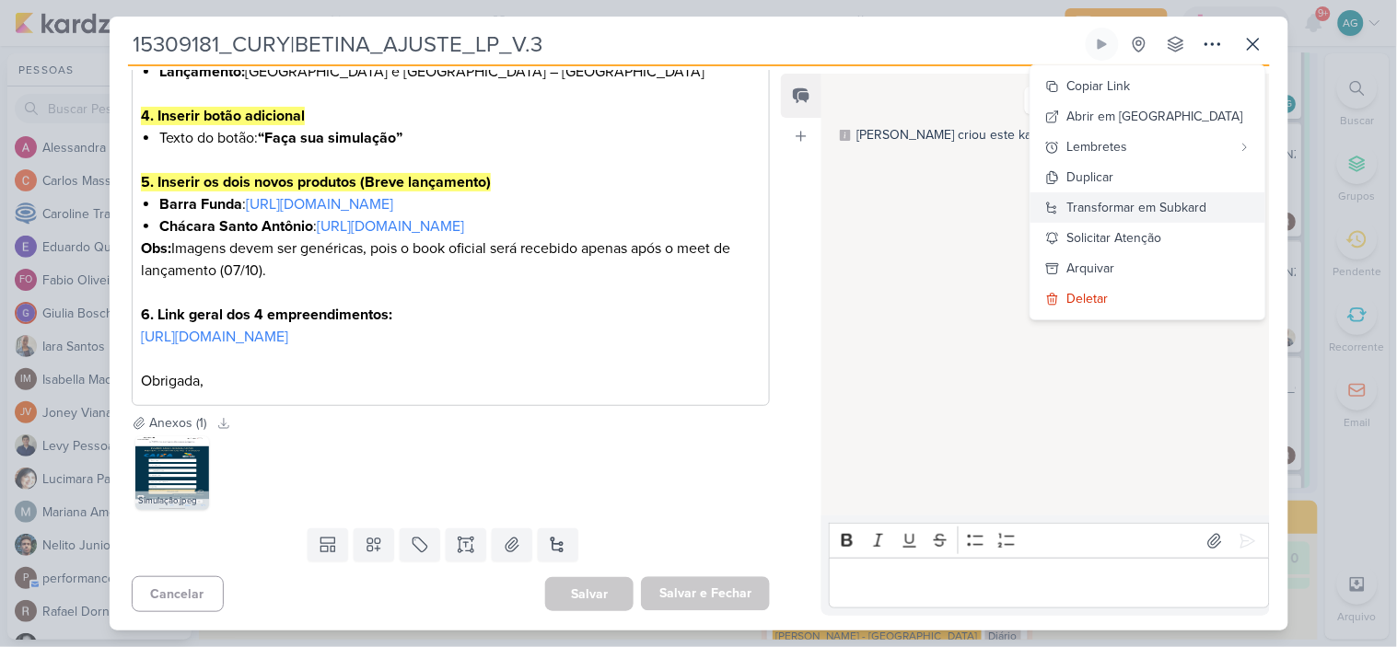
click at [1200, 203] on div "Transformar em Subkard" at bounding box center [1137, 207] width 140 height 19
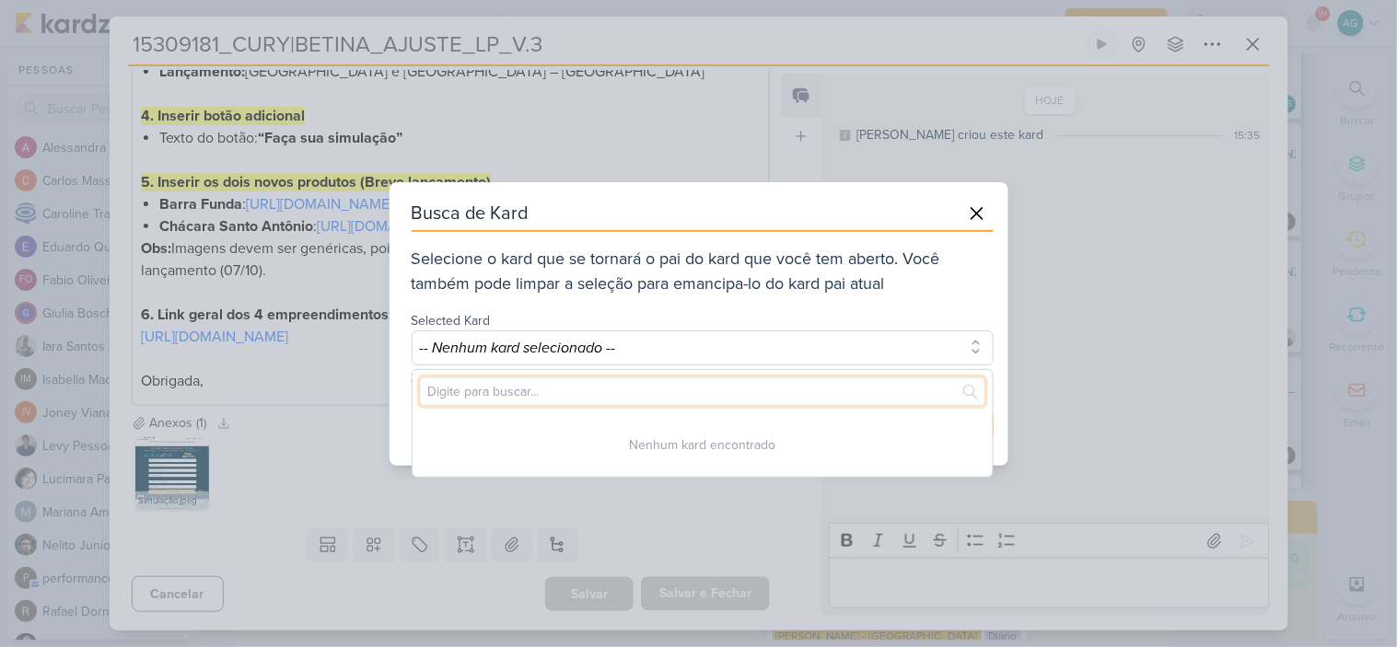
click at [850, 387] on input "text" at bounding box center [702, 391] width 565 height 29
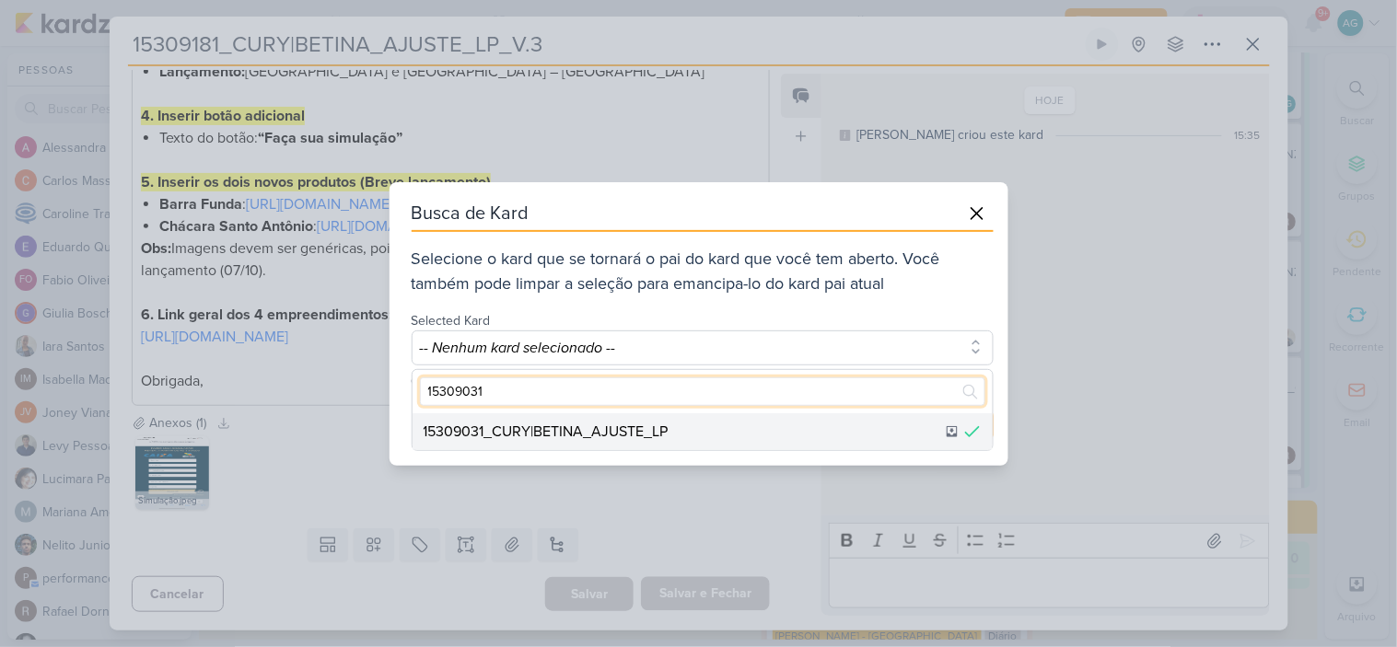
type input "15309031"
click at [802, 434] on div "15309031_CURY|BETINA_AJUSTE_LP" at bounding box center [702, 431] width 580 height 37
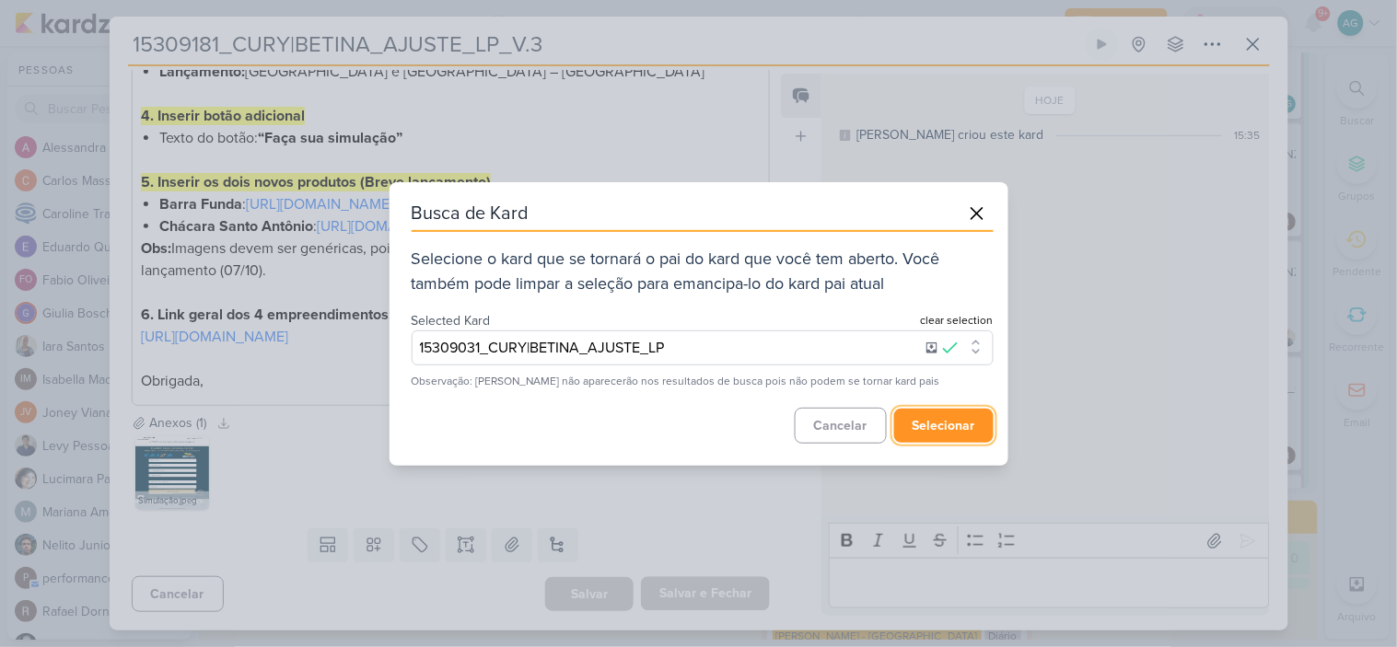
click at [931, 427] on button "selecionar" at bounding box center [943, 426] width 99 height 34
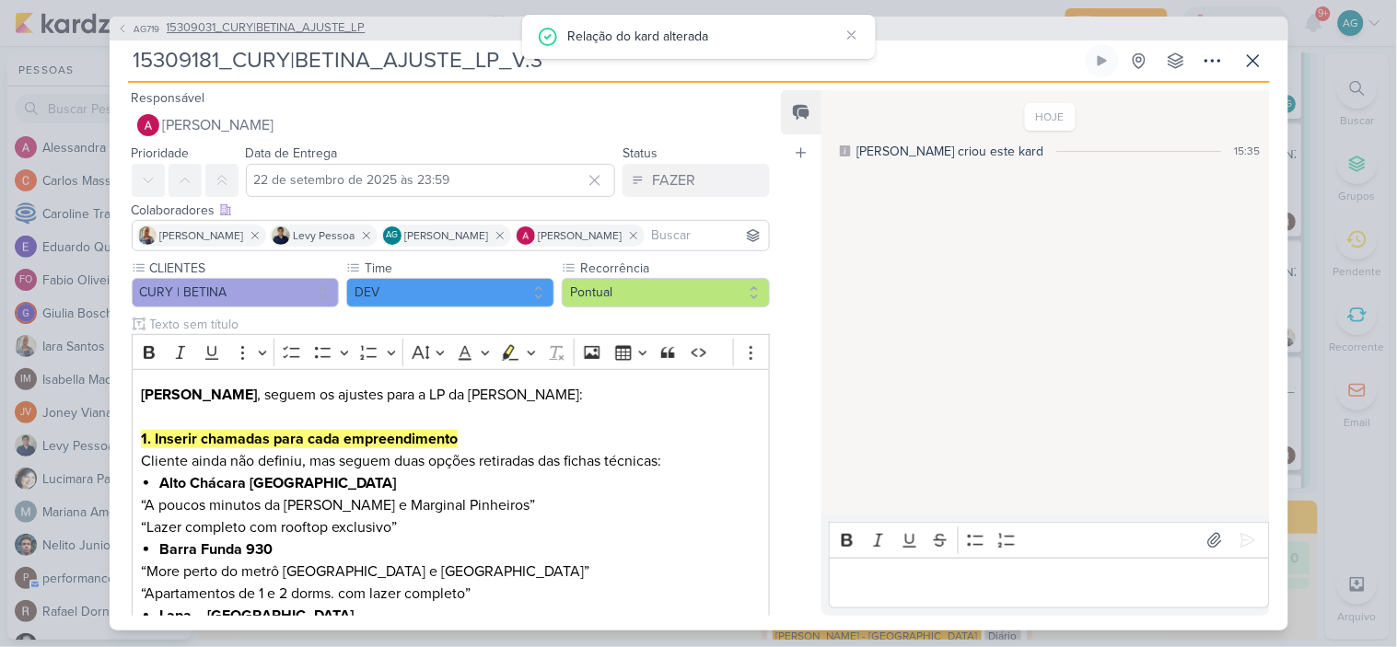
click at [335, 34] on span "15309031_CURY|BETINA_AJUSTE_LP" at bounding box center [266, 28] width 199 height 18
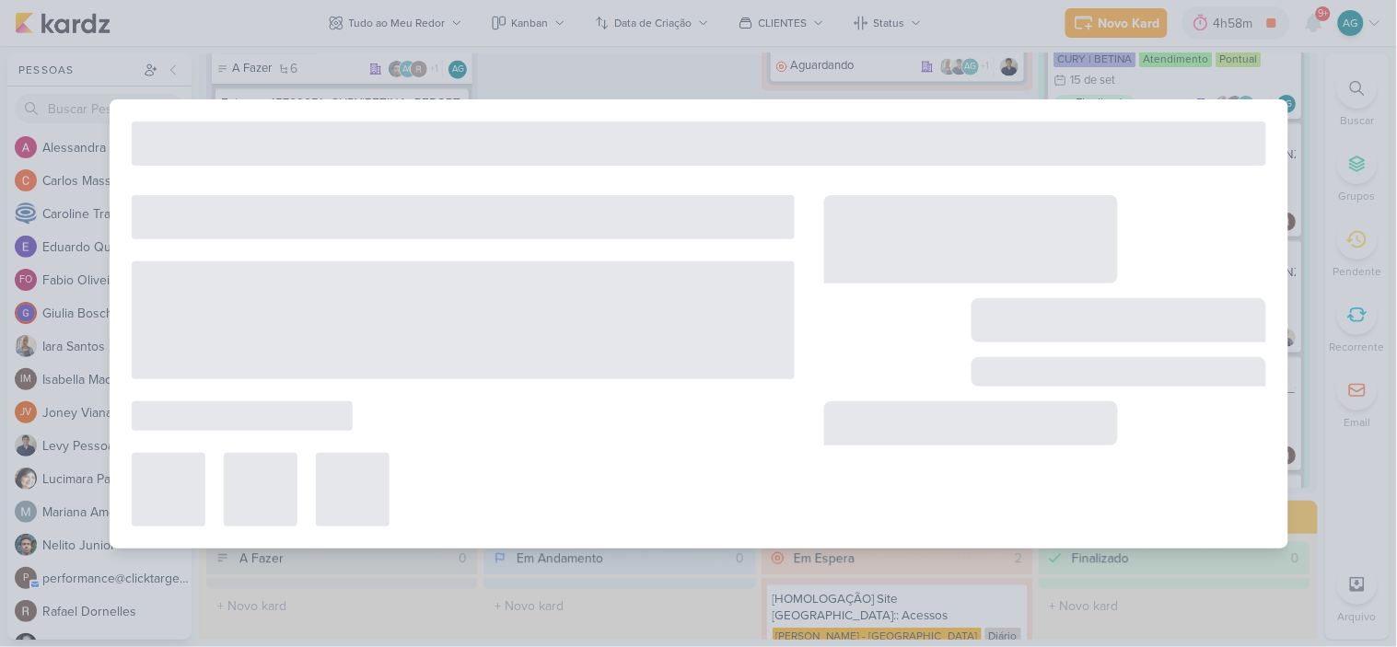
type input "15309031_CURY|BETINA_AJUSTE_LP"
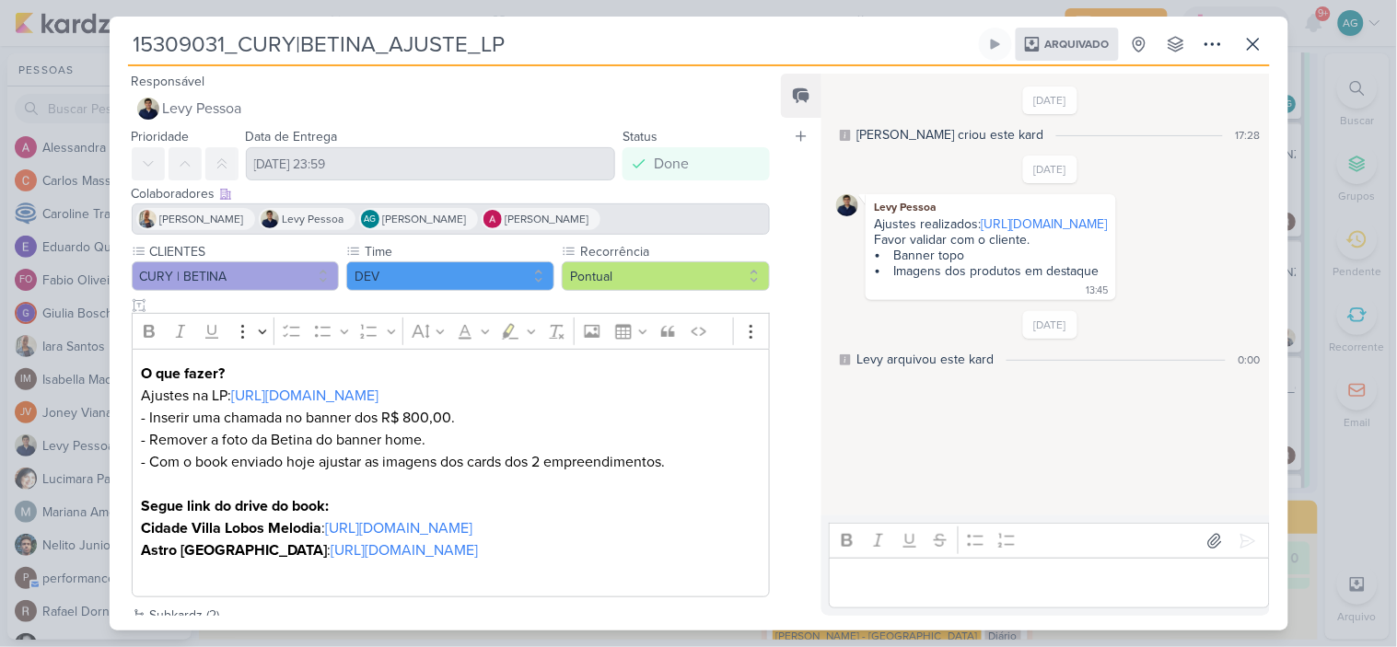
click at [476, 391] on p "O que fazer? Ajustes na LP: [URL][DOMAIN_NAME]" at bounding box center [450, 385] width 619 height 44
drag, startPoint x: 477, startPoint y: 393, endPoint x: 126, endPoint y: 380, distance: 351.0
click at [126, 380] on div "CLIENTES CURY | BETINA Time DEV" at bounding box center [444, 423] width 668 height 363
click at [493, 396] on p "O que fazer? Ajustes na LP: [URL][DOMAIN_NAME]" at bounding box center [450, 385] width 619 height 44
drag, startPoint x: 507, startPoint y: 391, endPoint x: 237, endPoint y: 400, distance: 270.8
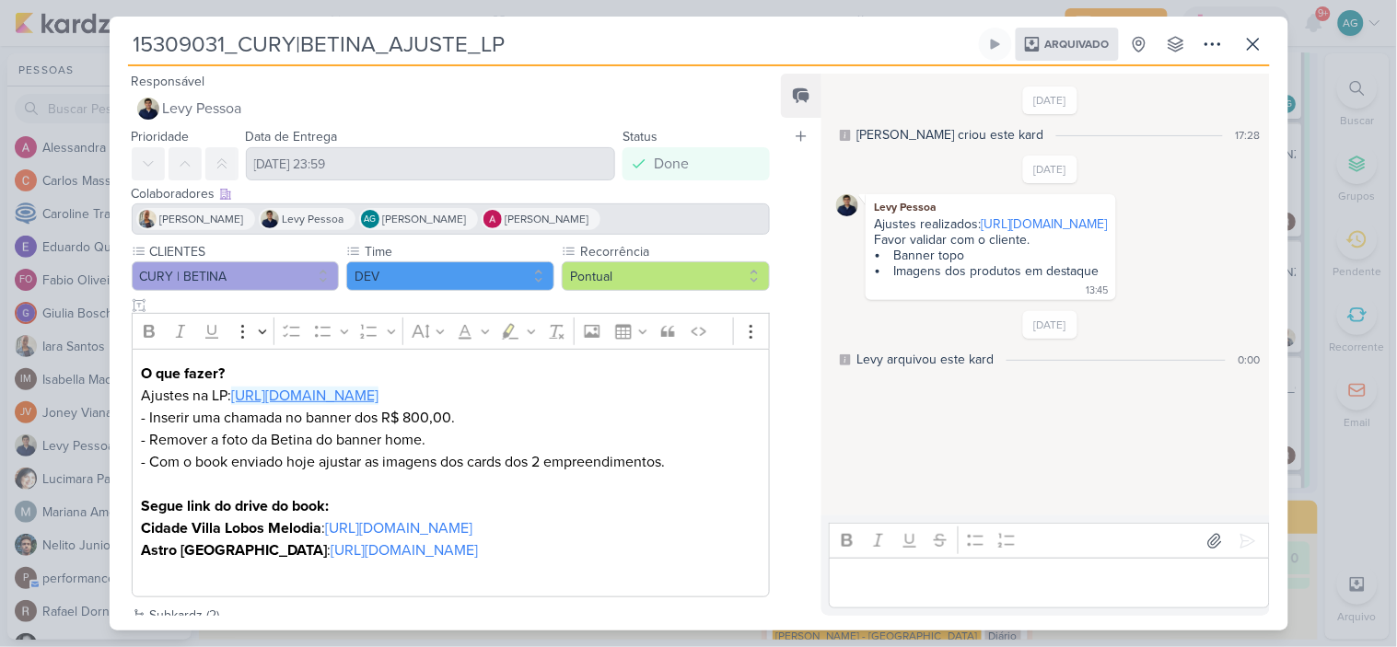
click at [237, 400] on p "O que fazer? Ajustes na LP: [URL][DOMAIN_NAME]" at bounding box center [450, 385] width 619 height 44
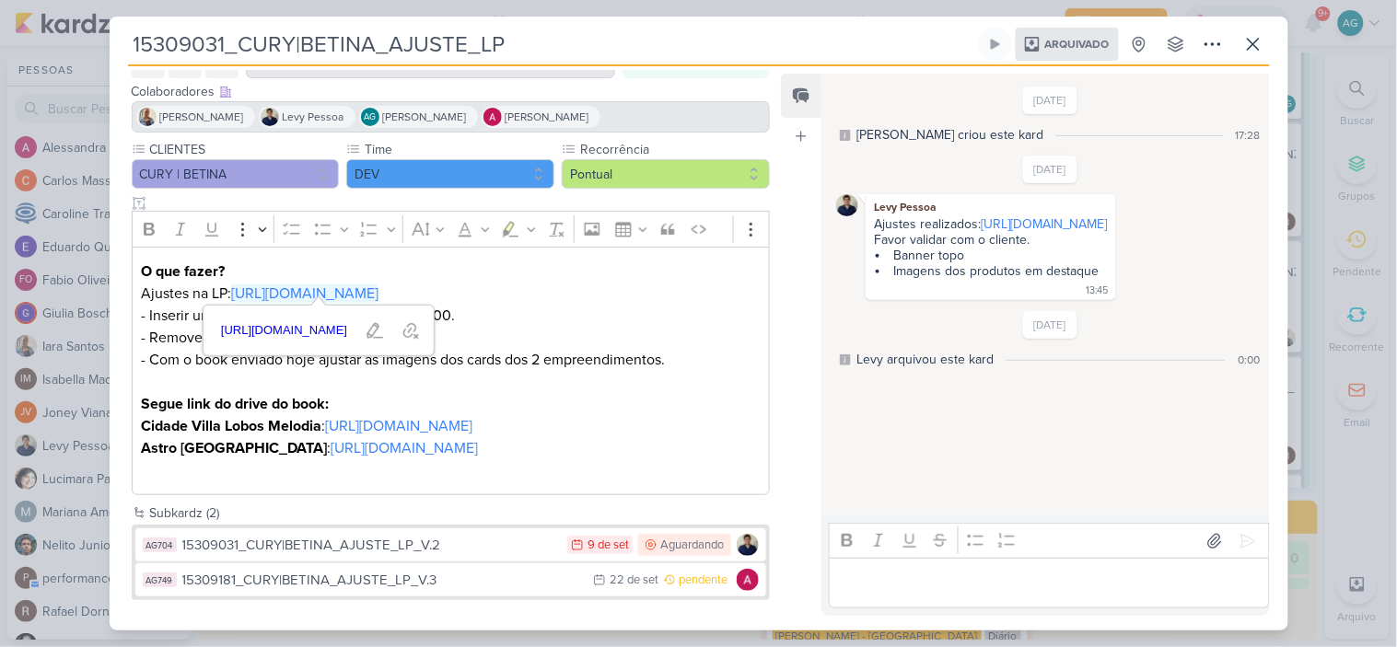
scroll to position [149, 0]
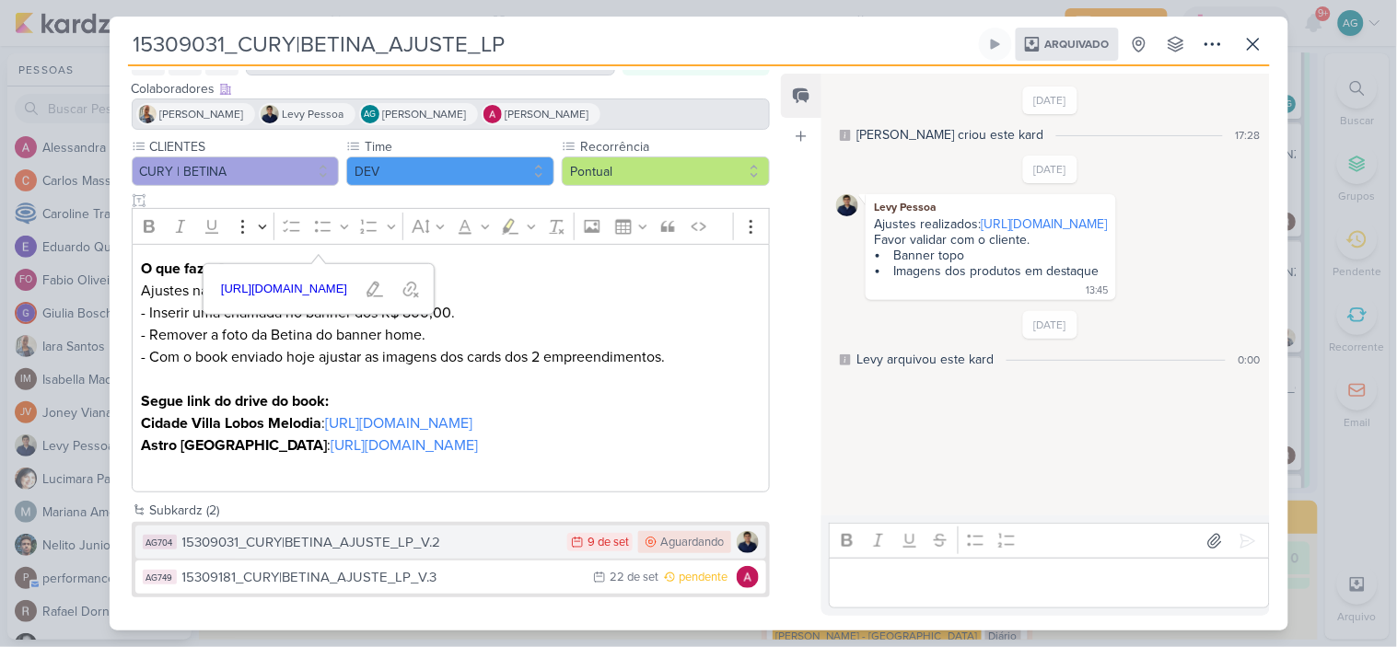
click at [362, 537] on div "15309031_CURY|BETINA_AJUSTE_LP_V.2" at bounding box center [370, 542] width 377 height 21
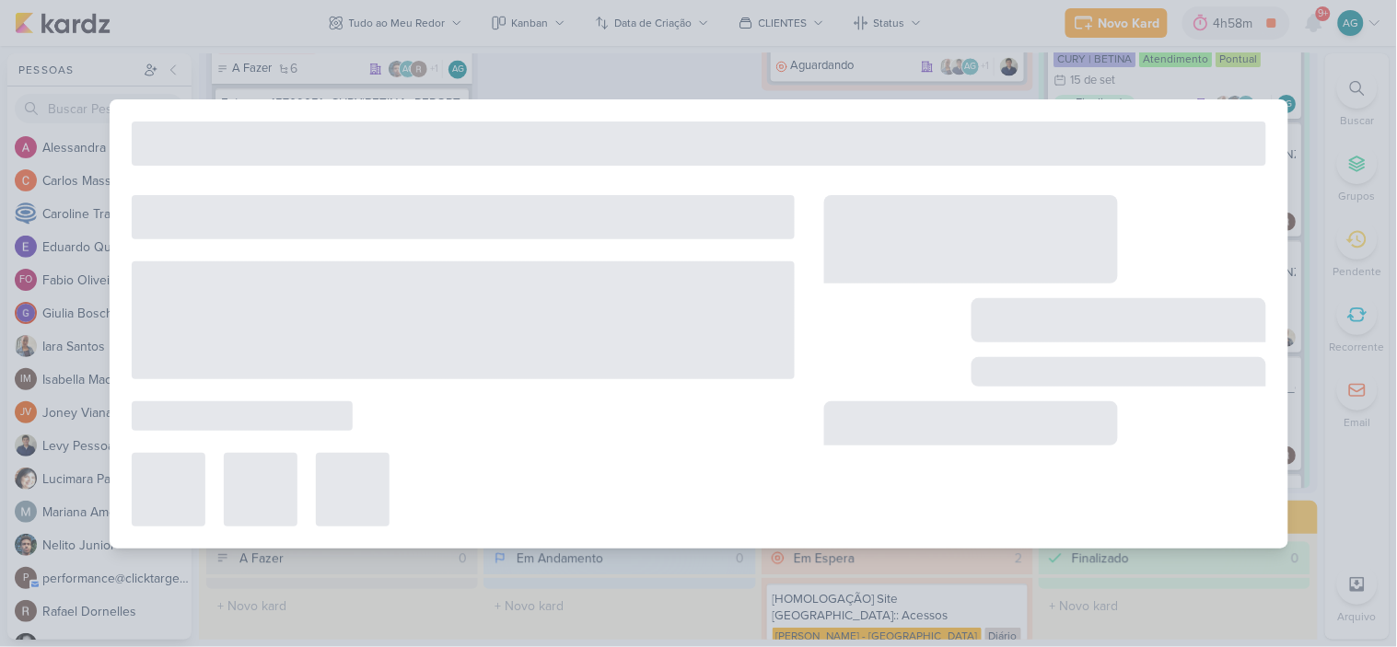
type input "15309031_CURY|BETINA_AJUSTE_LP_V.2"
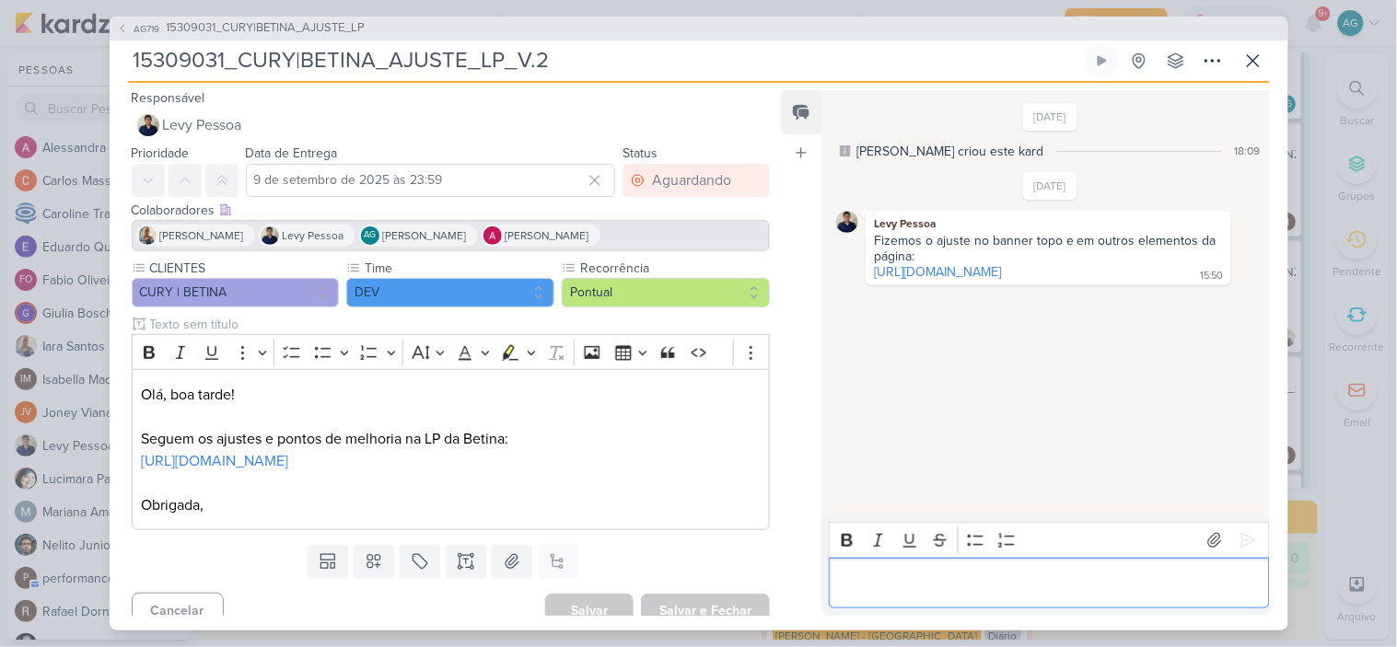
click at [959, 581] on p "Editor editing area: main" at bounding box center [1049, 583] width 421 height 22
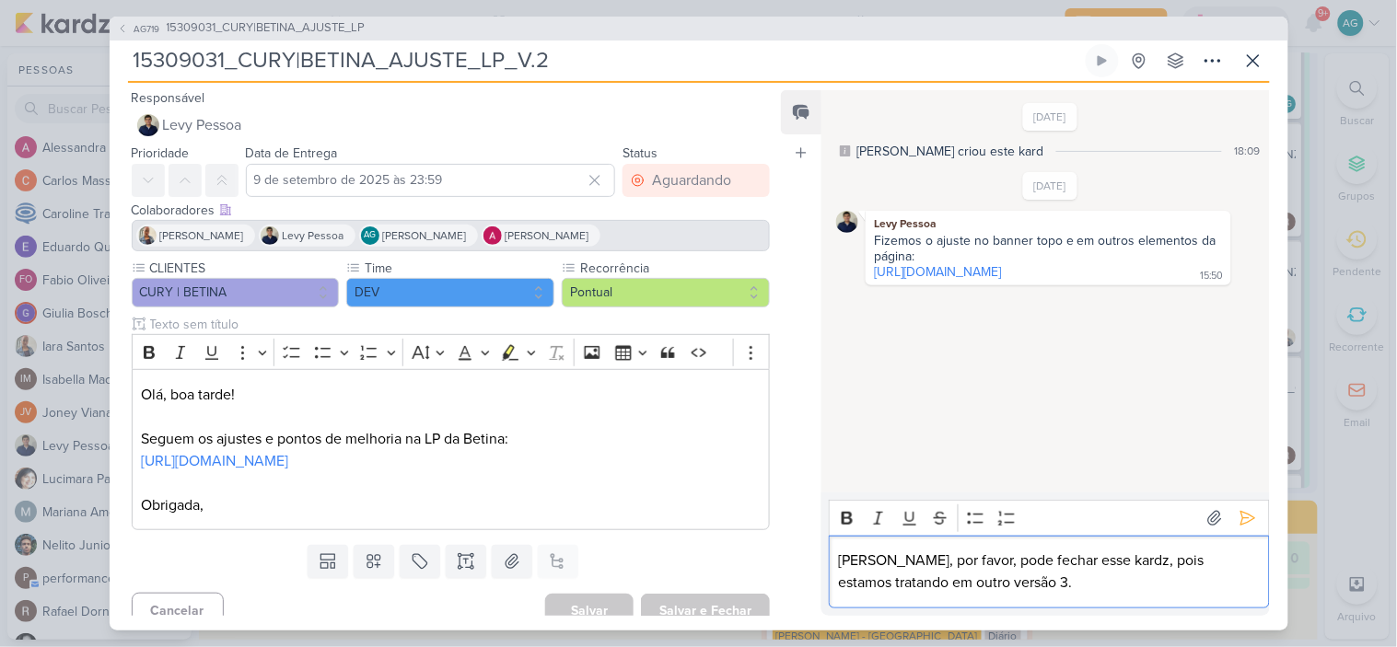
click at [900, 586] on p "[PERSON_NAME], por favor, pode fechar esse kardz, pois estamos tratando em outr…" at bounding box center [1049, 572] width 421 height 44
drag, startPoint x: 891, startPoint y: 577, endPoint x: 926, endPoint y: 583, distance: 35.4
click at [894, 577] on p "[PERSON_NAME], por favor, pode fechar esse kardz, pois estamos tratando em outr…" at bounding box center [1049, 572] width 421 height 44
click at [1243, 521] on icon at bounding box center [1247, 519] width 14 height 14
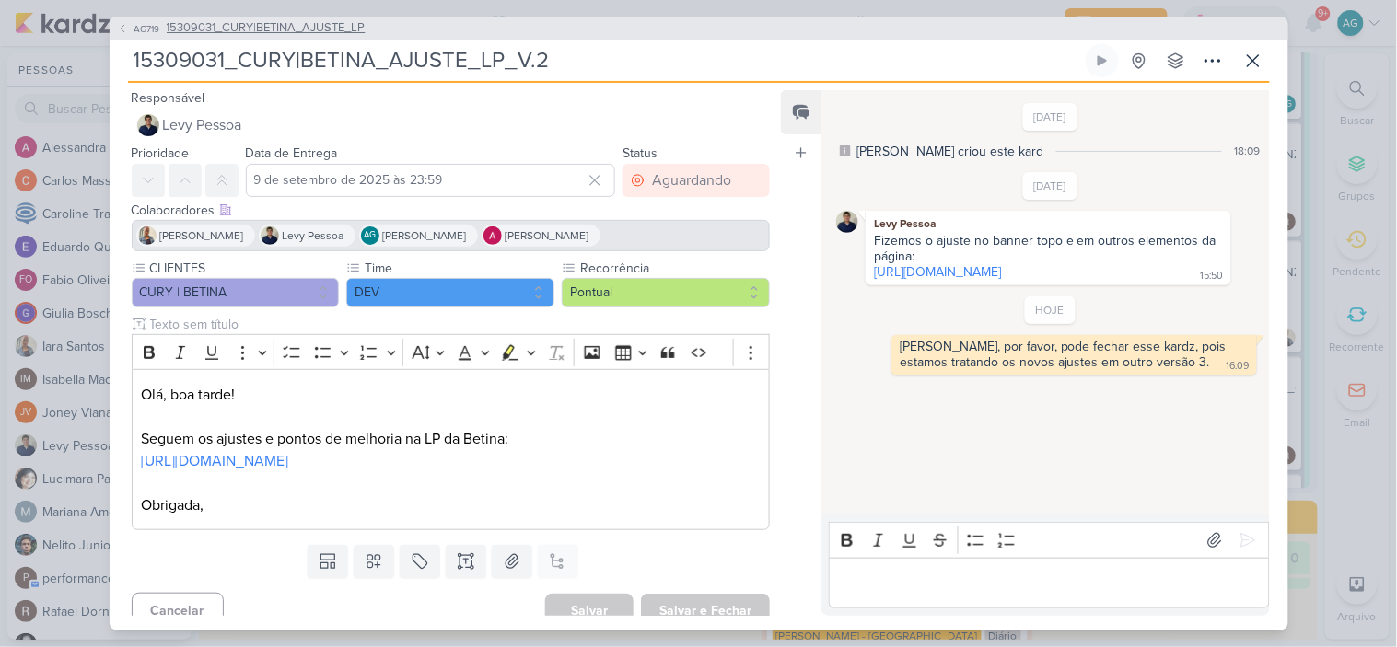
click at [242, 21] on span "15309031_CURY|BETINA_AJUSTE_LP" at bounding box center [266, 28] width 199 height 18
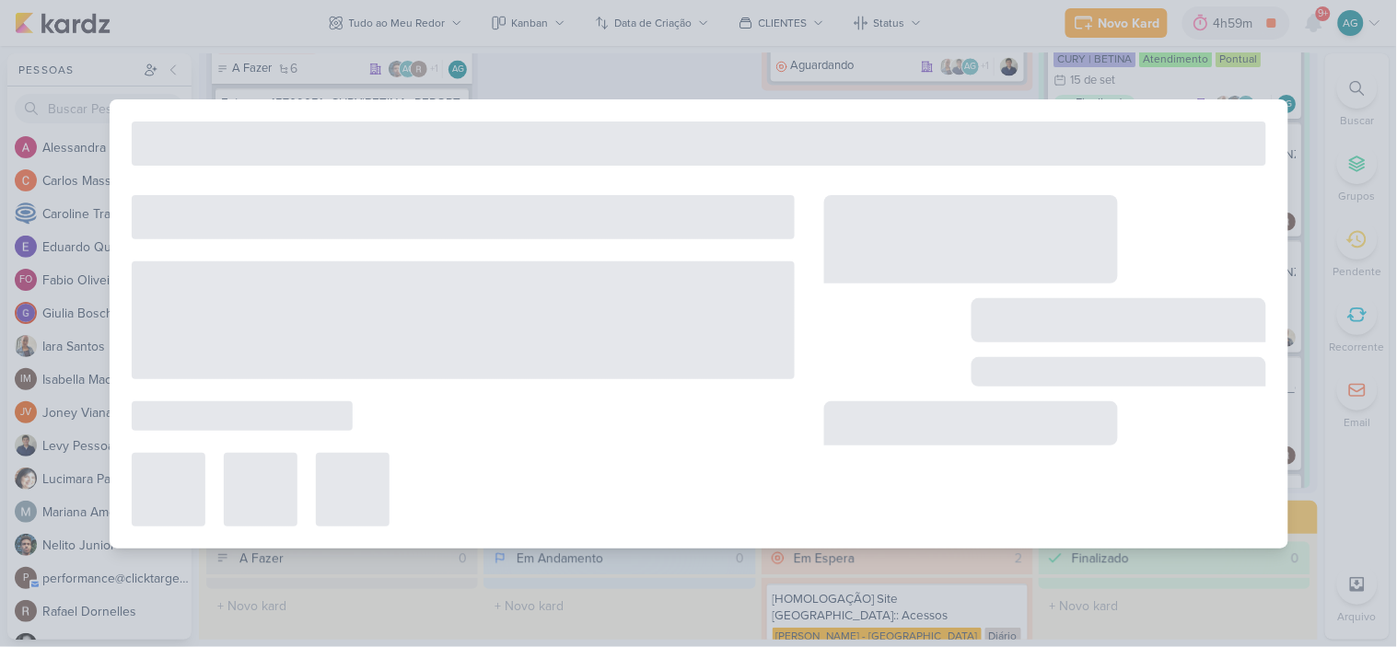
type input "15309031_CURY|BETINA_AJUSTE_LP"
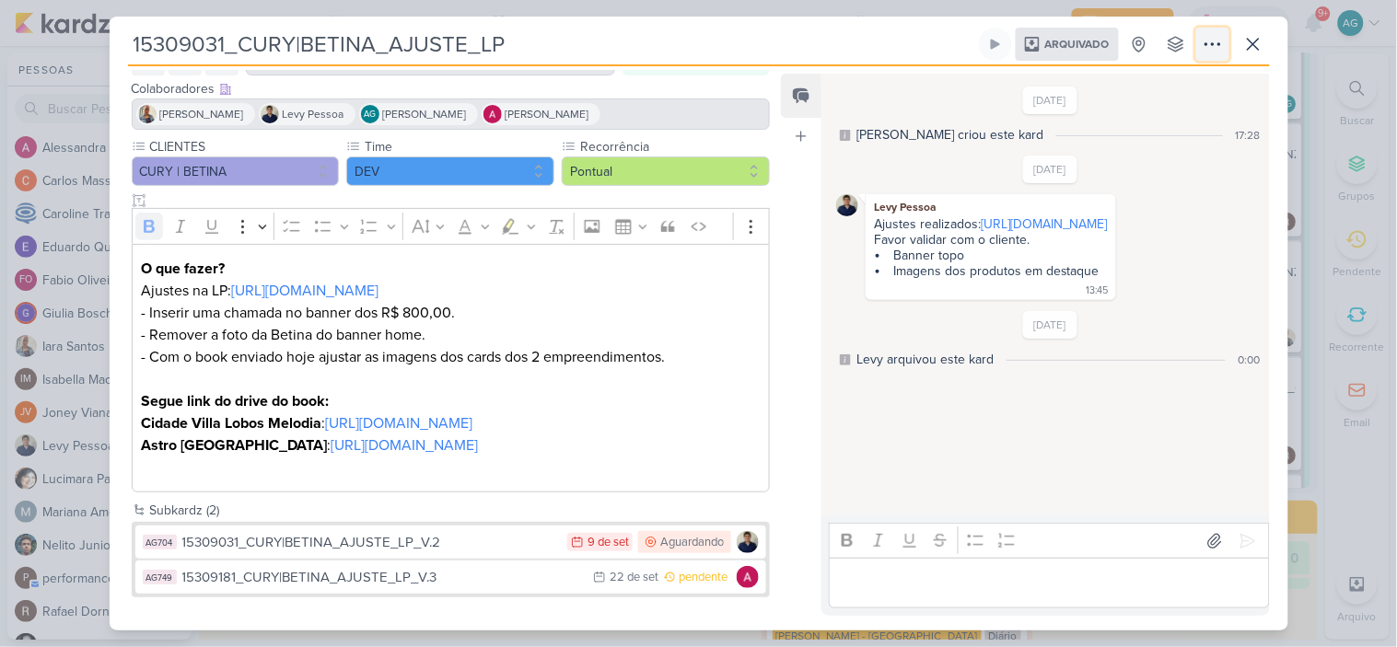
click at [1213, 41] on icon at bounding box center [1212, 44] width 22 height 22
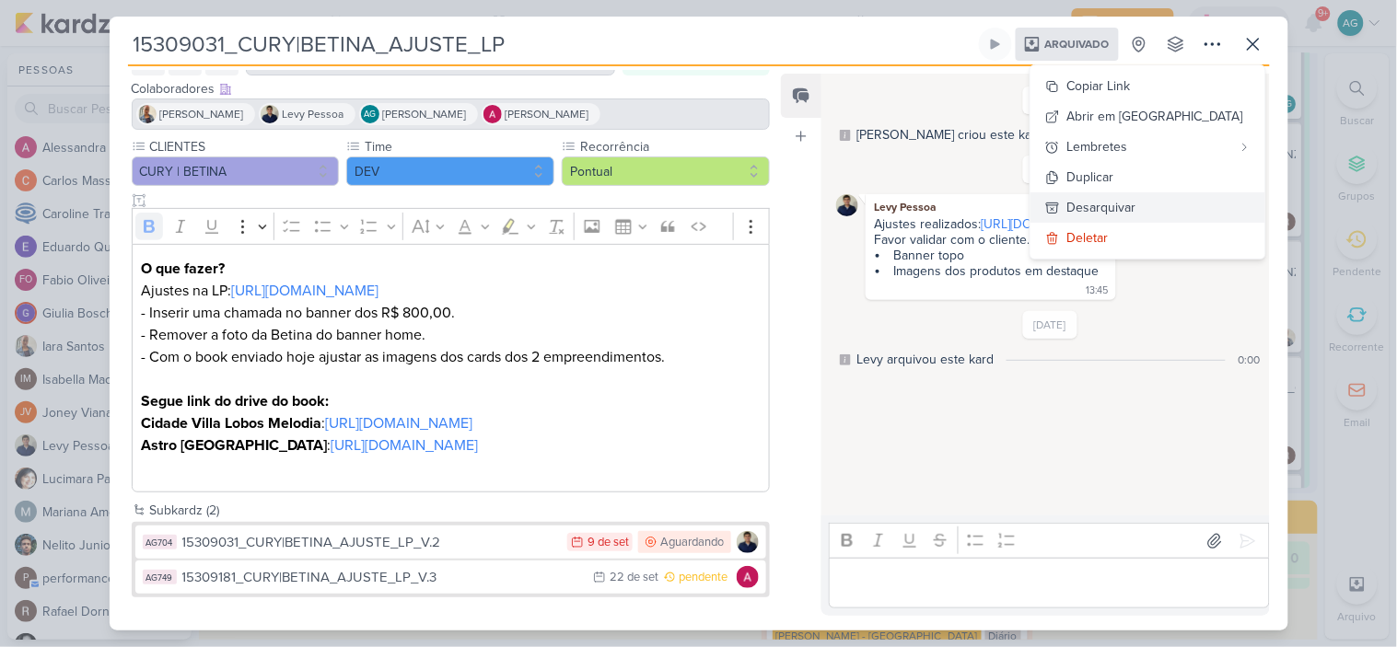
click at [1136, 207] on div "Desarquivar" at bounding box center [1101, 207] width 69 height 19
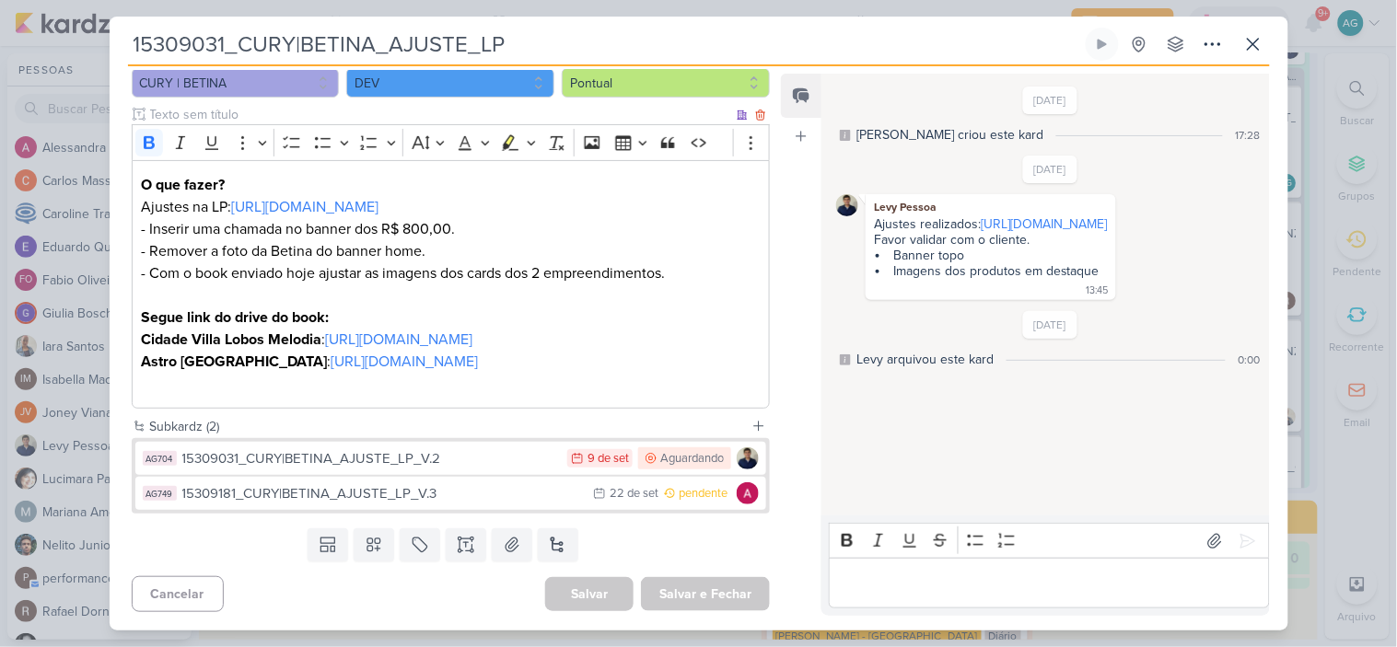
scroll to position [0, 0]
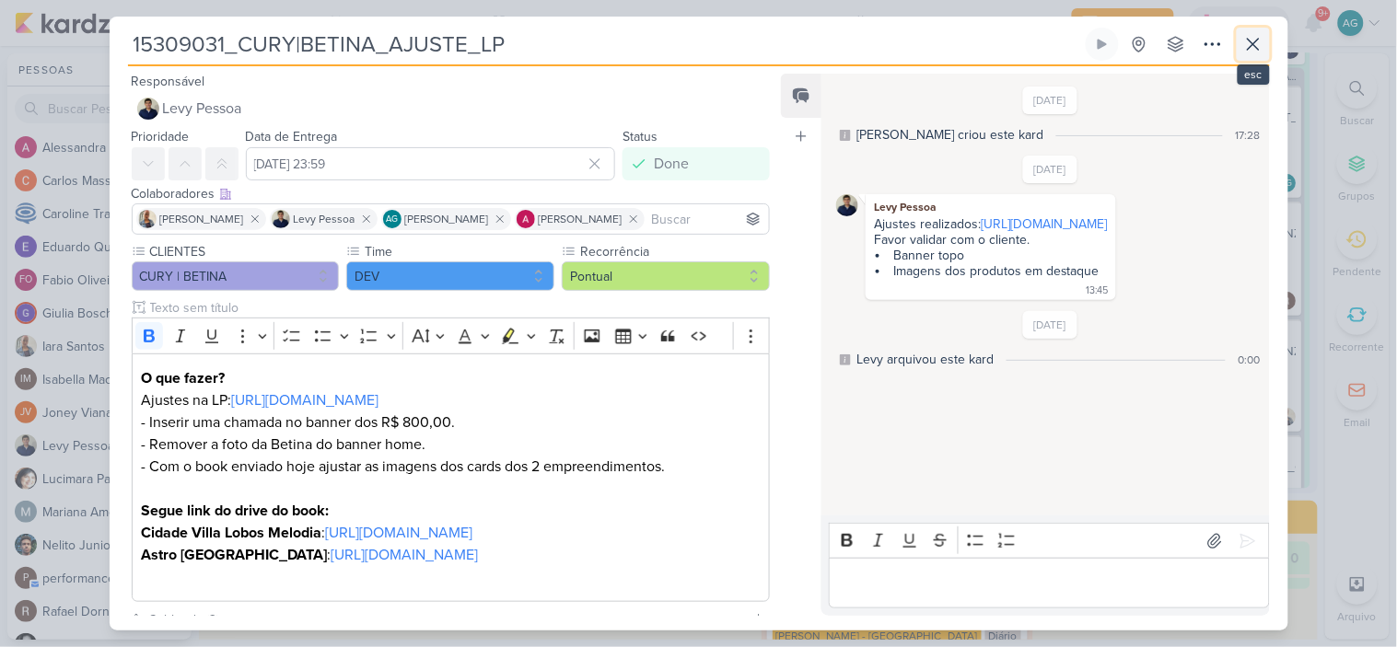
click at [1244, 42] on icon at bounding box center [1253, 44] width 22 height 22
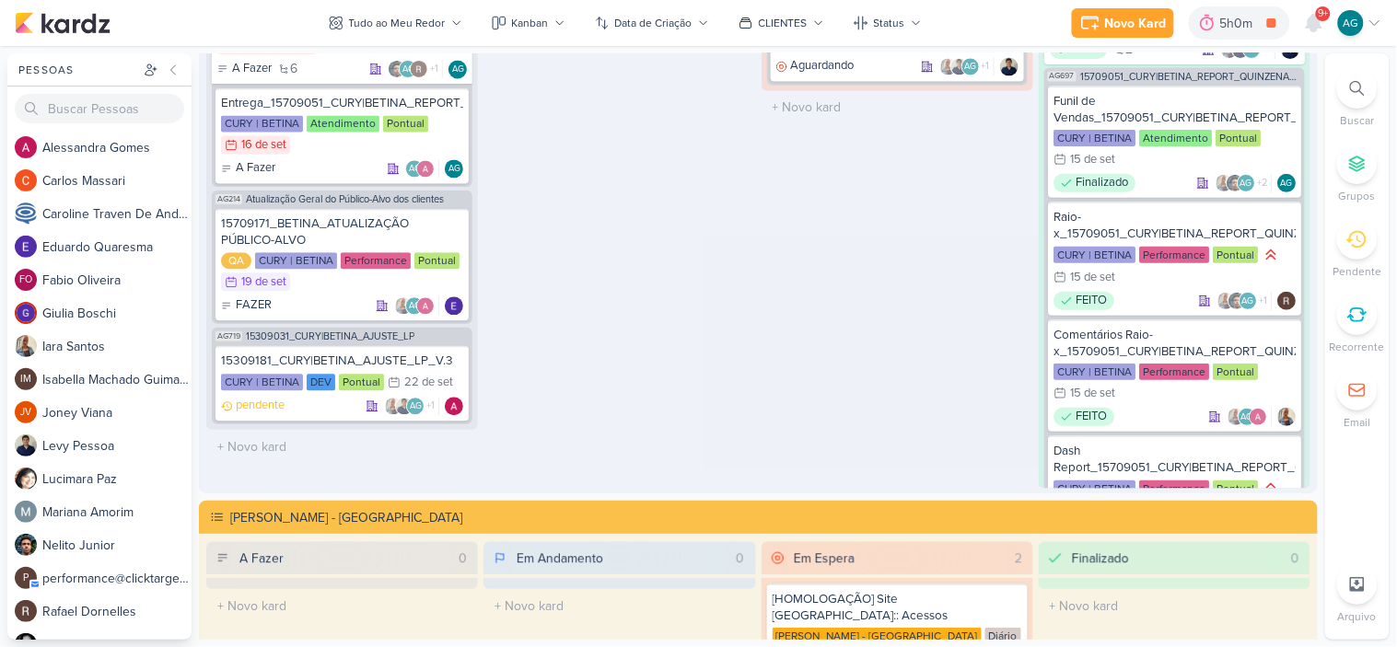
click at [1356, 85] on icon at bounding box center [1357, 88] width 15 height 15
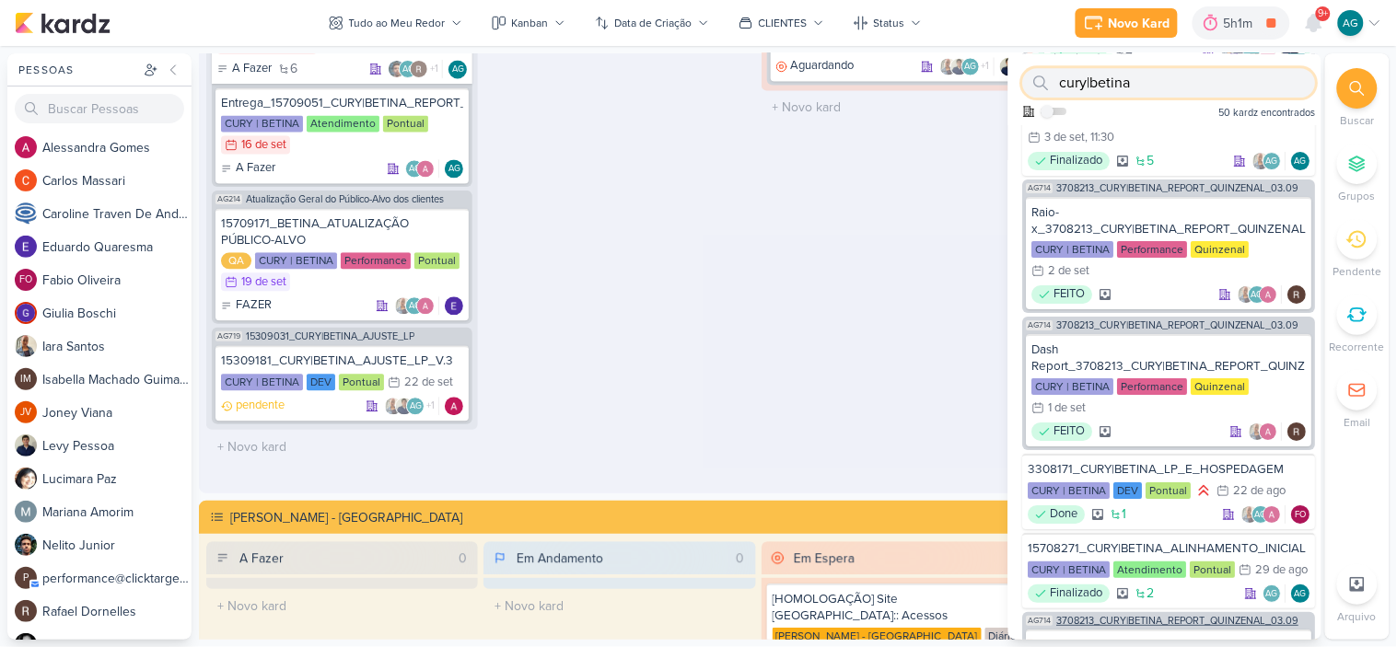
scroll to position [1736, 0]
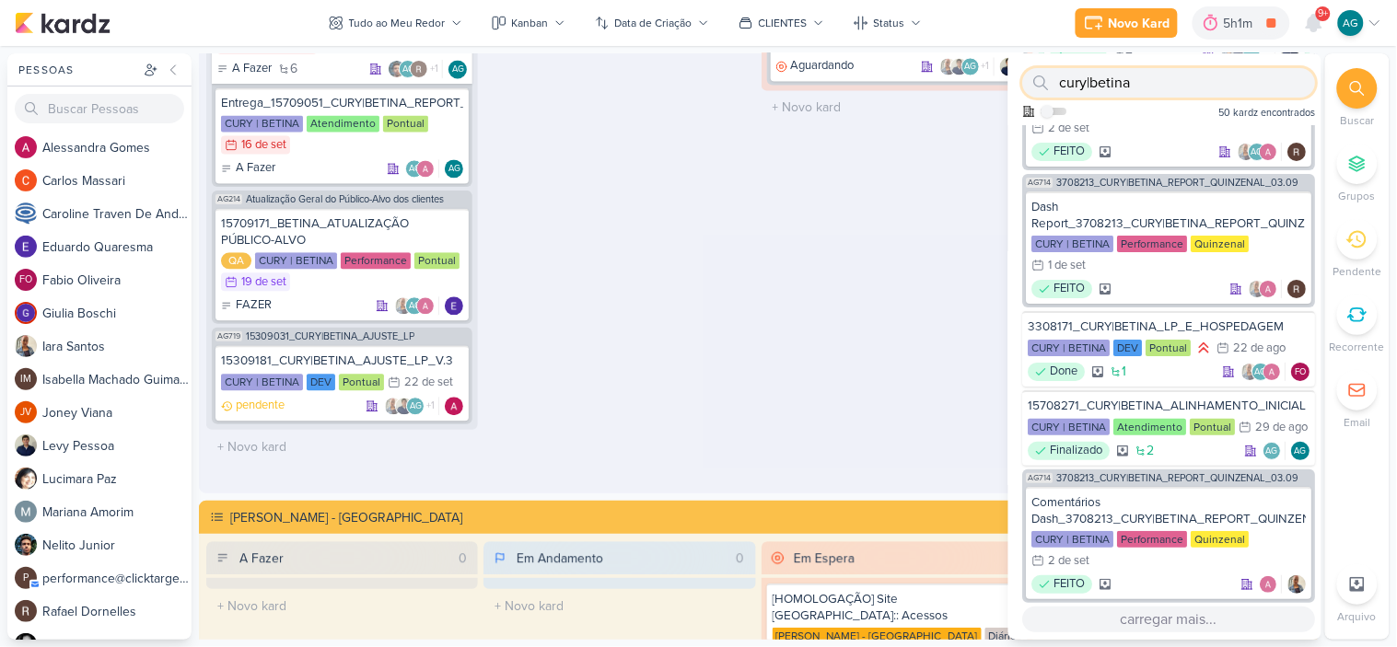
type input "cury|betina"
click at [1184, 614] on button "carregar mais..." at bounding box center [1169, 620] width 293 height 26
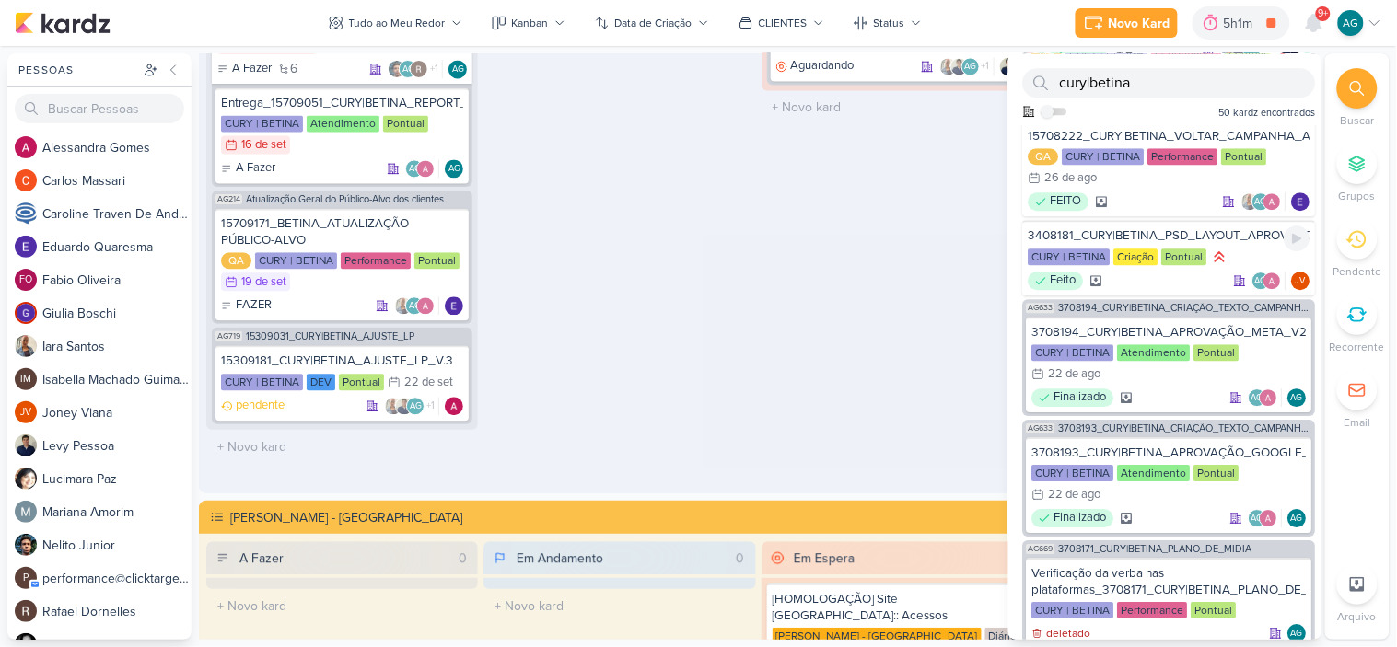
scroll to position [3067, 0]
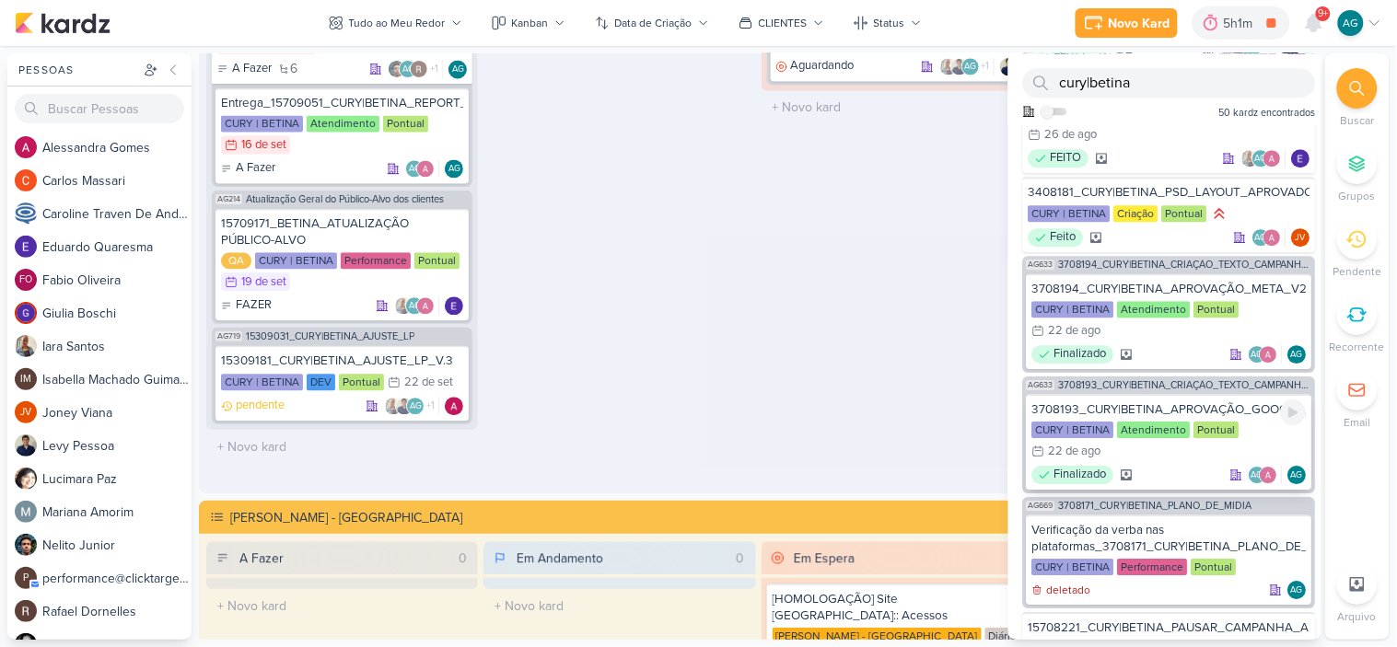
click at [1206, 418] on div "3708193_CURY|BETINA_APROVAÇÃO_GOOGLE_V2" at bounding box center [1169, 409] width 274 height 17
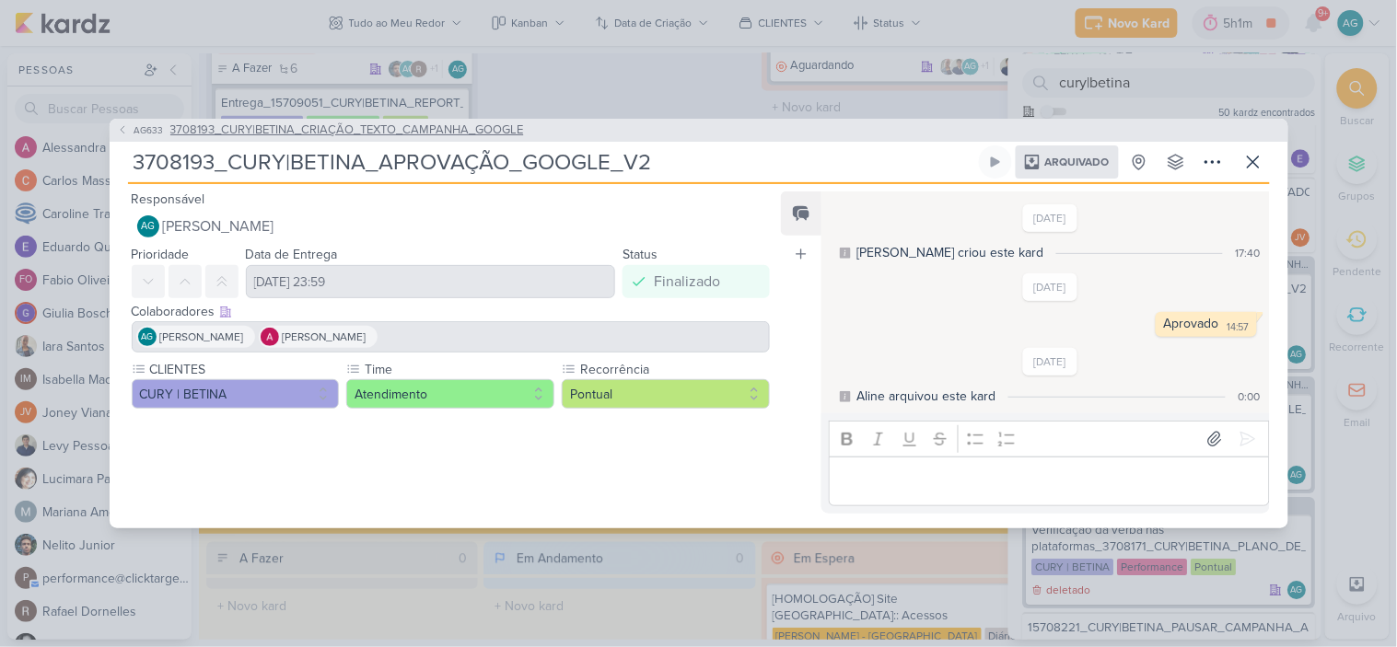
click at [452, 135] on span "3708193_CURY|BETINA_CRIAÇÃO_TEXTO_CAMPANHA_GOOGLE" at bounding box center [347, 131] width 354 height 18
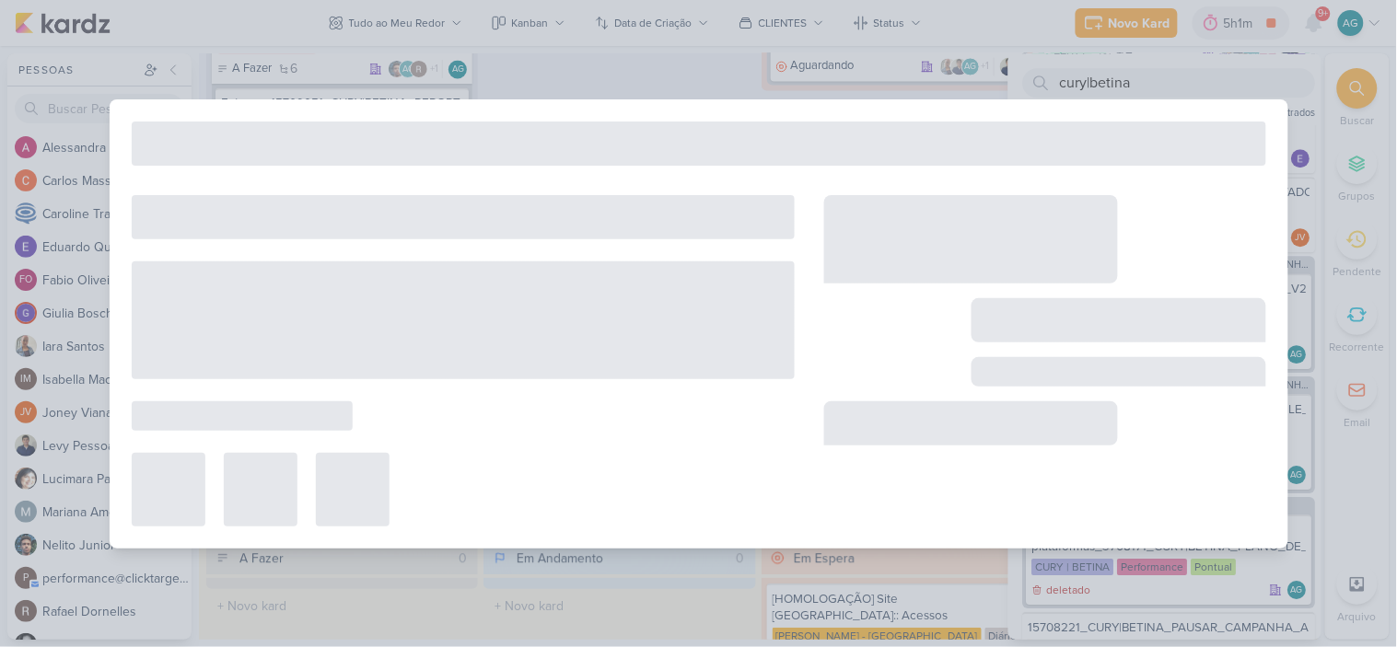
type input "3708193_CURY|BETINA_CRIAÇÃO_TEXTO_CAMPANHA_GOOGLE"
type input "[DATE] 23:59"
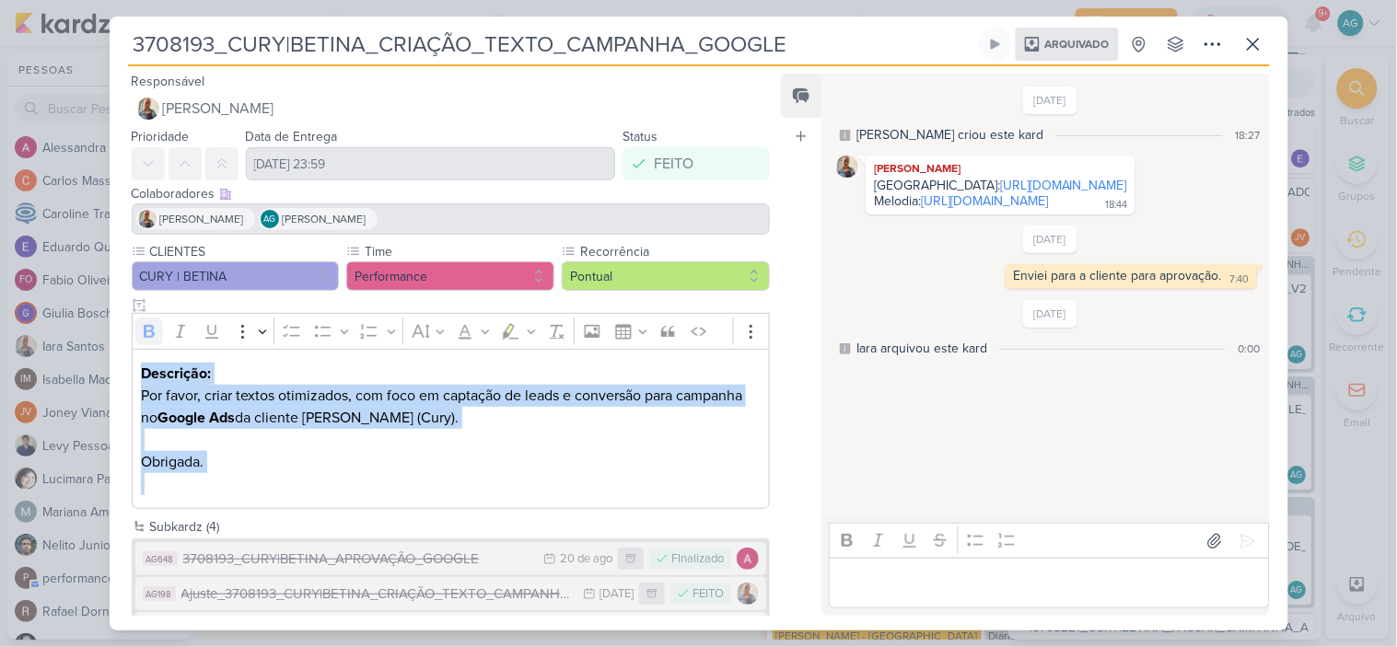
drag, startPoint x: 212, startPoint y: 475, endPoint x: 134, endPoint y: 373, distance: 128.2
click at [134, 373] on div "Descrição: Por favor, criar textos otimizados, com foco em captação de leads e …" at bounding box center [451, 429] width 639 height 161
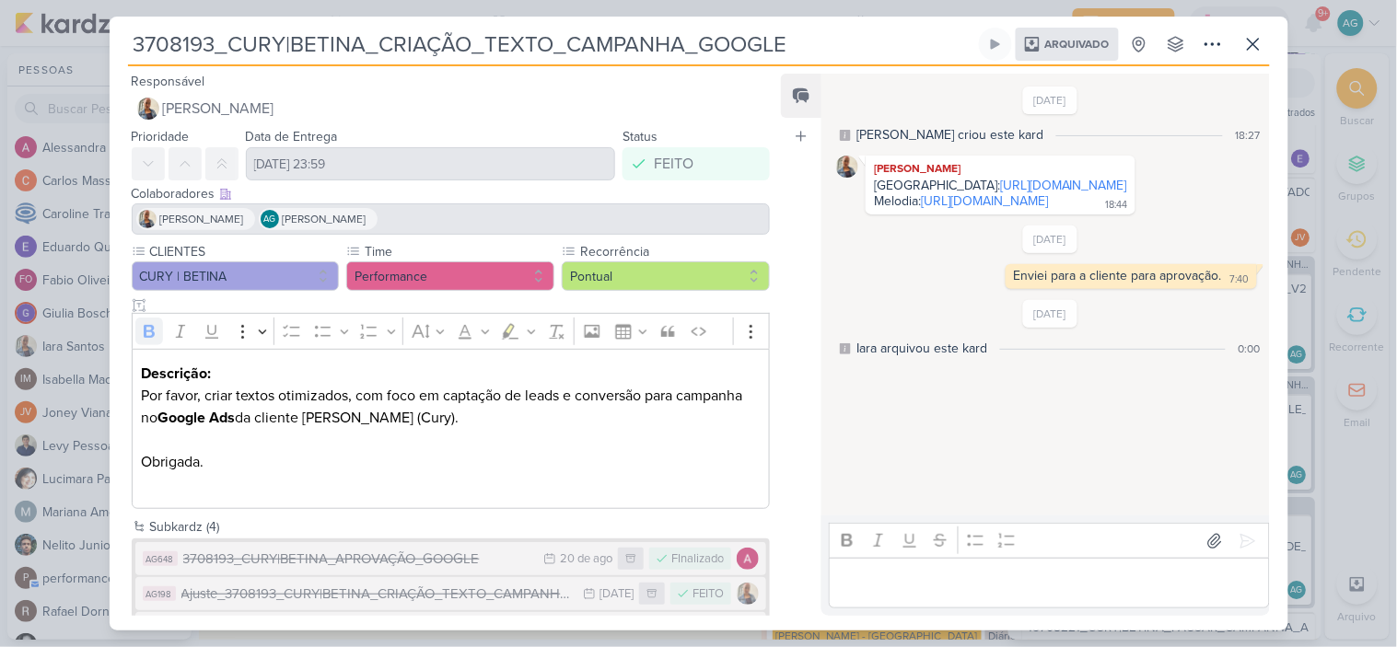
click at [117, 56] on div "3708193_CURY|BETINA_CRIAÇÃO_TEXTO_CAMPANHA_GOOGLE Arquivado Criado por mim nenh…" at bounding box center [699, 329] width 1178 height 603
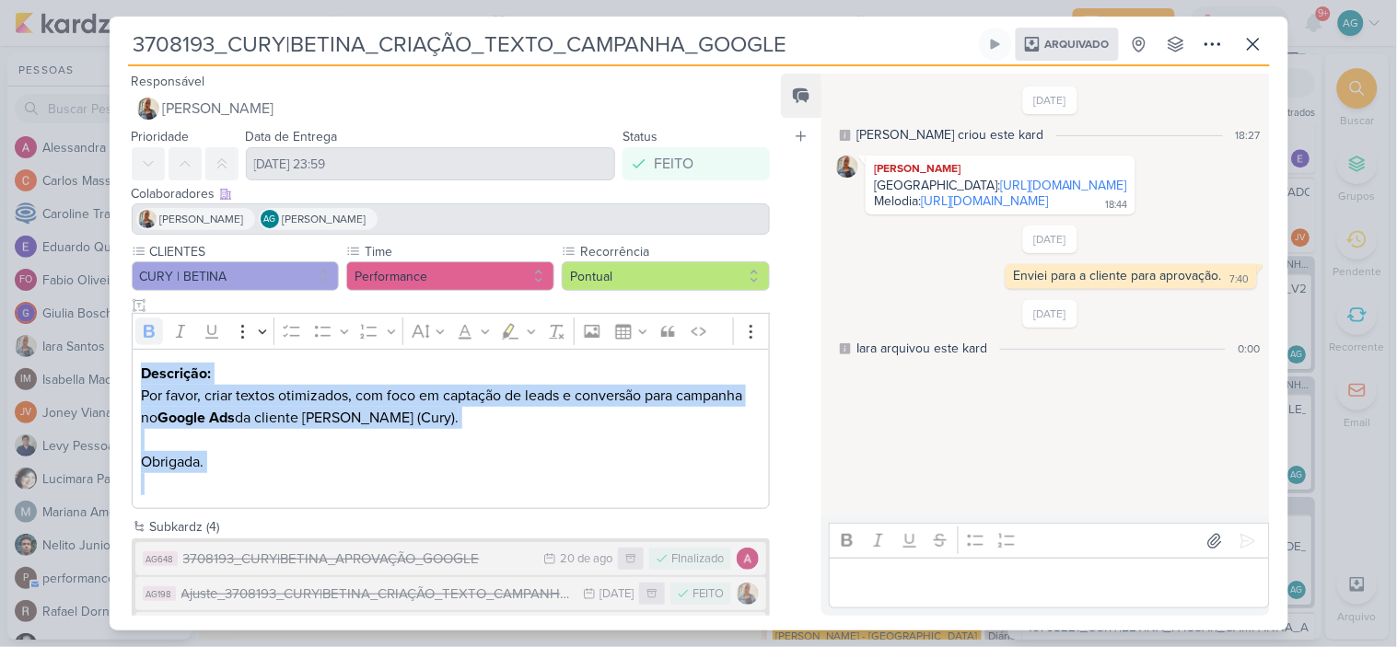
drag, startPoint x: 142, startPoint y: 373, endPoint x: 256, endPoint y: 480, distance: 156.3
click at [256, 480] on div "Descrição: Por favor, criar textos otimizados, com foco em captação de leads e …" at bounding box center [451, 429] width 639 height 161
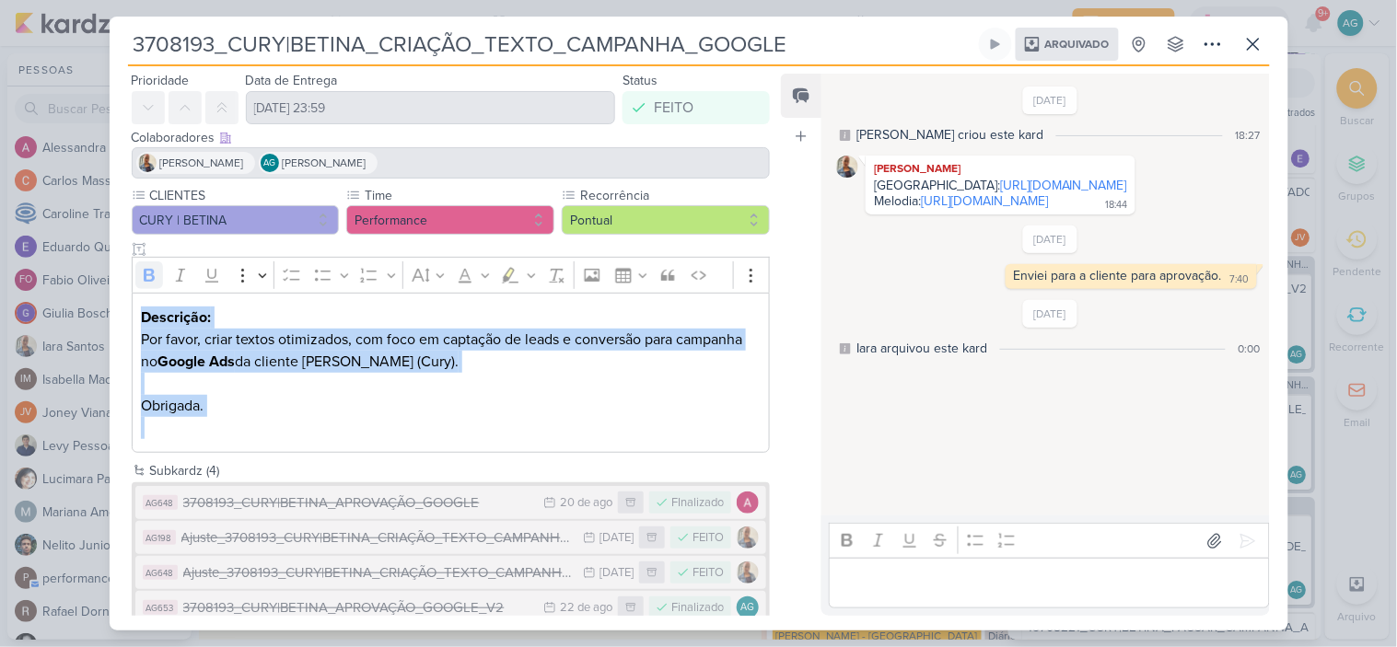
scroll to position [87, 0]
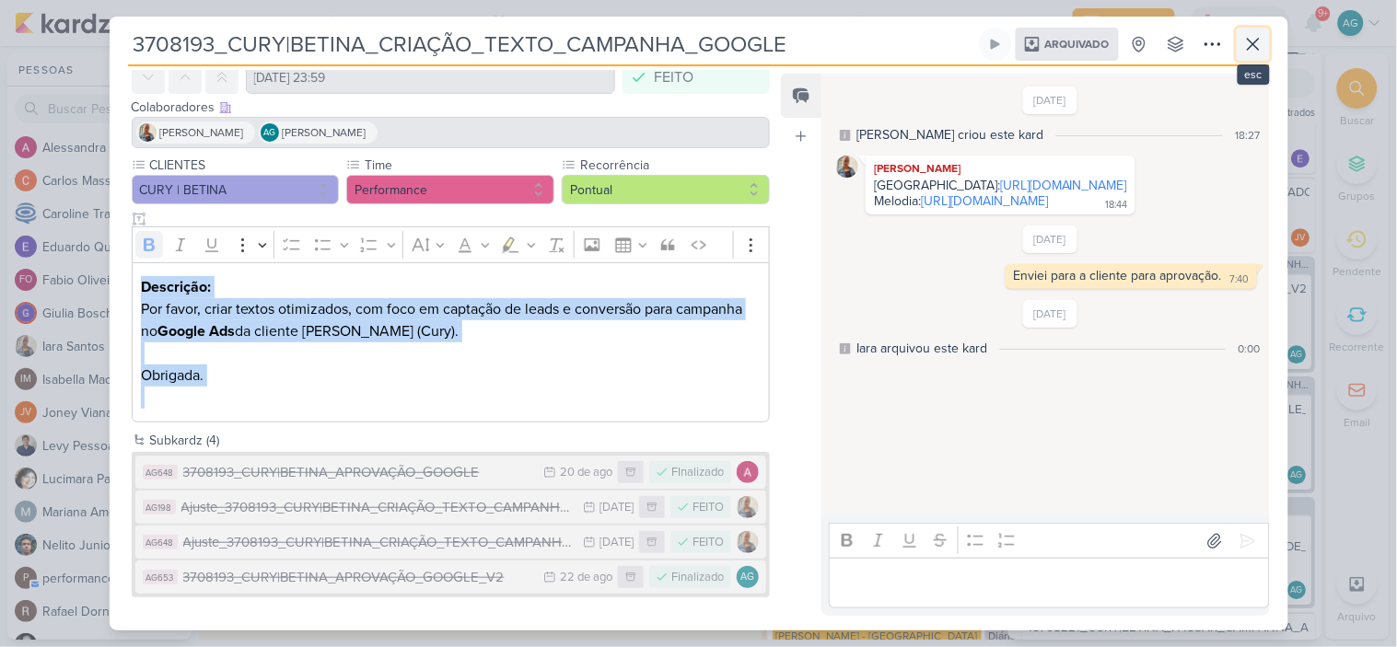
click at [1252, 49] on icon at bounding box center [1253, 44] width 22 height 22
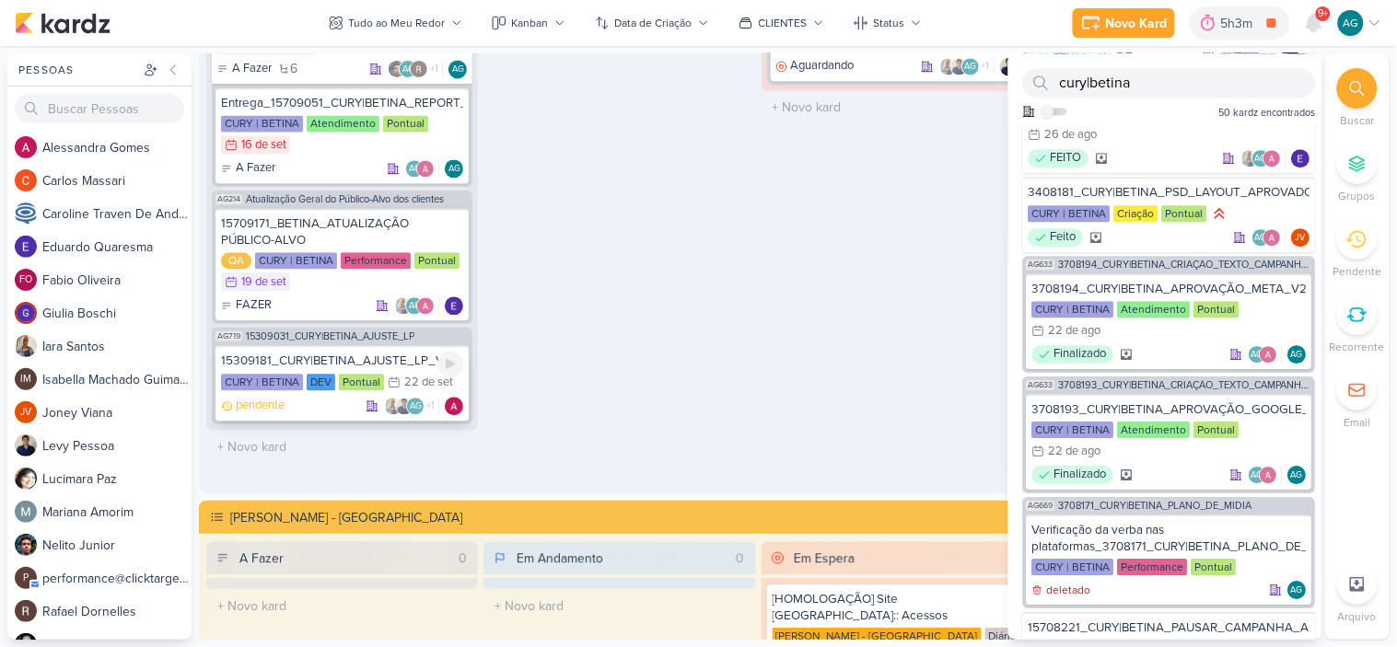
click at [355, 360] on div "15309181_CURY|BETINA_AJUSTE_LP_V.3" at bounding box center [342, 361] width 242 height 17
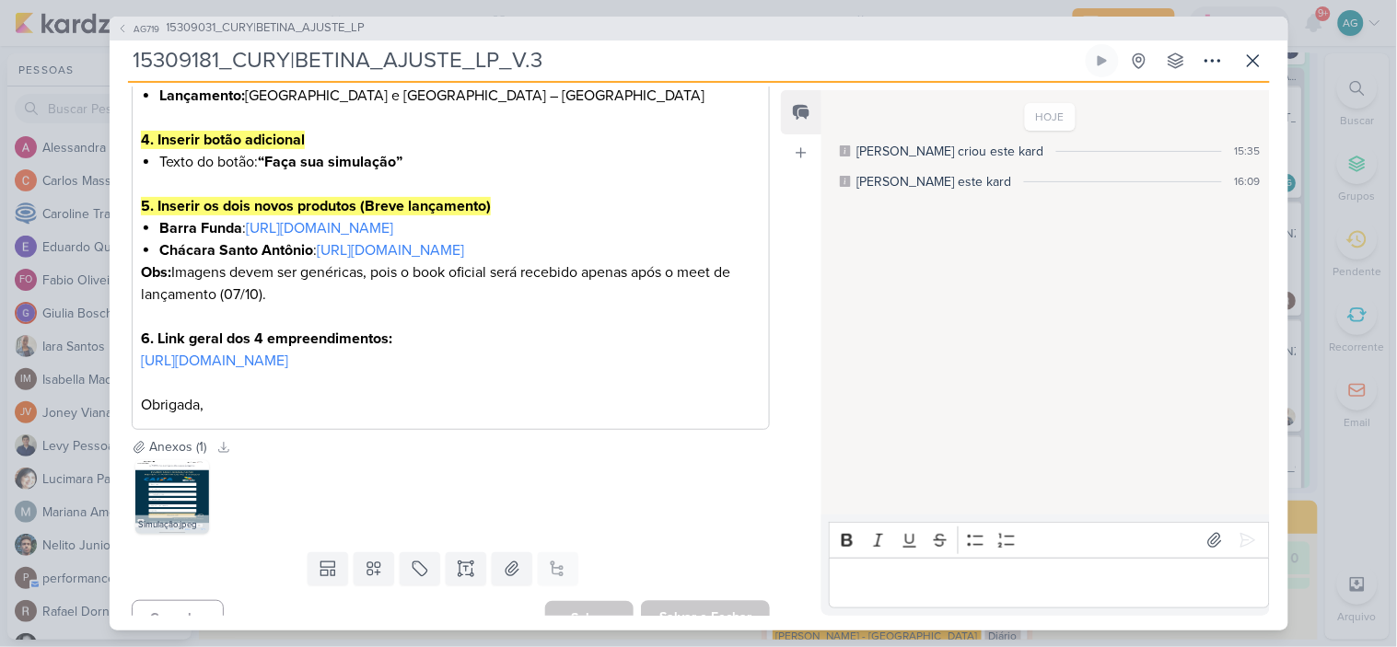
scroll to position [818, 0]
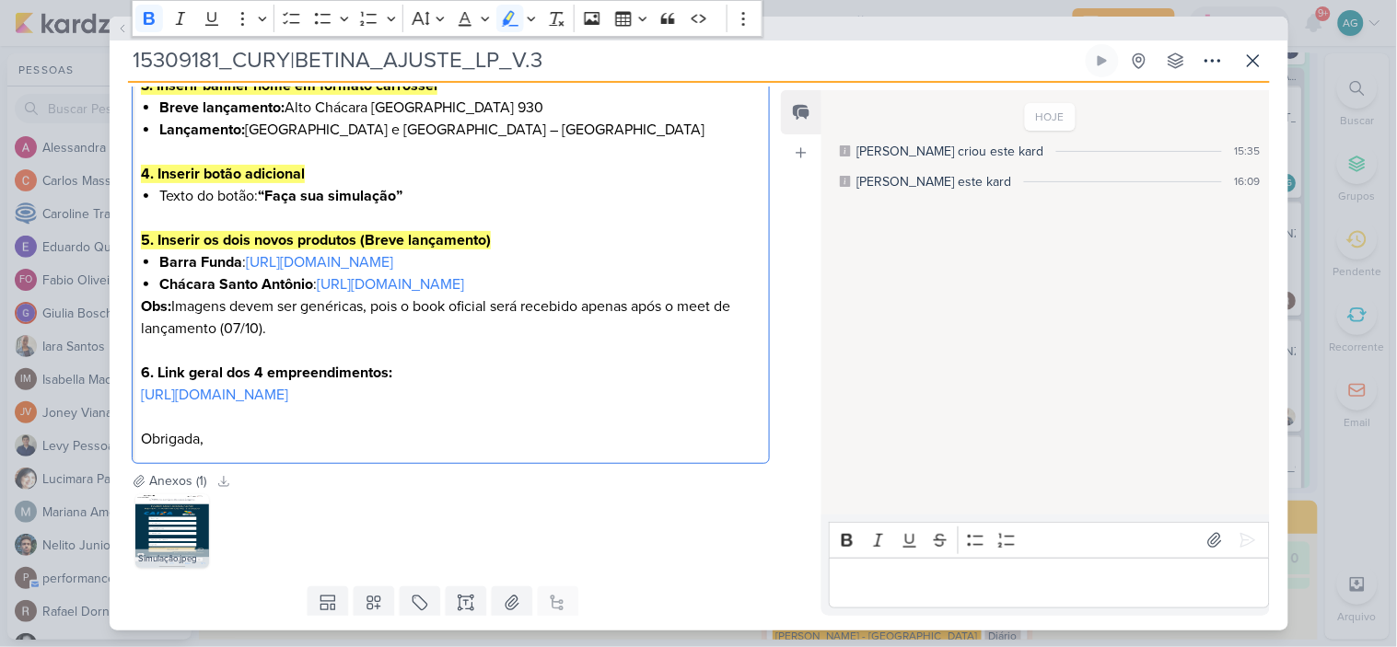
drag, startPoint x: 710, startPoint y: 325, endPoint x: 363, endPoint y: 238, distance: 357.9
click at [363, 238] on div "[PERSON_NAME] , seguem os ajustes para a LP da Betina: 1. Inserir chamadas para…" at bounding box center [451, 9] width 639 height 912
click at [1255, 55] on icon at bounding box center [1253, 61] width 22 height 22
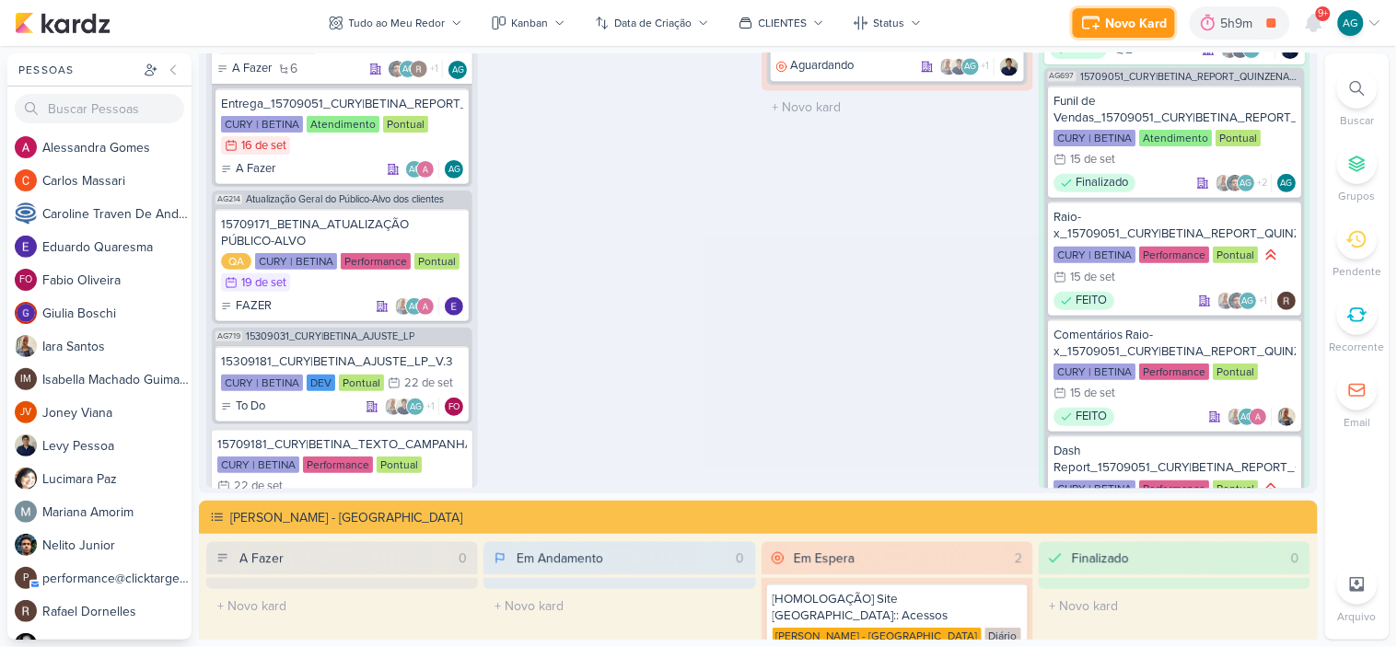
click at [1126, 23] on div "Novo Kard" at bounding box center [1137, 23] width 62 height 19
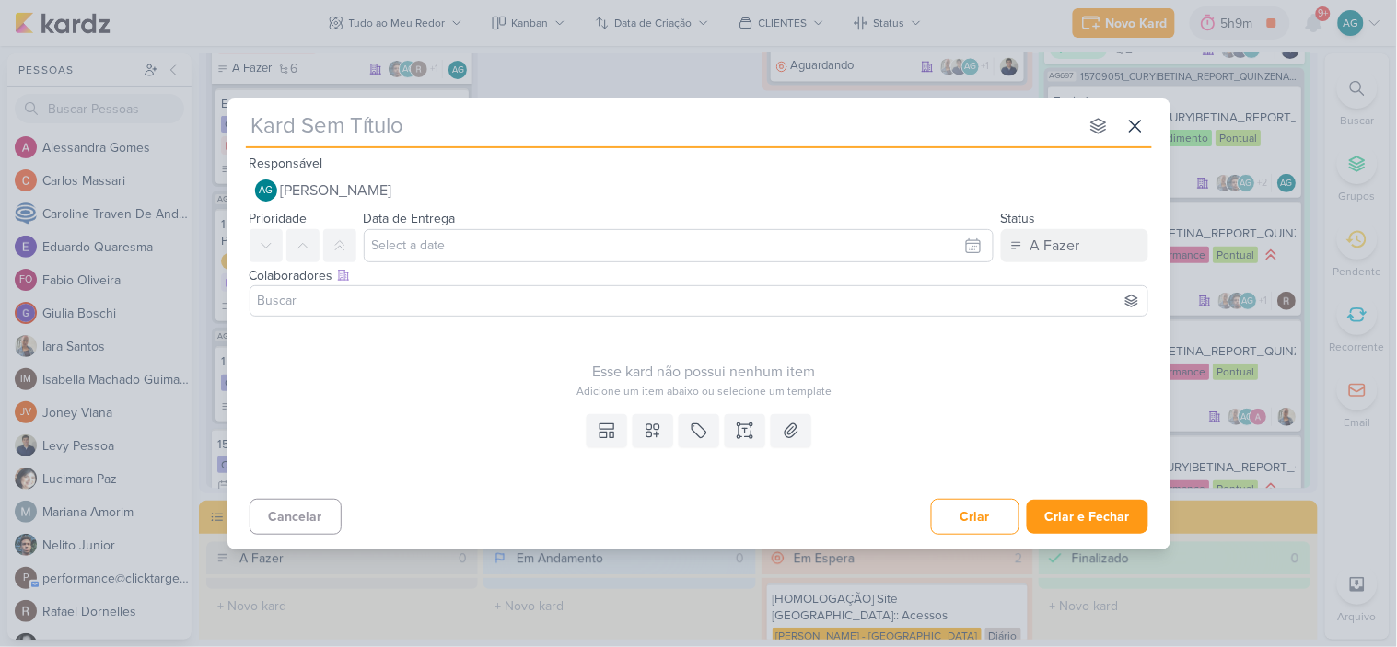
type input "15709181_CURY|BETINA_TEXTO_CAMPANHA_GOOGLE"
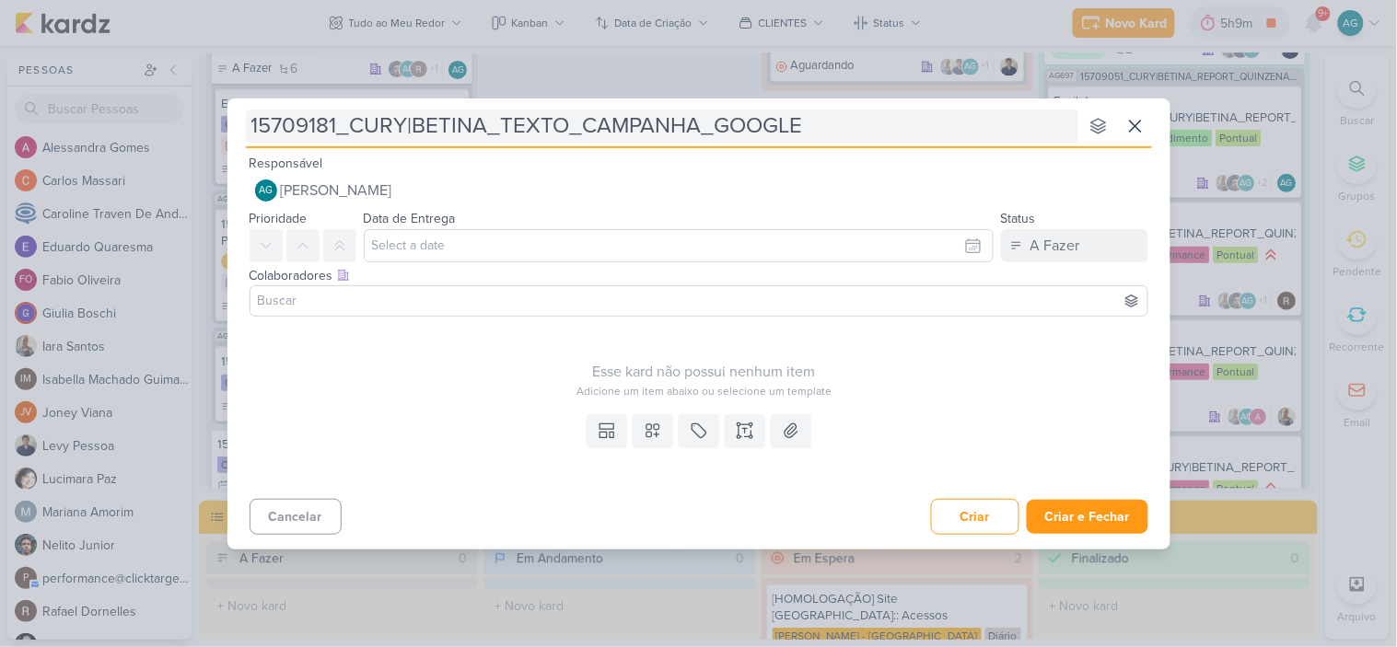
click at [503, 122] on input "15709181_CURY|BETINA_TEXTO_CAMPANHA_GOOGLE" at bounding box center [662, 126] width 832 height 33
type input "15709181_CURY|BETINA_apTEXTO_CAMPANHA_GOOGLE"
type input "15709181_CURY|BETINA_TEXTO_CAMPANHA_GOOGLE"
type input "15709181_CURY|BETINA_ATEXTO_CAMPANHA_GOOGLE"
type input "15709181_CURY|BETINA_APROVAÇTEXTO_CAMPANHA_GOOGLE"
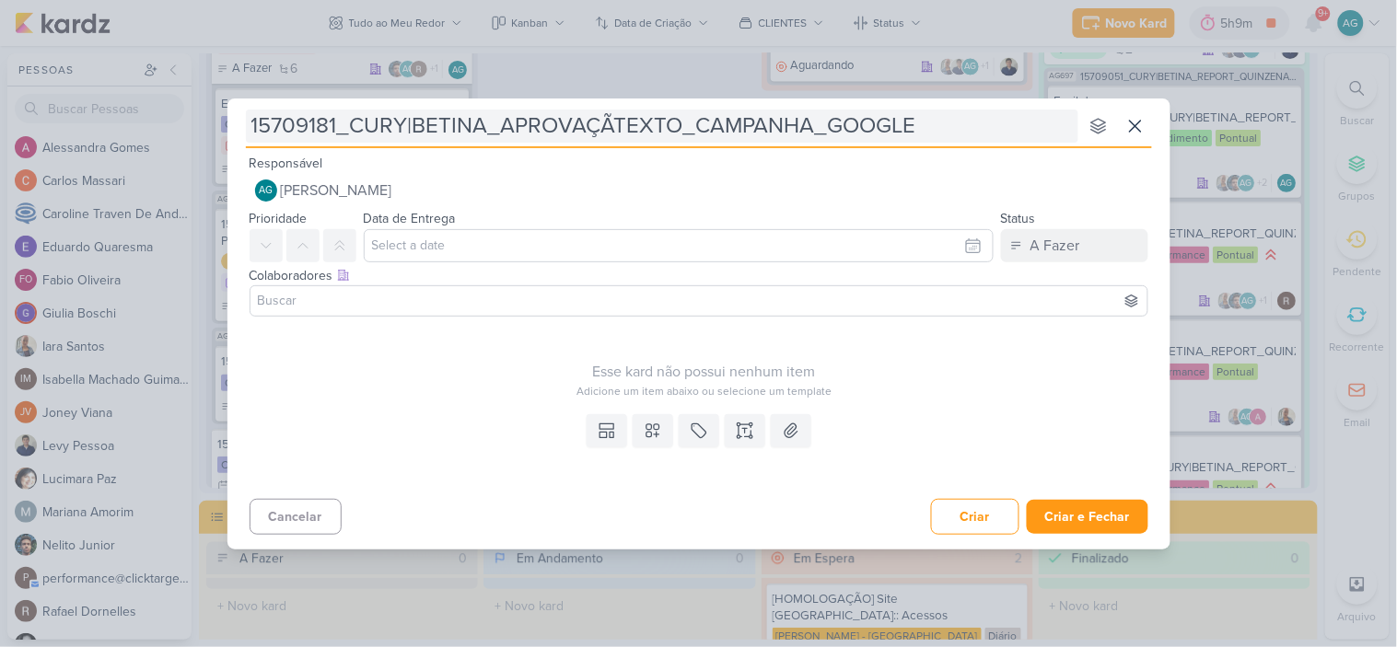
type input "15709181_CURY|BETINA_APROVAÇÃOTEXTO_CAMPANHA_GOOGLE"
type input "15709181_CURY|BETINA_APROVAÇÃO_TEXTO_CAMPANHA_GOOGLE"
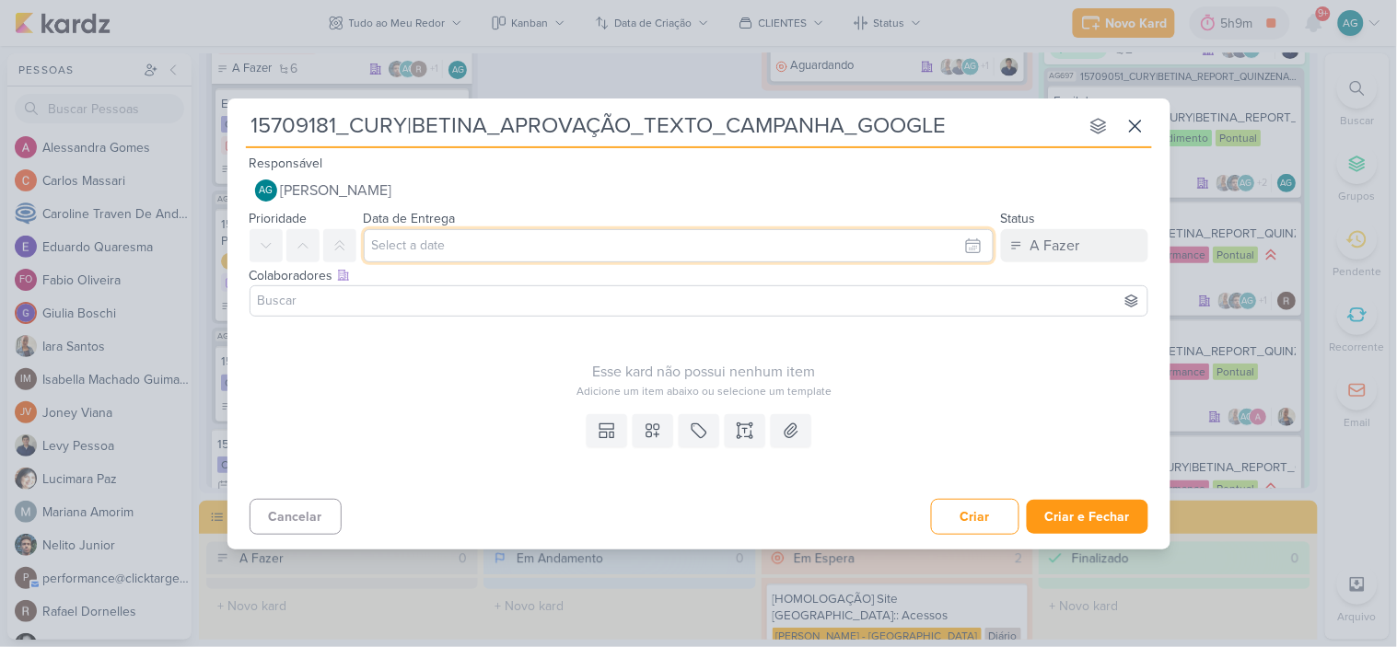
click at [484, 242] on input "text" at bounding box center [679, 245] width 630 height 33
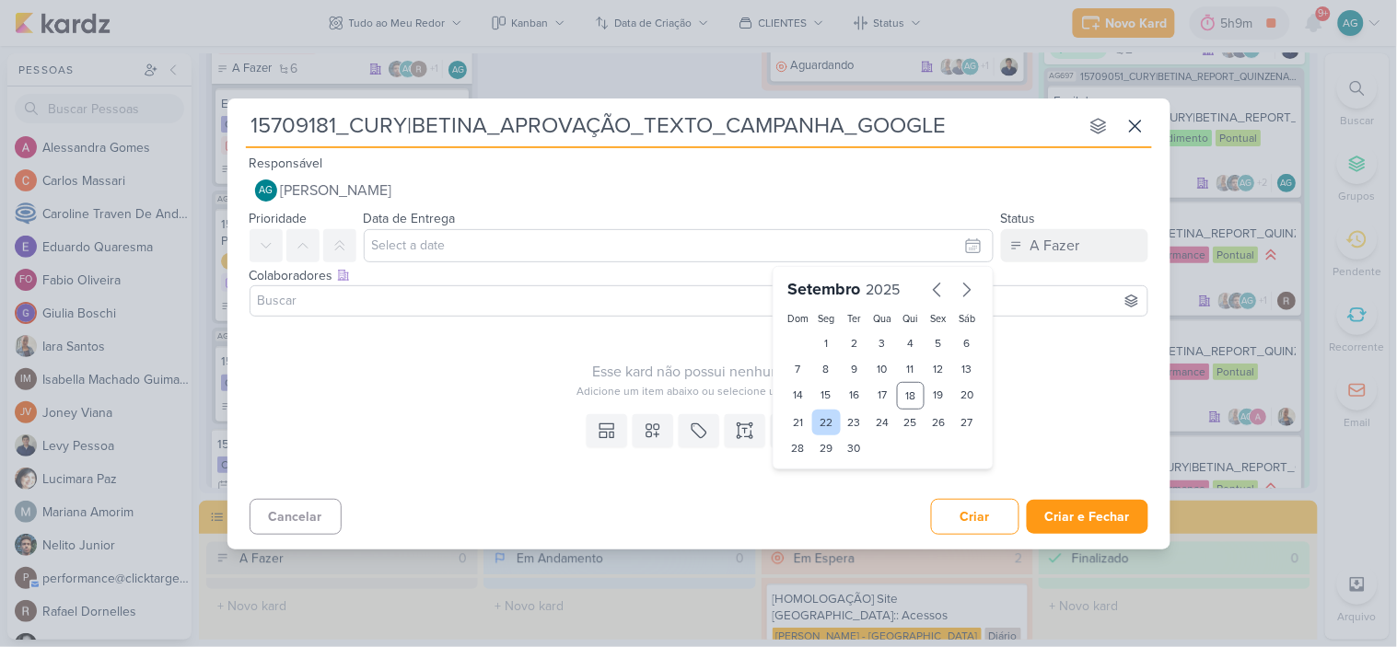
click at [826, 422] on div "22" at bounding box center [826, 423] width 29 height 26
type input "22 de setembro de 2025 às 23:59"
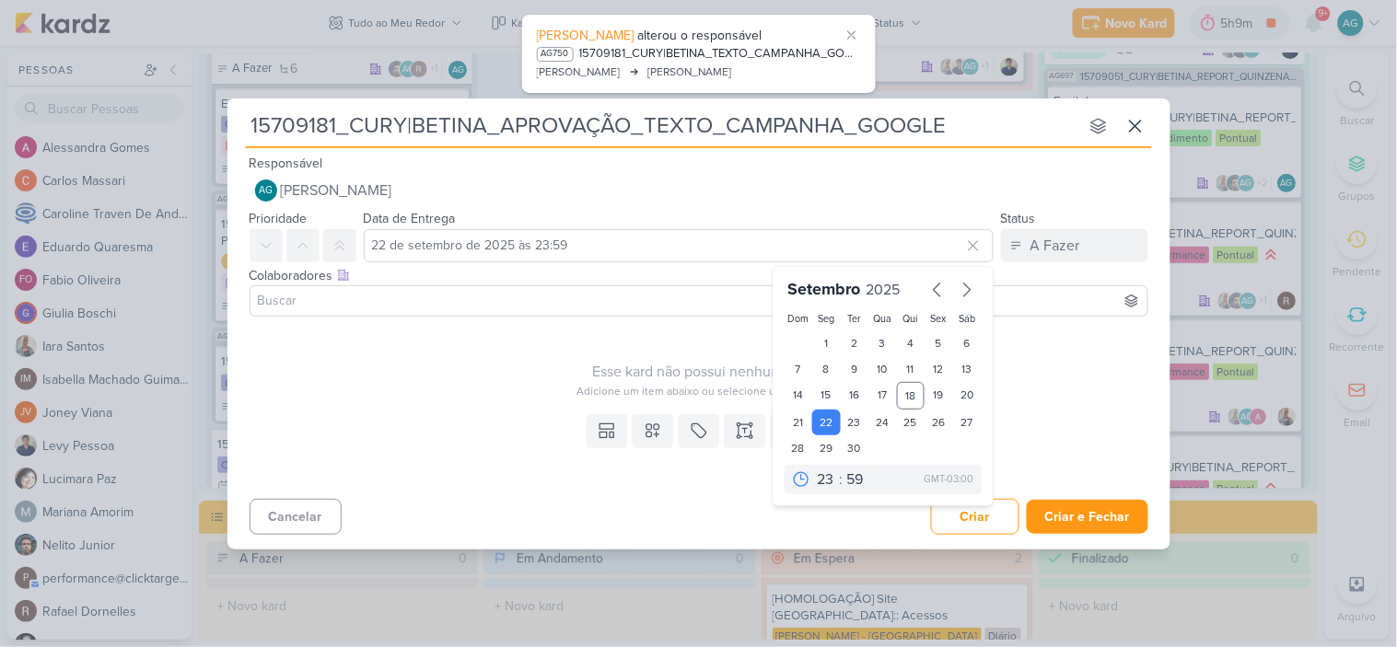
click at [453, 296] on input at bounding box center [698, 301] width 889 height 22
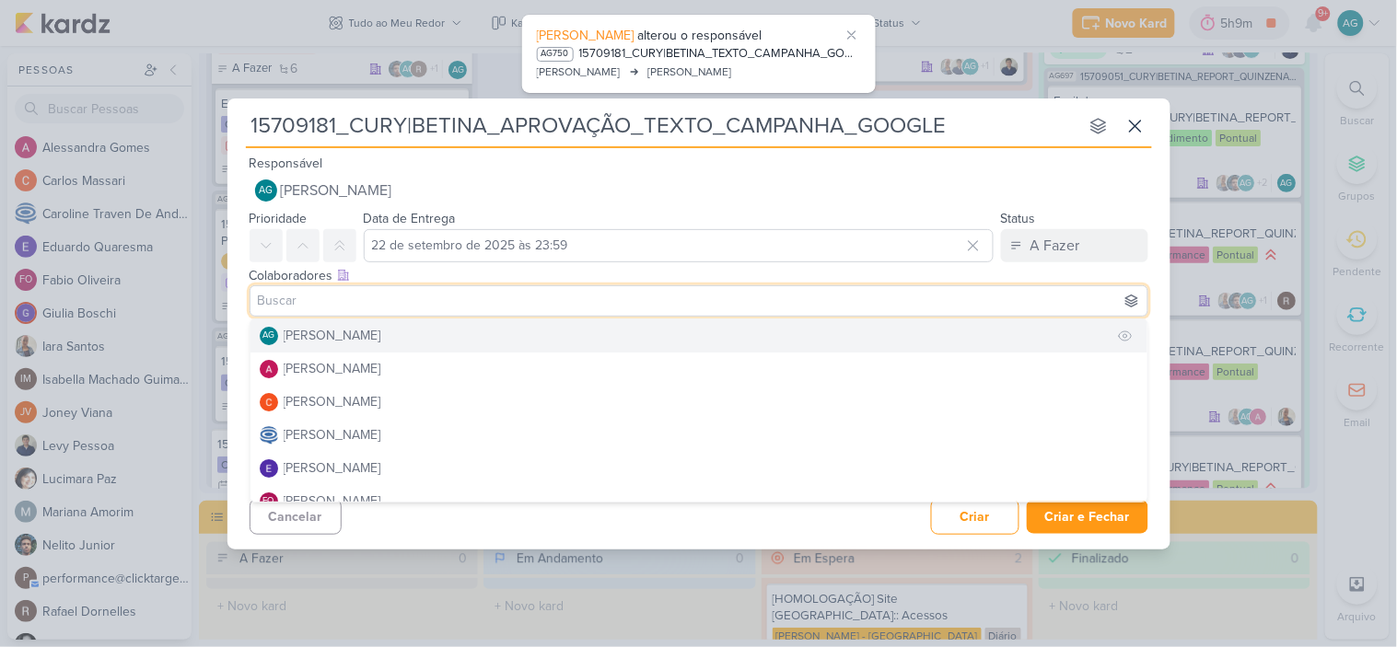
click at [429, 327] on button "AG [PERSON_NAME]" at bounding box center [698, 335] width 897 height 33
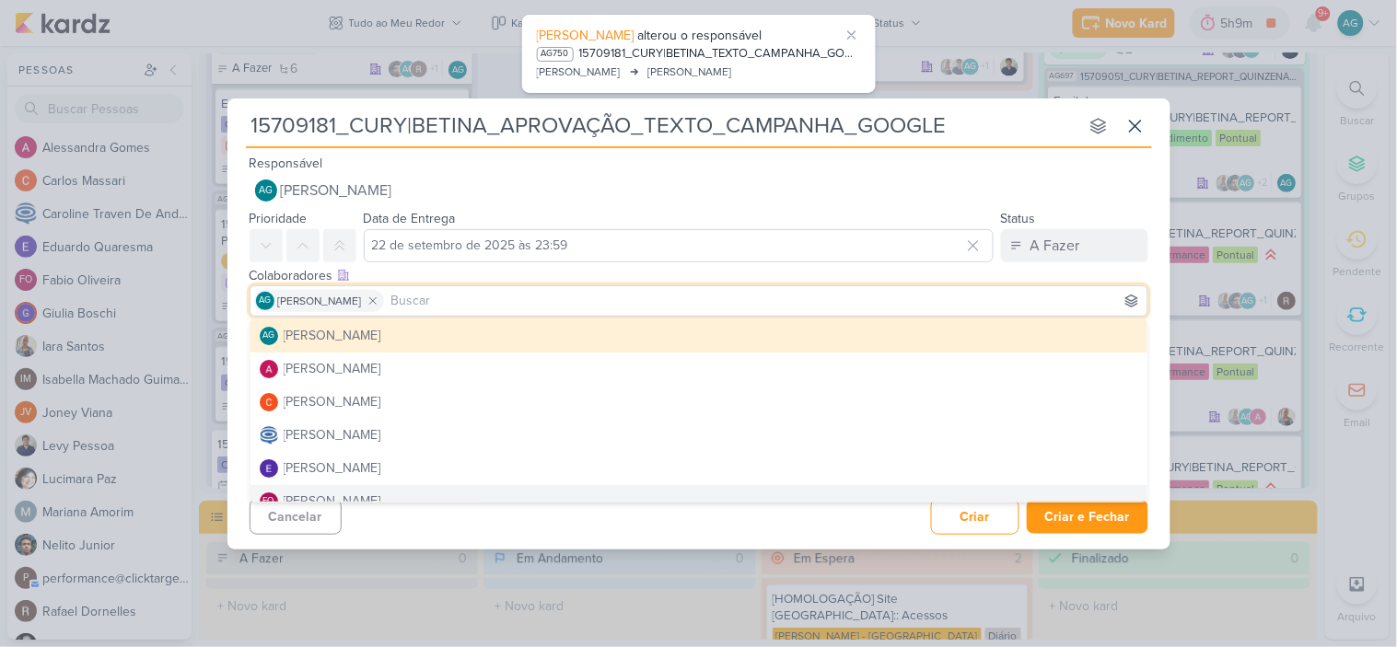
click at [529, 526] on div "Cancelar Criar Criar e Fechar Ctrl + Enter" at bounding box center [698, 515] width 943 height 47
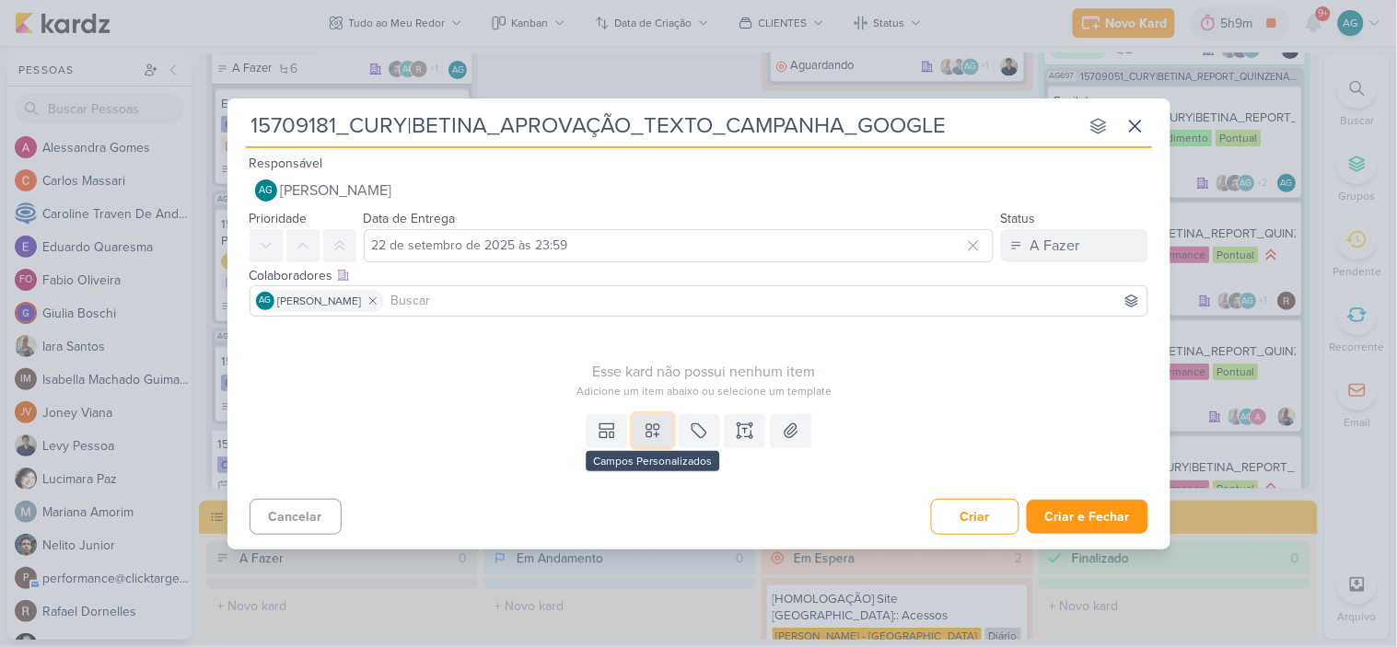
click at [659, 436] on icon at bounding box center [653, 431] width 18 height 18
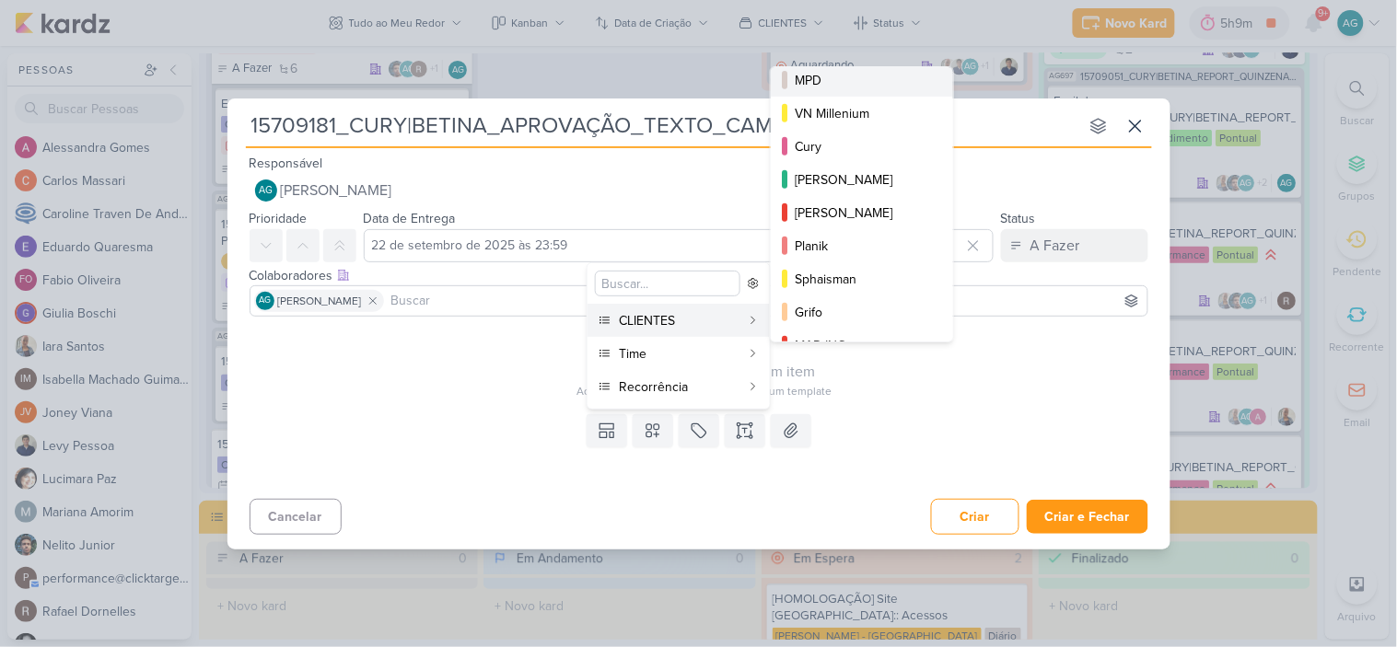
scroll to position [299, 0]
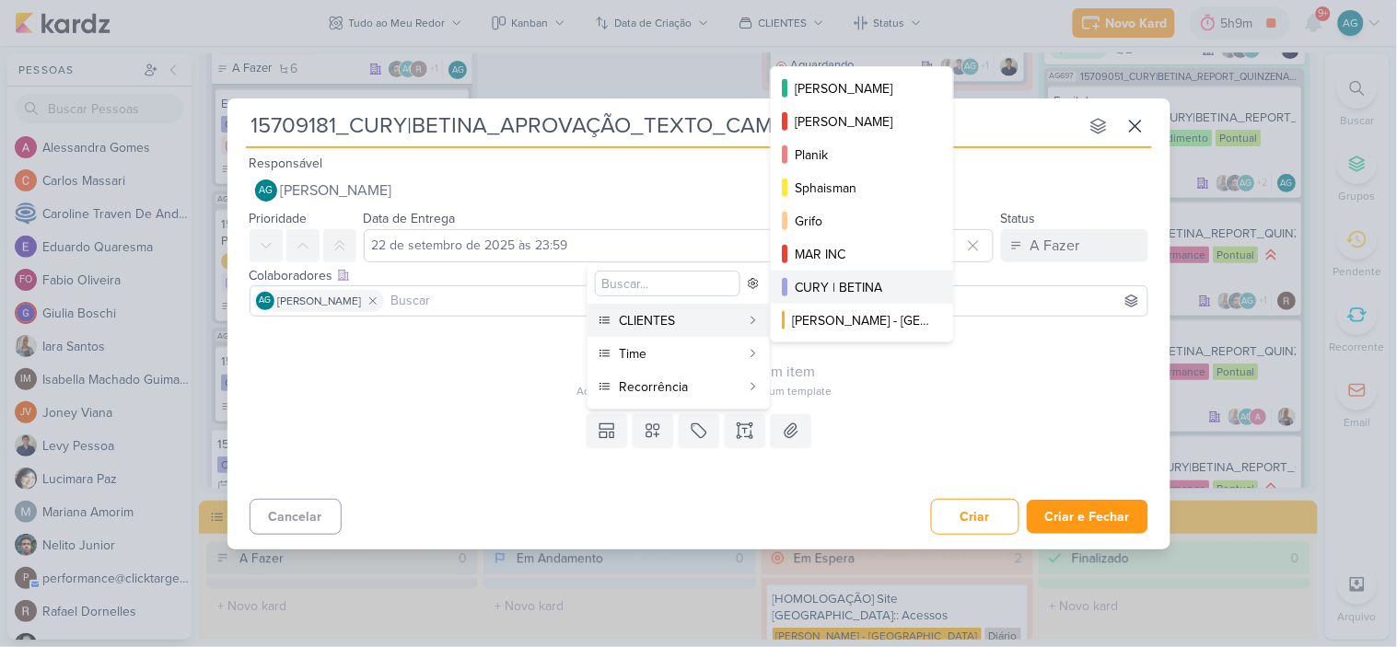
click at [852, 288] on div "CURY | BETINA" at bounding box center [862, 287] width 136 height 19
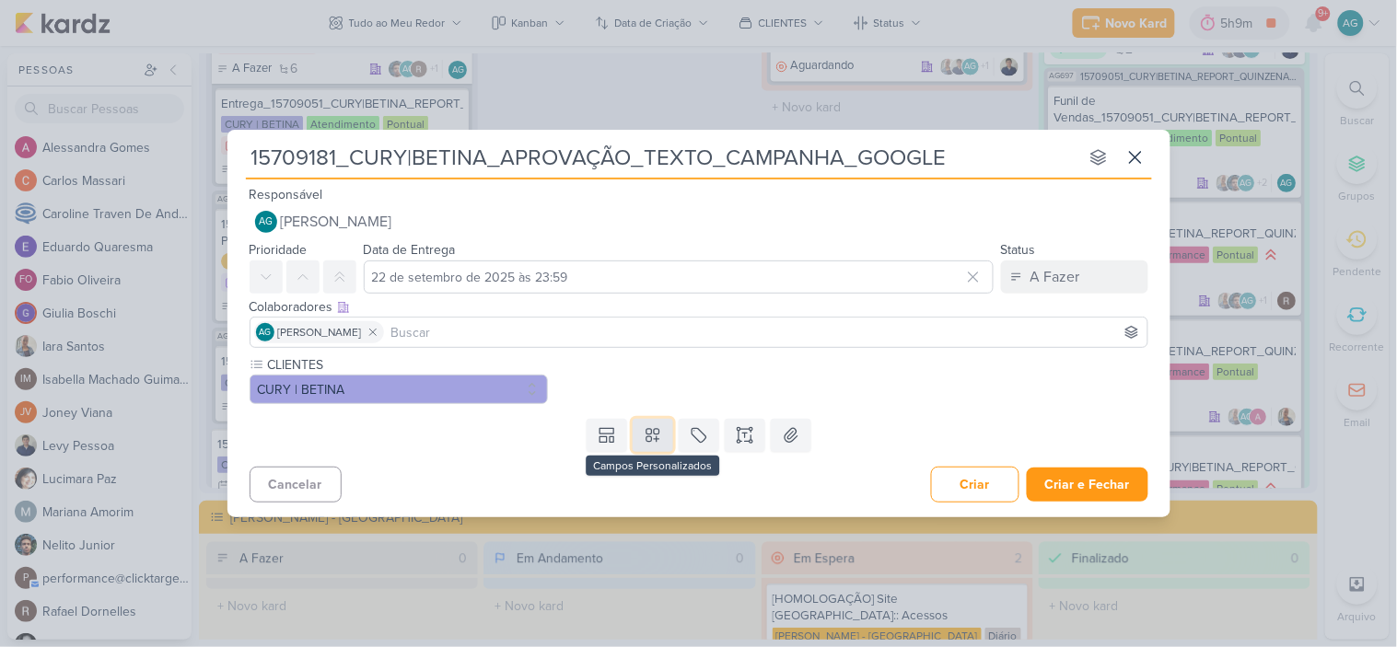
click at [651, 444] on icon at bounding box center [653, 435] width 18 height 18
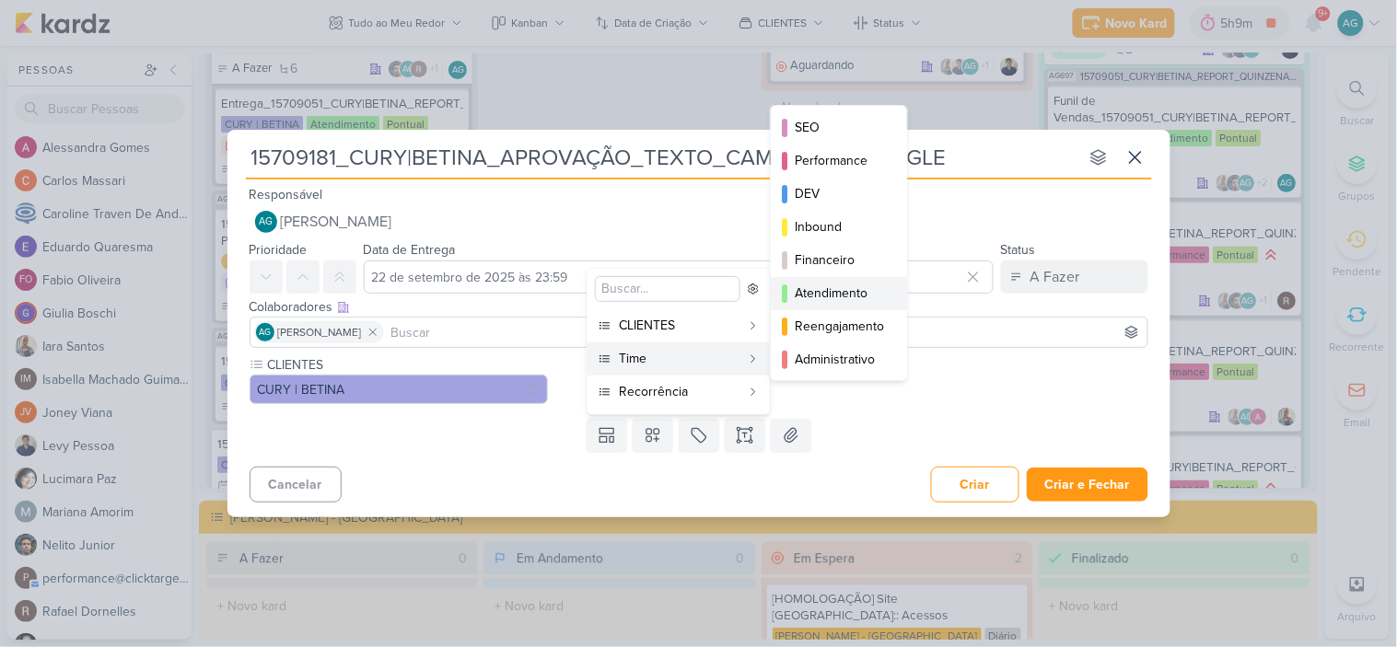
click at [856, 296] on div "Atendimento" at bounding box center [839, 293] width 90 height 19
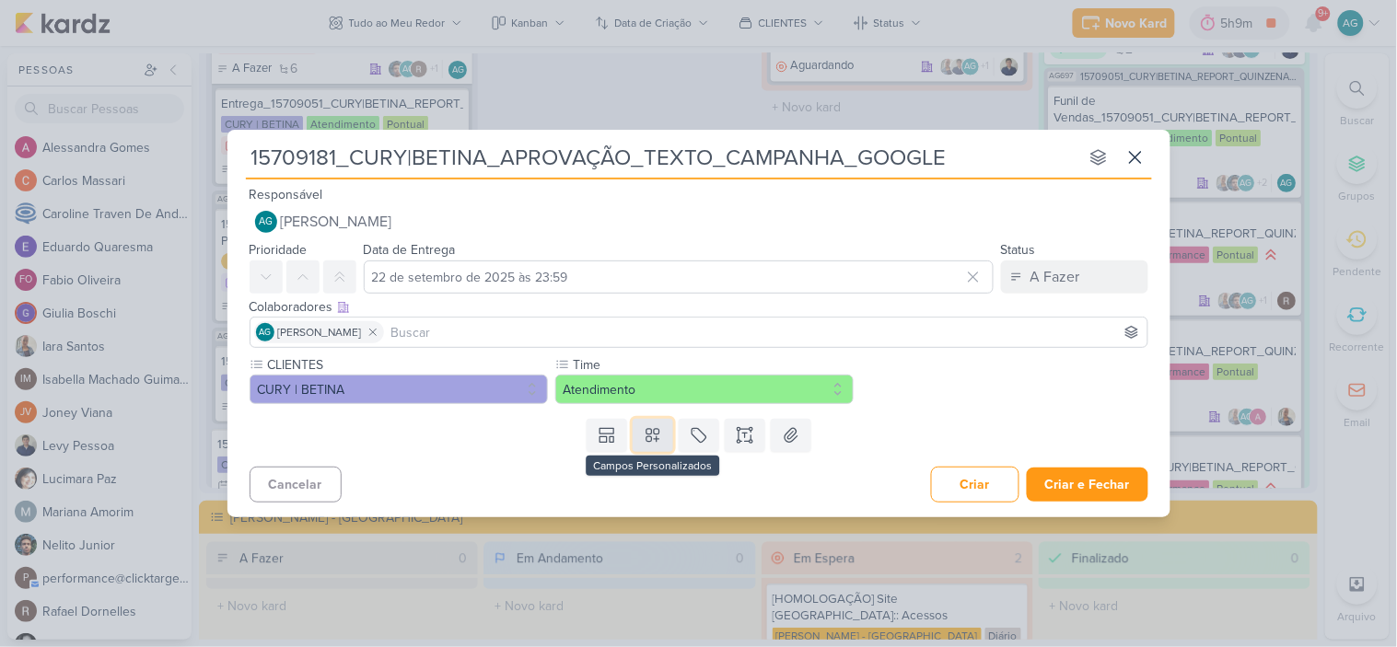
click at [655, 439] on icon at bounding box center [653, 435] width 18 height 18
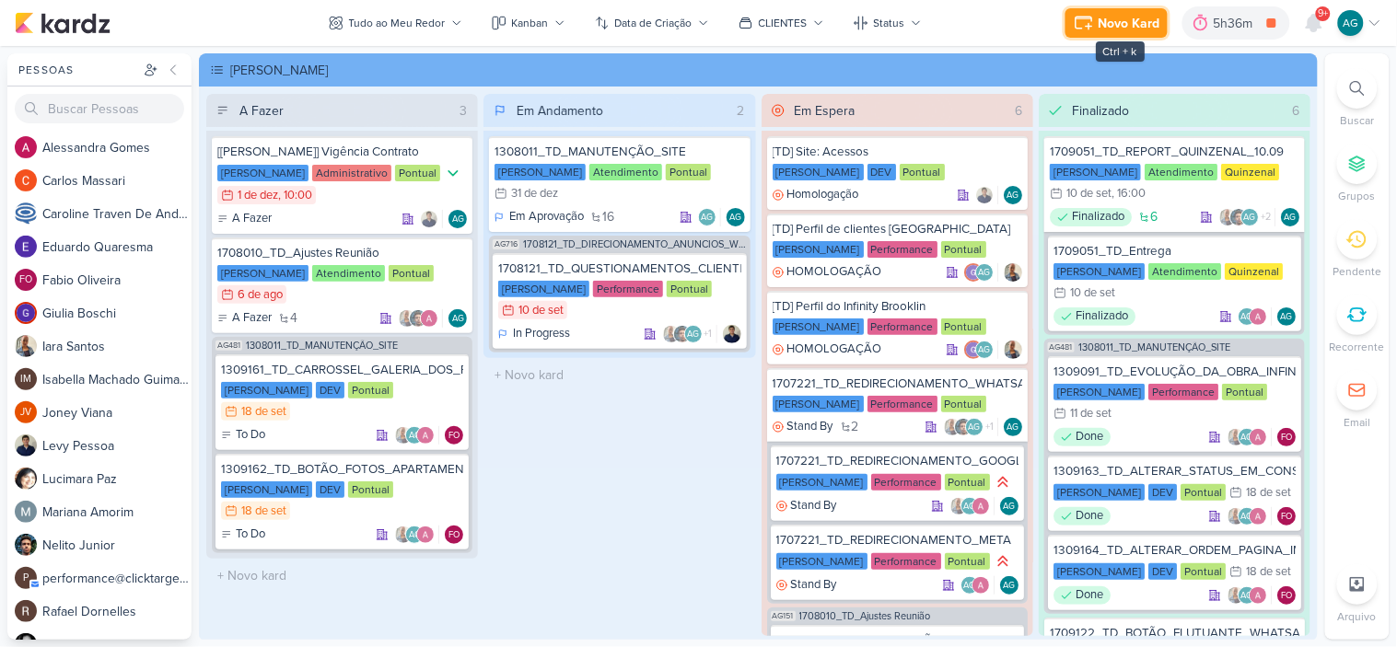
click at [1109, 25] on div "Novo Kard" at bounding box center [1129, 23] width 62 height 19
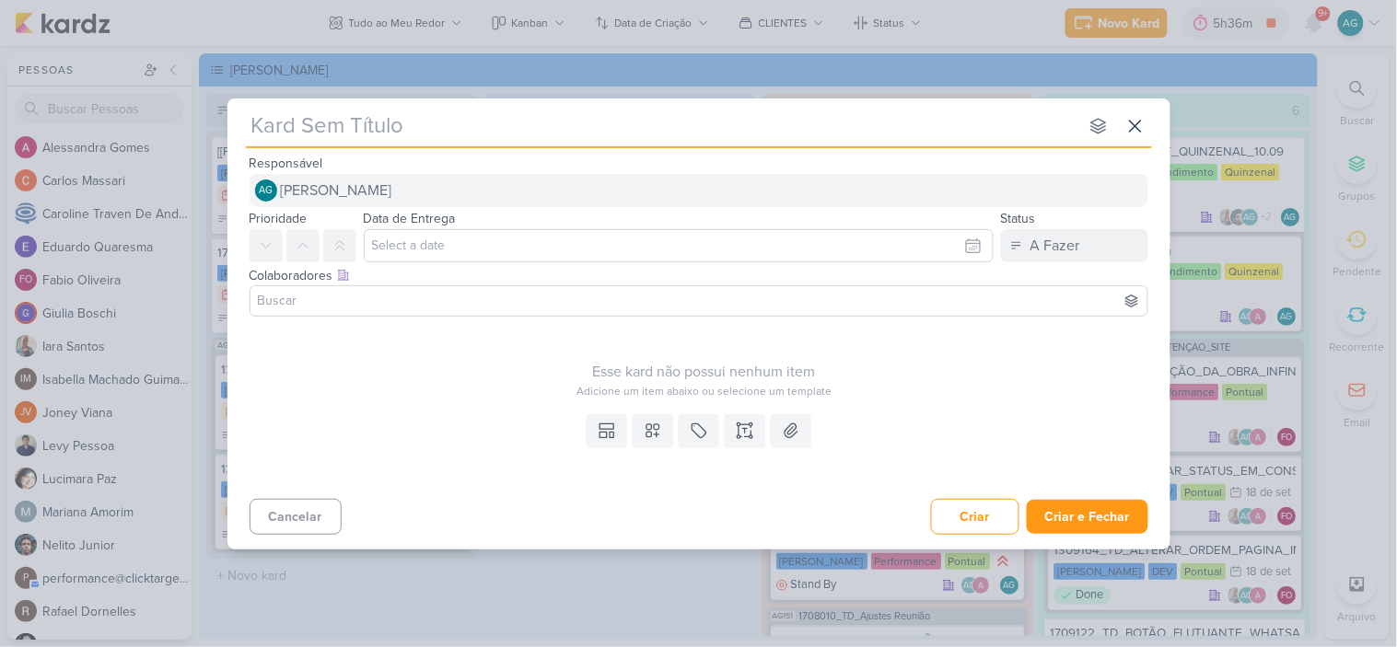
paste input "3708193_CURY|BETINA_CRIAÇÃO_TEXTO_CAMPANHA_GOOGLE"
type input "3708193_CURY|BETINA_CRIAÇÃO_TEXTO_CAMPANHA_GOOGLE"
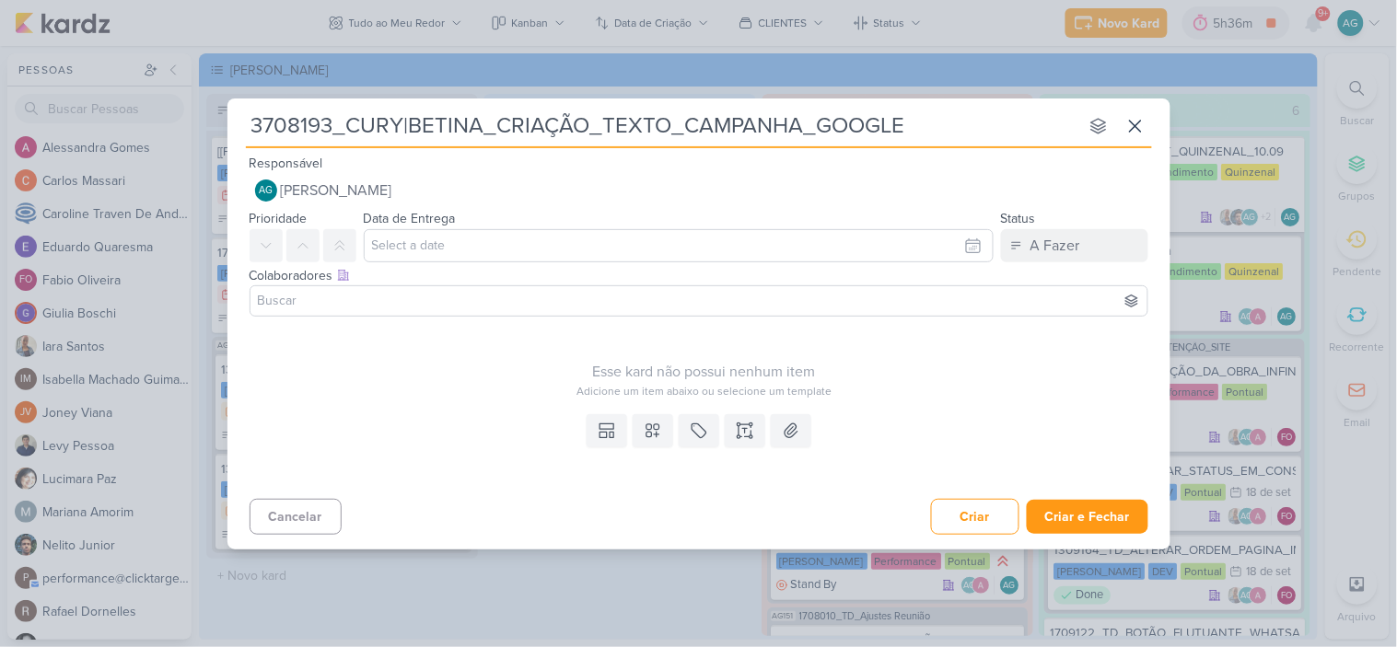
click at [529, 125] on input "3708193_CURY|BETINA_CRIAÇÃO_TEXTO_CAMPANHA_GOOGLE" at bounding box center [662, 126] width 832 height 33
drag, startPoint x: 494, startPoint y: 120, endPoint x: 581, endPoint y: 120, distance: 86.5
click at [581, 120] on input "3708193_CURY|BETINA_CRIAÇÃO_TEXTO_CAMPANHA_GOOGLE" at bounding box center [662, 126] width 832 height 33
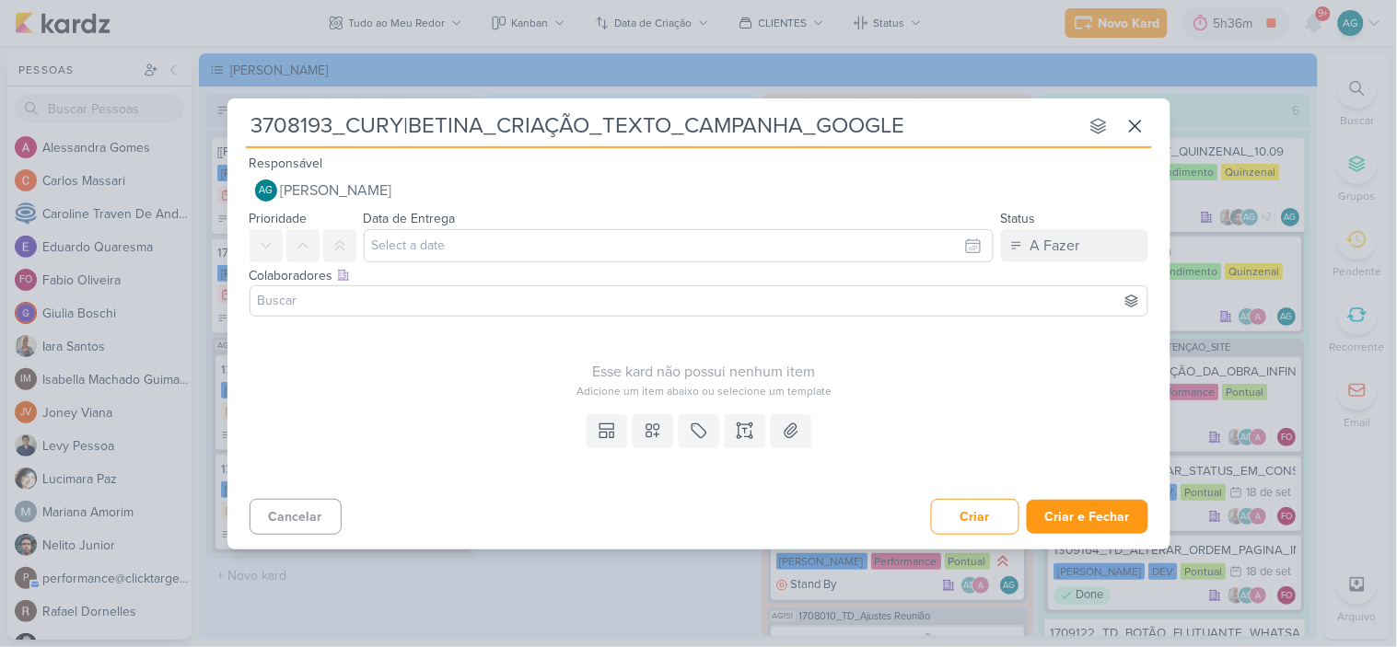
type input "3708193_CURY|BETINA__TEXTO_CAMPANHA_GOOGLE"
type input "3708193_CURY|BETINA_TEXTO_CAMPANHA_GOOGLE"
drag, startPoint x: 331, startPoint y: 122, endPoint x: 142, endPoint y: 122, distance: 189.6
click at [142, 122] on div "3708193_CURY|BETINA_TEXTO_CAMPANHA_GOOGLE nenhum grupo disponível esc Responsáv…" at bounding box center [698, 323] width 1397 height 647
paste input "15709181"
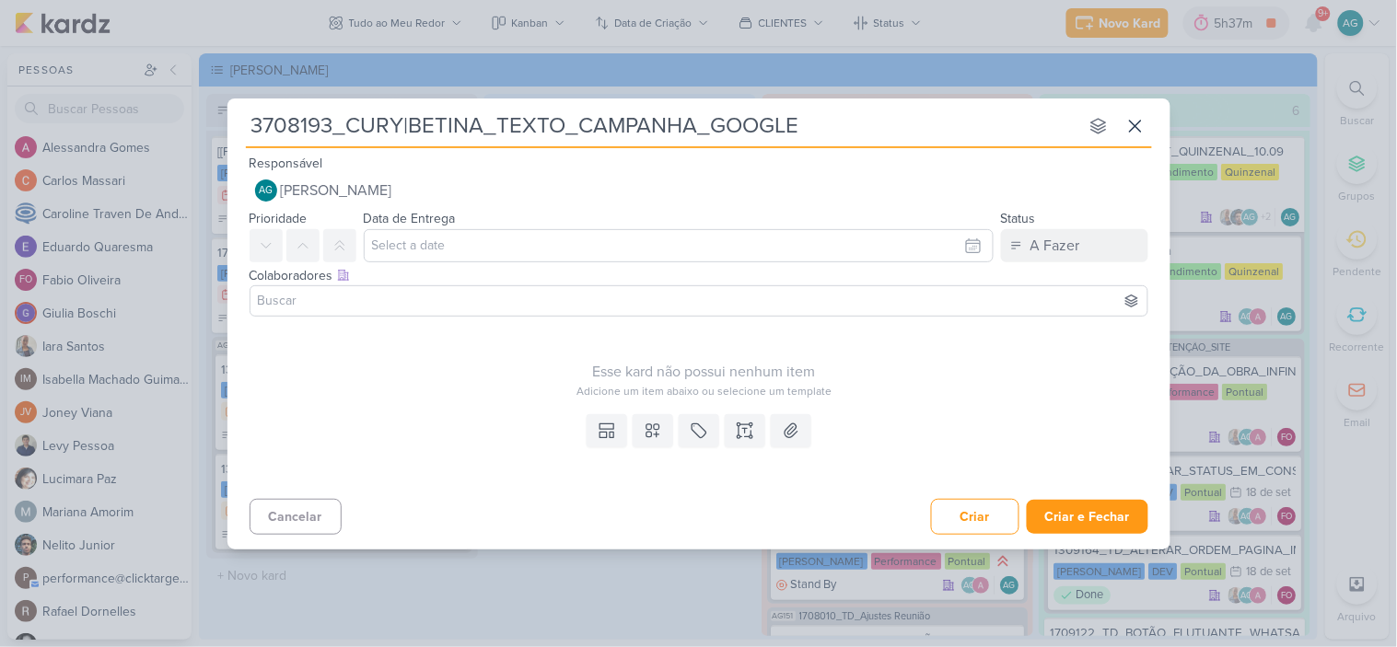
type input "15709181_CURY|BETINA_TEXTO_CAMPANHA_GOOGLE"
click at [747, 424] on icon at bounding box center [744, 424] width 9 height 0
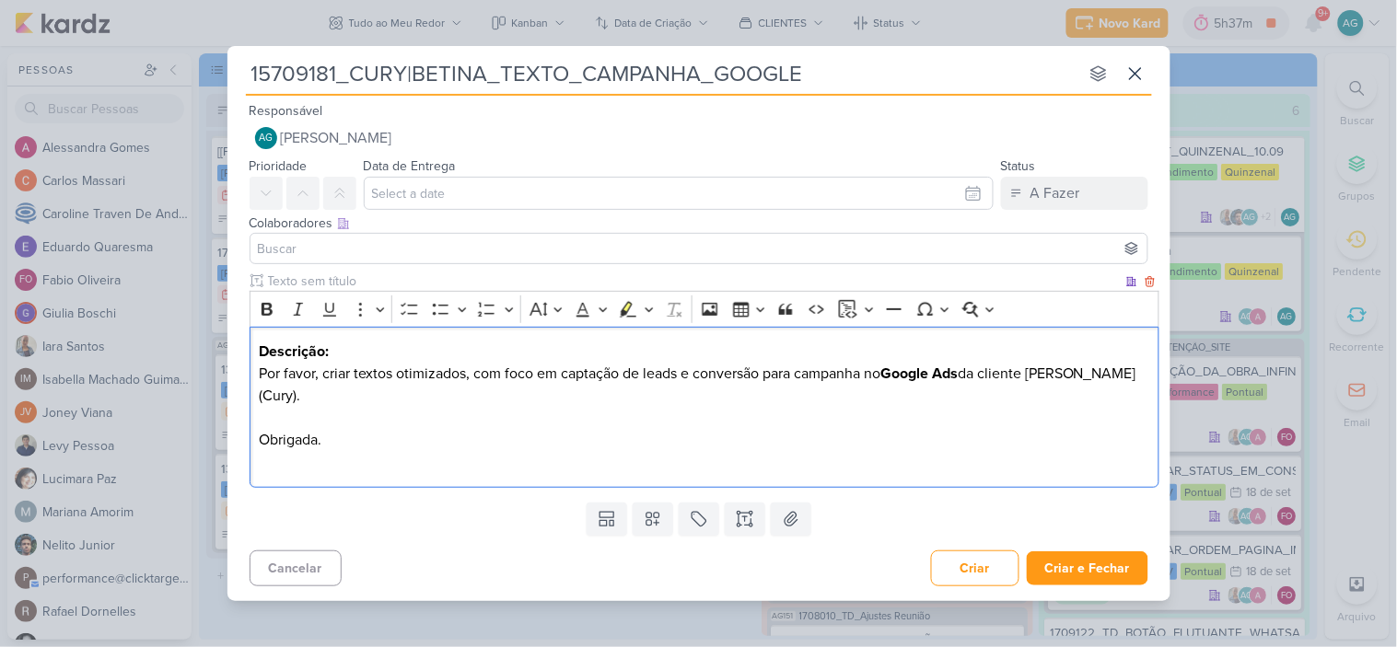
click at [326, 405] on p "Descrição: Por favor, criar textos otimizados, com foco em captação de leads e …" at bounding box center [704, 396] width 890 height 110
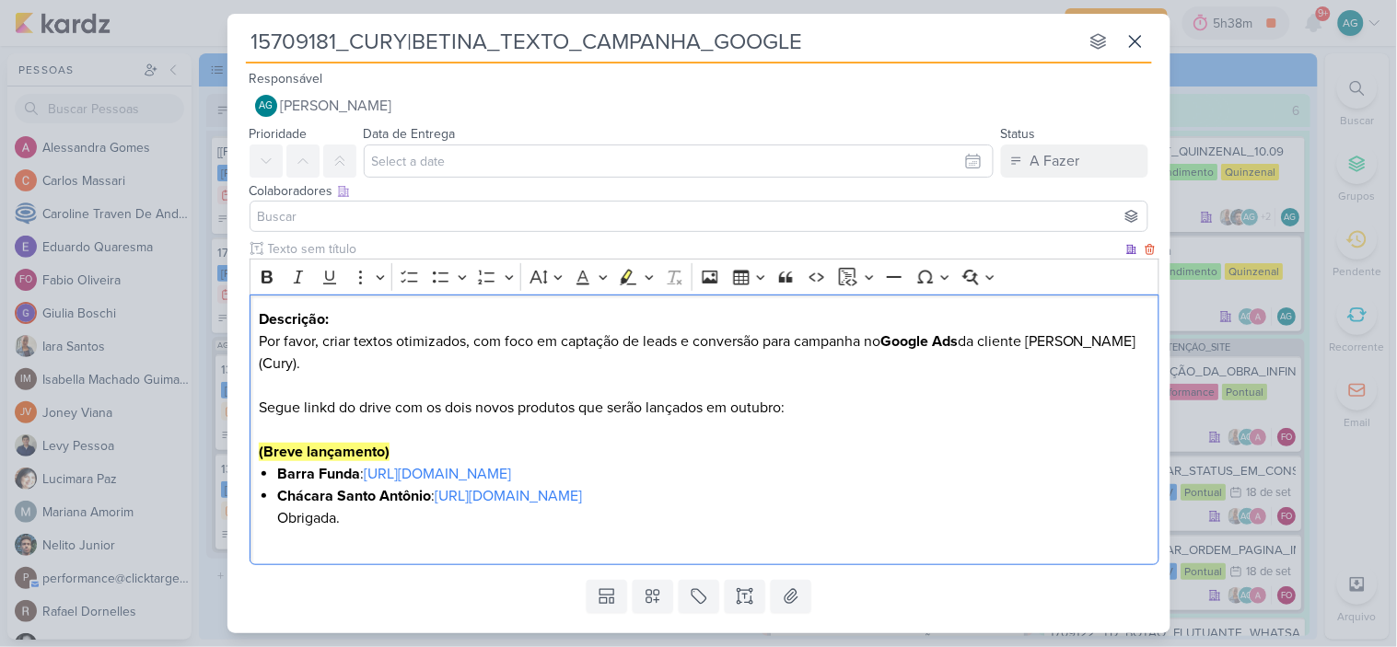
click at [335, 385] on p "Descrição: Por favor, criar textos otimizados, com foco em captação de leads e …" at bounding box center [704, 385] width 890 height 155
drag, startPoint x: 361, startPoint y: 320, endPoint x: 213, endPoint y: 319, distance: 148.2
click at [213, 319] on div "15709181_CURY|BETINA_TEXTO_CAMPANHA_GOOGLE nenhum grupo disponível esc Responsá…" at bounding box center [698, 323] width 1397 height 647
drag, startPoint x: 346, startPoint y: 311, endPoint x: 223, endPoint y: 313, distance: 123.4
click at [223, 313] on div "15709181_CURY|BETINA_TEXTO_CAMPANHA_GOOGLE nenhum grupo disponível esc Responsá…" at bounding box center [698, 323] width 1397 height 647
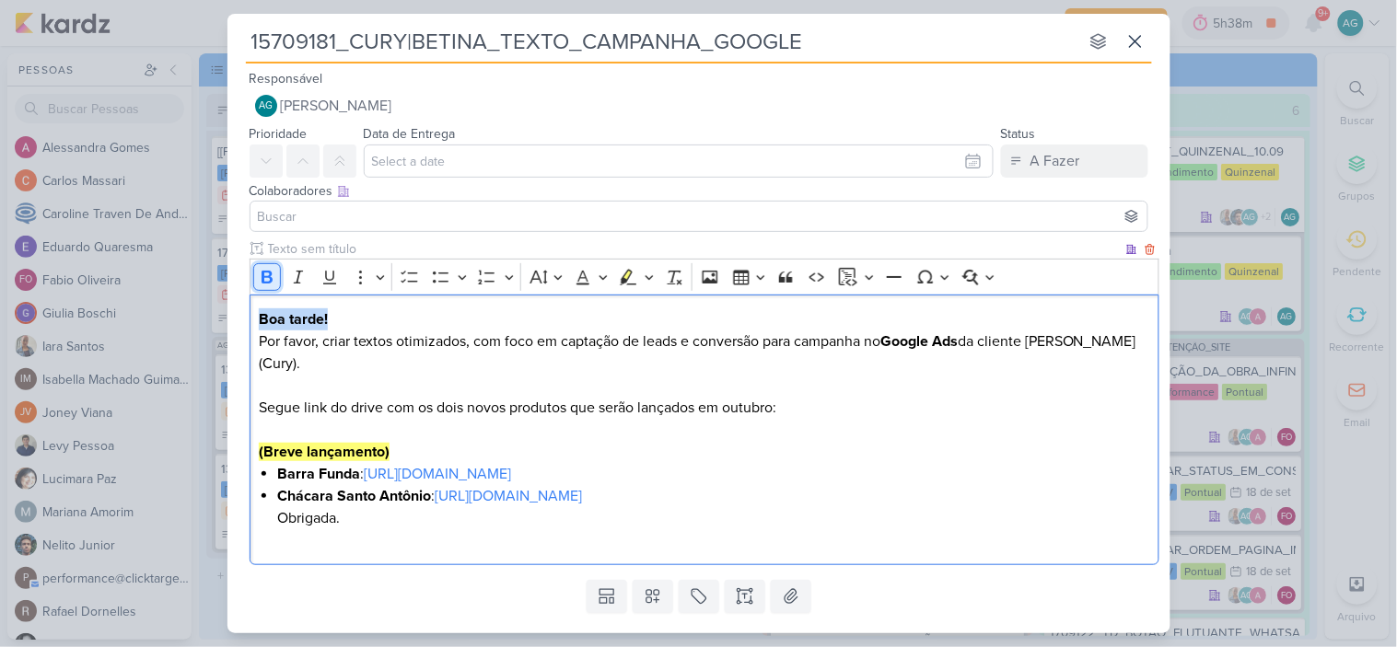
click at [268, 274] on icon "Editor toolbar" at bounding box center [267, 277] width 18 height 18
click at [365, 317] on p "Boa tarde! Por favor, criar textos otimizados, com foco em captação de leads e …" at bounding box center [704, 385] width 890 height 155
click at [1016, 485] on li "Chácara Santo Antônio : https://drive.google.com/drive/folders/1WCMHIXJ34wTUH3R…" at bounding box center [713, 507] width 872 height 44
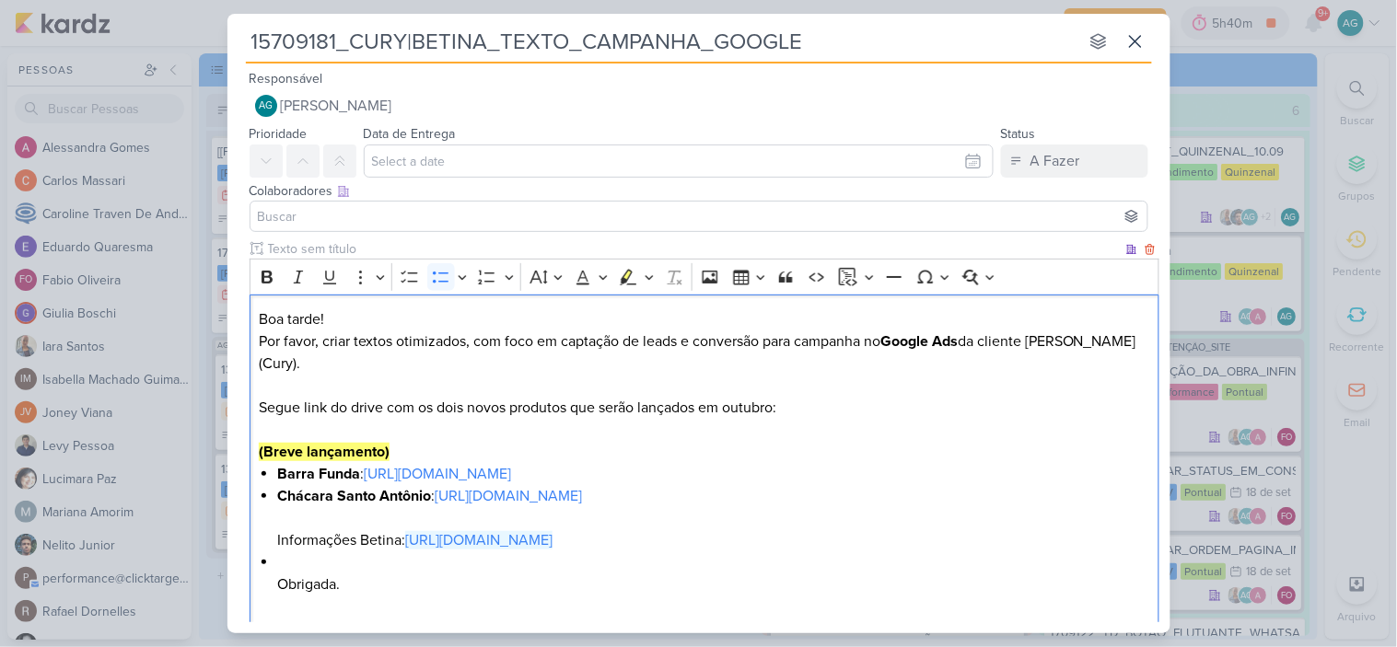
drag, startPoint x: 408, startPoint y: 519, endPoint x: 916, endPoint y: 504, distance: 508.4
click at [916, 504] on li "Chácara Santo Antônio : https://drive.google.com/drive/folders/1WCMHIXJ34wTUH3R…" at bounding box center [713, 518] width 872 height 66
click at [313, 551] on li "Obrigada." at bounding box center [713, 573] width 872 height 44
drag, startPoint x: 968, startPoint y: 512, endPoint x: 409, endPoint y: 517, distance: 558.8
click at [409, 517] on li "Chácara Santo Antônio : https://drive.google.com/drive/folders/1WCMHIXJ34wTUH3R…" at bounding box center [713, 518] width 872 height 66
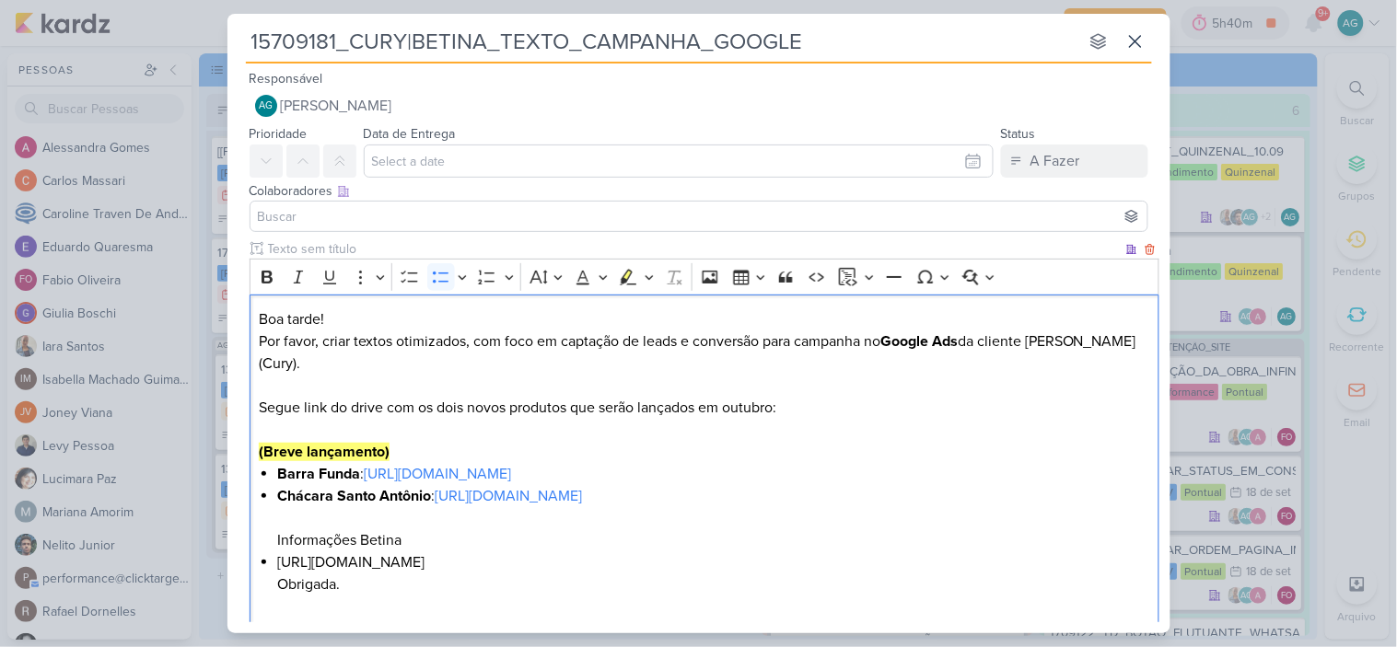
click at [862, 551] on li "https://docs.google.com/document/d/1I1Fo0P3SZfbezTB0wLmKsdInES82VCRy/edit Obrig…" at bounding box center [713, 573] width 872 height 44
click at [280, 574] on li "⁠⁠⁠⁠⁠⁠⁠ Obrigada." at bounding box center [713, 607] width 872 height 66
click at [424, 553] on link "https://docs.google.com/document/d/1I1Fo0P3SZfbezTB0wLmKsdInES82VCRy/edit" at bounding box center [350, 562] width 147 height 18
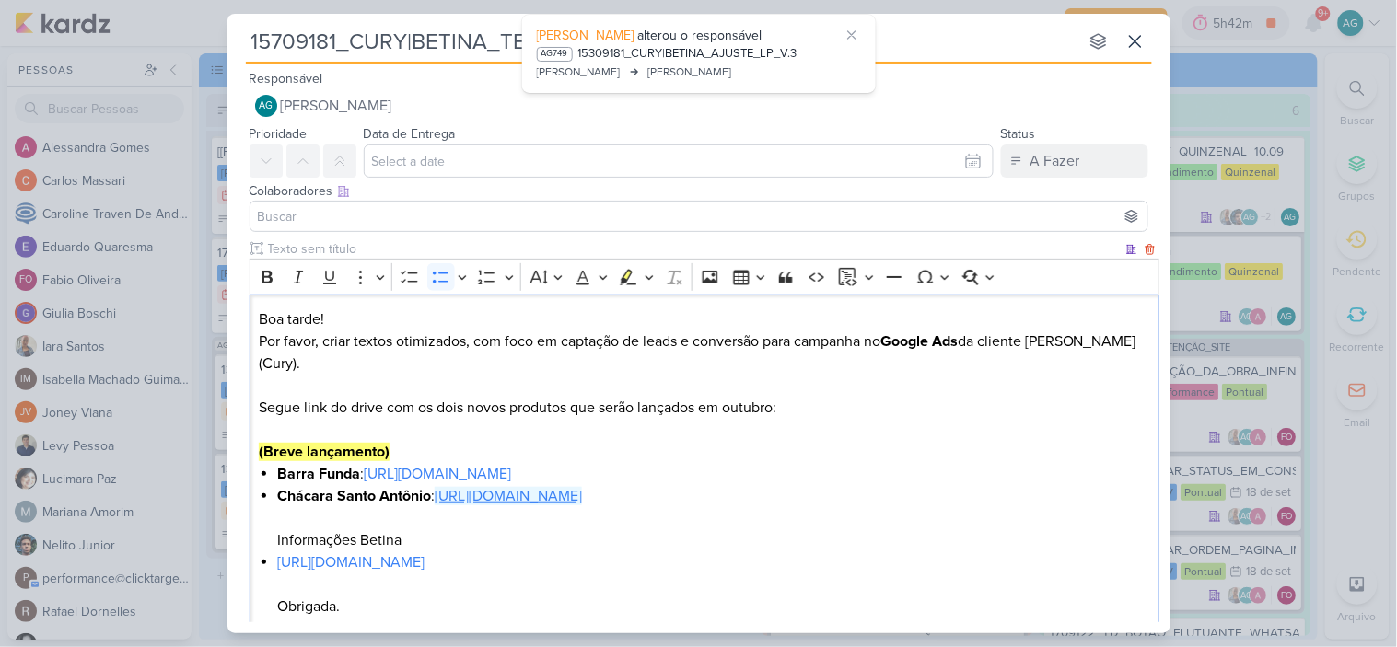
drag, startPoint x: 980, startPoint y: 479, endPoint x: 439, endPoint y: 475, distance: 541.3
click at [439, 485] on li "Chácara Santo Antônio : https://drive.google.com/drive/folders/1WCMHIXJ34wTUH3R…" at bounding box center [713, 518] width 872 height 66
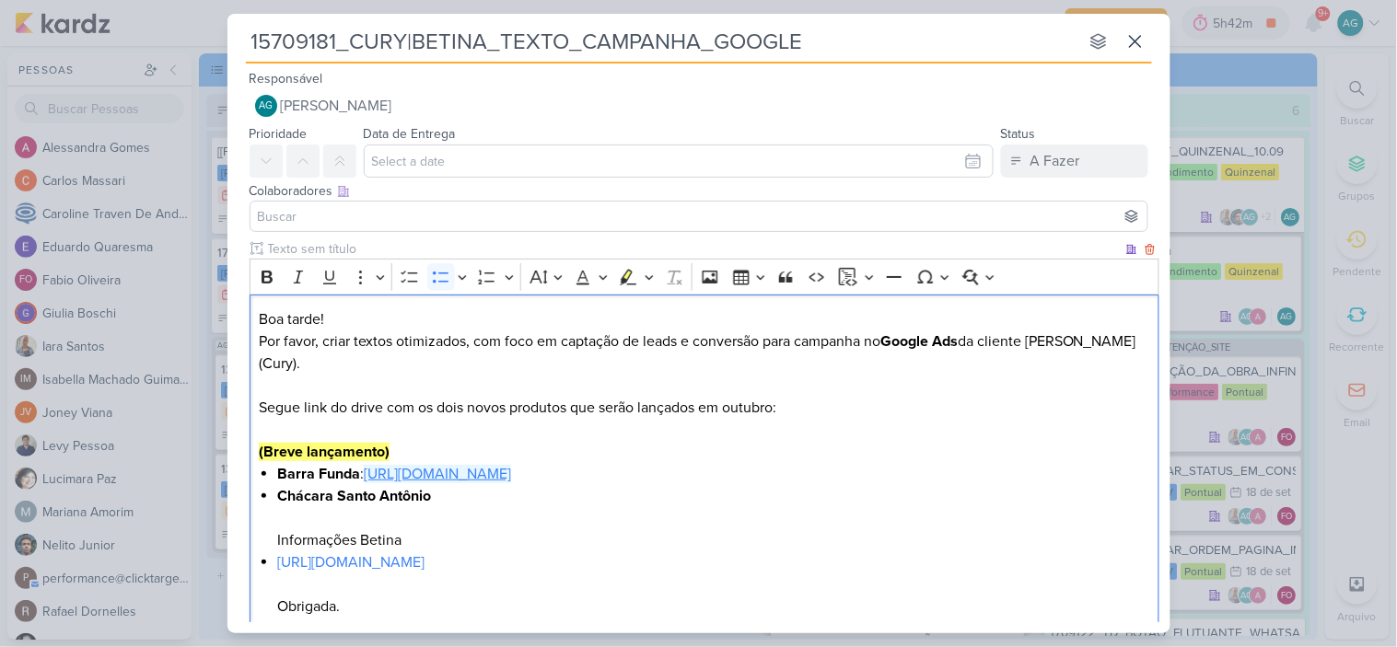
drag, startPoint x: 902, startPoint y: 445, endPoint x: 366, endPoint y: 452, distance: 535.8
click at [366, 463] on li "Barra Funda : https://drive.google.com/drive/folders/1GIhI_N9Dq3x67ORSHXb5HFBLS…" at bounding box center [713, 474] width 872 height 22
click at [308, 494] on li "Chácara Santo Antônio Informações Betina" at bounding box center [713, 518] width 872 height 66
click at [486, 485] on li "Chácara Santo Antônio ⁠⁠⁠⁠⁠⁠⁠ Informações Betina" at bounding box center [713, 518] width 872 height 66
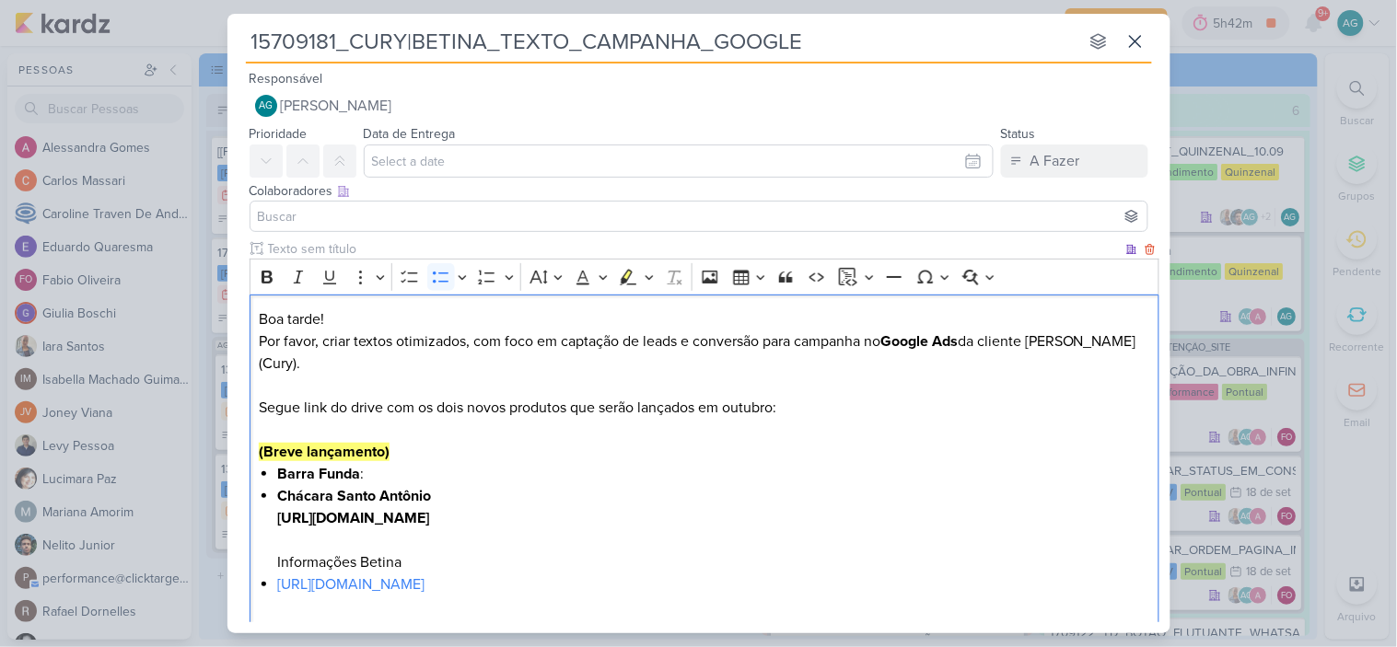
click at [412, 541] on li "Chácara Santo Antônio https://drive.google.com/drive/folders/1GRMZzcA0jGCKreNNx…" at bounding box center [713, 529] width 872 height 88
drag, startPoint x: 425, startPoint y: 541, endPoint x: 226, endPoint y: 541, distance: 199.8
click at [226, 541] on div "15709181_CURY|BETINA_TEXTO_CAMPANHA_GOOGLE nenhum grupo disponível esc Responsá…" at bounding box center [698, 323] width 1397 height 647
click at [267, 281] on icon "Editor toolbar" at bounding box center [267, 277] width 18 height 18
click at [402, 438] on p "Boa tarde! Por favor, criar textos otimizados, com foco em captação de leads e …" at bounding box center [704, 385] width 890 height 155
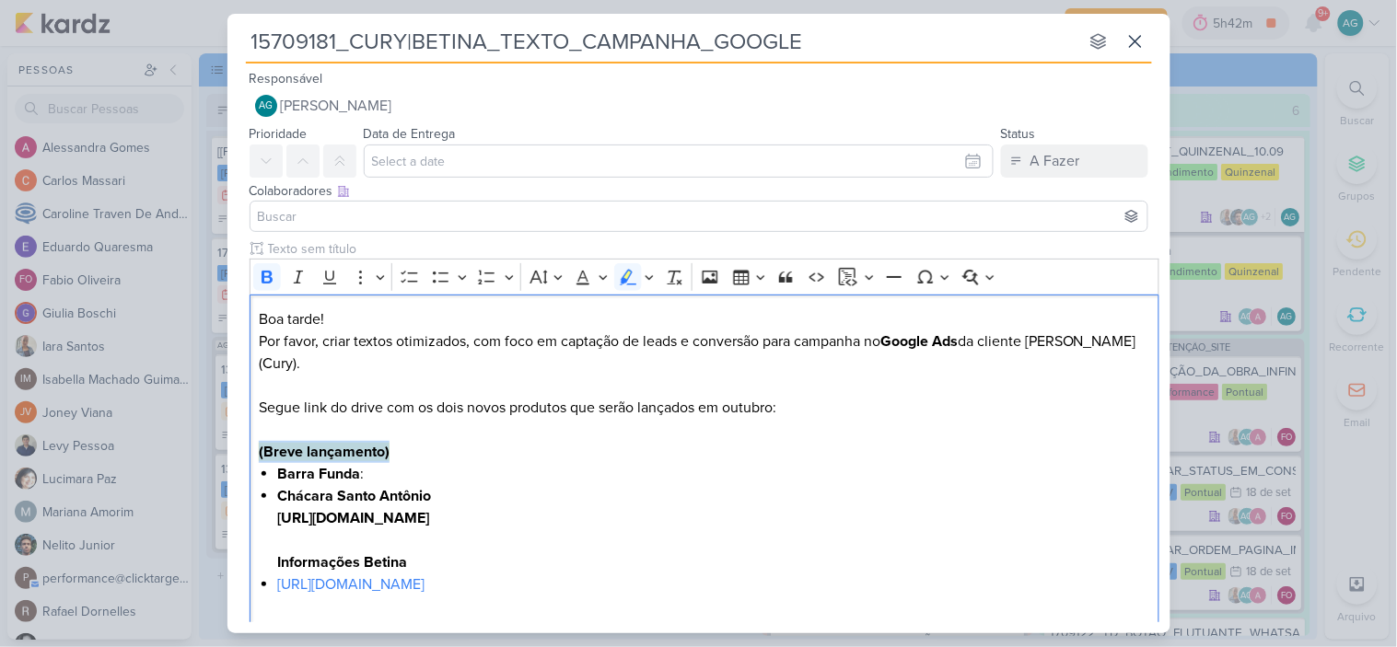
drag, startPoint x: 425, startPoint y: 430, endPoint x: 221, endPoint y: 430, distance: 204.4
click at [221, 430] on div "15709181_CURY|BETINA_TEXTO_CAMPANHA_GOOGLE nenhum grupo disponível esc Responsá…" at bounding box center [698, 323] width 1397 height 647
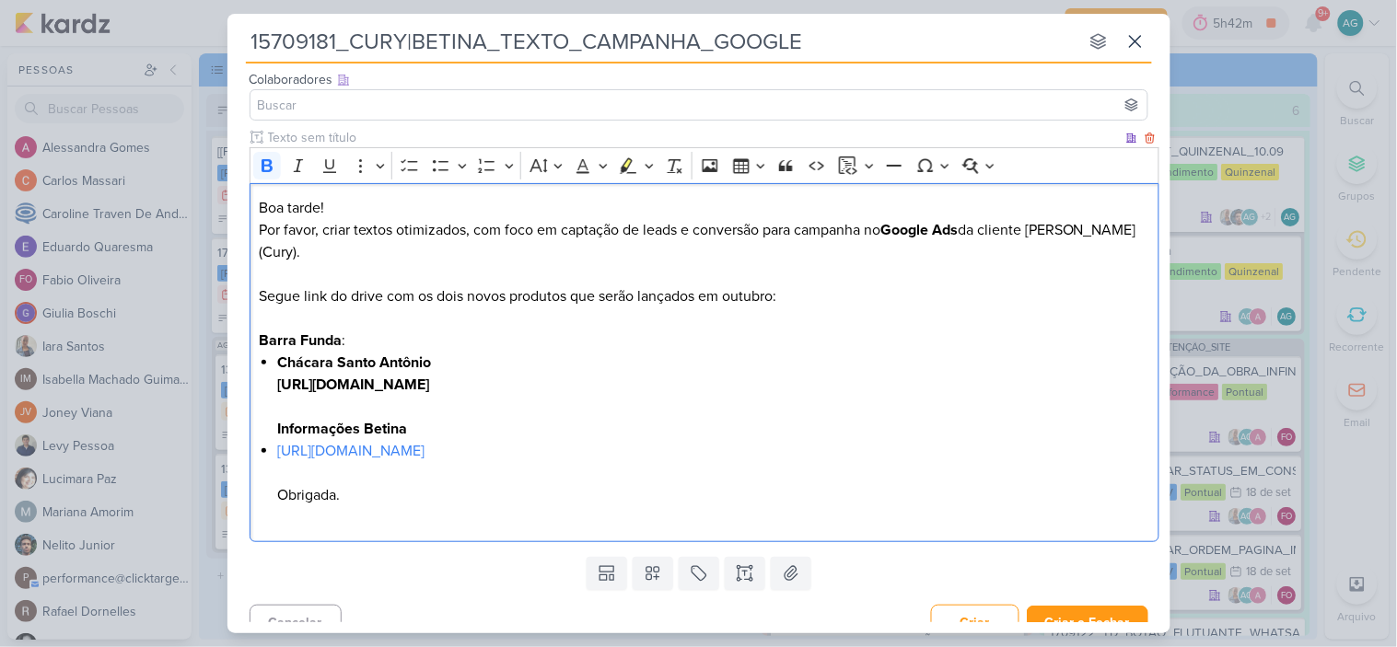
scroll to position [112, 0]
drag, startPoint x: 832, startPoint y: 428, endPoint x: 252, endPoint y: 411, distance: 580.2
click at [252, 411] on div "Boa tarde! Por favor, criar textos otimizados, com foco em captação de leads e …" at bounding box center [704, 362] width 910 height 360
copy ul "Informações Betina https://docs.google.com/document/d/1I1Fo0P3SZfbezTB0wLmKsdIn…"
drag, startPoint x: 252, startPoint y: 411, endPoint x: 256, endPoint y: 493, distance: 82.0
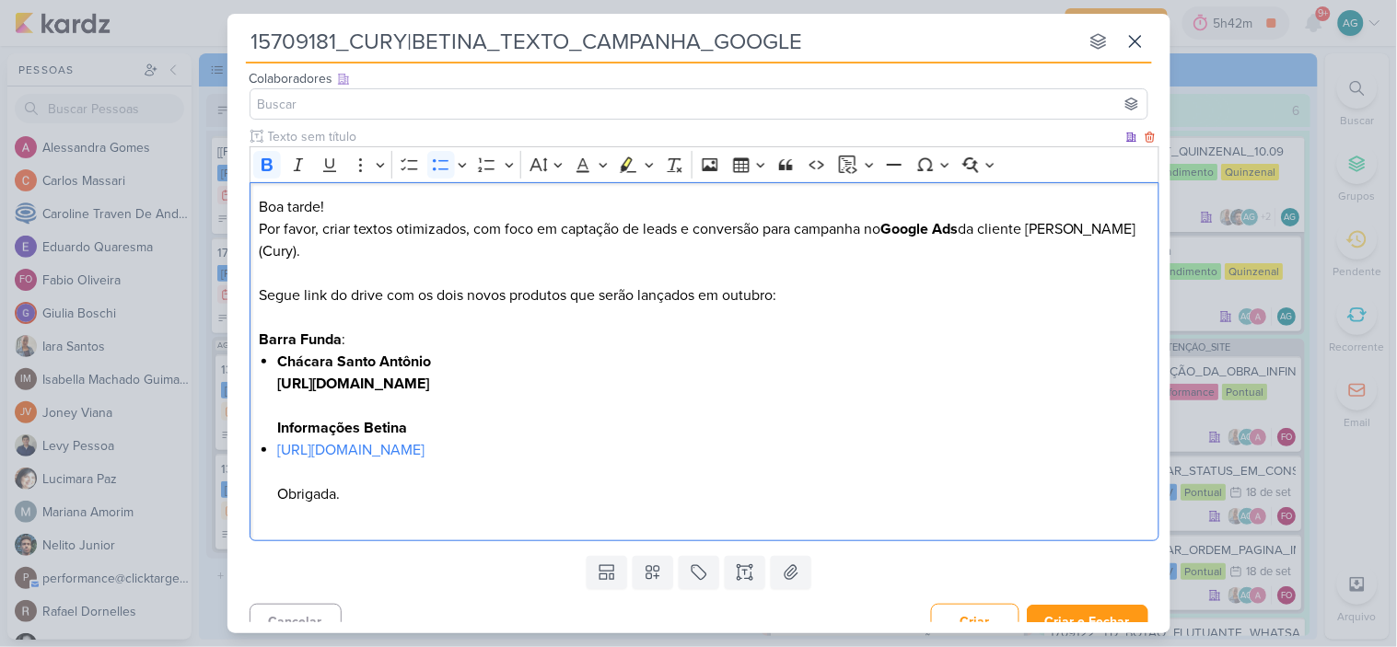
click at [256, 493] on div "Boa tarde! Por favor, criar textos otimizados, com foco em captação de leads e …" at bounding box center [704, 362] width 910 height 360
drag, startPoint x: 840, startPoint y: 427, endPoint x: 213, endPoint y: 410, distance: 627.2
click at [213, 410] on div "15709181_CURY|BETINA_TEXTO_CAMPANHA_GOOGLE nenhum grupo disponível esc Responsá…" at bounding box center [698, 323] width 1397 height 647
copy ul "Informações Betina https://docs.google.com/document/d/1I1Fo0P3SZfbezTB0wLmKsdIn…"
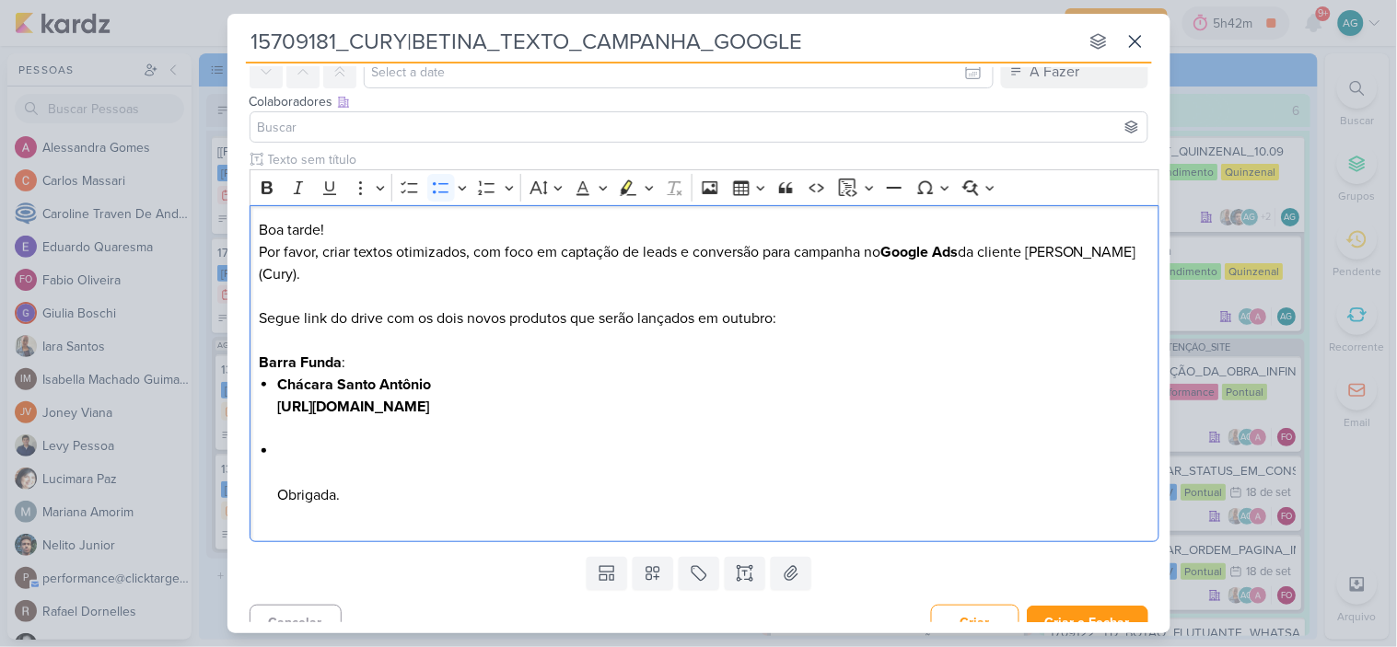
scroll to position [67, 0]
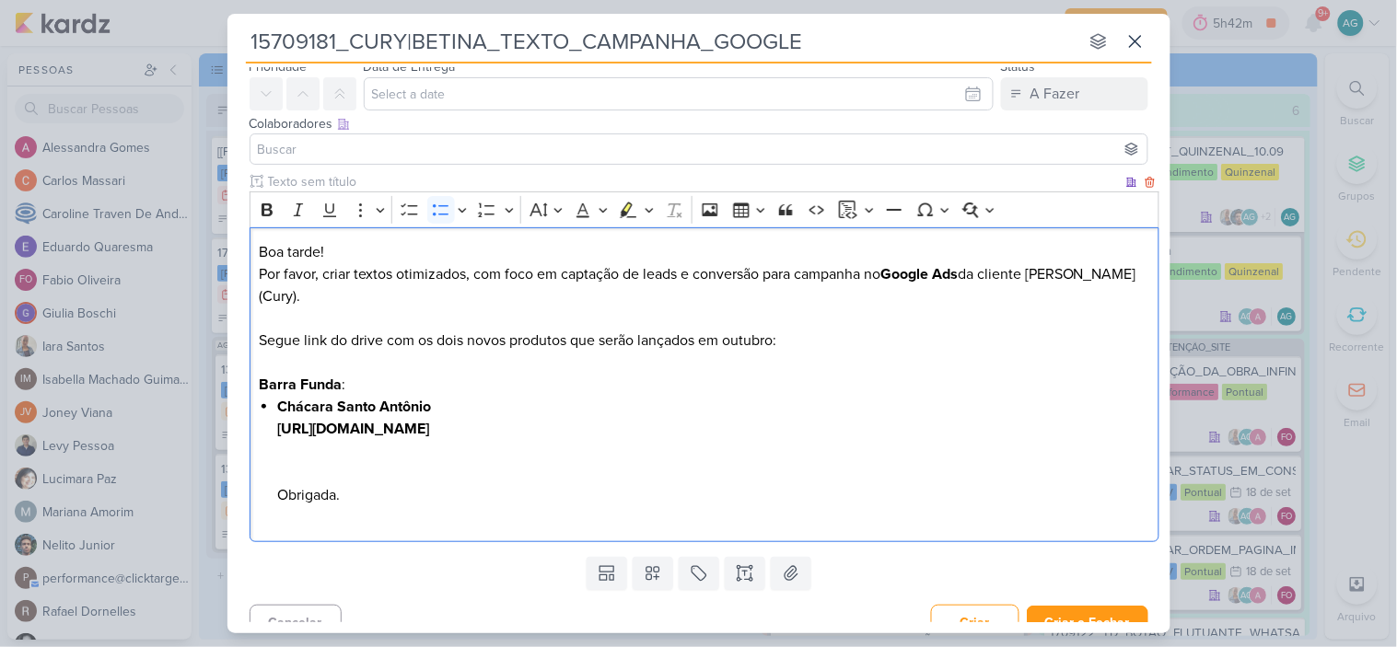
click at [259, 492] on div "Boa tarde! Por favor, criar textos otimizados, com foco em captação de leads e …" at bounding box center [704, 385] width 910 height 316
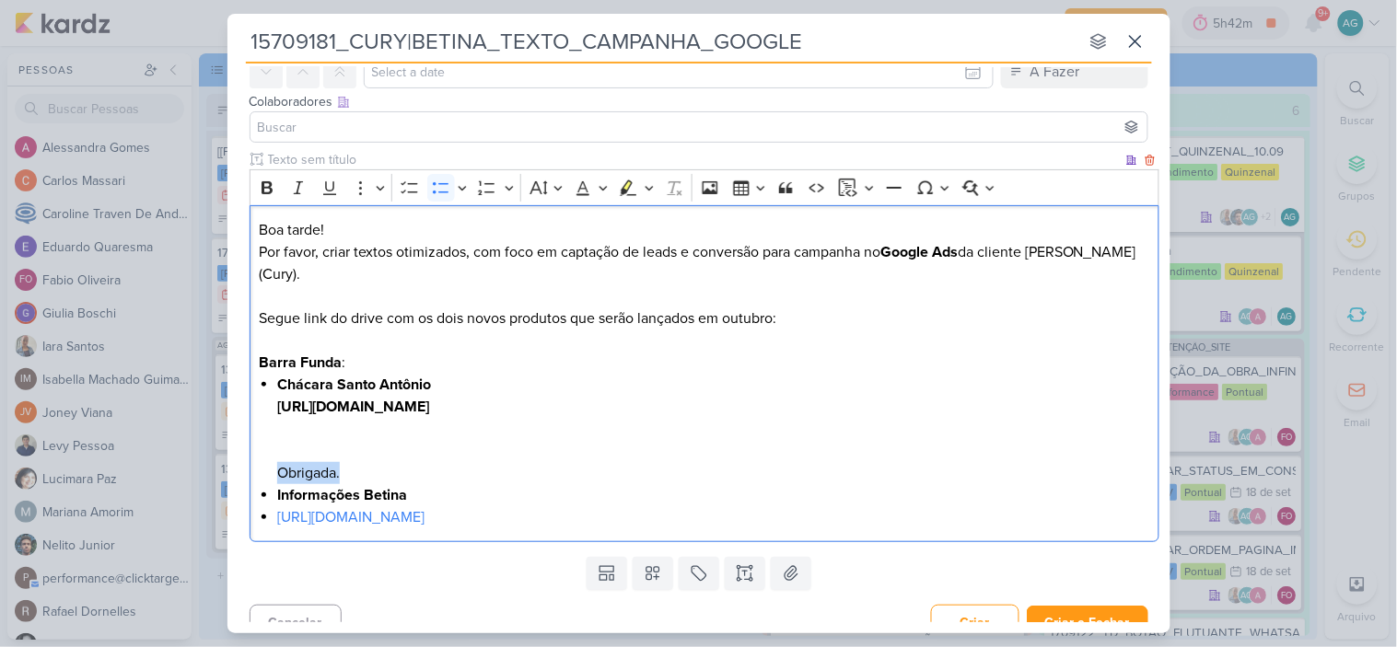
drag, startPoint x: 355, startPoint y: 447, endPoint x: 250, endPoint y: 446, distance: 105.0
click at [250, 446] on div "Boa tarde! Por favor, criar textos otimizados, com foco em captação de leads e …" at bounding box center [704, 374] width 910 height 338
click at [273, 420] on div "Boa tarde! Por favor, criar textos otimizados, com foco em captação de leads e …" at bounding box center [704, 374] width 910 height 338
click at [260, 415] on div "Boa tarde! Por favor, criar textos otimizados, com foco em captação de leads e …" at bounding box center [704, 374] width 910 height 338
click at [277, 486] on strong "Informações Betina" at bounding box center [342, 495] width 130 height 18
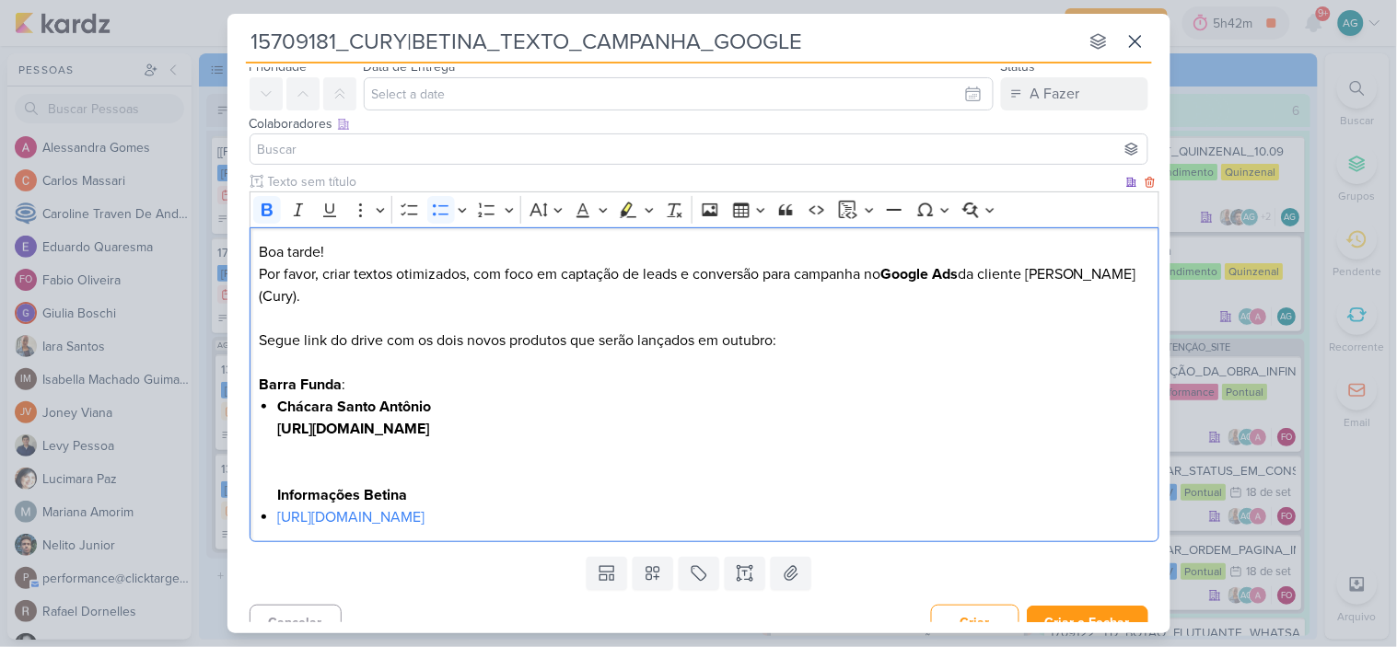
scroll to position [46, 0]
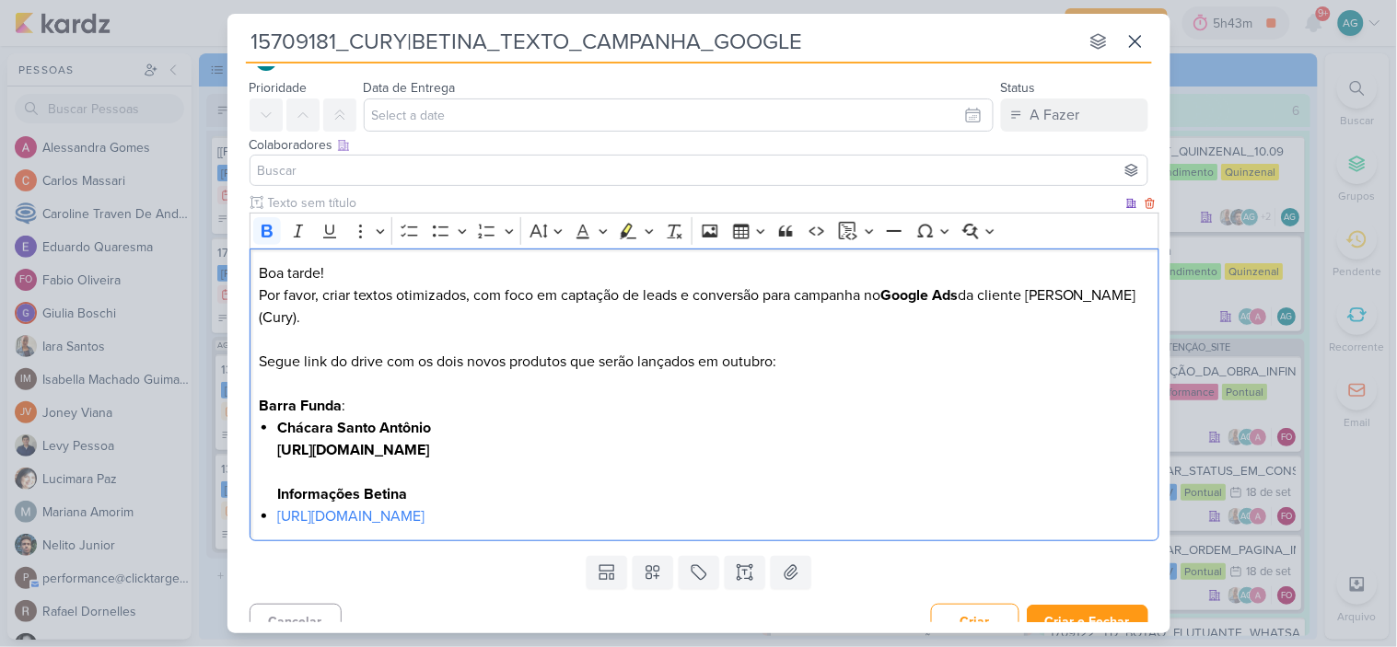
click at [261, 397] on strong "Barra Funda" at bounding box center [300, 406] width 83 height 18
click at [440, 226] on icon "Editor toolbar" at bounding box center [441, 231] width 18 height 18
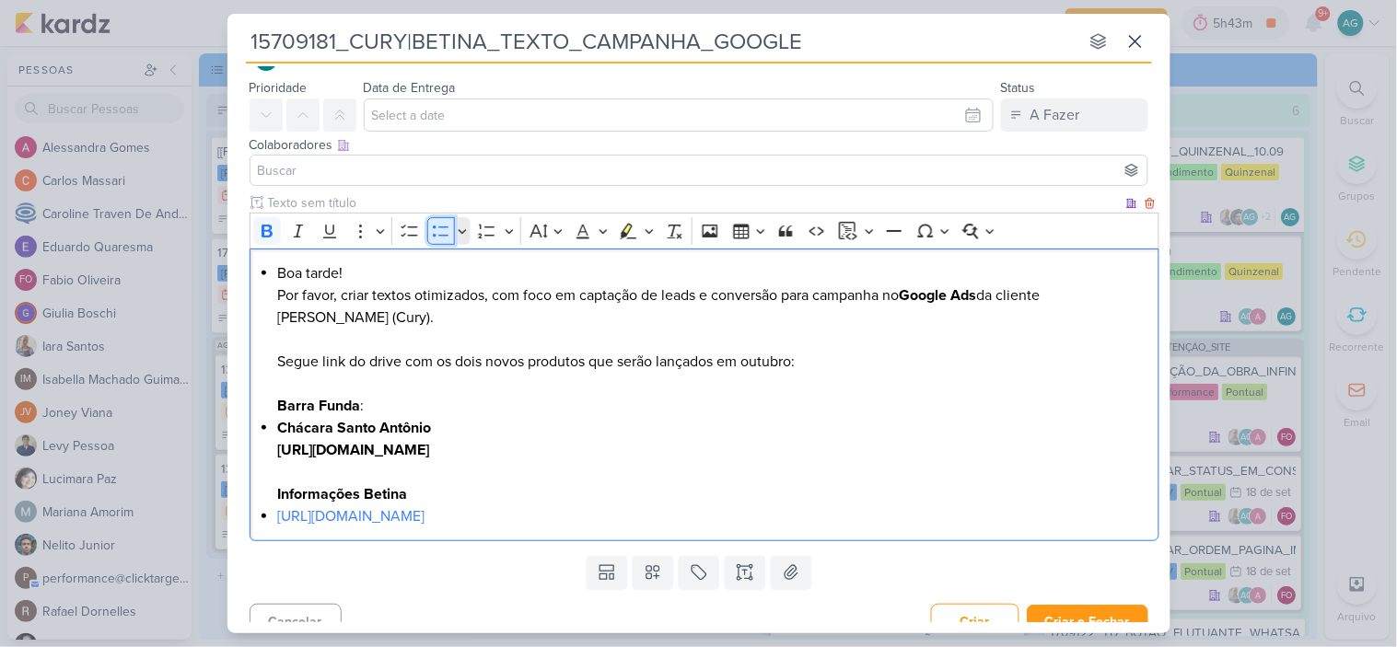
click at [440, 226] on icon "Editor toolbar" at bounding box center [441, 231] width 18 height 18
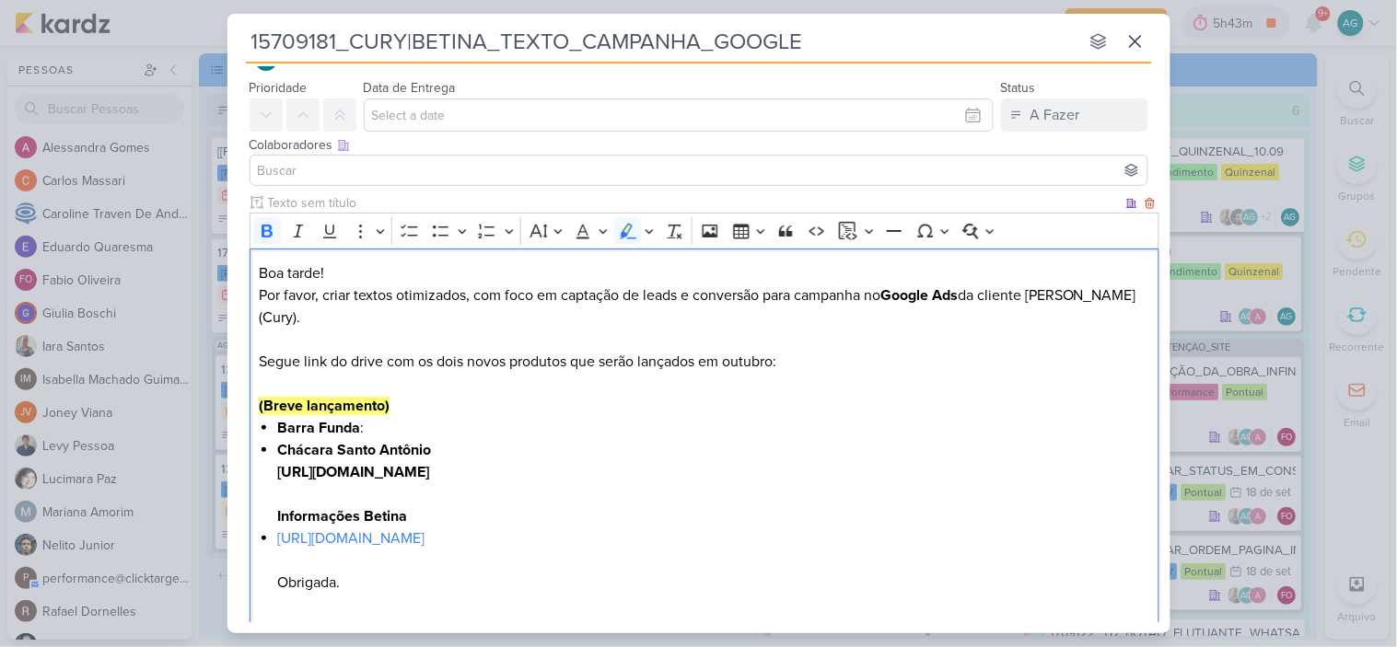
click at [528, 493] on li "Chácara Santo Antônio https://drive.google.com/drive/folders/1GRMZzcA0jGCKreNNx…" at bounding box center [713, 483] width 872 height 88
click at [852, 447] on li "Chácara Santo Antônio https://drive.google.com/drive/folders/1GRMZzcA0jGCKreNNx…" at bounding box center [713, 483] width 872 height 88
drag, startPoint x: 861, startPoint y: 445, endPoint x: 233, endPoint y: 457, distance: 628.0
click at [233, 457] on div "Clique para deixar o item visível somente à membros da sua organização Rich Tex…" at bounding box center [698, 415] width 943 height 444
click at [263, 230] on icon "Editor toolbar" at bounding box center [266, 231] width 11 height 13
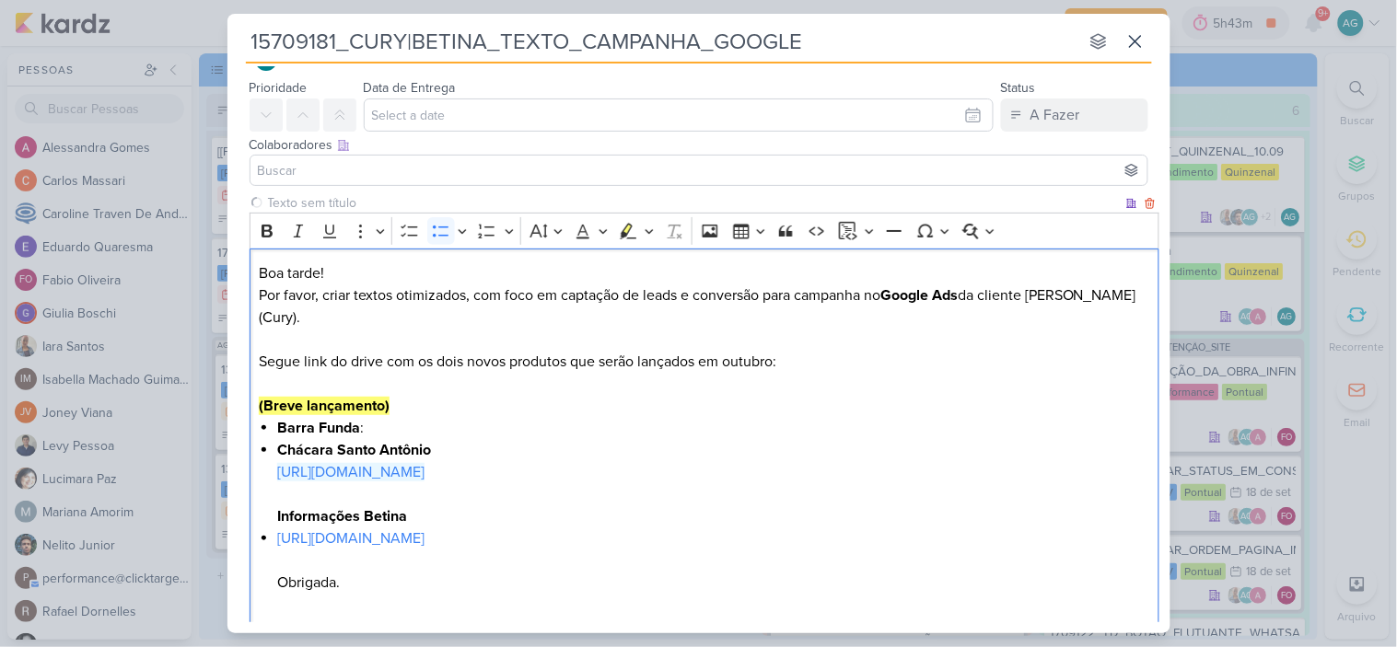
click at [911, 531] on li "https://docs.google.com/document/d/1I1Fo0P3SZfbezTB0wLmKsdInES82VCRy/edit Obrig…" at bounding box center [713, 561] width 872 height 66
click at [271, 517] on div "Boa tarde! Por favor, criar textos otimizados, com foco em captação de leads e …" at bounding box center [704, 440] width 910 height 382
drag, startPoint x: 424, startPoint y: 497, endPoint x: 247, endPoint y: 501, distance: 177.7
click at [247, 501] on div "Clique para deixar o item visível somente à membros da sua organização Rich Tex…" at bounding box center [698, 415] width 943 height 444
click at [628, 239] on icon "Editor toolbar" at bounding box center [628, 231] width 18 height 18
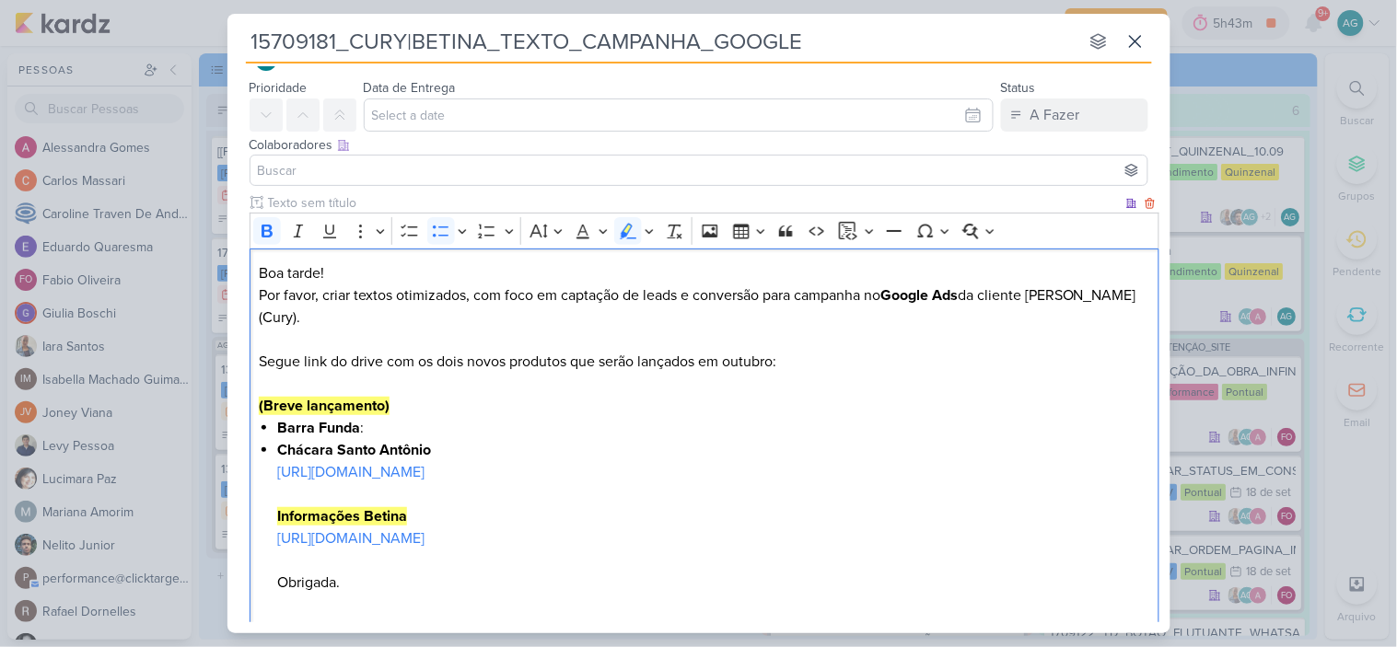
click at [660, 439] on li "Chácara Santo Antônio https://drive.google.com/drive/folders/1GRMZzcA0jGCKreNNx…" at bounding box center [713, 516] width 872 height 155
click at [397, 417] on li "Barra Funda :" at bounding box center [713, 428] width 872 height 22
click at [315, 322] on p "Boa tarde! Por favor, criar textos otimizados, com foco em captação de leads e …" at bounding box center [704, 339] width 890 height 155
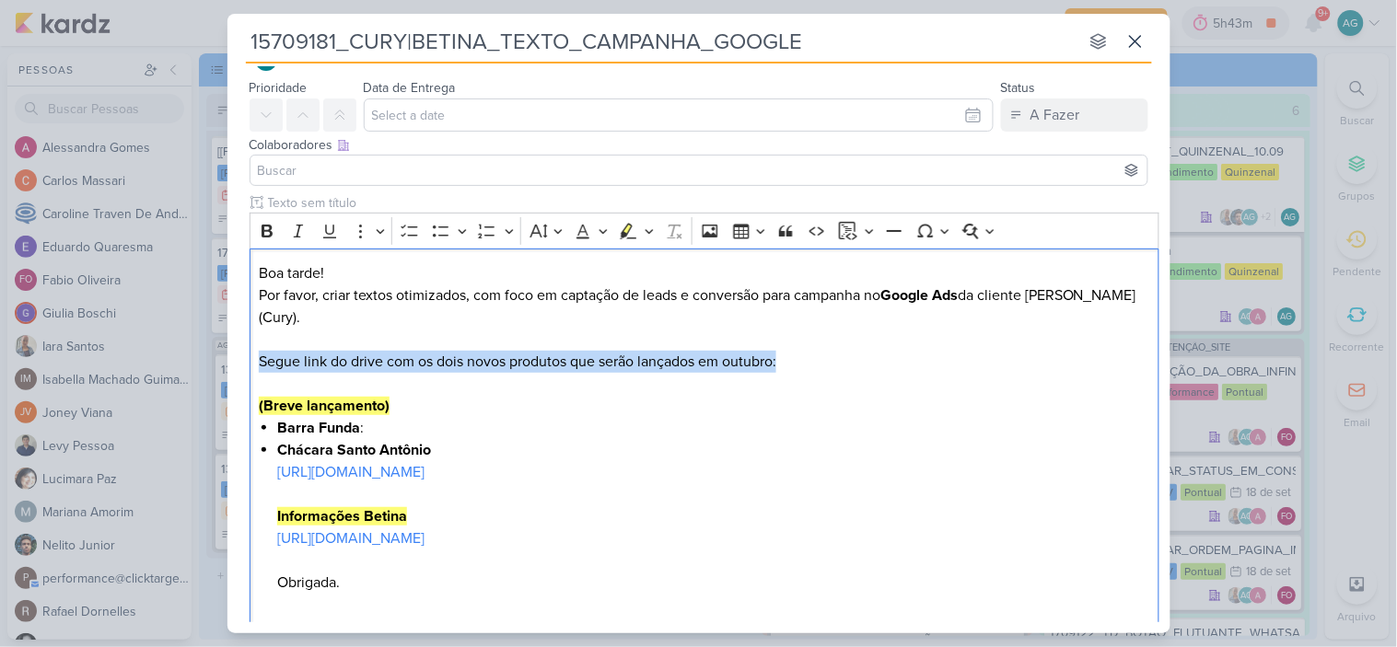
drag, startPoint x: 819, startPoint y: 342, endPoint x: 239, endPoint y: 343, distance: 580.0
click at [239, 343] on div "Clique para deixar o item visível somente à membros da sua organização Rich Tex…" at bounding box center [698, 415] width 943 height 444
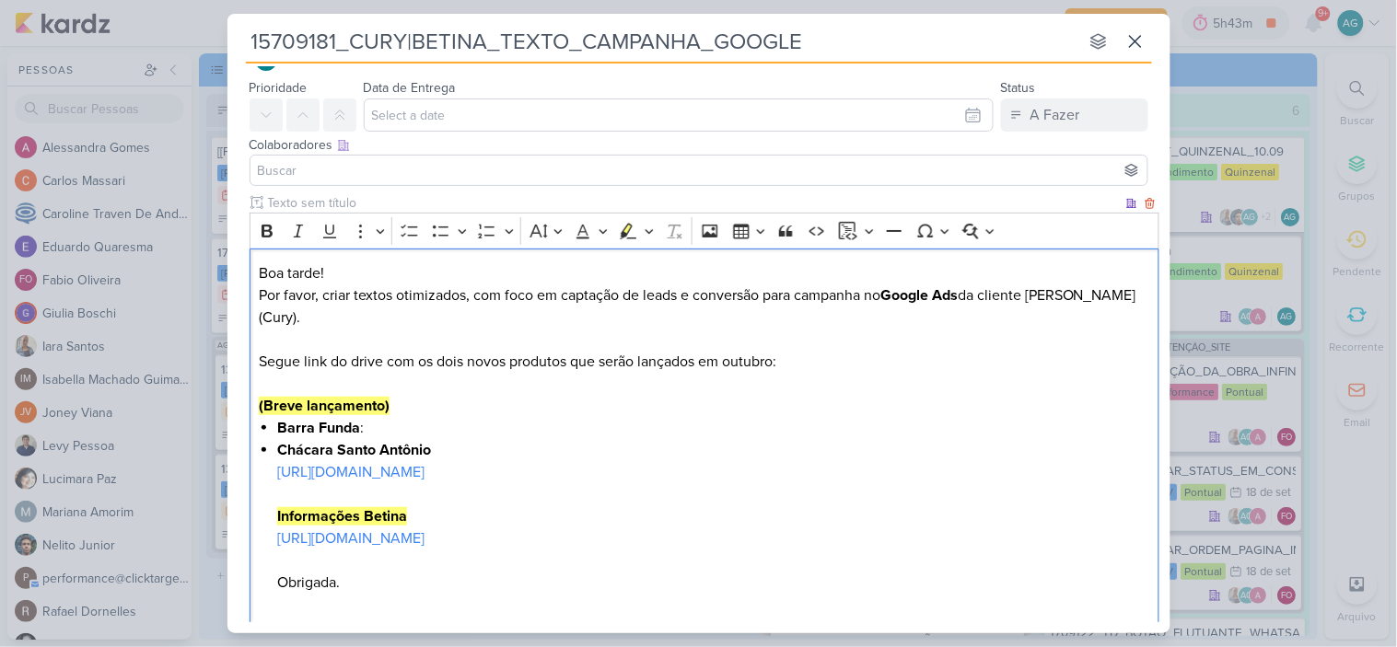
click at [701, 417] on li "Barra Funda :" at bounding box center [713, 428] width 872 height 22
click at [761, 339] on p "Boa tarde! Por favor, criar textos otimizados, com foco em captação de leads e …" at bounding box center [704, 339] width 890 height 155
click at [761, 338] on p "Boa tarde! Por favor, criar textos otimizados, com foco em captação de leads e …" at bounding box center [704, 339] width 890 height 155
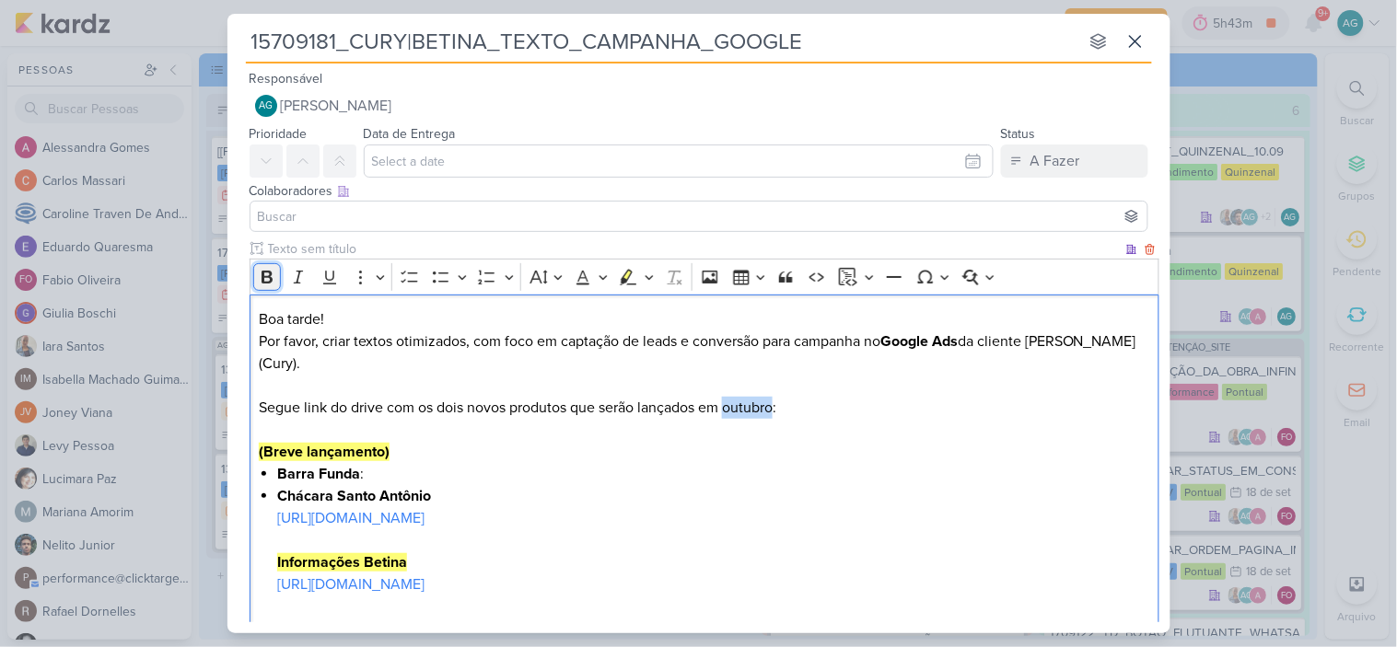
click at [265, 273] on icon "Editor toolbar" at bounding box center [267, 277] width 18 height 18
drag, startPoint x: 852, startPoint y: 493, endPoint x: 272, endPoint y: 504, distance: 581.0
click at [272, 504] on div "Boa tarde! Por favor, criar textos otimizados, com foco em captação de leads e …" at bounding box center [704, 486] width 910 height 382
copy link "https://drive.google.com/drive/folders/1GRMZzcA0jGCKreNNxN7pVzu8WU3SS8Xn"
click at [804, 388] on p "Boa tarde! Por favor, criar textos otimizados, com foco em captação de leads e …" at bounding box center [704, 385] width 890 height 155
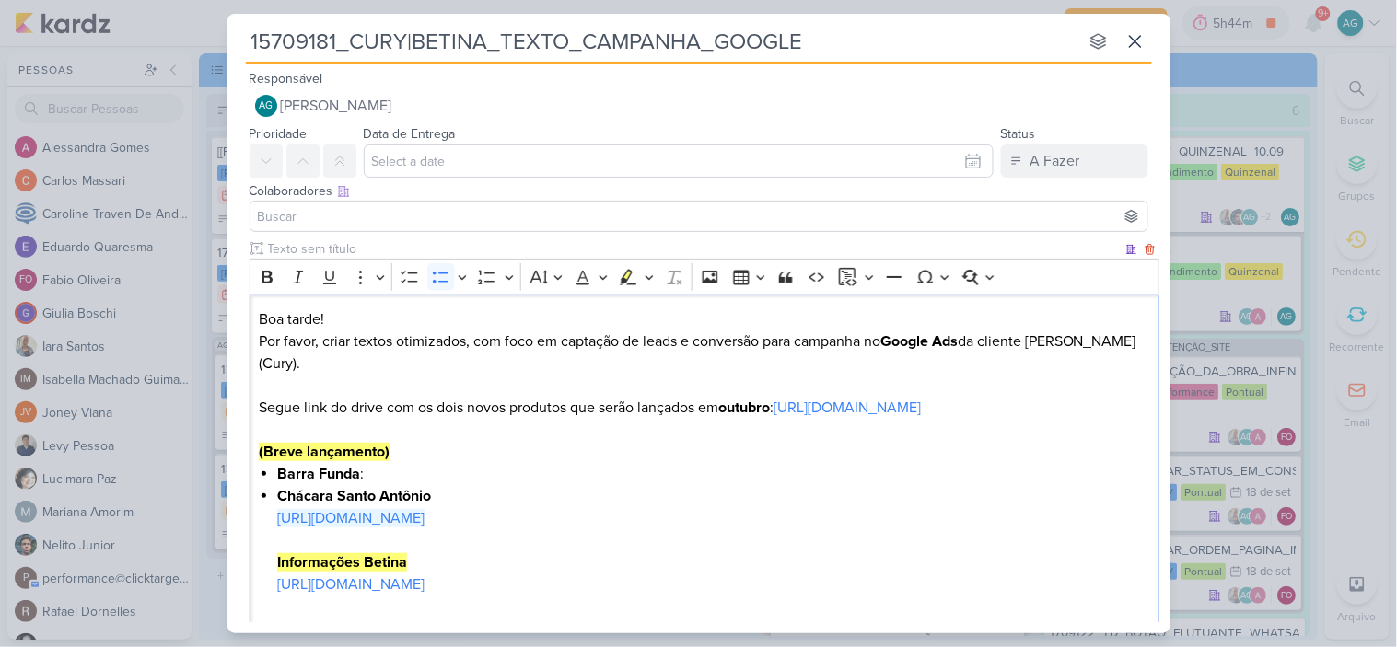
drag, startPoint x: 835, startPoint y: 514, endPoint x: 249, endPoint y: 526, distance: 585.6
click at [249, 526] on div "Boa tarde! Por favor, criar textos otimizados, com foco em captação de leads e …" at bounding box center [704, 486] width 910 height 382
click at [409, 481] on li "Barra Funda :" at bounding box center [713, 474] width 872 height 22
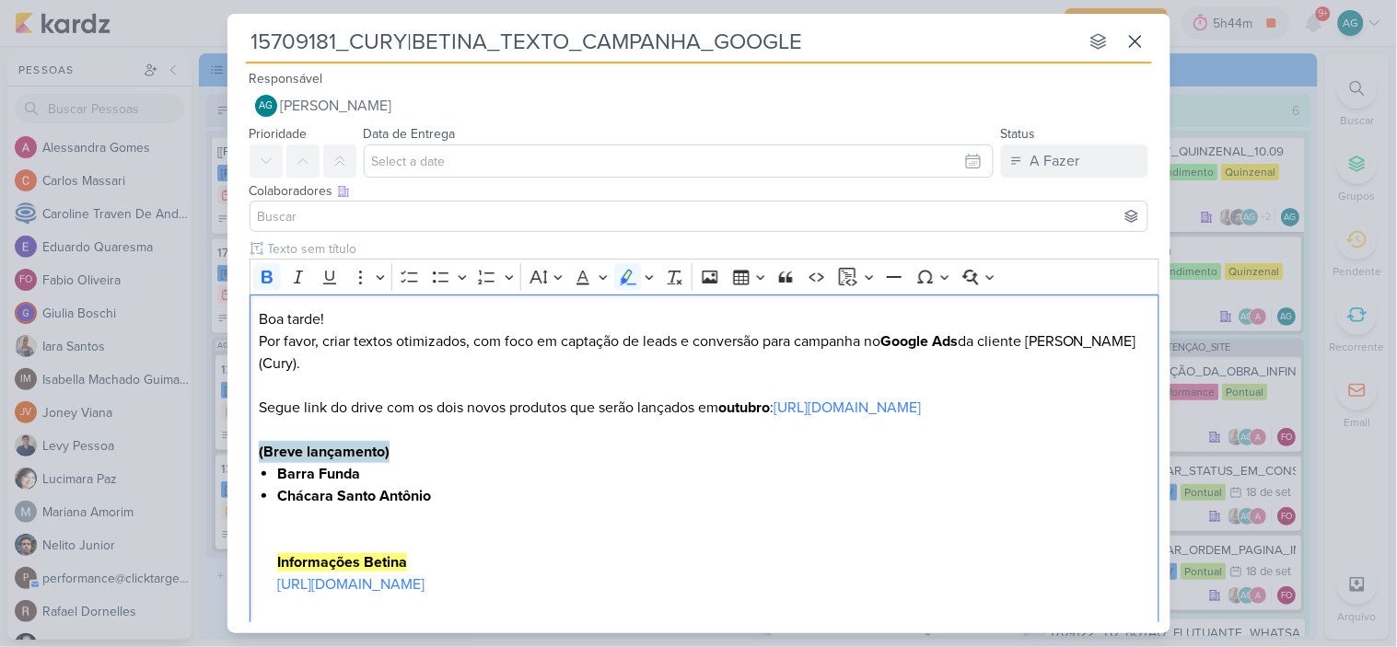
drag, startPoint x: 398, startPoint y: 449, endPoint x: 162, endPoint y: 458, distance: 235.9
click at [162, 458] on div "15709181_CURY|BETINA_TEXTO_CAMPANHA_GOOGLE nenhum grupo disponível esc Responsá…" at bounding box center [698, 323] width 1397 height 647
click at [847, 405] on p "Boa tarde! Por favor, criar textos otimizados, com foco em captação de leads e …" at bounding box center [704, 385] width 890 height 155
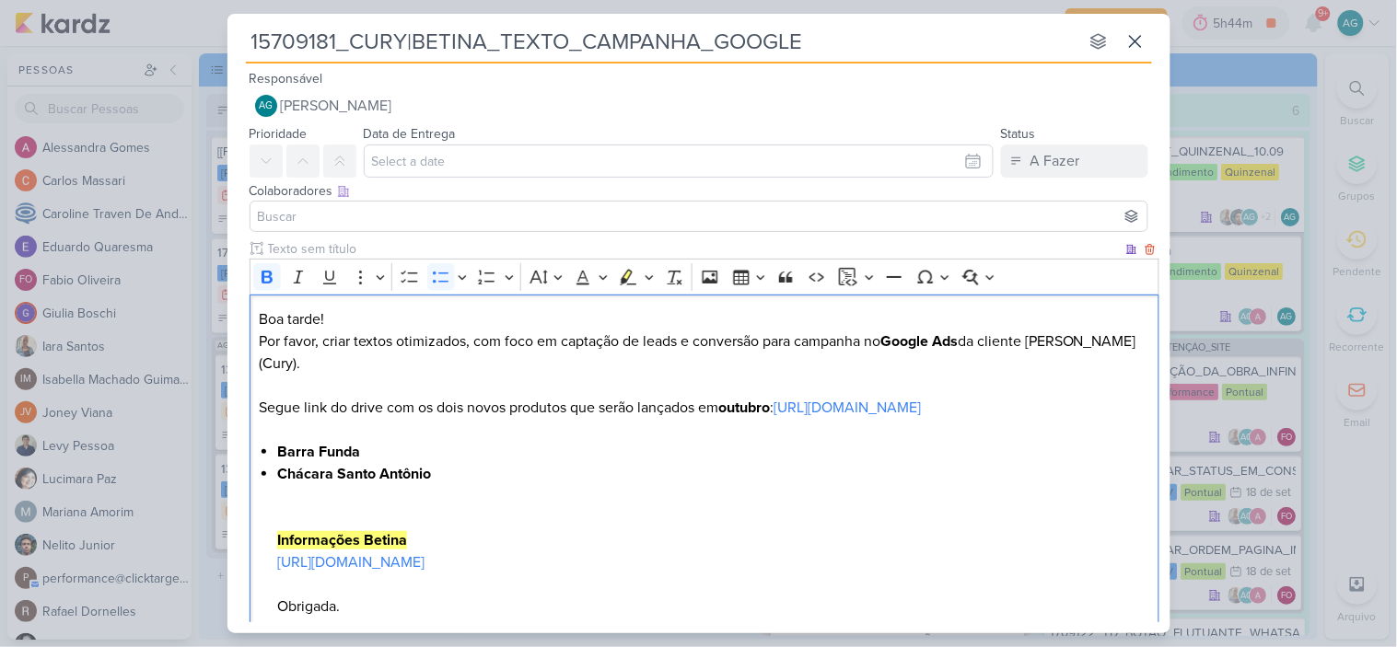
click at [488, 483] on li "Chácara Santo Antônio Informações Betina https://docs.google.com/document/d/1I1…" at bounding box center [713, 540] width 872 height 155
click at [243, 520] on div "Clique para deixar o item visível somente à membros da sua organização Rich Tex…" at bounding box center [698, 450] width 943 height 422
click at [265, 517] on div "Boa tarde! Por favor, criar textos otimizados, com foco em captação de leads e …" at bounding box center [704, 475] width 910 height 360
click at [255, 517] on div "Boa tarde! Por favor, criar textos otimizados, com foco em captação de leads e …" at bounding box center [704, 475] width 910 height 360
click at [465, 476] on li "Chácara Santo Antônio ⁠⁠⁠⁠⁠⁠⁠ Informações Betina https://docs.google.com/docume…" at bounding box center [713, 540] width 872 height 155
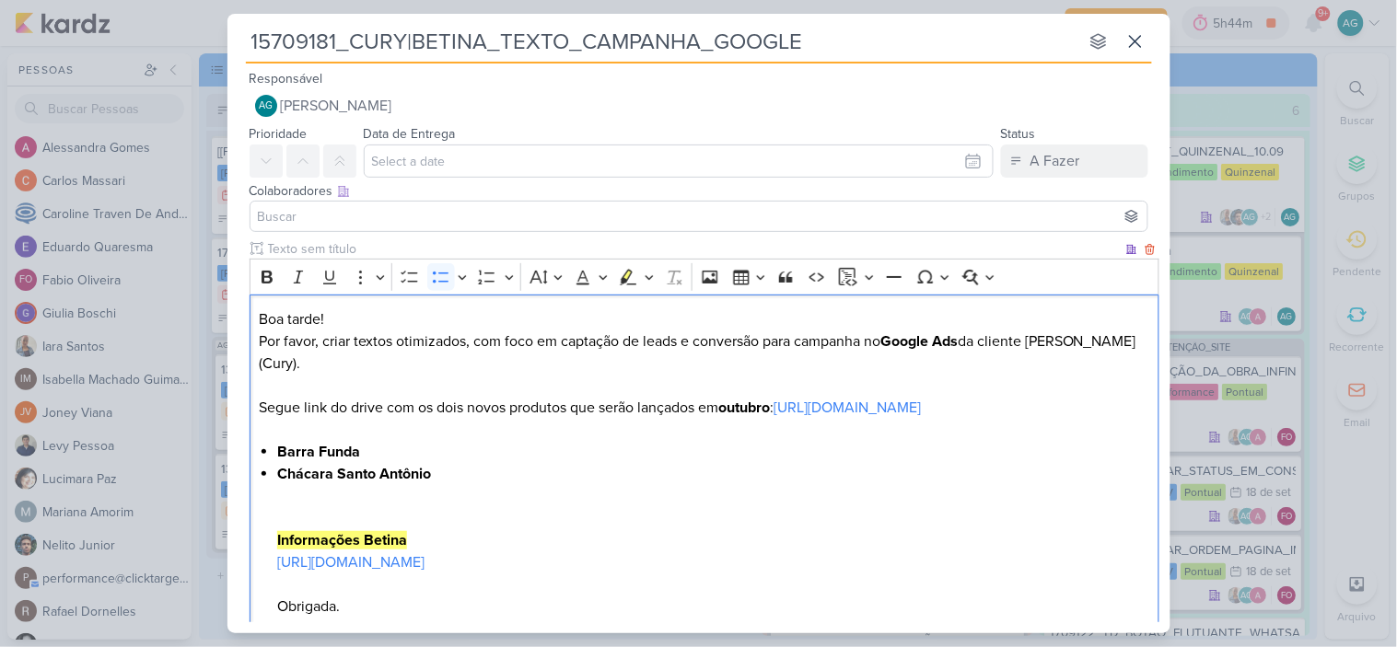
click at [421, 514] on li "Chácara Santo Antônio Informações Betina https://docs.google.com/document/d/1I1…" at bounding box center [713, 540] width 872 height 155
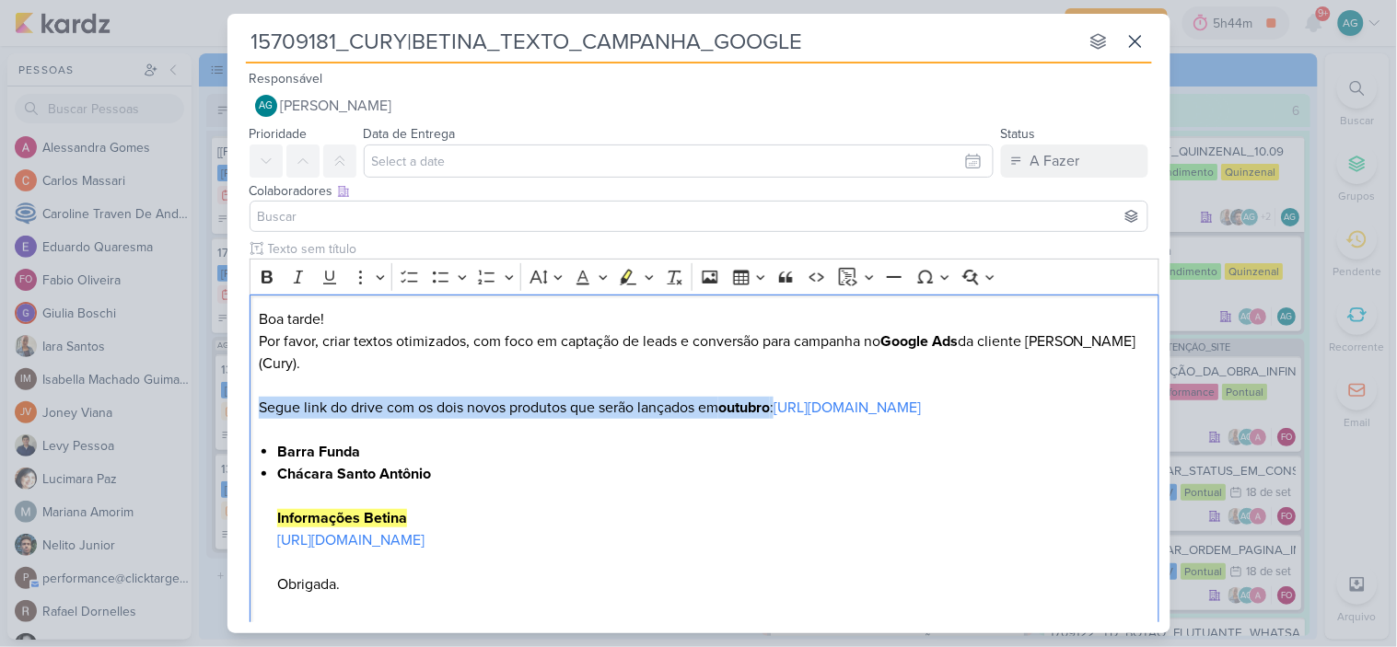
drag, startPoint x: 810, startPoint y: 384, endPoint x: 213, endPoint y: 389, distance: 597.5
click at [213, 389] on div "15709181_CURY|BETINA_TEXTO_CAMPANHA_GOOGLE nenhum grupo disponível esc Responsá…" at bounding box center [698, 323] width 1397 height 647
click at [273, 273] on icon "Editor toolbar" at bounding box center [267, 277] width 18 height 18
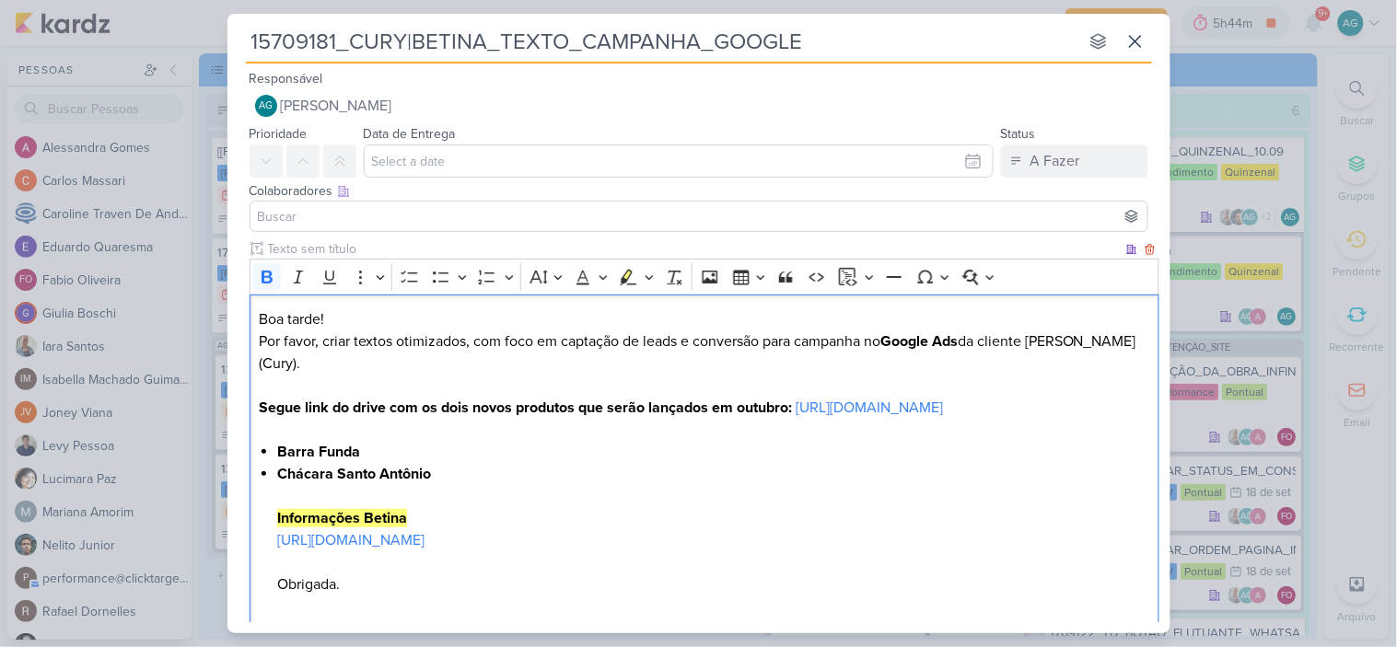
click at [642, 504] on li "Chácara Santo Antônio Informações Betina https://docs.google.com/document/d/1I1…" at bounding box center [713, 529] width 872 height 133
click at [852, 410] on p "Boa tarde! Por favor, criar textos otimizados, com foco em captação de leads e …" at bounding box center [704, 374] width 890 height 133
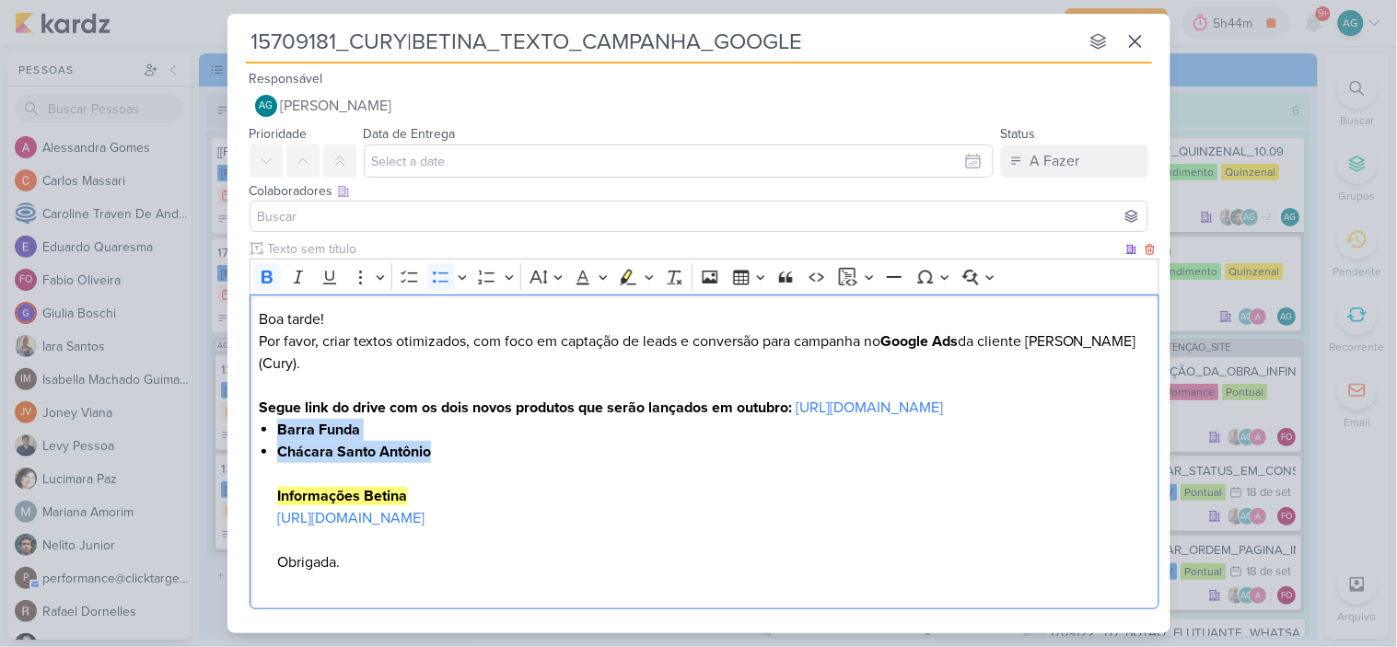
drag, startPoint x: 468, startPoint y: 454, endPoint x: 249, endPoint y: 430, distance: 220.4
click at [249, 430] on div "Boa tarde! Por favor, criar textos otimizados, com foco em captação de leads e …" at bounding box center [704, 453] width 910 height 316
copy ul "Barra Funda Chácara Santo Antônio"
click at [862, 381] on p "Boa tarde! Por favor, criar textos otimizados, com foco em captação de leads e …" at bounding box center [704, 363] width 890 height 110
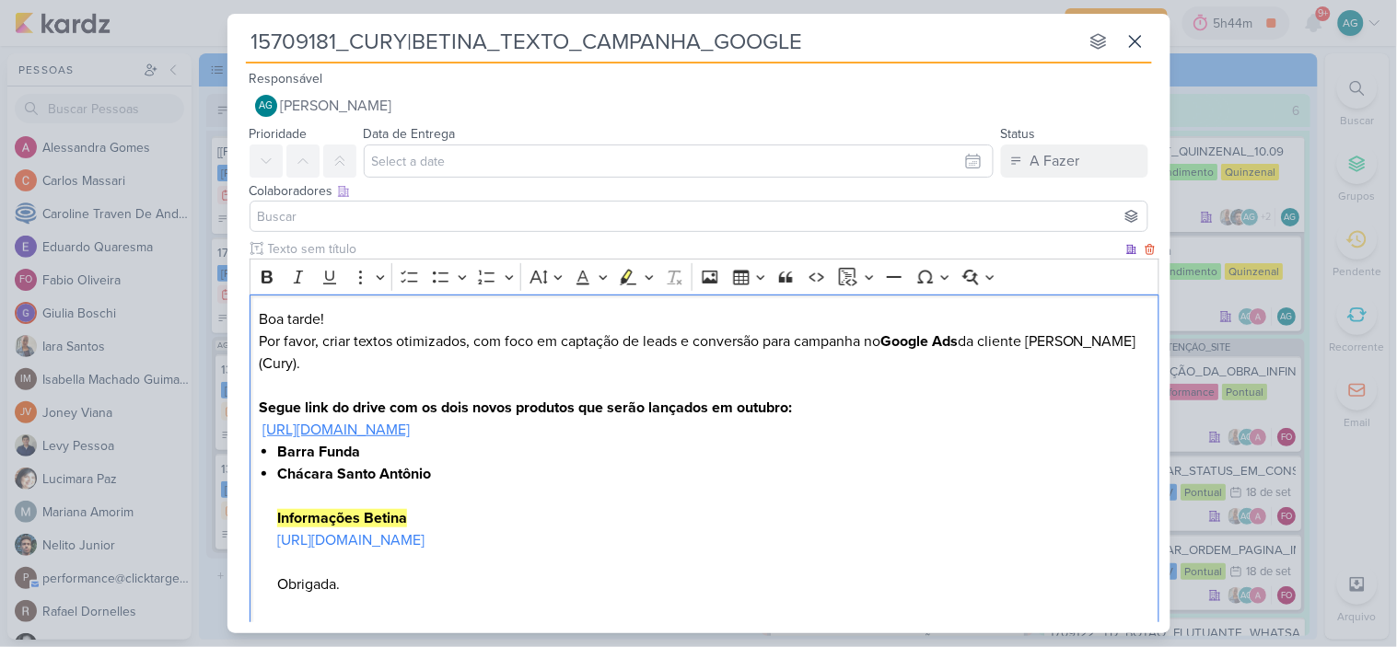
click at [410, 421] on link "https://drive.google.com/drive/folders/1GRMZzcA0jGCKreNNxN7pVzu8WU3SS8Xn" at bounding box center [335, 430] width 147 height 18
click at [903, 486] on li "Chácara Santo Antônio Informações Betina https://docs.google.com/document/d/1I1…" at bounding box center [713, 529] width 872 height 133
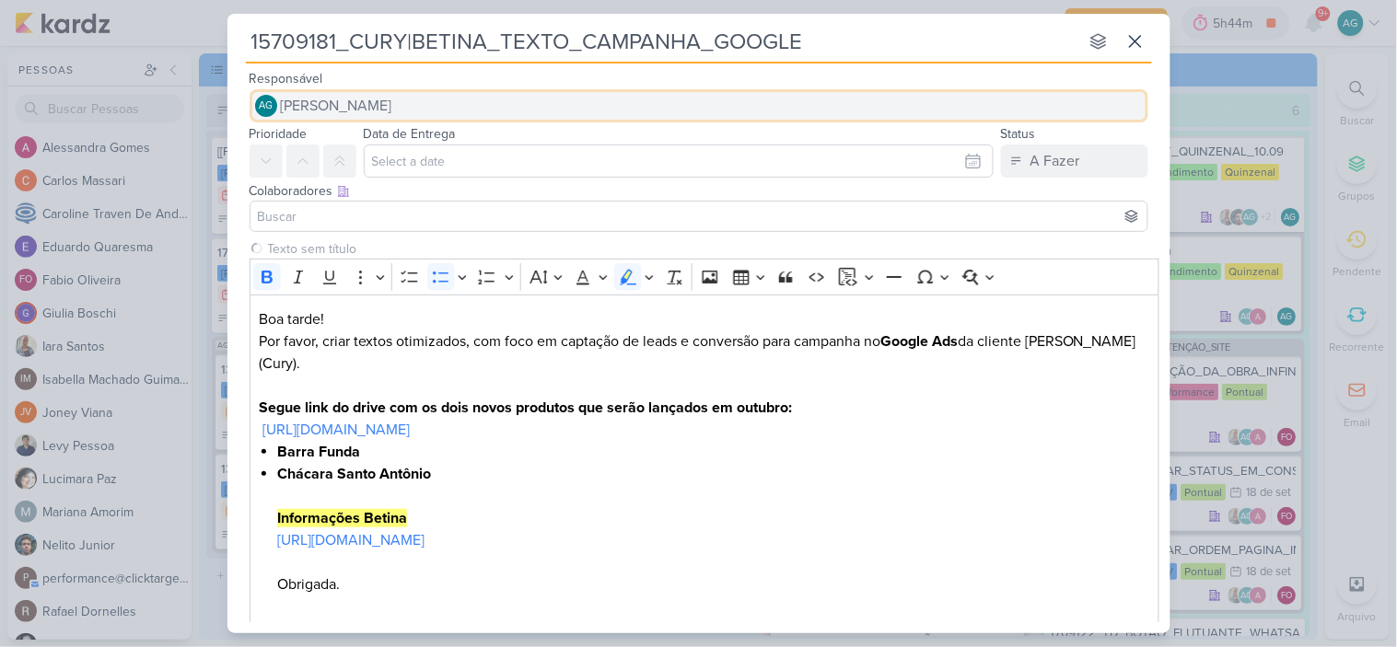
click at [453, 101] on button "AG [PERSON_NAME]" at bounding box center [698, 105] width 899 height 33
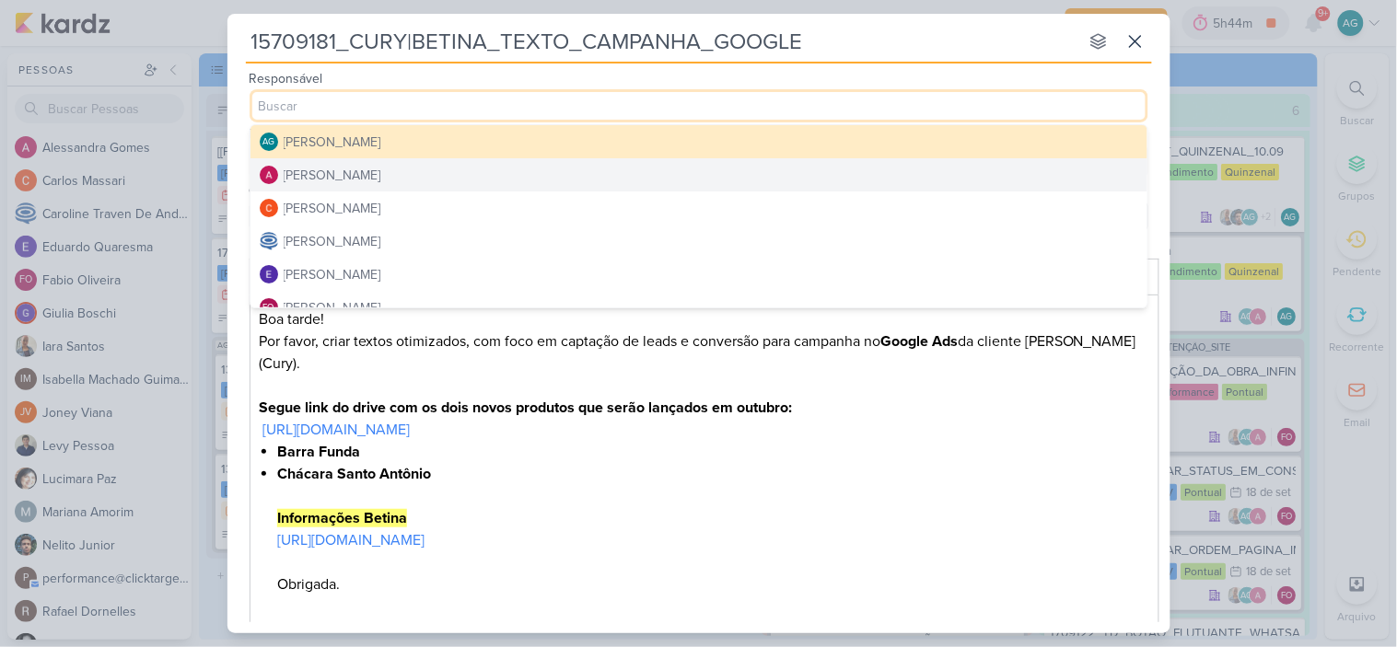
click at [371, 172] on div "[PERSON_NAME]" at bounding box center [333, 175] width 98 height 19
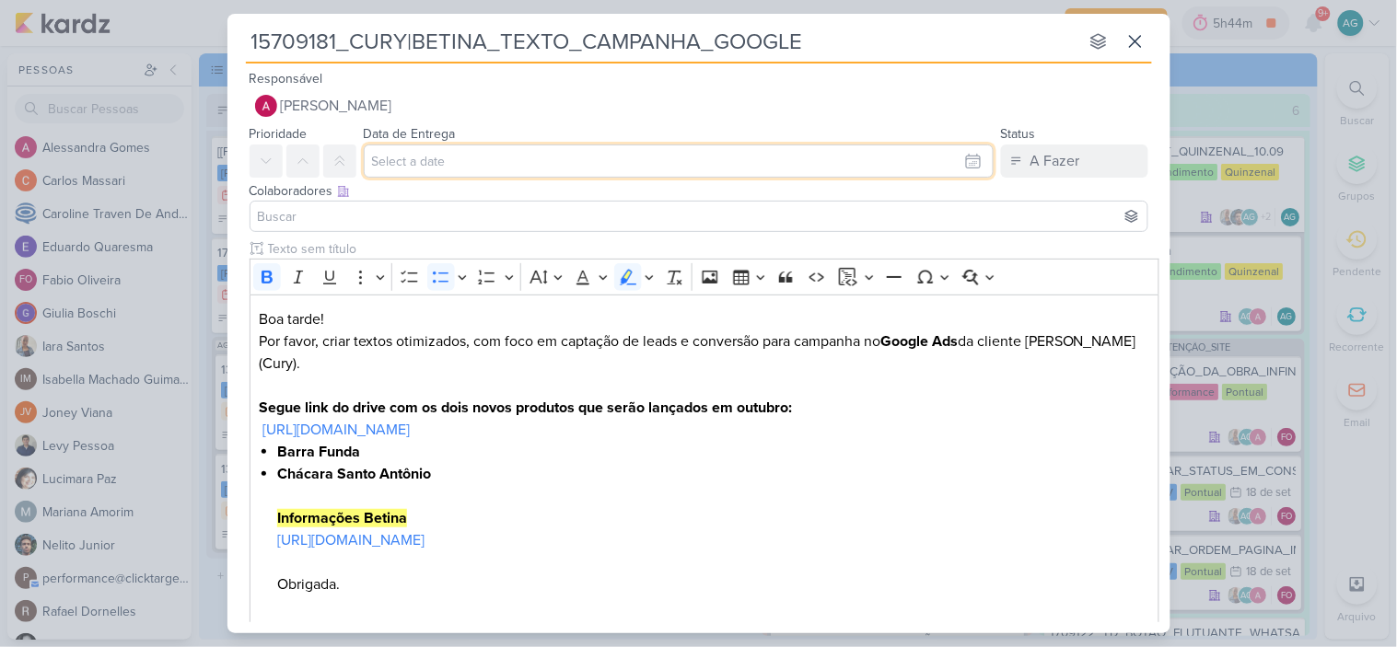
click at [417, 162] on input "text" at bounding box center [679, 161] width 630 height 33
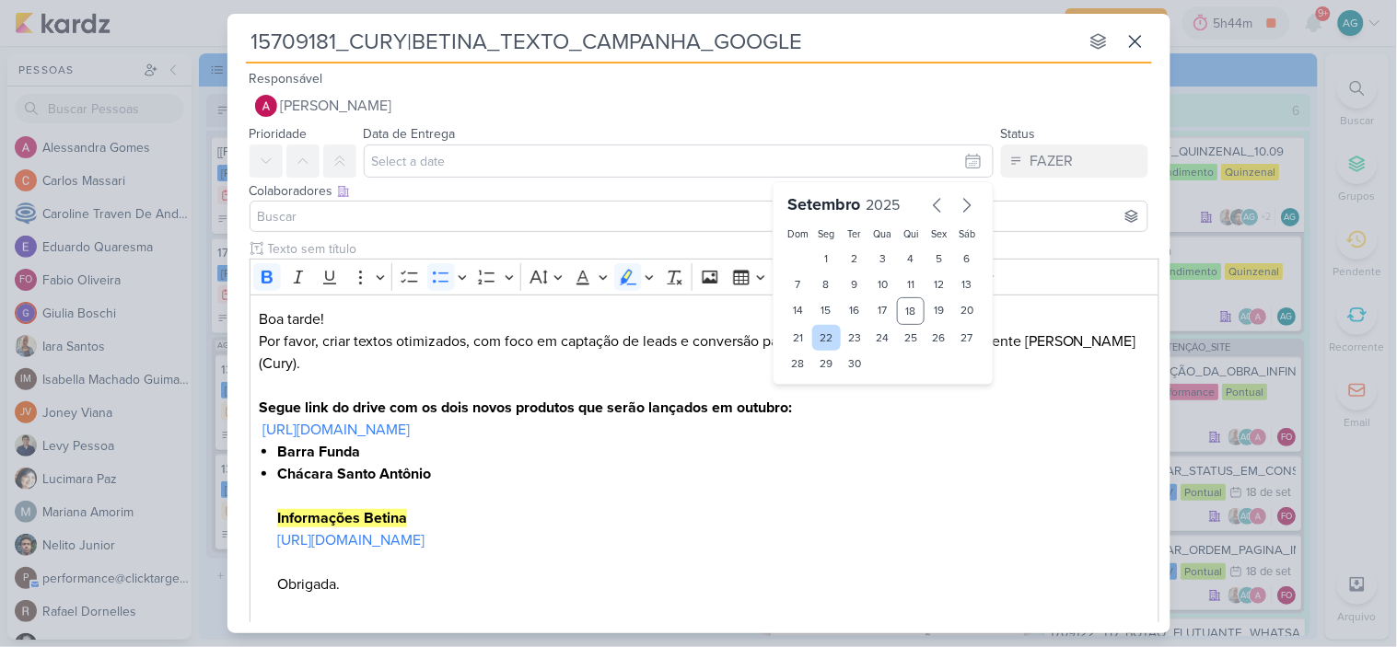
click at [817, 341] on div "22" at bounding box center [826, 338] width 29 height 26
type input "22 de setembro de 2025 às 23:59"
click at [489, 223] on input at bounding box center [698, 216] width 889 height 22
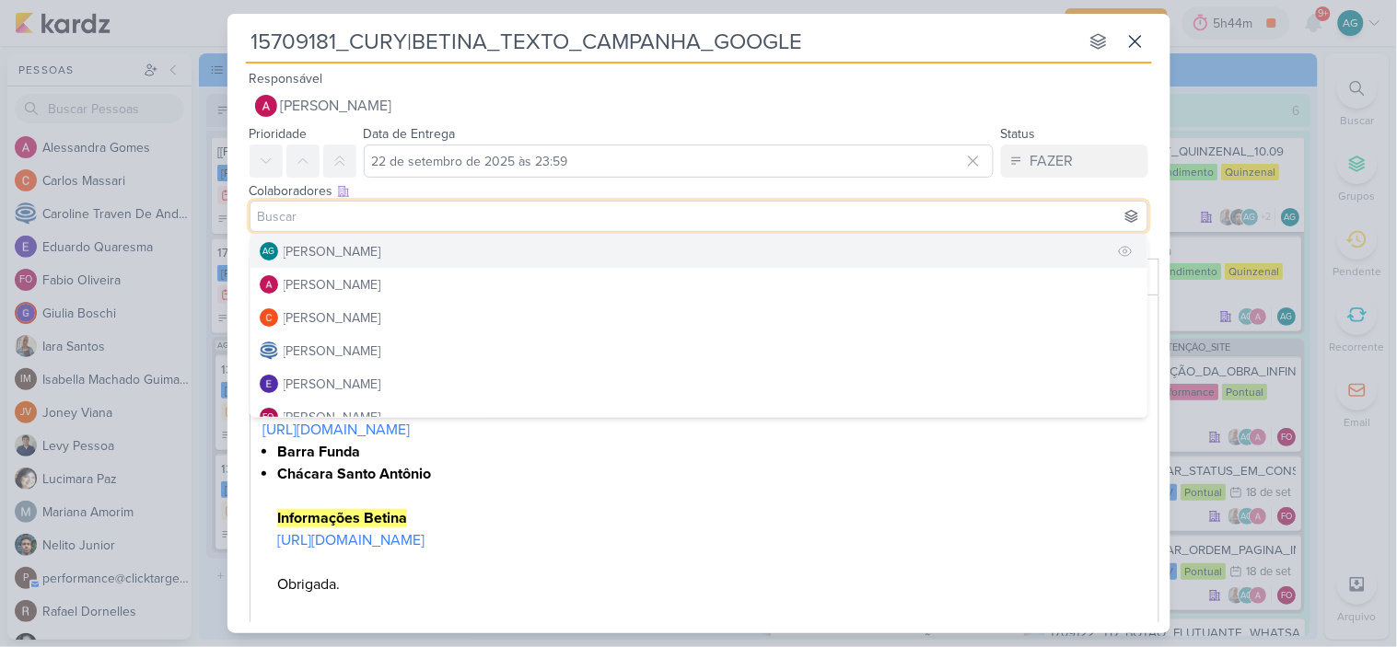
click at [379, 251] on div "[PERSON_NAME]" at bounding box center [333, 251] width 98 height 19
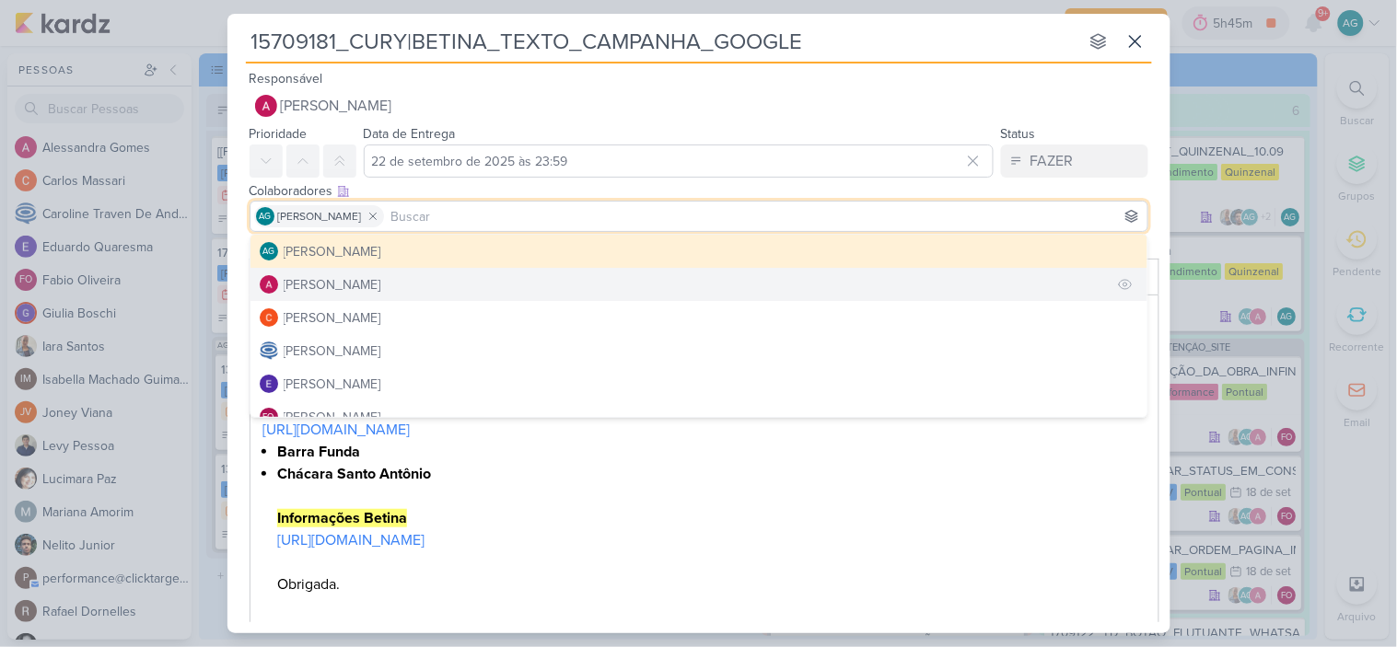
click at [377, 283] on div "[PERSON_NAME]" at bounding box center [333, 284] width 98 height 19
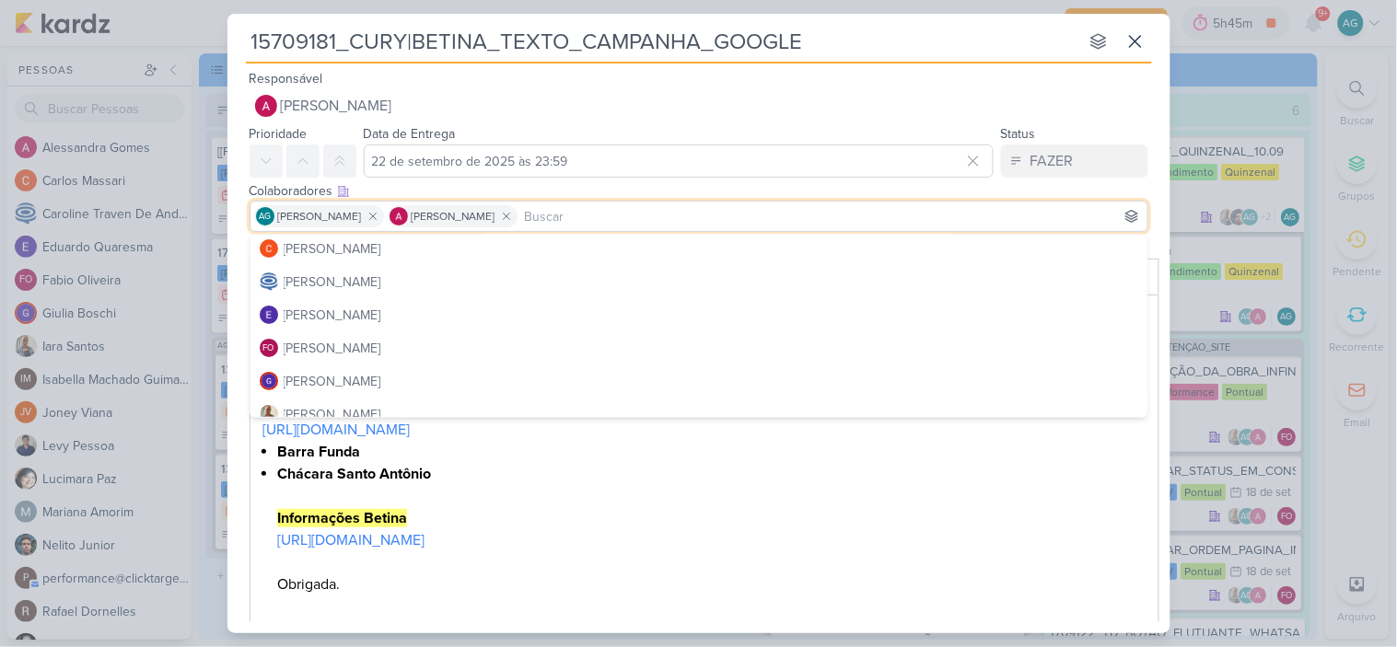
scroll to position [102, 0]
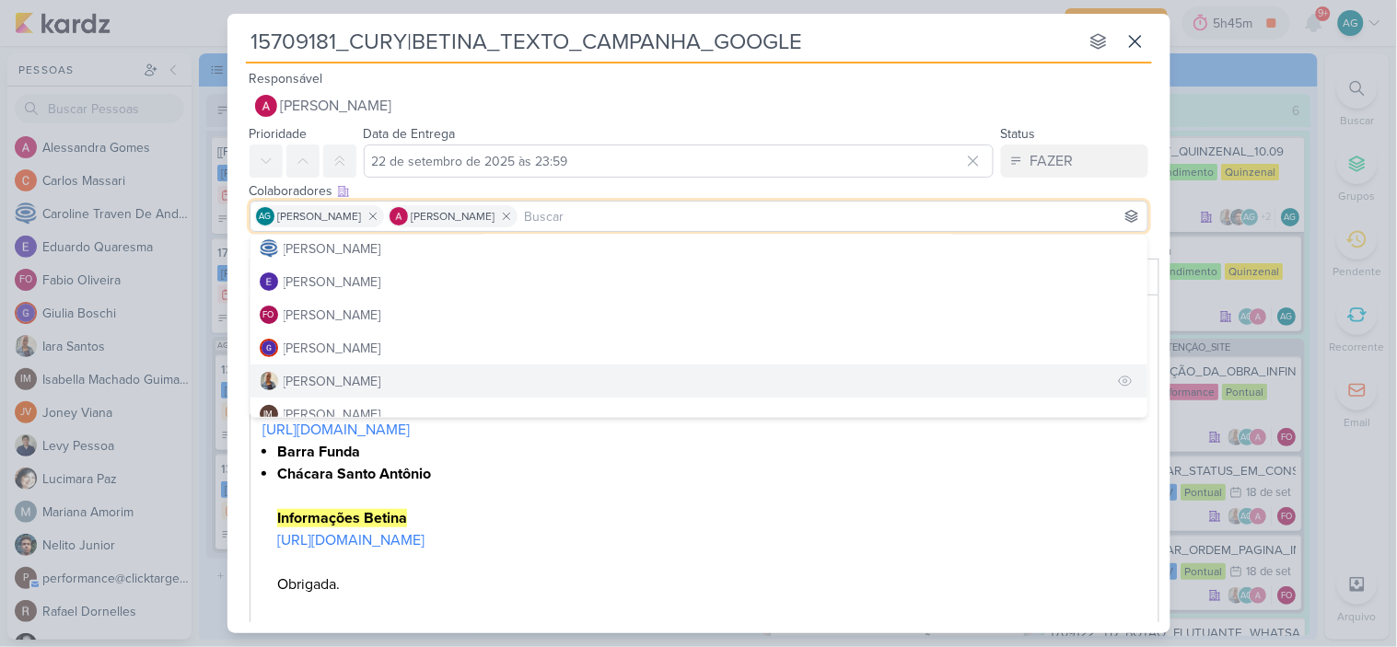
click at [342, 377] on div "[PERSON_NAME]" at bounding box center [333, 381] width 98 height 19
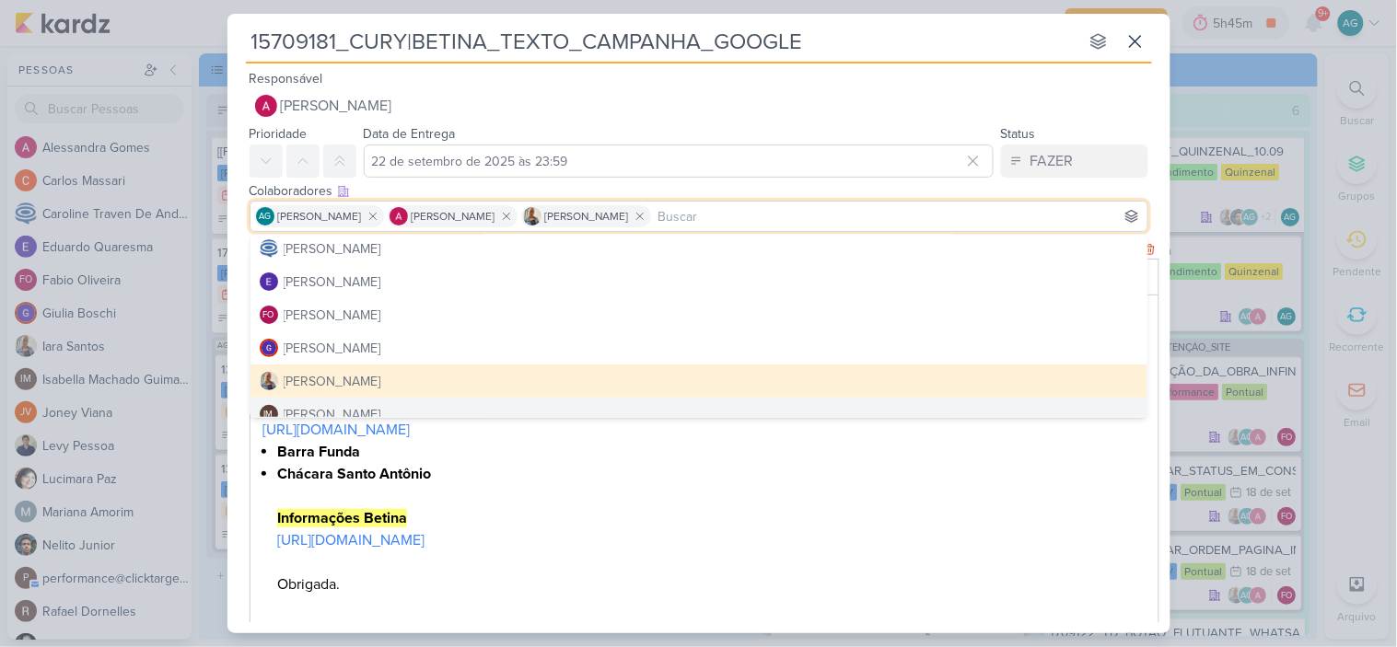
click at [820, 566] on li "Chácara Santo Antônio Informações Betina https://docs.google.com/document/d/1I1…" at bounding box center [713, 529] width 872 height 133
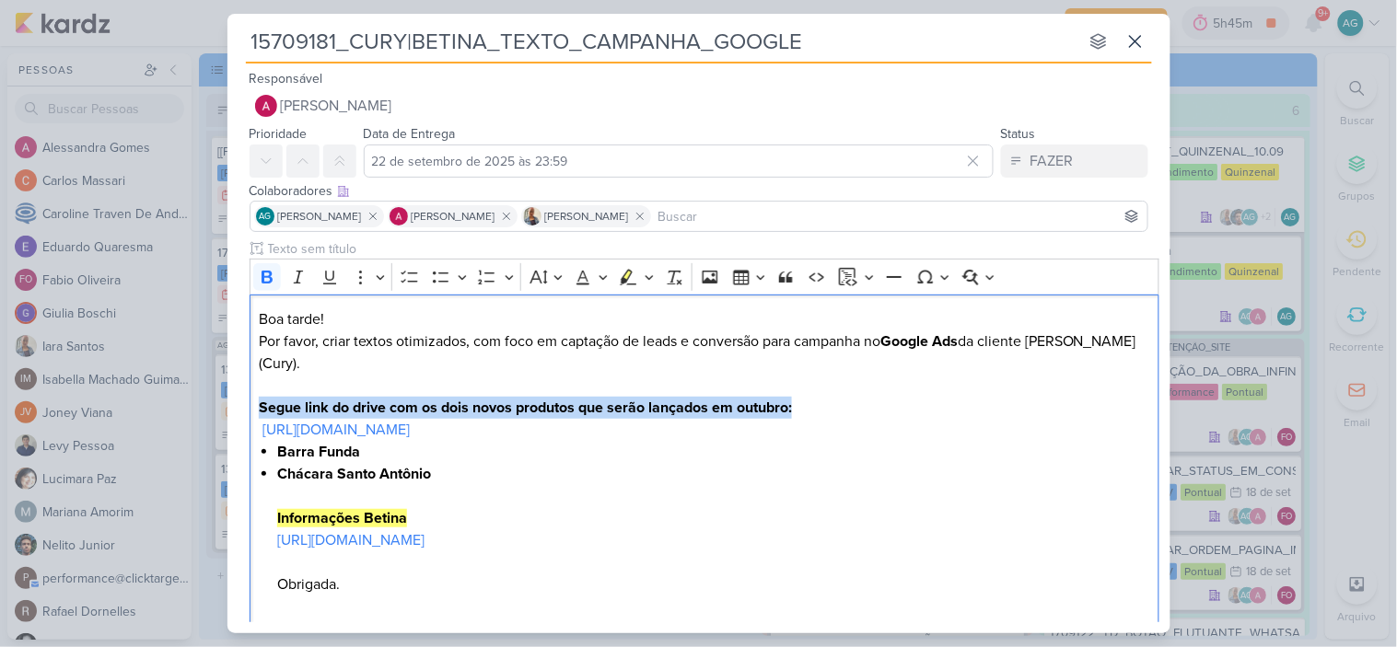
drag, startPoint x: 811, startPoint y: 381, endPoint x: 161, endPoint y: 387, distance: 650.0
click at [161, 387] on div "15709181_CURY|BETINA_TEXTO_CAMPANHA_GOOGLE nenhum grupo disponível esc Responsá…" at bounding box center [698, 323] width 1397 height 647
click at [632, 279] on icon "Editor toolbar" at bounding box center [628, 277] width 18 height 18
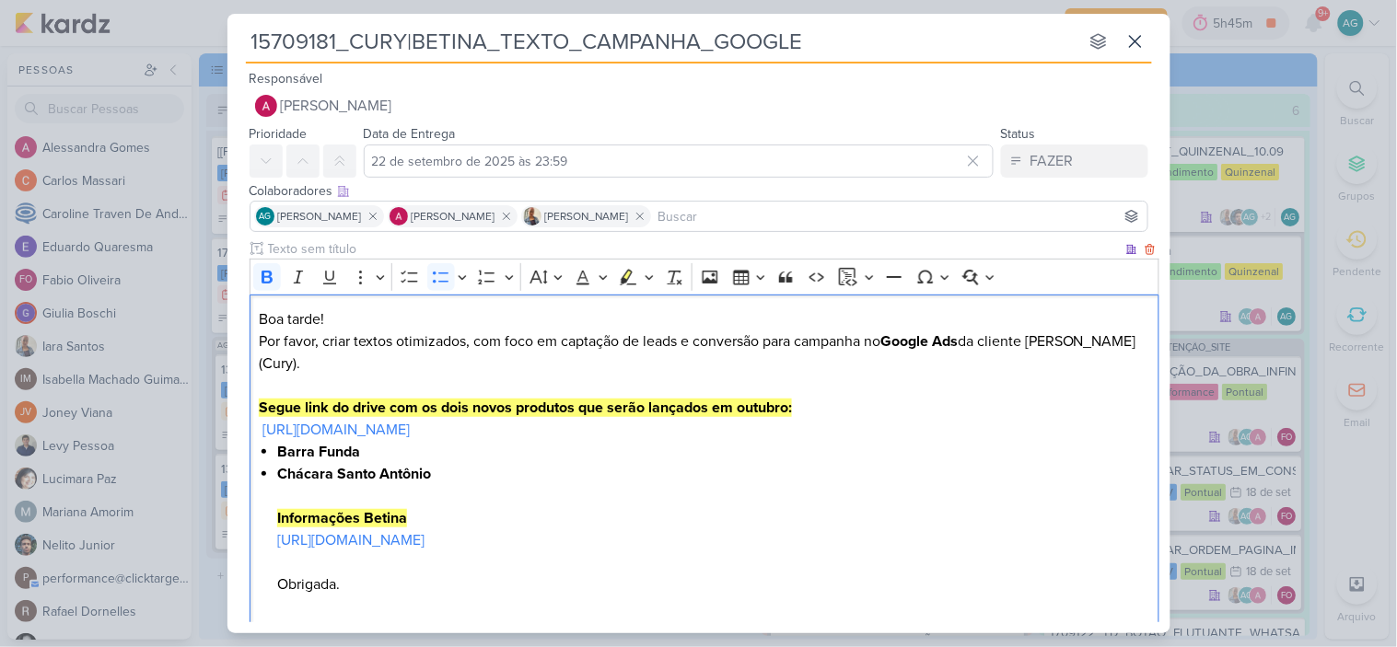
click at [859, 463] on li "Chácara Santo Antônio Informações Betina https://docs.google.com/document/d/1I1…" at bounding box center [713, 529] width 872 height 133
click at [821, 397] on p "Boa tarde! Por favor, criar textos otimizados, com foco em captação de leads e …" at bounding box center [704, 374] width 890 height 133
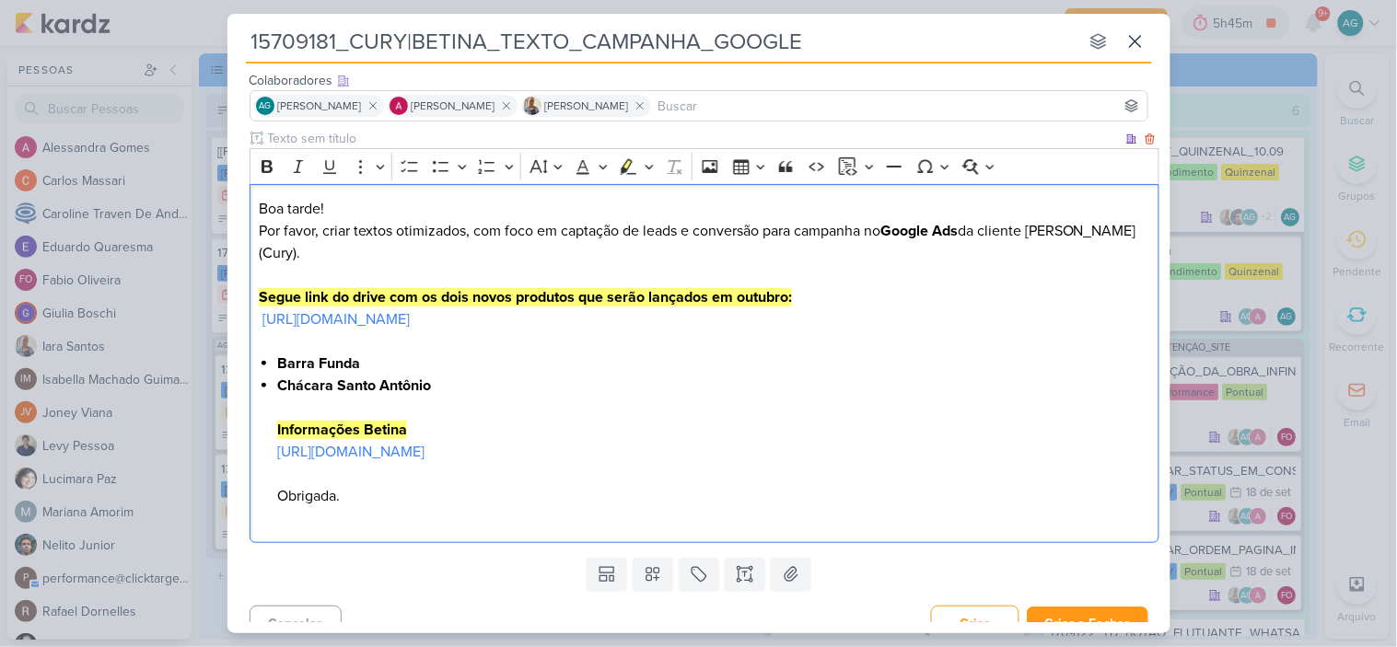
scroll to position [112, 0]
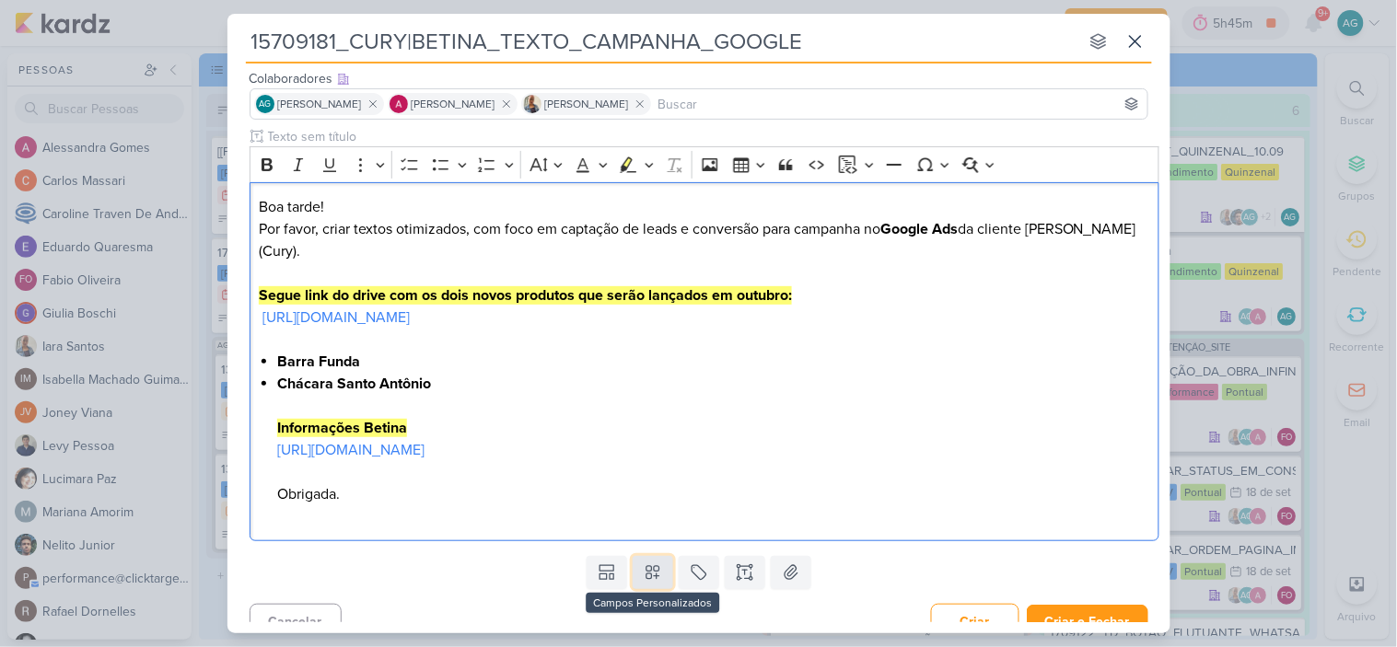
click at [655, 563] on icon at bounding box center [653, 572] width 18 height 18
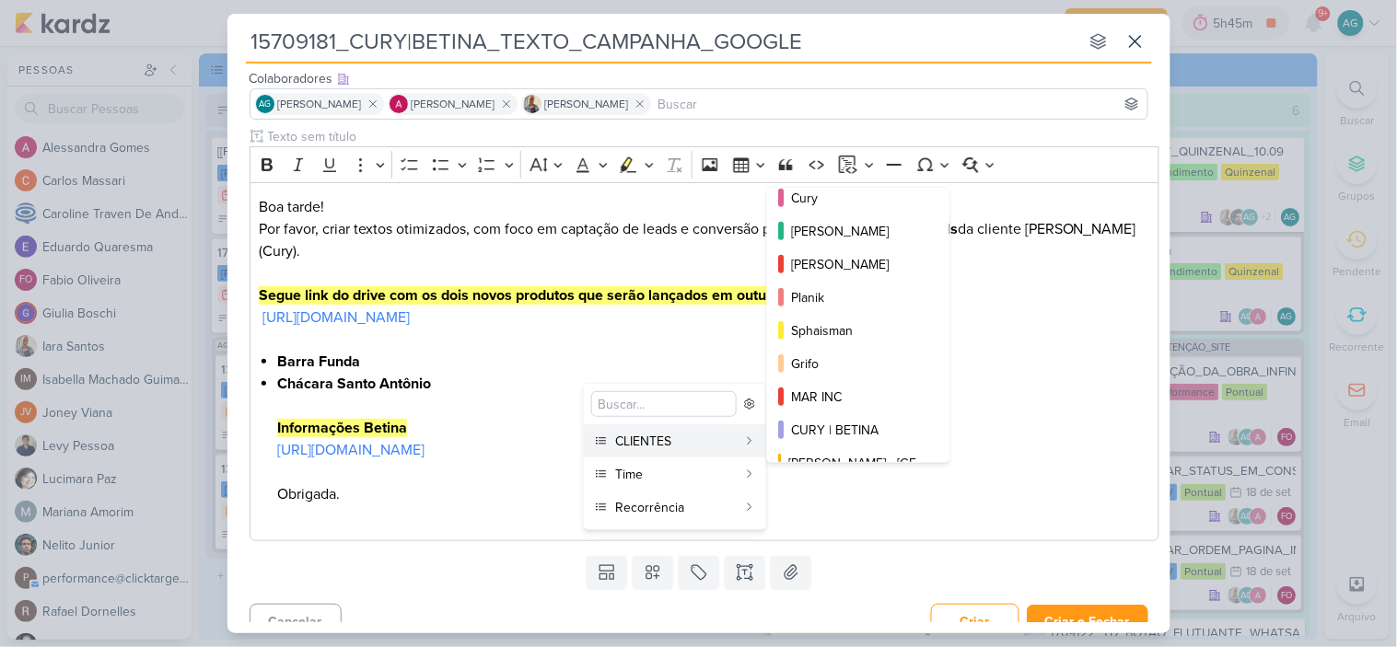
scroll to position [299, 0]
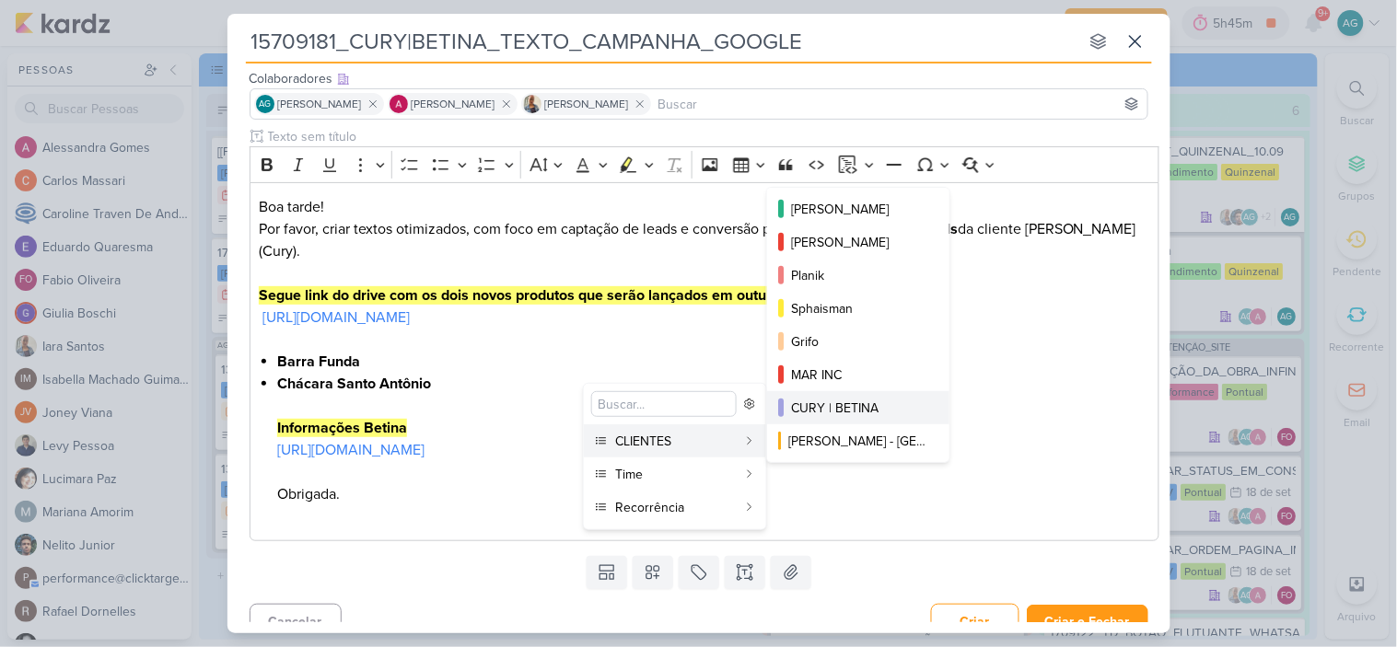
click at [871, 410] on div "CURY | BETINA" at bounding box center [859, 408] width 136 height 19
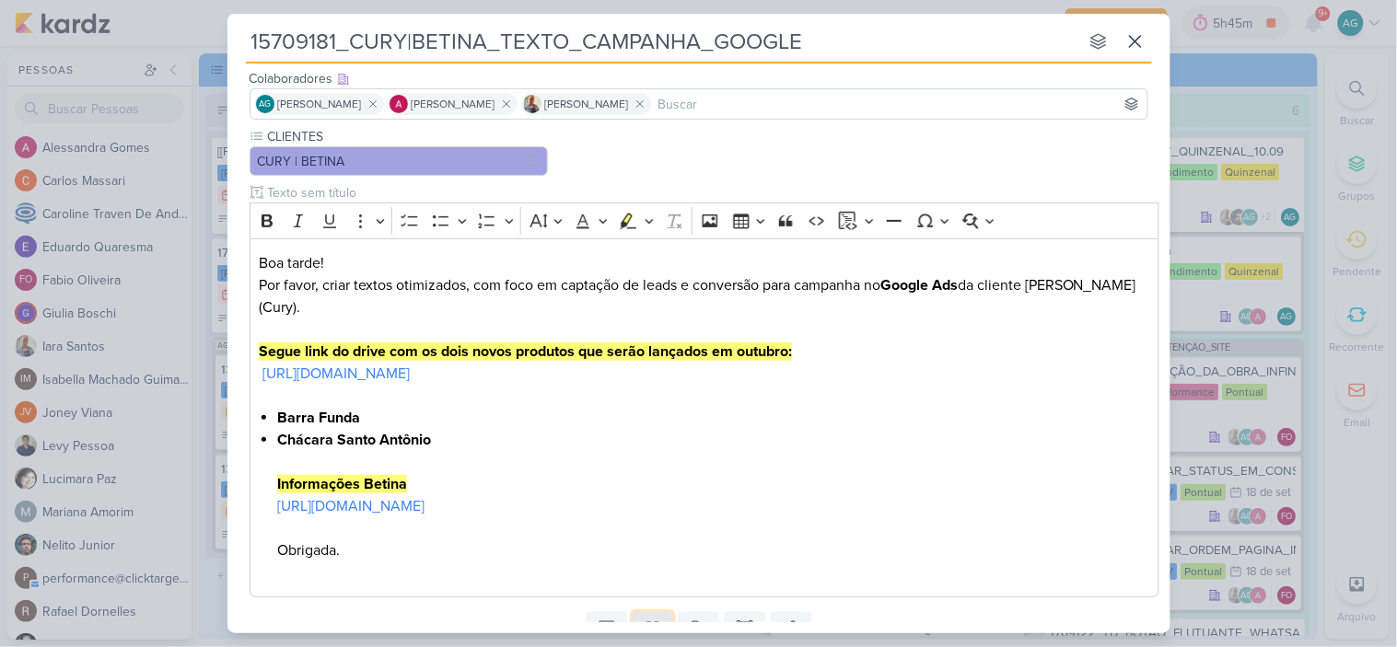
click at [649, 620] on icon at bounding box center [653, 629] width 18 height 18
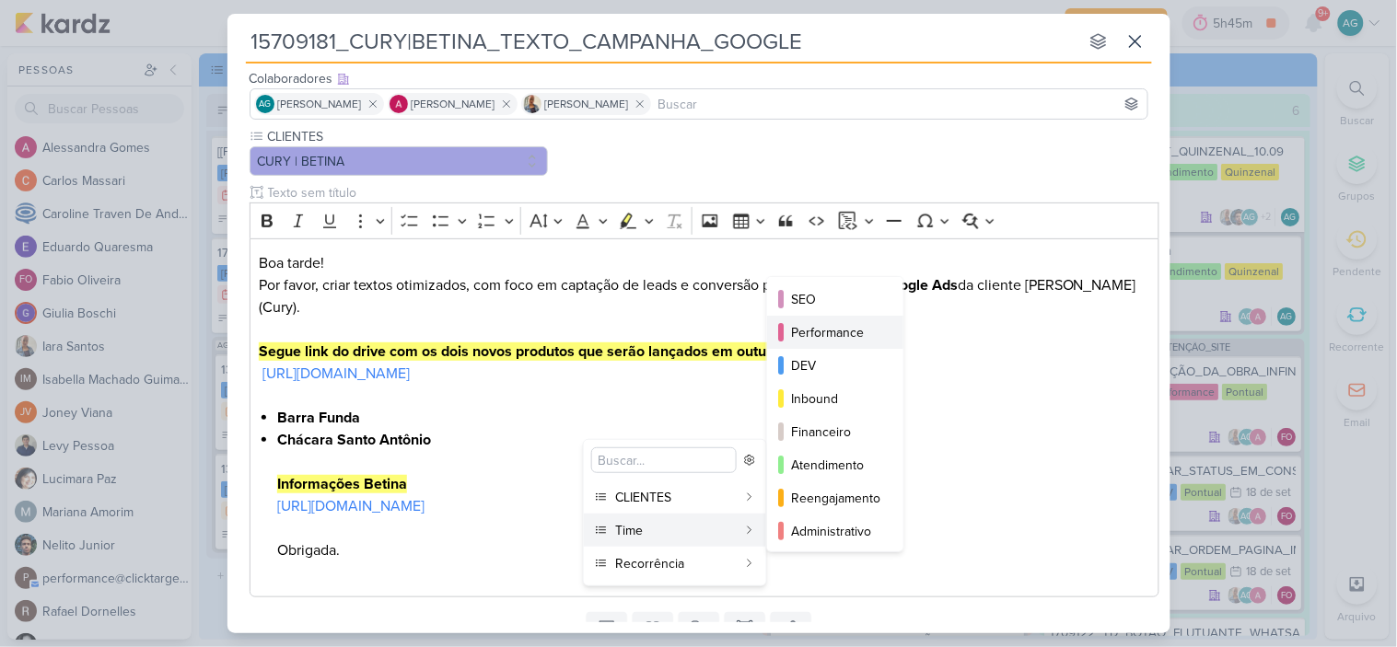
click at [840, 335] on div "Performance" at bounding box center [836, 332] width 90 height 19
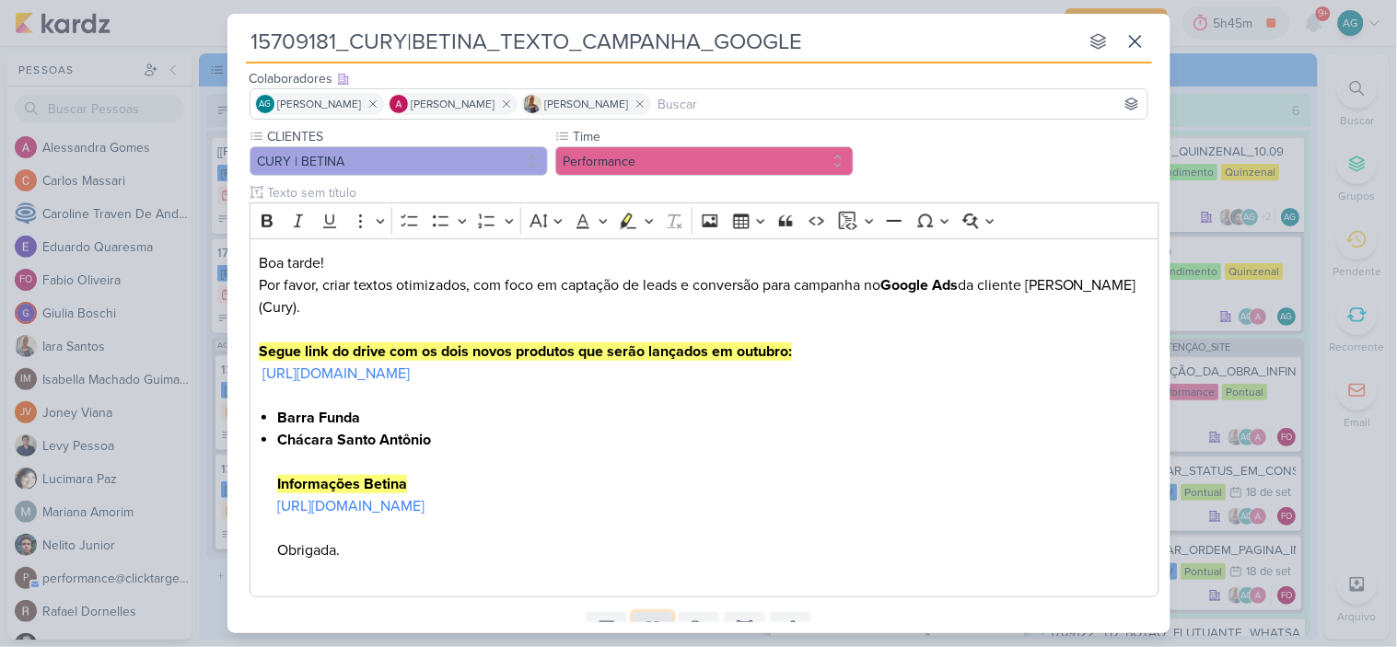
click at [663, 612] on button at bounding box center [652, 628] width 41 height 33
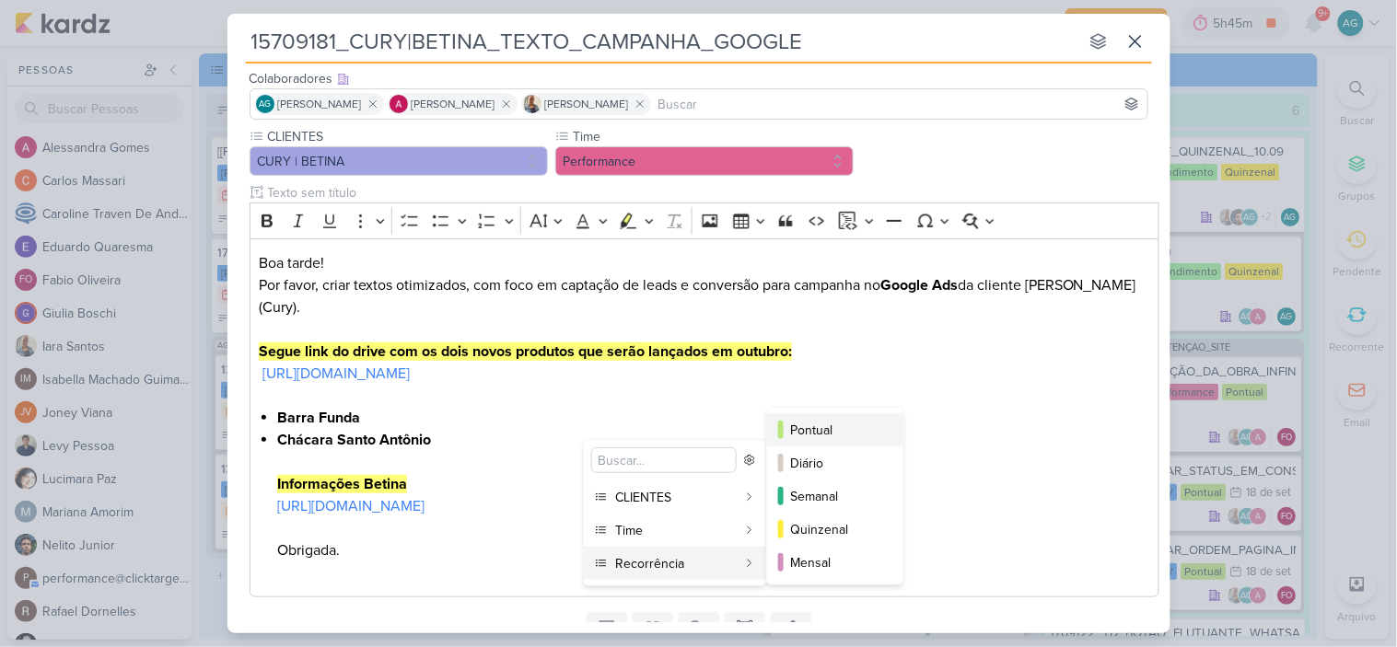
click at [830, 421] on div "Pontual" at bounding box center [836, 430] width 90 height 19
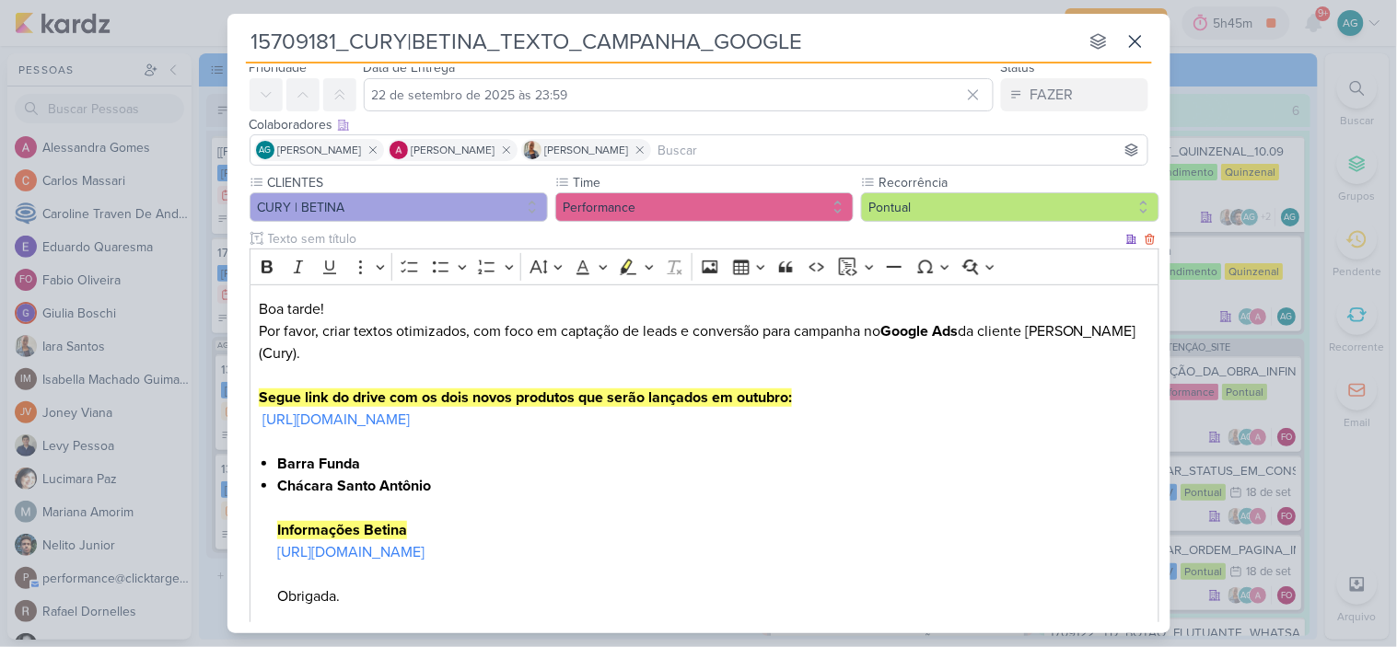
scroll to position [168, 0]
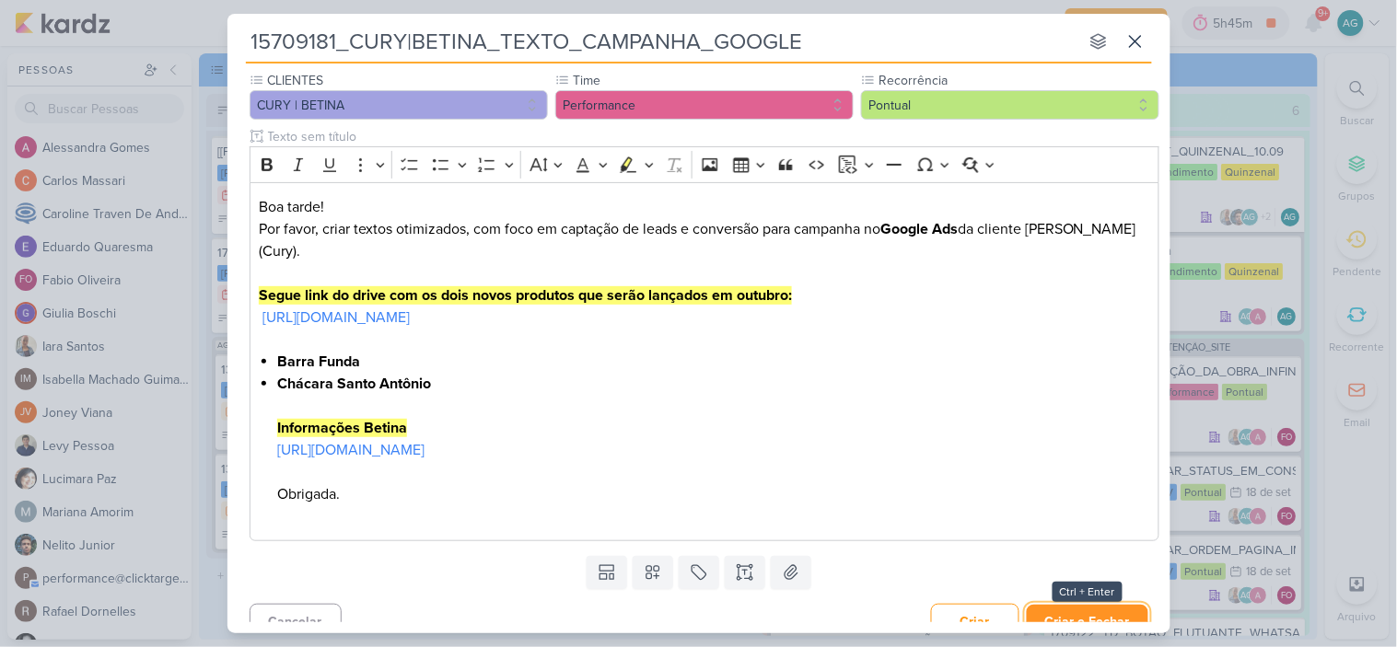
click at [1103, 605] on button "Criar e Fechar" at bounding box center [1087, 622] width 122 height 34
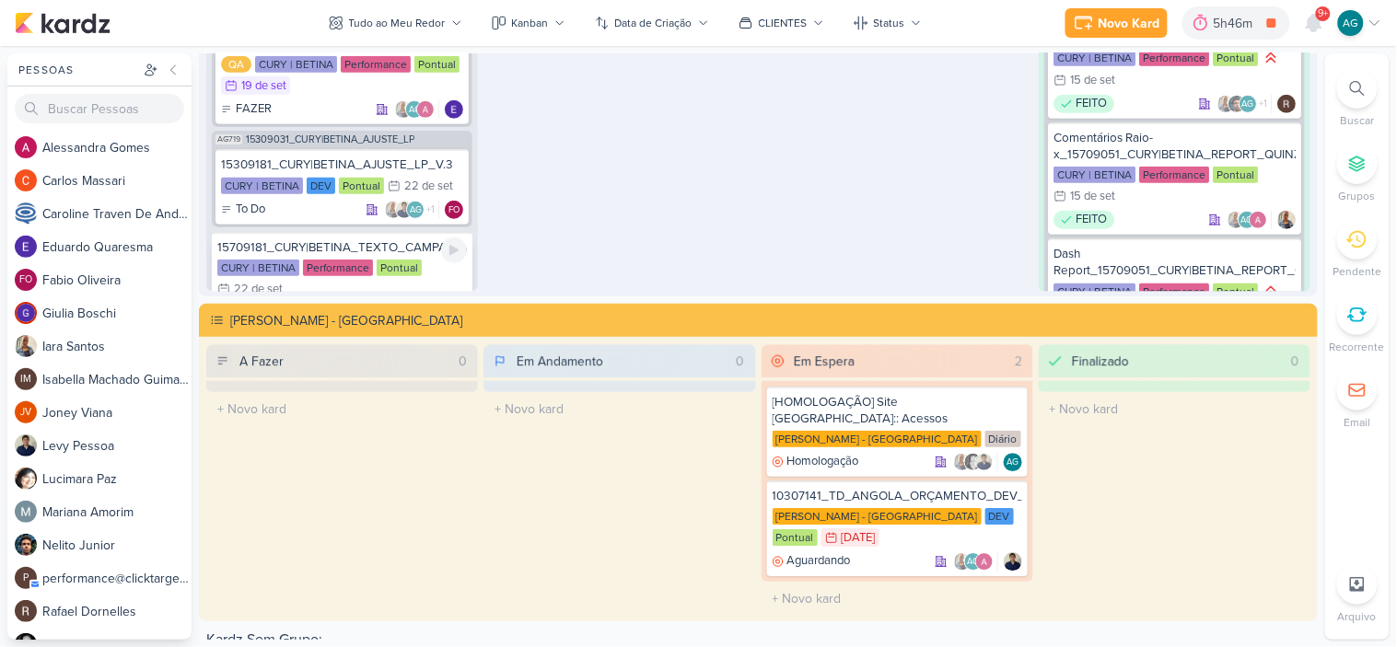
scroll to position [70, 0]
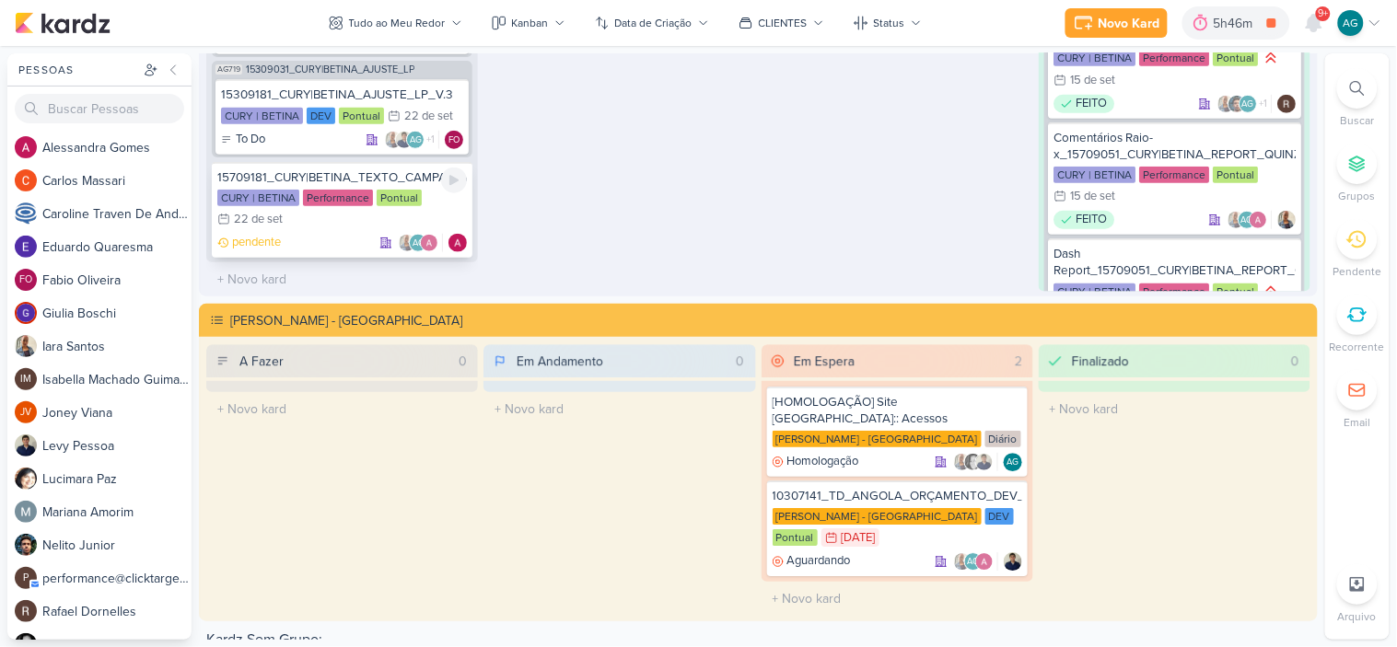
click at [380, 168] on div "15709181_CURY|BETINA_TEXTO_CAMPANHA_GOOGLE" at bounding box center [341, 176] width 249 height 17
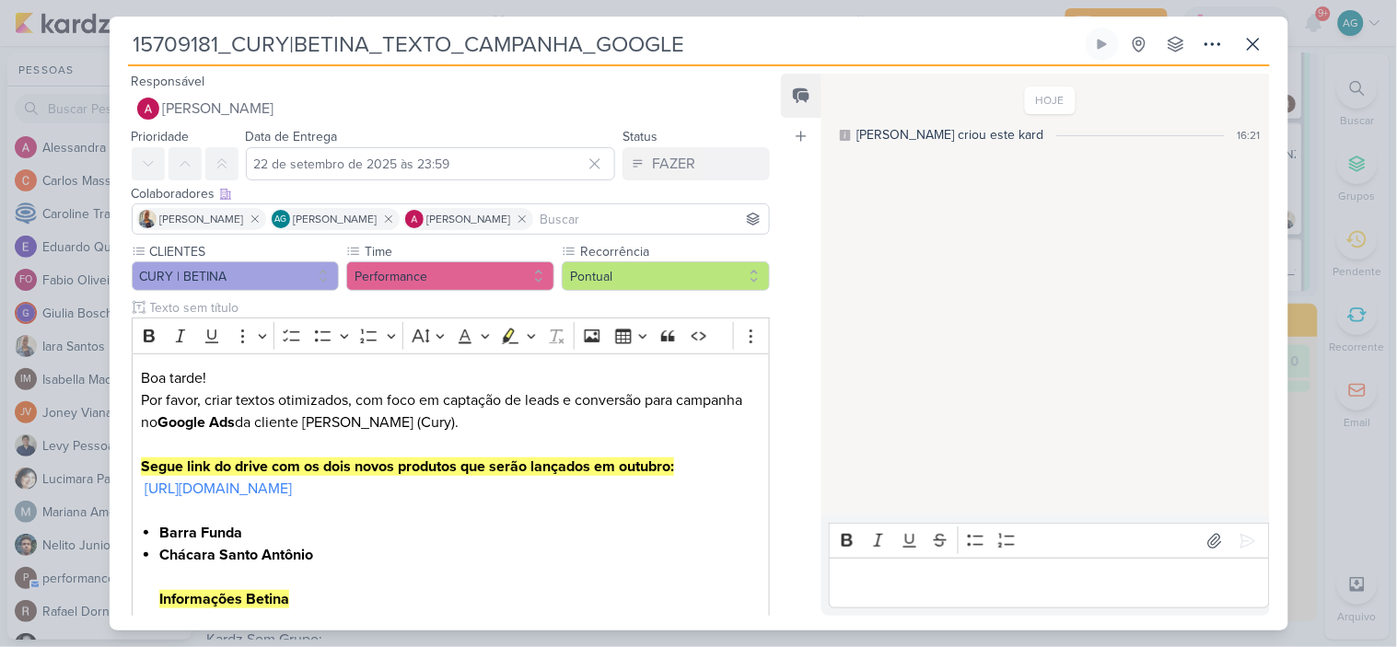
drag, startPoint x: 731, startPoint y: 49, endPoint x: 63, endPoint y: 41, distance: 668.4
click at [63, 41] on div "15709181_CURY|BETINA_TEXTO_CAMPANHA_GOOGLE Criado por mim" at bounding box center [698, 323] width 1397 height 647
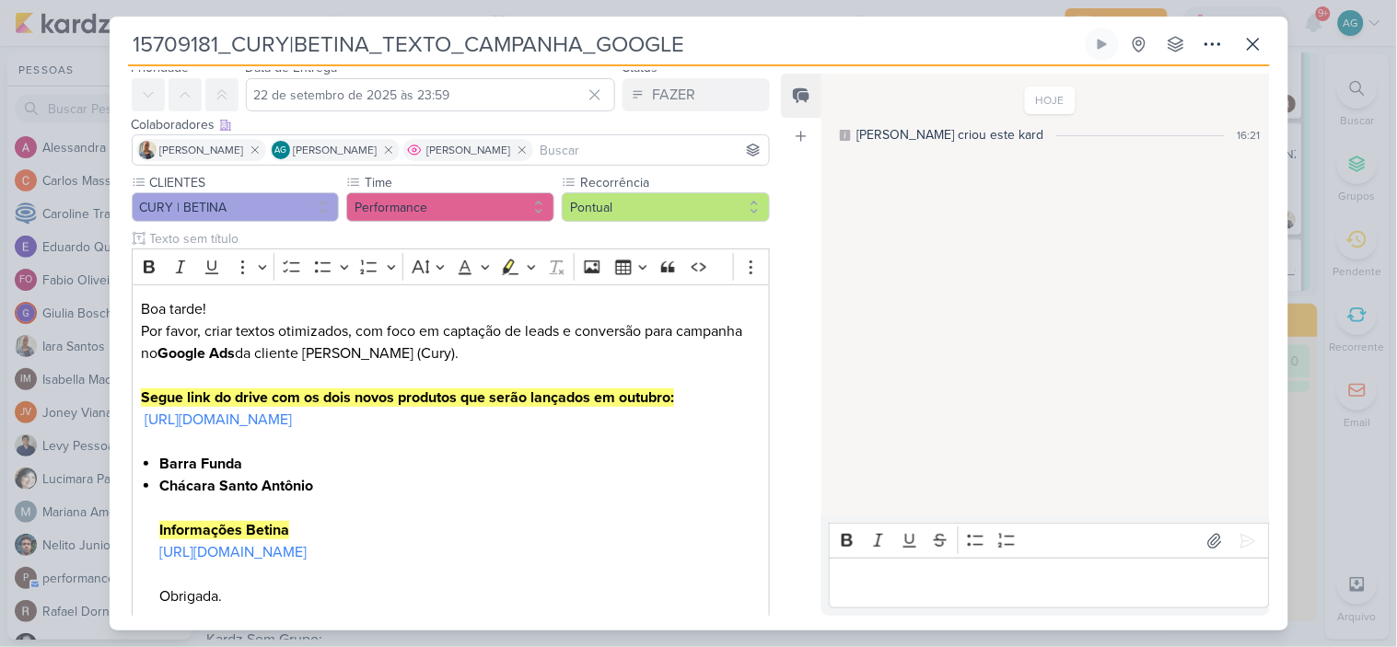
scroll to position [199, 0]
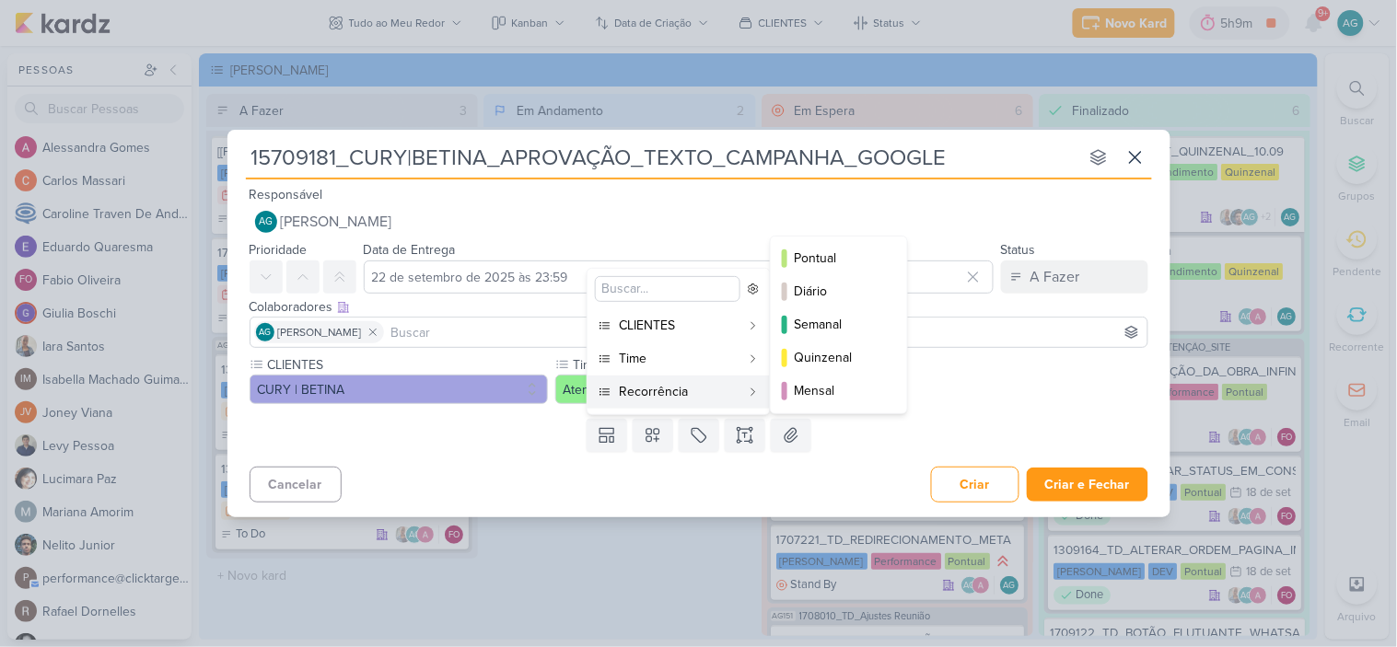
scroll to position [709, 0]
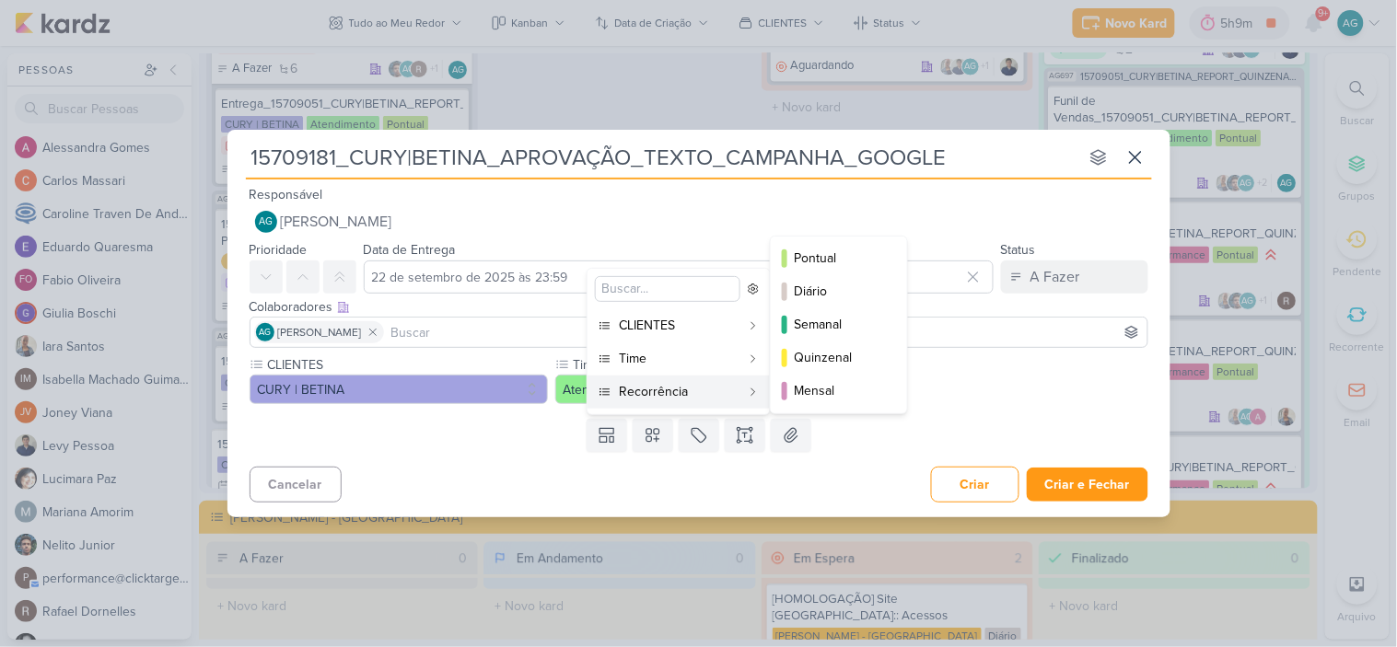
click at [821, 238] on div "Pontual Diário Semanal Quinzenal Mensal" at bounding box center [839, 325] width 138 height 179
click at [824, 254] on div "Pontual" at bounding box center [839, 258] width 90 height 19
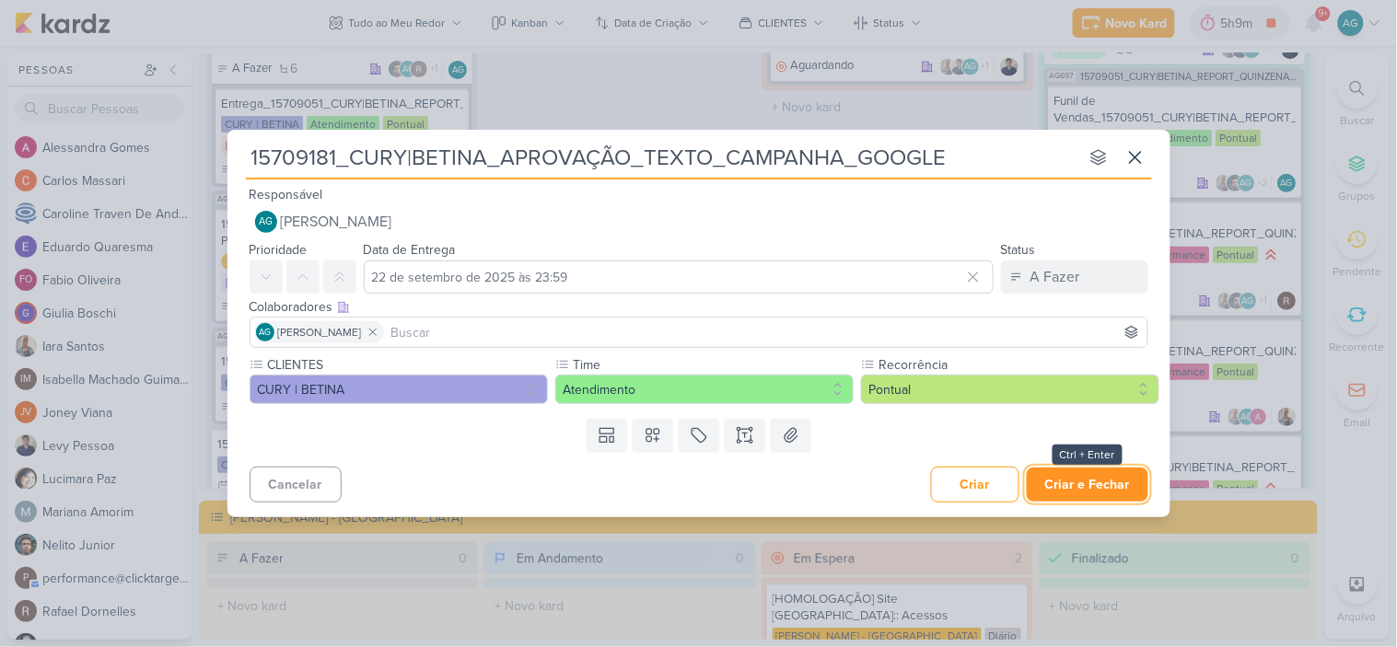
click at [1061, 481] on button "Criar e Fechar" at bounding box center [1087, 485] width 122 height 34
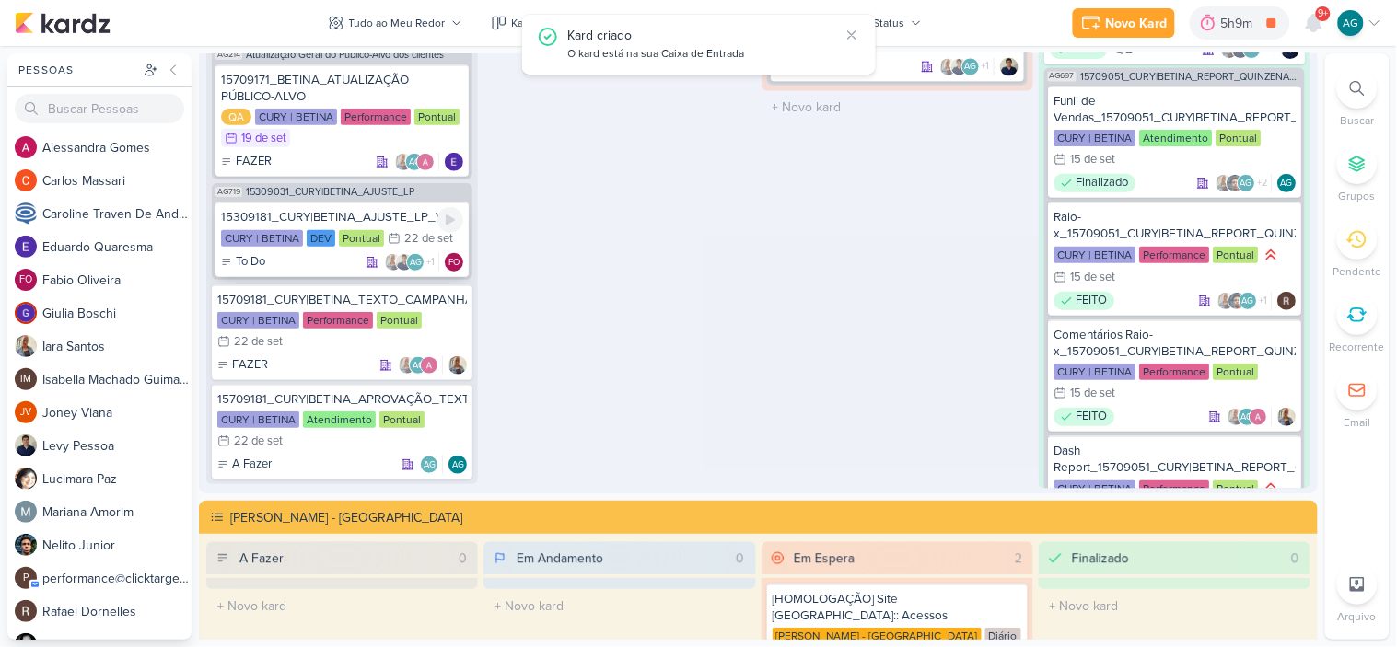
scroll to position [169, 0]
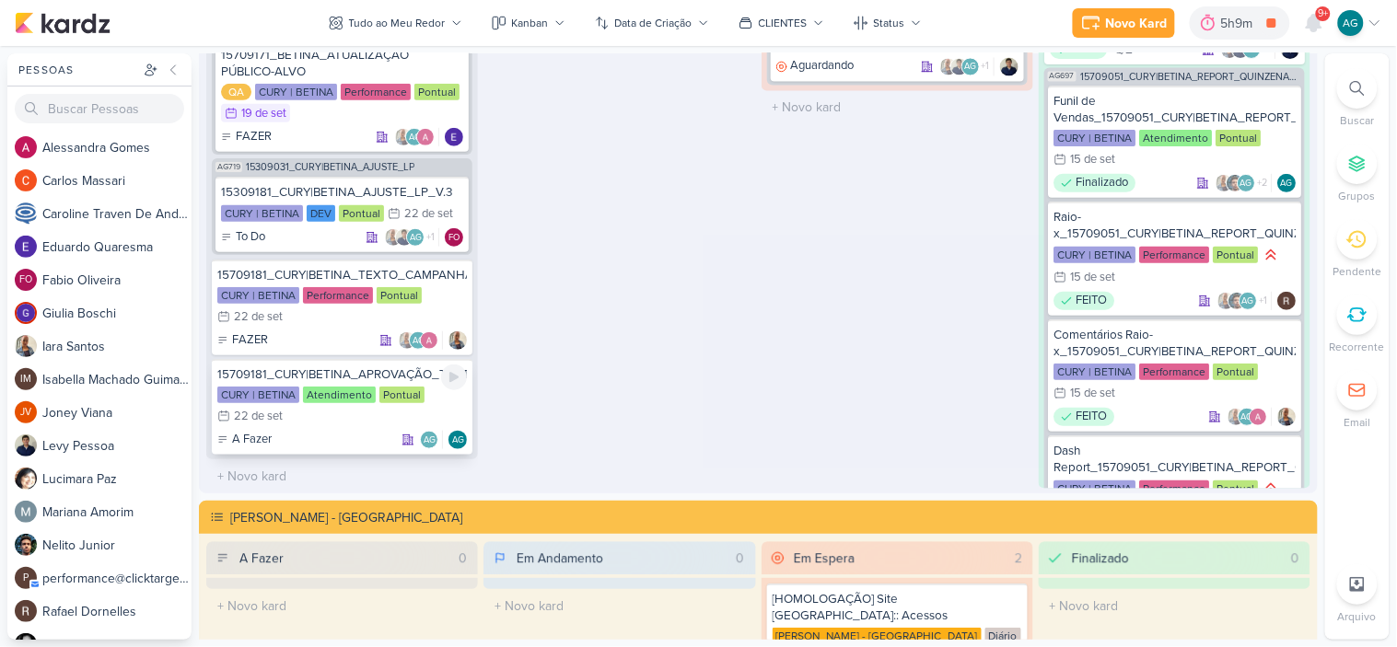
click at [381, 369] on div "15709181_CURY|BETINA_APROVAÇÃO_TEXTO_CAMPANHA_GOOGLE" at bounding box center [341, 373] width 249 height 17
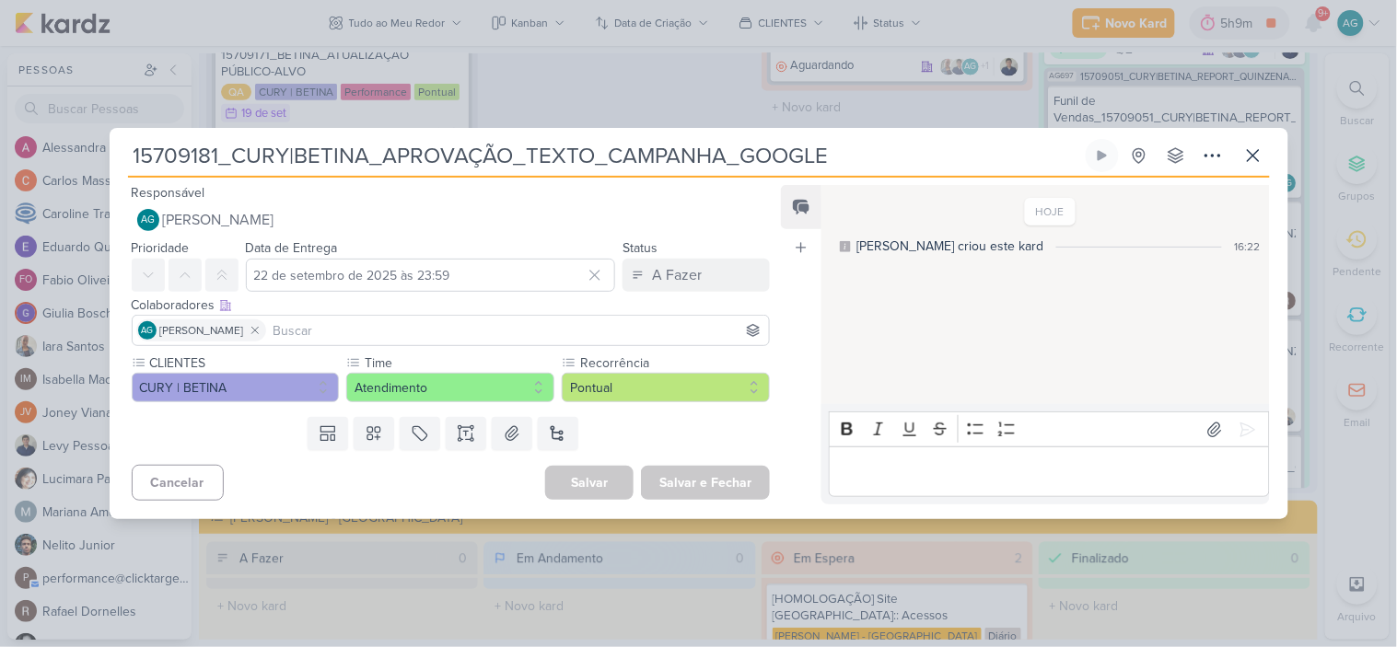
drag, startPoint x: 223, startPoint y: 154, endPoint x: 104, endPoint y: 148, distance: 118.9
click at [104, 148] on div "15709181_CURY|BETINA_APROVAÇÃO_TEXTO_CAMPANHA_GOOGLE" at bounding box center [698, 323] width 1397 height 647
click at [1204, 152] on icon at bounding box center [1212, 156] width 22 height 22
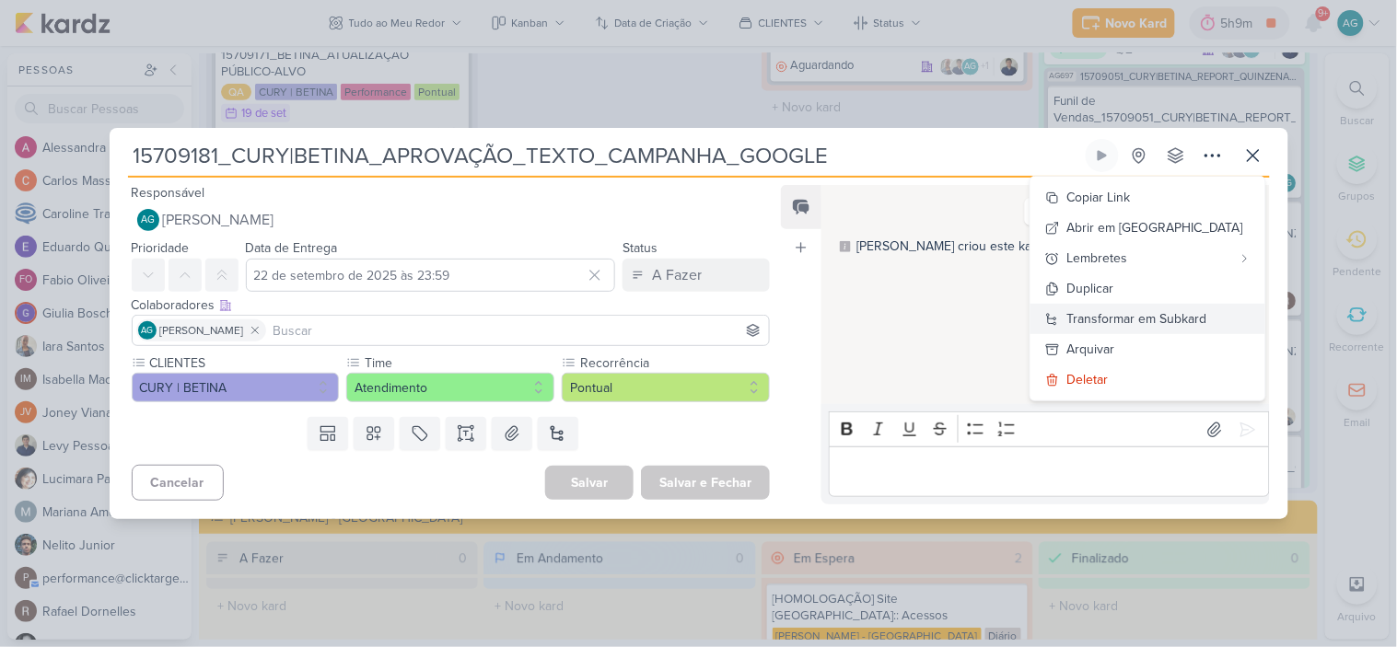
click at [1189, 317] on div "Transformar em Subkard" at bounding box center [1137, 318] width 140 height 19
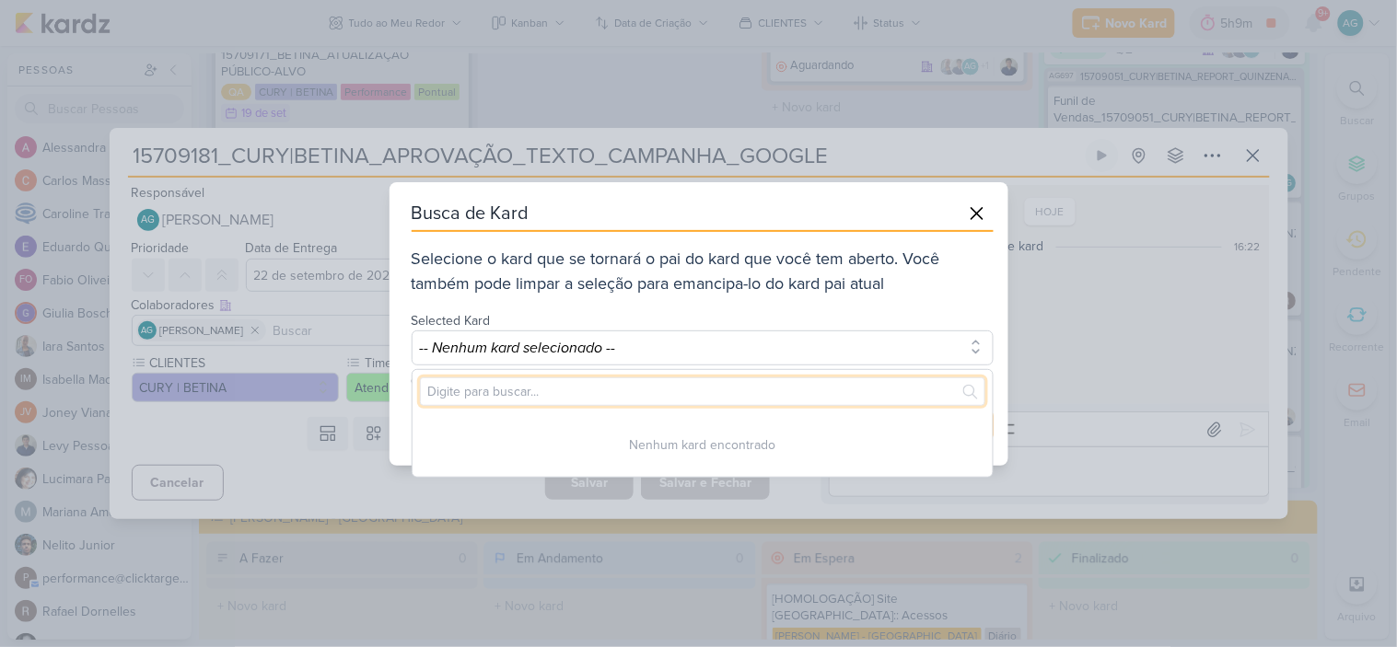
click at [647, 399] on input "text" at bounding box center [702, 391] width 565 height 29
paste input "15709181"
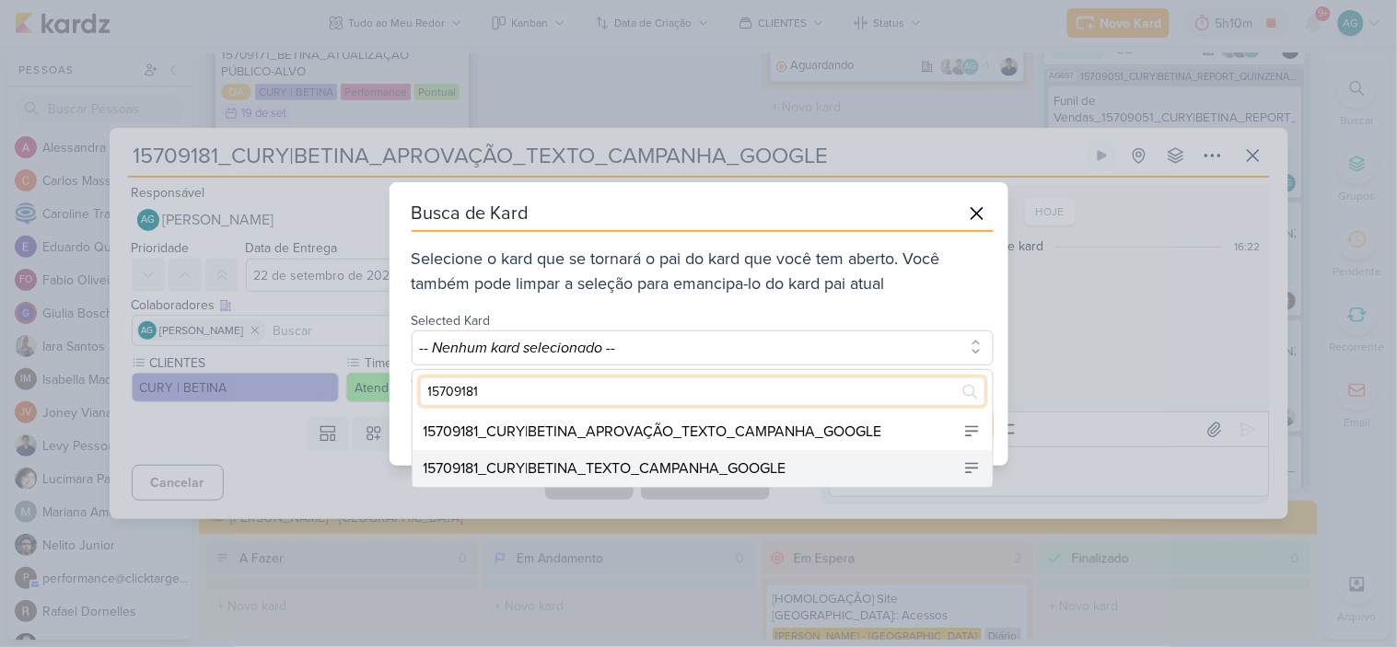
type input "15709181"
click at [731, 470] on div "15709181_CURY|BETINA_TEXTO_CAMPANHA_GOOGLE" at bounding box center [604, 469] width 363 height 22
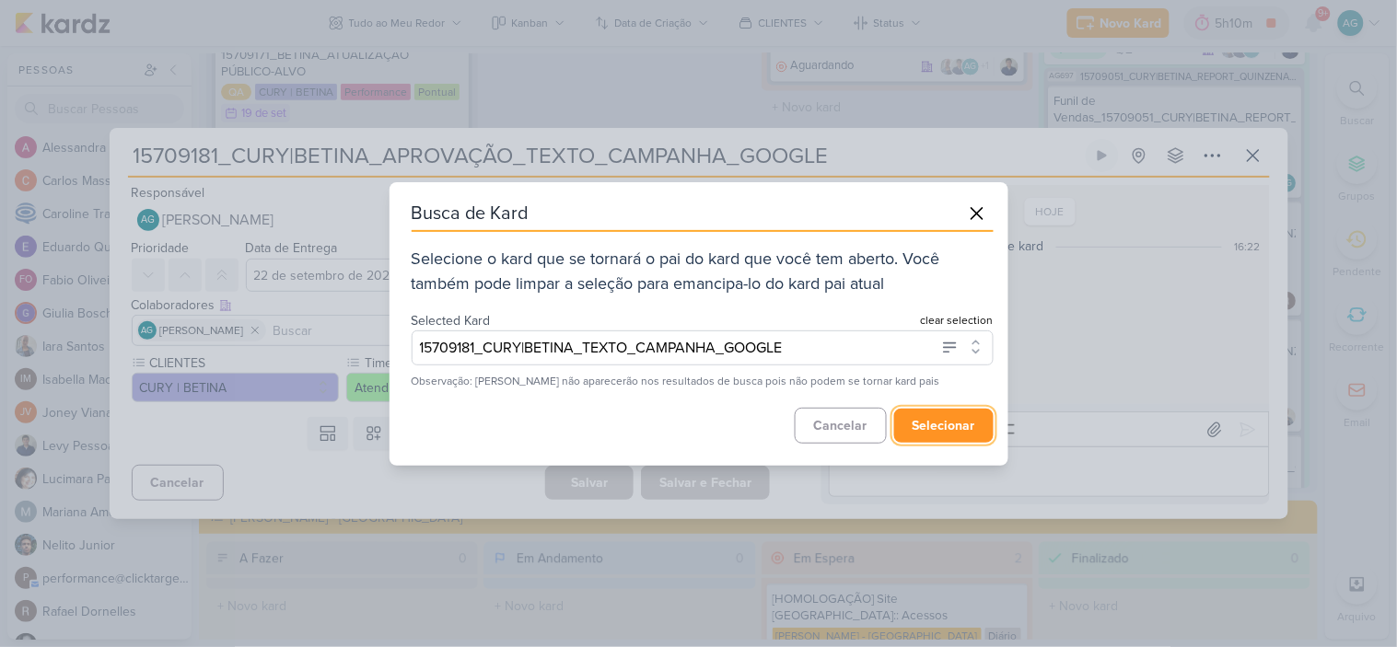
click at [968, 418] on button "selecionar" at bounding box center [943, 426] width 99 height 34
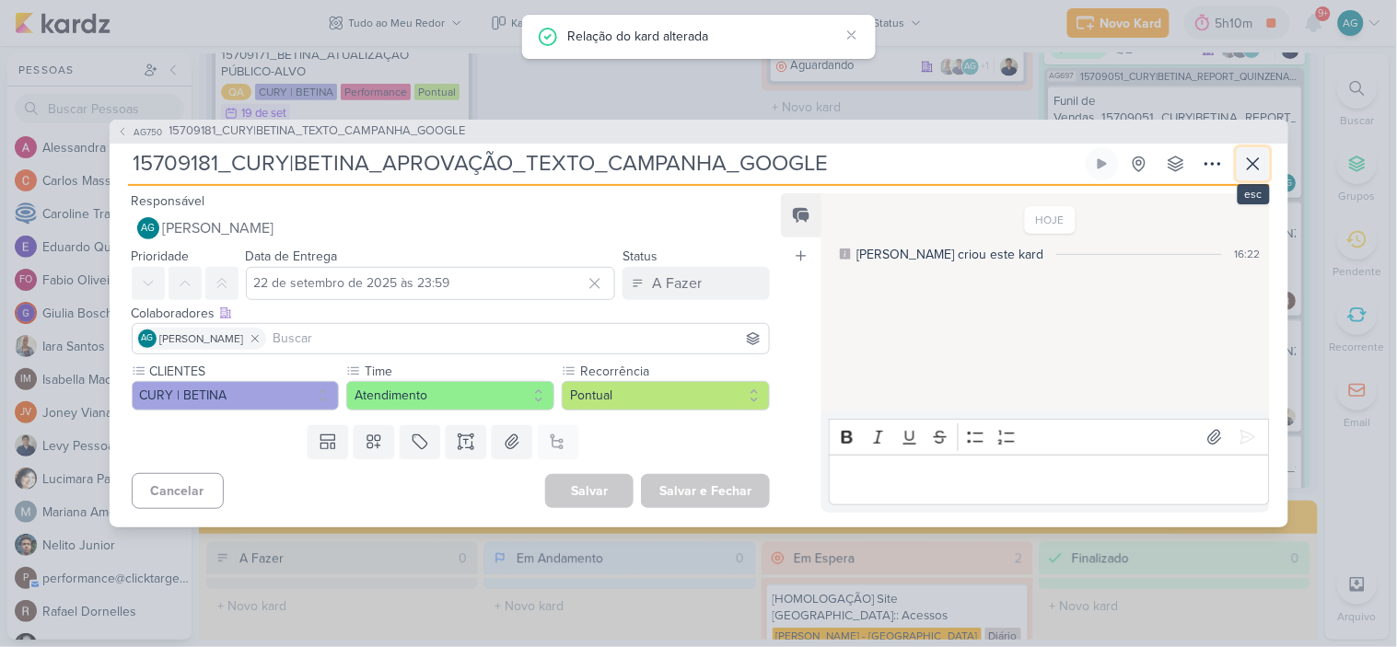
click at [1247, 162] on icon at bounding box center [1253, 164] width 22 height 22
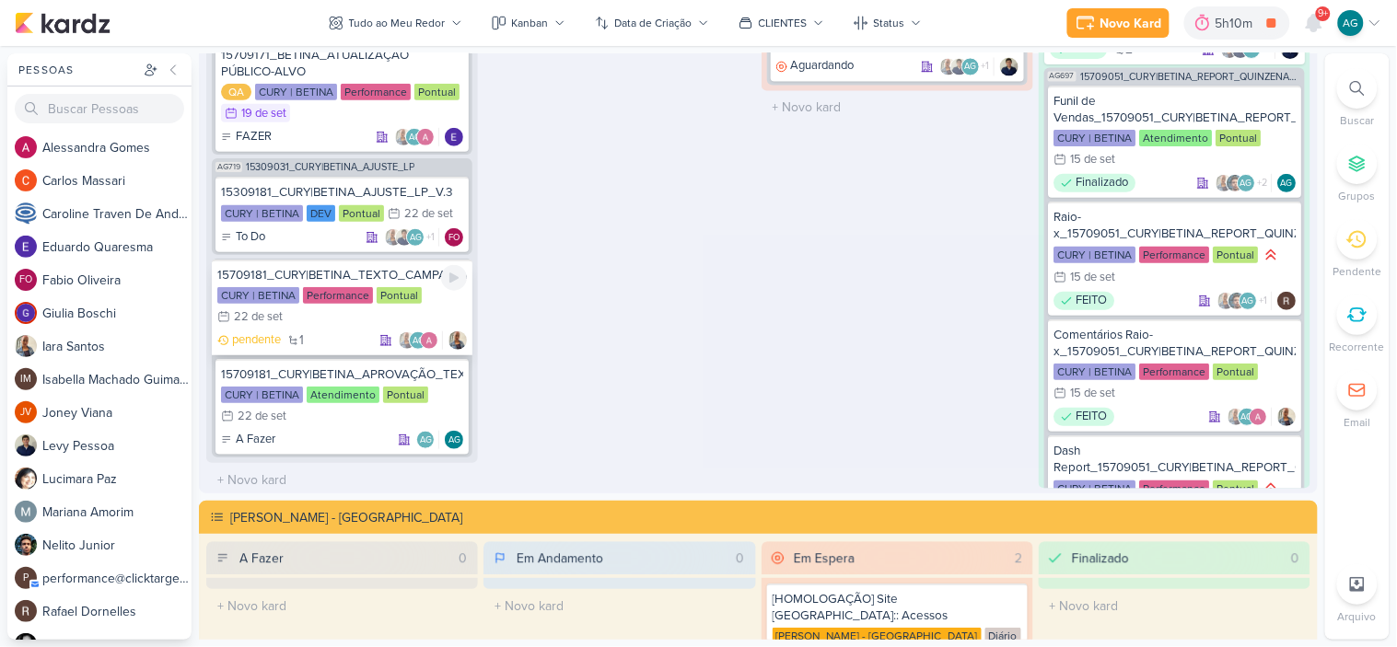
click at [318, 266] on div "15709181_CURY|BETINA_TEXTO_CAMPANHA_GOOGLE" at bounding box center [341, 274] width 249 height 17
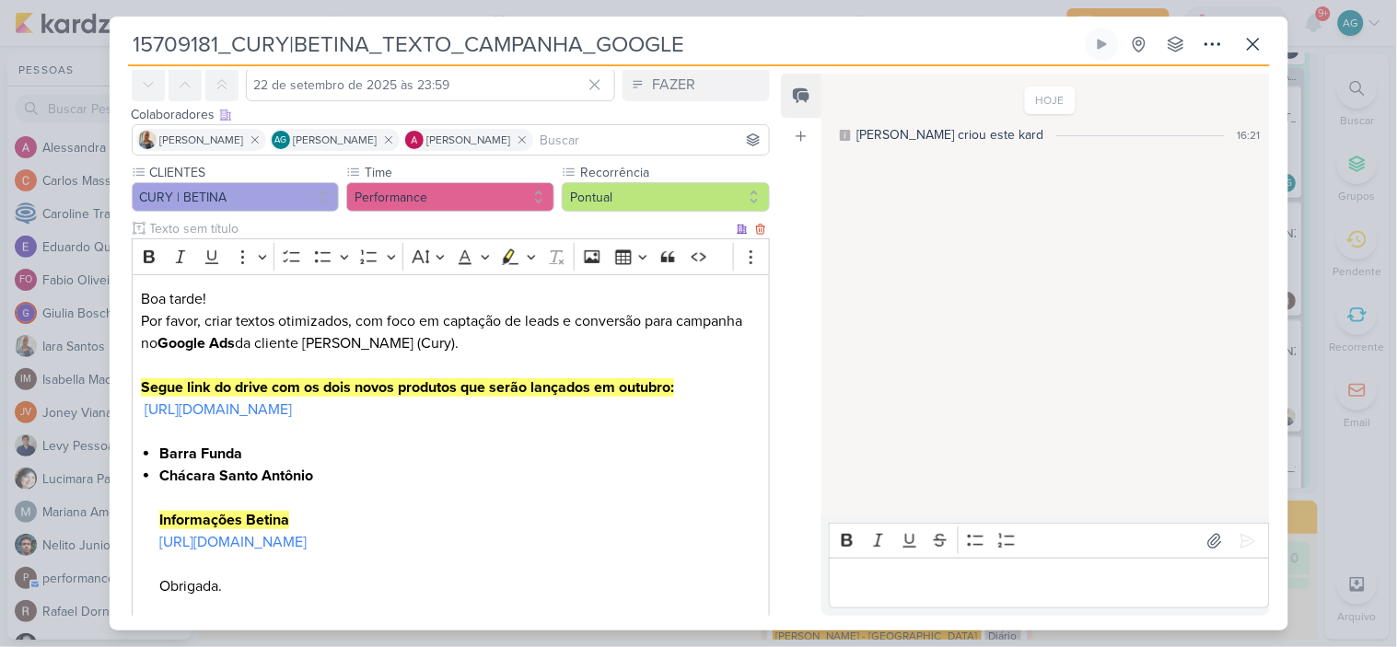
scroll to position [0, 0]
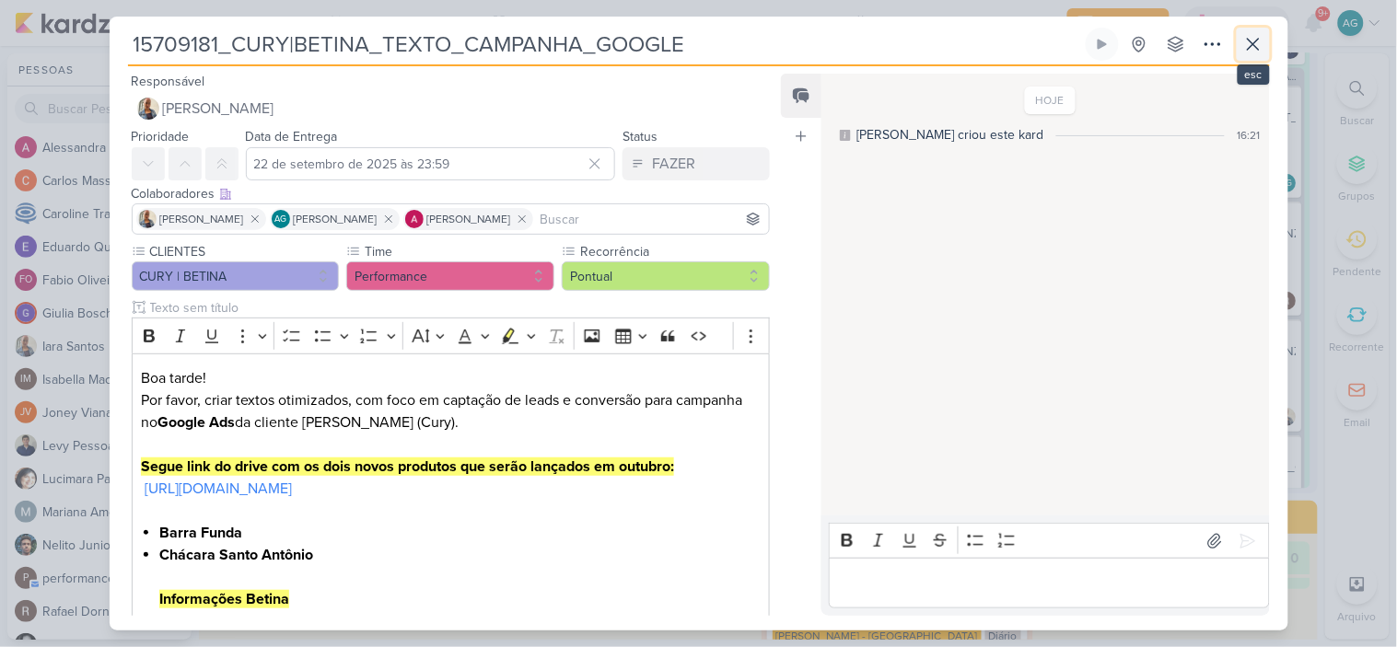
click at [1258, 38] on icon at bounding box center [1253, 44] width 22 height 22
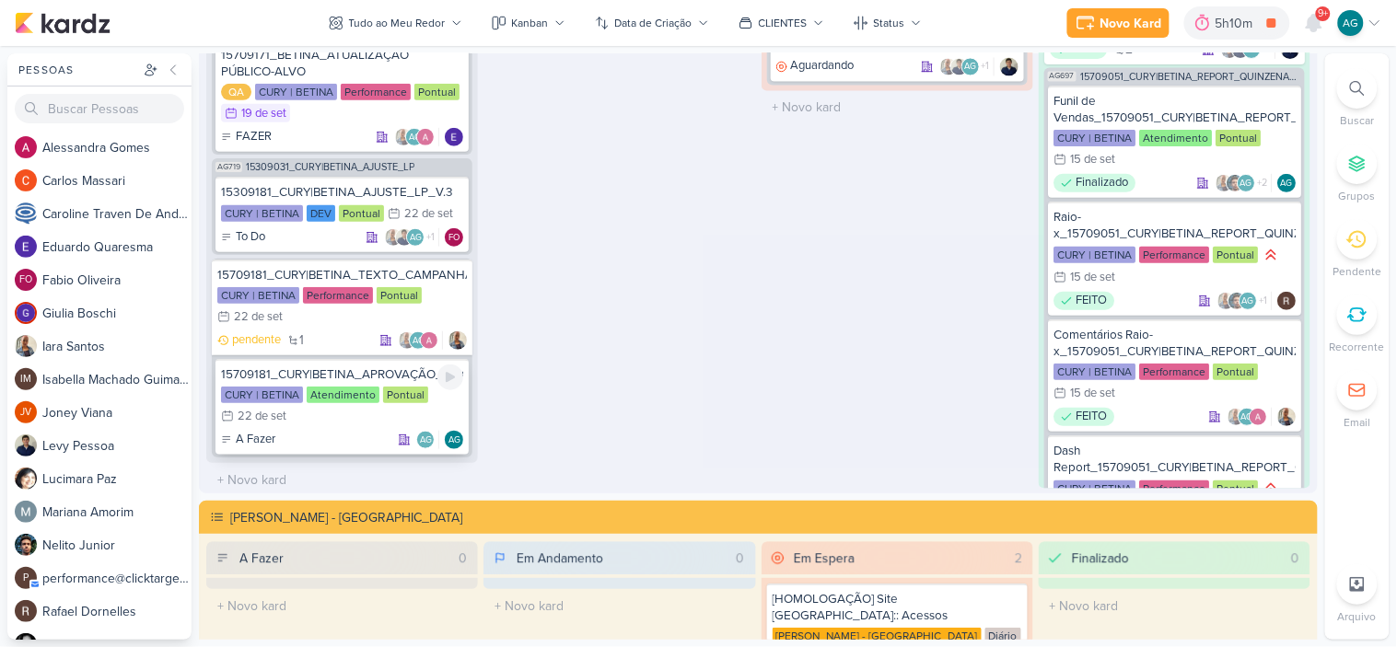
click at [380, 371] on div "15709181_CURY|BETINA_APROVAÇÃO_TEXTO_CAMPANHA_GOOGLE" at bounding box center [342, 373] width 242 height 17
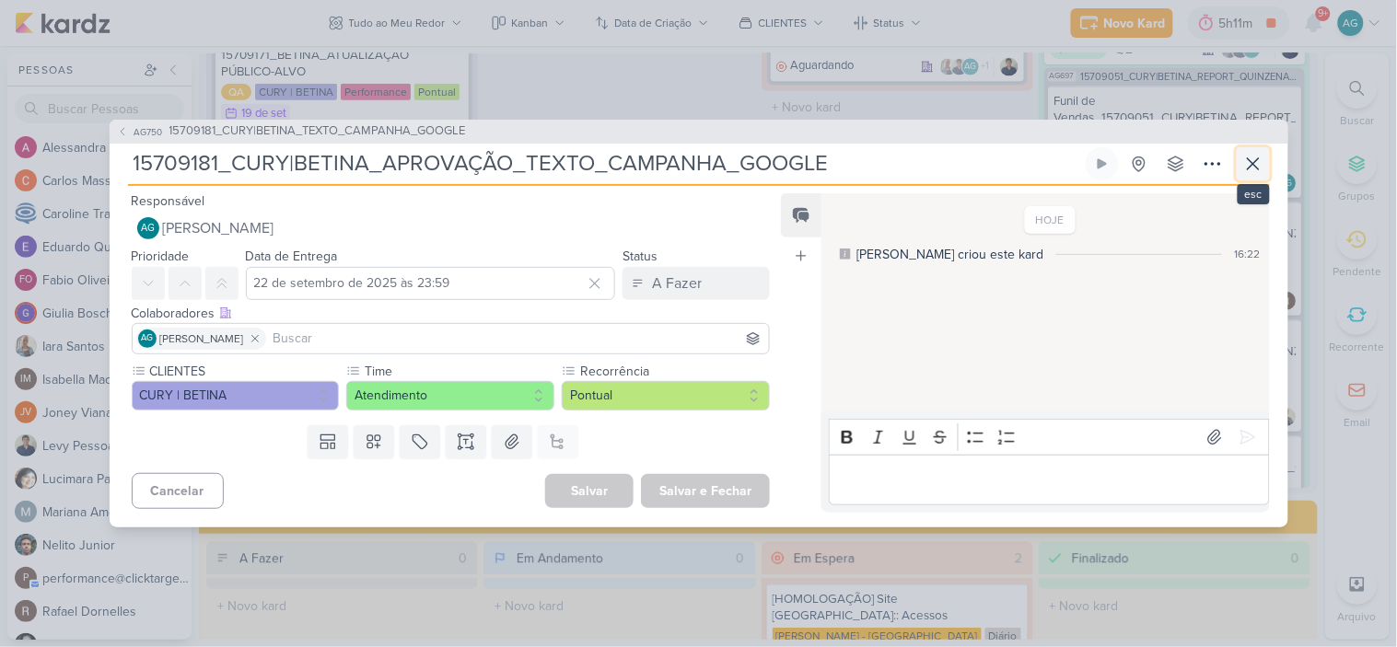
click at [1258, 158] on icon at bounding box center [1252, 163] width 11 height 11
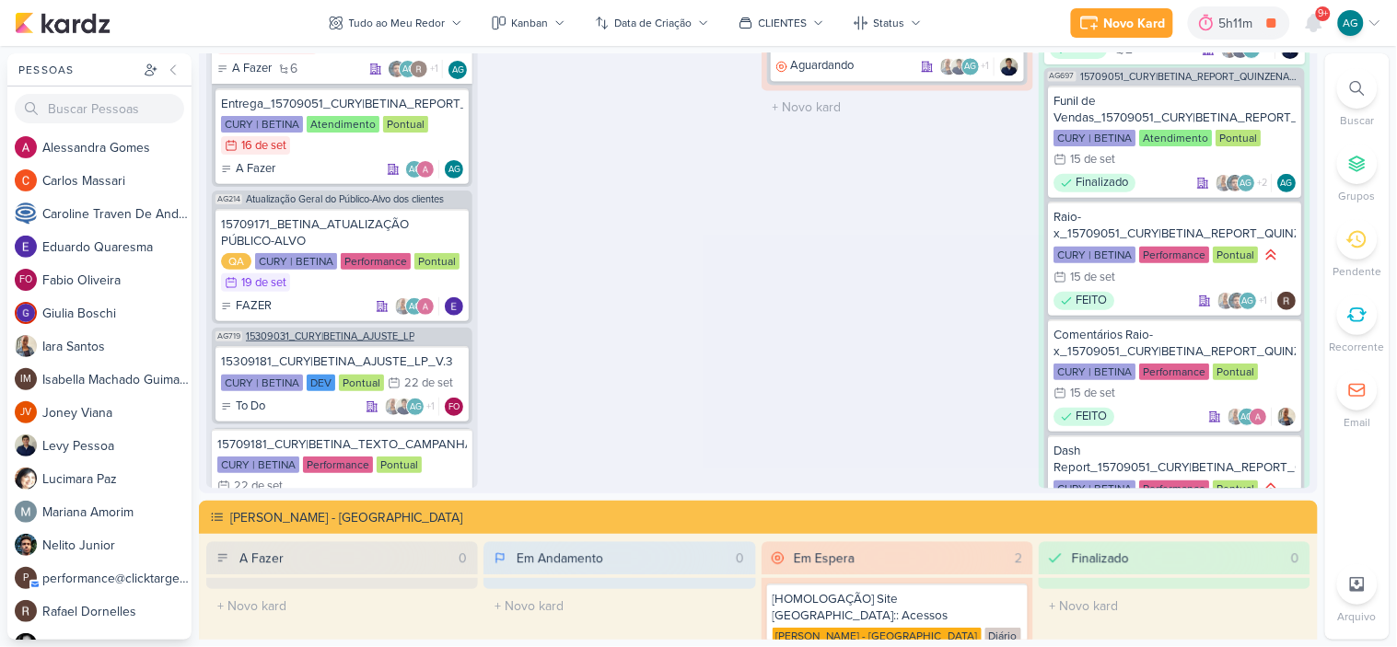
click at [374, 336] on span "15309031_CURY|BETINA_AJUSTE_LP" at bounding box center [330, 336] width 168 height 10
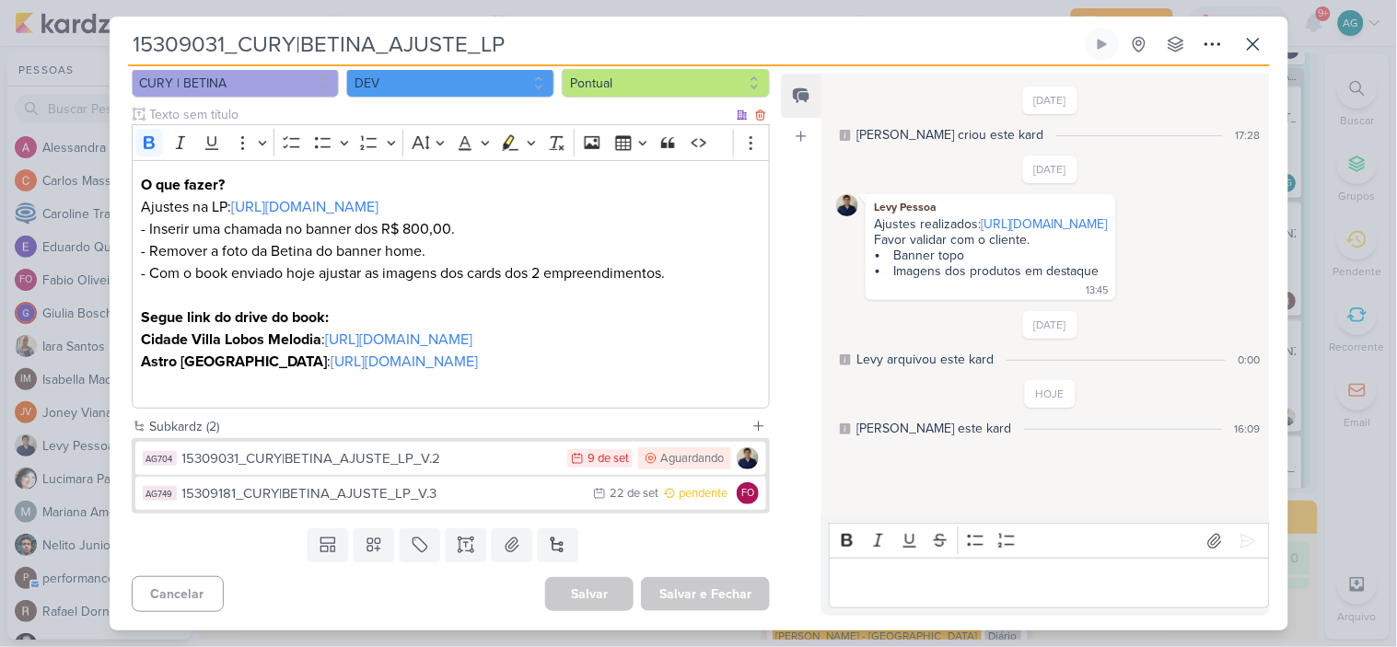
scroll to position [204, 0]
click at [388, 504] on div "15309181_CURY|BETINA_AJUSTE_LP_V.3" at bounding box center [383, 493] width 402 height 21
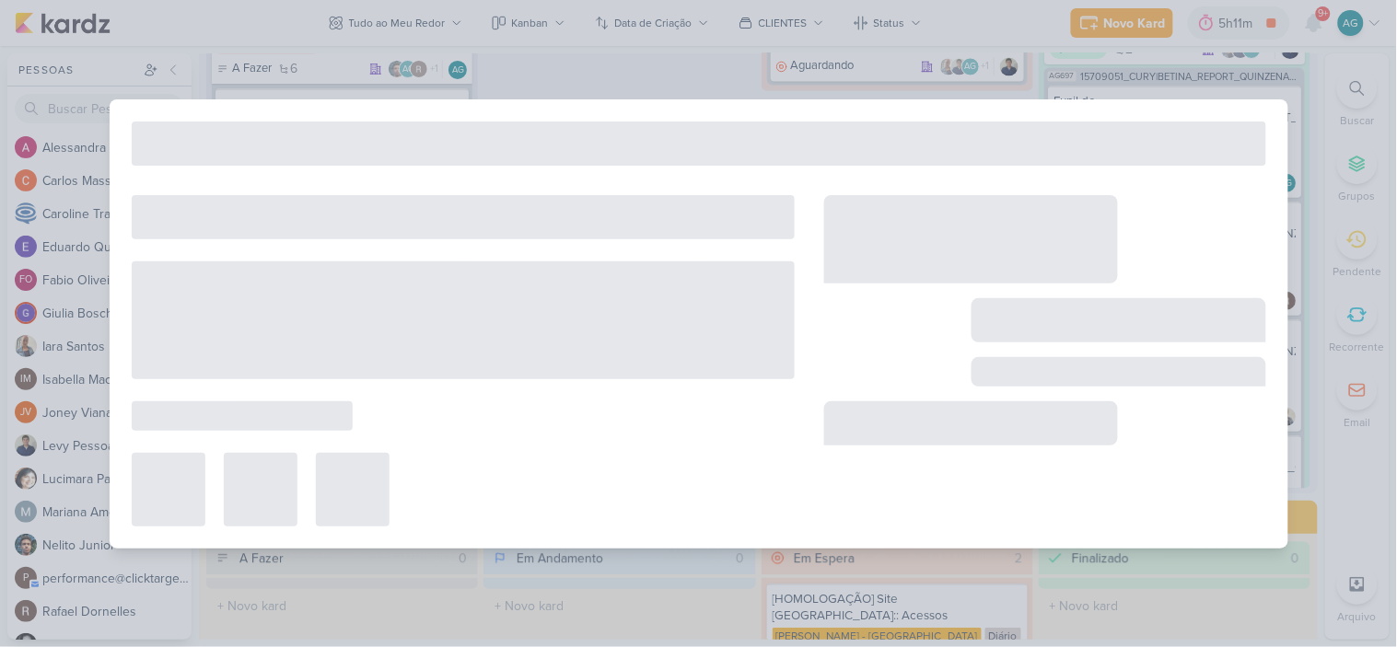
type input "15309181_CURY|BETINA_AJUSTE_LP_V.3"
type input "22 de setembro de 2025 às 23:59"
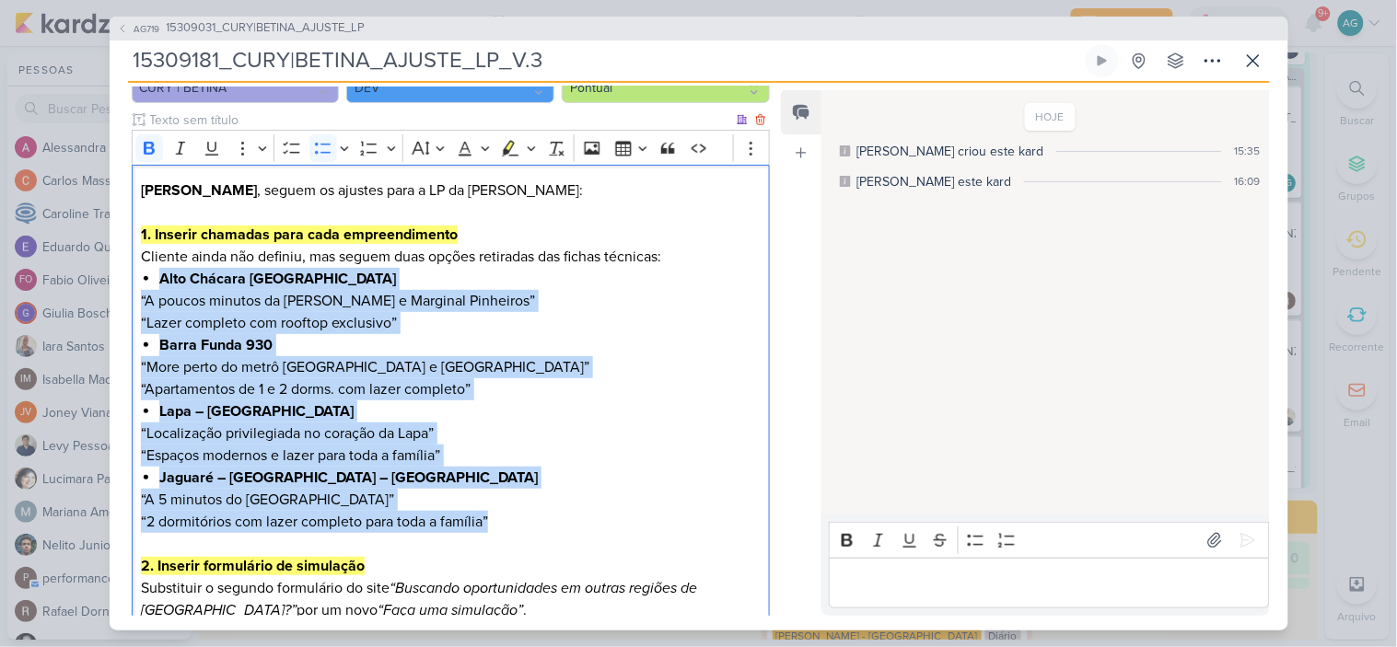
drag, startPoint x: 143, startPoint y: 381, endPoint x: 512, endPoint y: 525, distance: 396.1
click at [512, 525] on div "[PERSON_NAME] , seguem os ajustes para a LP da Betina: 1. Inserir chamadas para…" at bounding box center [451, 621] width 639 height 912
copy div "Alto Chácara Santo Antônio “A poucos minutos da Faria Lima e Marginal Pinheiros…"
click at [661, 414] on li "Lapa – [GEOGRAPHIC_DATA]" at bounding box center [459, 411] width 600 height 22
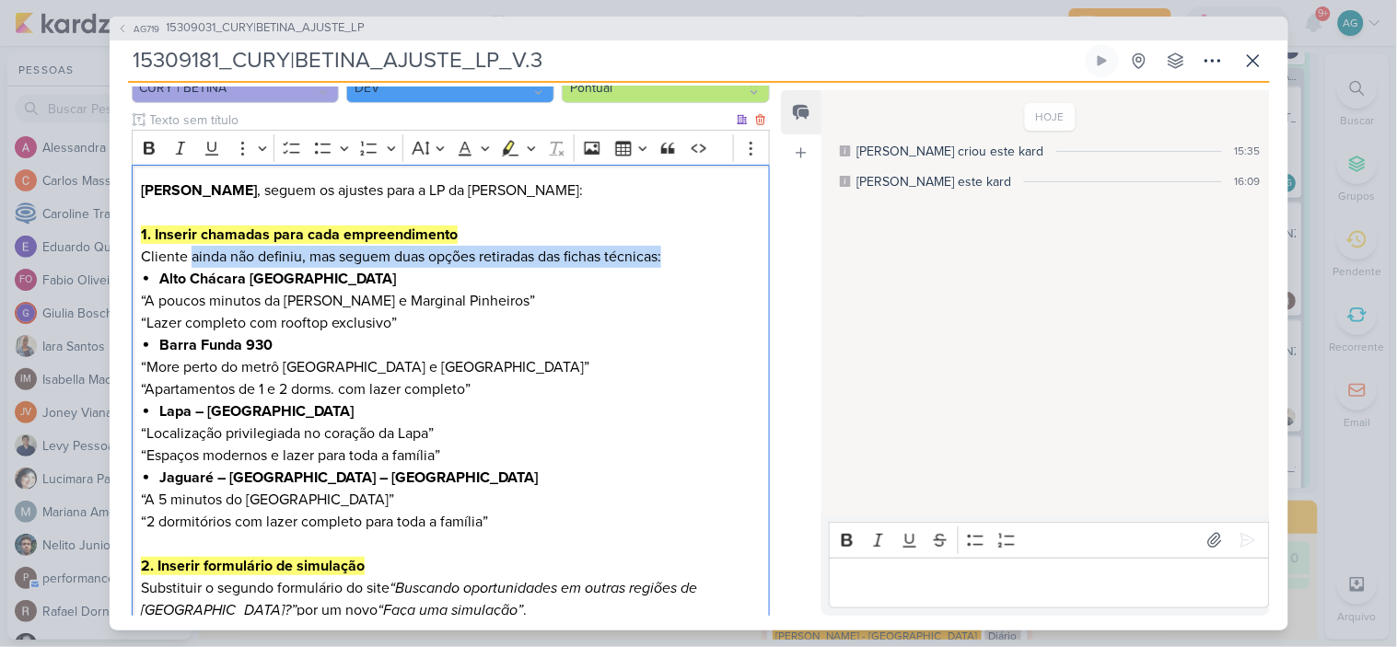
drag, startPoint x: 191, startPoint y: 259, endPoint x: 681, endPoint y: 252, distance: 490.7
click at [681, 252] on p "1. Inserir chamadas para cada empreendimento Cliente ainda não definiu, mas seg…" at bounding box center [450, 246] width 619 height 44
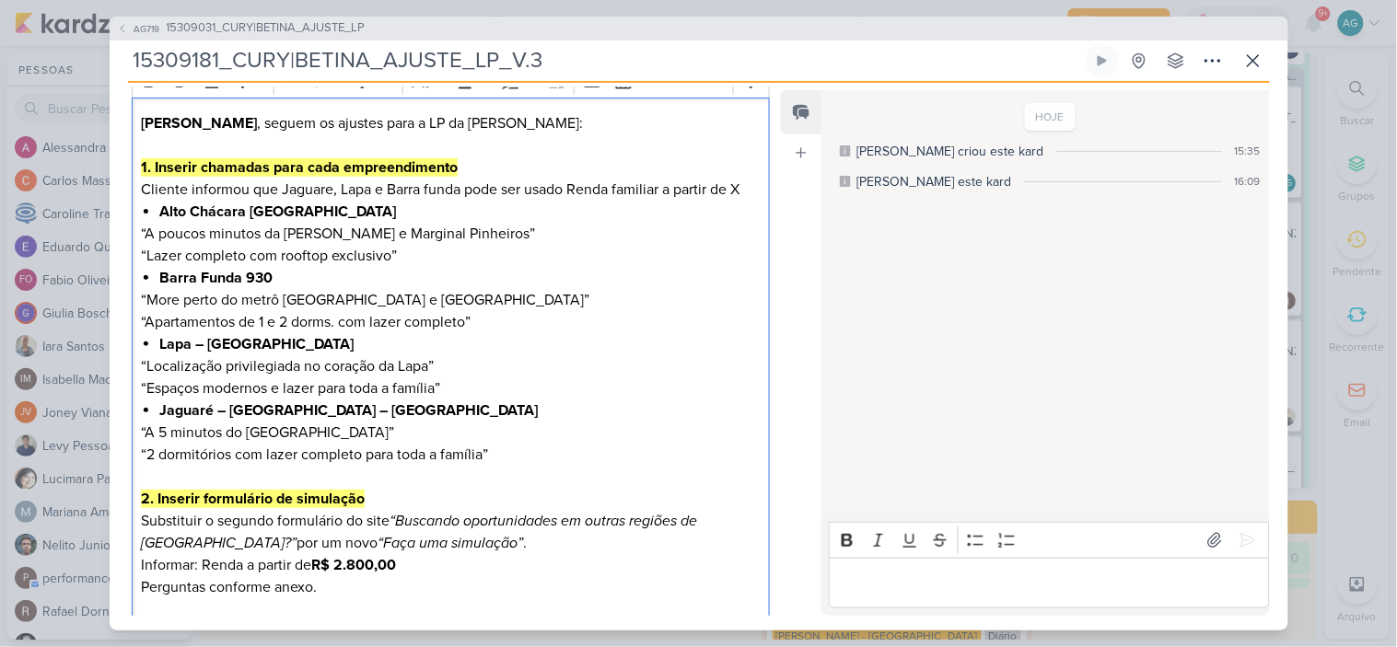
scroll to position [307, 0]
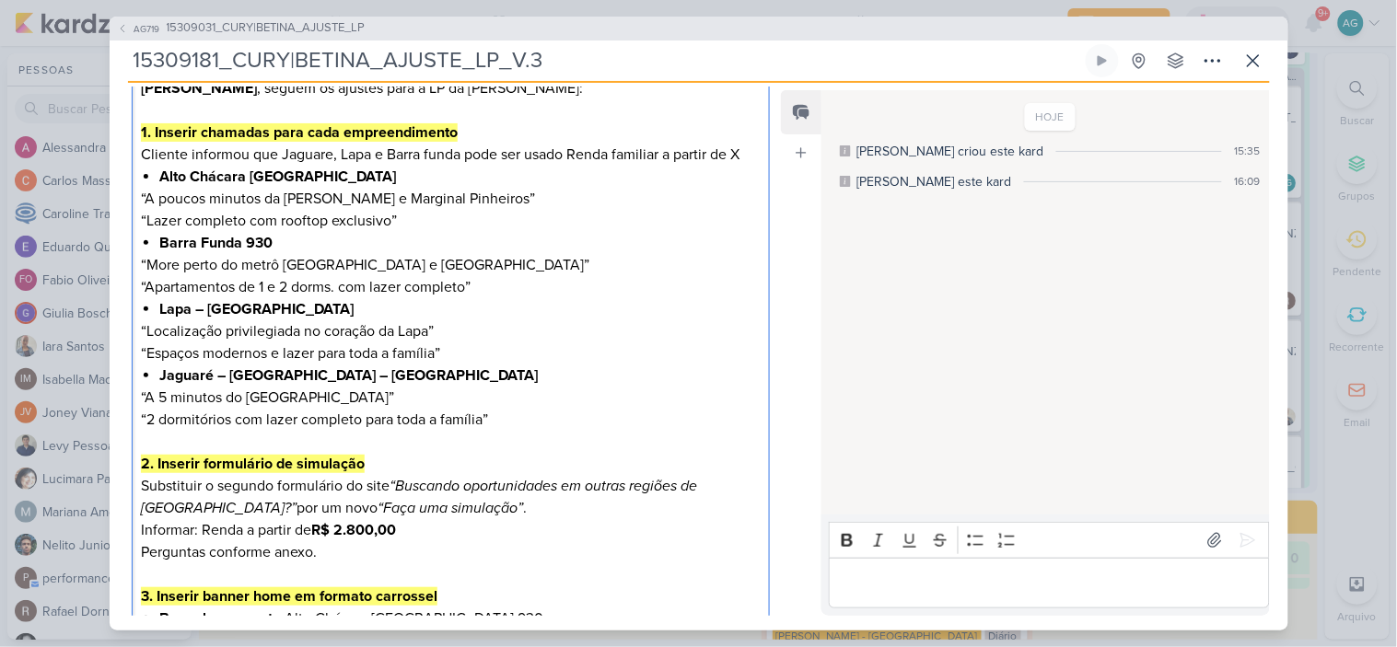
click at [396, 532] on strong "R$ 2.800,00" at bounding box center [353, 530] width 85 height 18
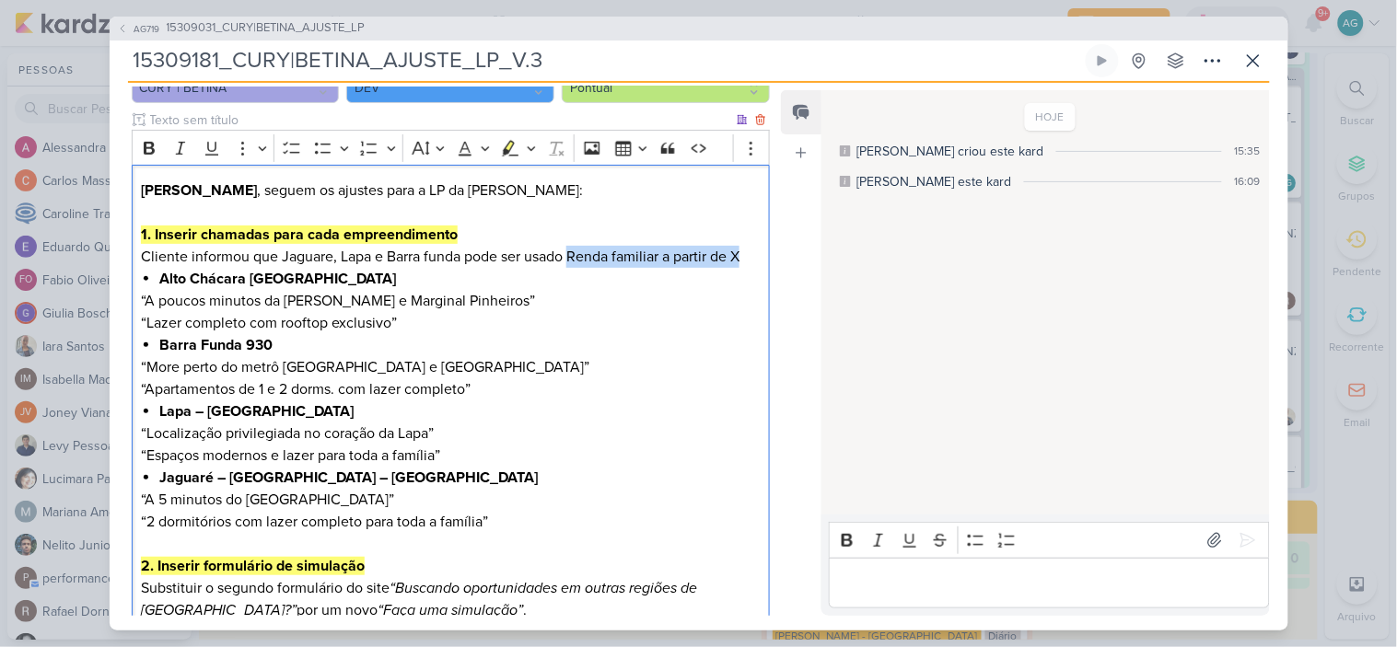
click at [744, 254] on p "1. Inserir chamadas para cada empreendimento Cliente informou que Jaguare, Lapa…" at bounding box center [450, 246] width 619 height 44
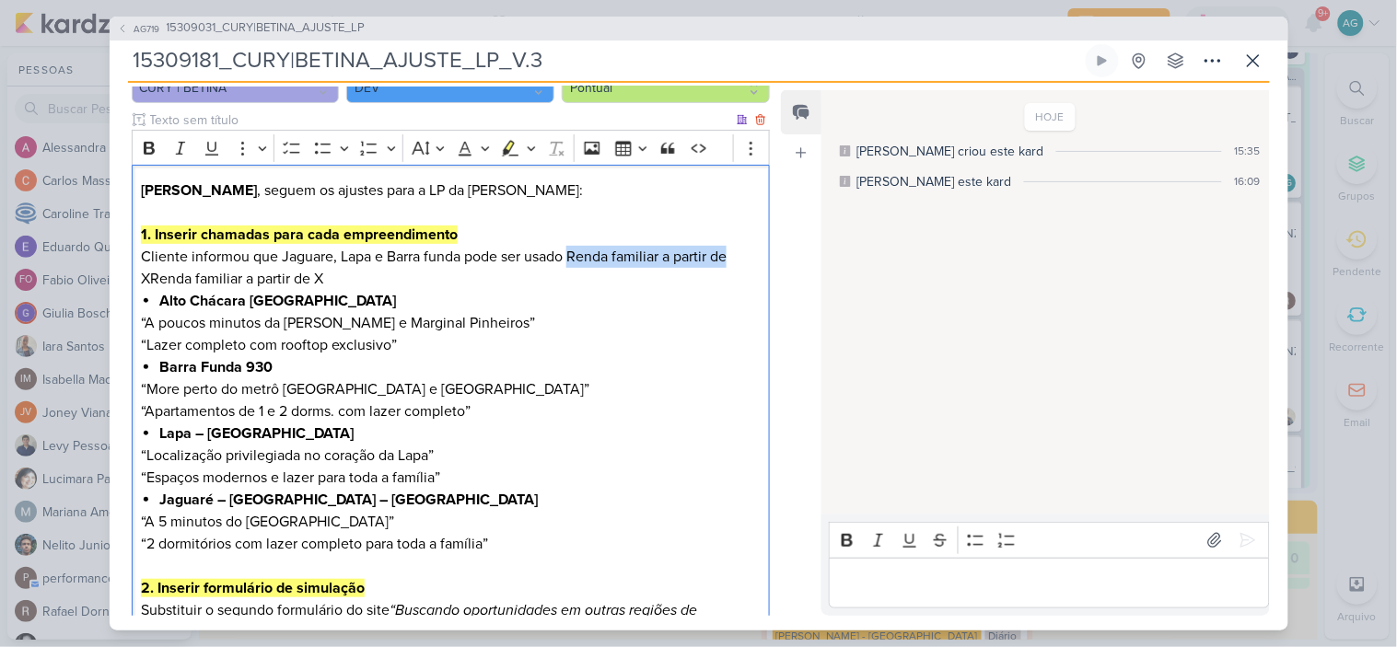
drag, startPoint x: 571, startPoint y: 259, endPoint x: 737, endPoint y: 251, distance: 166.8
click at [737, 251] on p "1. Inserir chamadas para cada empreendimento Cliente informou que Jaguare, Lapa…" at bounding box center [450, 257] width 619 height 66
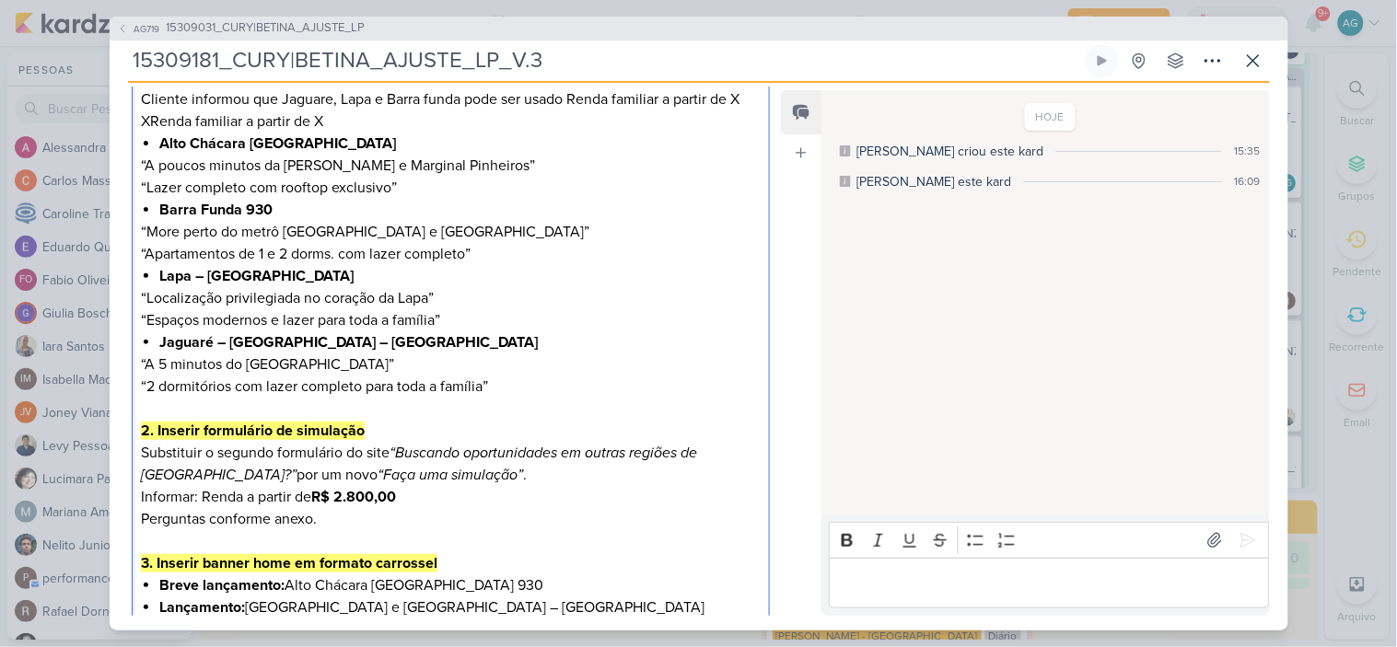
scroll to position [409, 0]
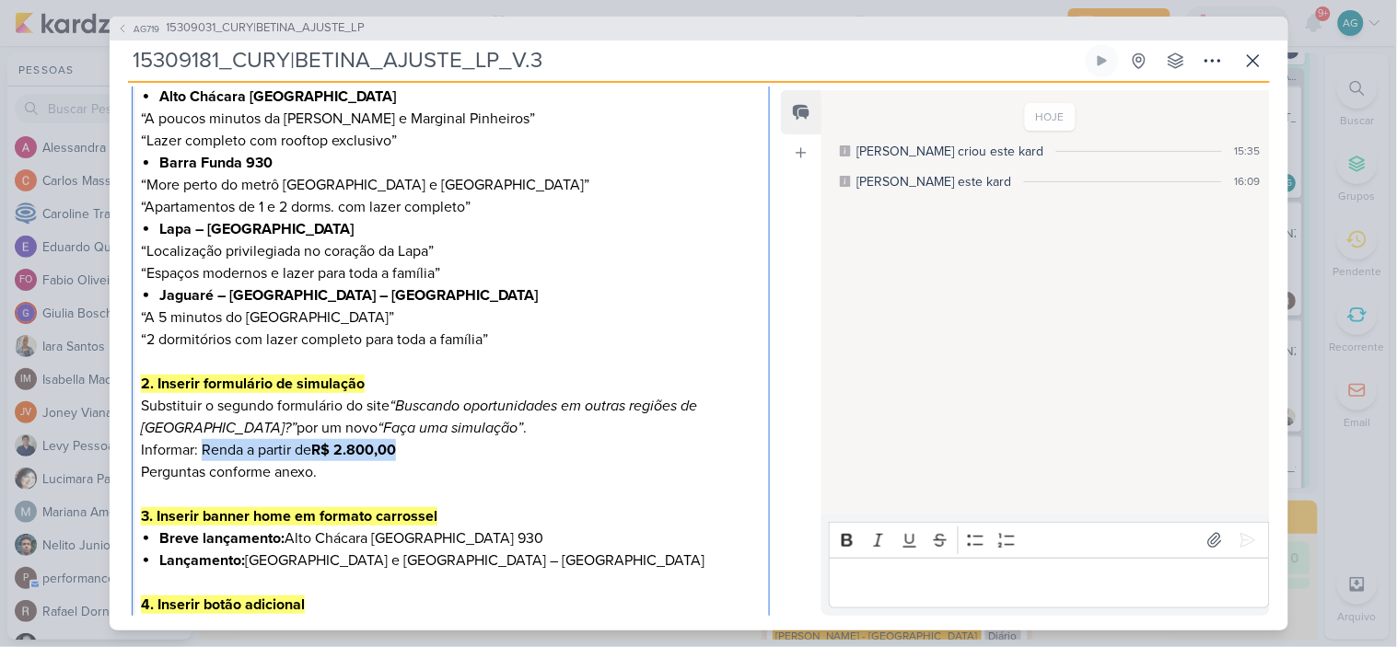
drag, startPoint x: 203, startPoint y: 453, endPoint x: 408, endPoint y: 449, distance: 205.3
click at [408, 449] on p "Informar: Renda a partir de R$ 2.800,00" at bounding box center [450, 450] width 619 height 22
copy p "Renda a partir de R$ 2.800,00"
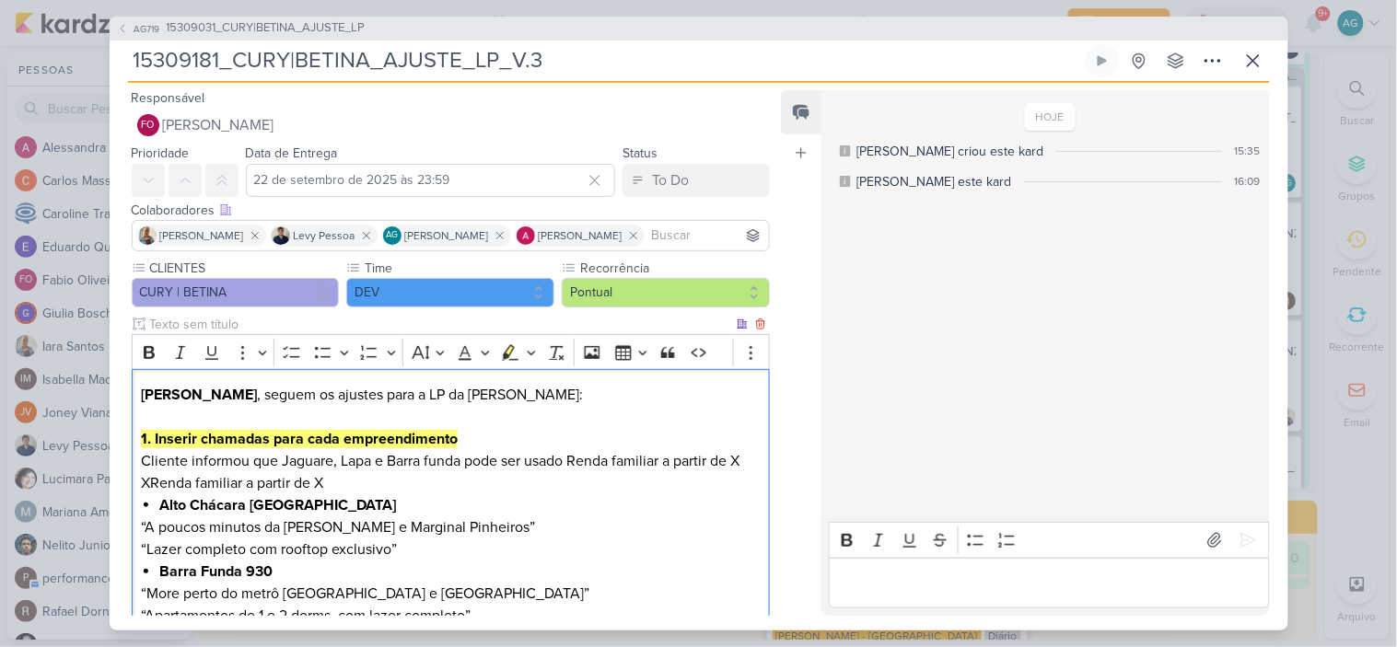
scroll to position [102, 0]
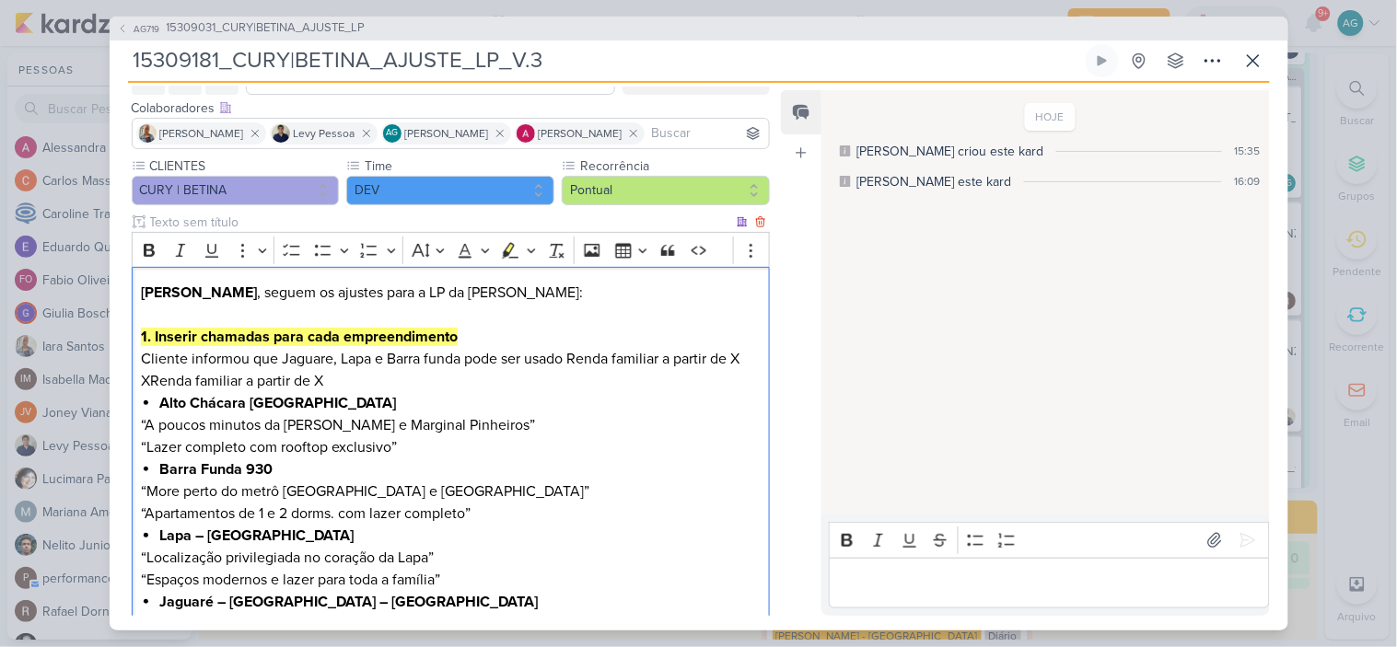
click at [569, 354] on p "1. Inserir chamadas para cada empreendimento Cliente informou que Jaguare, Lapa…" at bounding box center [450, 359] width 619 height 66
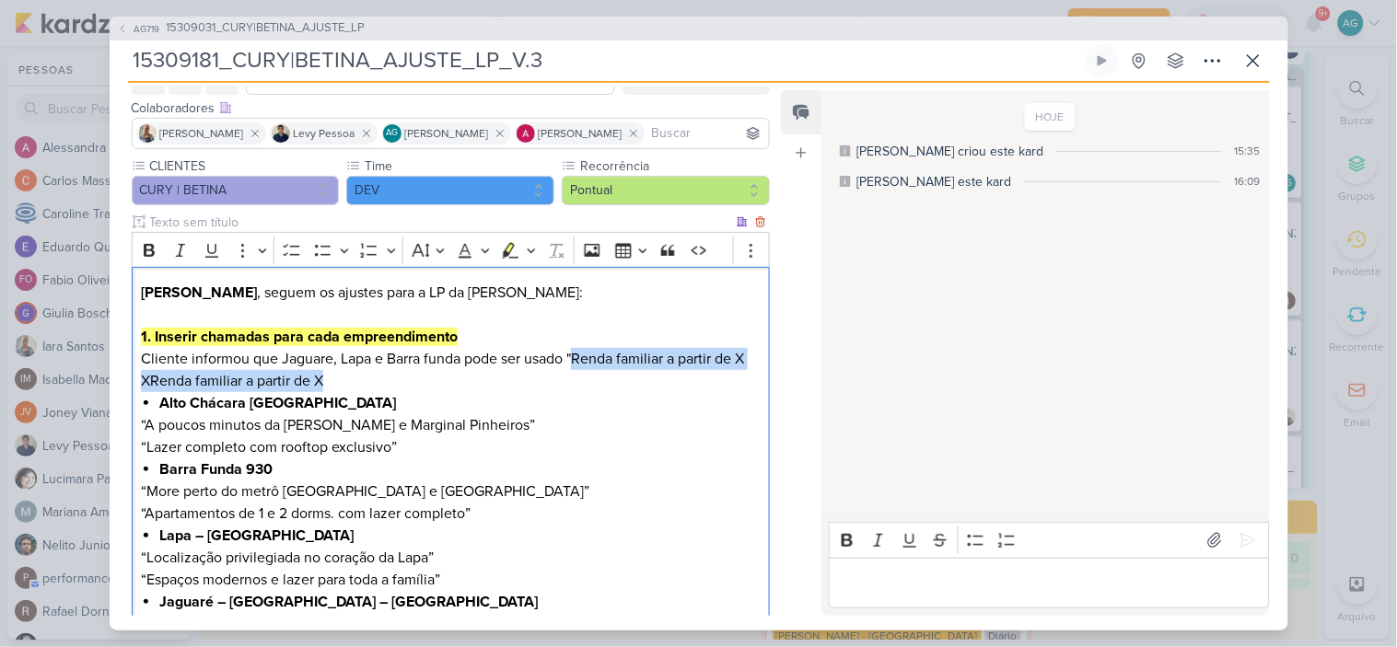
drag, startPoint x: 574, startPoint y: 359, endPoint x: 594, endPoint y: 380, distance: 28.7
click at [594, 380] on p "1. Inserir chamadas para cada empreendimento Cliente informou que Jaguare, Lapa…" at bounding box center [450, 359] width 619 height 66
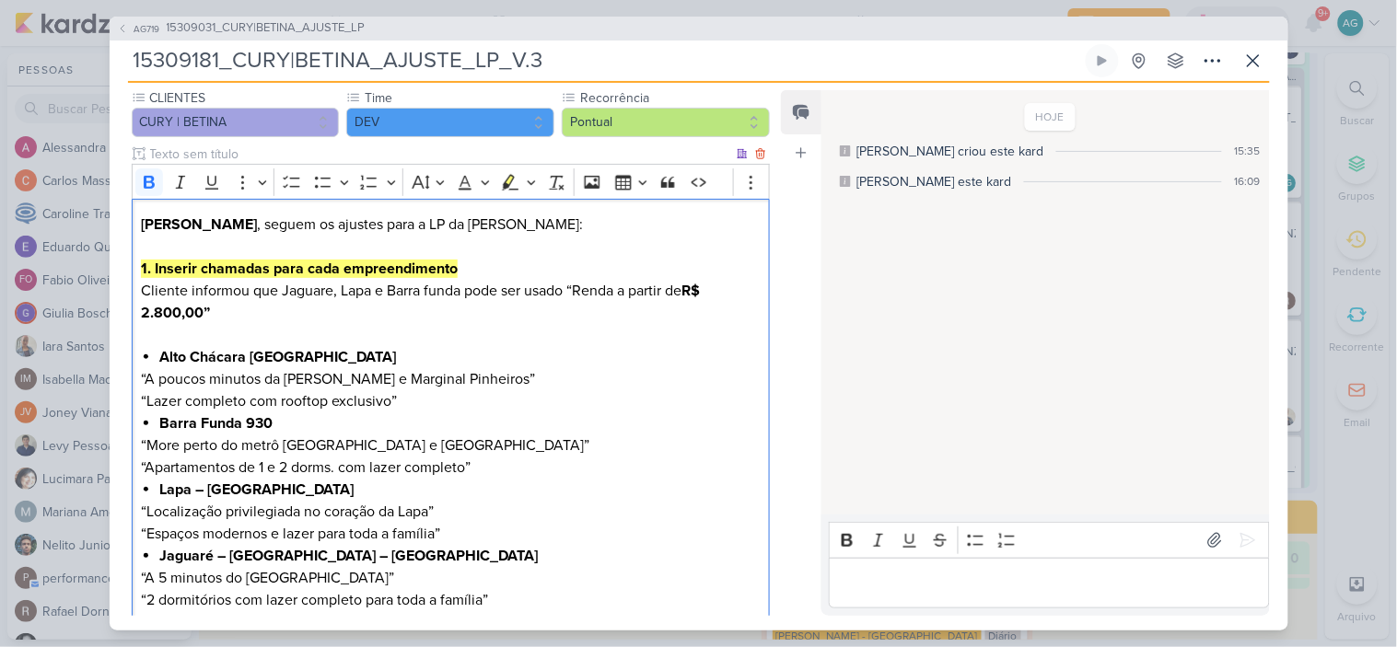
scroll to position [204, 0]
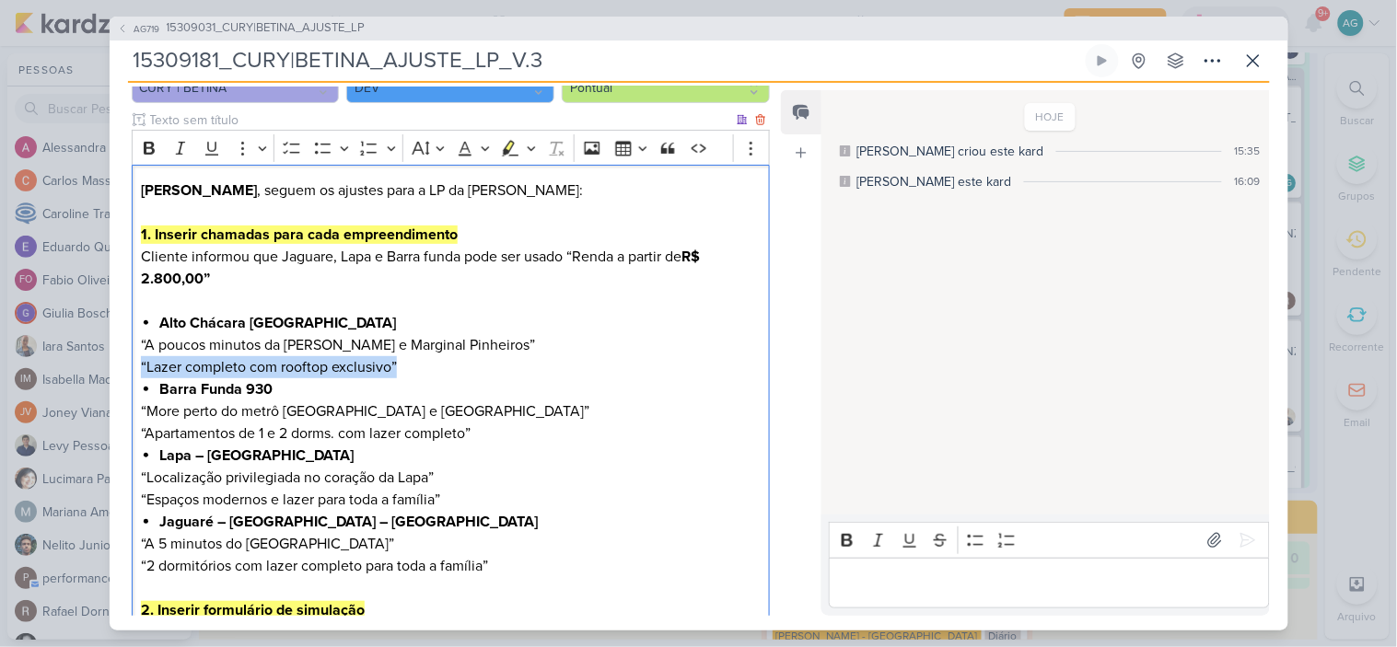
drag, startPoint x: 415, startPoint y: 366, endPoint x: 131, endPoint y: 375, distance: 284.6
click at [132, 375] on div "Fabio , seguem os ajustes para a LP da Betina: 1. Inserir chamadas para cada em…" at bounding box center [451, 643] width 639 height 957
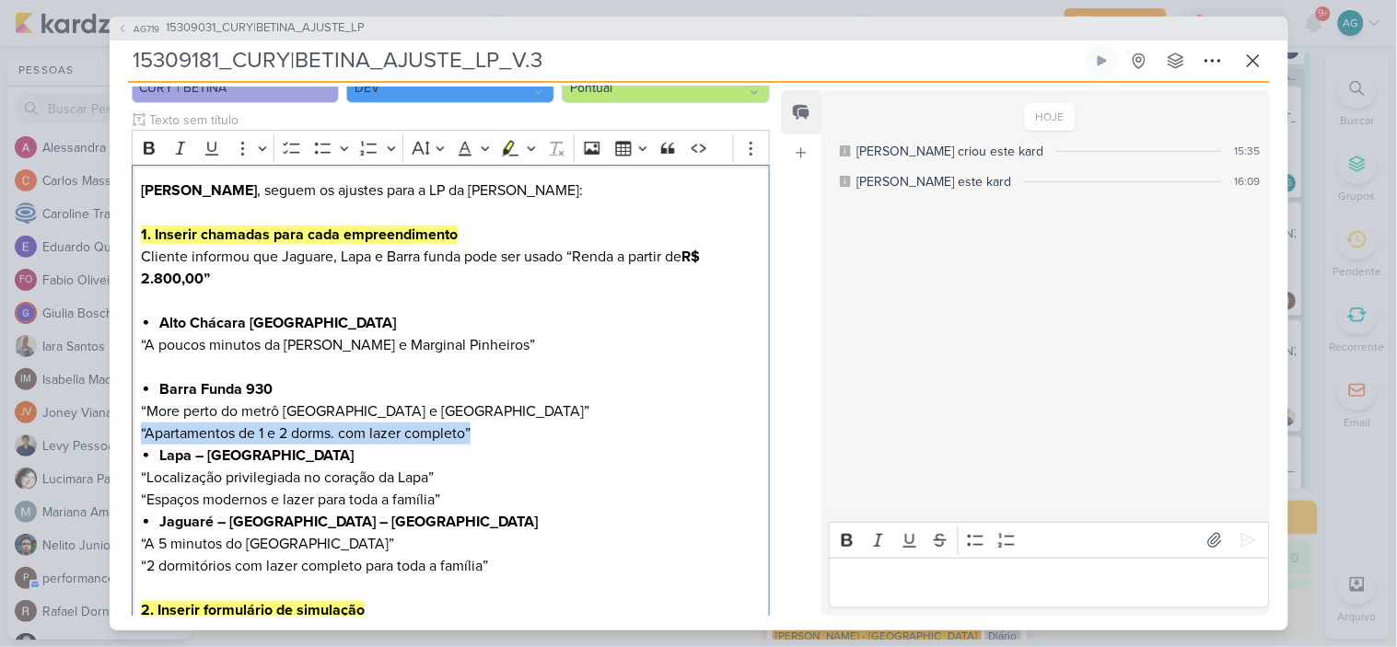
drag, startPoint x: 490, startPoint y: 436, endPoint x: 99, endPoint y: 431, distance: 391.3
click at [99, 431] on div "AG719 15309031_CURY|BETINA_AJUSTE_LP 15309181_CURY|BETINA_AJUSTE_LP_V.3" at bounding box center [698, 323] width 1397 height 647
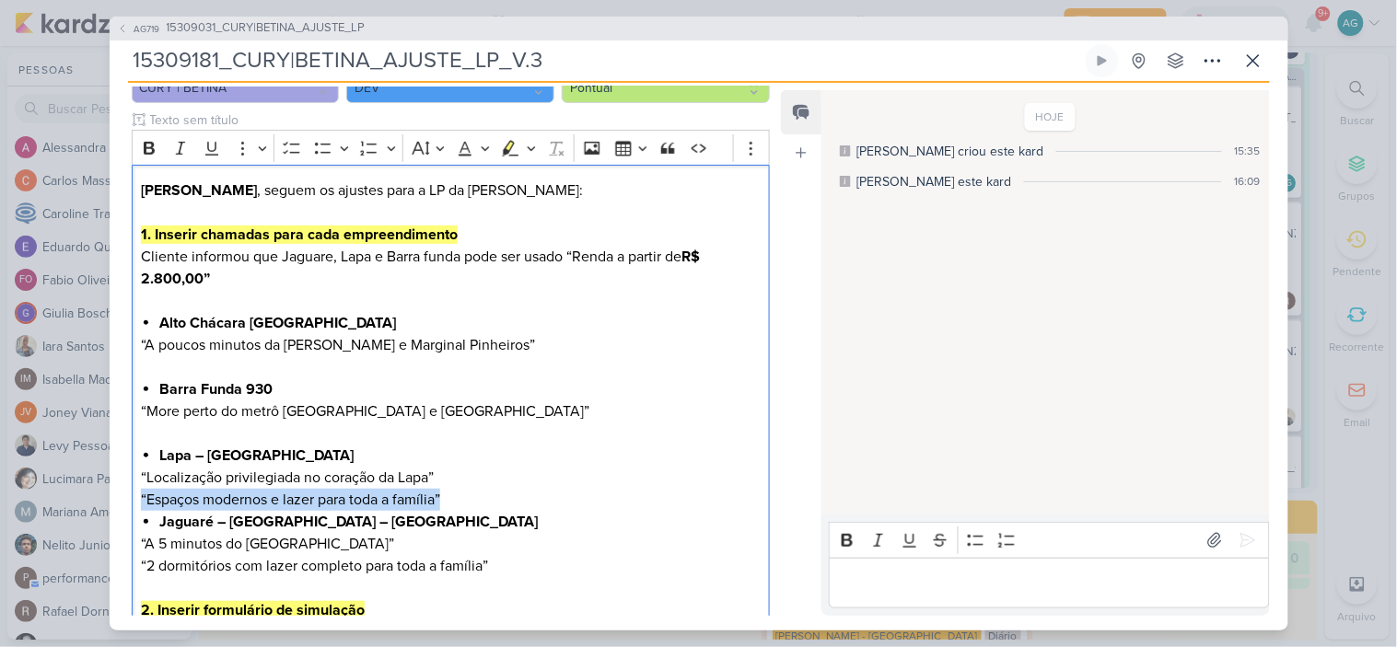
drag, startPoint x: 463, startPoint y: 502, endPoint x: 97, endPoint y: 504, distance: 366.4
click at [97, 504] on div "AG719 15309031_CURY|BETINA_AJUSTE_LP 15309181_CURY|BETINA_AJUSTE_LP_V.3" at bounding box center [698, 323] width 1397 height 647
click at [254, 276] on p "1. Inserir chamadas para cada empreendimento Cliente informou que Jaguare, Lapa…" at bounding box center [450, 268] width 619 height 88
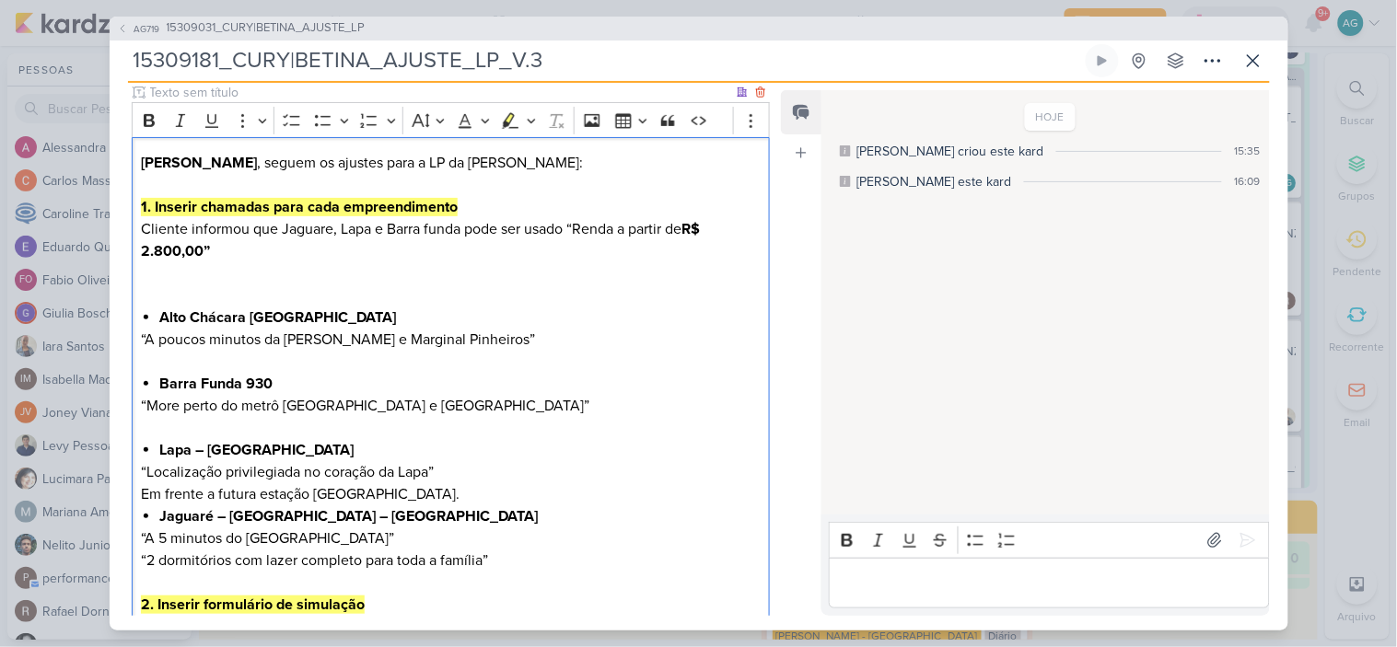
scroll to position [307, 0]
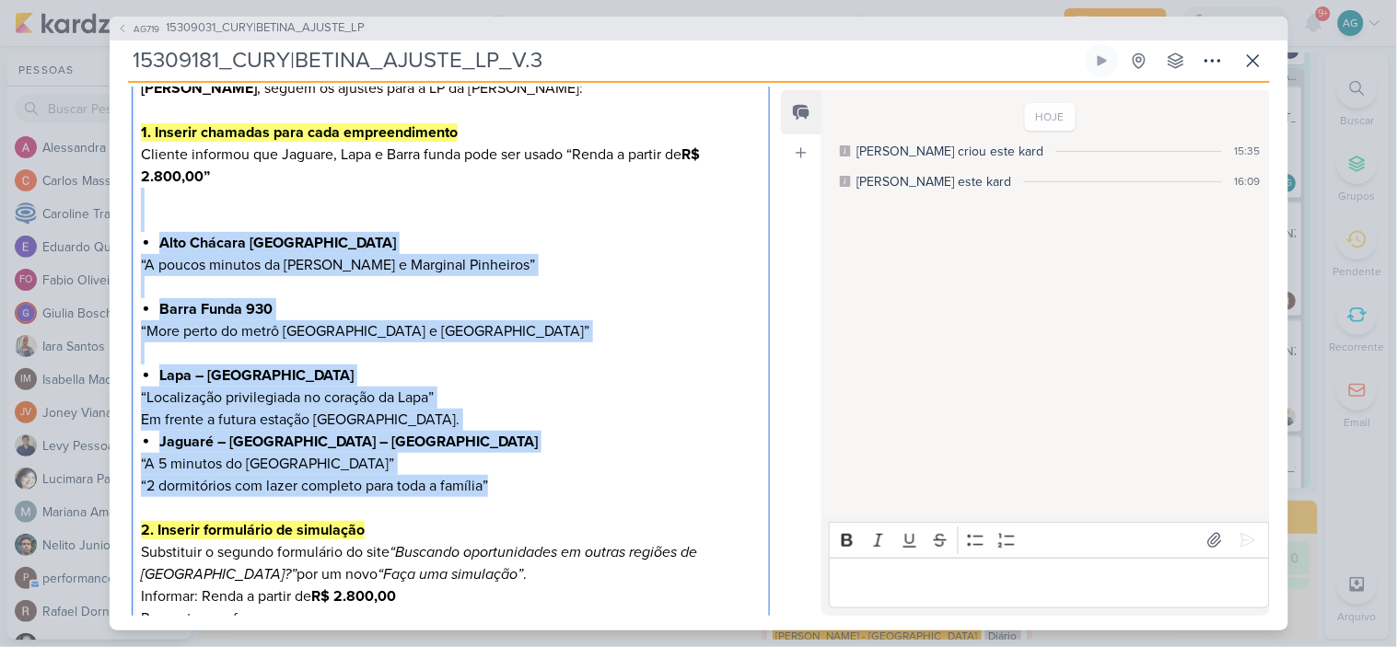
drag, startPoint x: 522, startPoint y: 484, endPoint x: 130, endPoint y: 215, distance: 475.5
click at [130, 215] on div "CLIENTES CURY | BETINA Time" at bounding box center [444, 500] width 668 height 1096
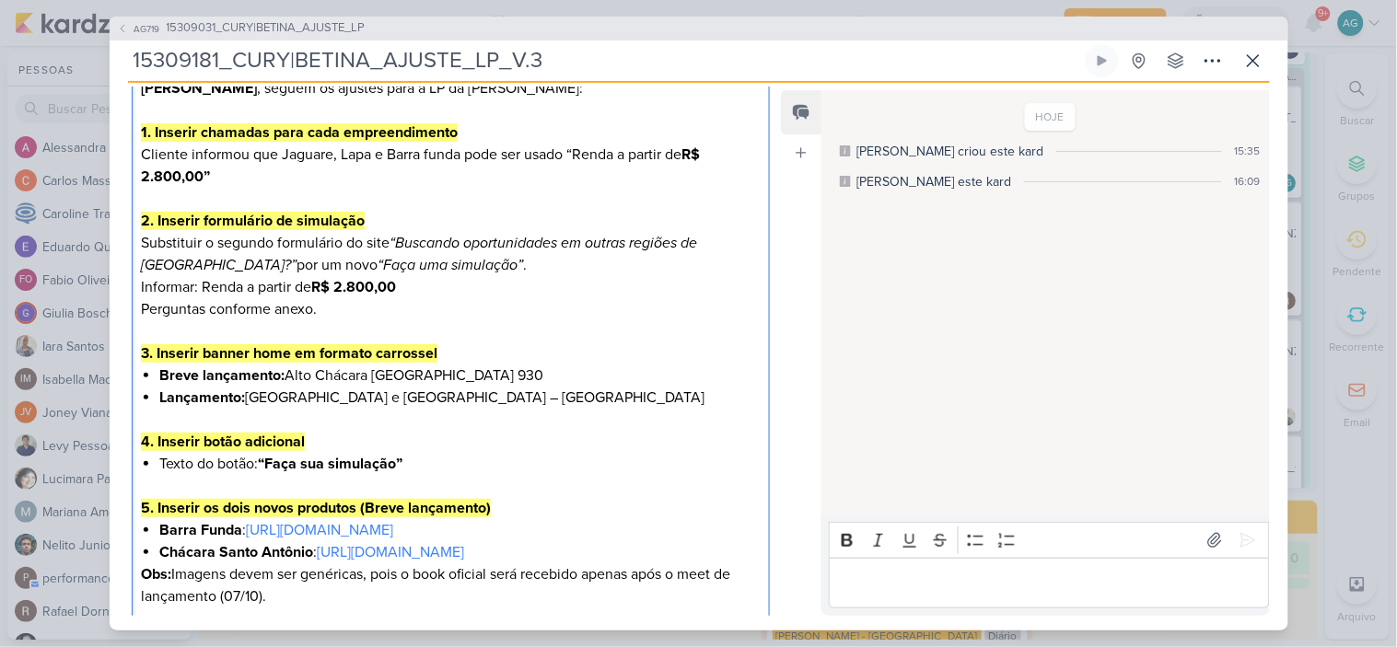
click at [427, 150] on p "1. Inserir chamadas para cada empreendimento Cliente informou que Jaguare, Lapa…" at bounding box center [450, 177] width 619 height 110
click at [271, 180] on p "1. Inserir chamadas para cada empreendimento Cliente informou que Jaguare, Lapa…" at bounding box center [450, 177] width 619 height 110
click at [246, 173] on p "1. Inserir chamadas para cada empreendimento Cliente informou que Jaguare, Lapa…" at bounding box center [450, 177] width 619 height 110
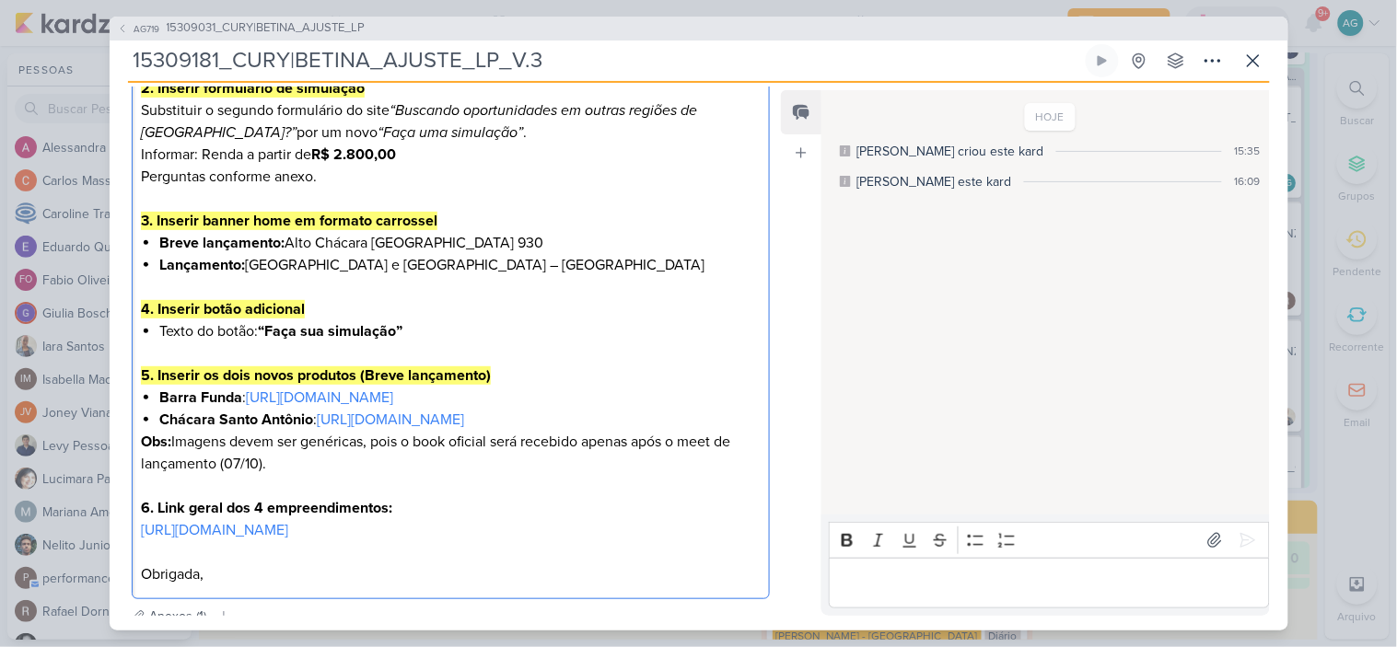
scroll to position [511, 0]
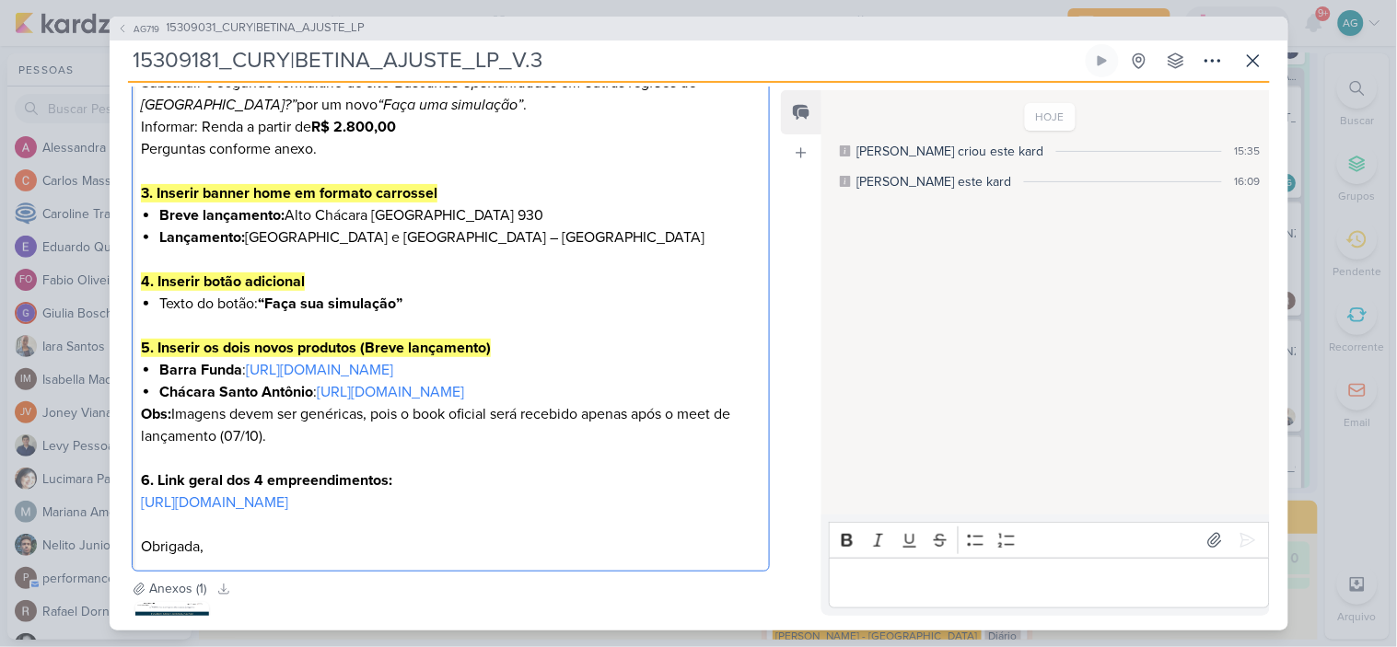
click at [288, 512] on link "[URL][DOMAIN_NAME]" at bounding box center [214, 502] width 147 height 18
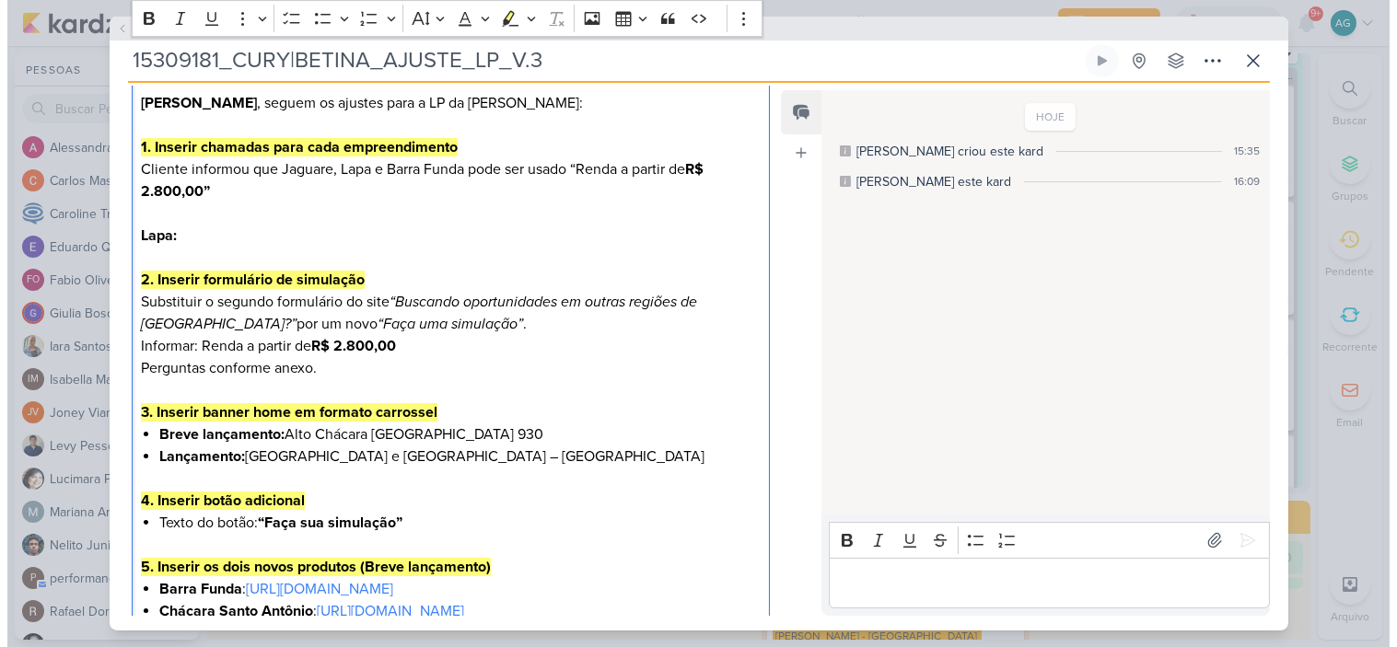
scroll to position [204, 0]
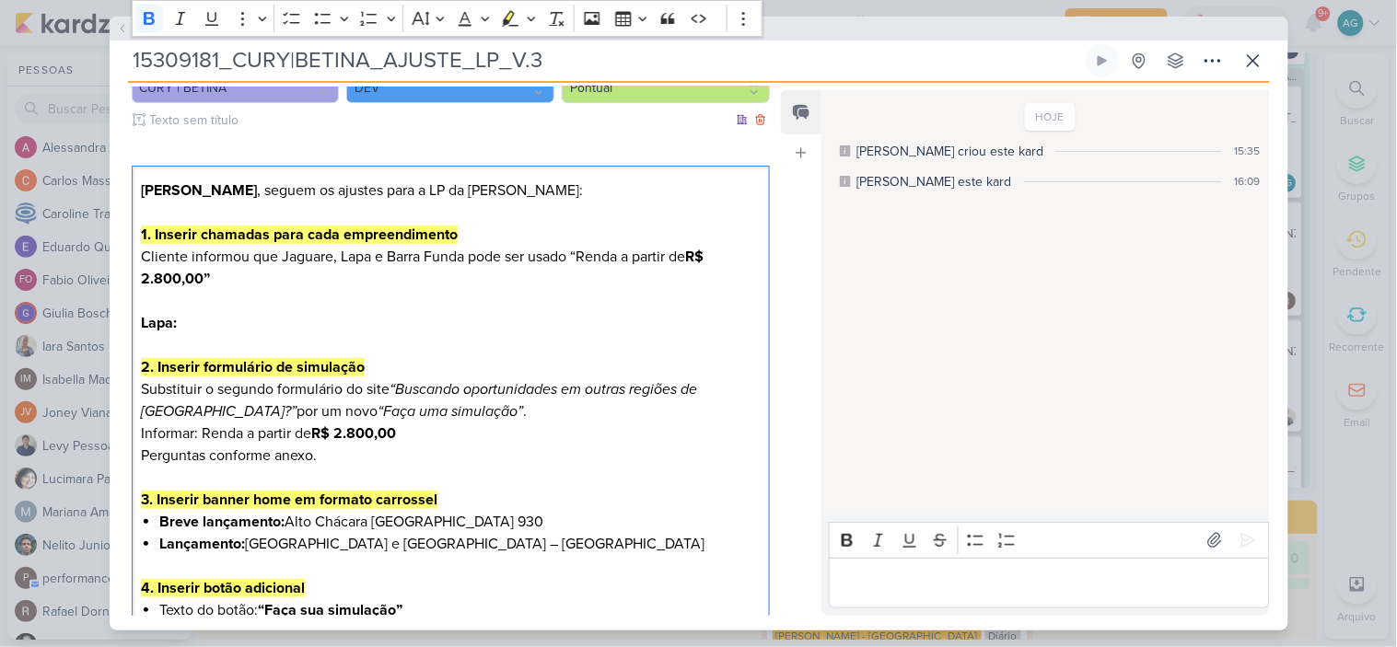
click at [226, 319] on p "1. Inserir chamadas para cada empreendimento Cliente informou que Jaguare, Lapa…" at bounding box center [450, 301] width 619 height 155
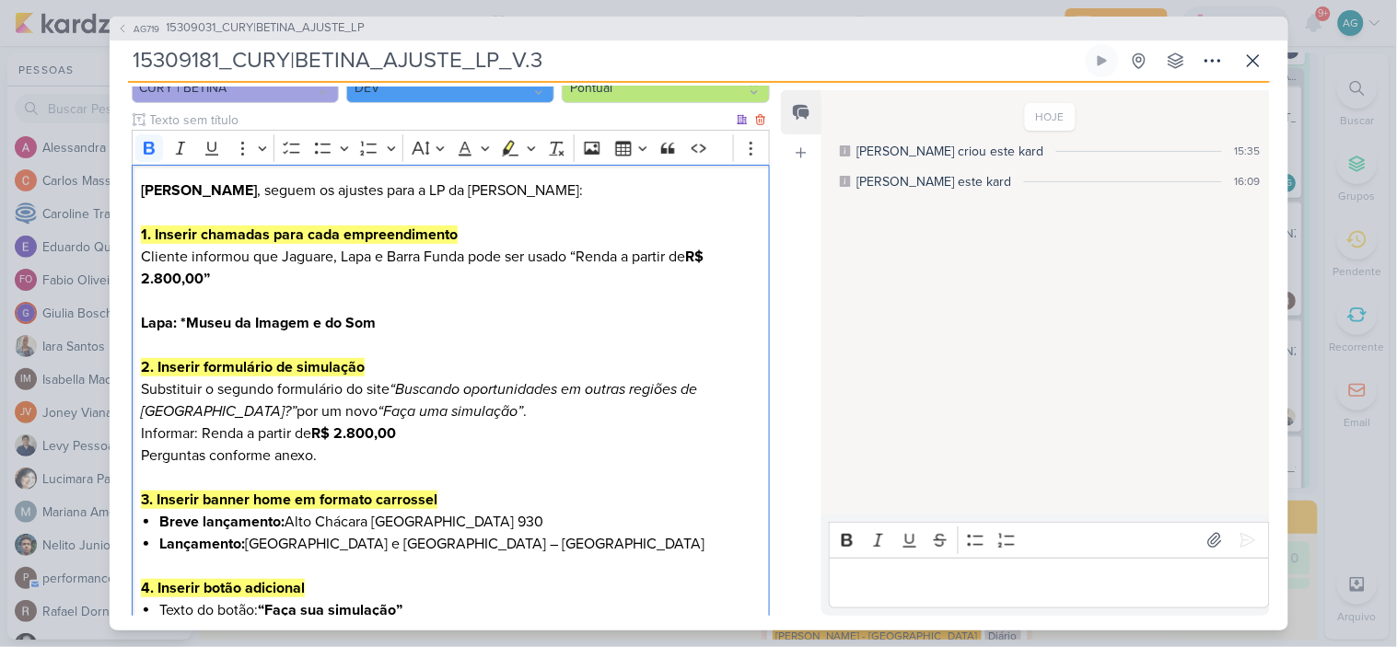
click at [180, 319] on strong "Lapa: *Museu da Imagem e do Som" at bounding box center [258, 323] width 235 height 18
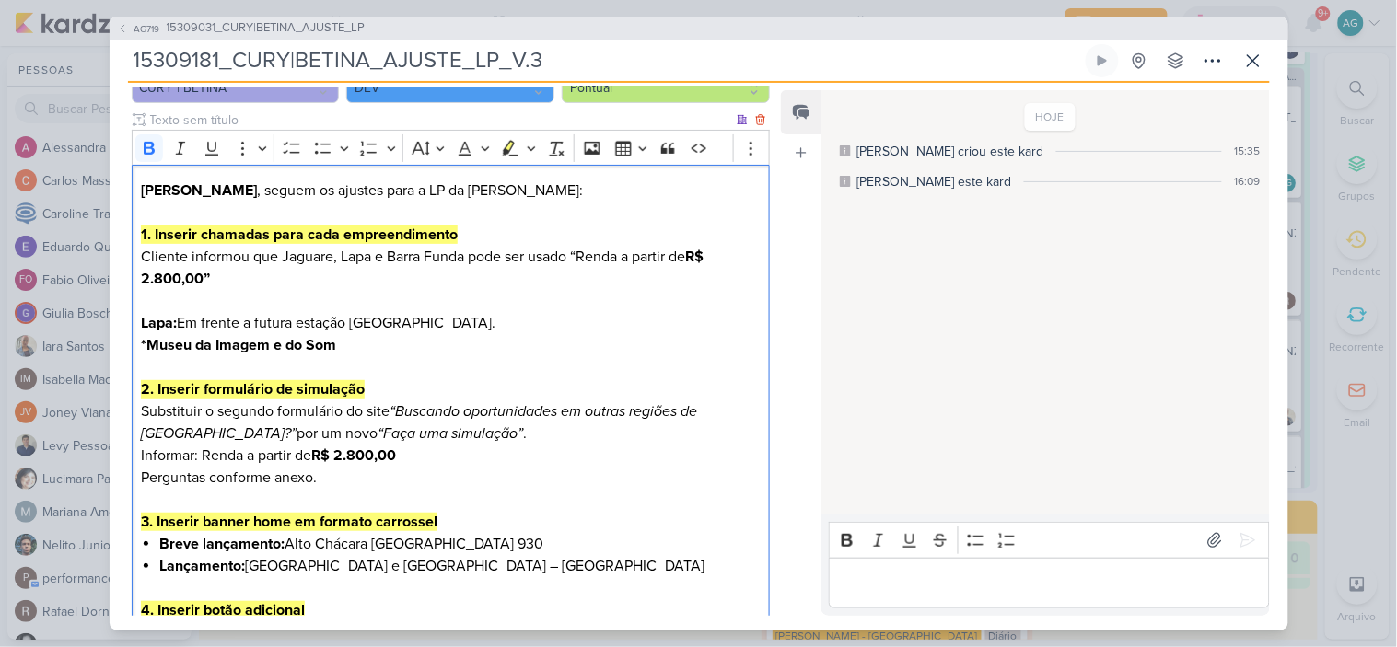
click at [182, 318] on span "Em frente a futura estação Santa Marina." at bounding box center [336, 323] width 319 height 18
click at [502, 317] on p "1. Inserir chamadas para cada empreendimento Cliente informou que Jaguare, Lapa…" at bounding box center [450, 312] width 619 height 177
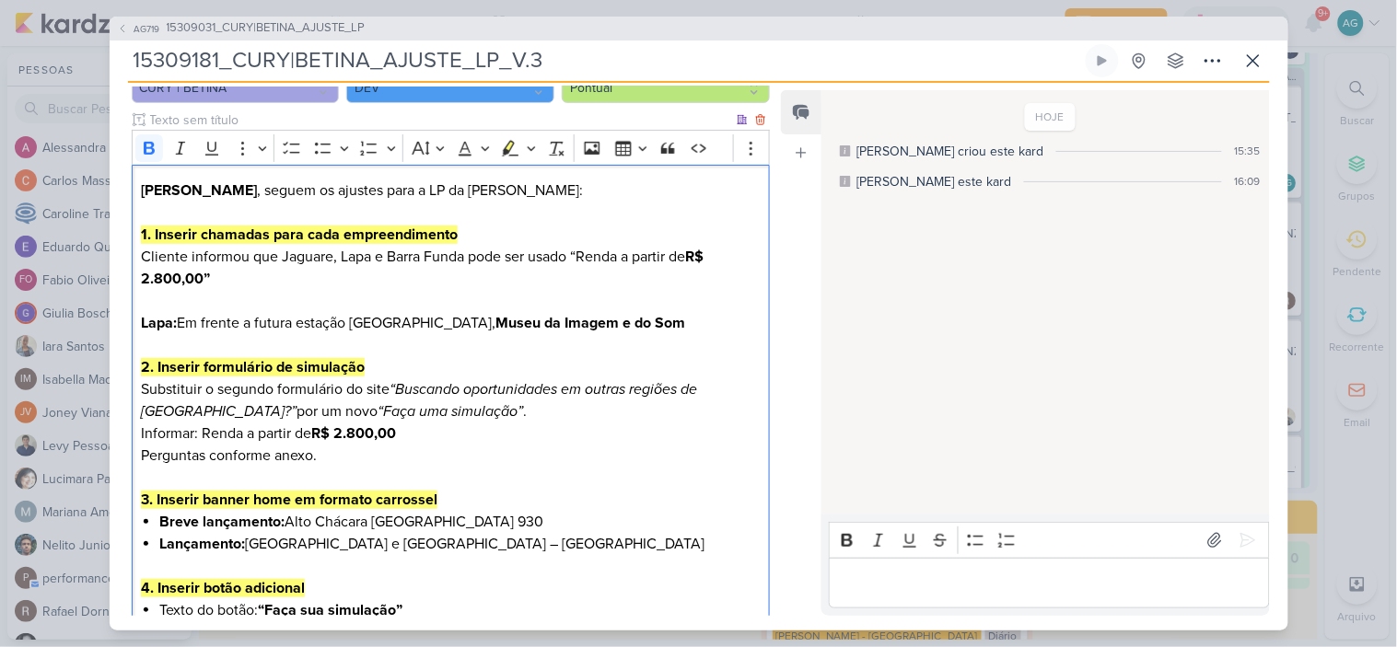
click at [654, 320] on p "1. Inserir chamadas para cada empreendimento Cliente informou que Jaguare, Lapa…" at bounding box center [450, 301] width 619 height 155
drag, startPoint x: 721, startPoint y: 315, endPoint x: 448, endPoint y: 319, distance: 272.5
click at [448, 319] on p "1. Inserir chamadas para cada empreendimento Cliente informou que Jaguare, Lapa…" at bounding box center [450, 301] width 619 height 155
click at [151, 148] on icon "Editor toolbar" at bounding box center [149, 148] width 18 height 18
click at [551, 307] on p "1. Inserir chamadas para cada empreendimento Cliente informou que Jaguare, Lapa…" at bounding box center [450, 301] width 619 height 155
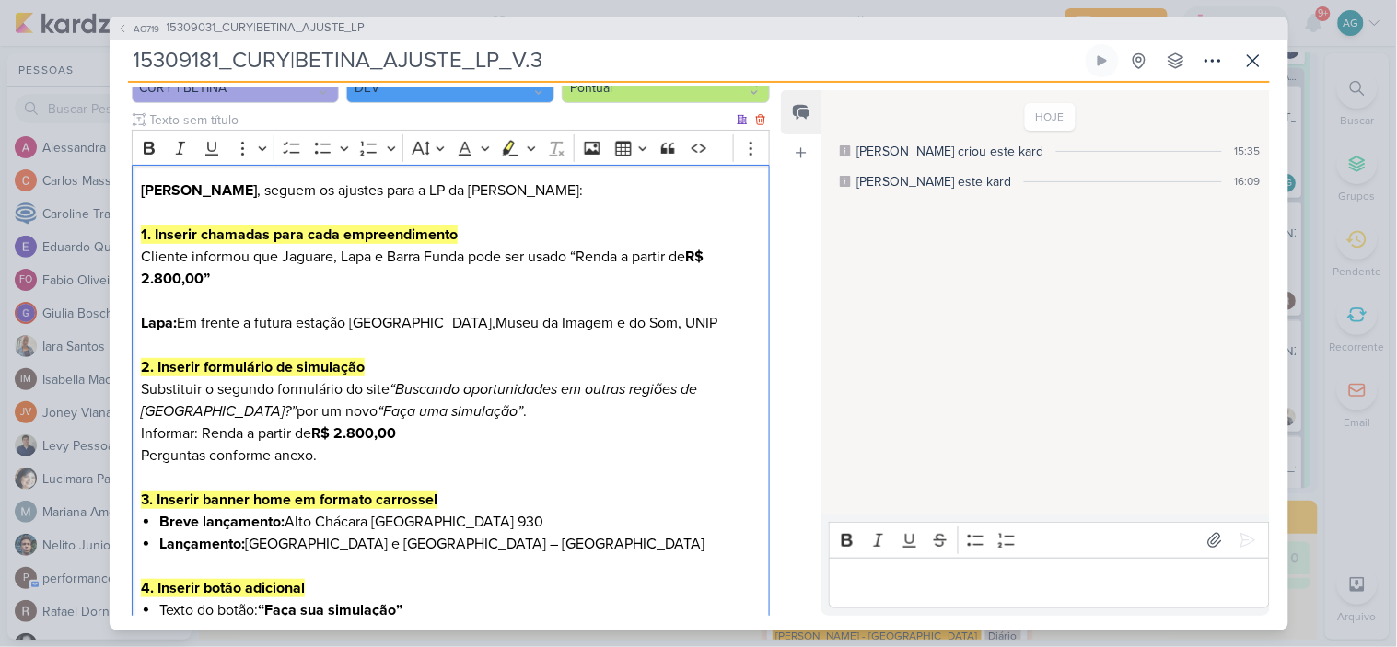
click at [274, 254] on p "1. Inserir chamadas para cada empreendimento Cliente informou que Jaguare, Lapa…" at bounding box center [450, 301] width 619 height 155
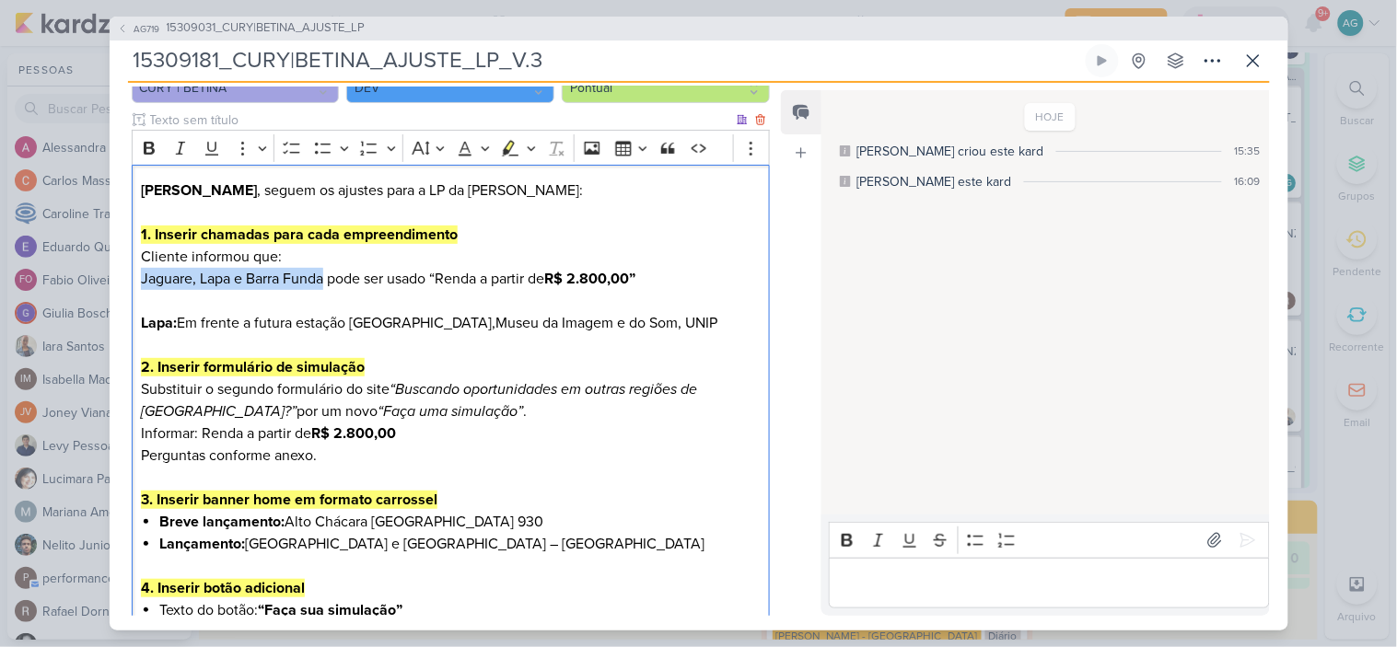
drag, startPoint x: 142, startPoint y: 279, endPoint x: 326, endPoint y: 277, distance: 184.1
click at [326, 277] on p "1. Inserir chamadas para cada empreendimento Cliente informou que: Jaguare, Lap…" at bounding box center [450, 301] width 619 height 155
click at [153, 145] on icon "Editor toolbar" at bounding box center [149, 148] width 11 height 13
click at [328, 313] on p "1. Inserir chamadas para cada empreendimento Cliente informou que: Jaguare, Lap…" at bounding box center [450, 301] width 619 height 155
click at [689, 277] on p "1. Inserir chamadas para cada empreendimento Cliente informou que: Jaguare, Lap…" at bounding box center [450, 301] width 619 height 155
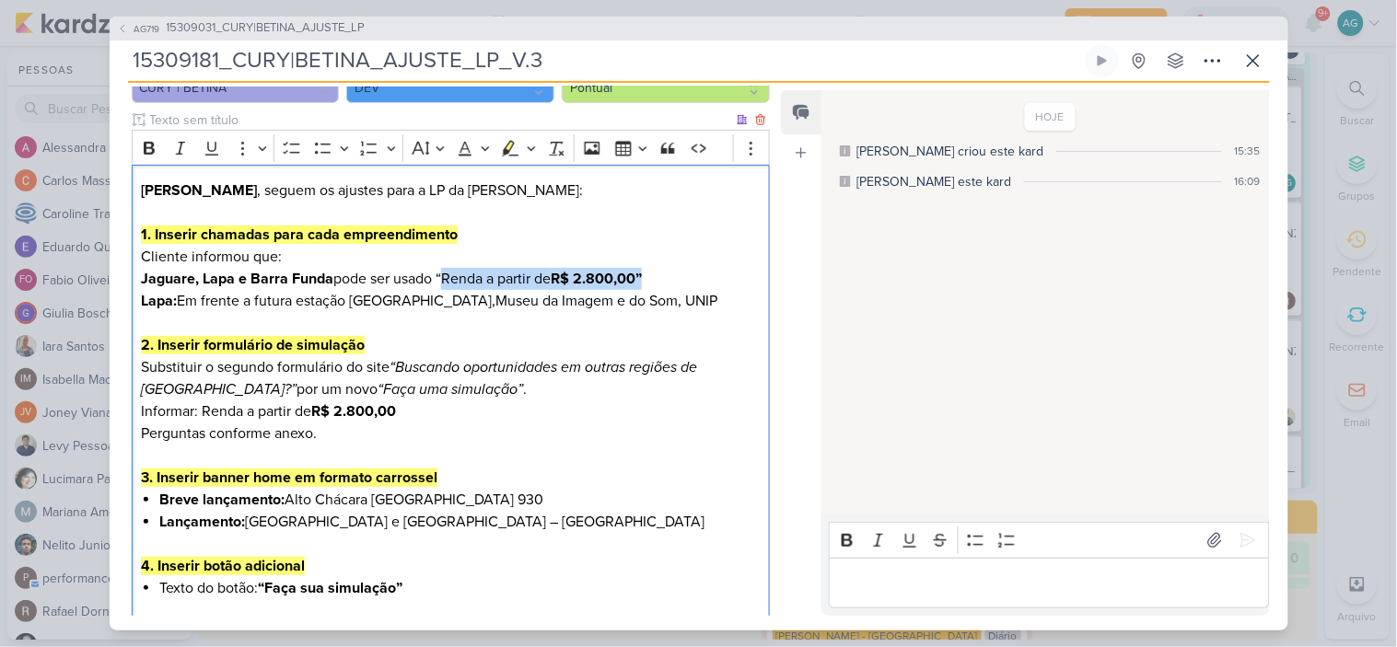
drag, startPoint x: 687, startPoint y: 272, endPoint x: 440, endPoint y: 273, distance: 246.7
click at [440, 273] on p "1. Inserir chamadas para cada empreendimento Cliente informou que: Jaguare, Lap…" at bounding box center [450, 290] width 619 height 133
click at [151, 148] on icon "Editor toolbar" at bounding box center [149, 148] width 18 height 18
click at [672, 253] on p "1. Inserir chamadas para cada empreendimento Cliente informou que: Jaguare, Lap…" at bounding box center [450, 290] width 619 height 133
drag, startPoint x: 663, startPoint y: 276, endPoint x: 440, endPoint y: 272, distance: 222.8
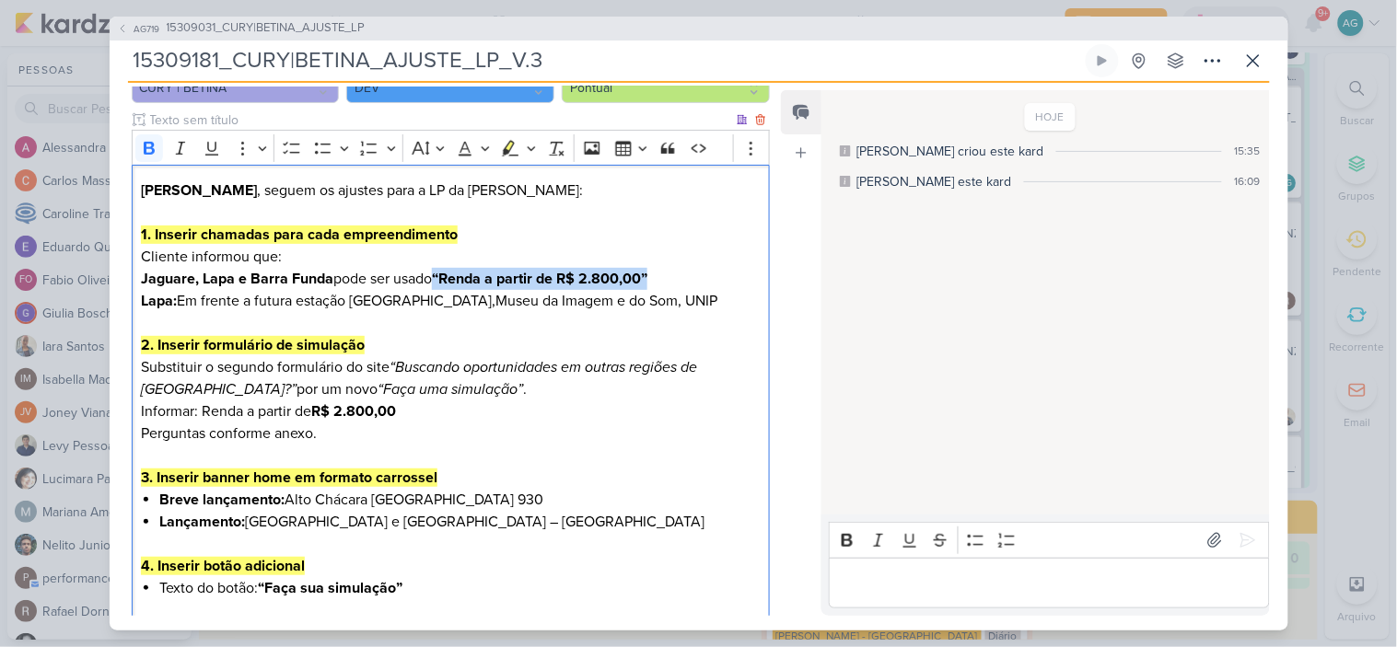
click at [440, 272] on p "1. Inserir chamadas para cada empreendimento Cliente informou que: Jaguare, Lap…" at bounding box center [450, 290] width 619 height 133
drag, startPoint x: 150, startPoint y: 142, endPoint x: 259, endPoint y: 189, distance: 118.3
click at [149, 142] on icon "Editor toolbar" at bounding box center [149, 148] width 11 height 13
click at [595, 329] on p "1. Inserir chamadas para cada empreendimento Cliente informou que: Jaguare, Lap…" at bounding box center [450, 290] width 619 height 133
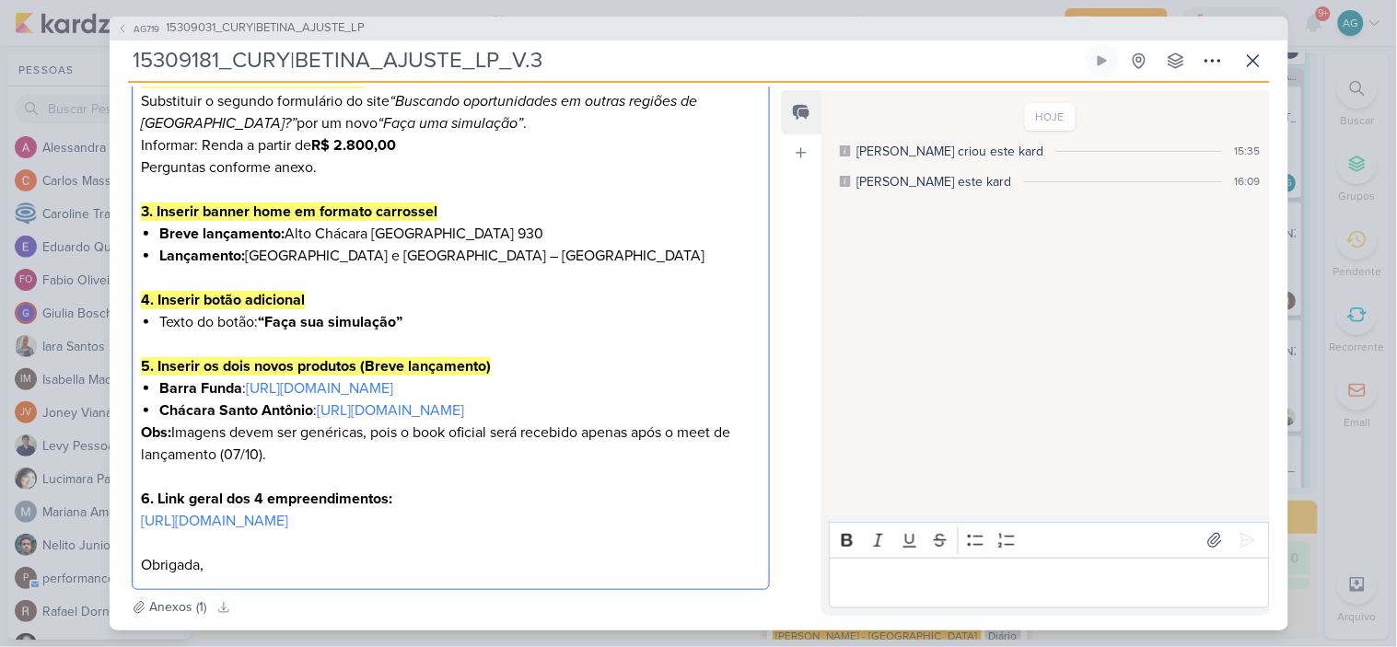
scroll to position [700, 0]
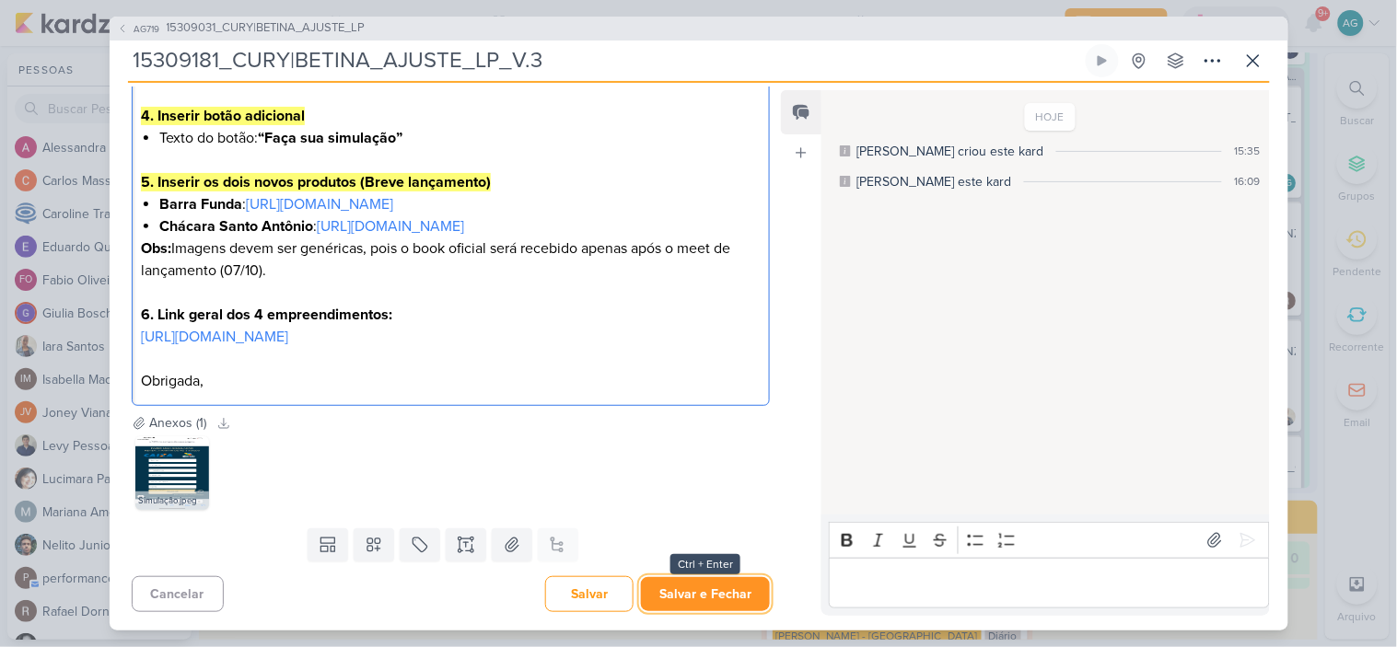
click at [706, 601] on button "Salvar e Fechar" at bounding box center [705, 594] width 129 height 34
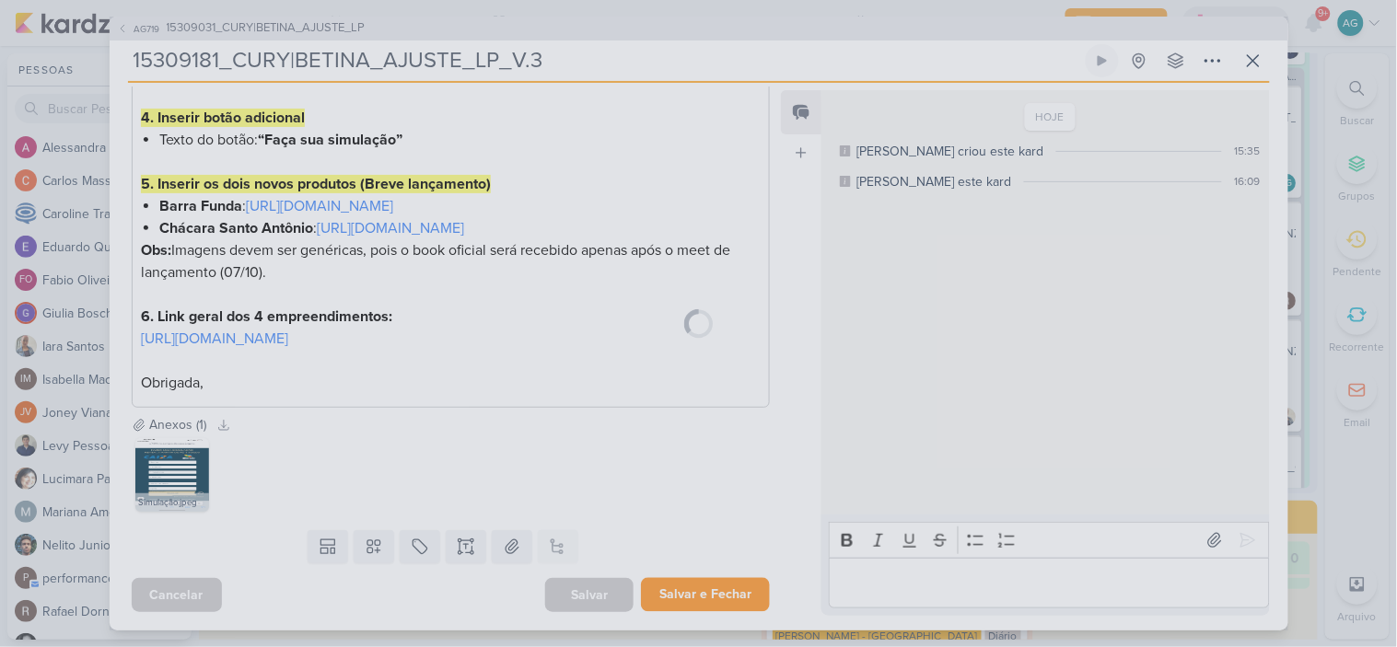
scroll to position [697, 0]
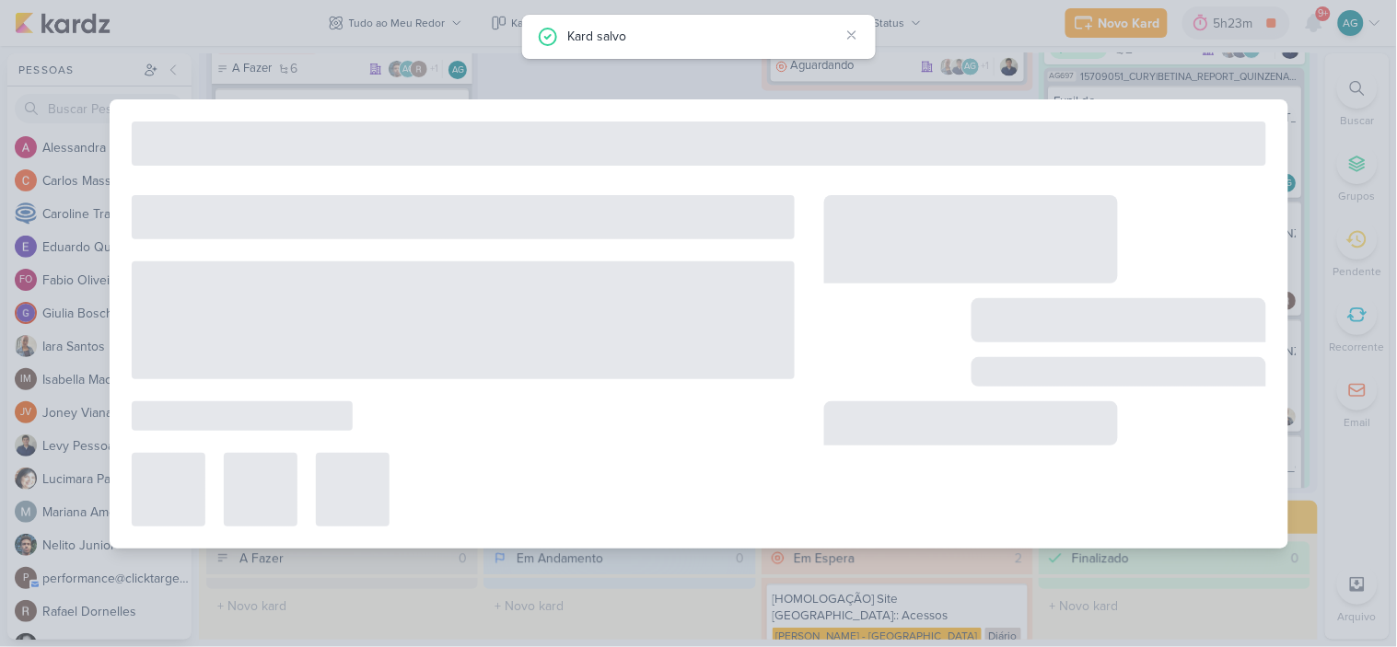
type input "15309031_CURY|BETINA_AJUSTE_LP"
type input "[DATE] 23:59"
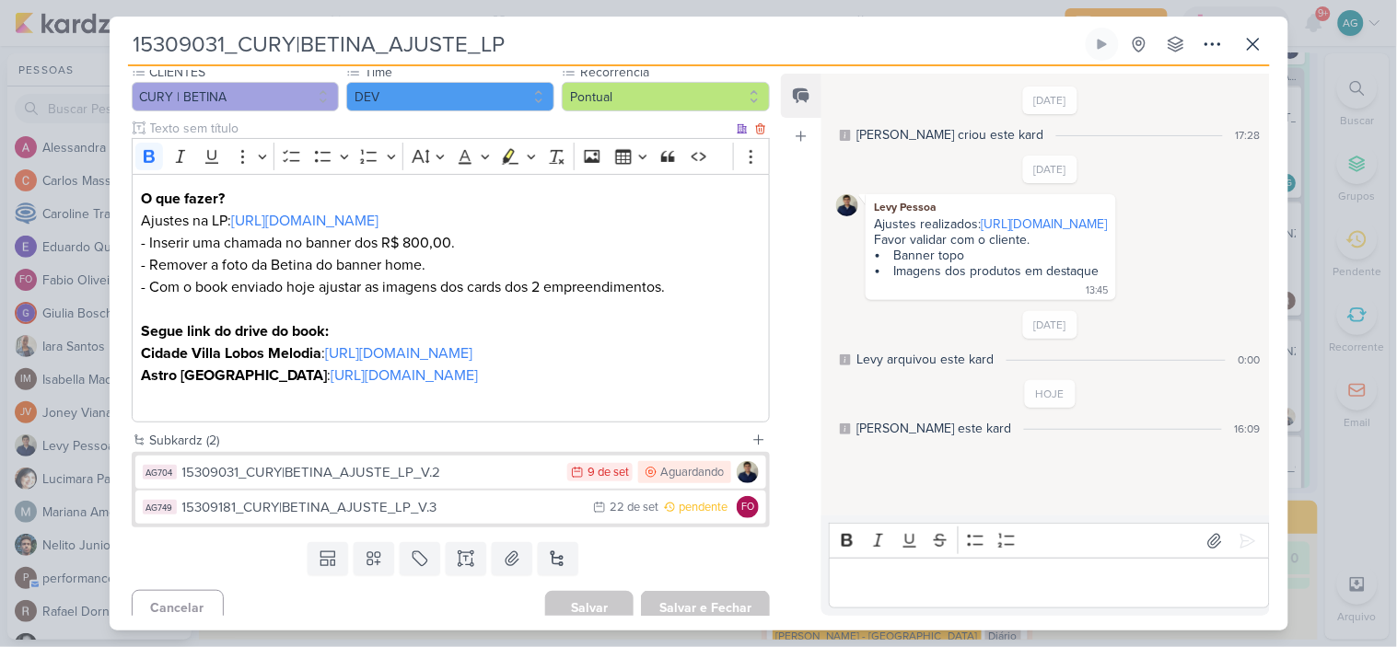
scroll to position [238, 0]
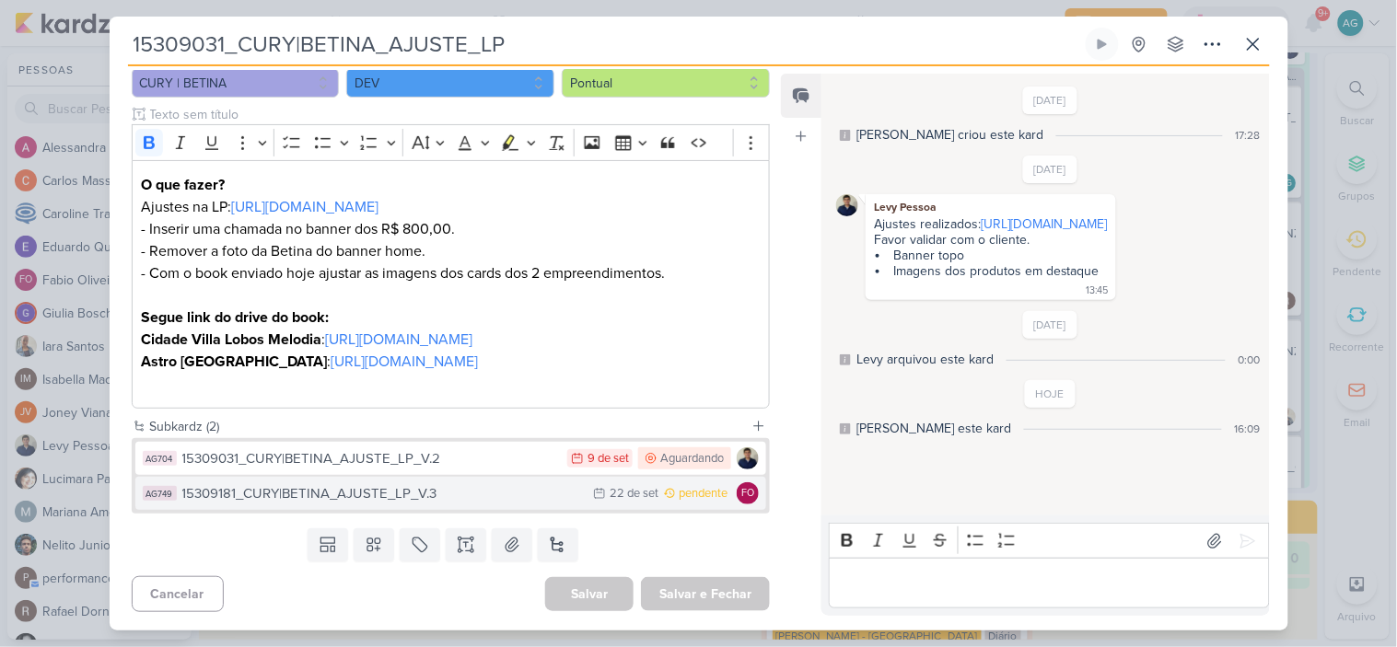
click at [452, 493] on div "15309181_CURY|BETINA_AJUSTE_LP_V.3" at bounding box center [383, 493] width 402 height 21
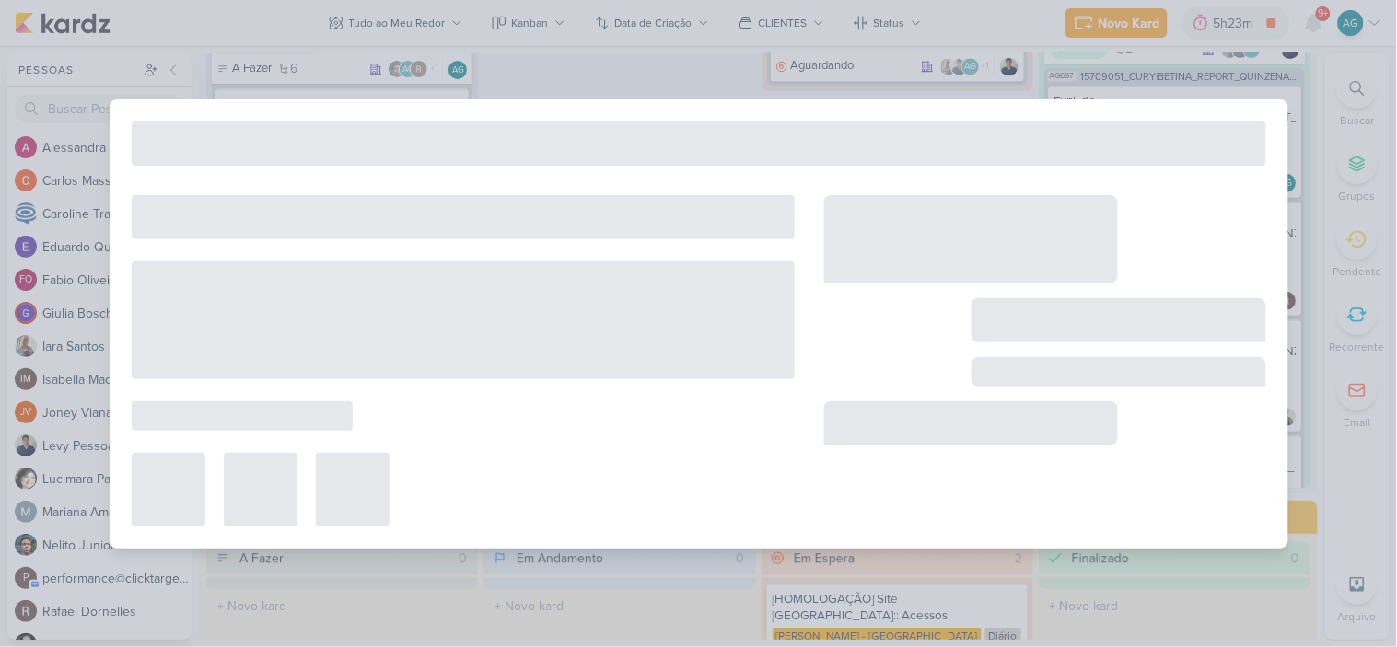
type input "15309181_CURY|BETINA_AJUSTE_LP_V.3"
type input "22 de setembro de 2025 às 23:59"
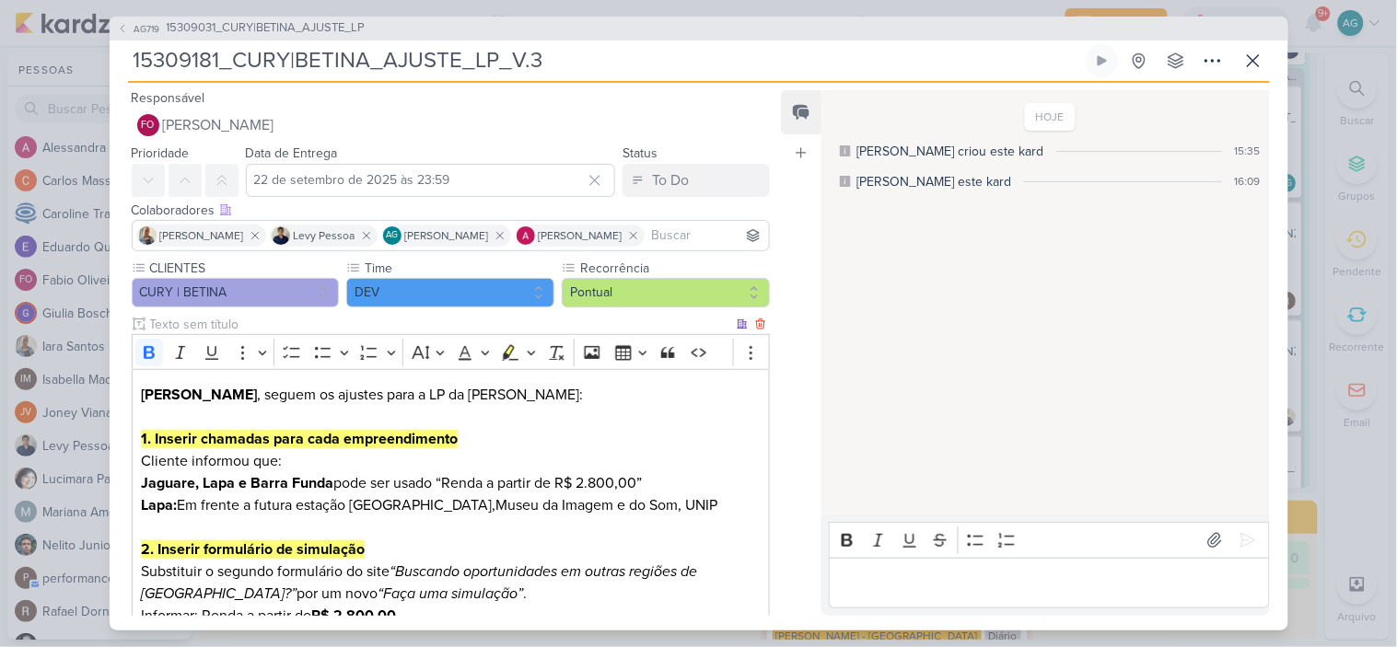
click at [180, 503] on span "Em frente a futura estação Santa Marina," at bounding box center [336, 505] width 319 height 18
click at [690, 503] on p "1. Inserir chamadas para cada empreendimento Cliente informou que: Jaguare, Lap…" at bounding box center [450, 494] width 619 height 133
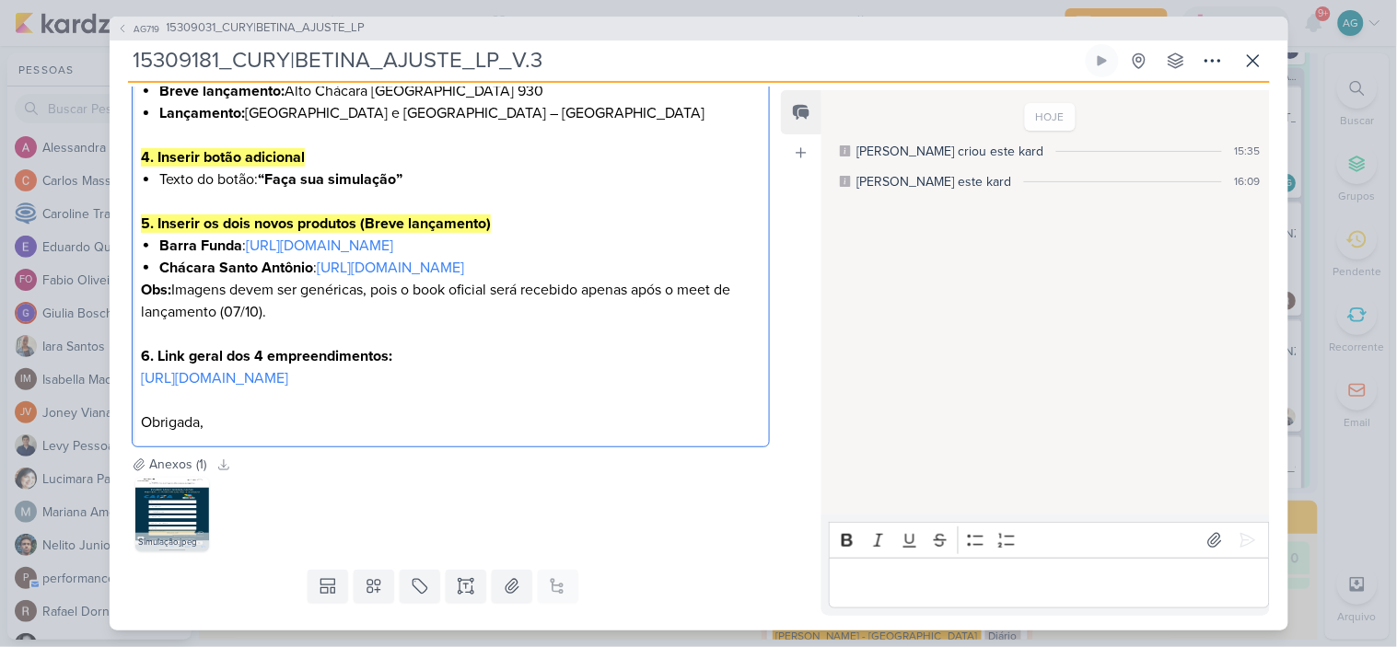
scroll to position [700, 0]
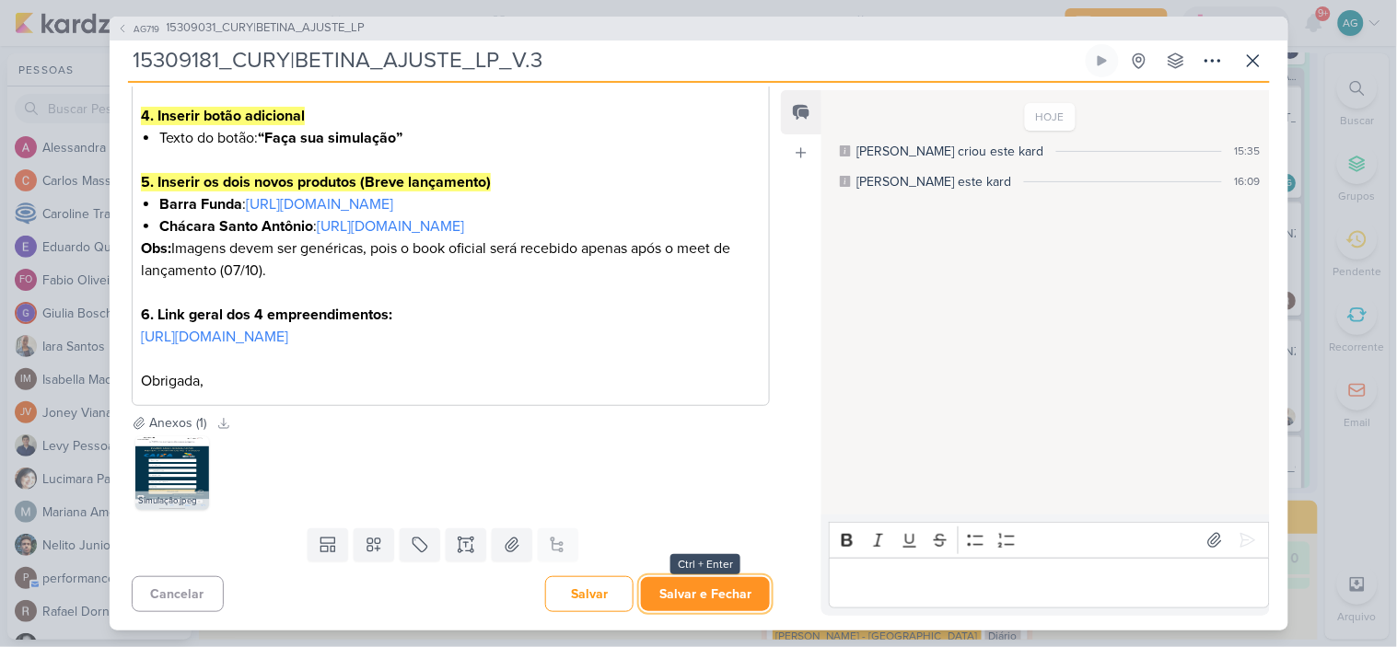
click at [719, 595] on button "Salvar e Fechar" at bounding box center [705, 594] width 129 height 34
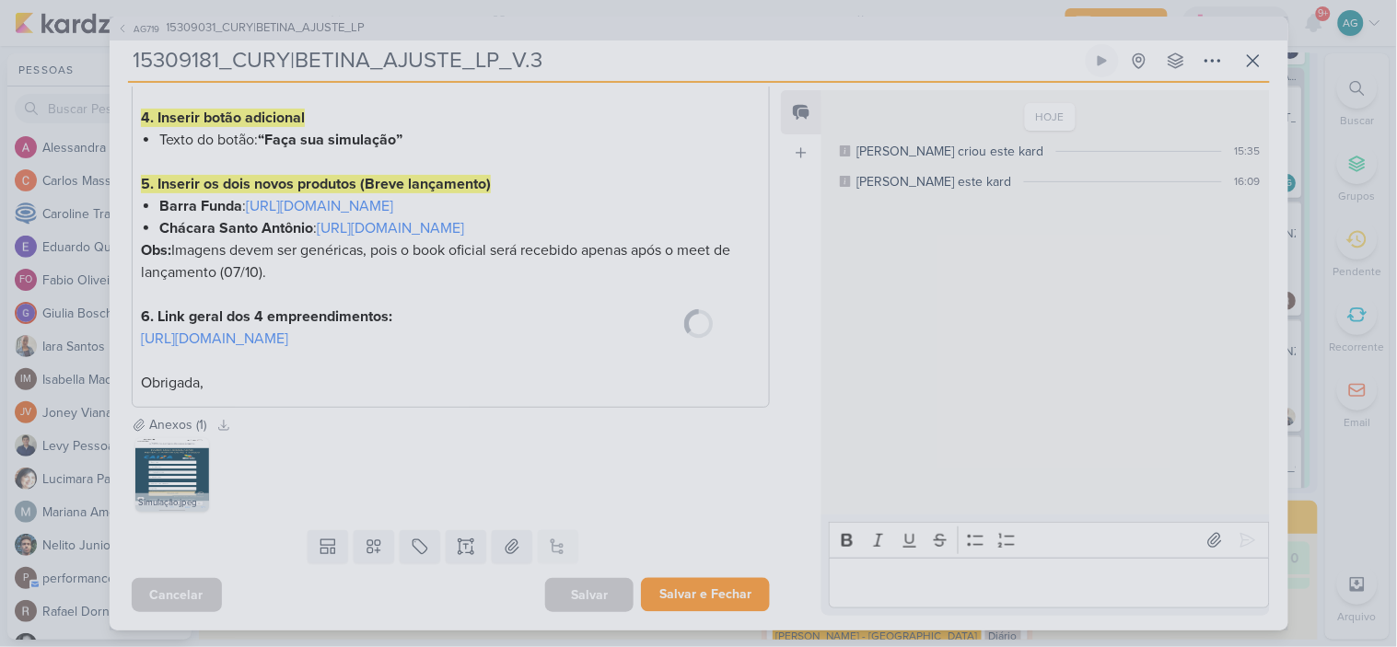
scroll to position [697, 0]
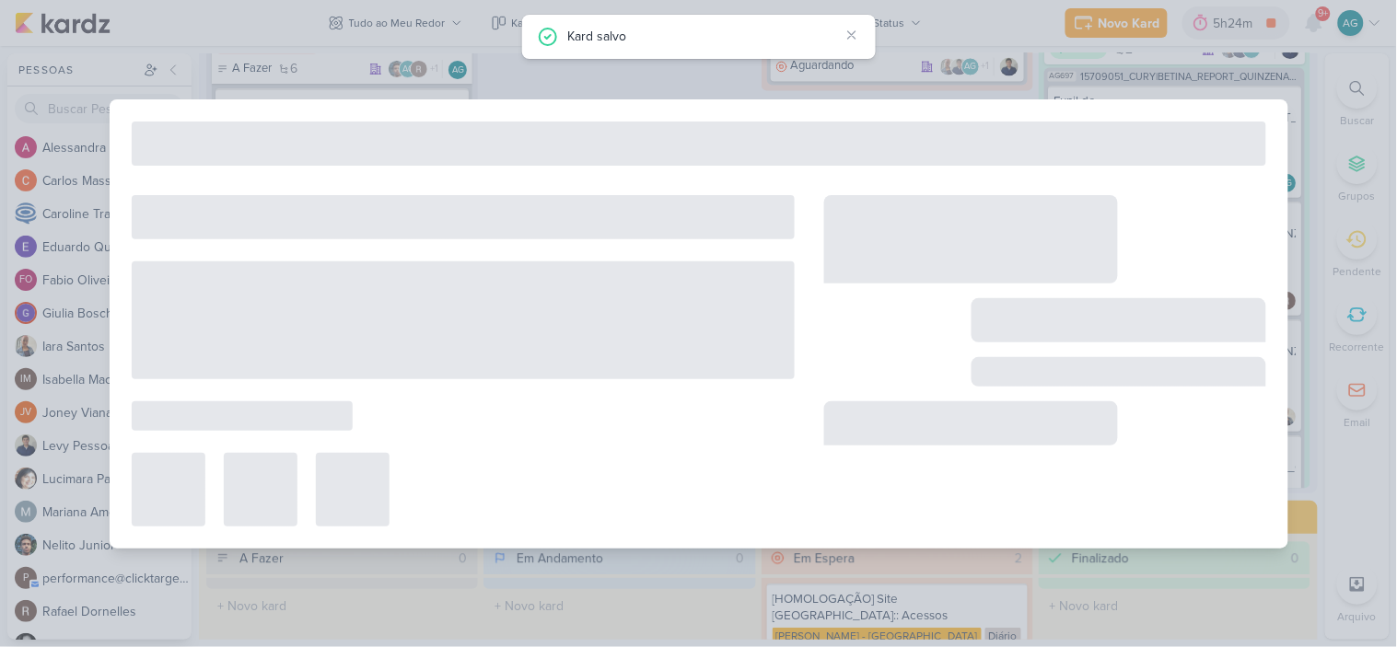
type input "15309031_CURY|BETINA_AJUSTE_LP"
type input "[DATE] 23:59"
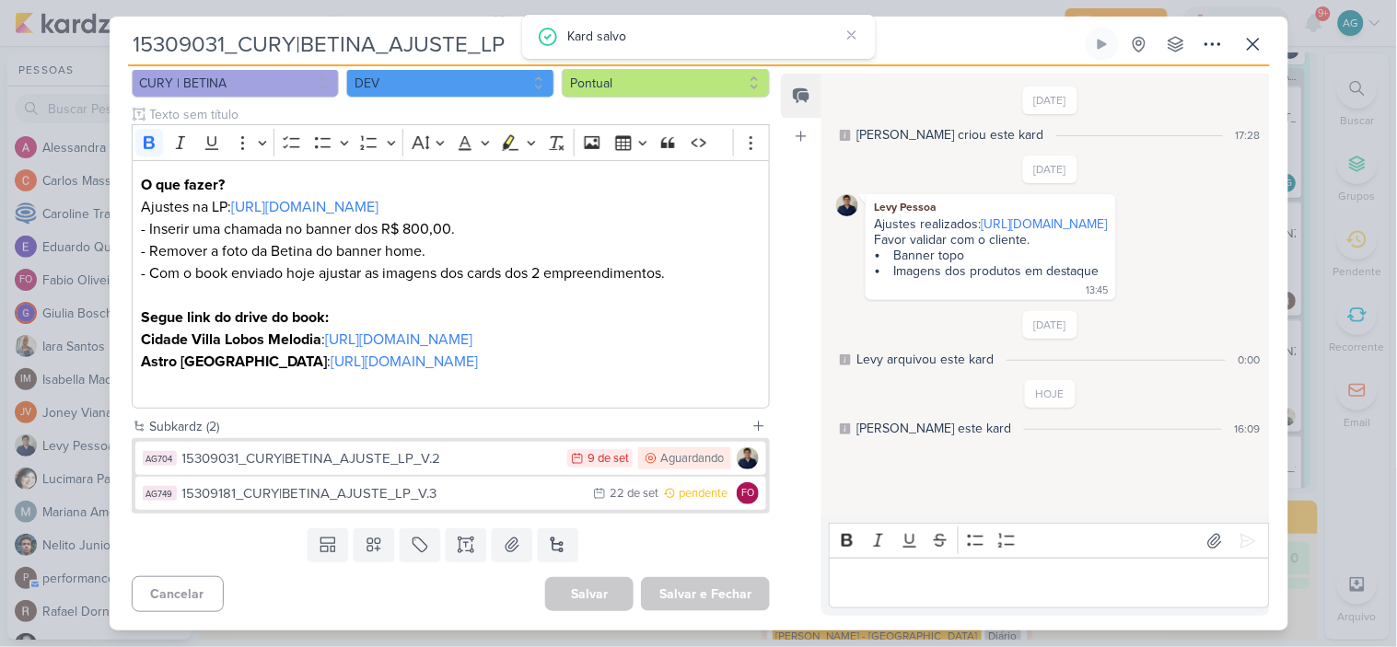
scroll to position [0, 0]
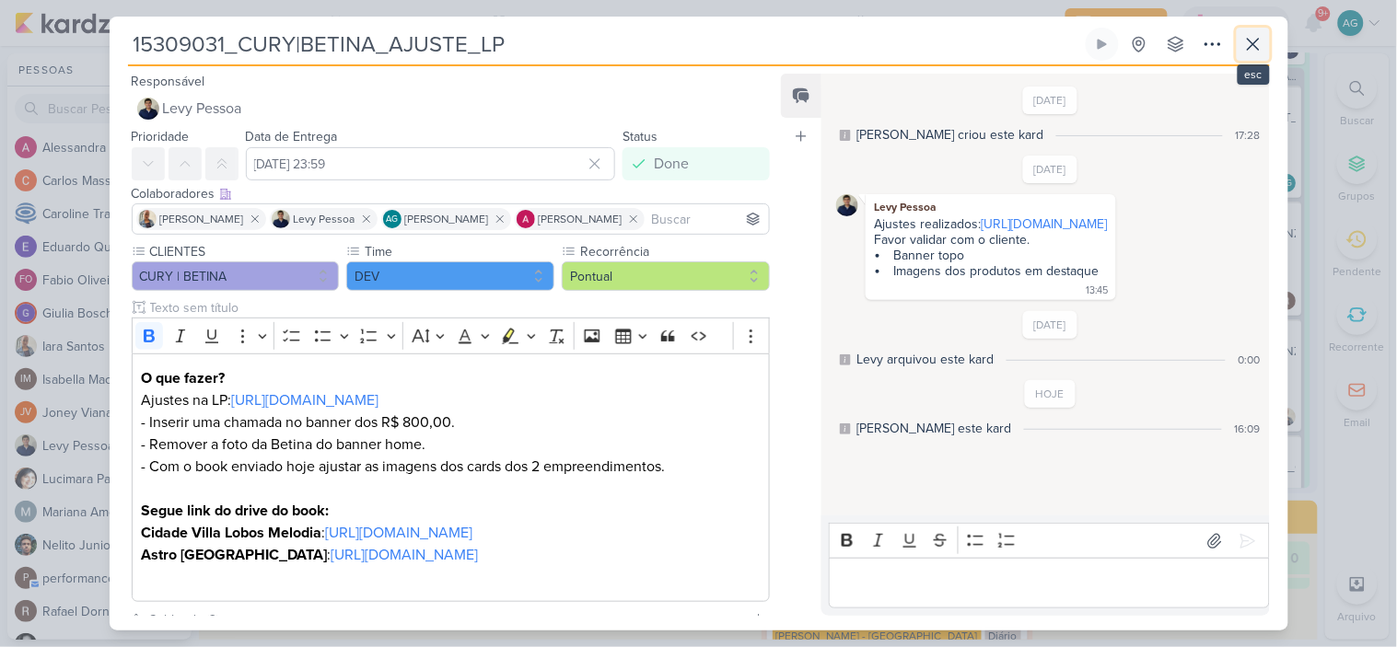
click at [1242, 50] on icon at bounding box center [1253, 44] width 22 height 22
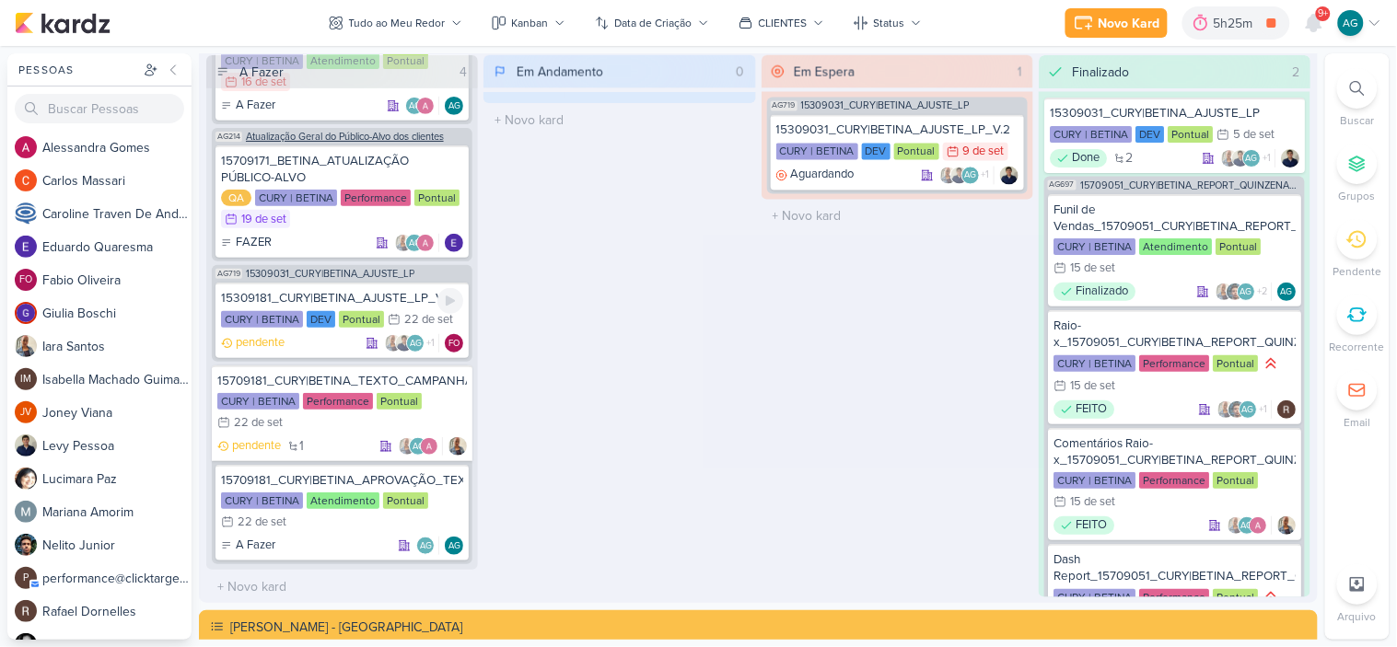
scroll to position [2754, 0]
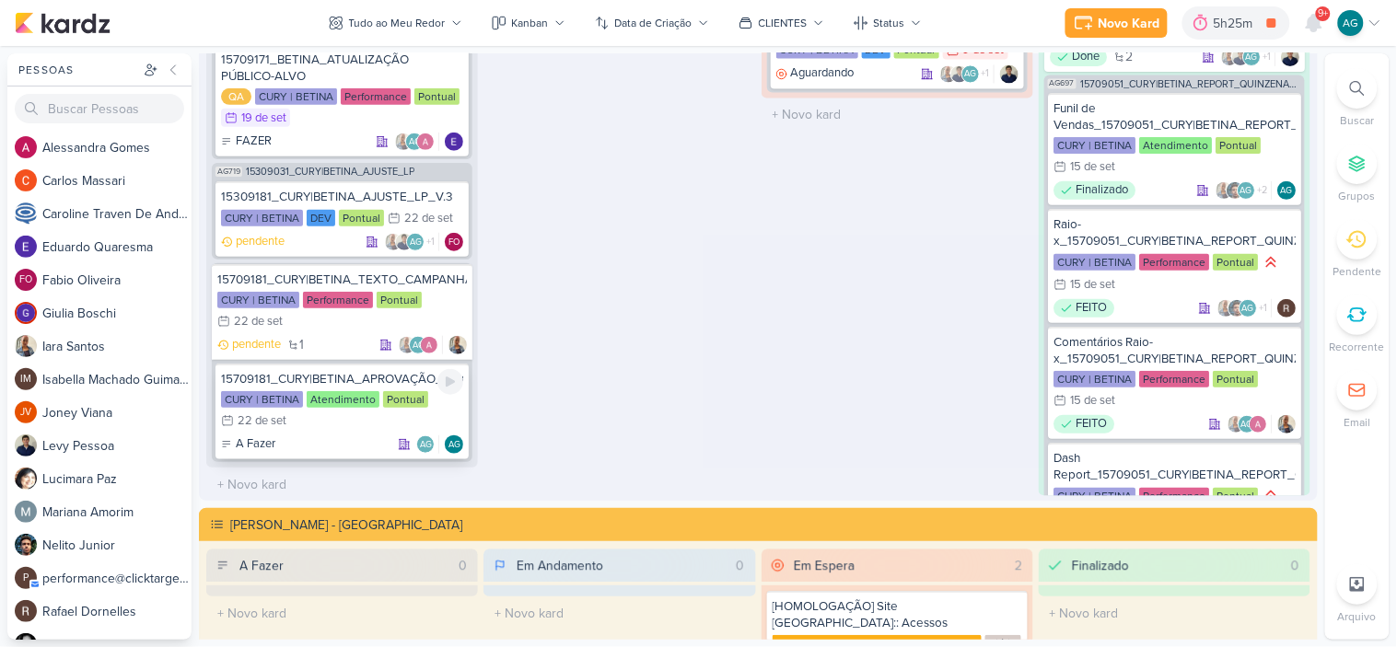
click at [370, 375] on div "15709181_CURY|BETINA_APROVAÇÃO_TEXTO_CAMPANHA_GOOGLE" at bounding box center [342, 378] width 242 height 17
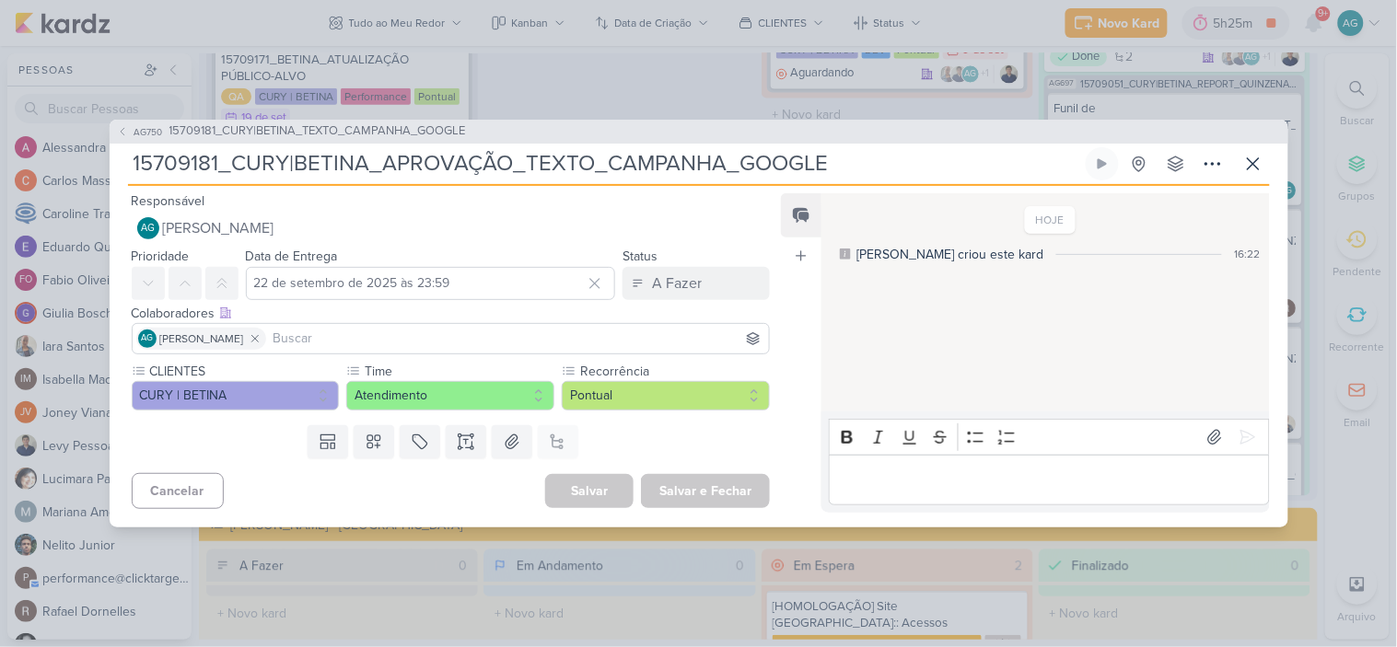
drag, startPoint x: 871, startPoint y: 158, endPoint x: 9, endPoint y: 178, distance: 861.9
click at [9, 178] on div "AG750 15709181_CURY|BETINA_TEXTO_CAMPANHA_GOOGLE 15709181_CURY|BETINA_APROVAÇÃO…" at bounding box center [698, 323] width 1397 height 647
click at [377, 127] on span "15709181_CURY|BETINA_TEXTO_CAMPANHA_GOOGLE" at bounding box center [317, 131] width 296 height 18
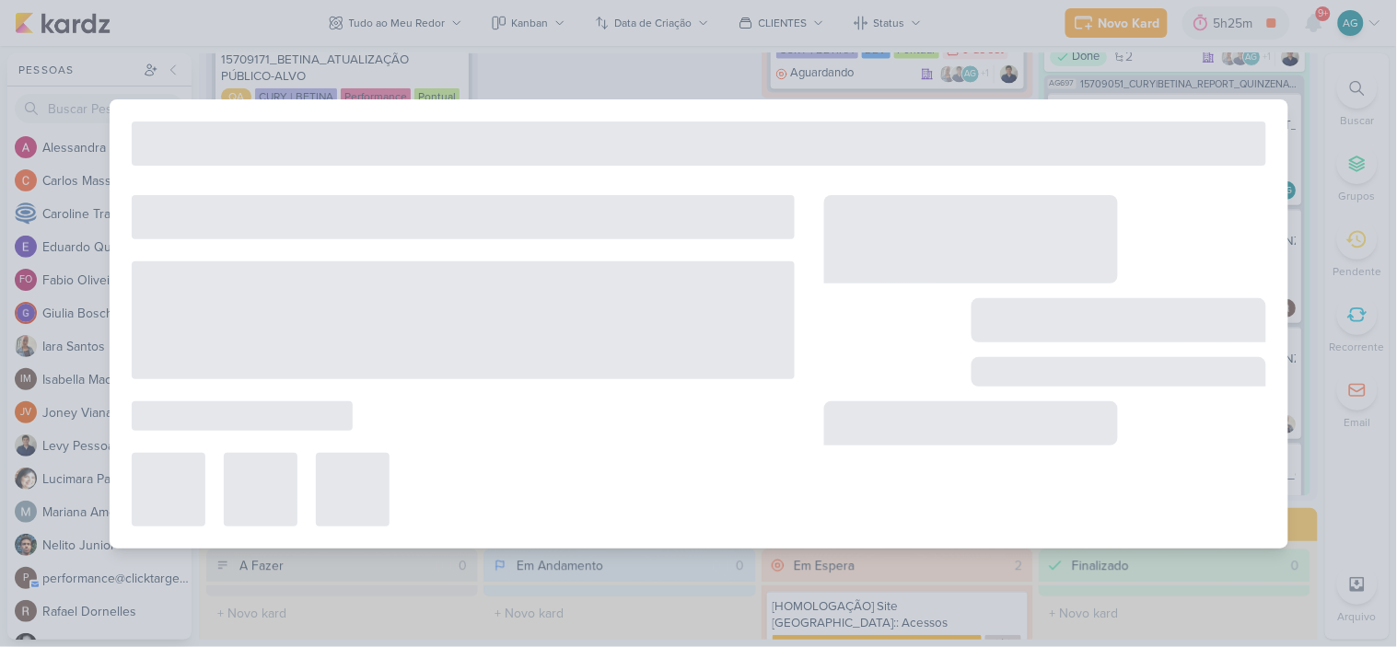
type input "15709181_CURY|BETINA_TEXTO_CAMPANHA_GOOGLE"
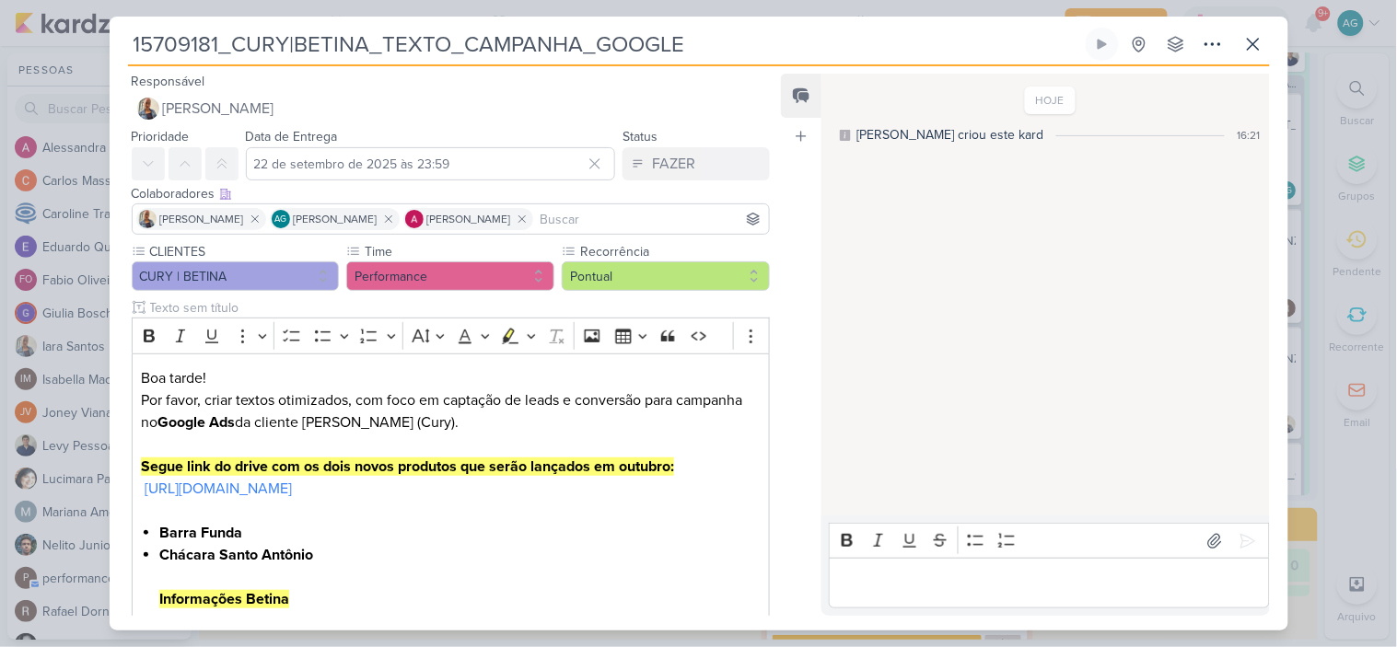
drag, startPoint x: 722, startPoint y: 43, endPoint x: 87, endPoint y: 57, distance: 635.4
click at [87, 57] on div "15709181_CURY|BETINA_TEXTO_CAMPANHA_GOOGLE Criado por mim" at bounding box center [698, 323] width 1397 height 647
